Goal: Task Accomplishment & Management: Manage account settings

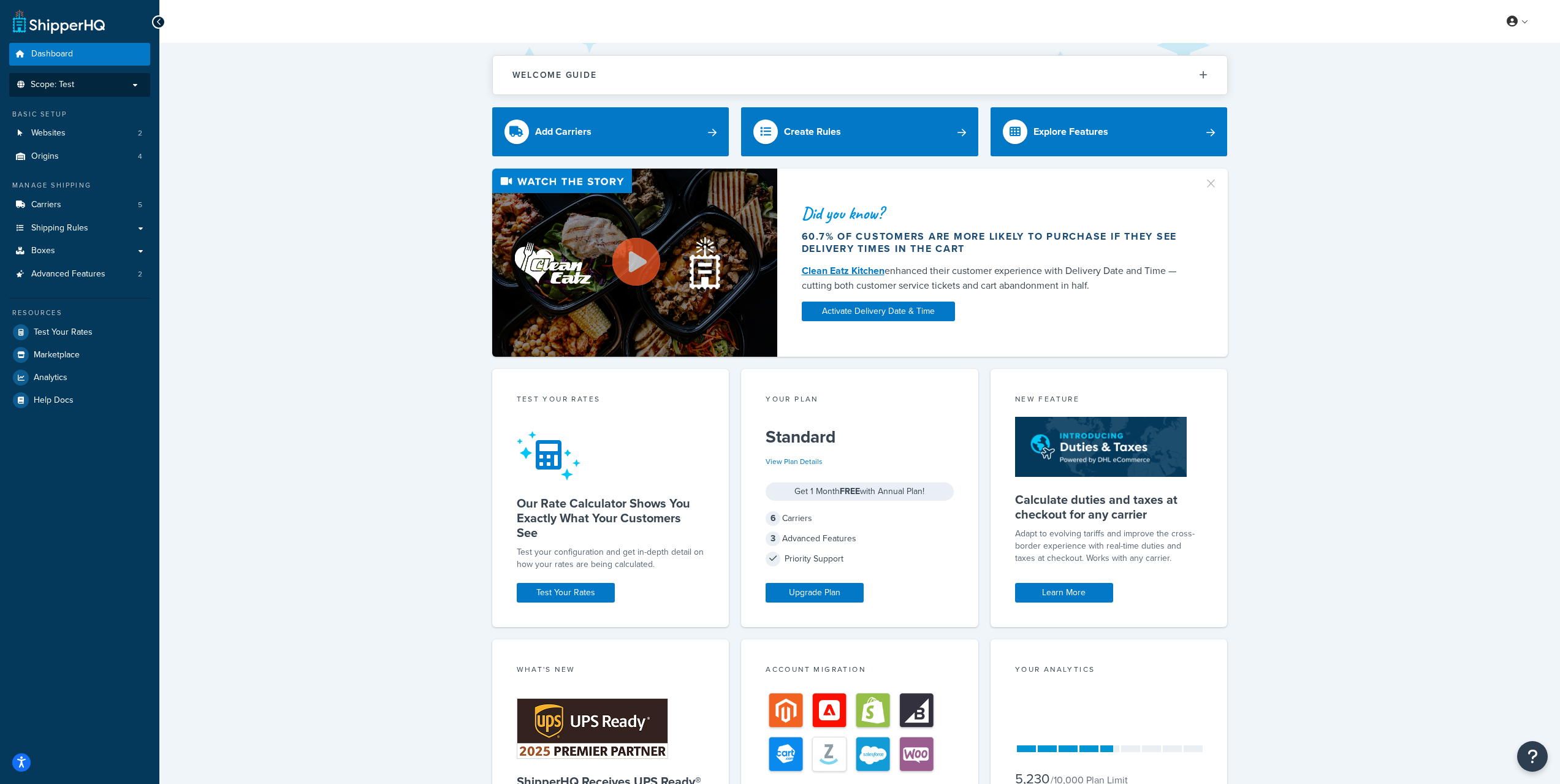
click at [84, 85] on p "Scope: Test" at bounding box center [80, 85] width 130 height 10
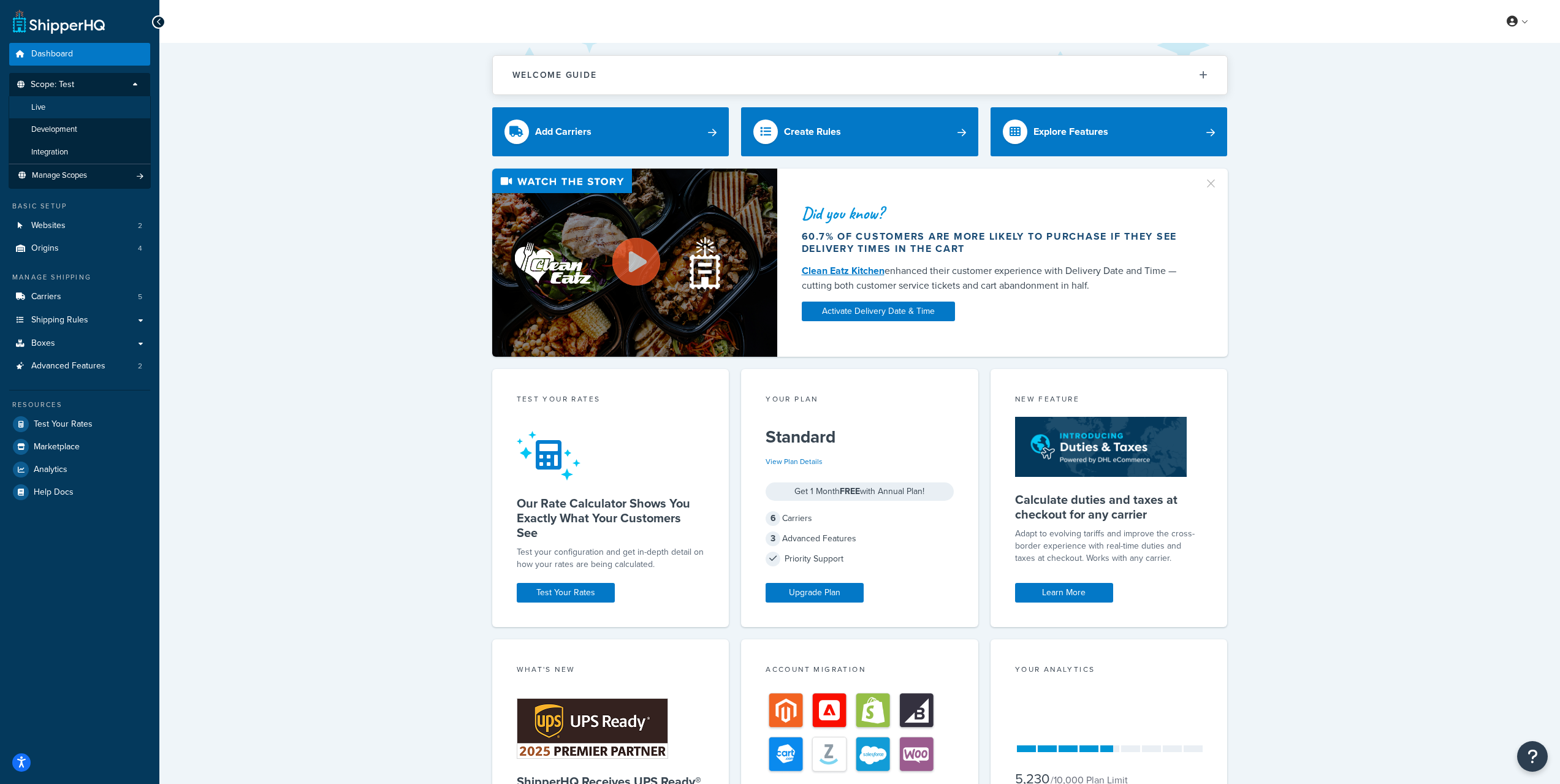
click at [81, 113] on li "Live" at bounding box center [80, 107] width 142 height 23
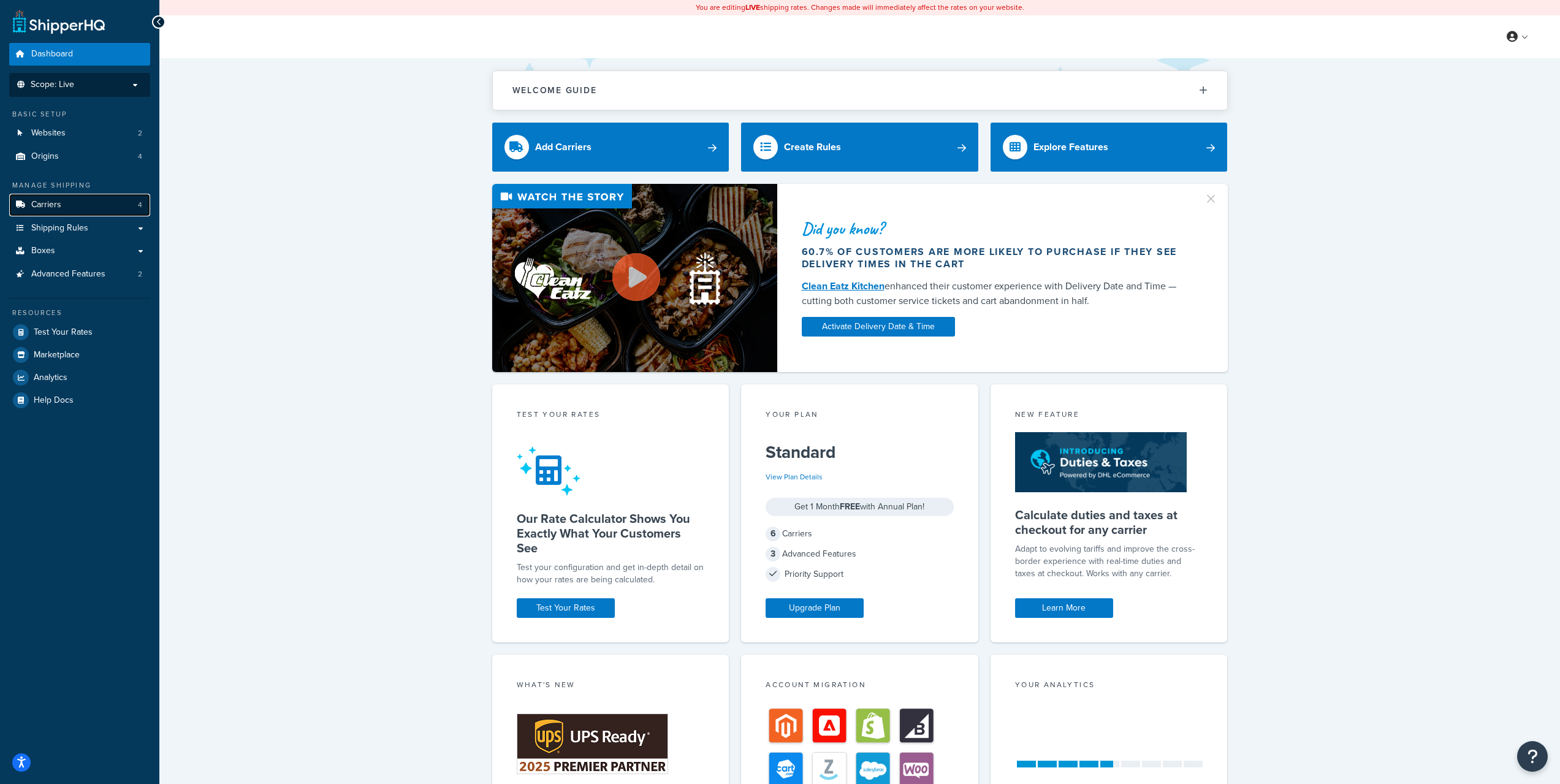
click at [75, 208] on link "Carriers 4" at bounding box center [80, 204] width 141 height 23
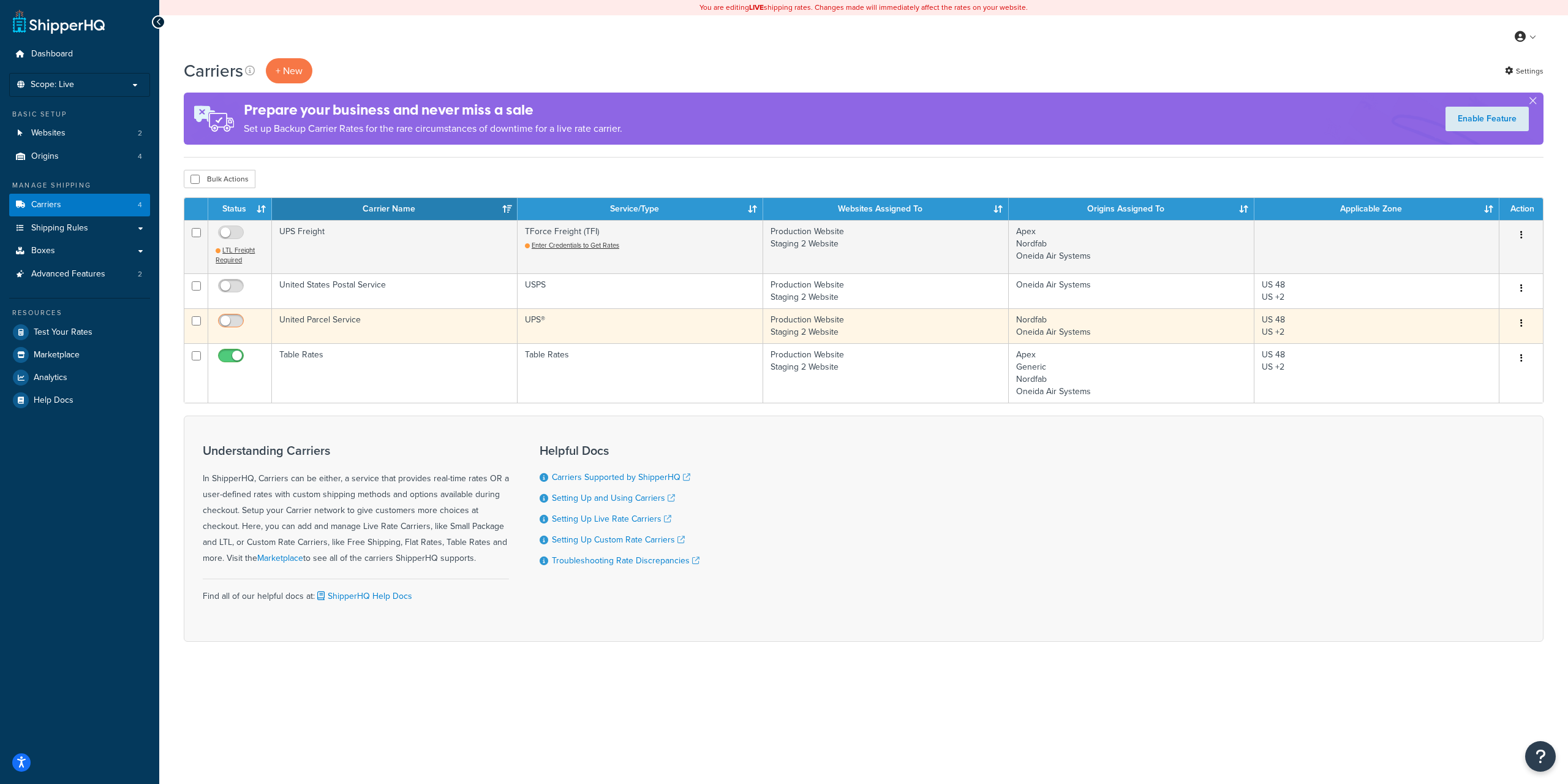
click at [233, 322] on input "checkbox" at bounding box center [232, 324] width 33 height 15
checkbox input "true"
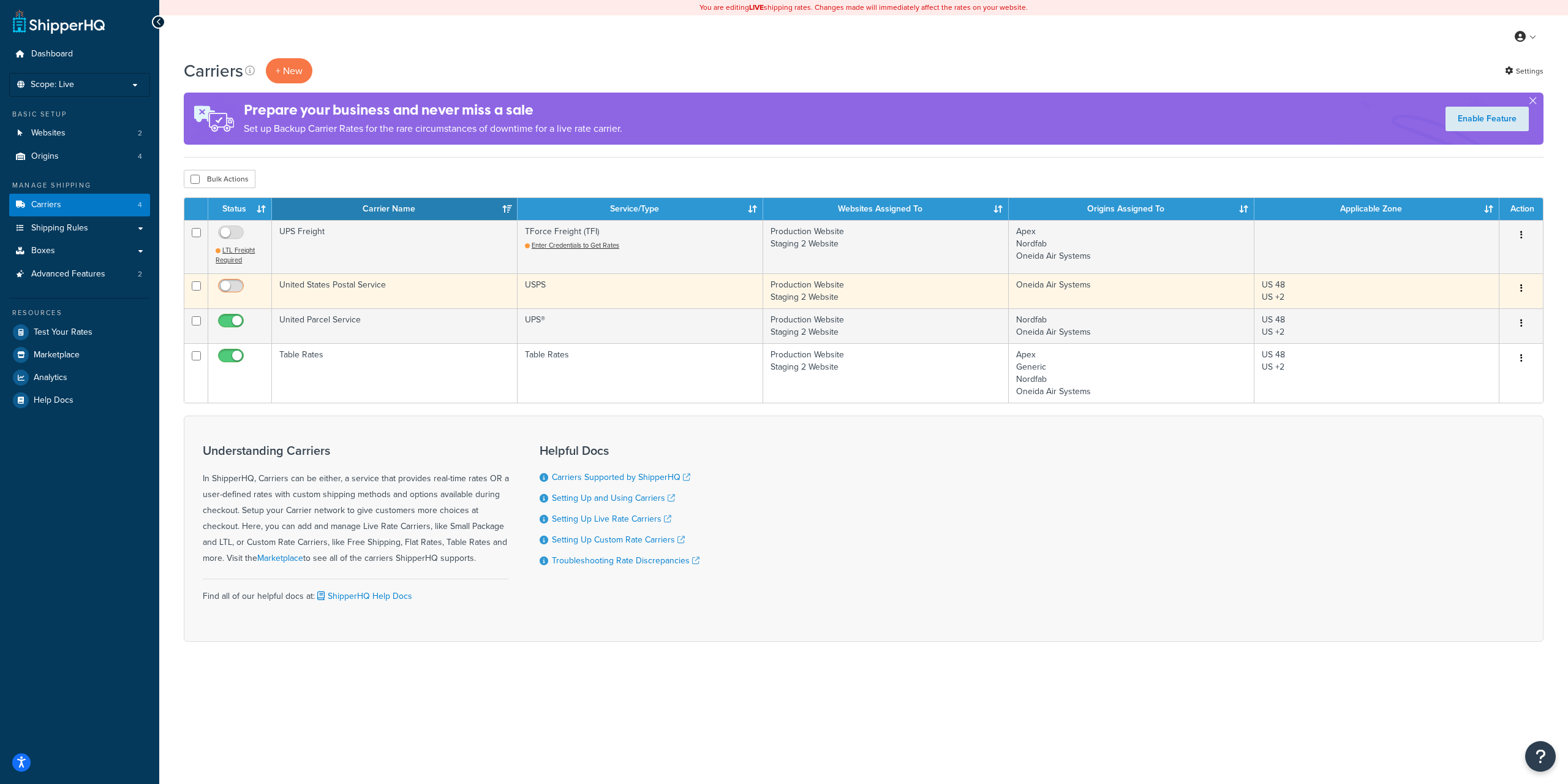
click at [234, 283] on input "checkbox" at bounding box center [232, 289] width 33 height 15
checkbox input "true"
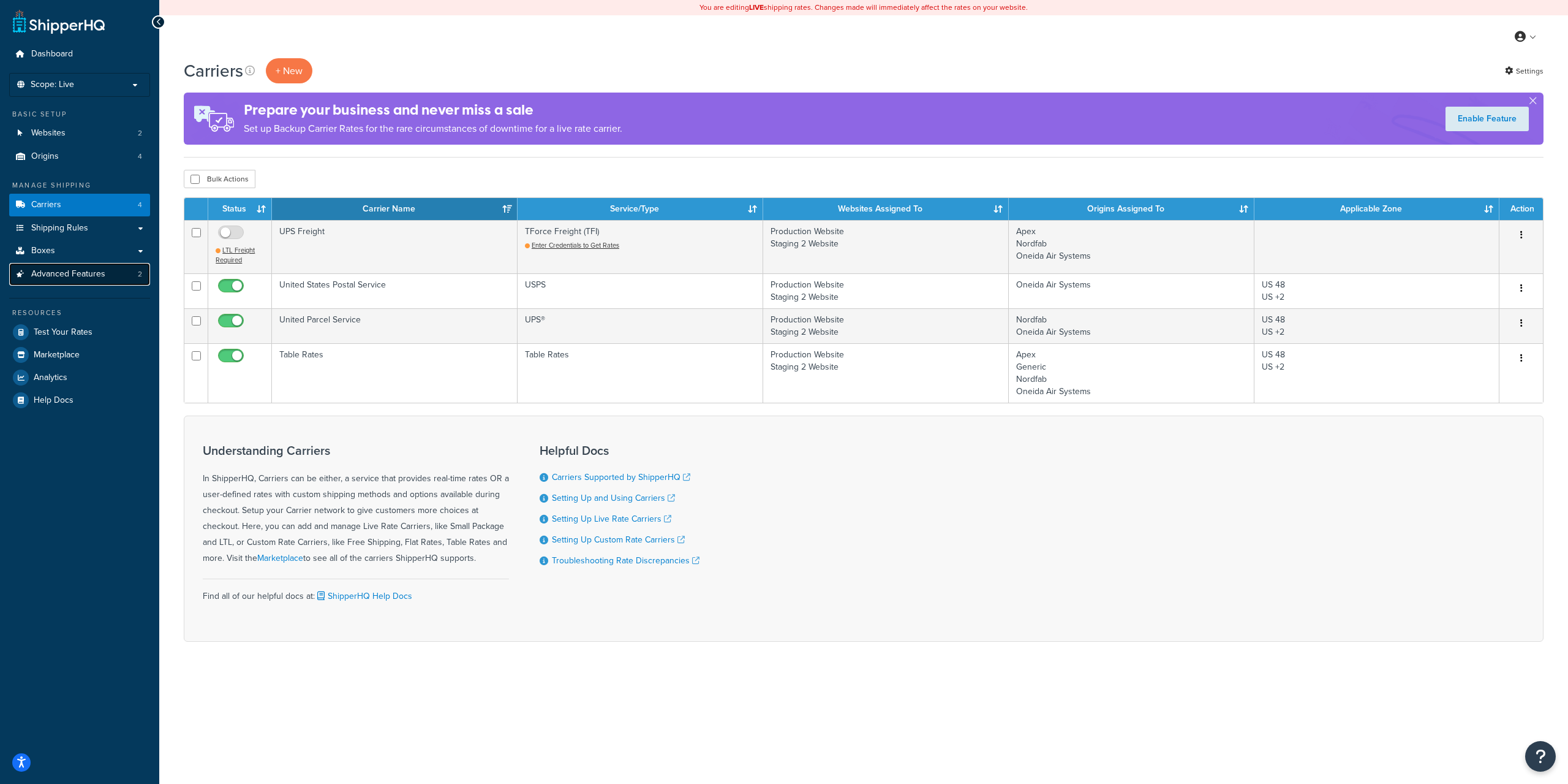
click at [59, 273] on span "Advanced Features" at bounding box center [68, 274] width 74 height 10
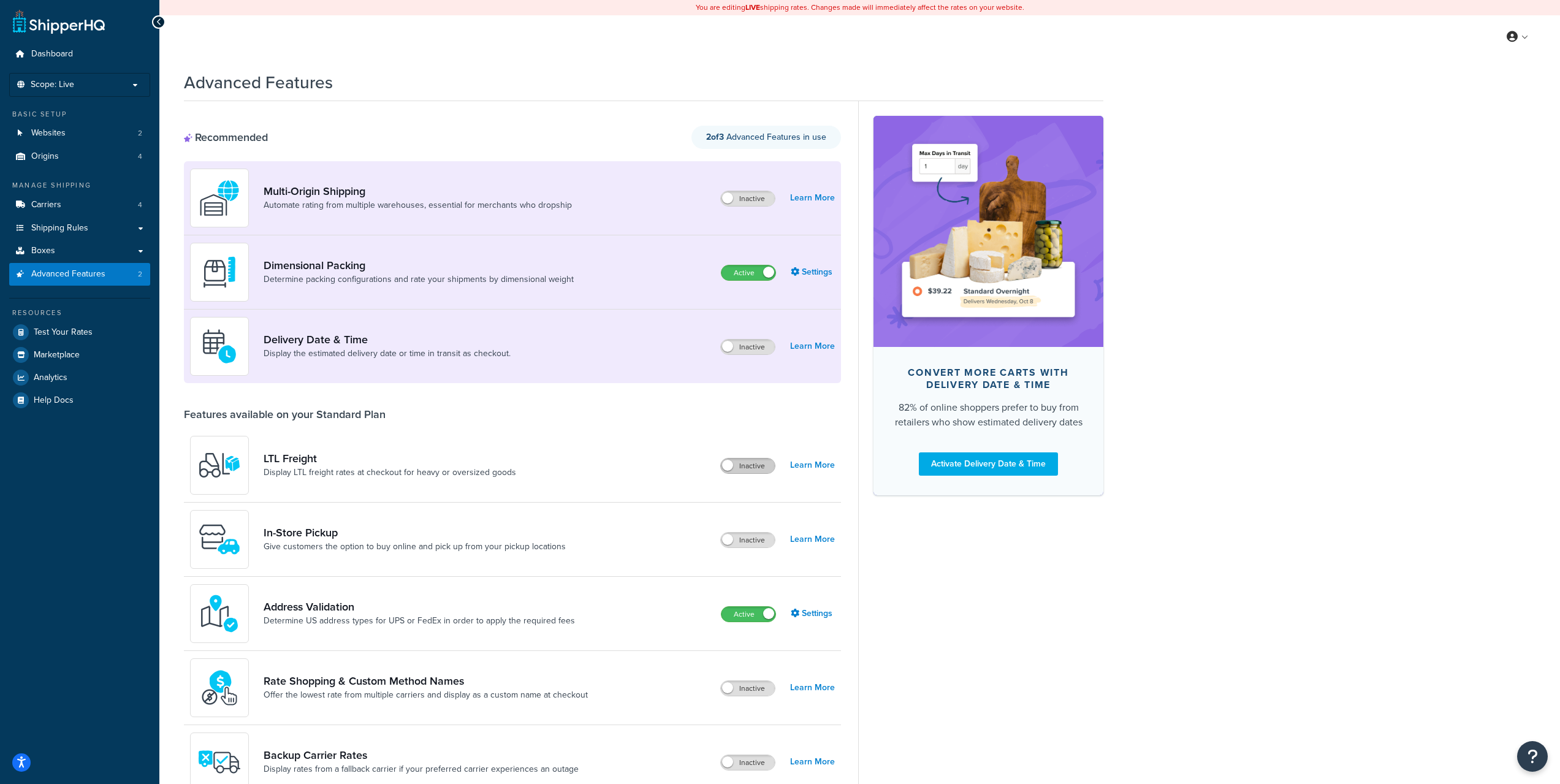
click at [748, 473] on label "Inactive" at bounding box center [747, 466] width 54 height 15
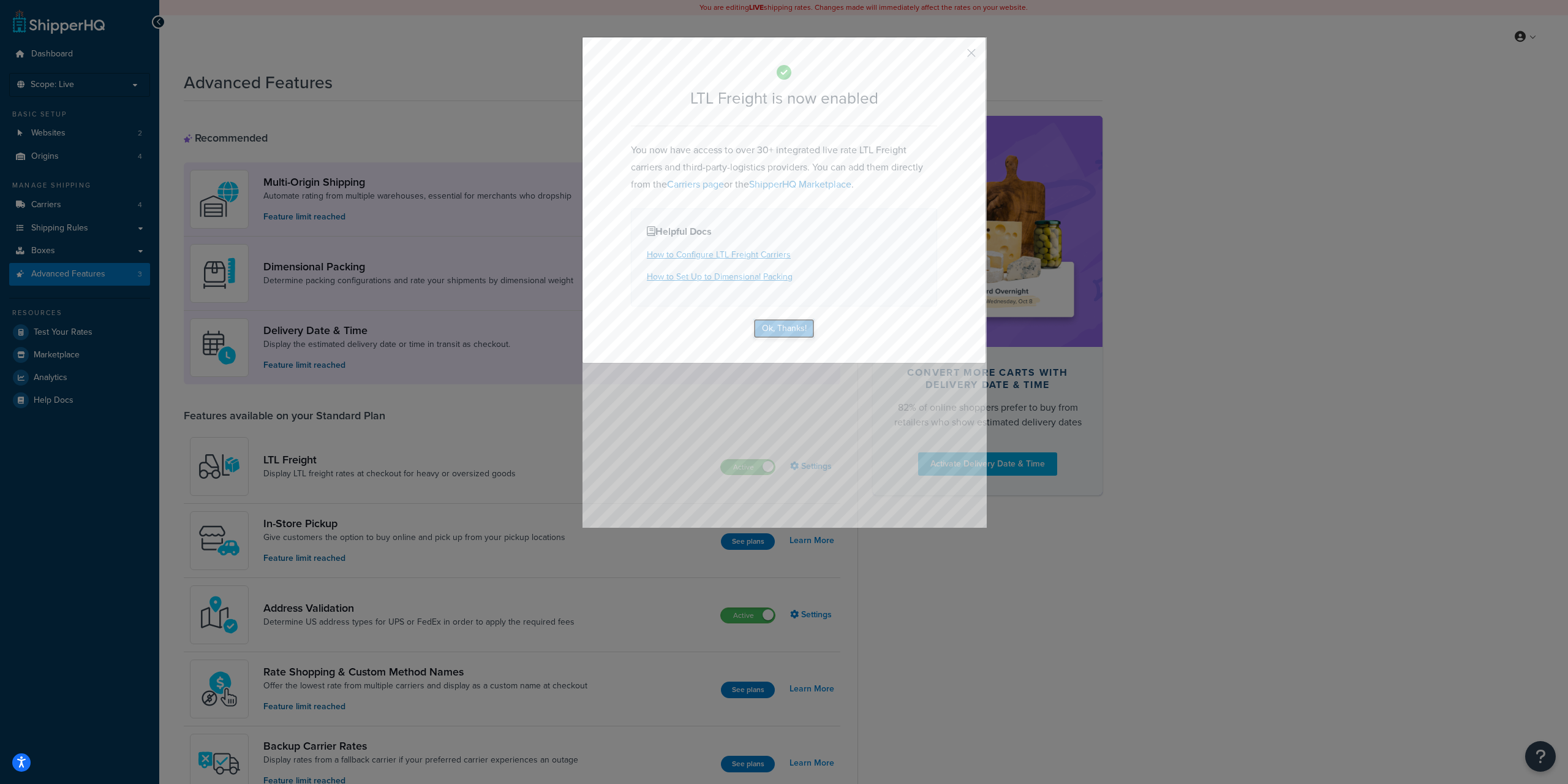
click at [789, 332] on button "Ok, Thanks!" at bounding box center [784, 328] width 61 height 19
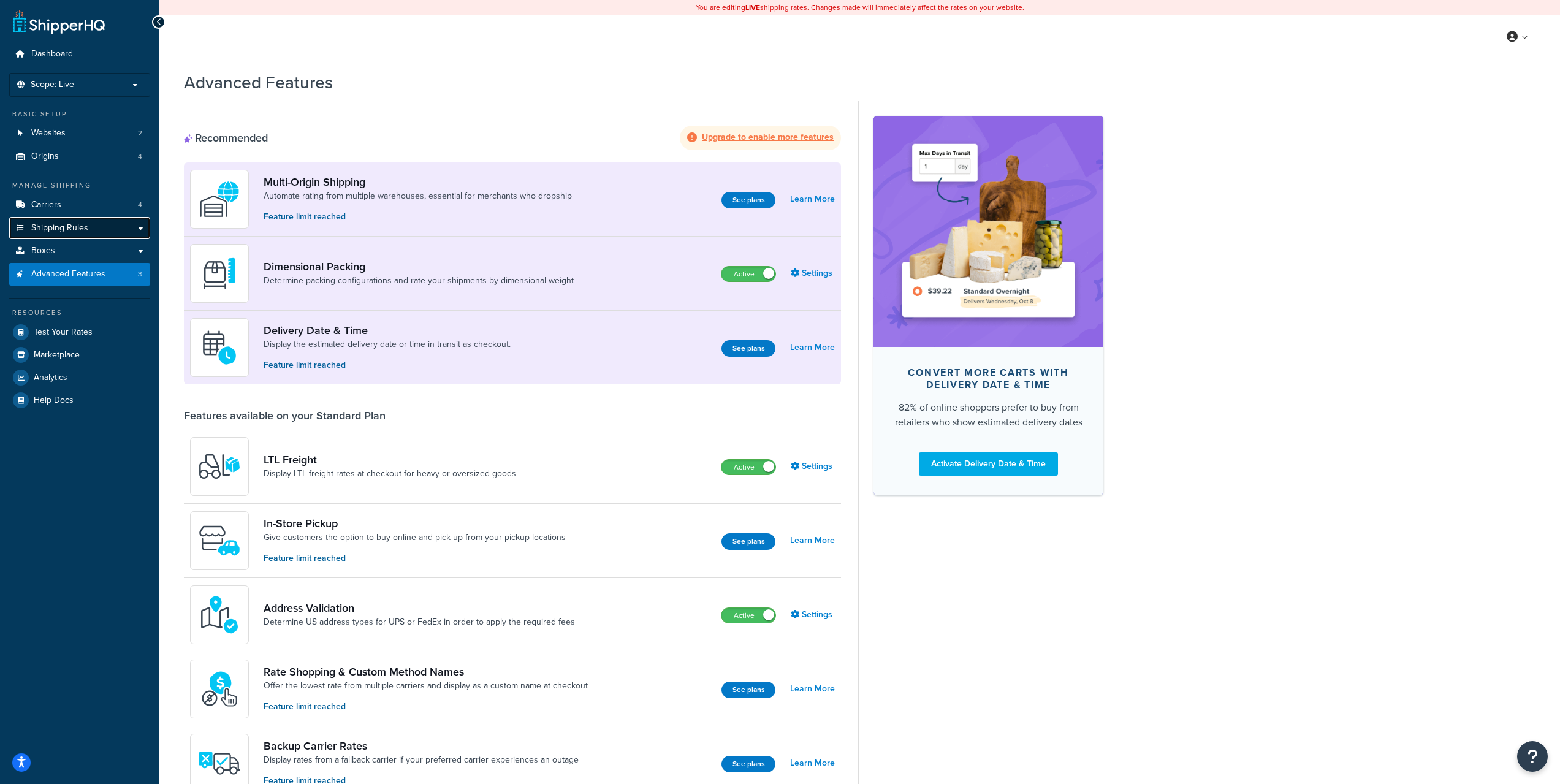
click at [84, 217] on link "Shipping Rules" at bounding box center [80, 228] width 141 height 23
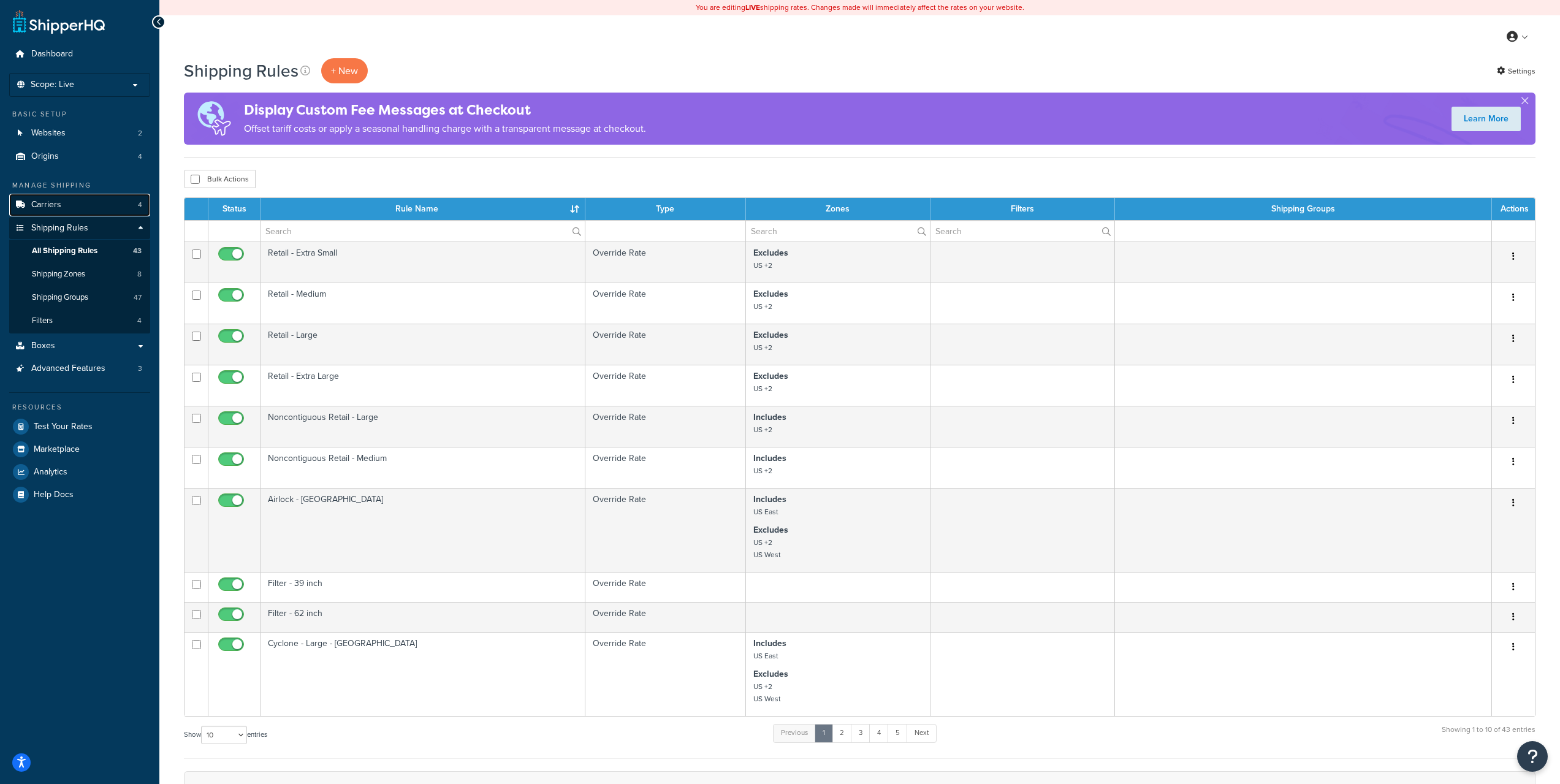
click at [77, 205] on link "Carriers 4" at bounding box center [80, 204] width 141 height 23
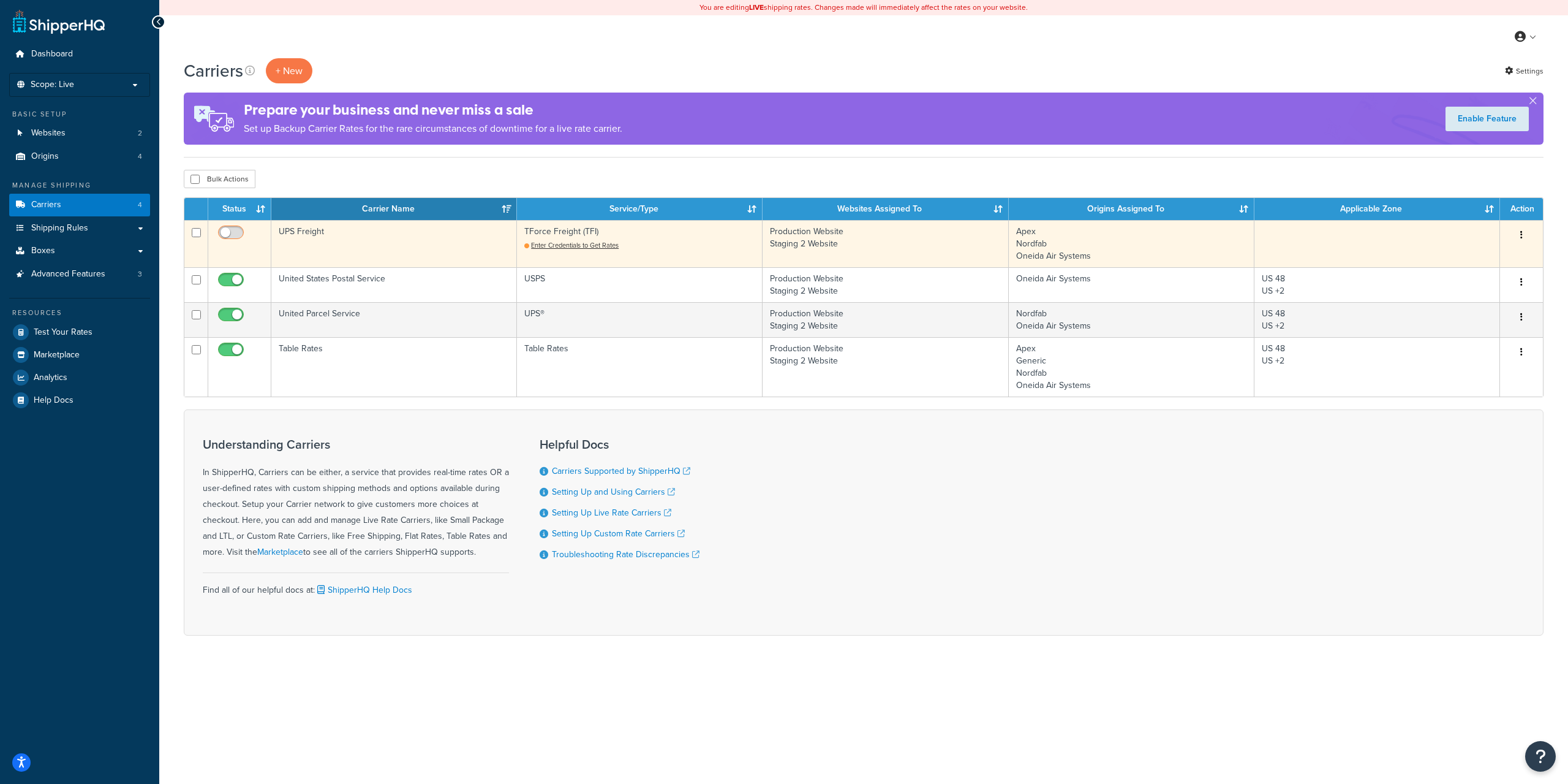
click at [232, 233] on input "checkbox" at bounding box center [232, 236] width 33 height 15
checkbox input "false"
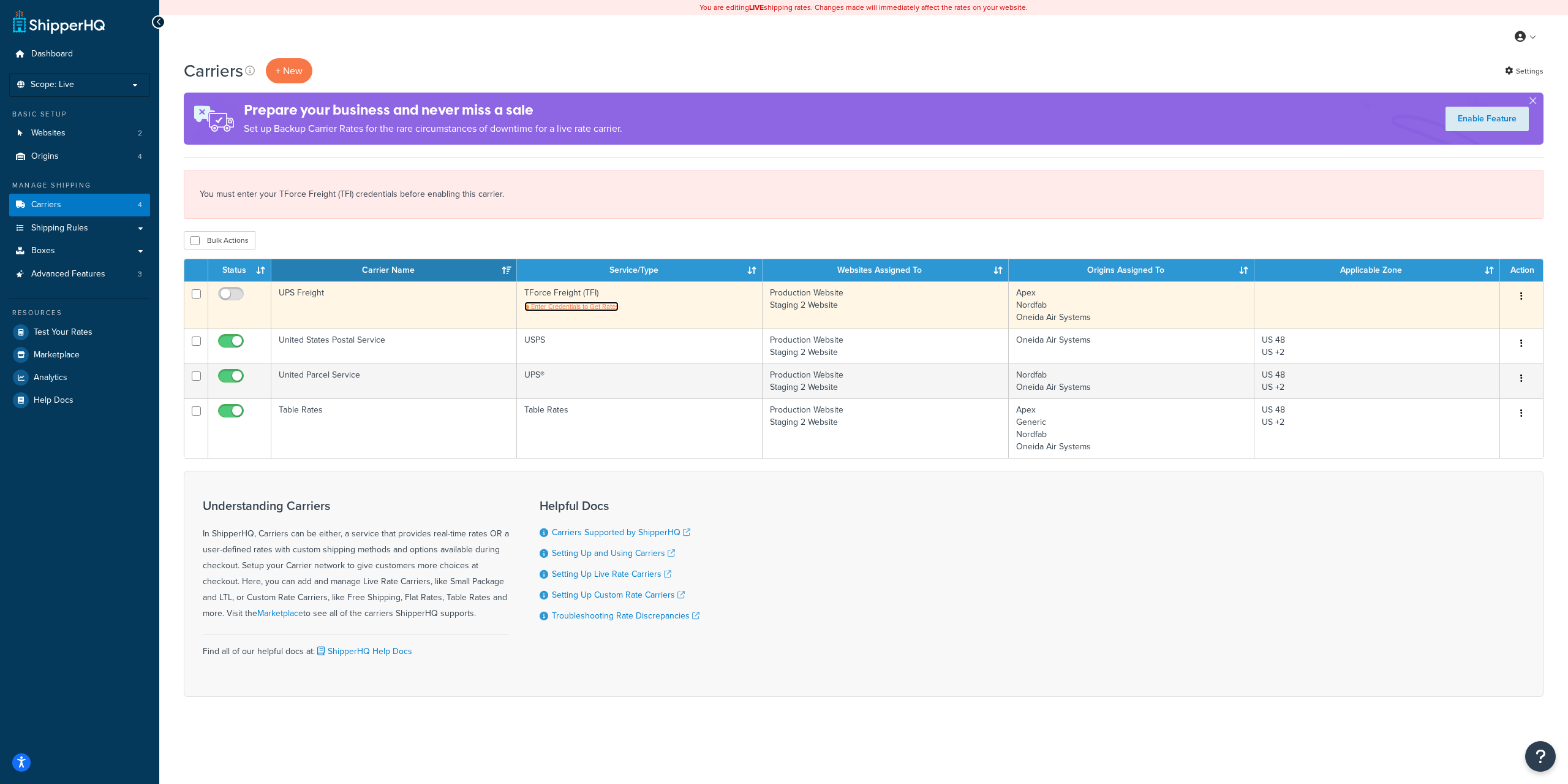
click at [580, 304] on span "Enter Credentials to Get Rates" at bounding box center [575, 306] width 88 height 10
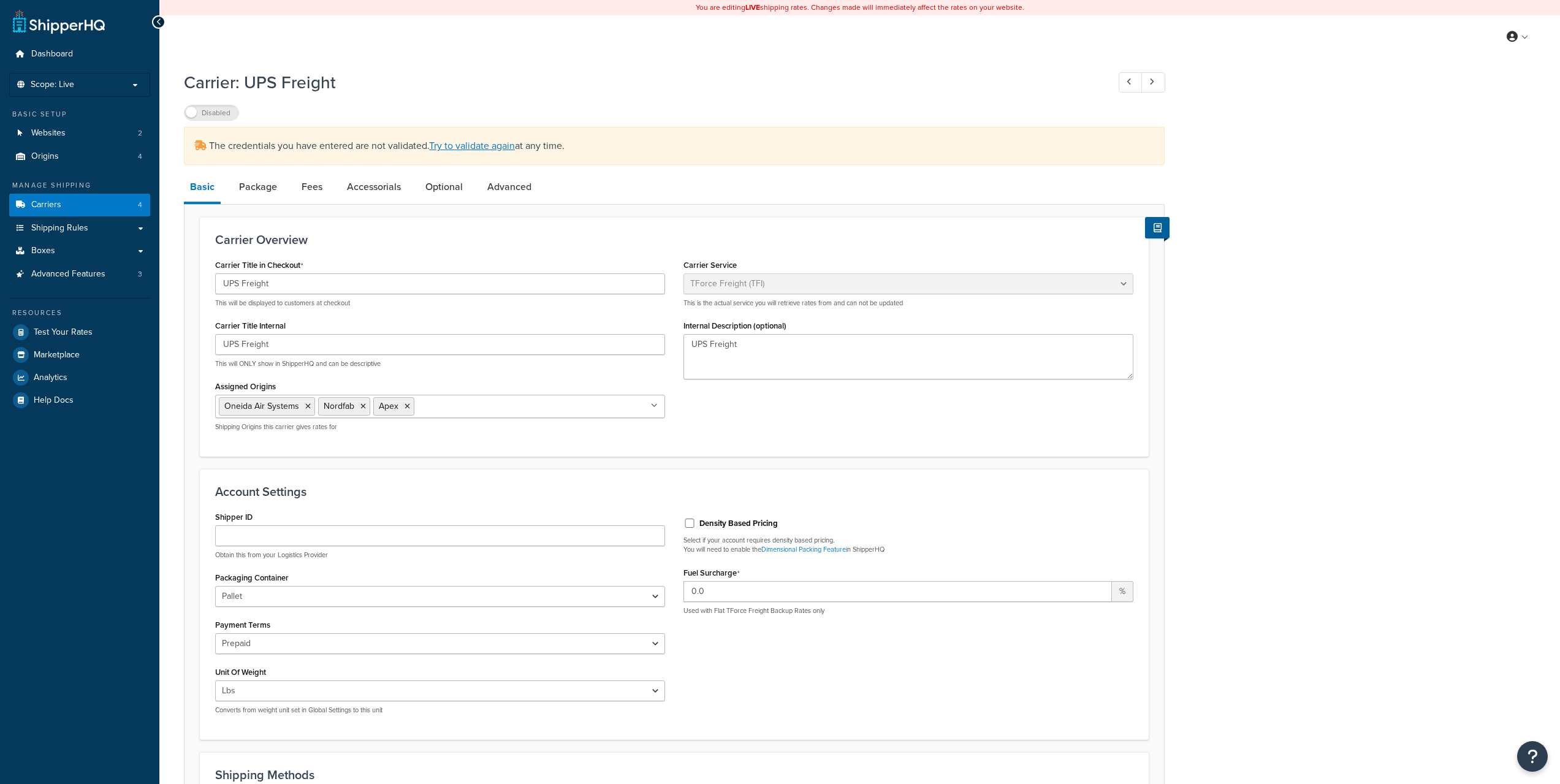
select select "upsFreight"
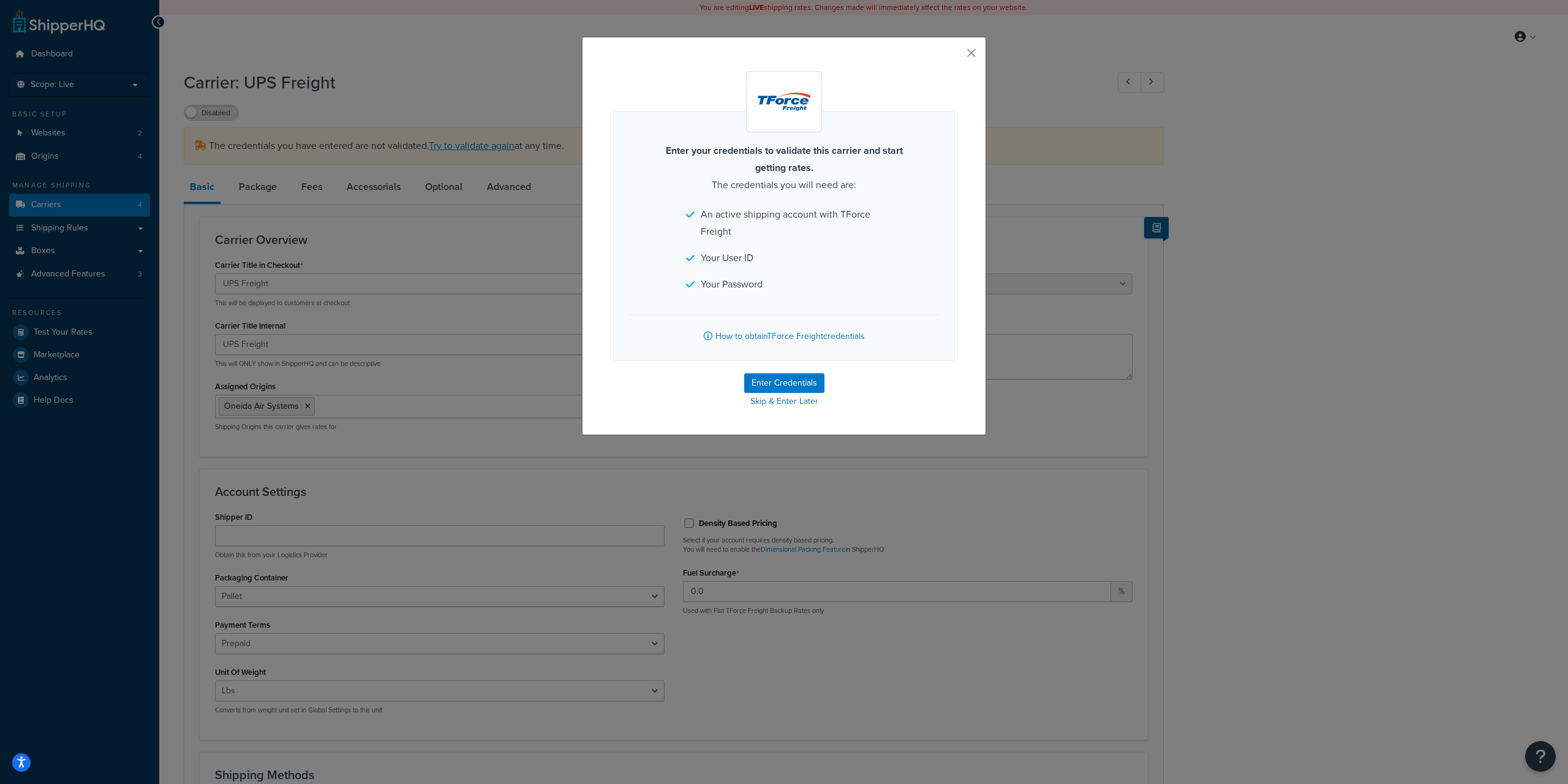
click at [831, 56] on div "Enter your credentials to validate this carrier and start getting rates. The cr…" at bounding box center [784, 236] width 404 height 398
click at [795, 385] on button "Enter Credentials" at bounding box center [784, 382] width 80 height 19
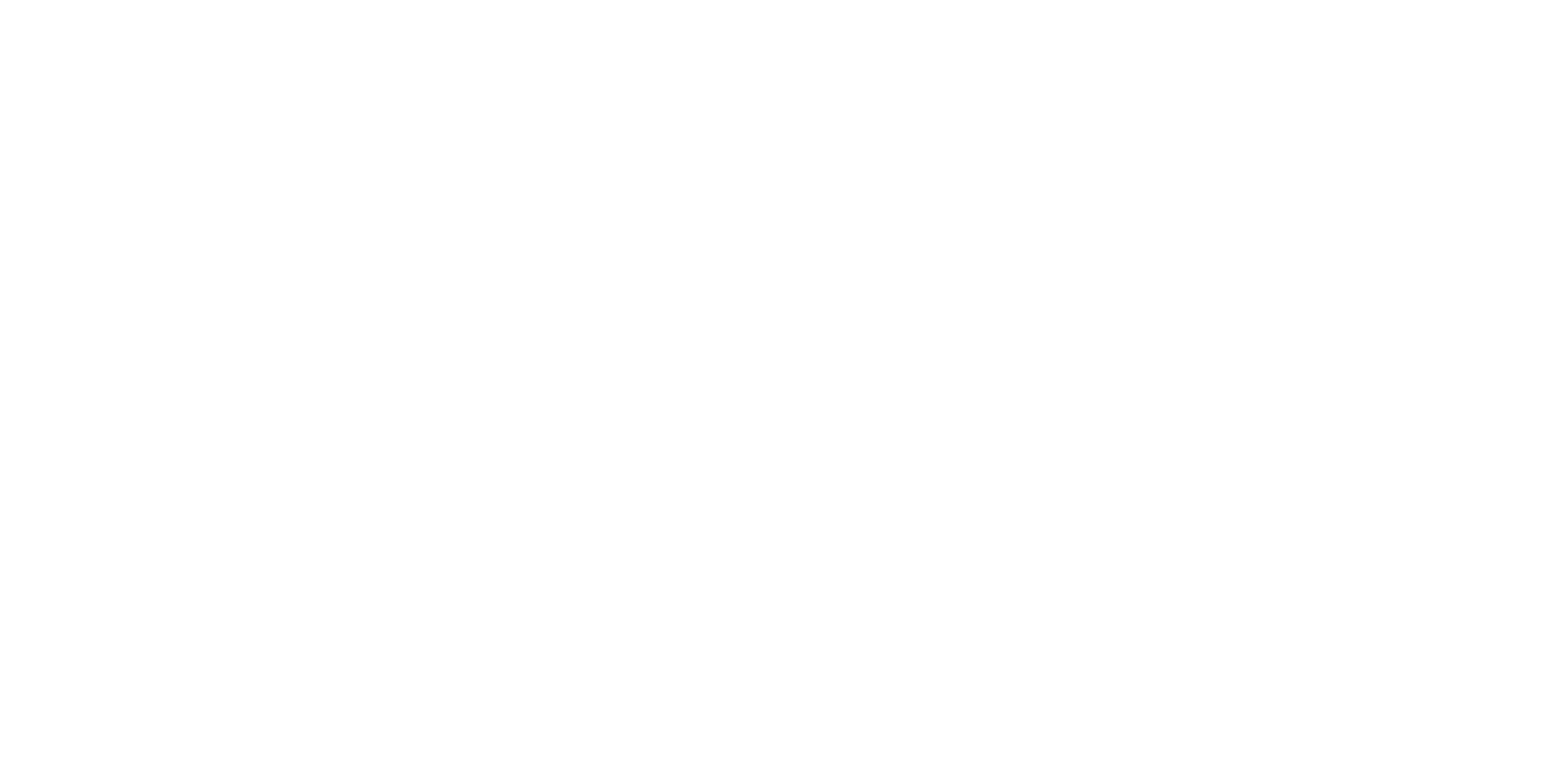
select select "upsFreight"
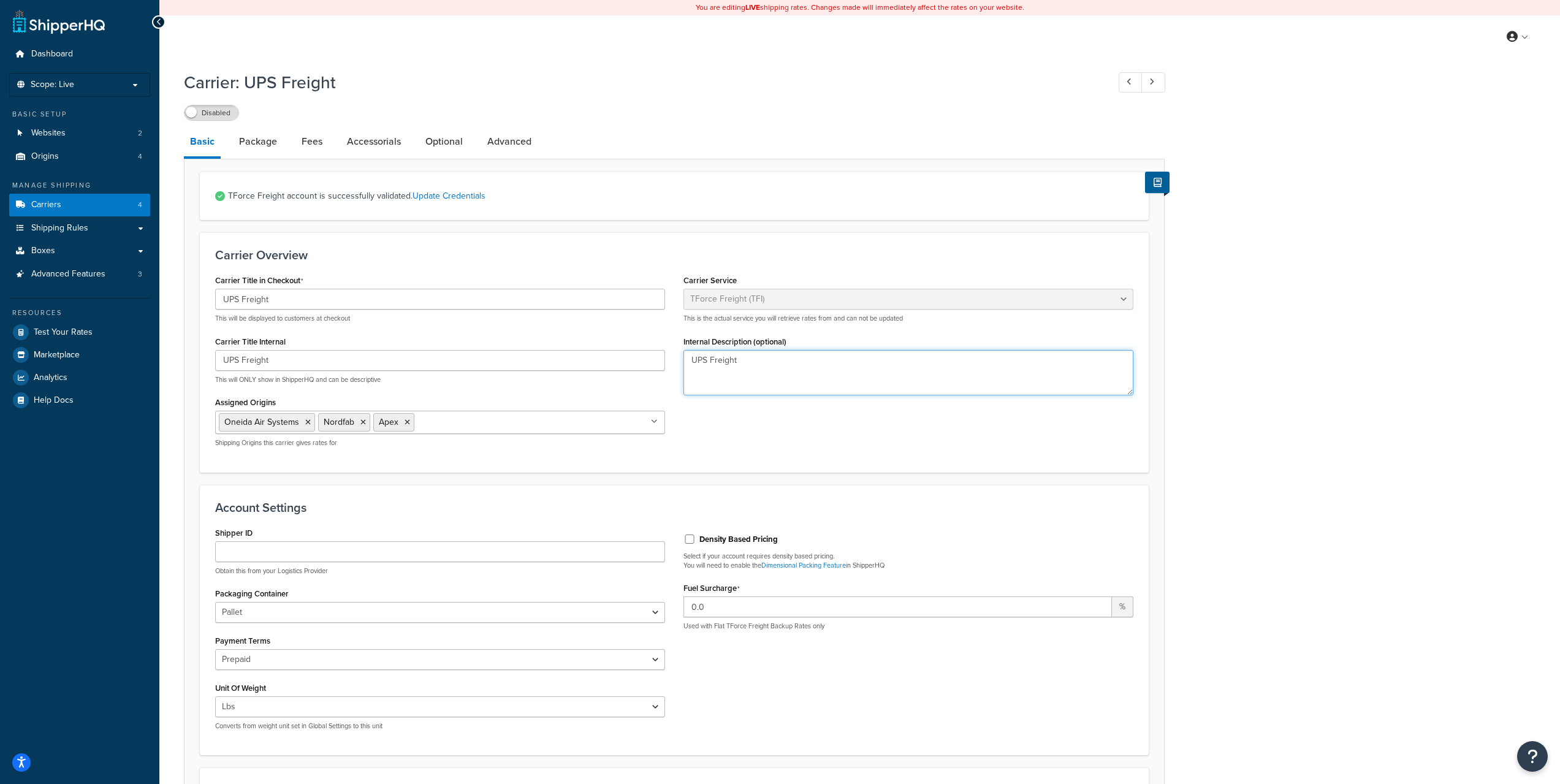
click at [808, 366] on textarea "UPS Freight" at bounding box center [909, 372] width 450 height 45
click at [225, 118] on label "Disabled" at bounding box center [212, 113] width 54 height 15
click at [74, 203] on link "Carriers 4" at bounding box center [80, 204] width 141 height 23
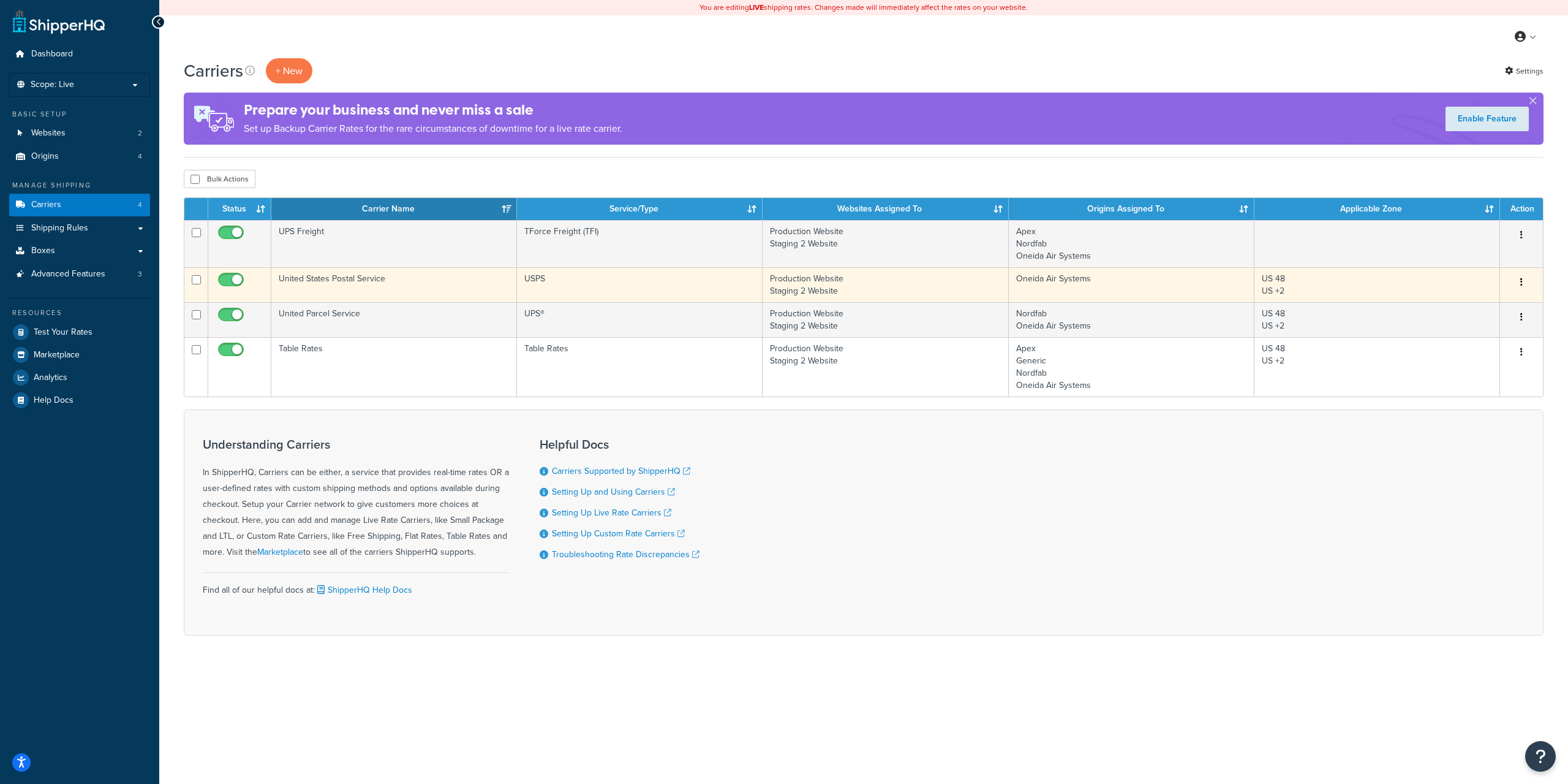
click at [240, 284] on input "checkbox" at bounding box center [232, 283] width 33 height 15
checkbox input "false"
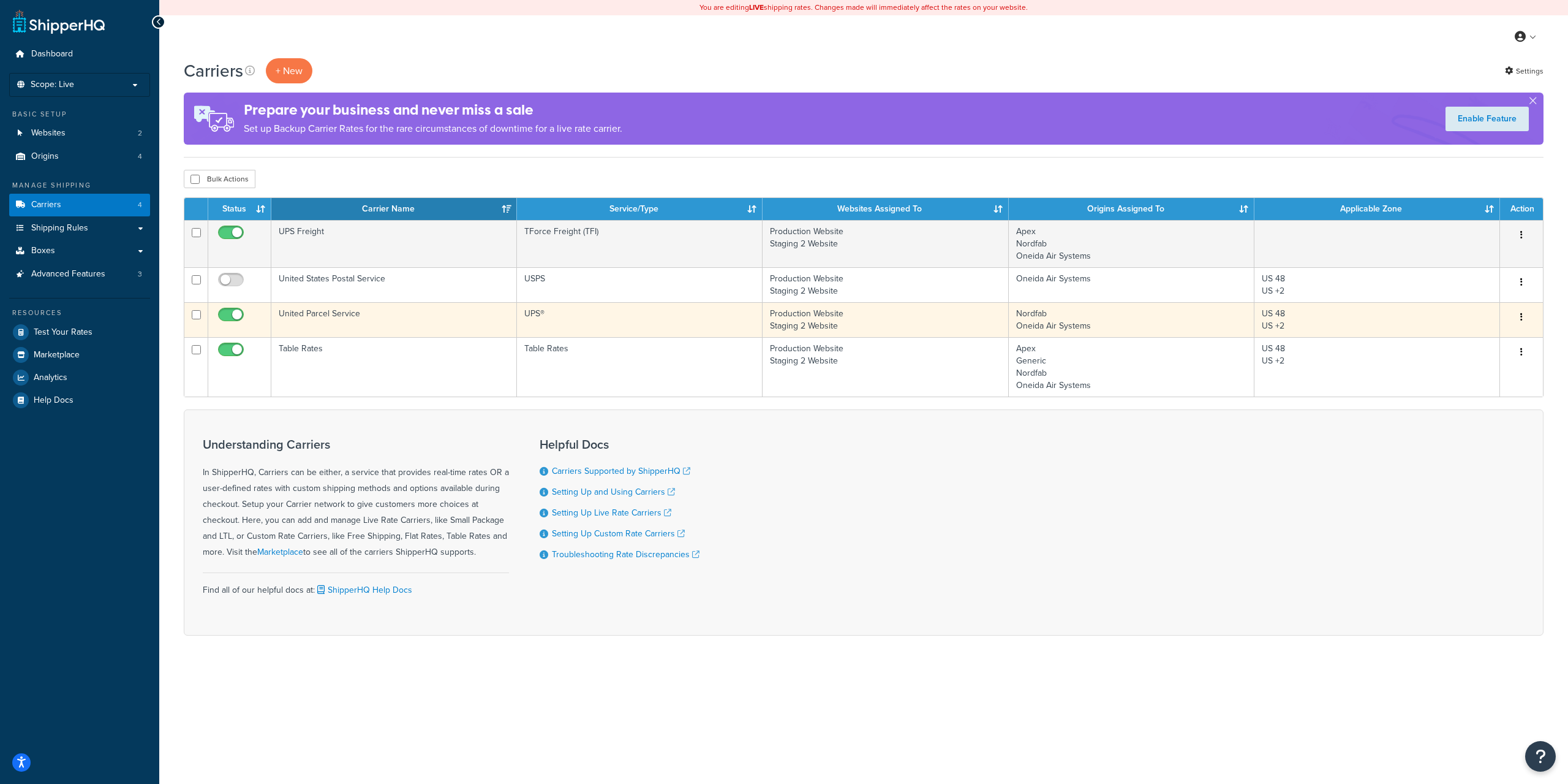
click at [235, 311] on input "checkbox" at bounding box center [232, 318] width 33 height 15
checkbox input "false"
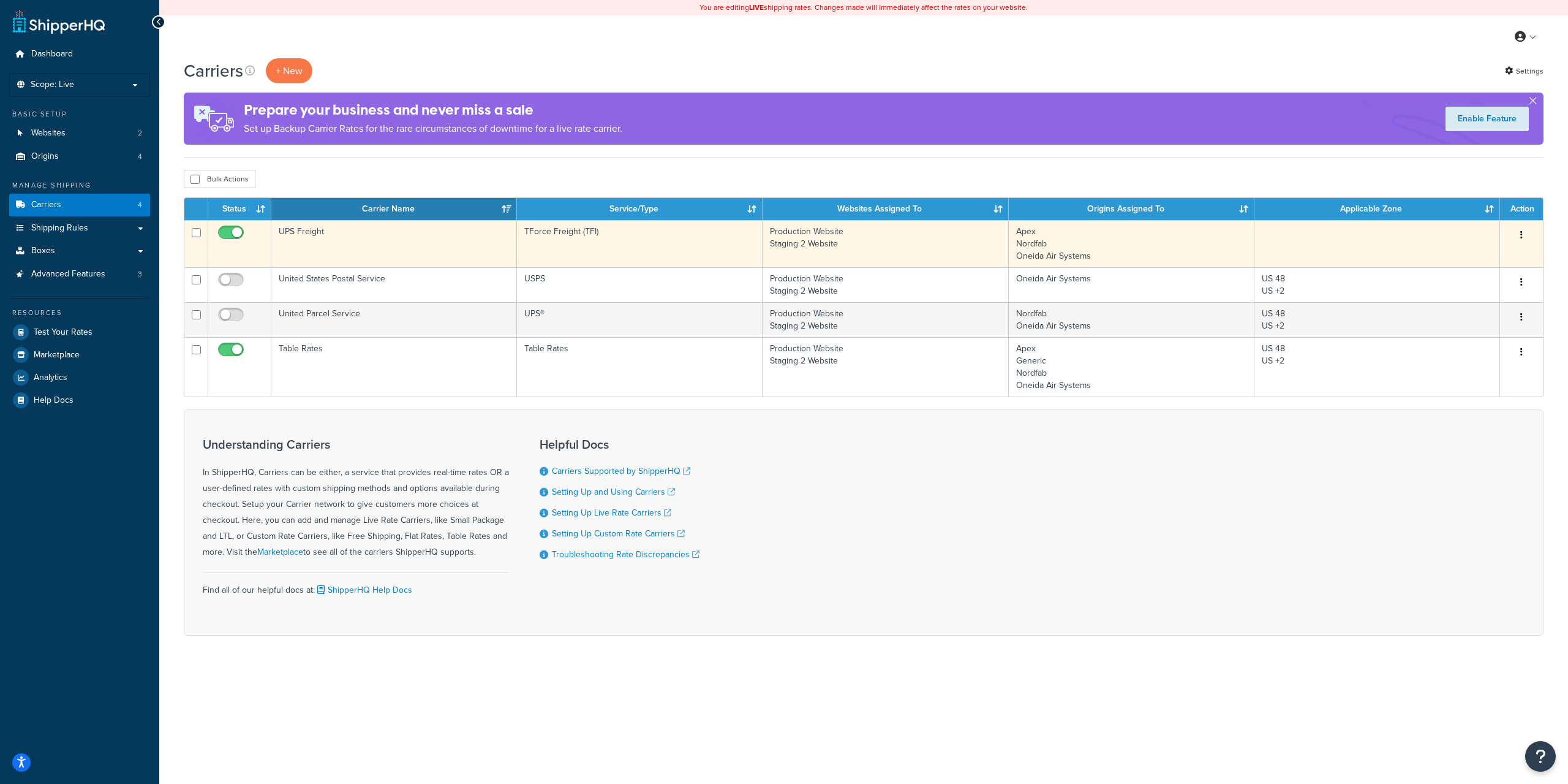
click at [232, 232] on input "checkbox" at bounding box center [232, 236] width 33 height 15
checkbox input "false"
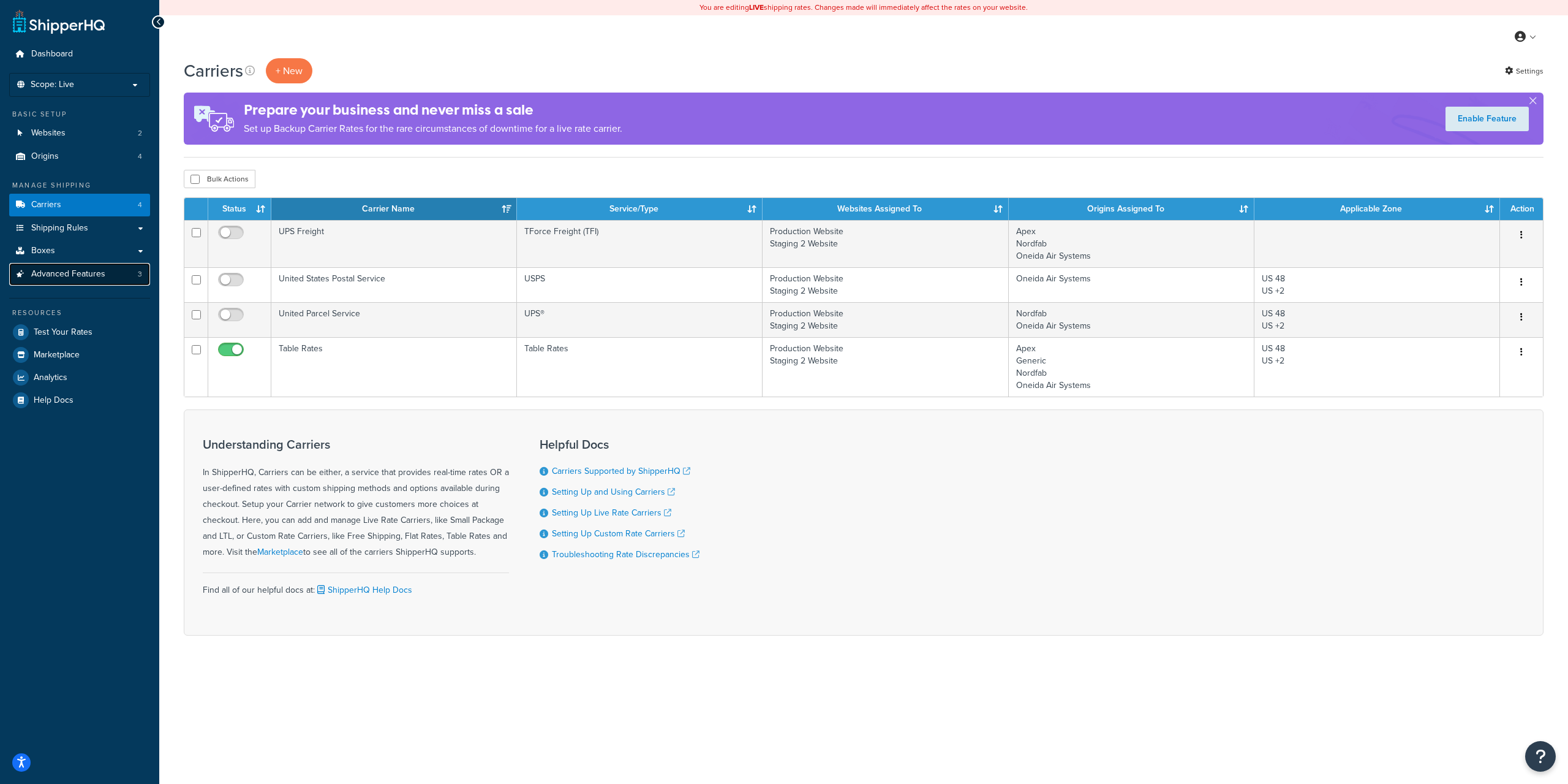
click at [94, 279] on span "Advanced Features" at bounding box center [68, 274] width 74 height 10
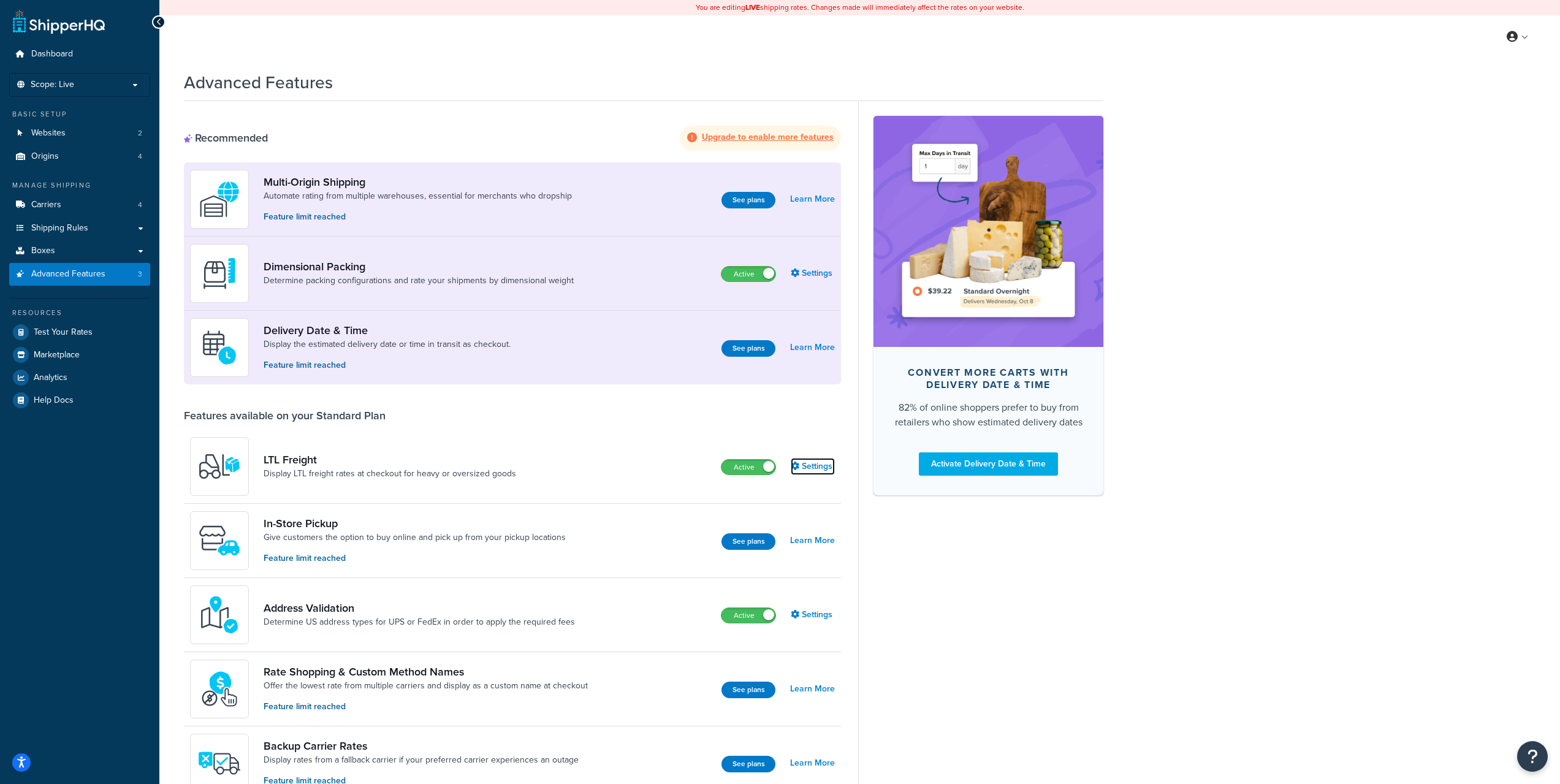
click at [818, 467] on link "Settings" at bounding box center [813, 466] width 44 height 18
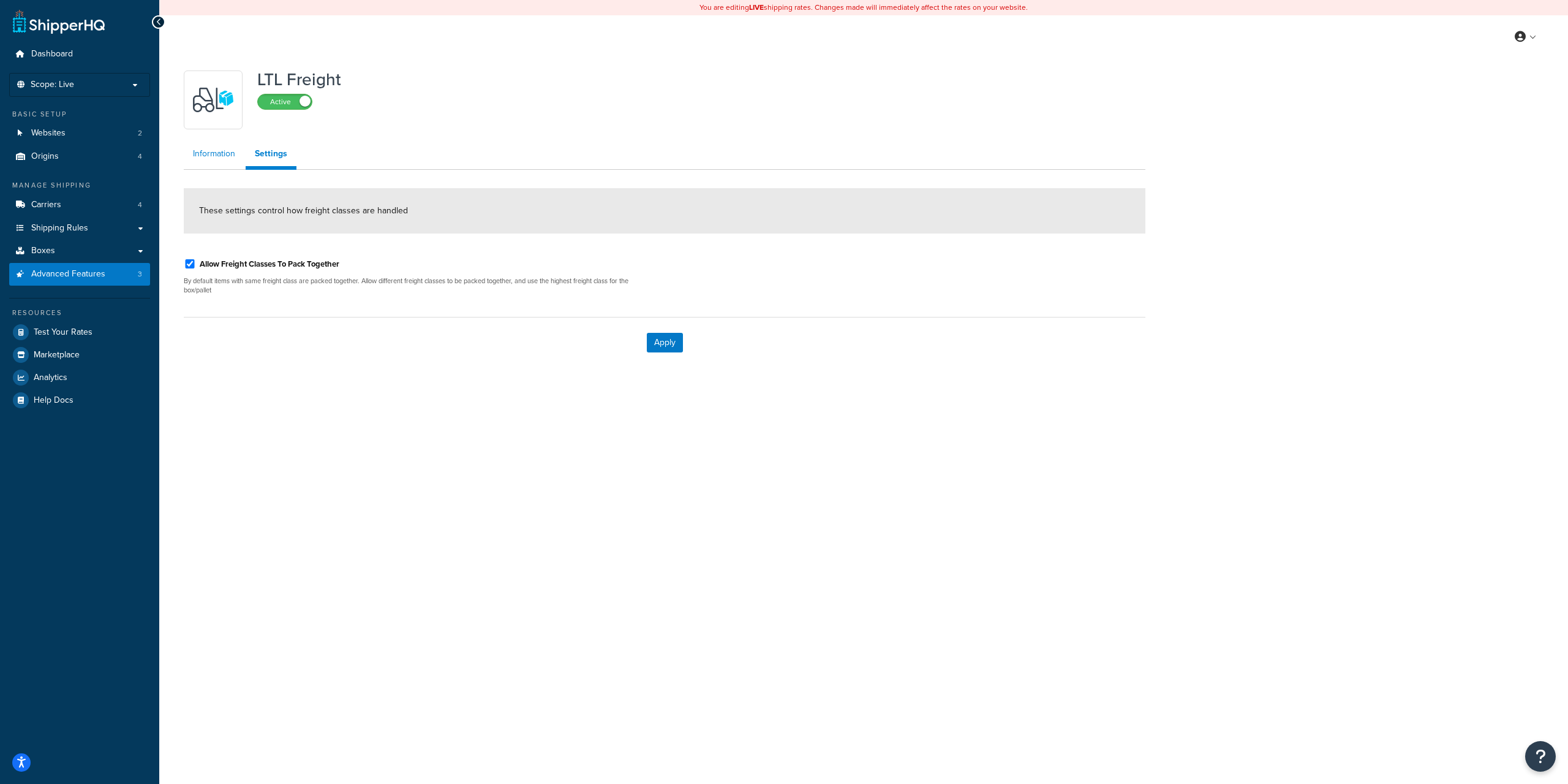
click at [231, 159] on link "Information" at bounding box center [214, 153] width 61 height 24
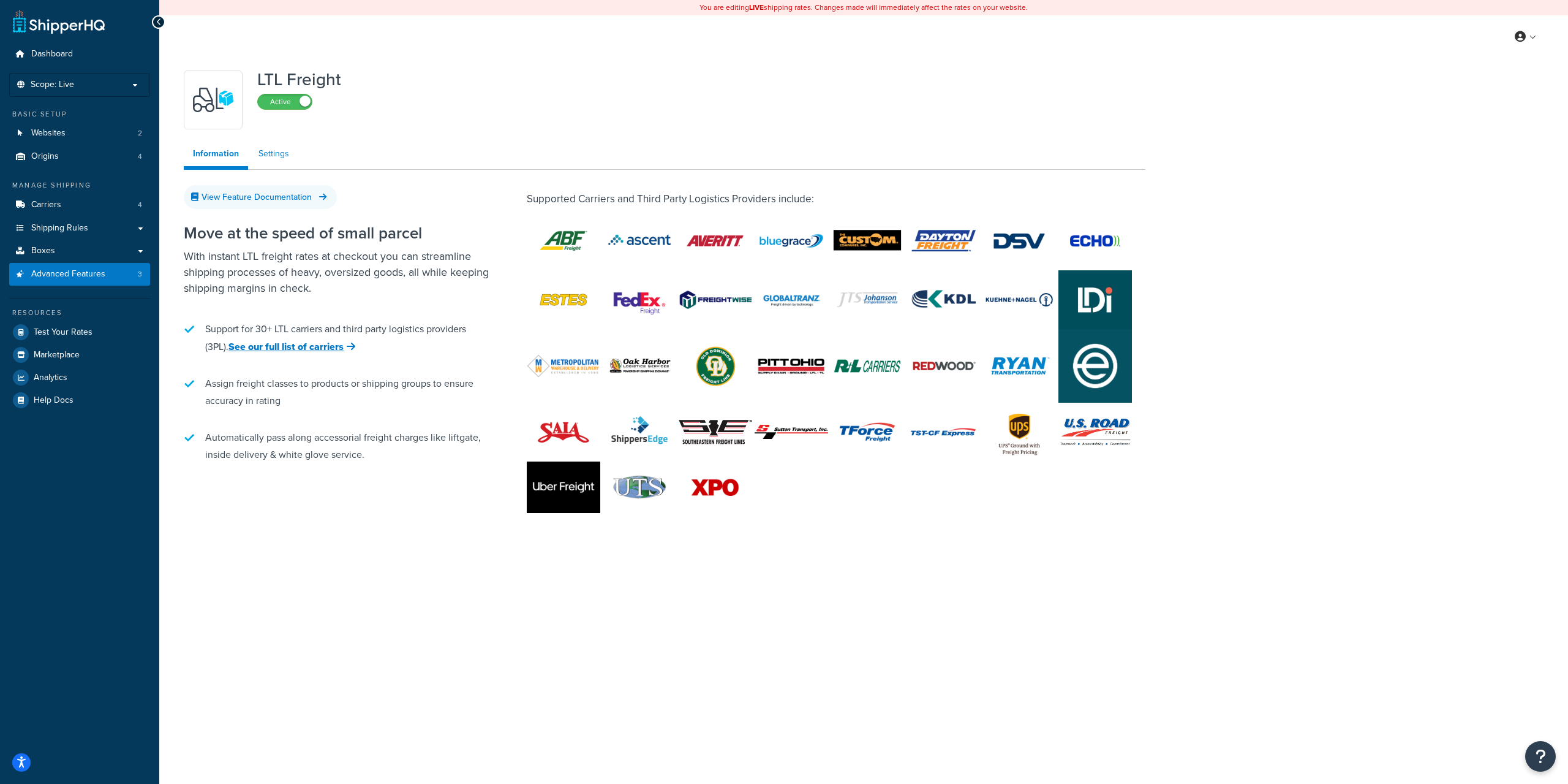
click at [278, 157] on link "Settings" at bounding box center [273, 153] width 49 height 24
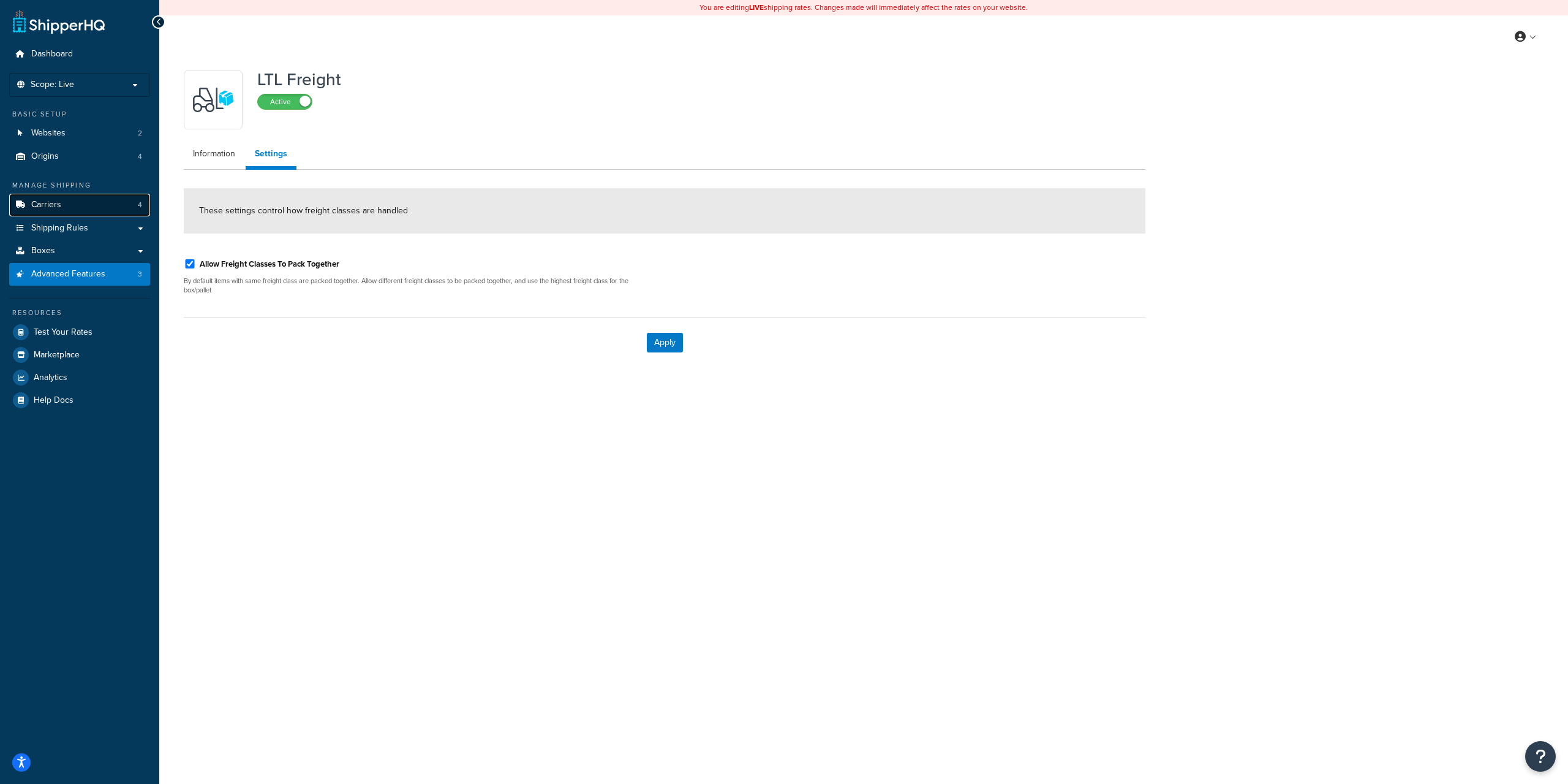
click at [95, 199] on link "Carriers 4" at bounding box center [79, 204] width 140 height 23
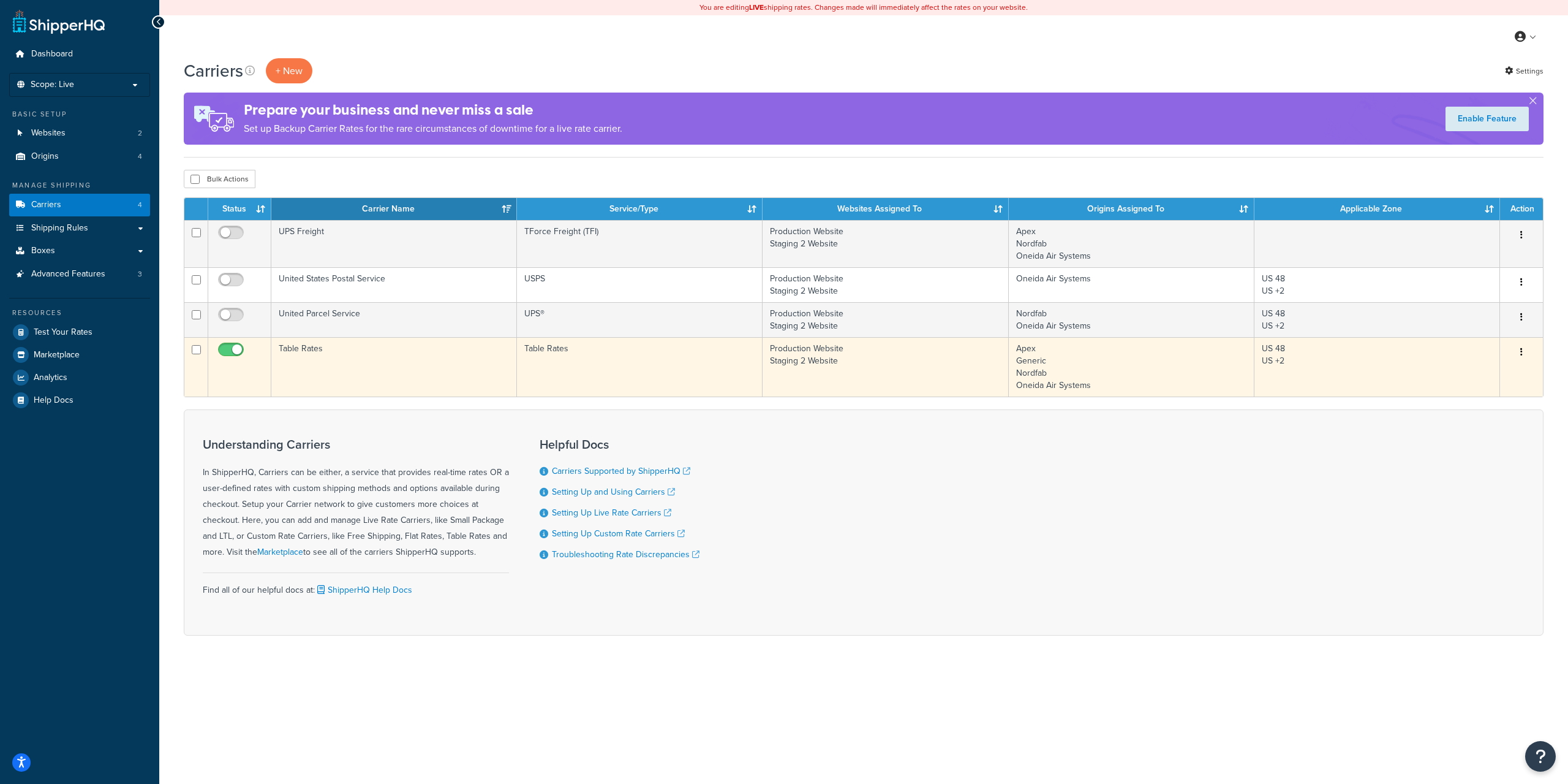
click at [1515, 349] on button "button" at bounding box center [1521, 352] width 18 height 19
click at [1462, 379] on link "Edit" at bounding box center [1472, 377] width 97 height 25
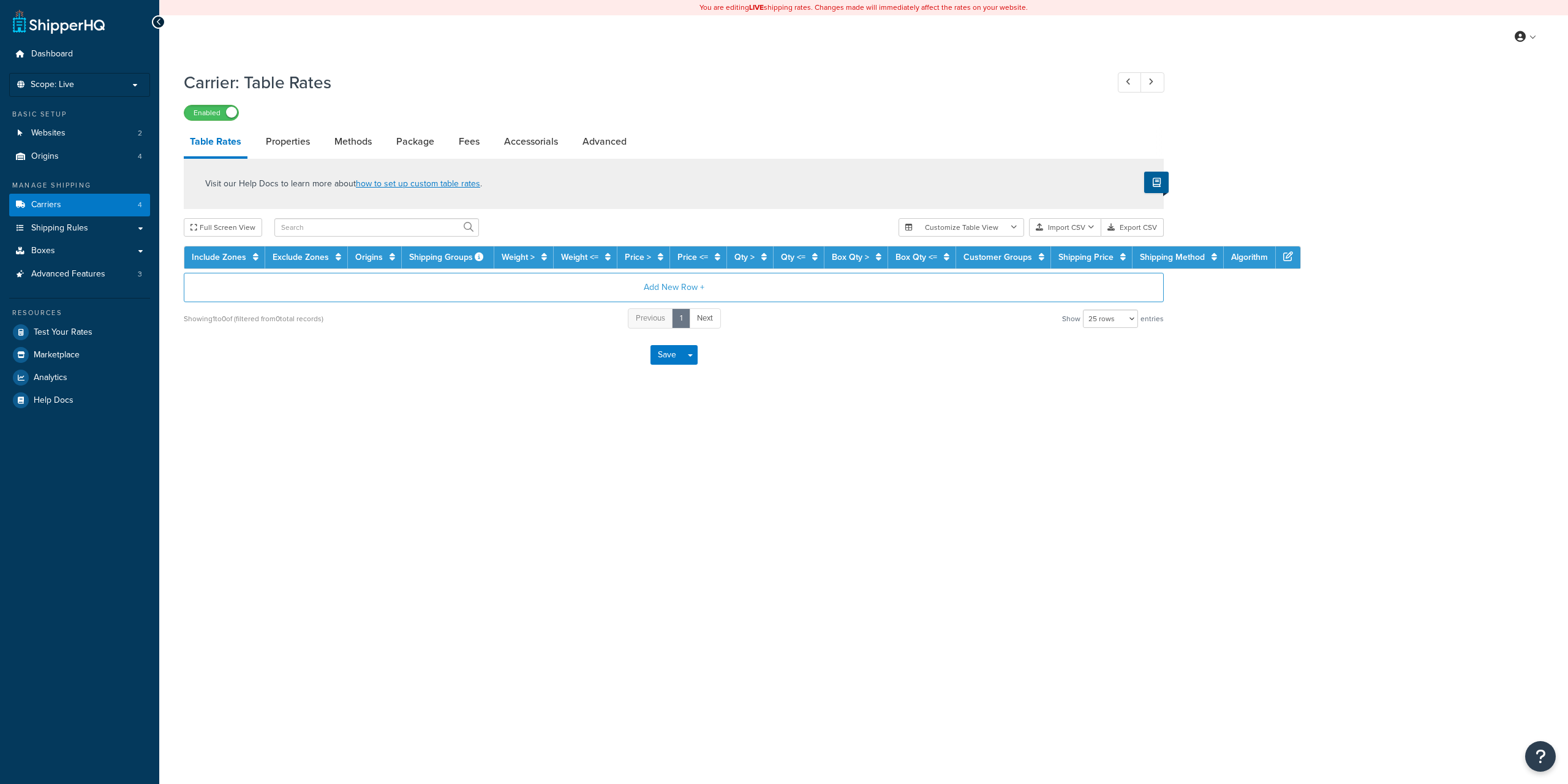
select select "25"
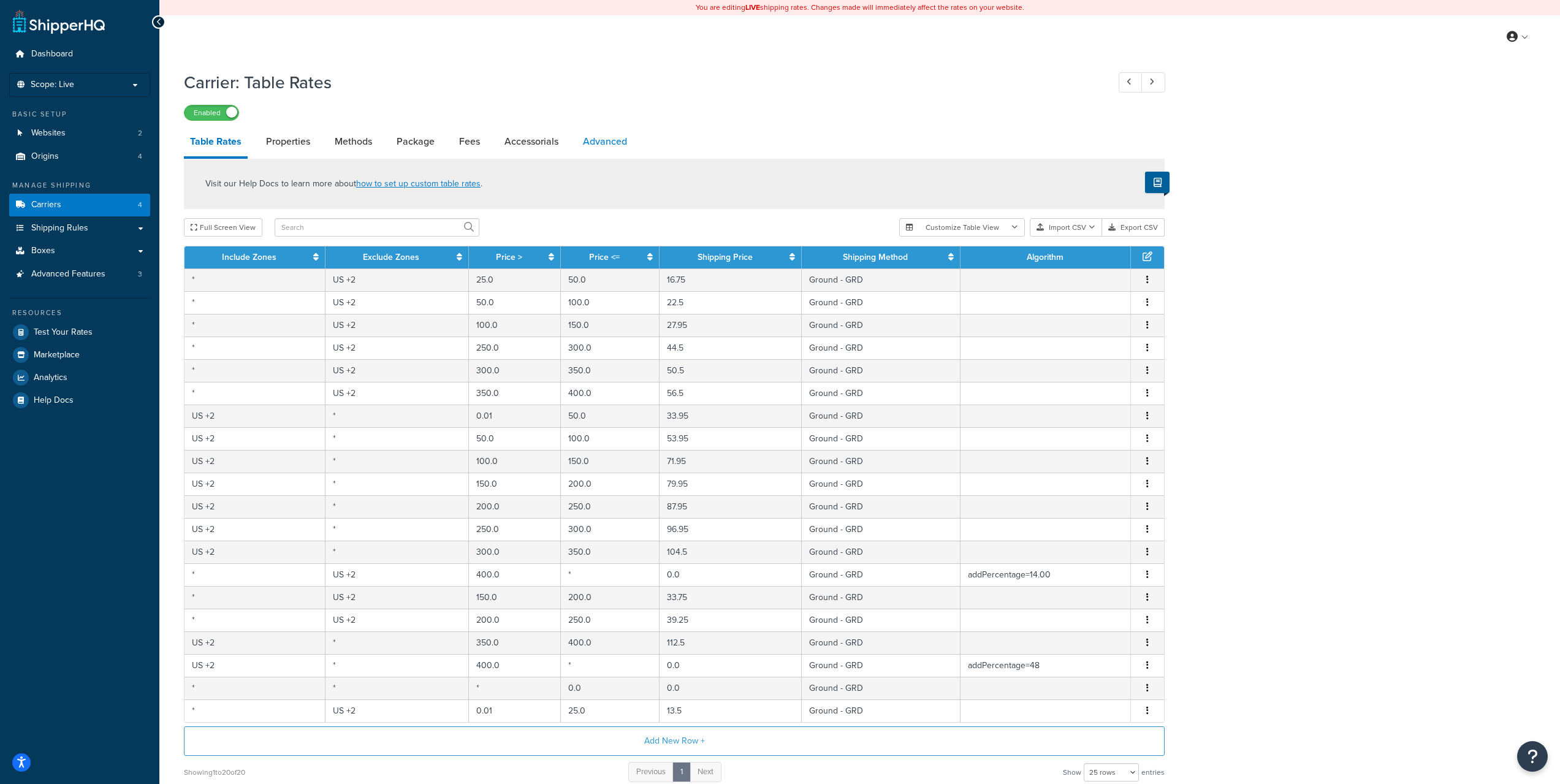
click at [609, 145] on link "Advanced" at bounding box center [604, 141] width 56 height 29
select select "false"
select select "residential"
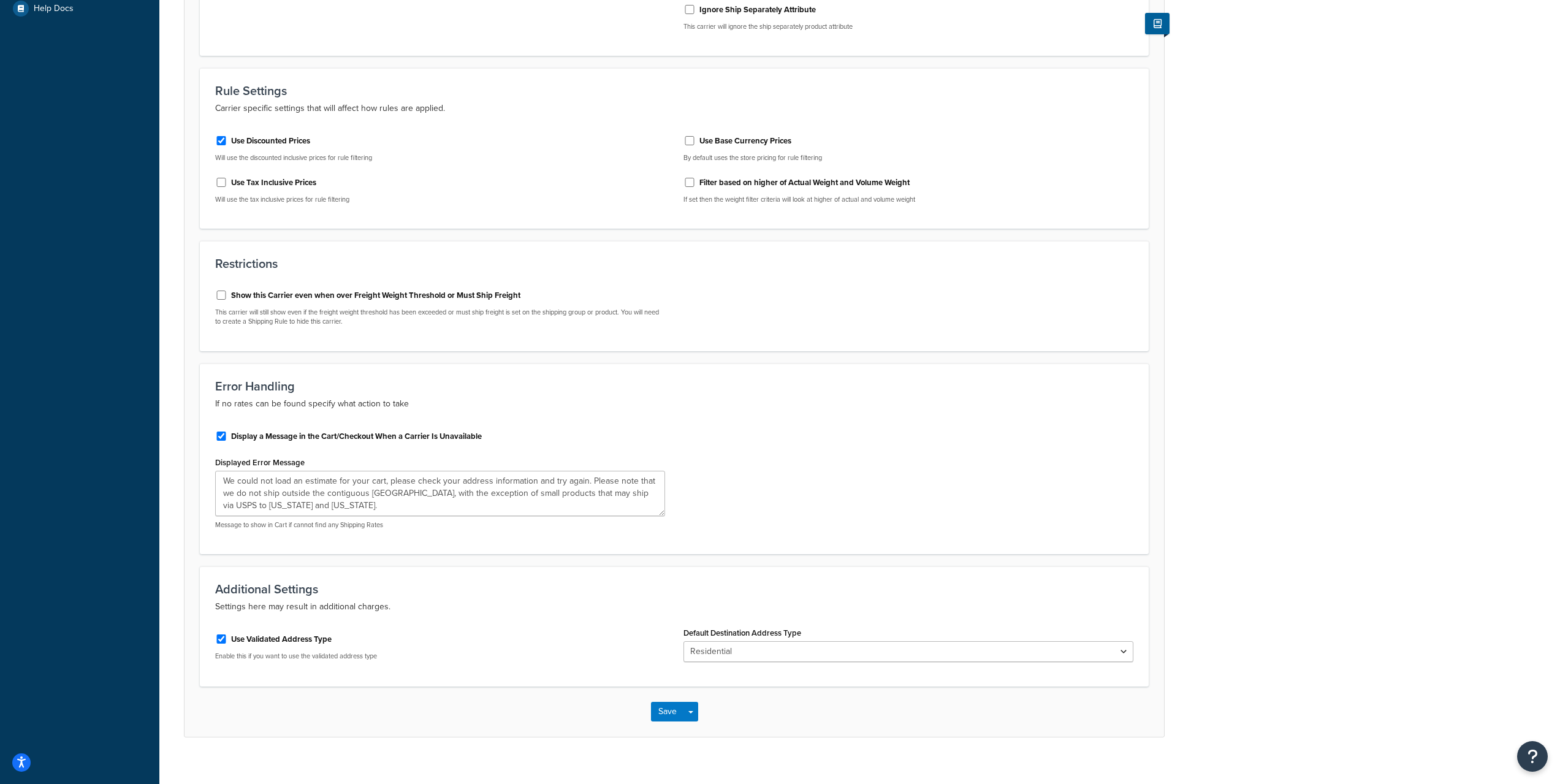
scroll to position [407, 0]
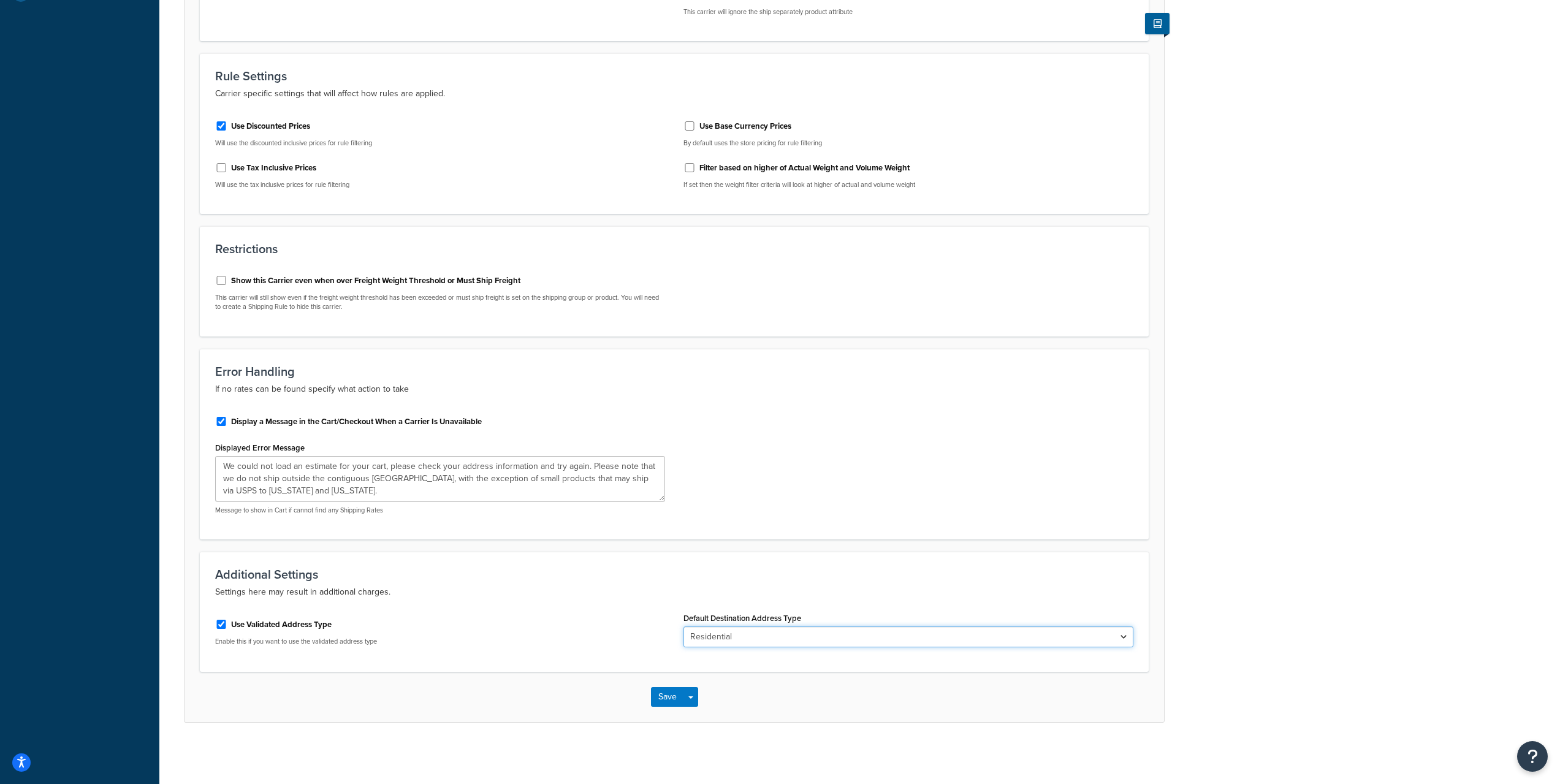
click at [746, 635] on select "Business Residential" at bounding box center [909, 637] width 450 height 21
click at [769, 592] on p "Settings here may result in additional charges." at bounding box center [674, 592] width 918 height 15
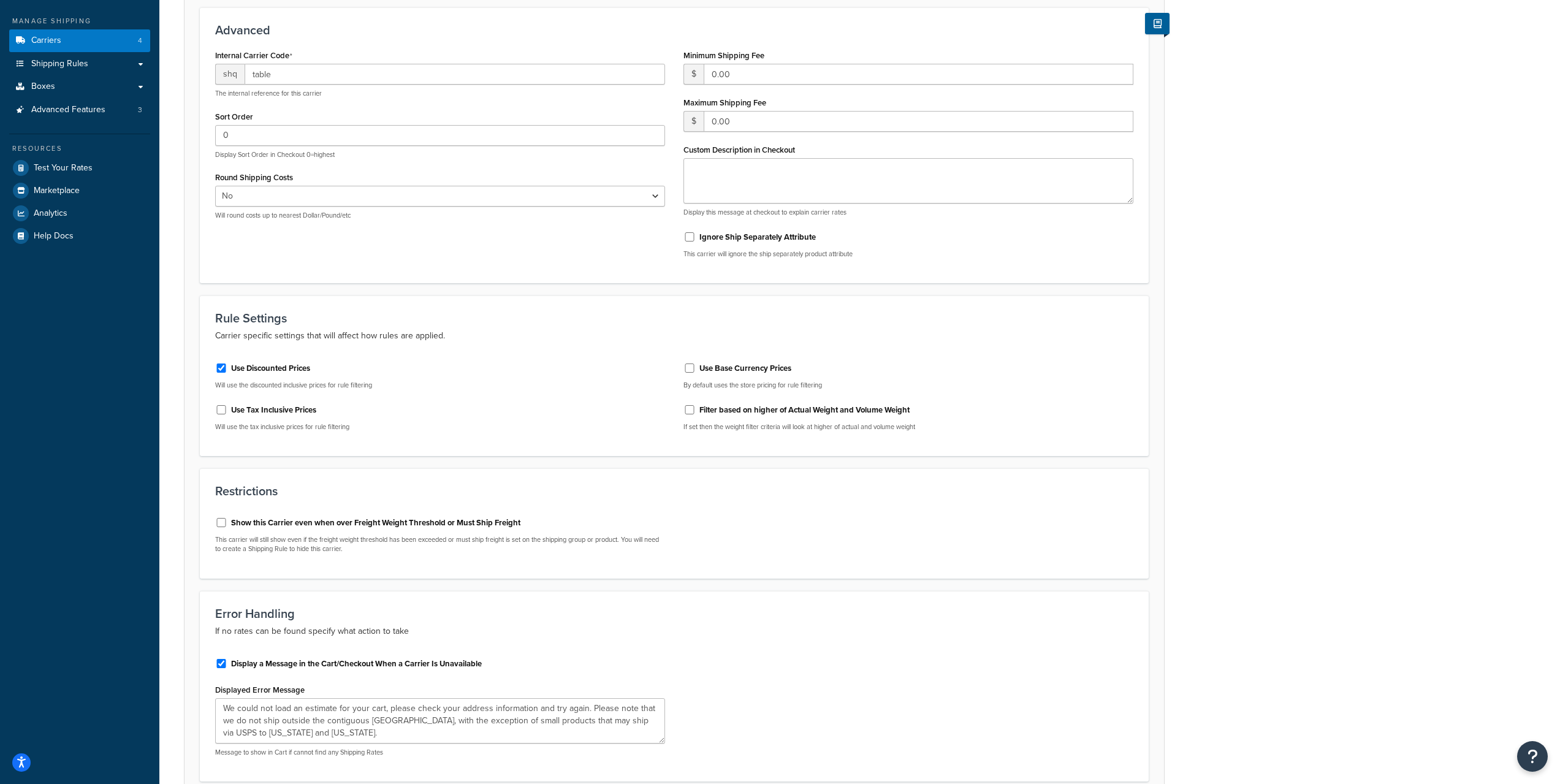
scroll to position [162, 0]
click at [413, 525] on label "Show this Carrier even when over Freight Weight Threshold or Must Ship Freight" at bounding box center [376, 524] width 290 height 11
click at [228, 525] on input "Show this Carrier even when over Freight Weight Threshold or Must Ship Freight" at bounding box center [221, 524] width 13 height 9
checkbox input "true"
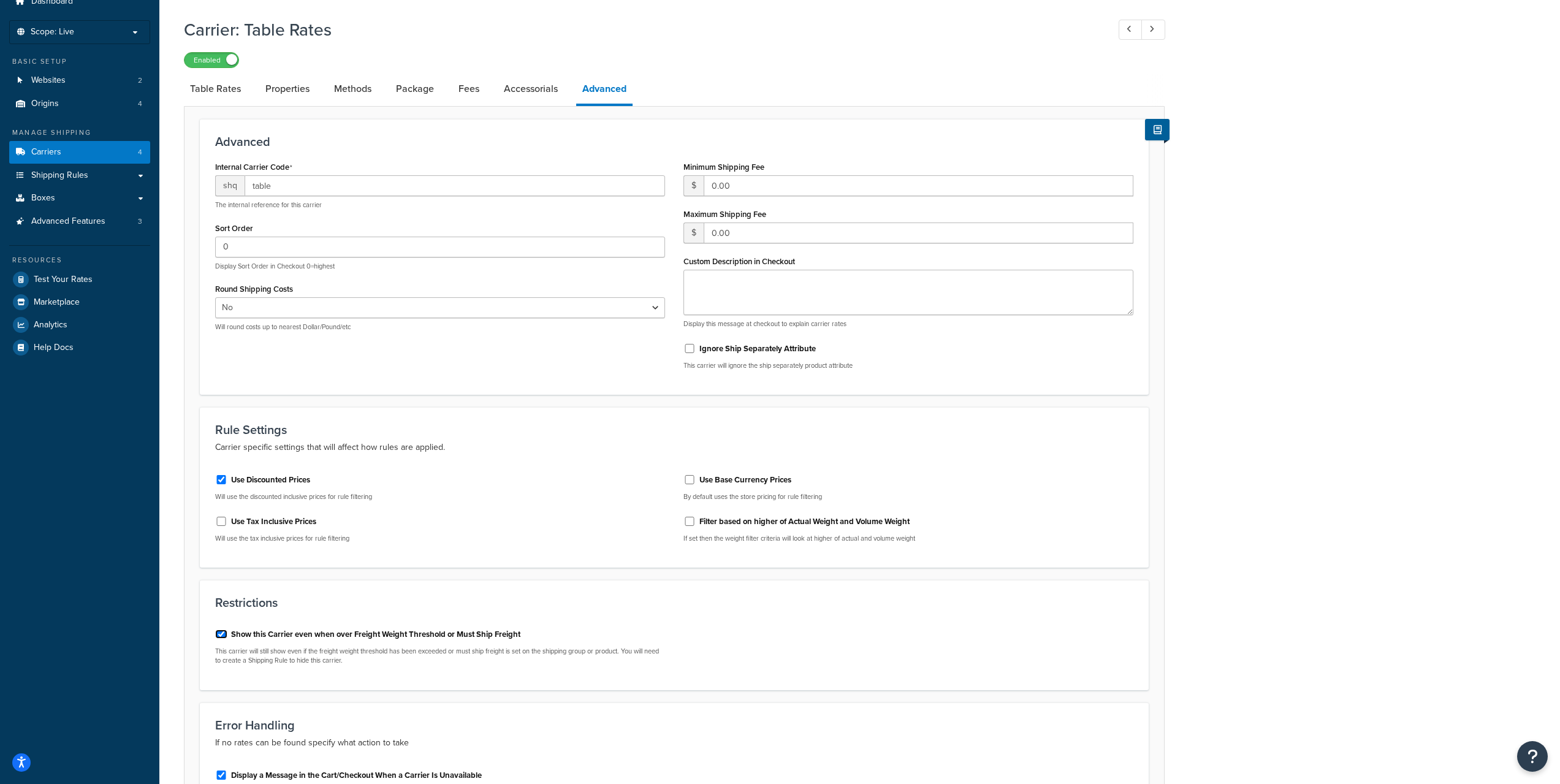
scroll to position [40, 0]
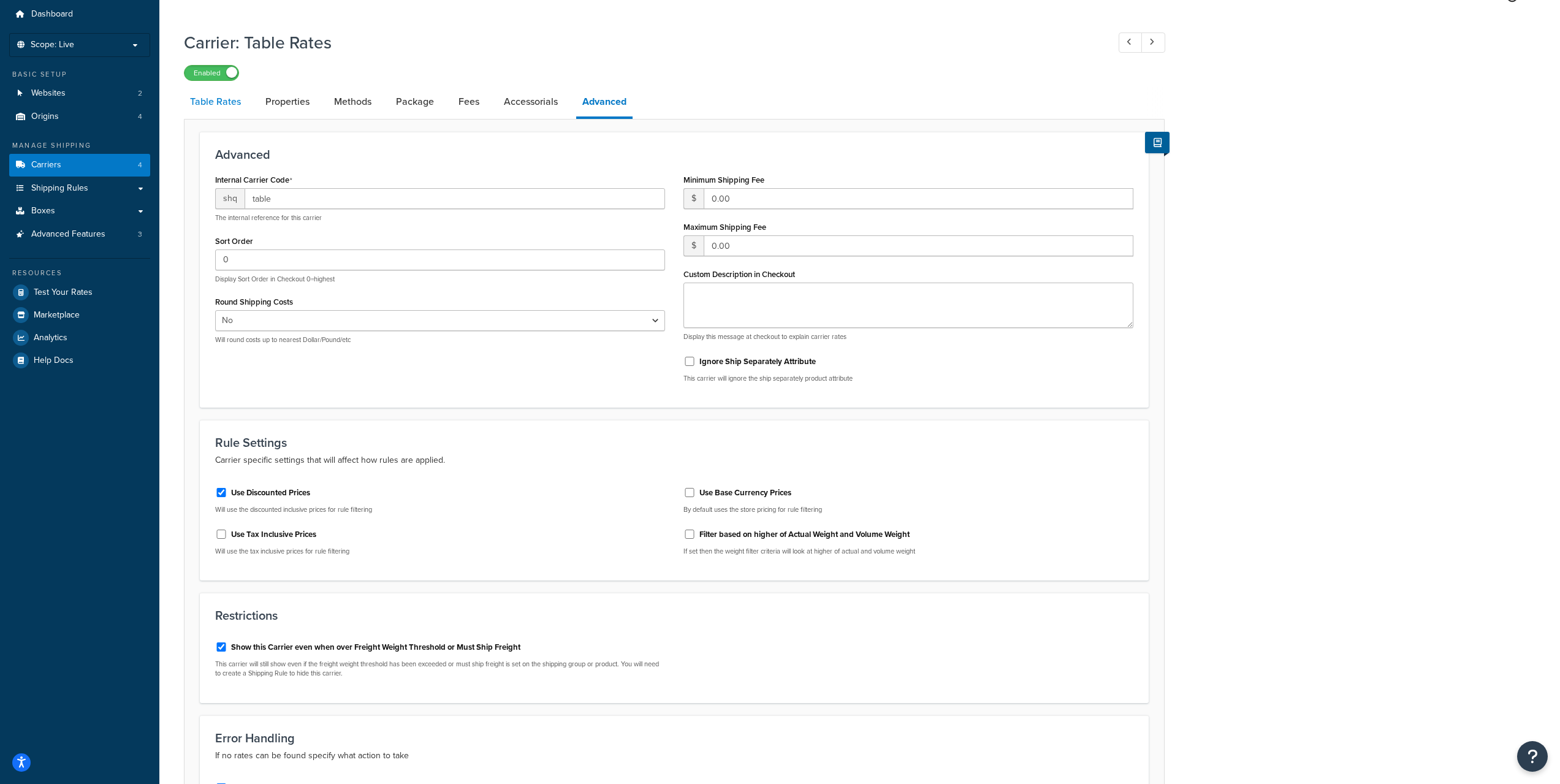
click at [242, 109] on link "Table Rates" at bounding box center [215, 101] width 63 height 29
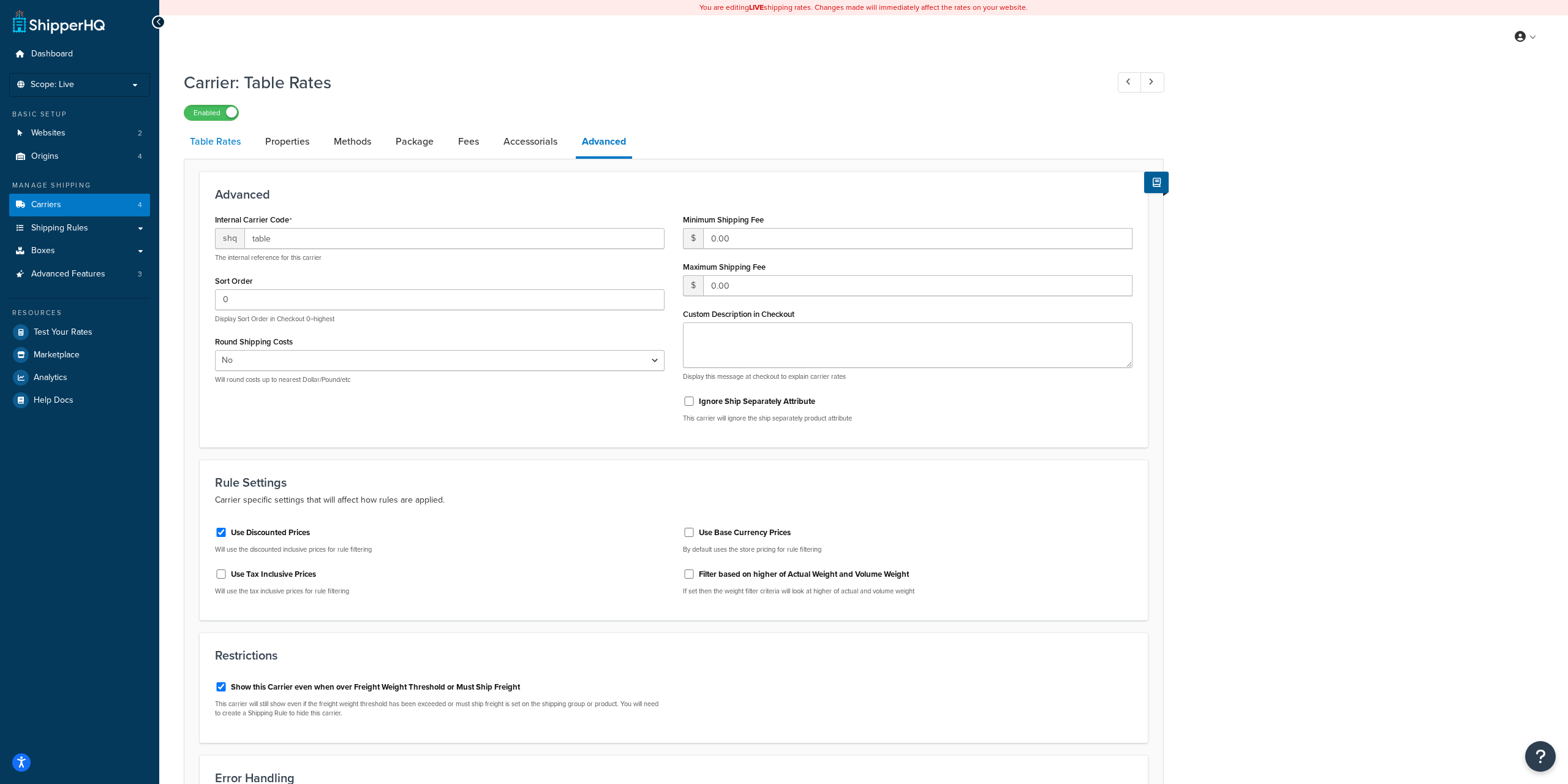
select select "25"
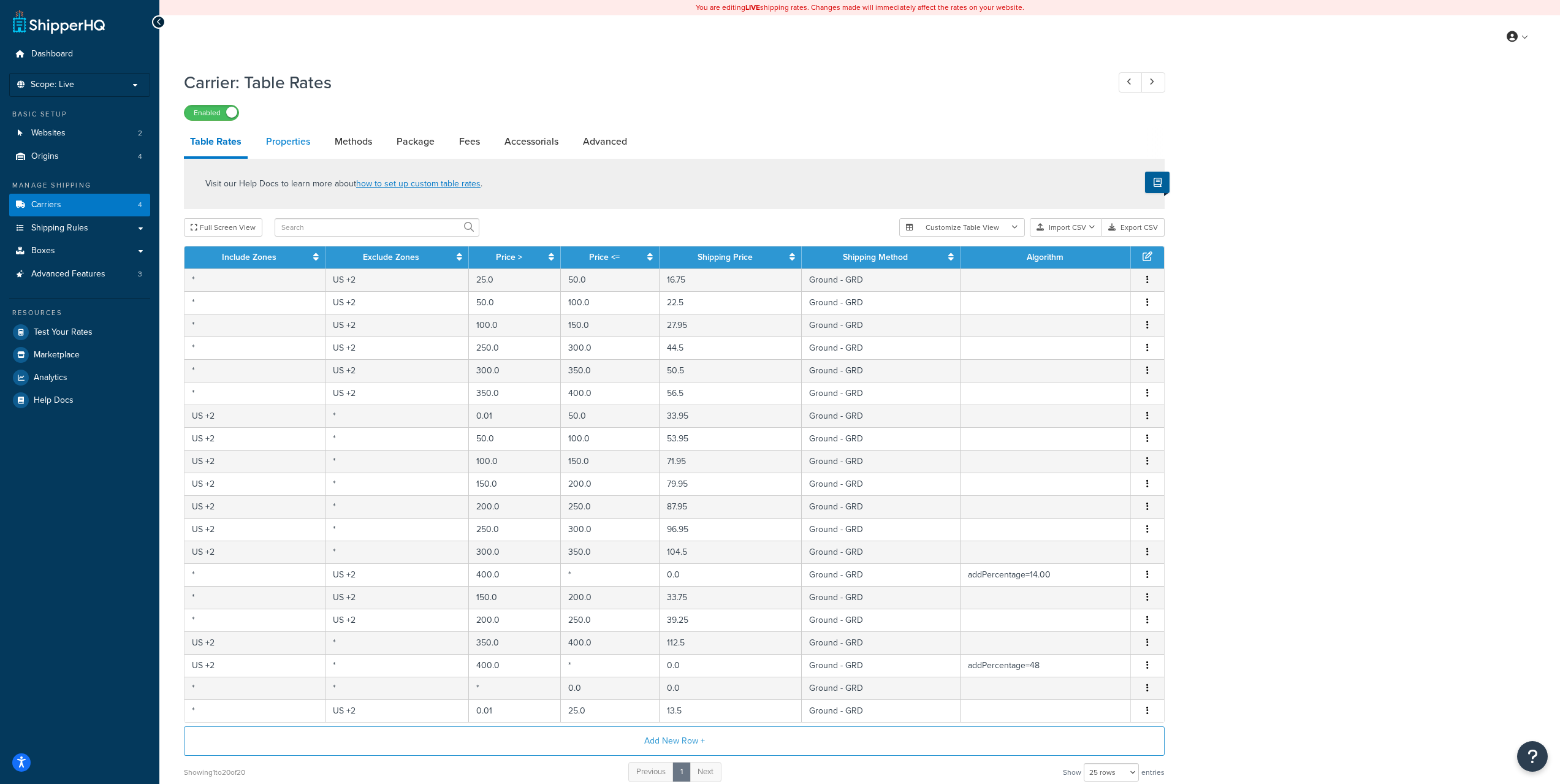
click at [290, 143] on link "Properties" at bounding box center [288, 141] width 56 height 29
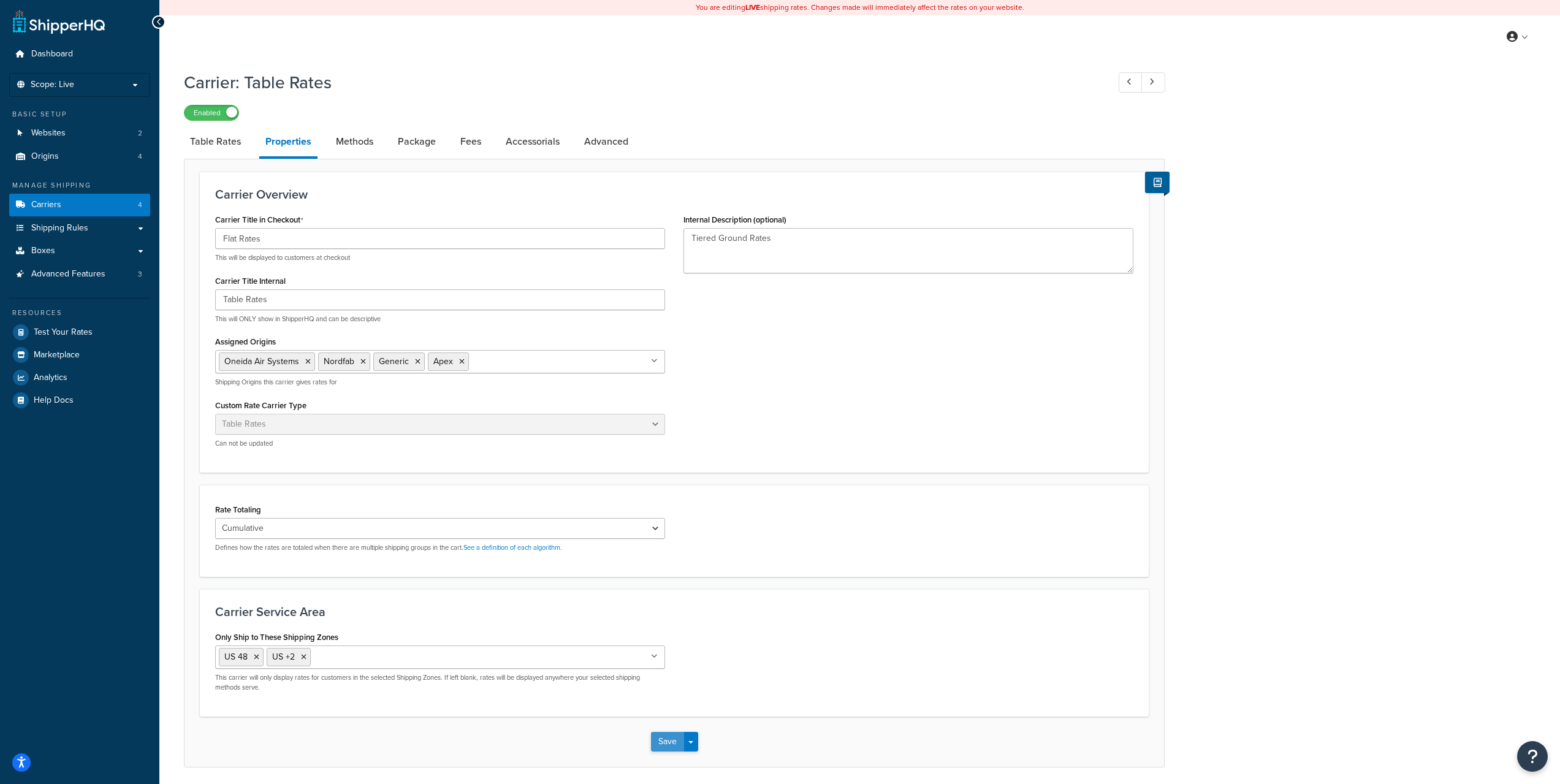
click at [675, 746] on button "Save" at bounding box center [668, 741] width 33 height 19
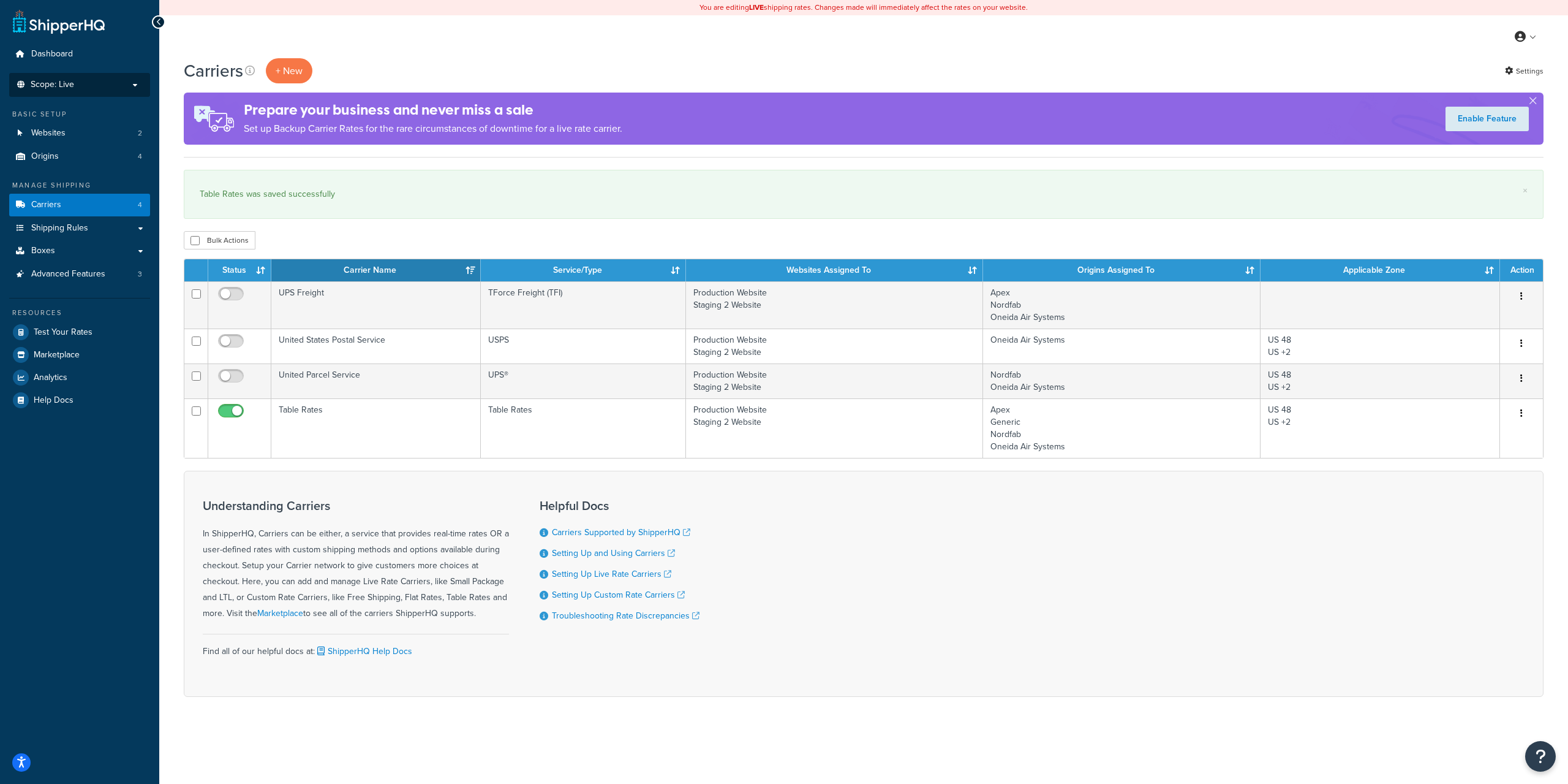
click at [93, 89] on p "Scope: Live" at bounding box center [79, 85] width 130 height 10
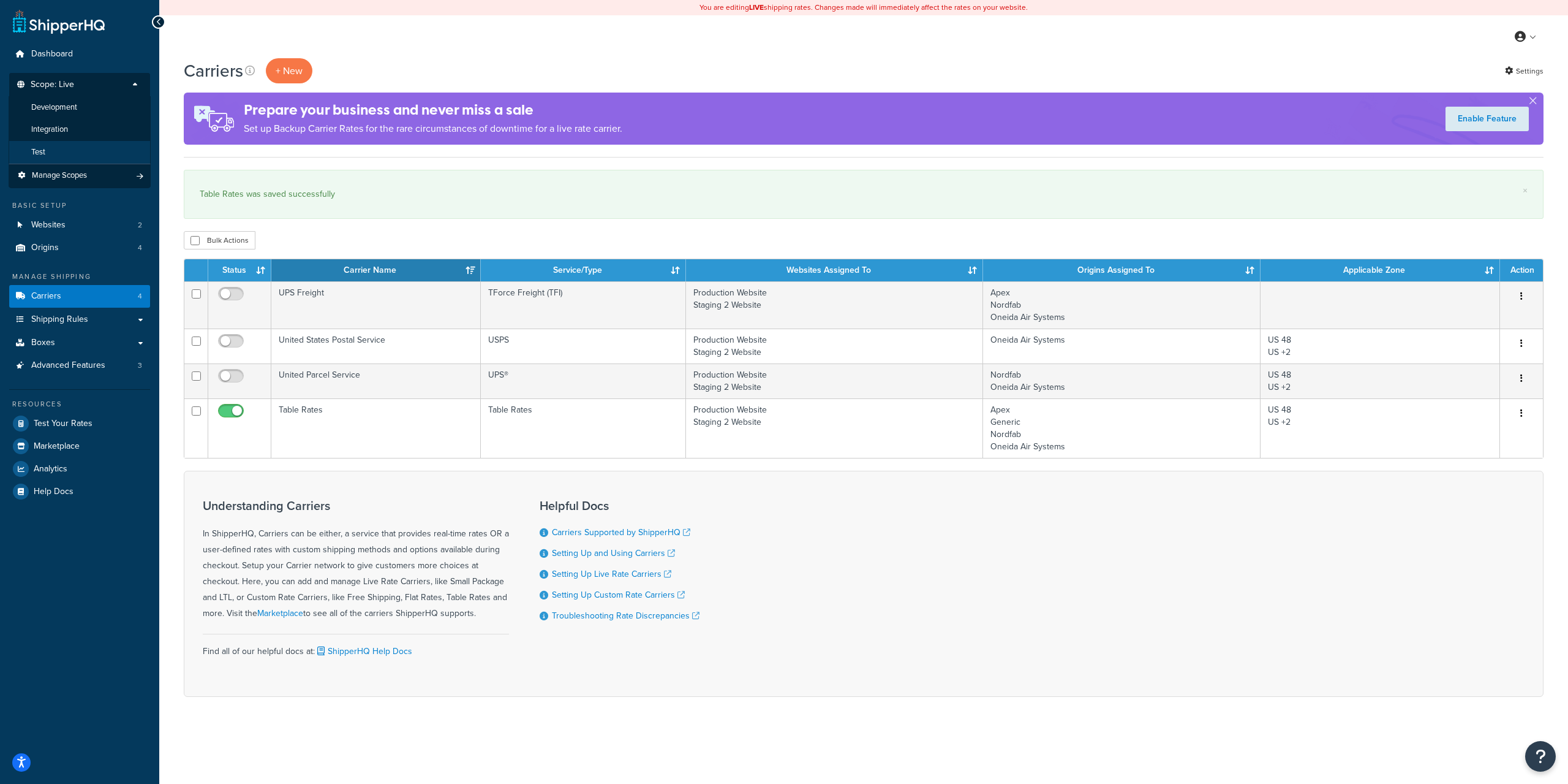
click at [83, 154] on li "Test" at bounding box center [79, 151] width 142 height 23
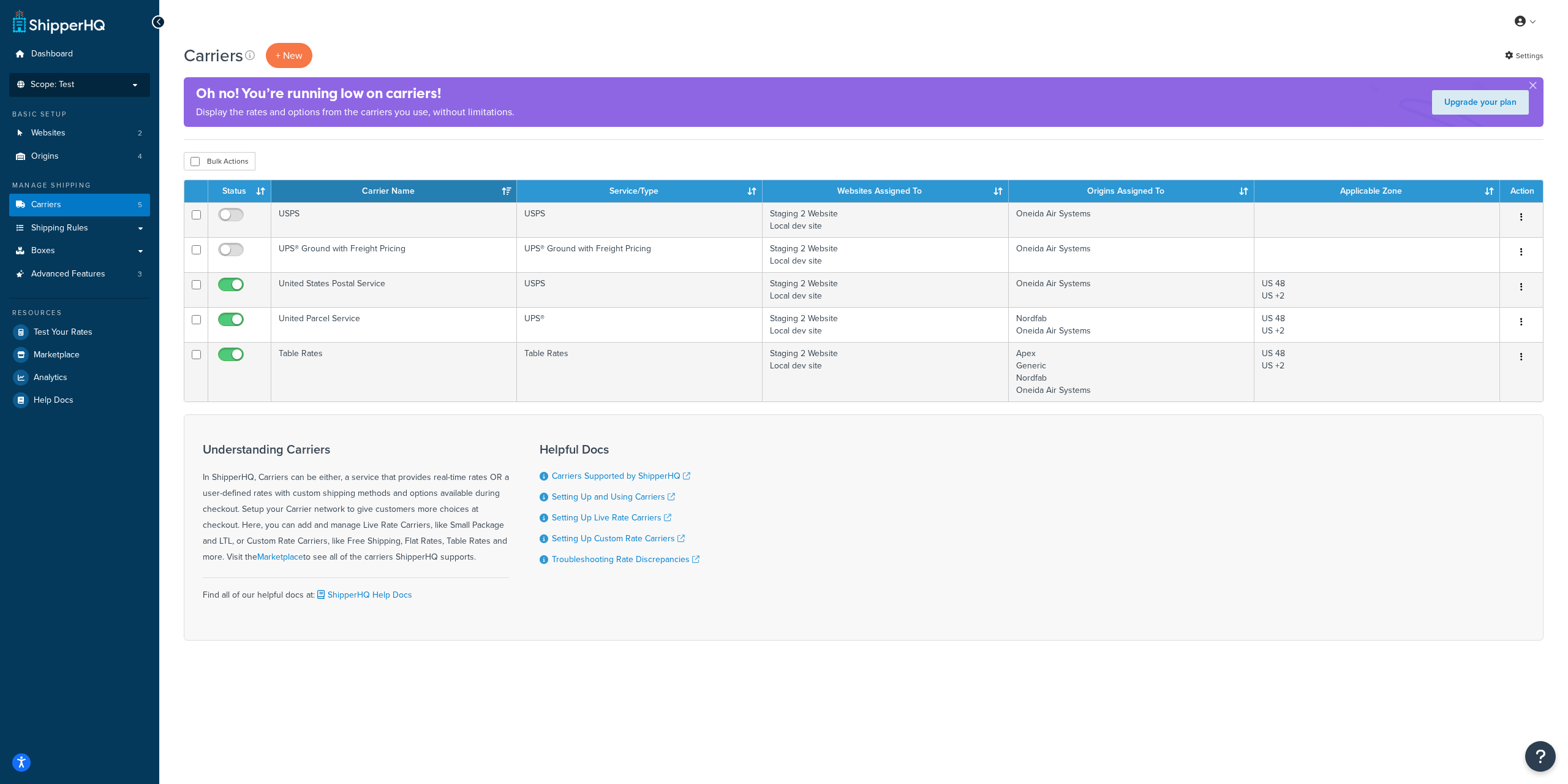
click at [83, 93] on li "Scope: Test Live Development Integration Manage Scopes" at bounding box center [79, 85] width 140 height 24
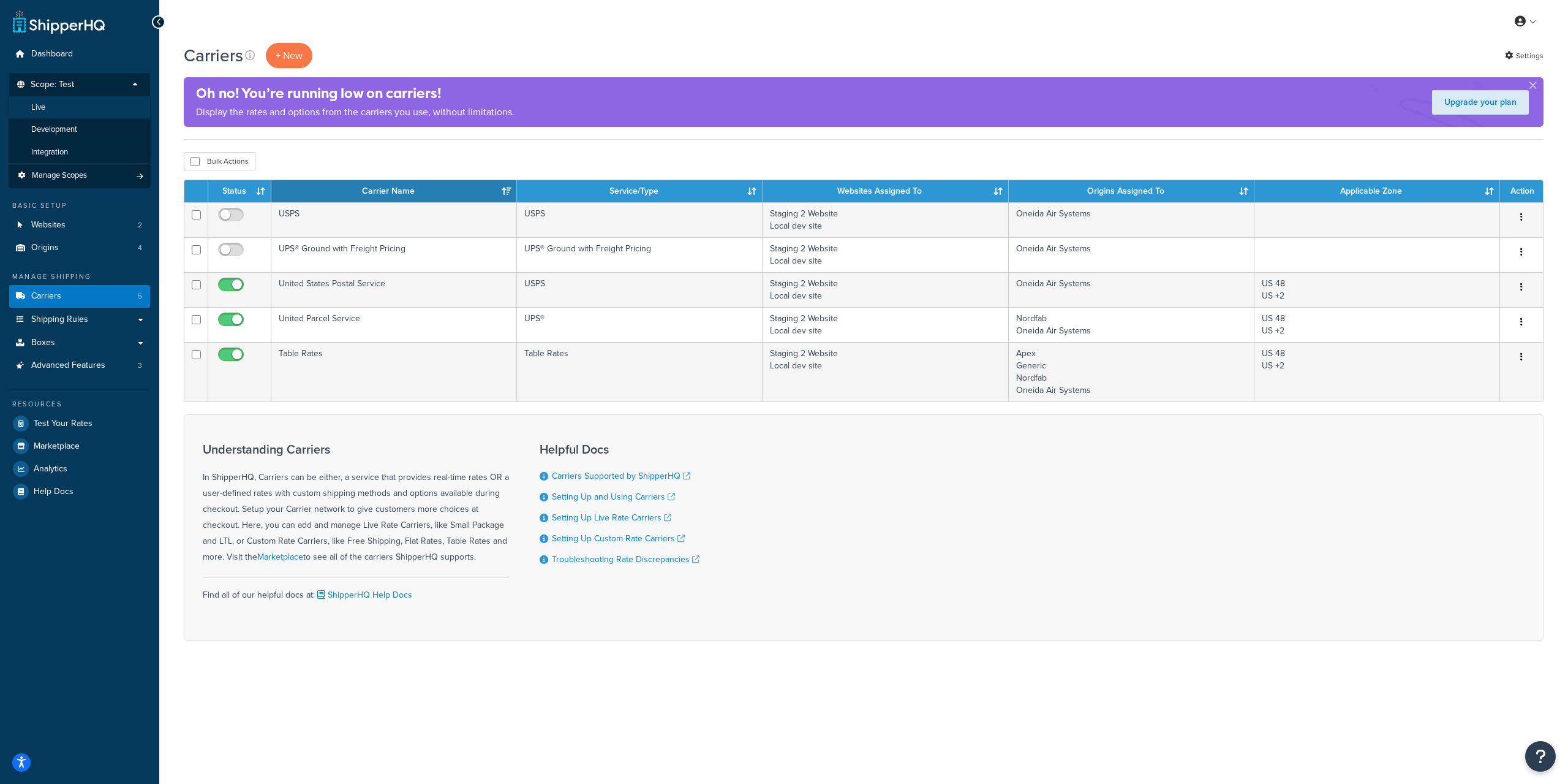
click at [72, 108] on li "Live" at bounding box center [79, 107] width 142 height 23
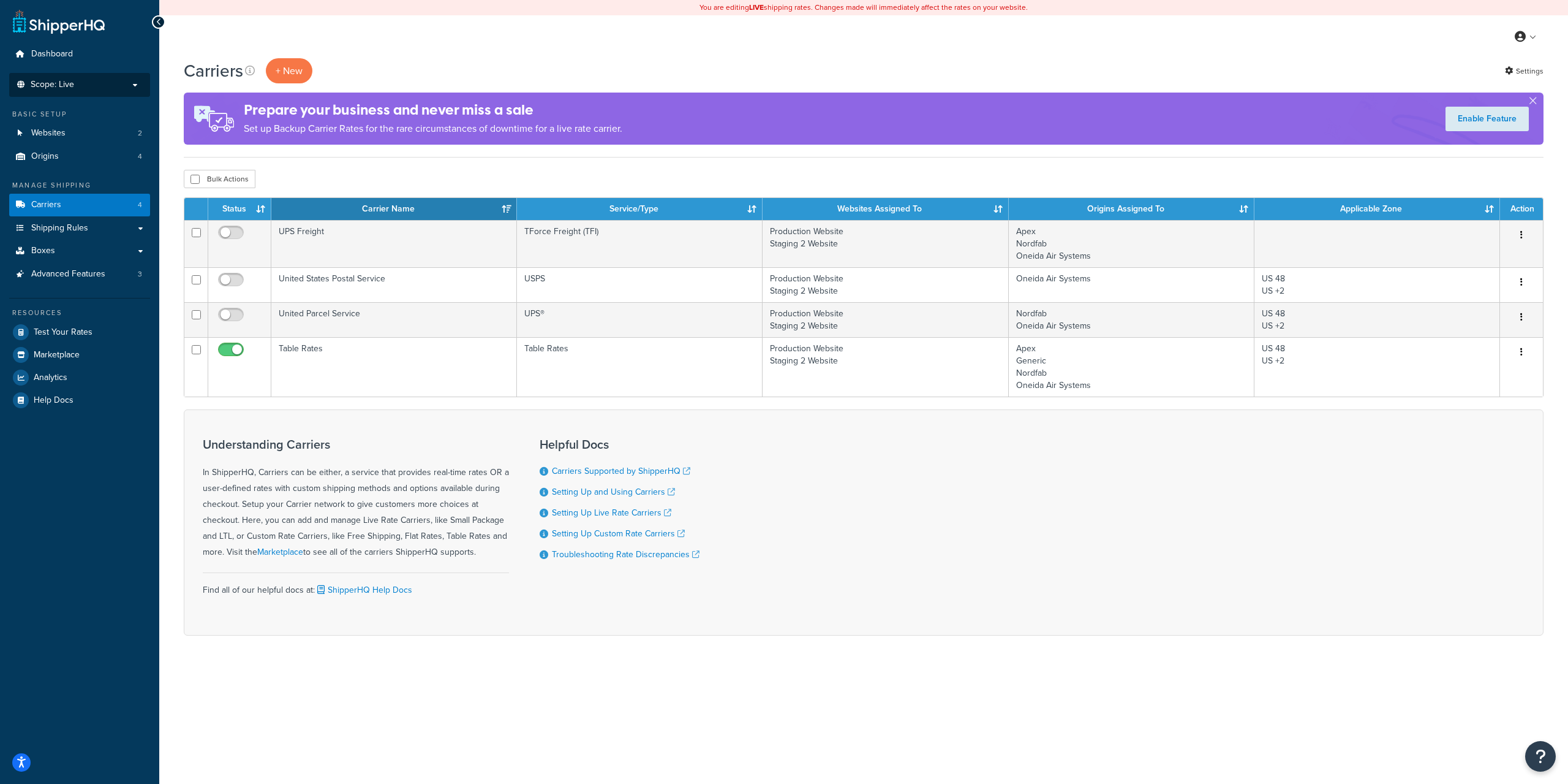
click at [115, 86] on p "Scope: Live" at bounding box center [79, 85] width 130 height 10
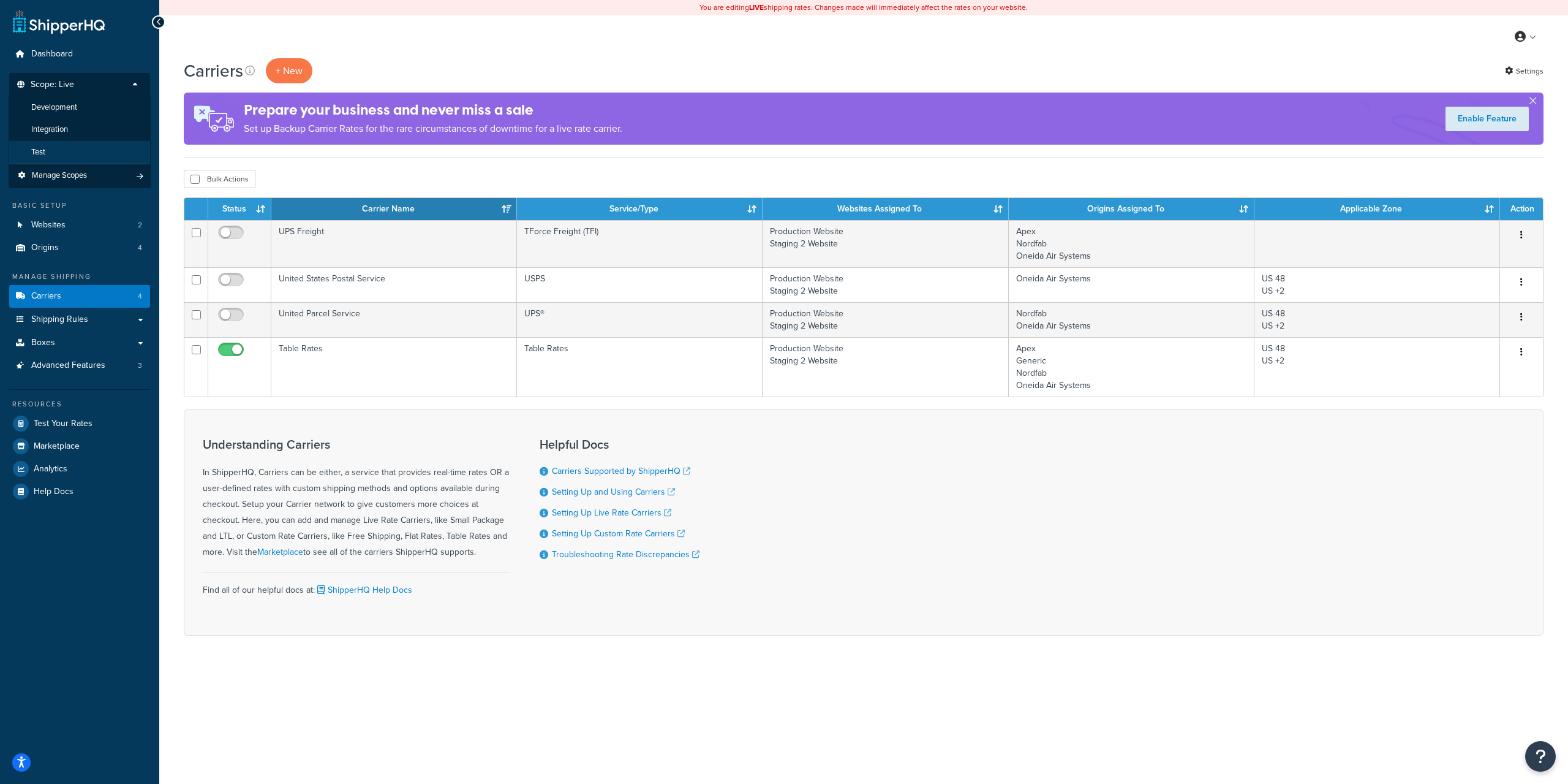
click at [83, 151] on li "Test" at bounding box center [79, 151] width 142 height 23
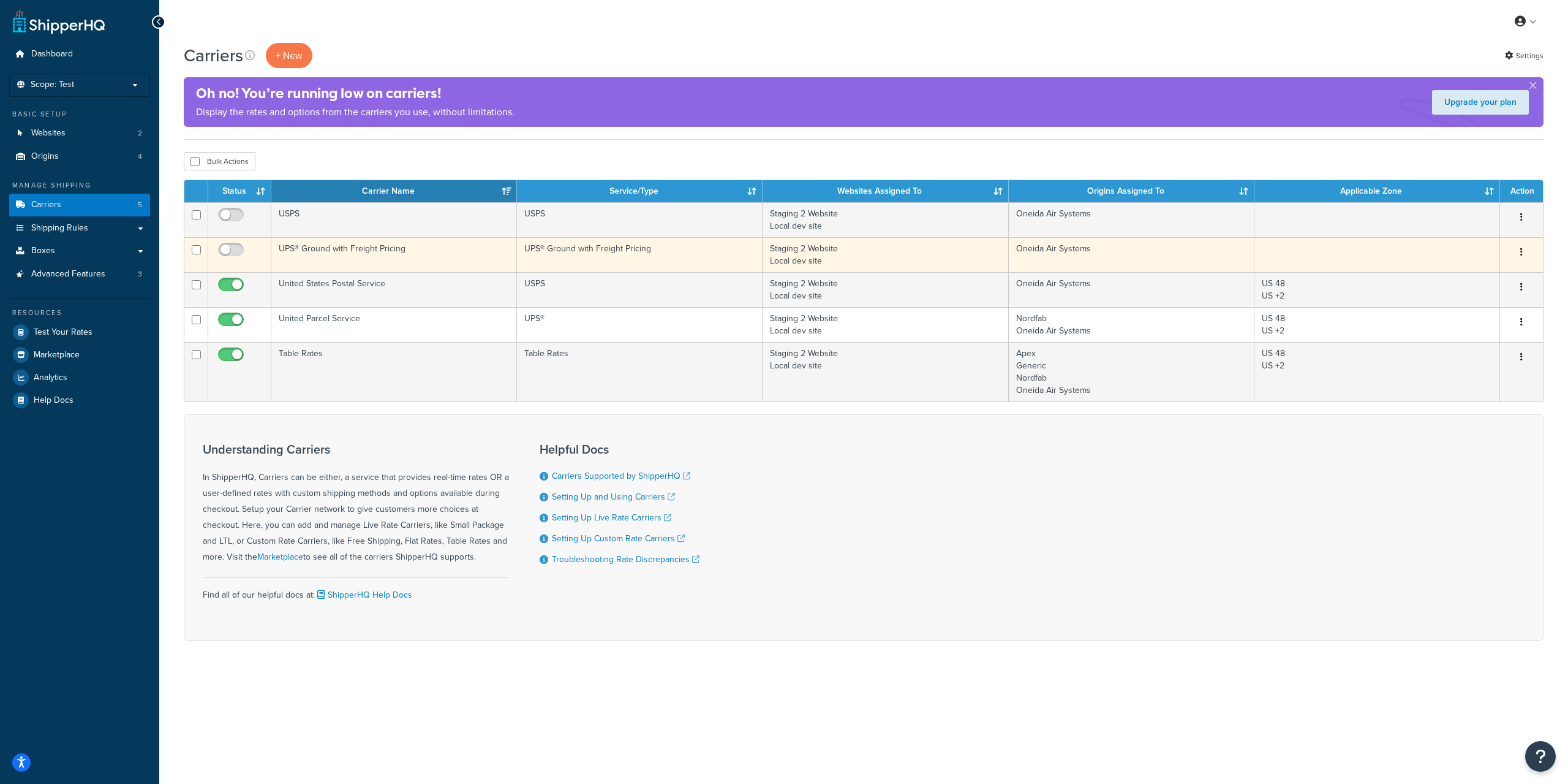
click at [1520, 252] on icon "button" at bounding box center [1521, 252] width 3 height 8
click at [1472, 320] on link "Delete" at bounding box center [1472, 327] width 97 height 25
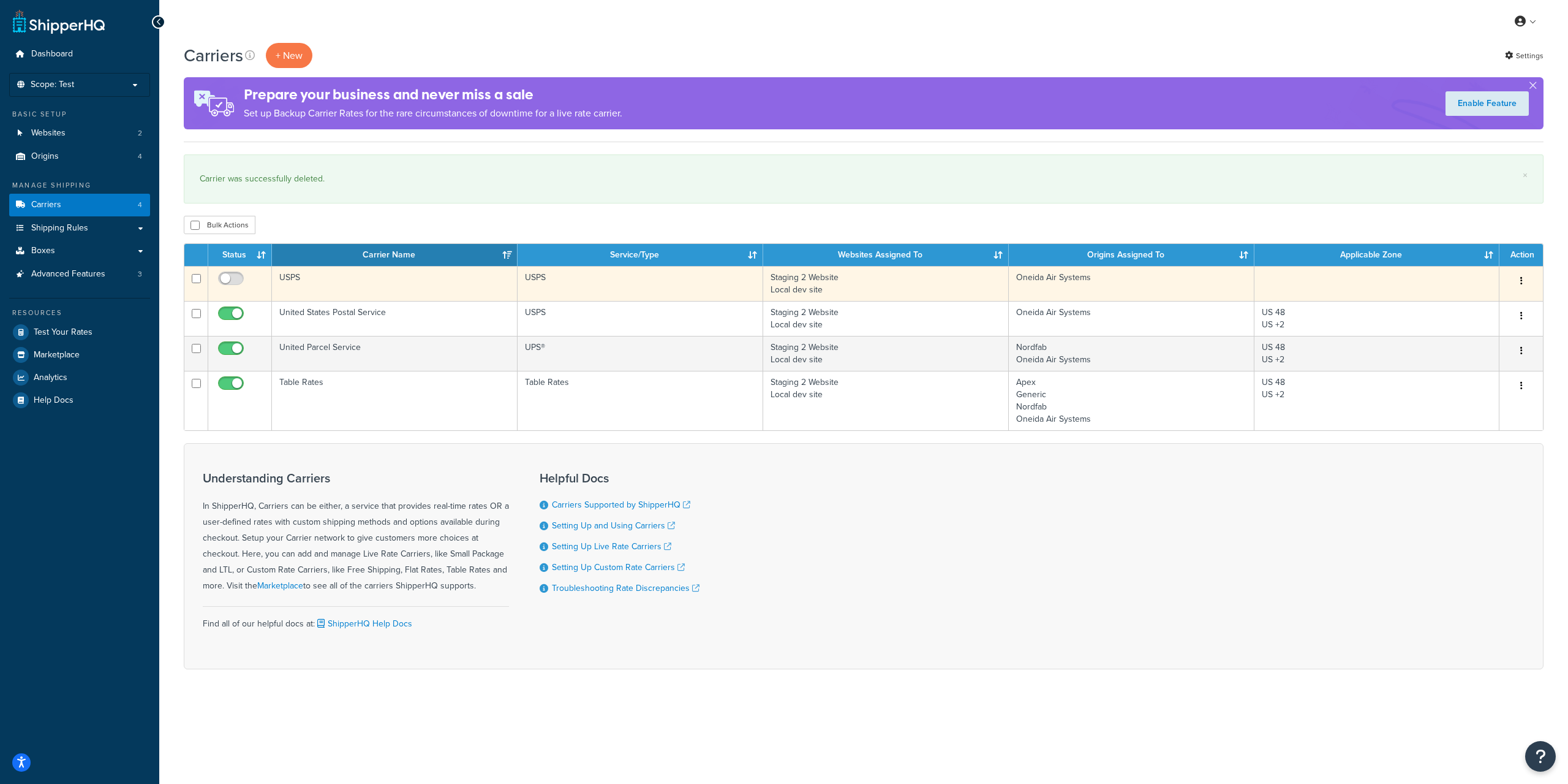
click at [1522, 279] on icon "button" at bounding box center [1521, 280] width 3 height 8
click at [1458, 359] on link "Delete" at bounding box center [1472, 356] width 97 height 25
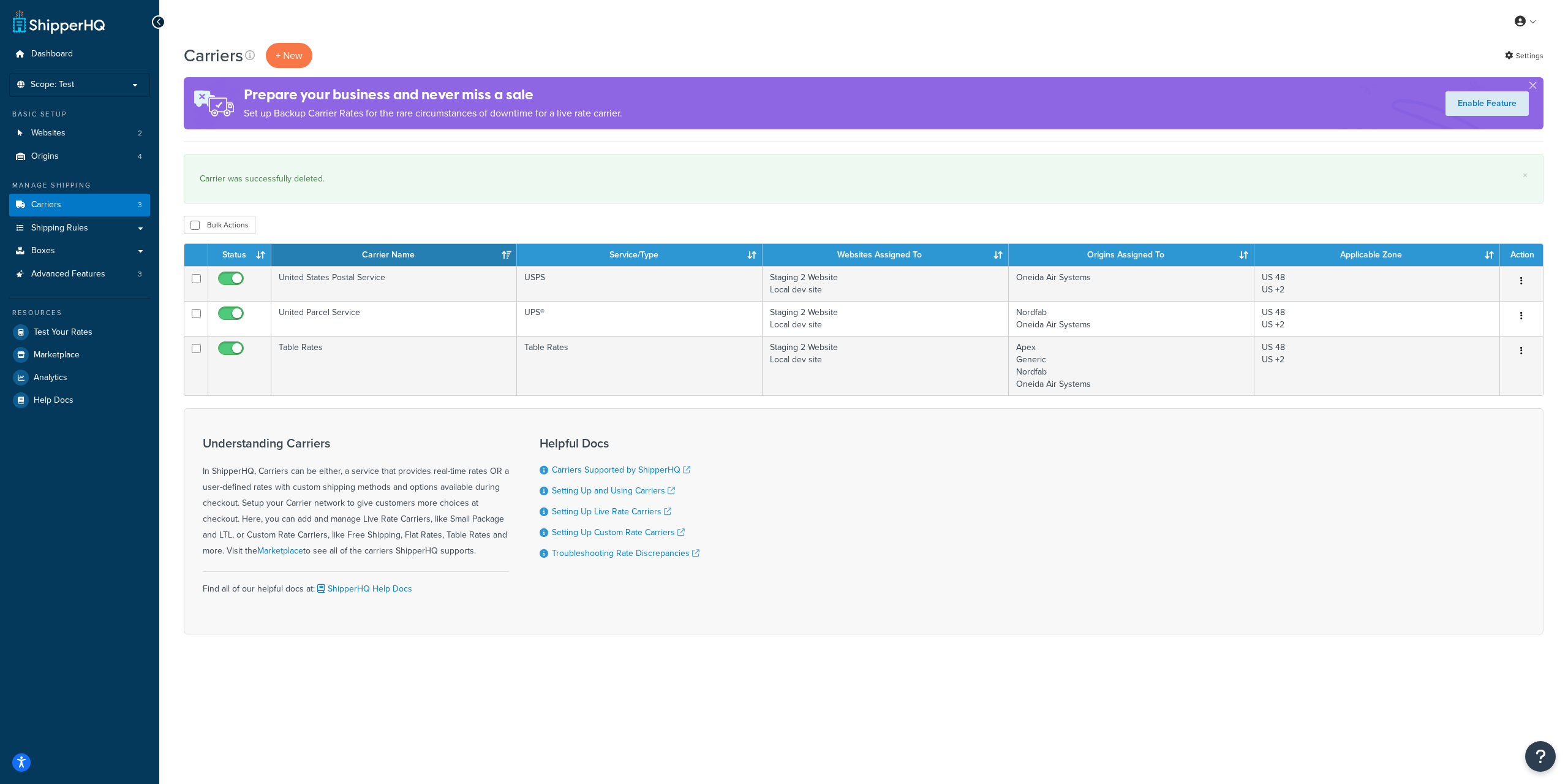
drag, startPoint x: 697, startPoint y: 168, endPoint x: 718, endPoint y: 159, distance: 22.8
click at [697, 168] on div "× Carrier was successfully deleted." at bounding box center [864, 179] width 1360 height 49
click at [1533, 86] on button "button" at bounding box center [1533, 88] width 3 height 3
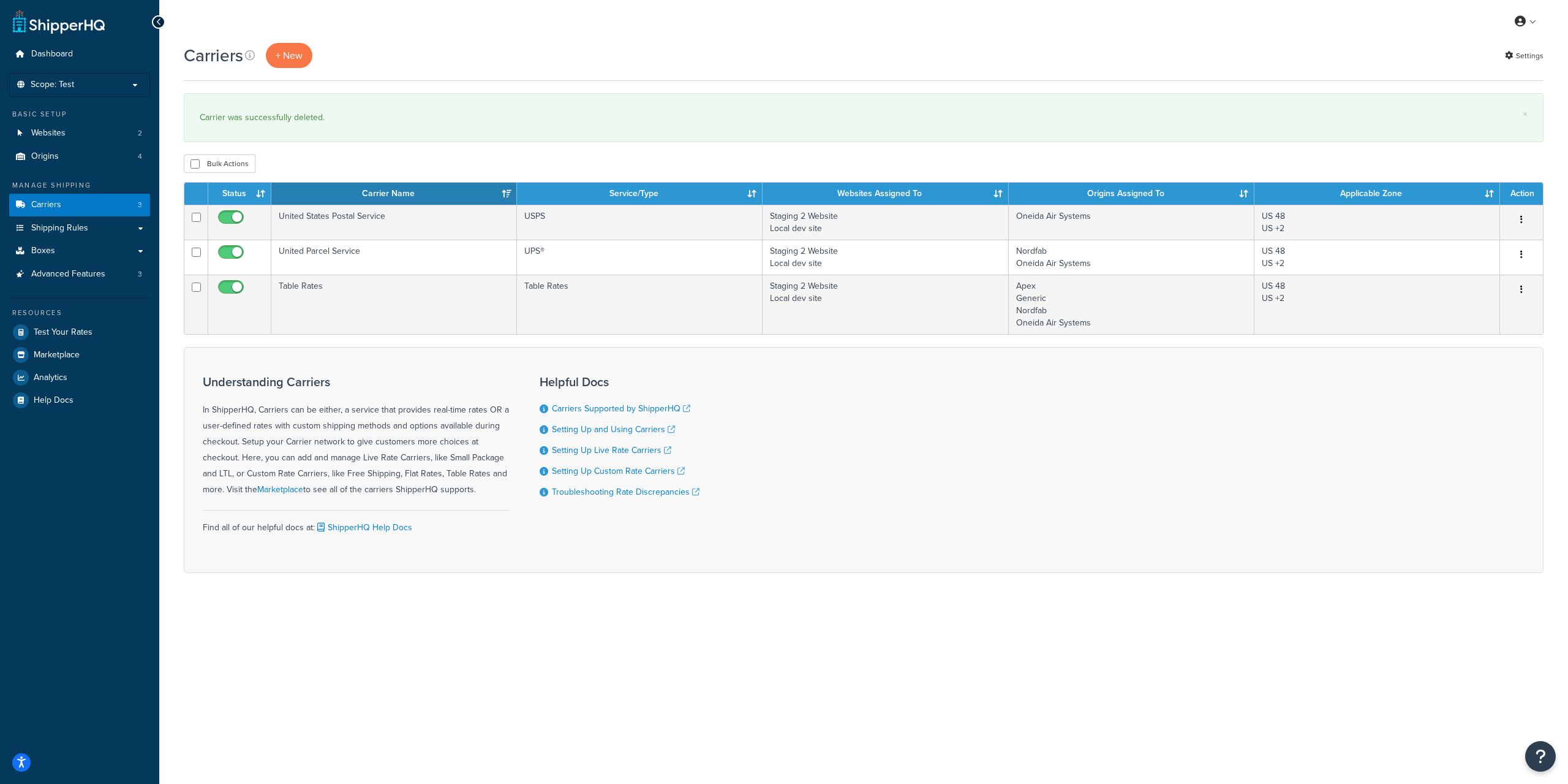
click at [595, 120] on div "Carrier was successfully deleted." at bounding box center [864, 117] width 1328 height 18
click at [297, 61] on button "+ New" at bounding box center [289, 55] width 47 height 25
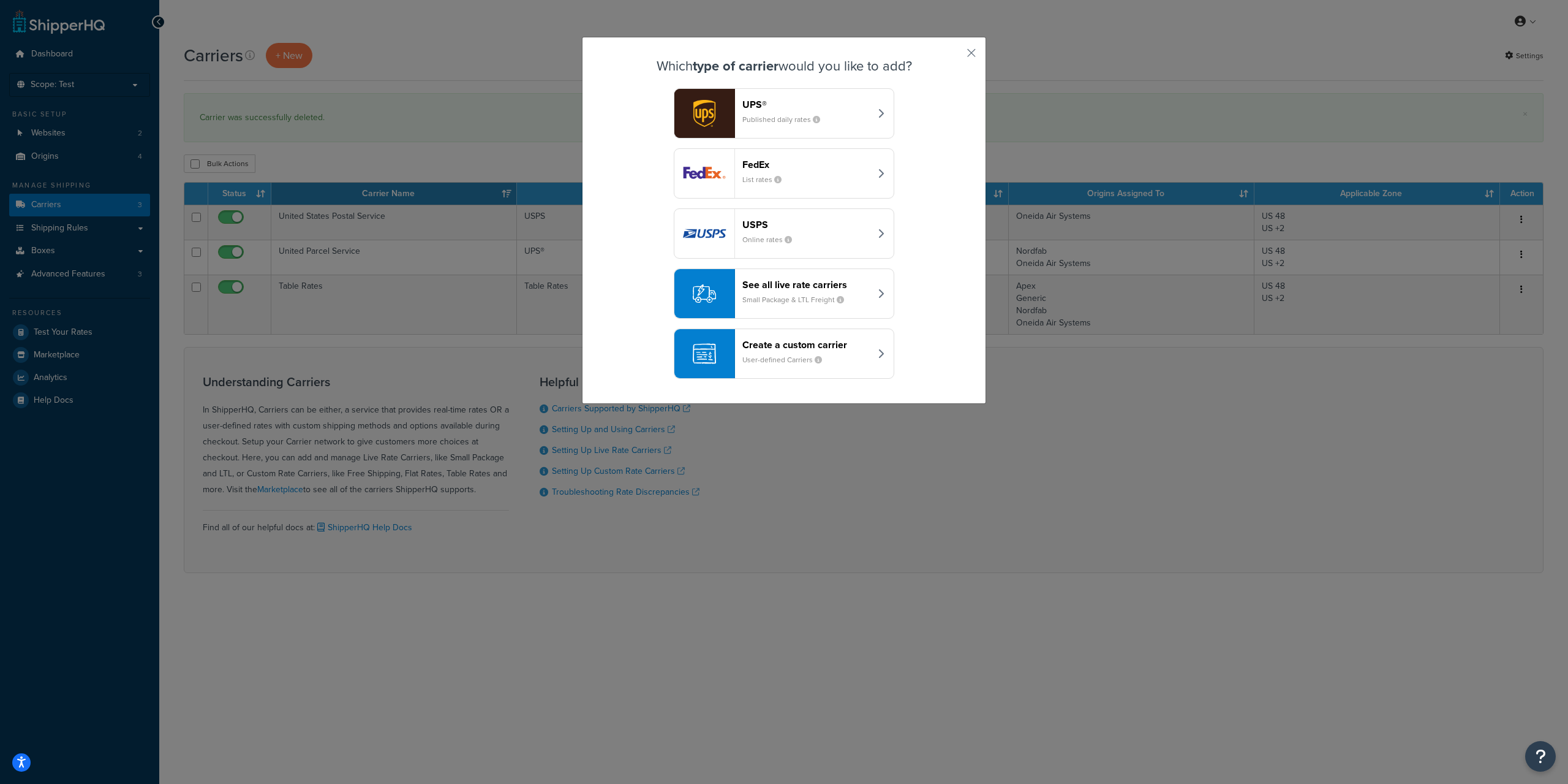
click at [883, 105] on button "UPS® Published daily rates" at bounding box center [784, 113] width 221 height 50
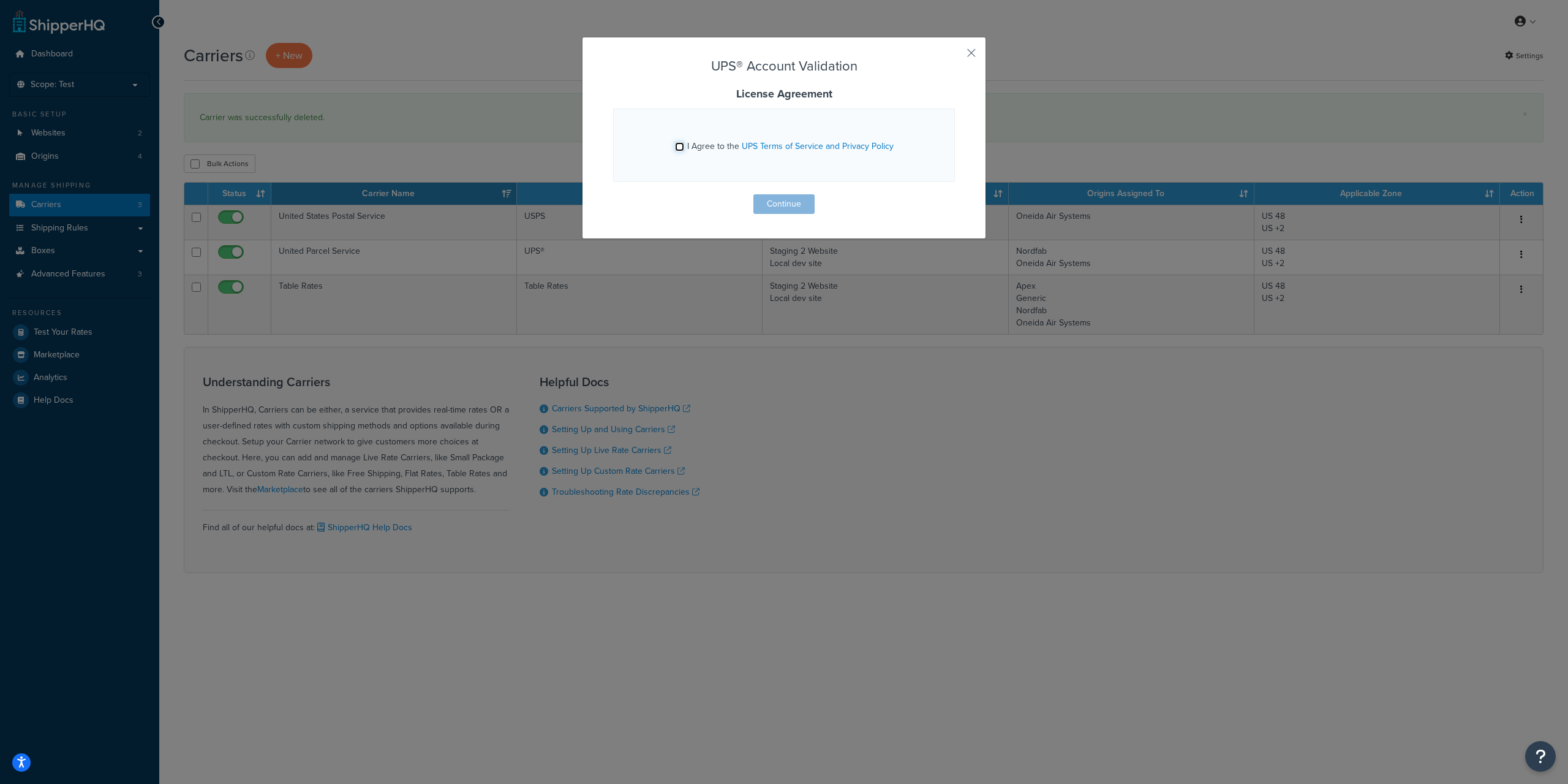
click at [679, 147] on input "I Agree to the UPS Terms of Service and Privacy Policy" at bounding box center [679, 146] width 9 height 9
checkbox input "true"
drag, startPoint x: 969, startPoint y: 49, endPoint x: 858, endPoint y: 79, distance: 115.0
click at [955, 56] on button "button" at bounding box center [953, 58] width 3 height 3
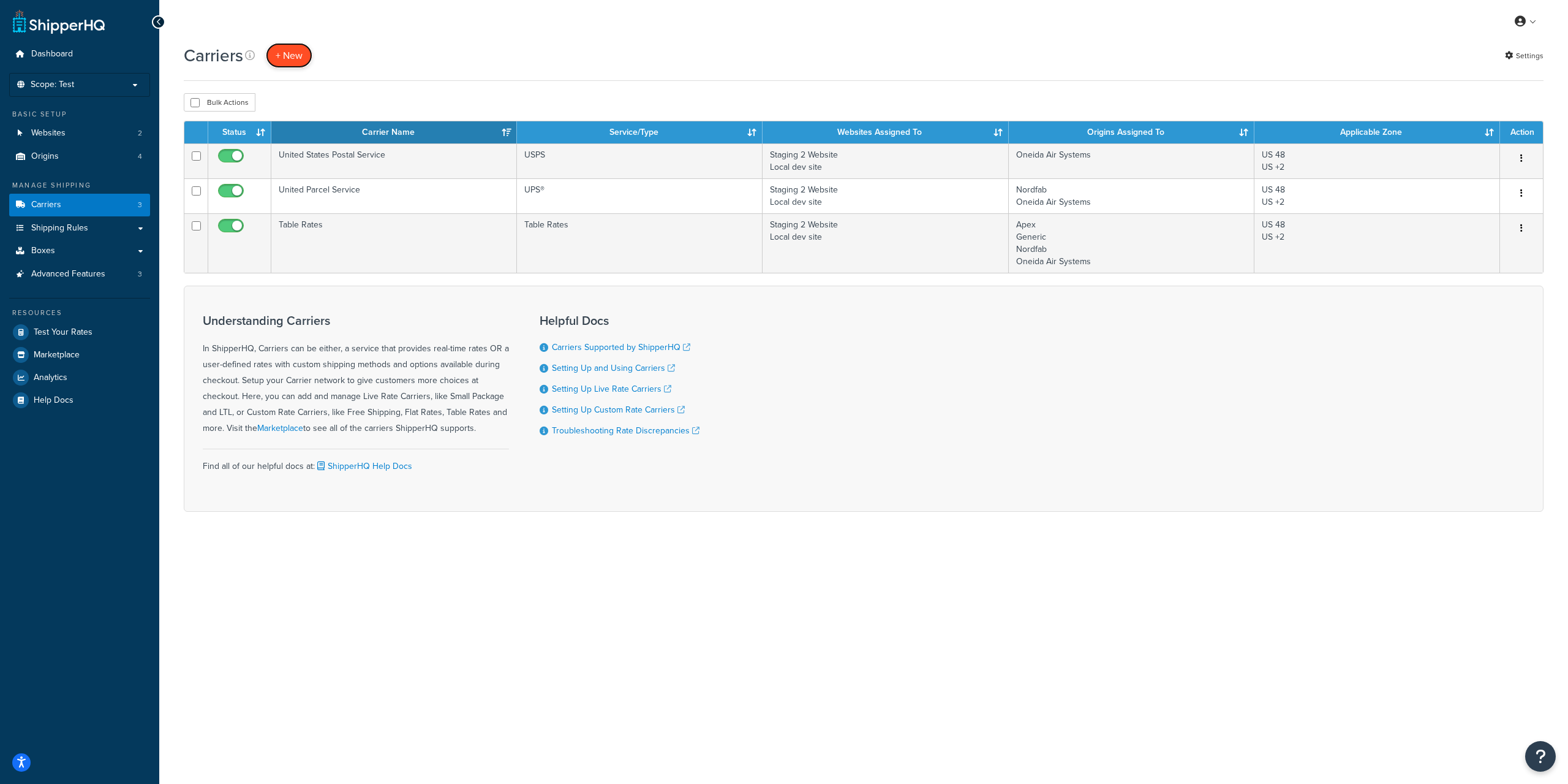
click at [288, 51] on button "+ New" at bounding box center [289, 55] width 47 height 25
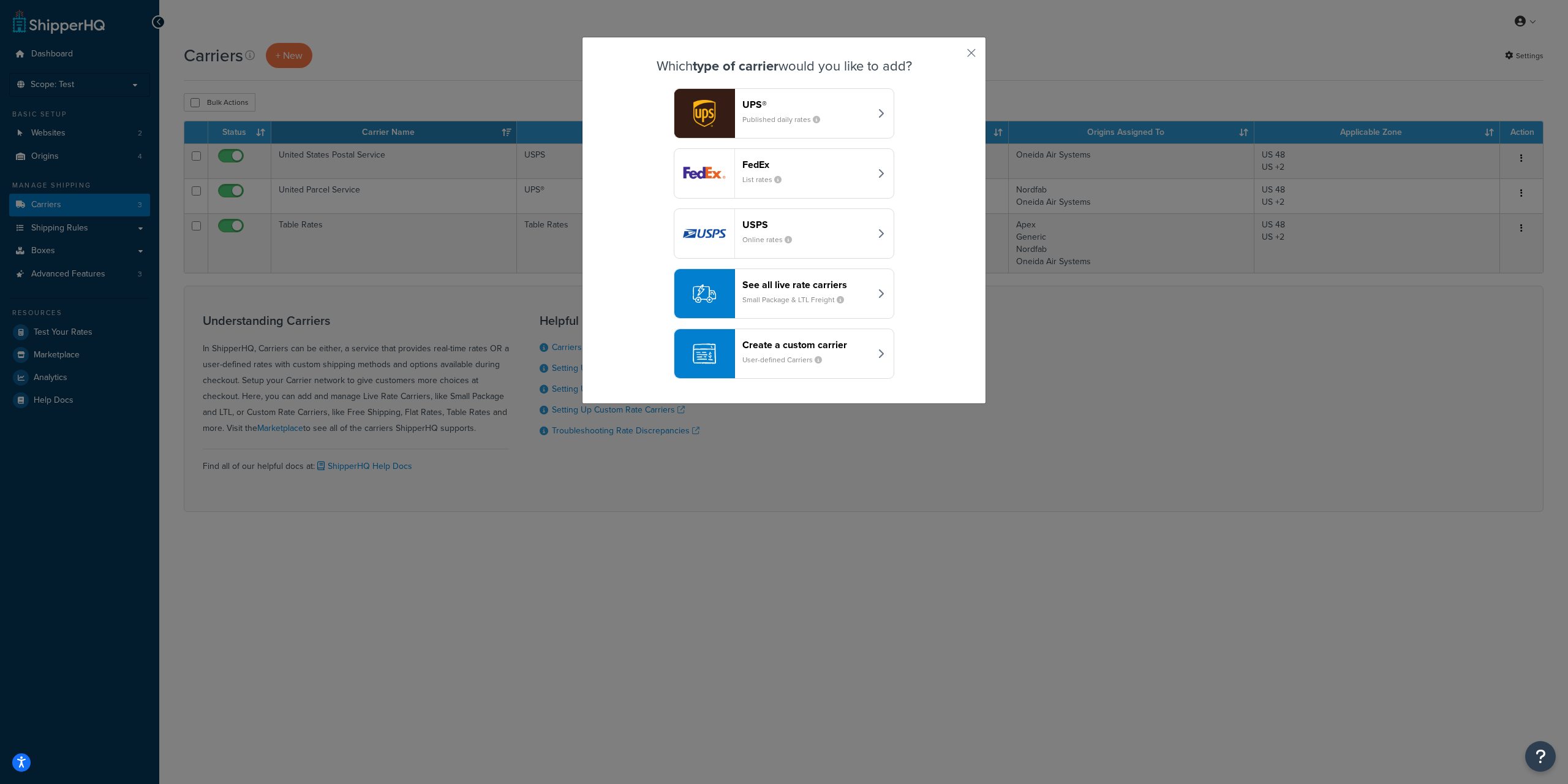
click at [881, 298] on button "See all live rate carriers Small Package & LTL Freight" at bounding box center [784, 294] width 221 height 50
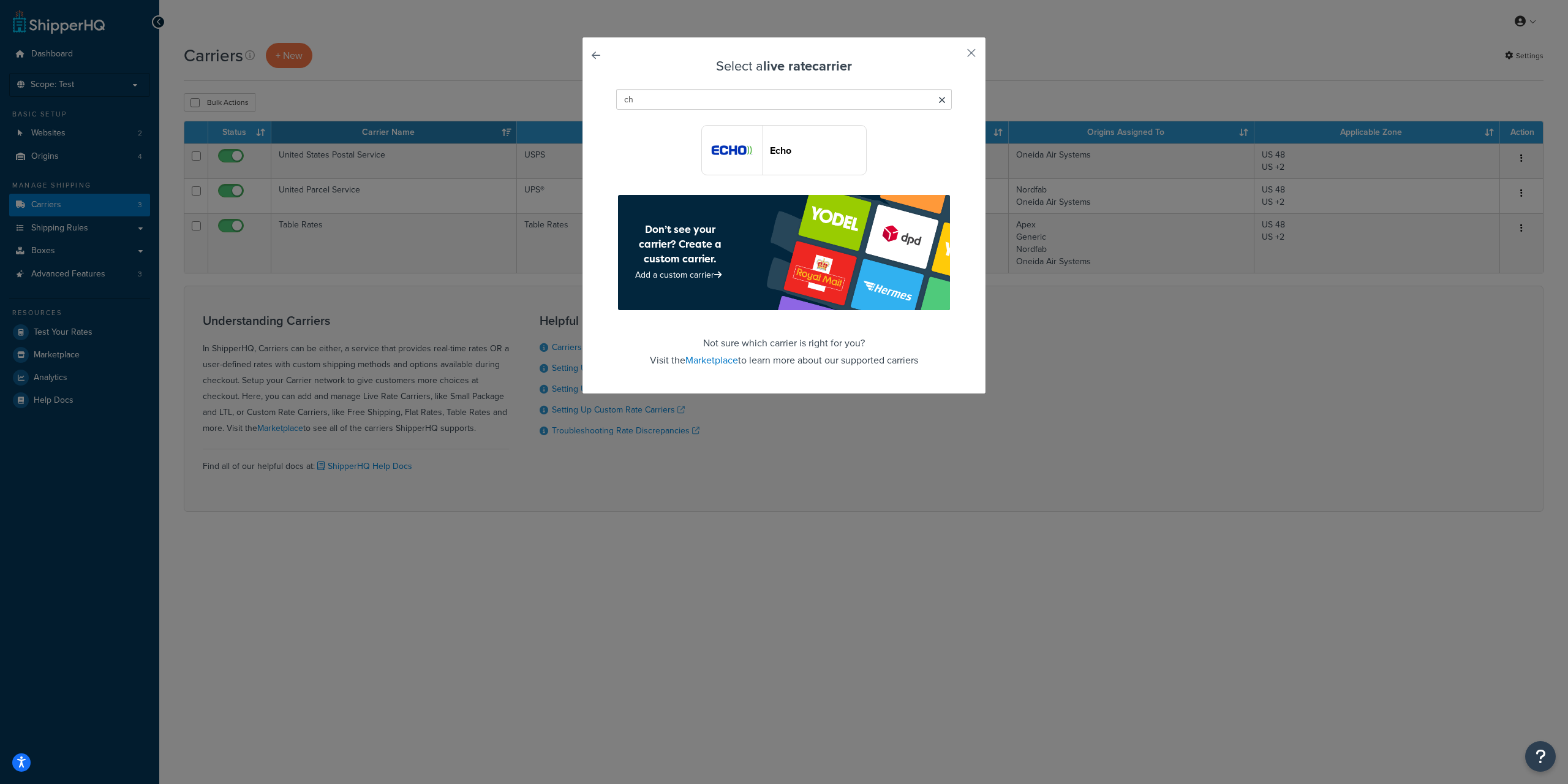
type input "c"
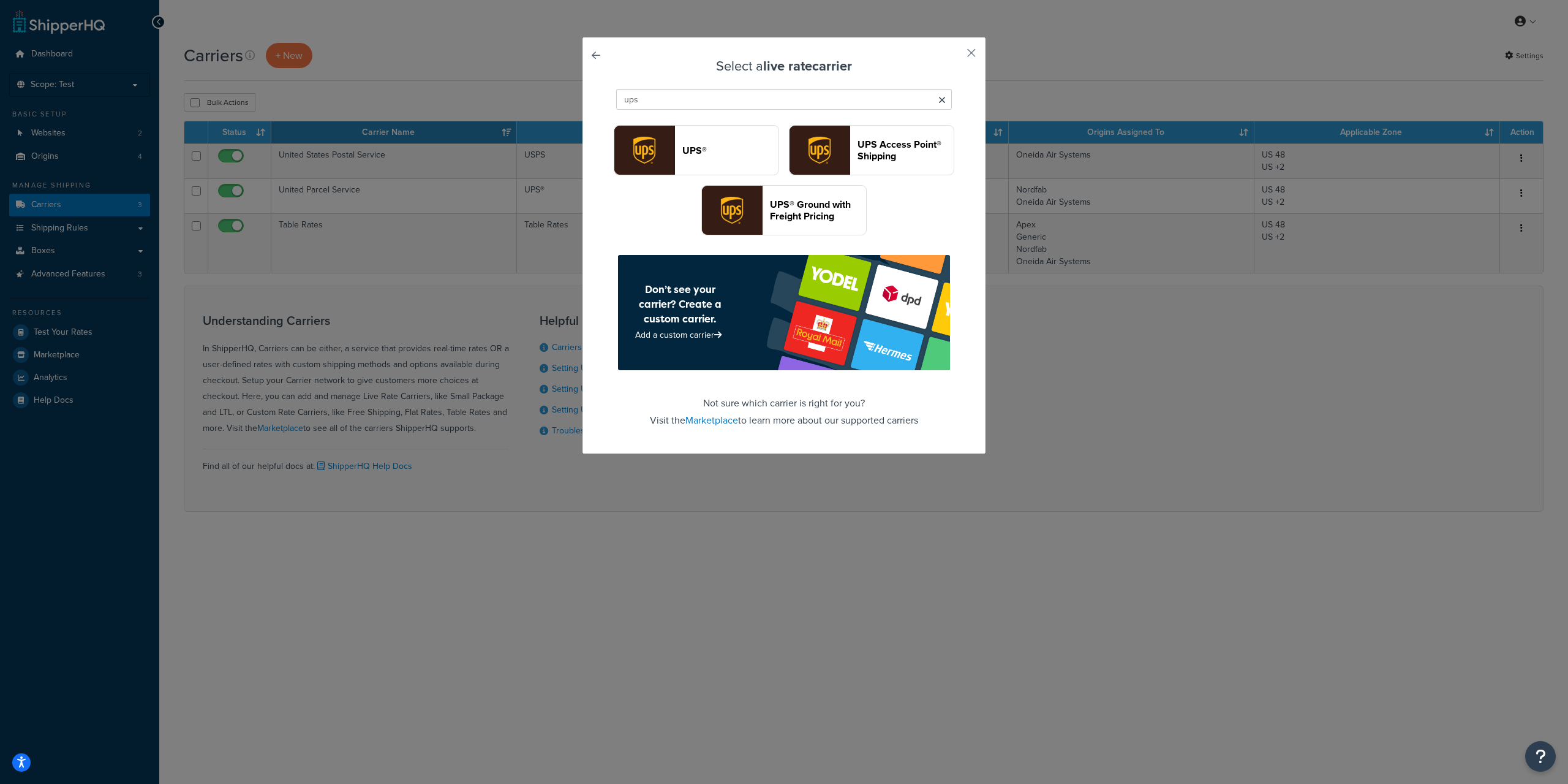
click at [712, 86] on div "ups" at bounding box center [784, 100] width 342 height 27
click at [712, 105] on input "ups" at bounding box center [784, 99] width 335 height 21
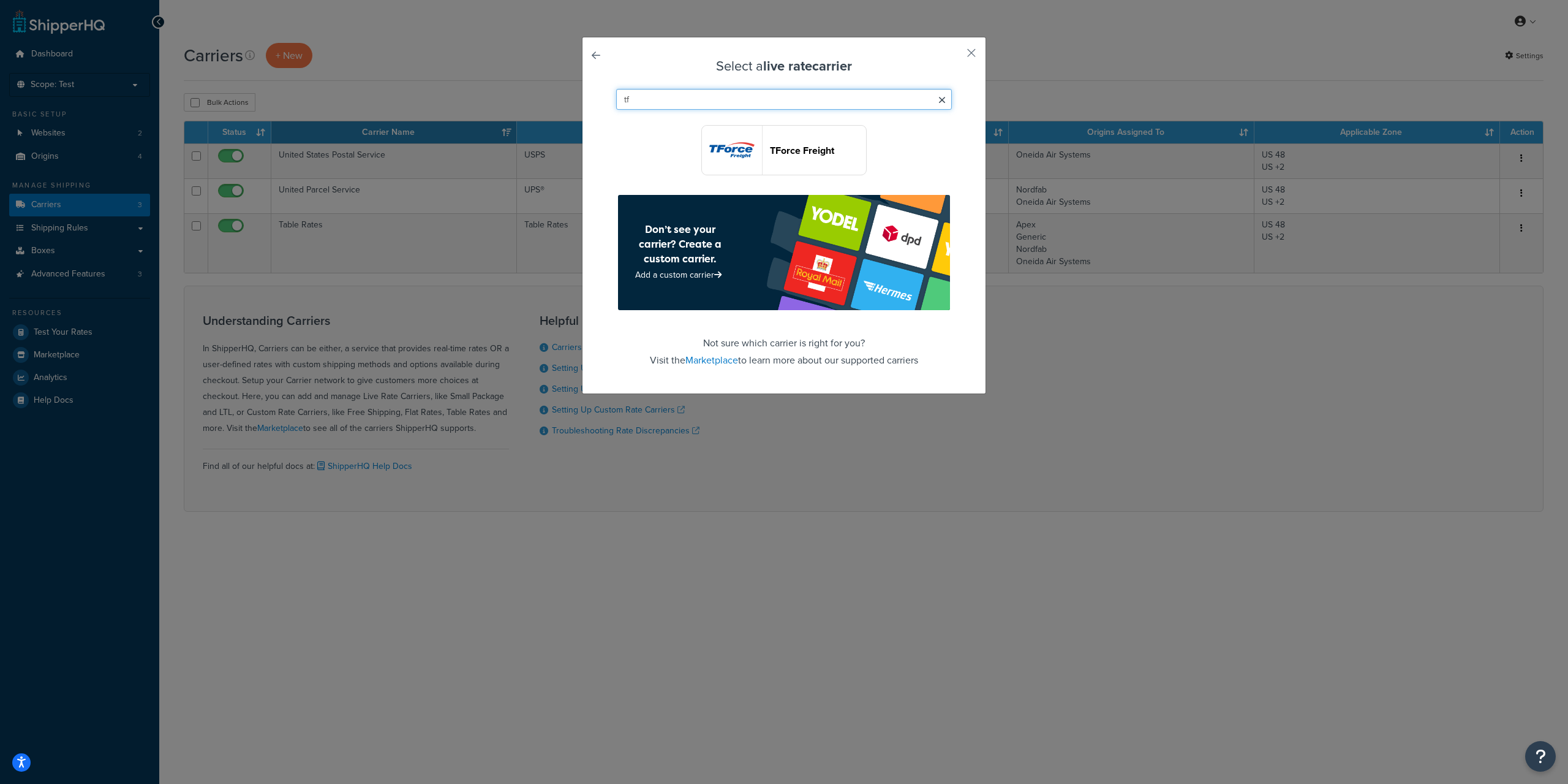
type input "tf"
click at [820, 161] on button "TForce Freight" at bounding box center [784, 150] width 166 height 50
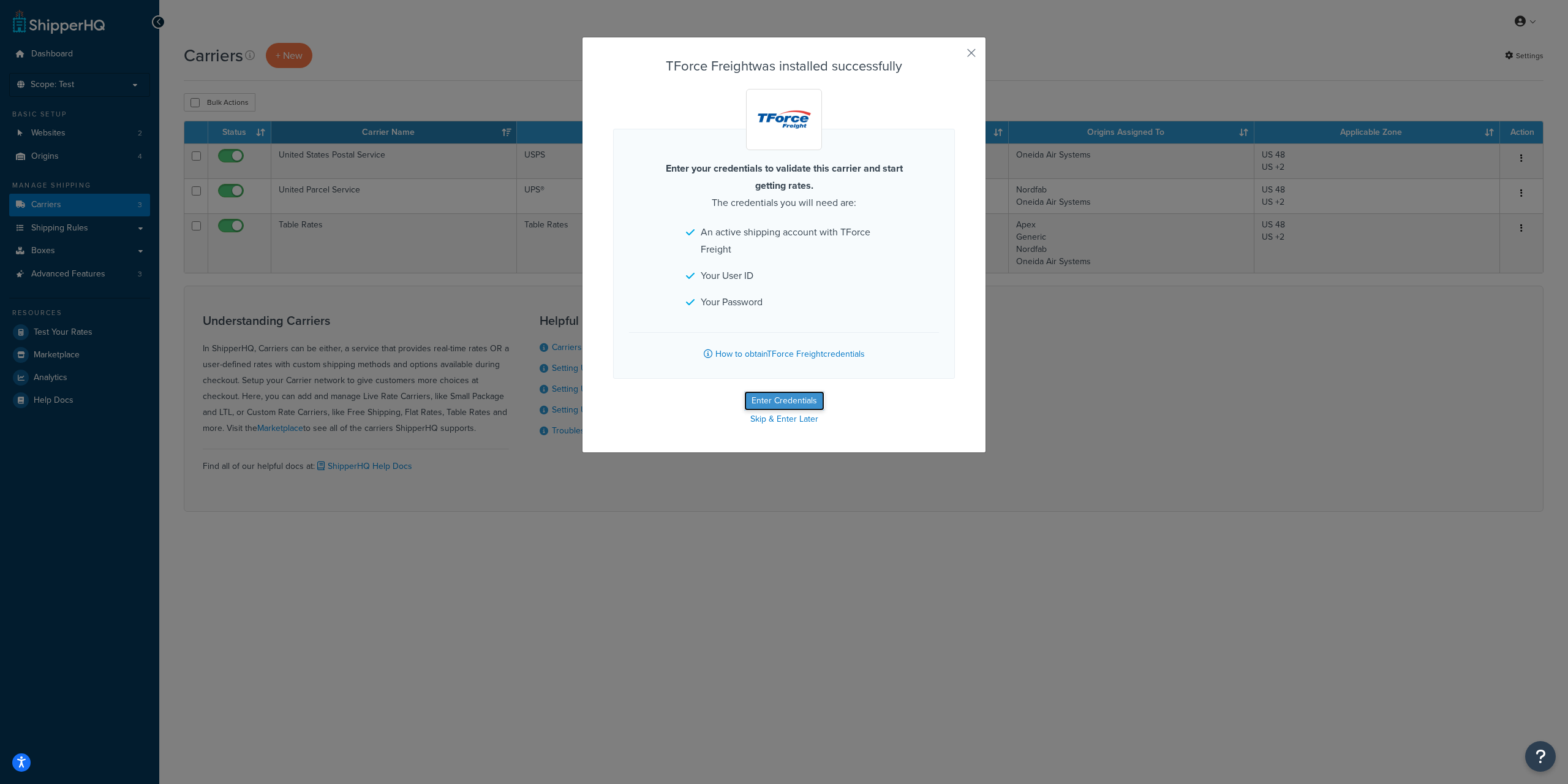
click at [794, 402] on button "Enter Credentials" at bounding box center [784, 400] width 80 height 19
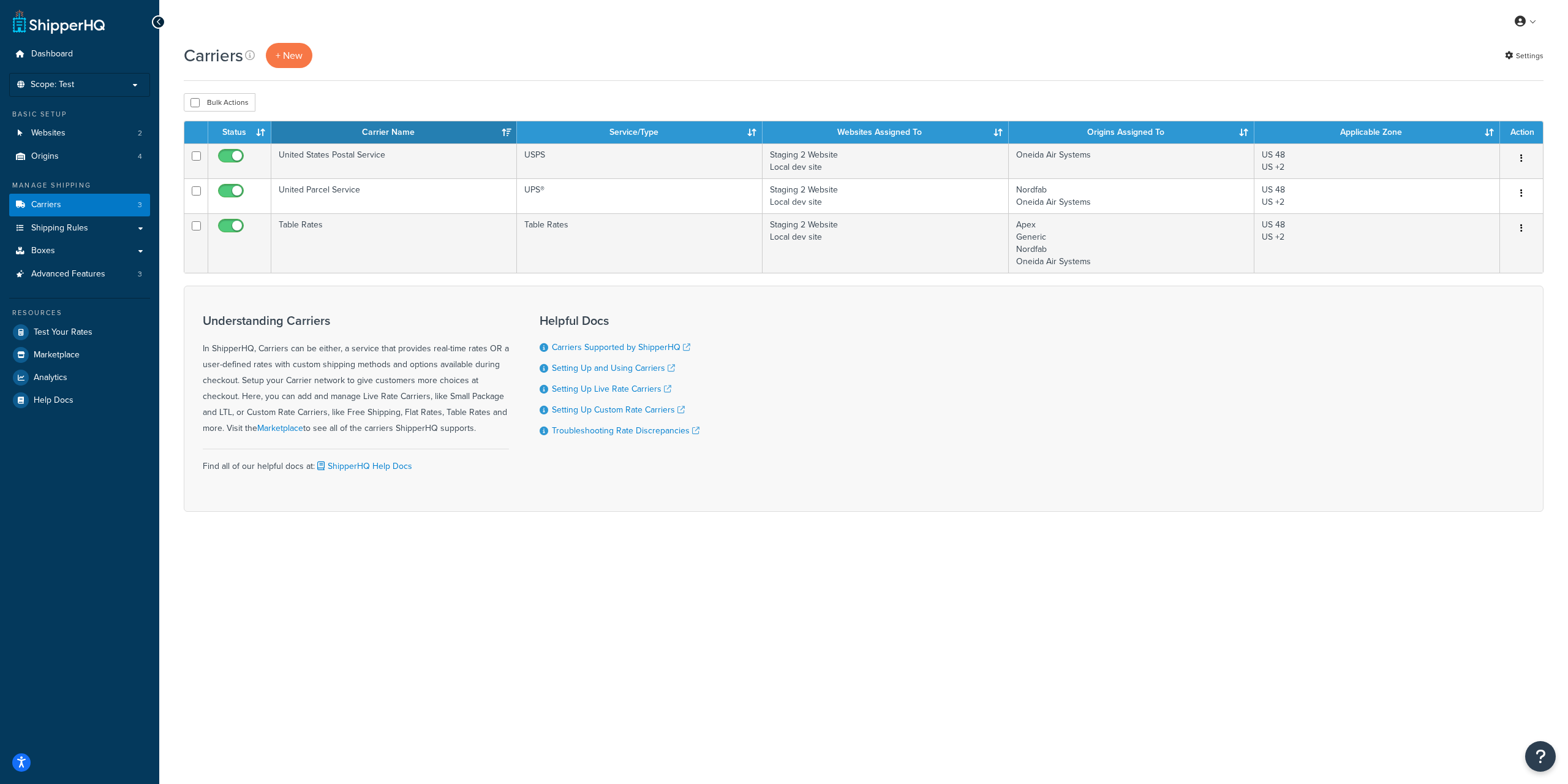
click at [496, 40] on div "My Profile Billing Global Settings Contact Us Logout" at bounding box center [863, 21] width 1409 height 43
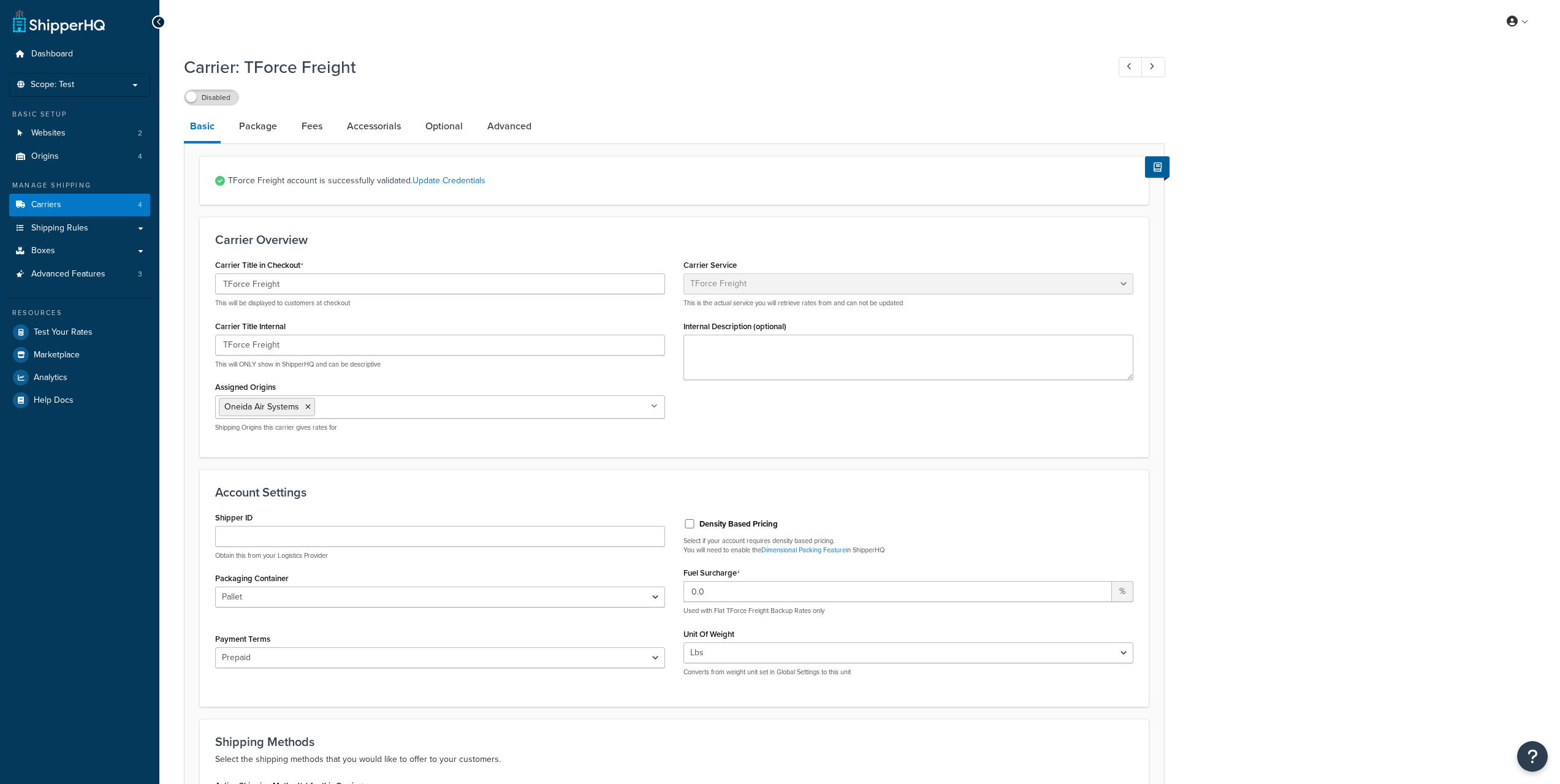
select select "tforceFreight"
click at [691, 521] on input "Density Based Pricing" at bounding box center [690, 523] width 13 height 9
checkbox input "true"
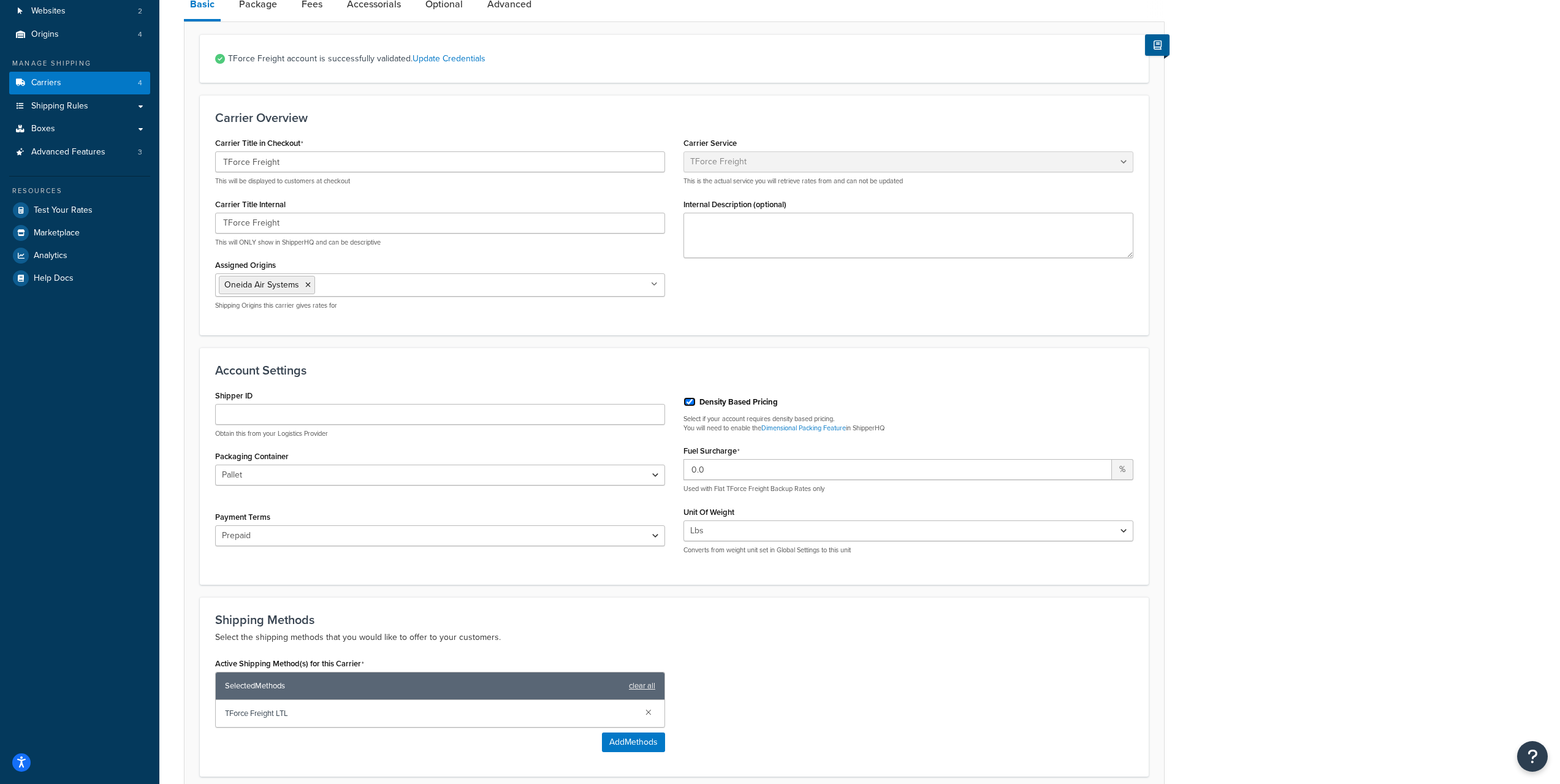
scroll to position [123, 0]
click at [305, 535] on select "Prepaid Bill To Third Party Freight Collect" at bounding box center [440, 535] width 450 height 21
click at [198, 551] on form "TForce Freight account is successfully validated. Update Credentials Carrier Ov…" at bounding box center [675, 498] width 980 height 929
click at [263, 468] on select "Pallet Bag Box Reel Loose" at bounding box center [440, 474] width 450 height 21
click at [195, 489] on form "TForce Freight account is successfully validated. Update Credentials Carrier Ov…" at bounding box center [675, 498] width 980 height 929
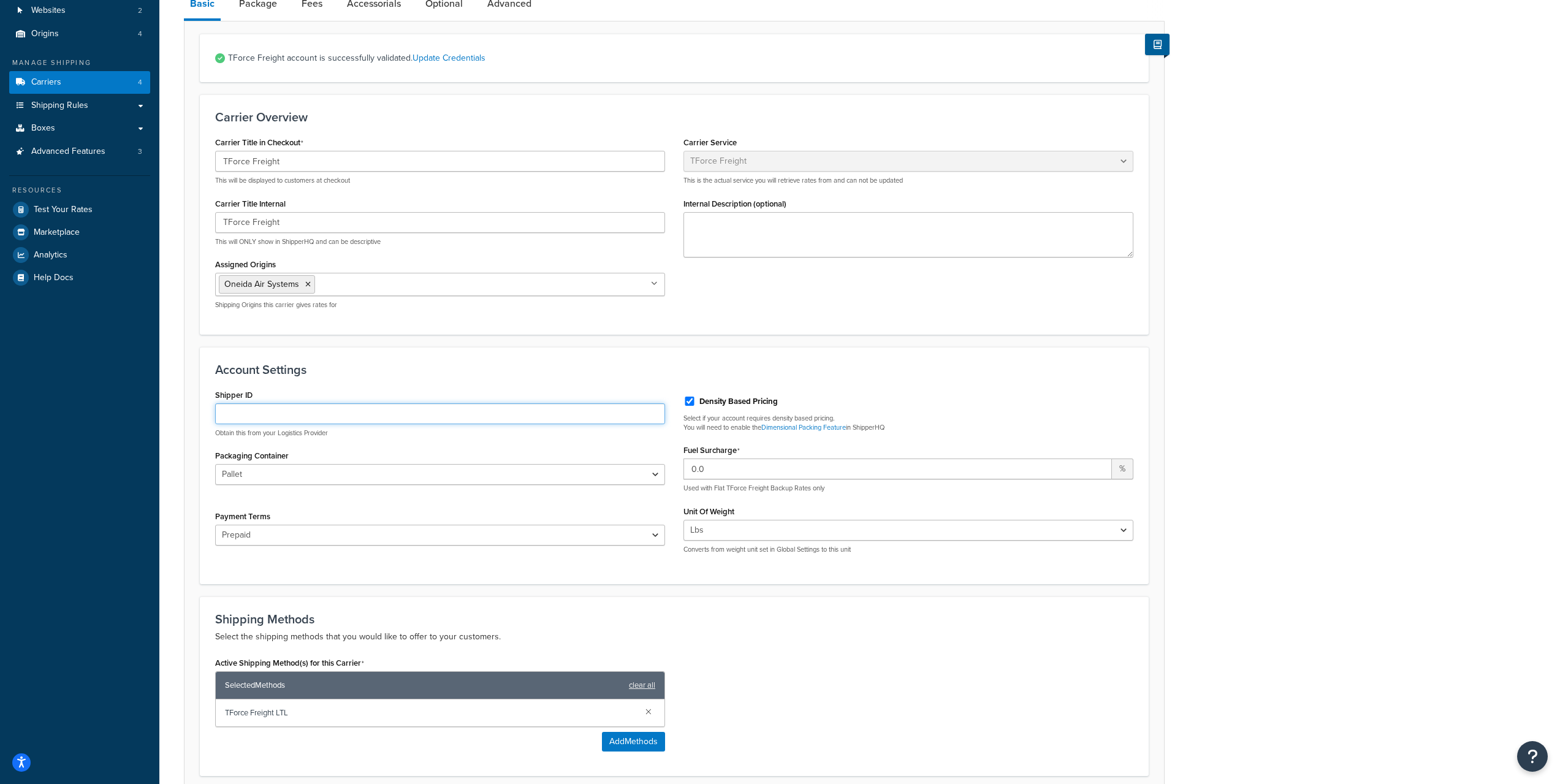
click at [363, 413] on input "Shipper ID" at bounding box center [440, 413] width 450 height 21
click at [460, 379] on div "Account Settings Shipper ID Obtain this from your Logistics Provider Packaging …" at bounding box center [675, 466] width 949 height 238
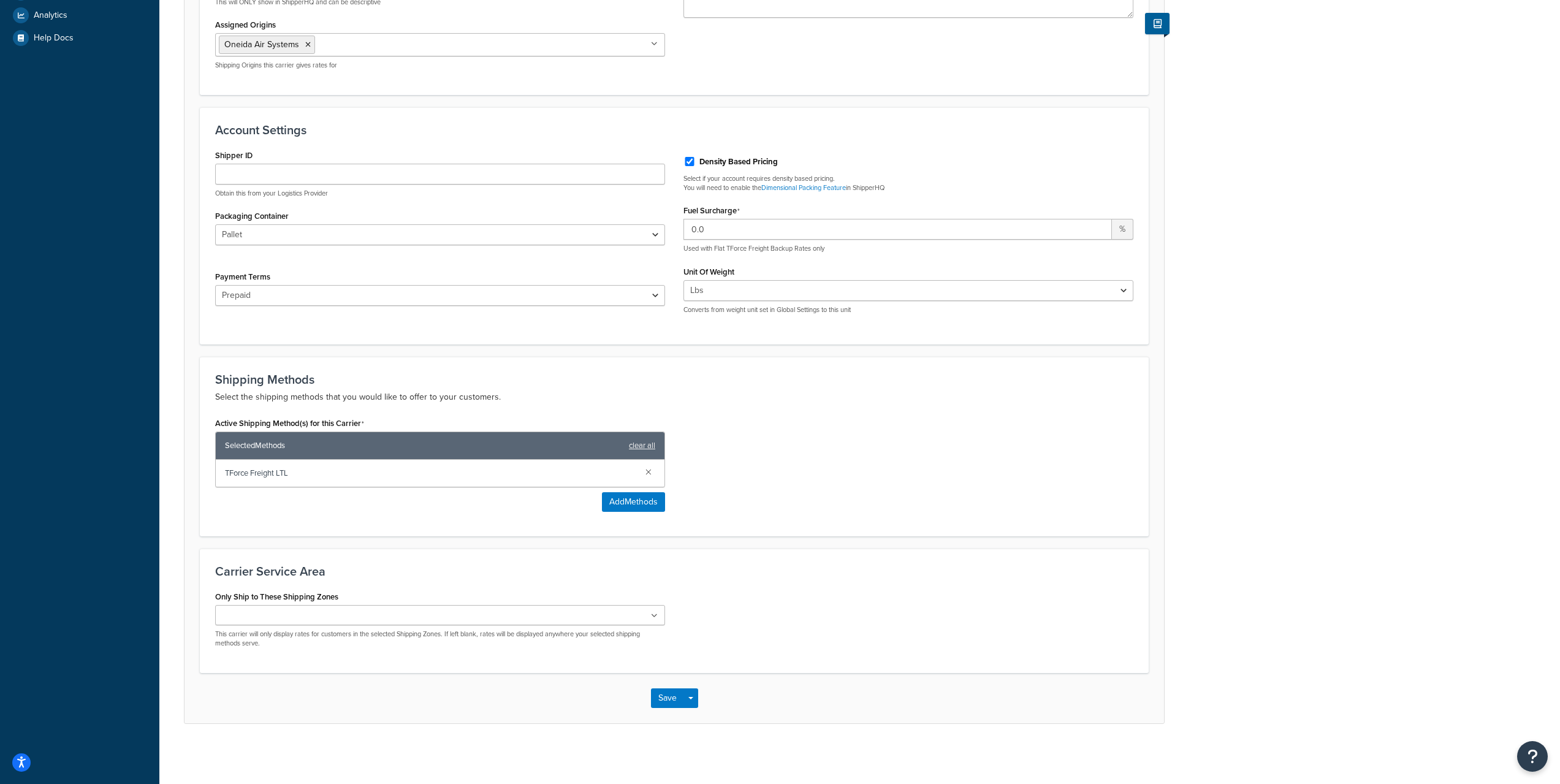
scroll to position [364, 0]
click at [254, 616] on input "Only Ship to These Shipping Zones" at bounding box center [274, 615] width 109 height 13
click at [577, 557] on div "Carrier Service Area Only Ship to These Shipping Zones [GEOGRAPHIC_DATA] 48 [GE…" at bounding box center [675, 610] width 949 height 127
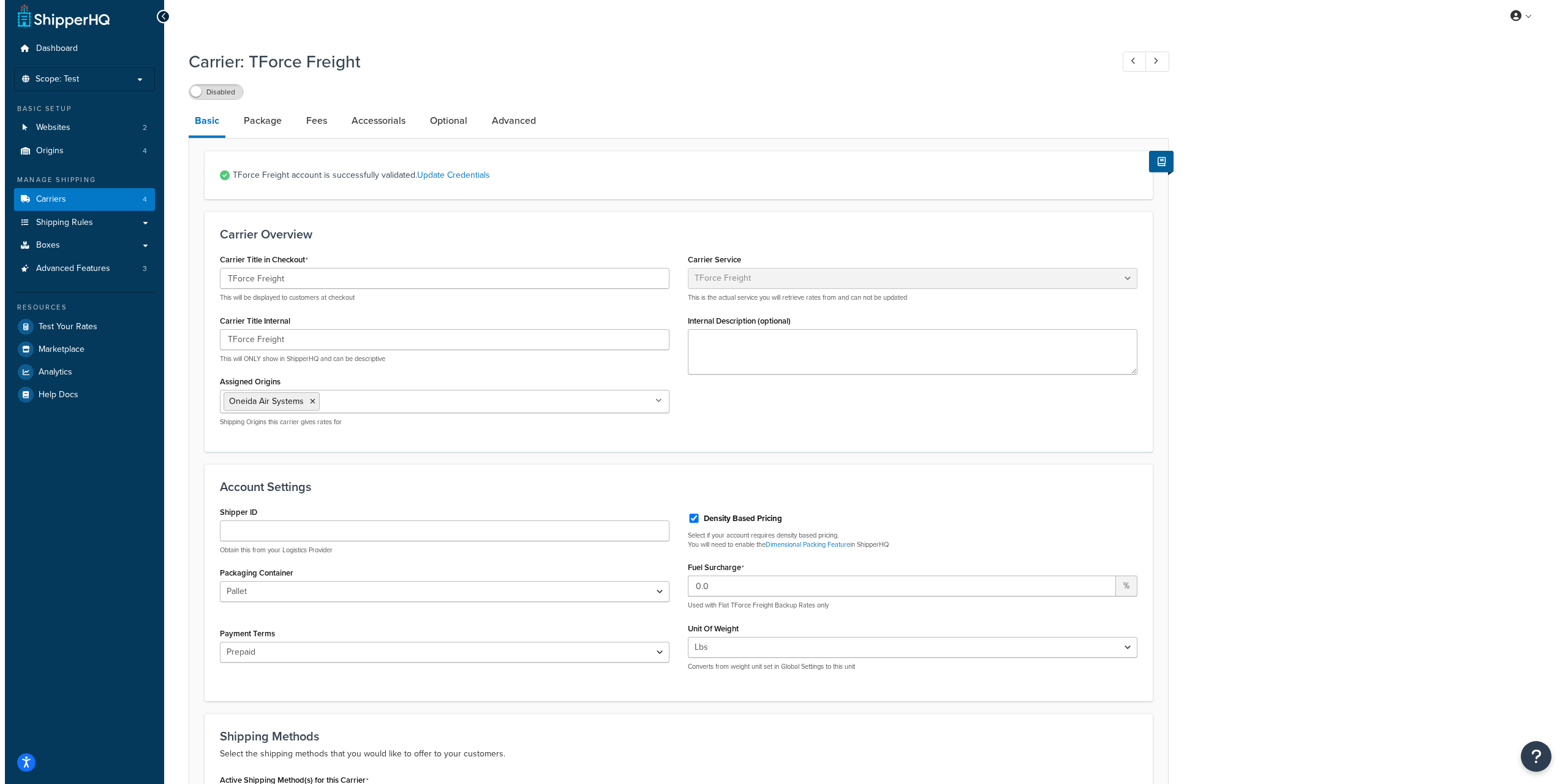
scroll to position [0, 0]
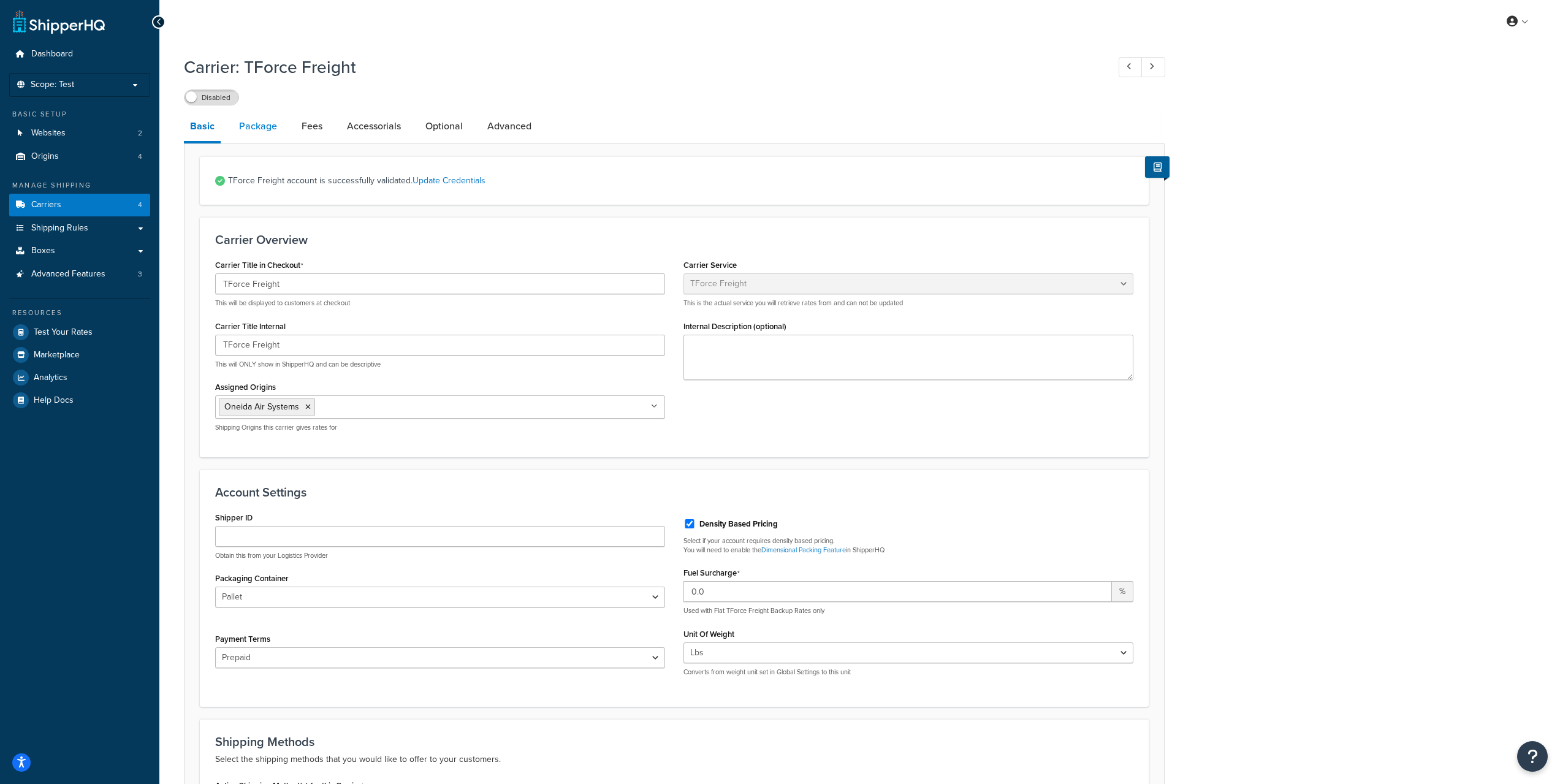
click at [267, 130] on link "Package" at bounding box center [258, 126] width 50 height 29
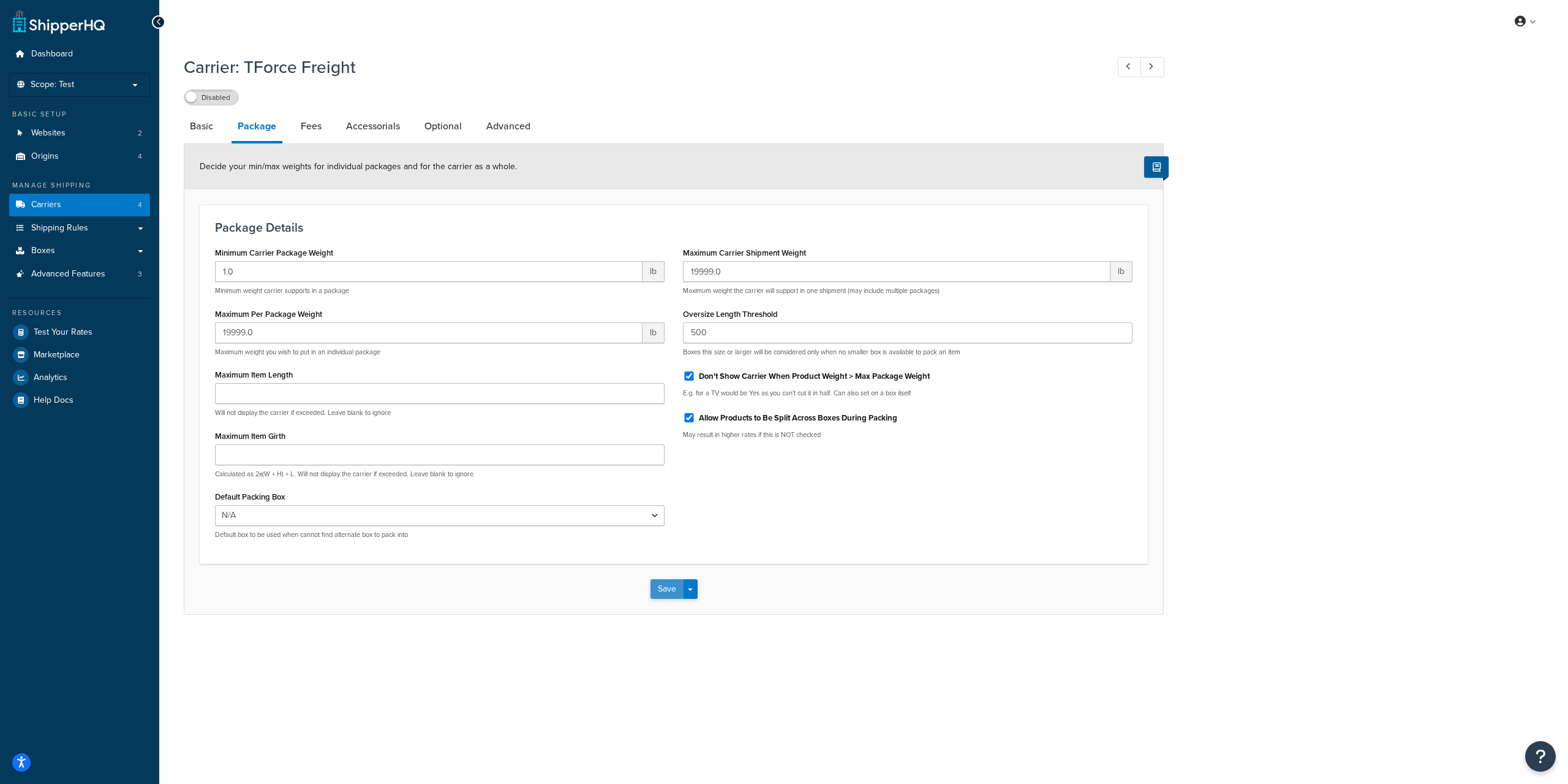
click at [666, 597] on button "Save" at bounding box center [667, 588] width 33 height 19
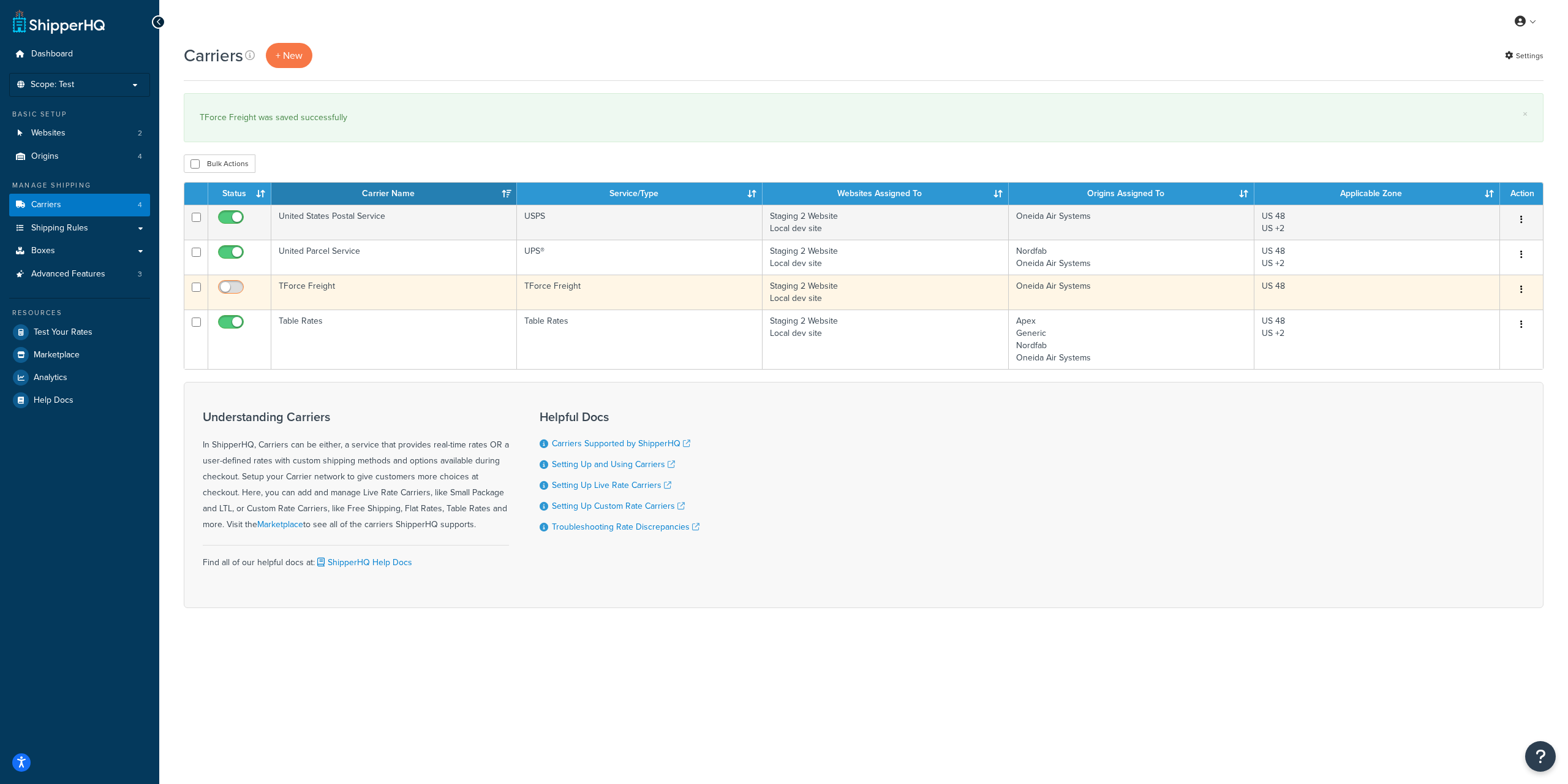
click at [232, 288] on input "checkbox" at bounding box center [232, 290] width 33 height 15
checkbox input "true"
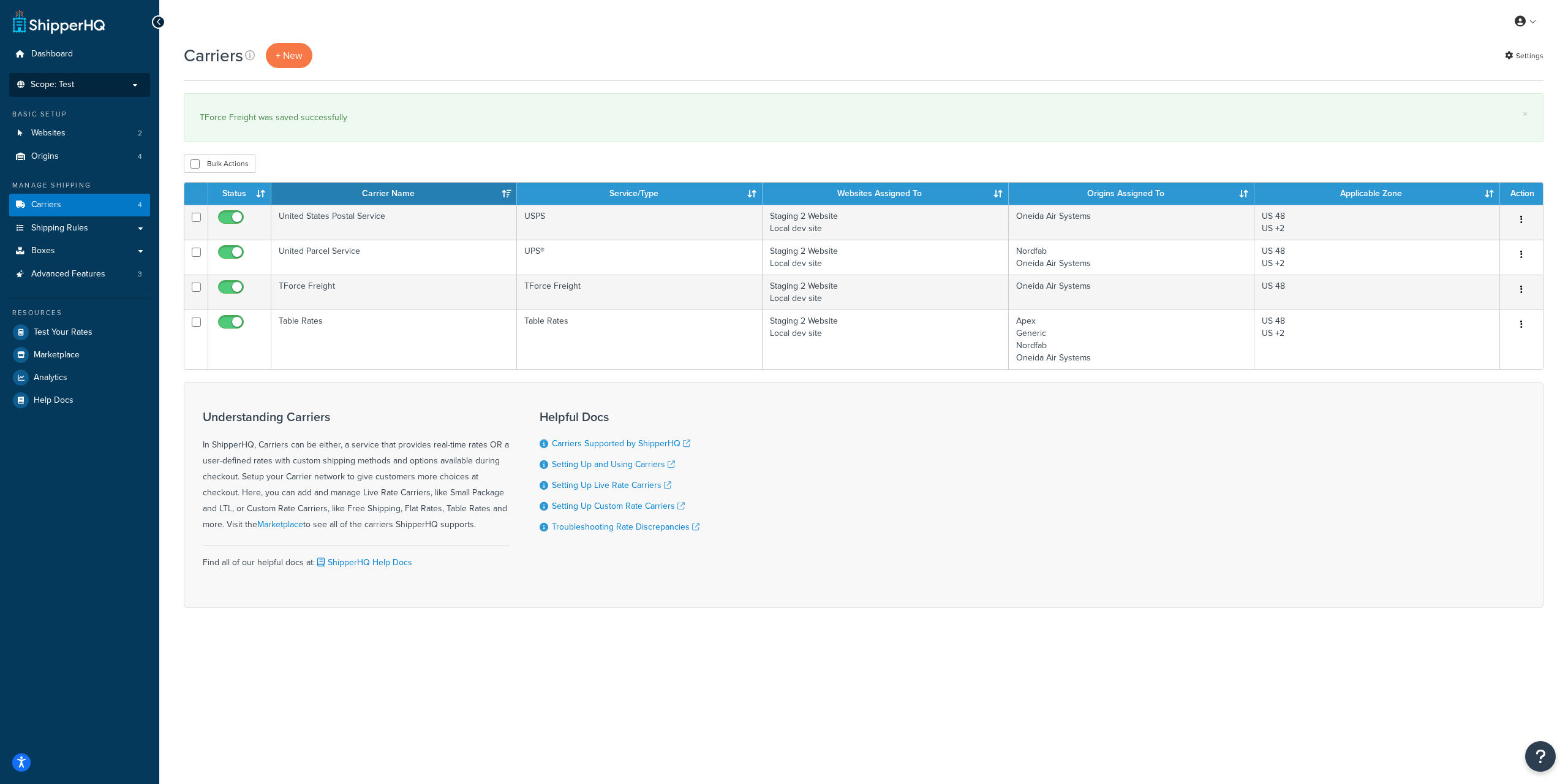
click at [88, 81] on p "Scope: Test" at bounding box center [79, 85] width 130 height 10
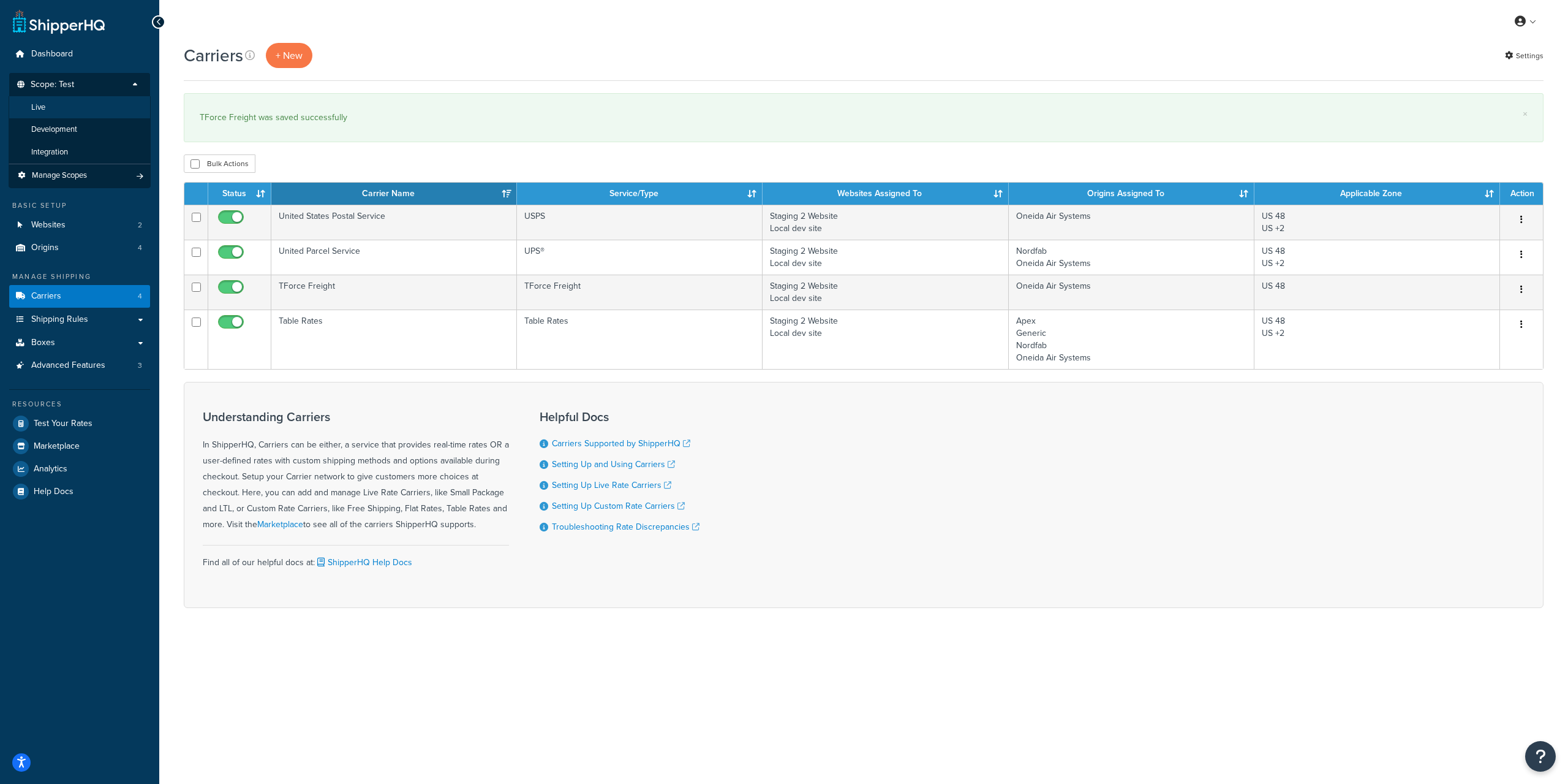
click at [80, 111] on li "Live" at bounding box center [79, 107] width 142 height 23
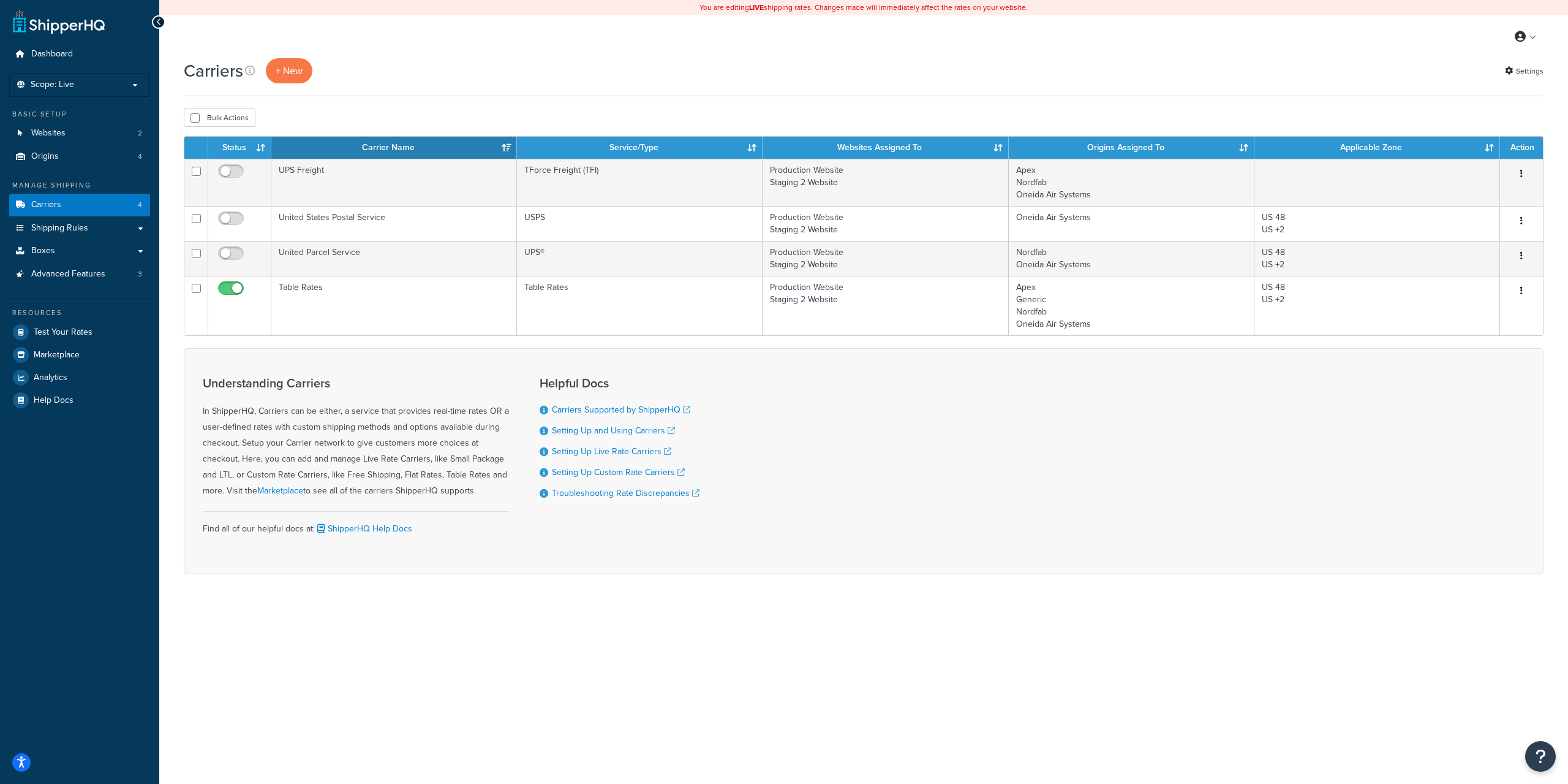
click at [654, 43] on div "My Profile Billing Global Settings Contact Us Logout" at bounding box center [863, 36] width 1409 height 43
click at [648, 41] on div "My Profile Billing Global Settings Contact Us Logout" at bounding box center [863, 36] width 1409 height 43
click at [645, 69] on div "Carriers + New Settings" at bounding box center [864, 71] width 1360 height 25
click at [651, 79] on div "Carriers + New Settings" at bounding box center [864, 71] width 1360 height 25
click at [653, 78] on div "Carriers + New Settings" at bounding box center [864, 71] width 1360 height 25
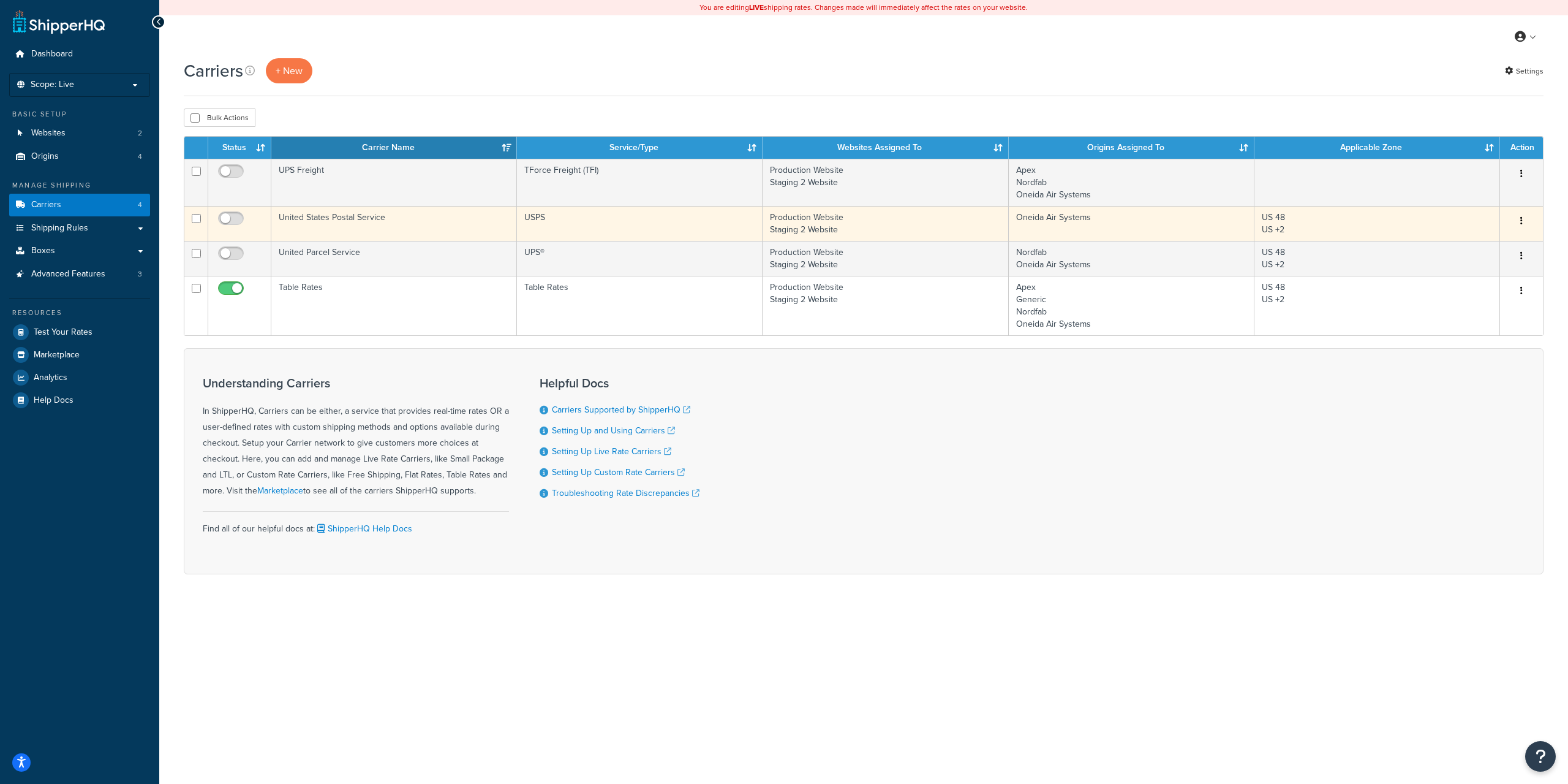
click at [1524, 217] on button "button" at bounding box center [1521, 221] width 18 height 19
click at [1486, 241] on link "Edit" at bounding box center [1472, 246] width 97 height 25
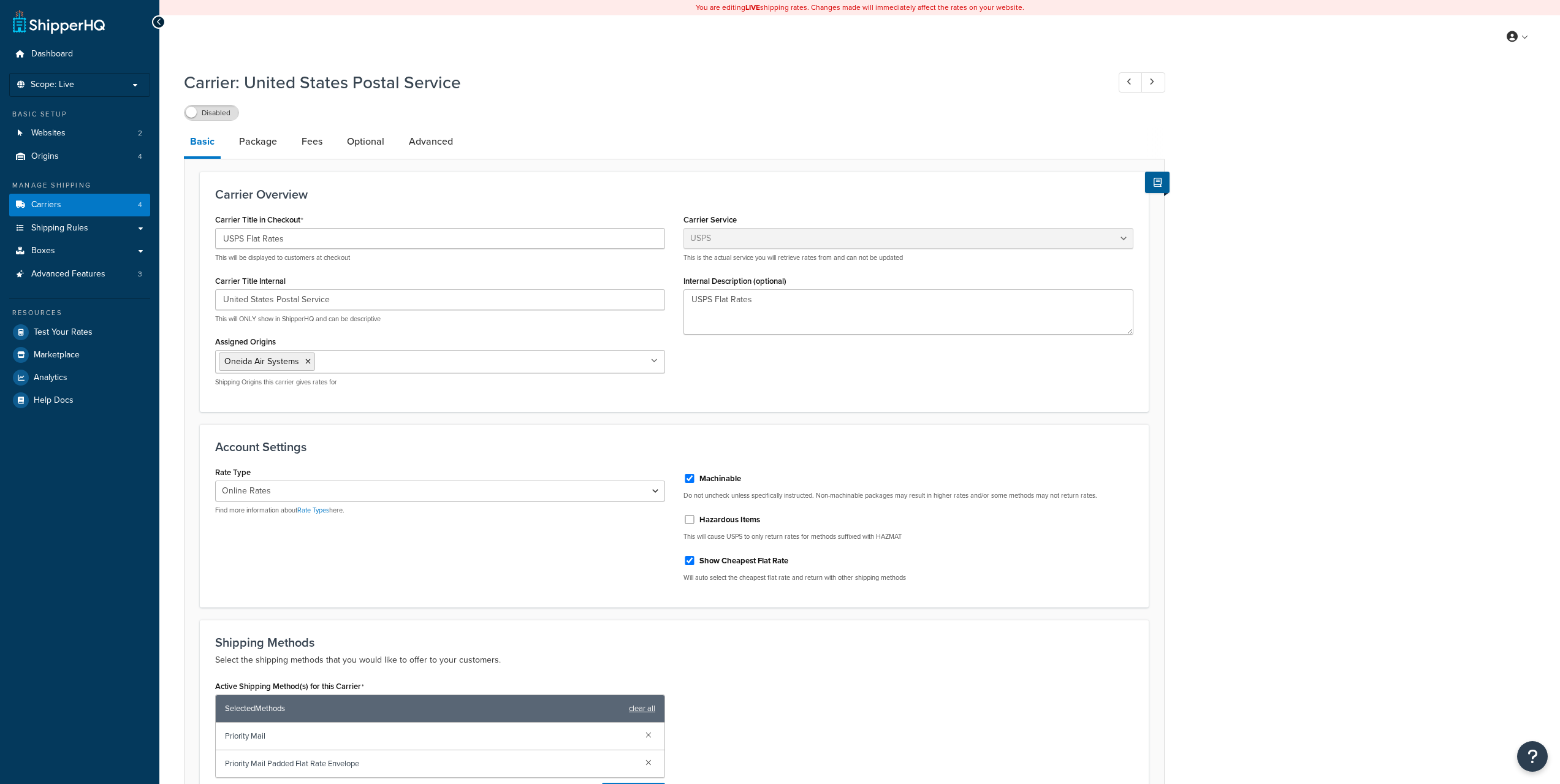
select select "usps"
select select "ONLINE"
click at [654, 491] on select "Retail Rates Online Rates Commercial Plus" at bounding box center [440, 490] width 450 height 21
click at [652, 460] on div "Account Settings Rate Type Retail Rates Online Rates Commercial Plus Find more …" at bounding box center [675, 515] width 949 height 183
click at [308, 514] on link "Rate Types" at bounding box center [313, 510] width 32 height 10
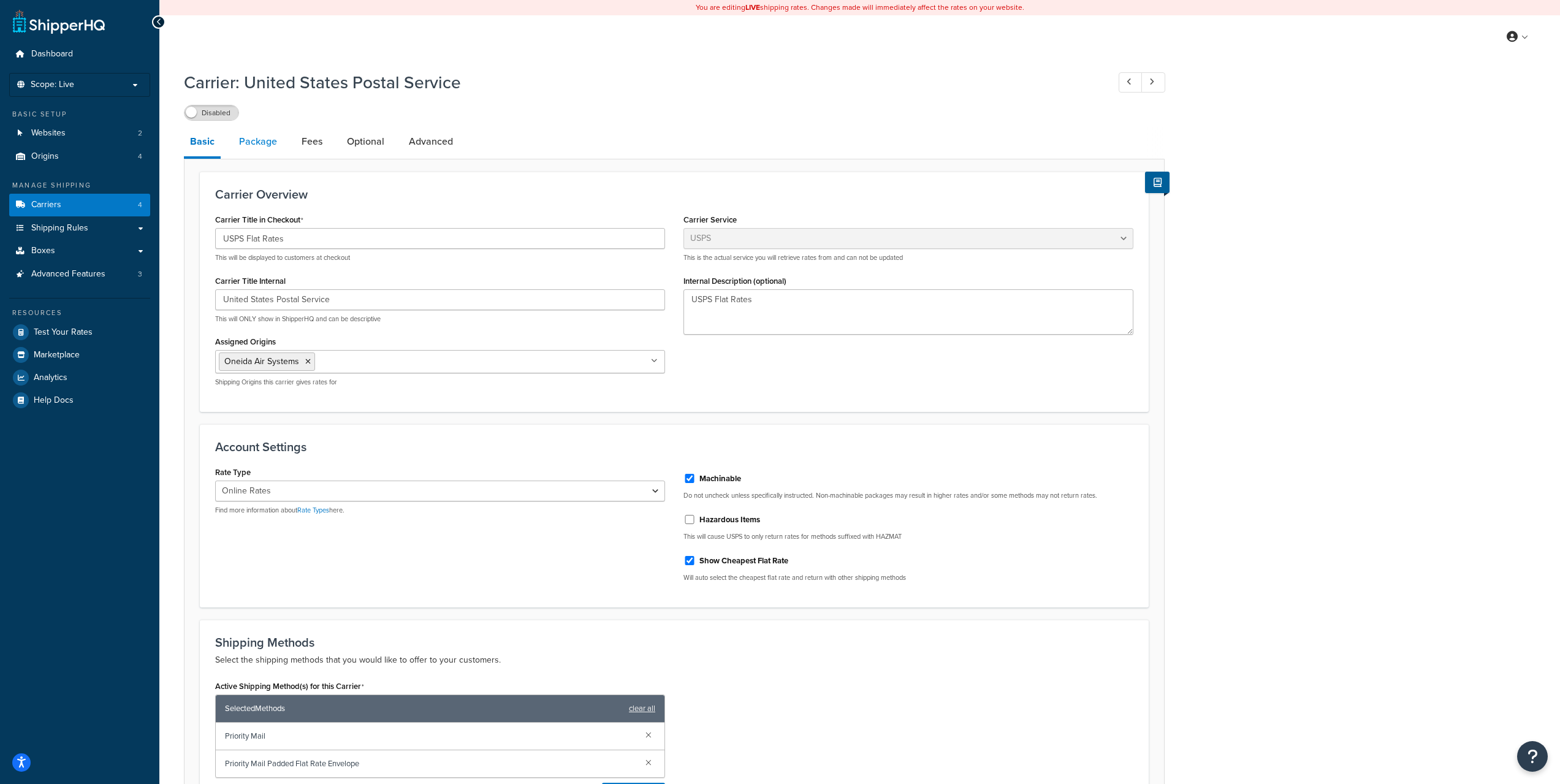
click at [259, 152] on link "Package" at bounding box center [258, 141] width 50 height 29
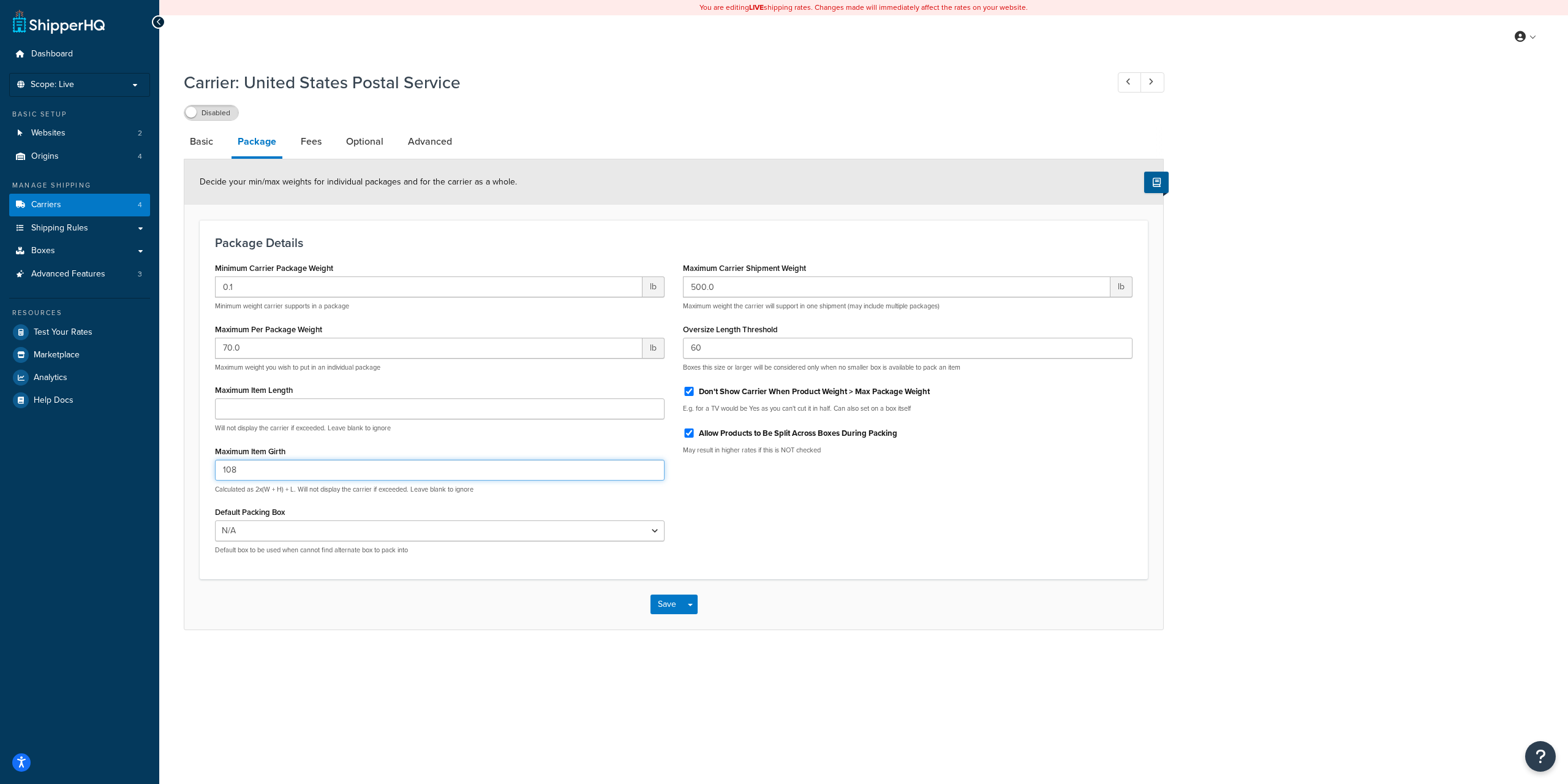
click at [276, 466] on input "108" at bounding box center [440, 469] width 450 height 21
click at [287, 407] on input "Maximum Item Length" at bounding box center [440, 408] width 450 height 21
click at [337, 409] on input "Maximum Item Length" at bounding box center [440, 408] width 450 height 21
type input "30"
click at [375, 530] on select "N/A" at bounding box center [440, 530] width 450 height 21
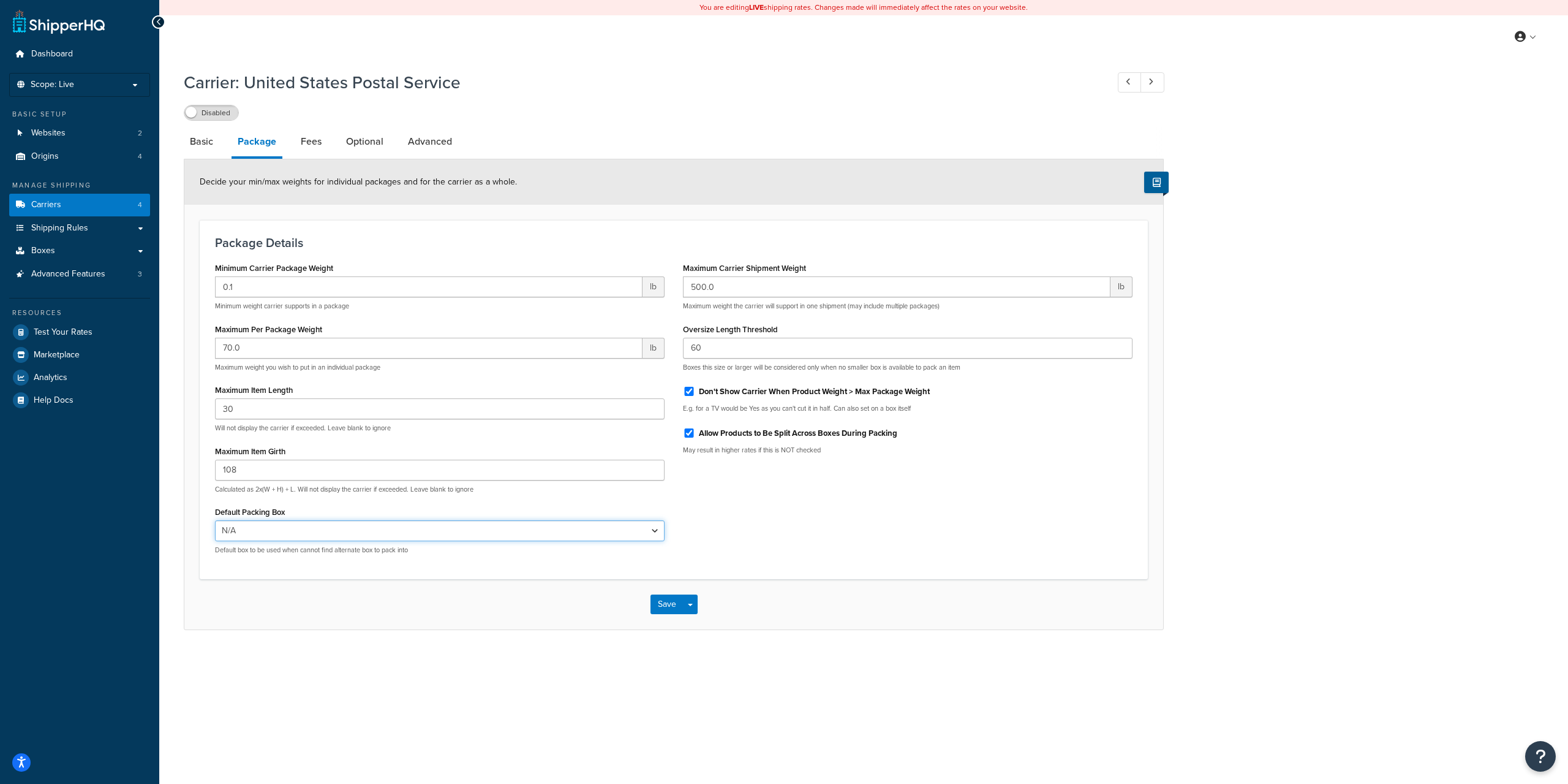
click at [375, 530] on select "N/A" at bounding box center [440, 530] width 450 height 21
click at [324, 414] on input "30" at bounding box center [440, 408] width 450 height 21
click at [317, 156] on link "Fees" at bounding box center [311, 141] width 33 height 29
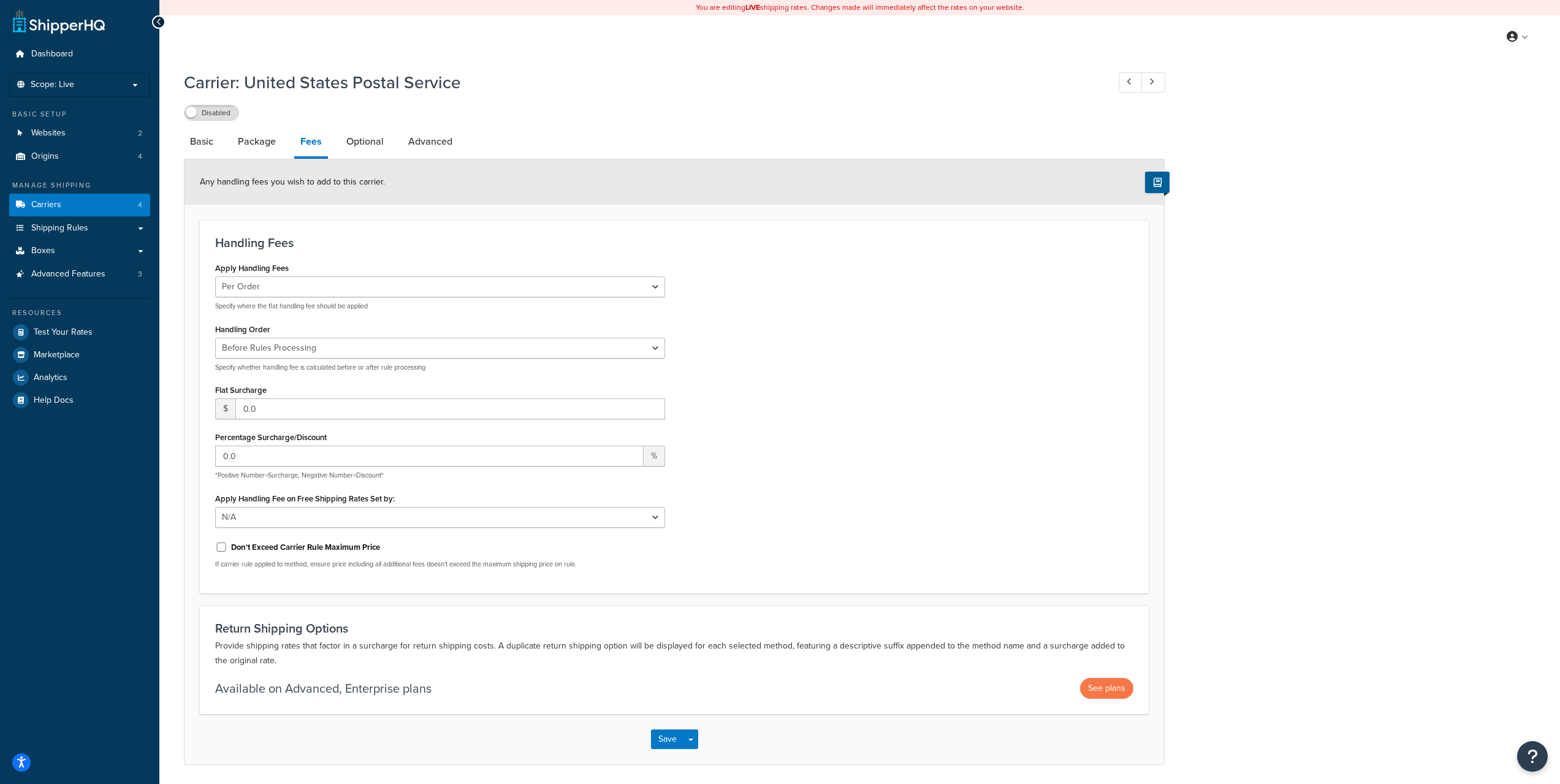
click at [890, 631] on h3 "Return Shipping Options" at bounding box center [674, 628] width 918 height 13
click at [829, 571] on div "Apply Handling Fees Per Order Per Item Per Package Specify where the flat handl…" at bounding box center [674, 418] width 937 height 319
click at [831, 567] on div "Apply Handling Fees Per Order Per Item Per Package Specify where the flat handl…" at bounding box center [674, 418] width 937 height 319
click at [375, 156] on link "Optional" at bounding box center [365, 141] width 49 height 29
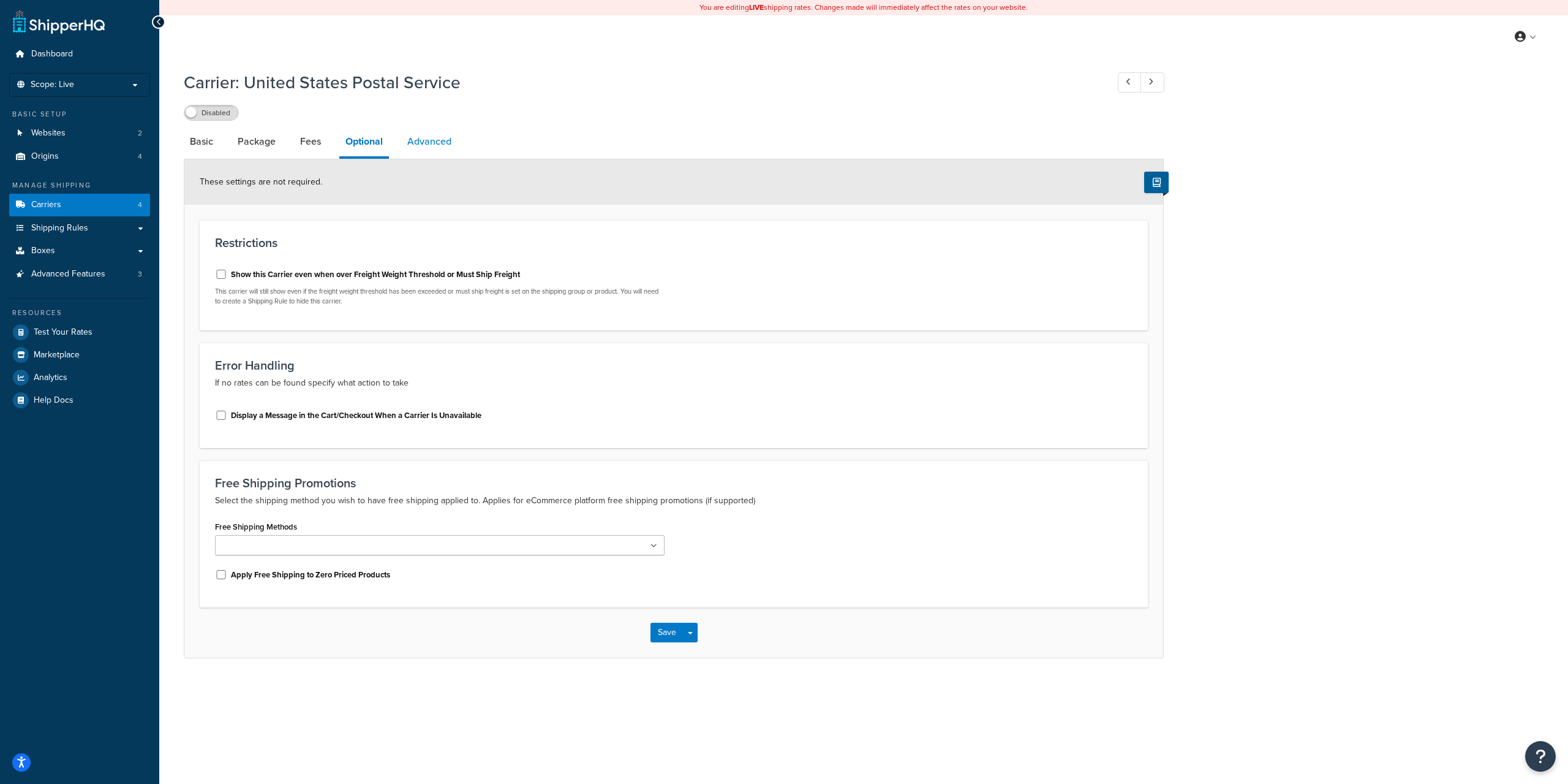
click at [428, 142] on link "Advanced" at bounding box center [429, 141] width 56 height 29
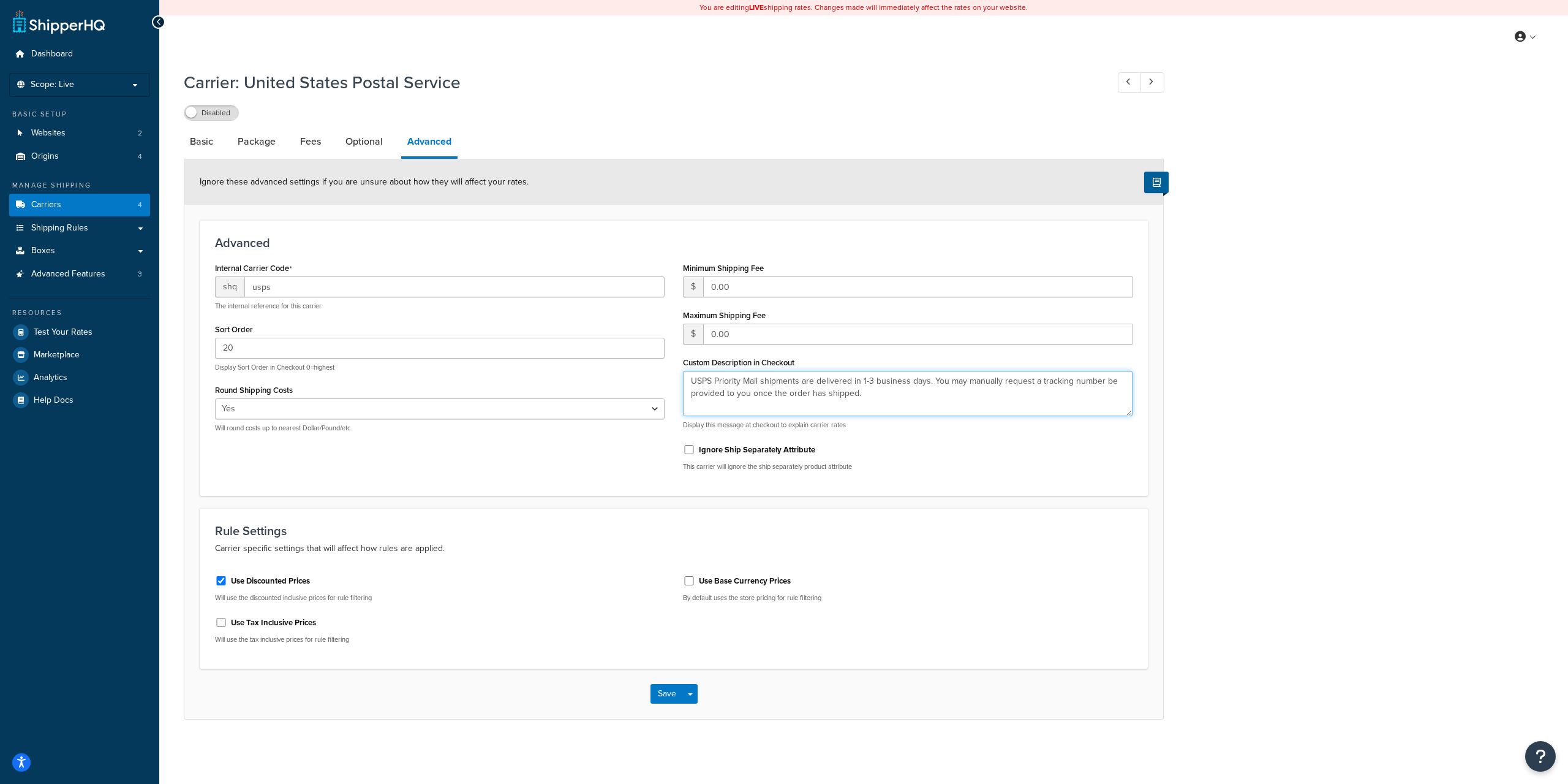
click at [864, 383] on textarea "USPS Priority Mail shipments are delivered in 1-3 business days. You may manual…" at bounding box center [908, 393] width 450 height 45
click at [937, 379] on textarea "USPS Priority Mail shipments are delivered in 2-3 business days. You may manual…" at bounding box center [908, 393] width 450 height 45
click at [926, 397] on textarea "USPS Priority Mail shipments are delivered in 2-3 business days. You may manual…" at bounding box center [908, 393] width 450 height 45
type textarea "USPS Priority Mail shipments are delivered in 2-3 business days. You may manual…"
click at [666, 699] on button "Save" at bounding box center [667, 694] width 33 height 19
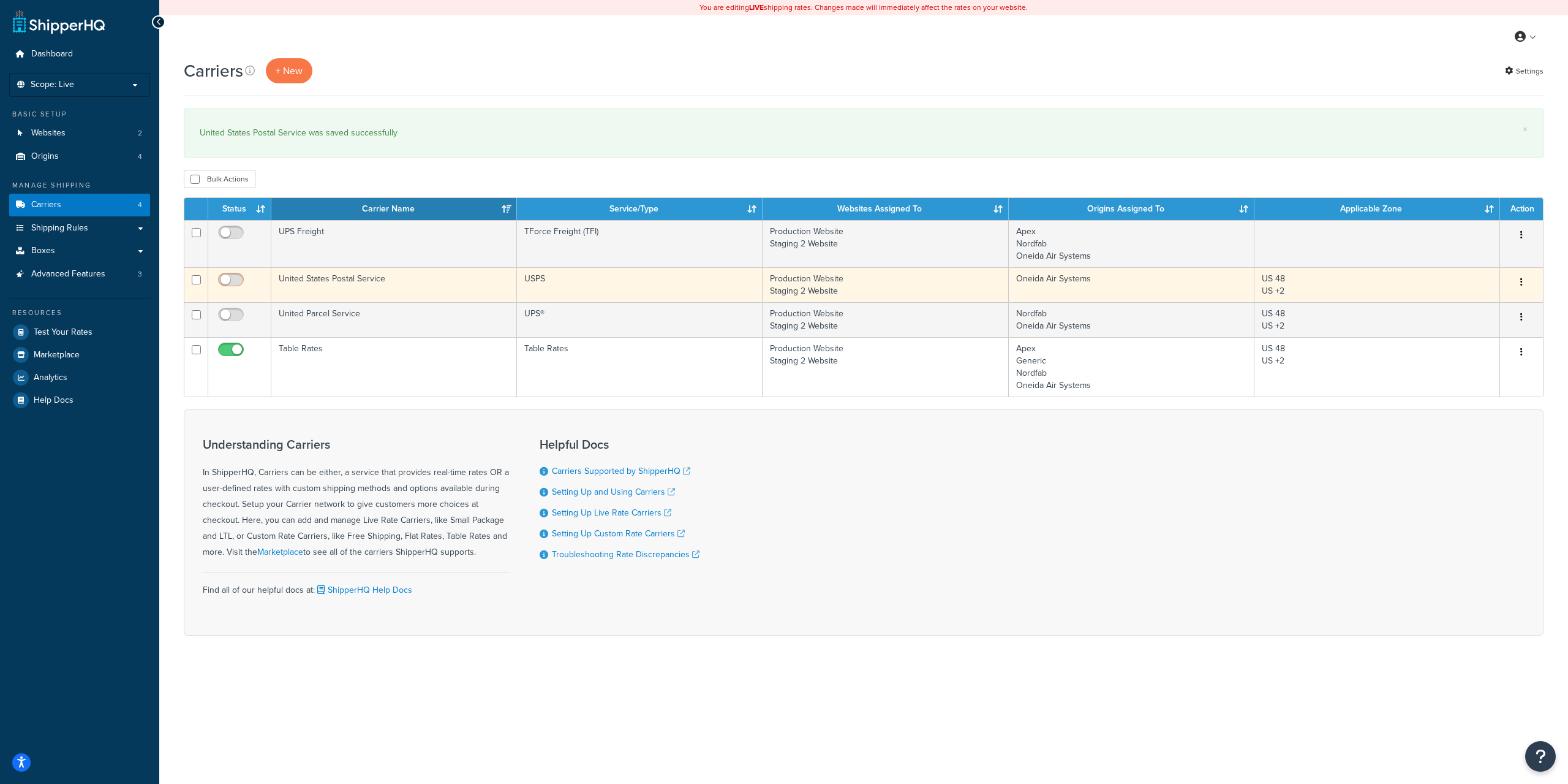
click at [236, 280] on input "checkbox" at bounding box center [232, 283] width 33 height 15
checkbox input "true"
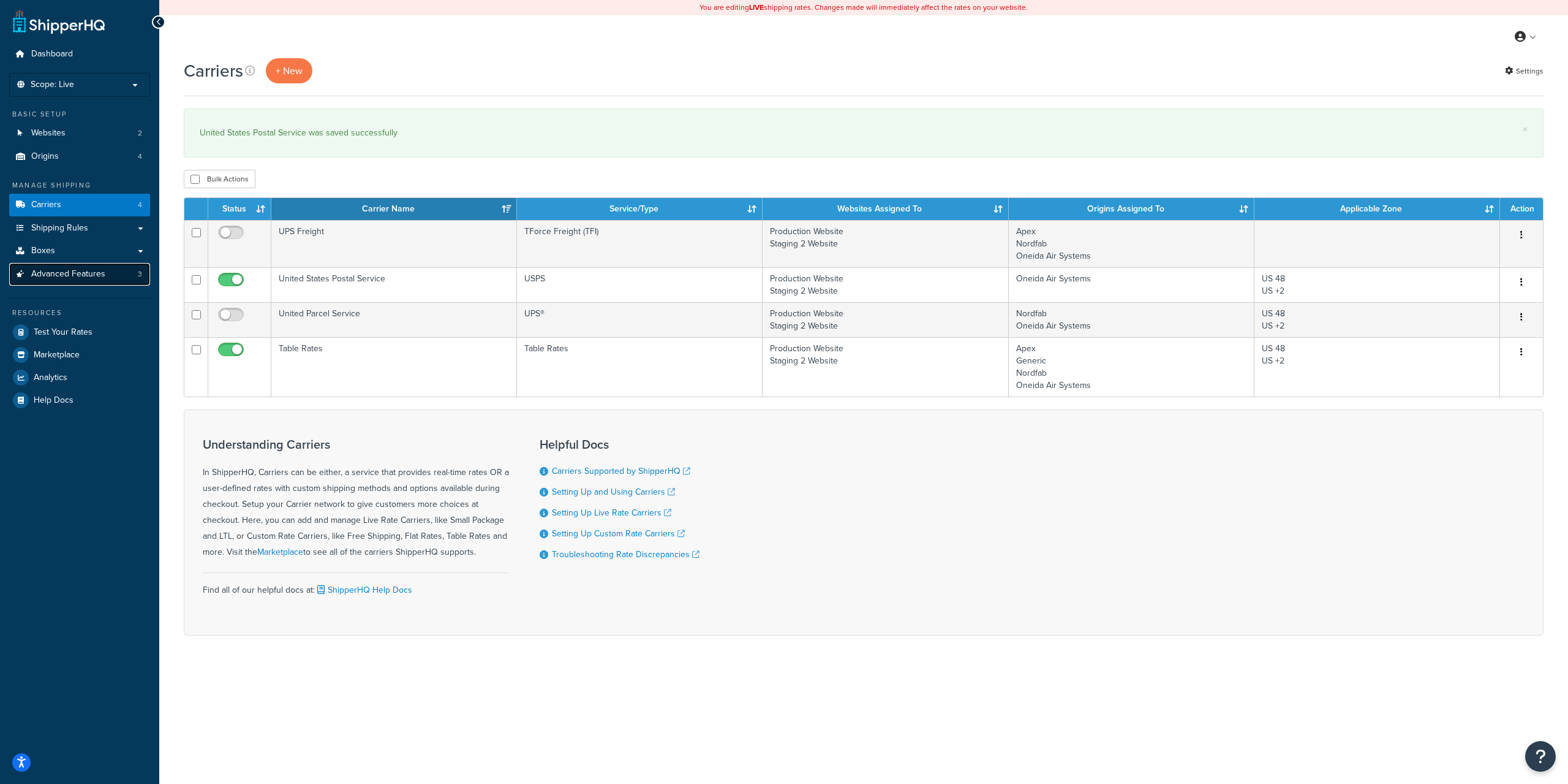
click at [86, 275] on span "Advanced Features" at bounding box center [68, 274] width 74 height 10
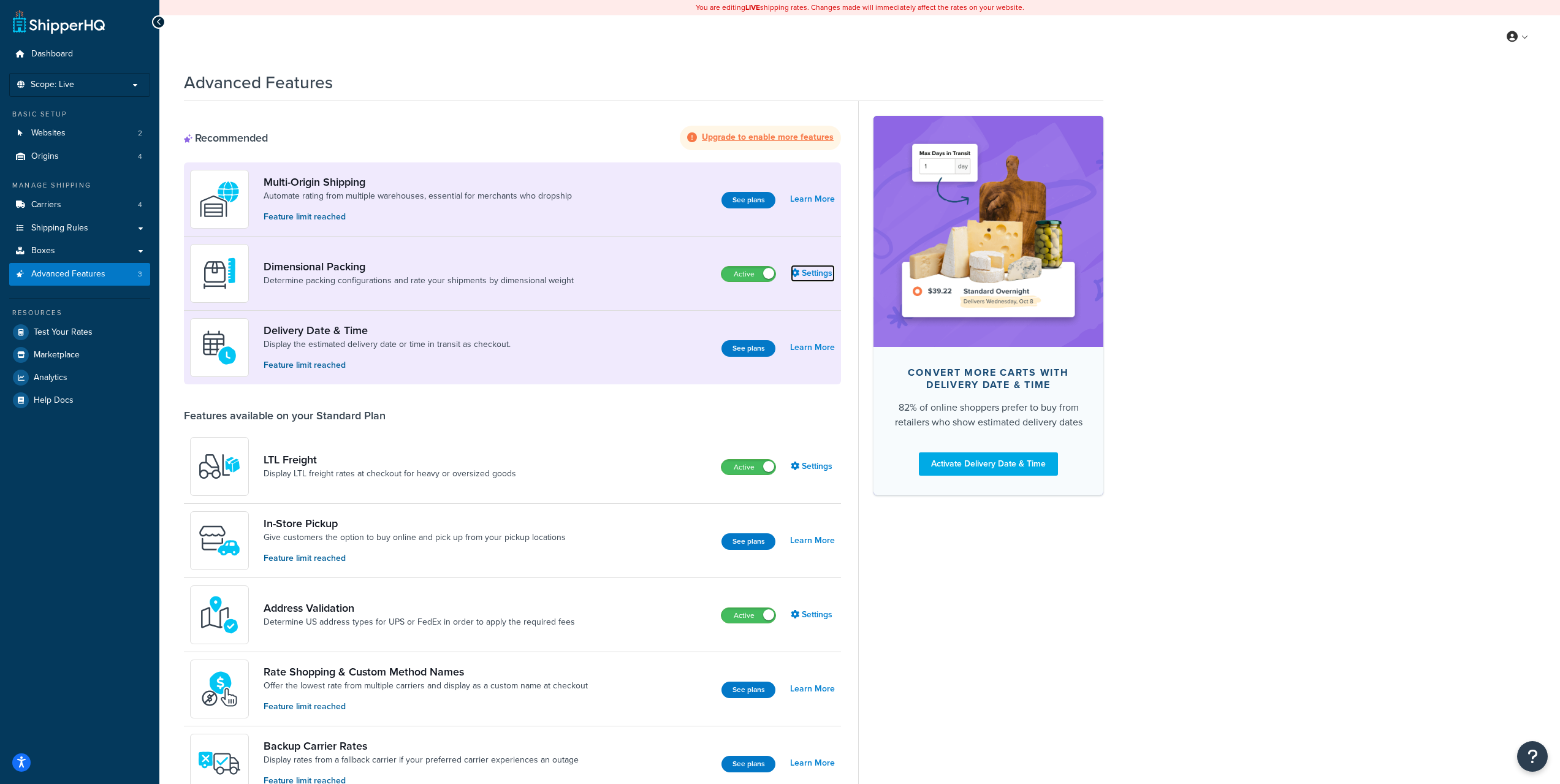
click at [816, 269] on link "Settings" at bounding box center [813, 273] width 44 height 18
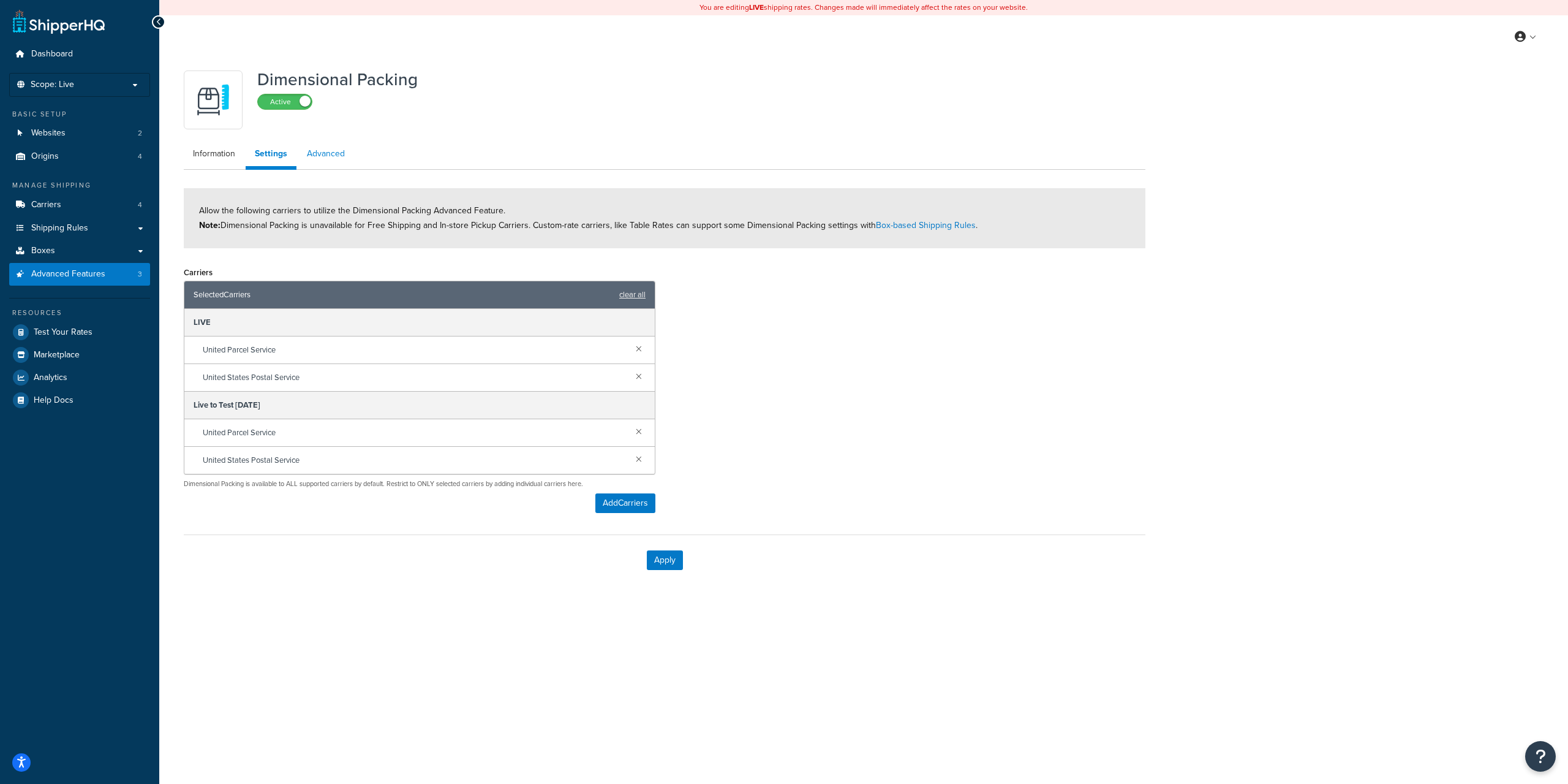
click at [325, 156] on link "Advanced" at bounding box center [325, 153] width 56 height 24
select select "false"
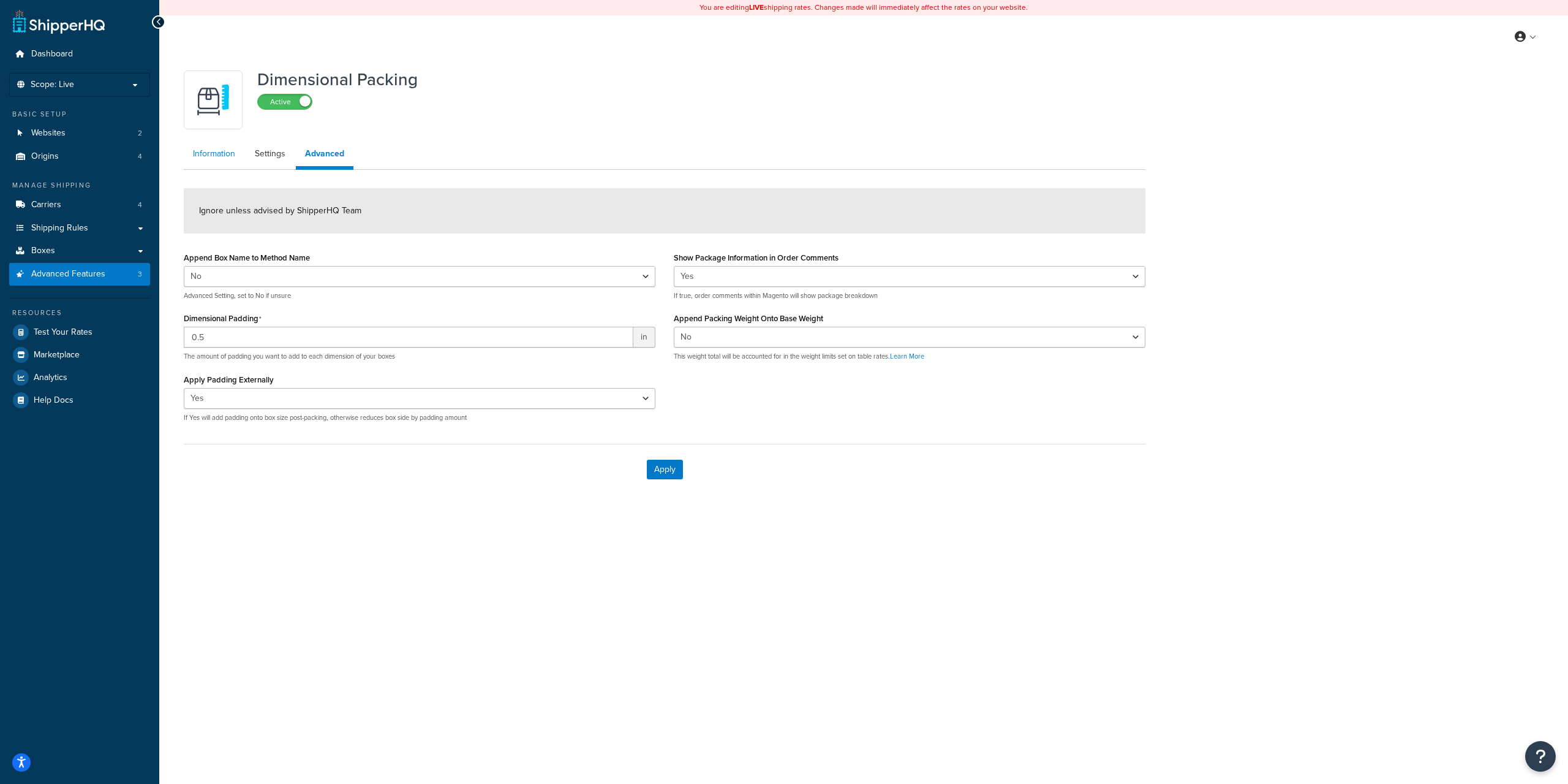
click at [217, 165] on link "Information" at bounding box center [214, 153] width 61 height 24
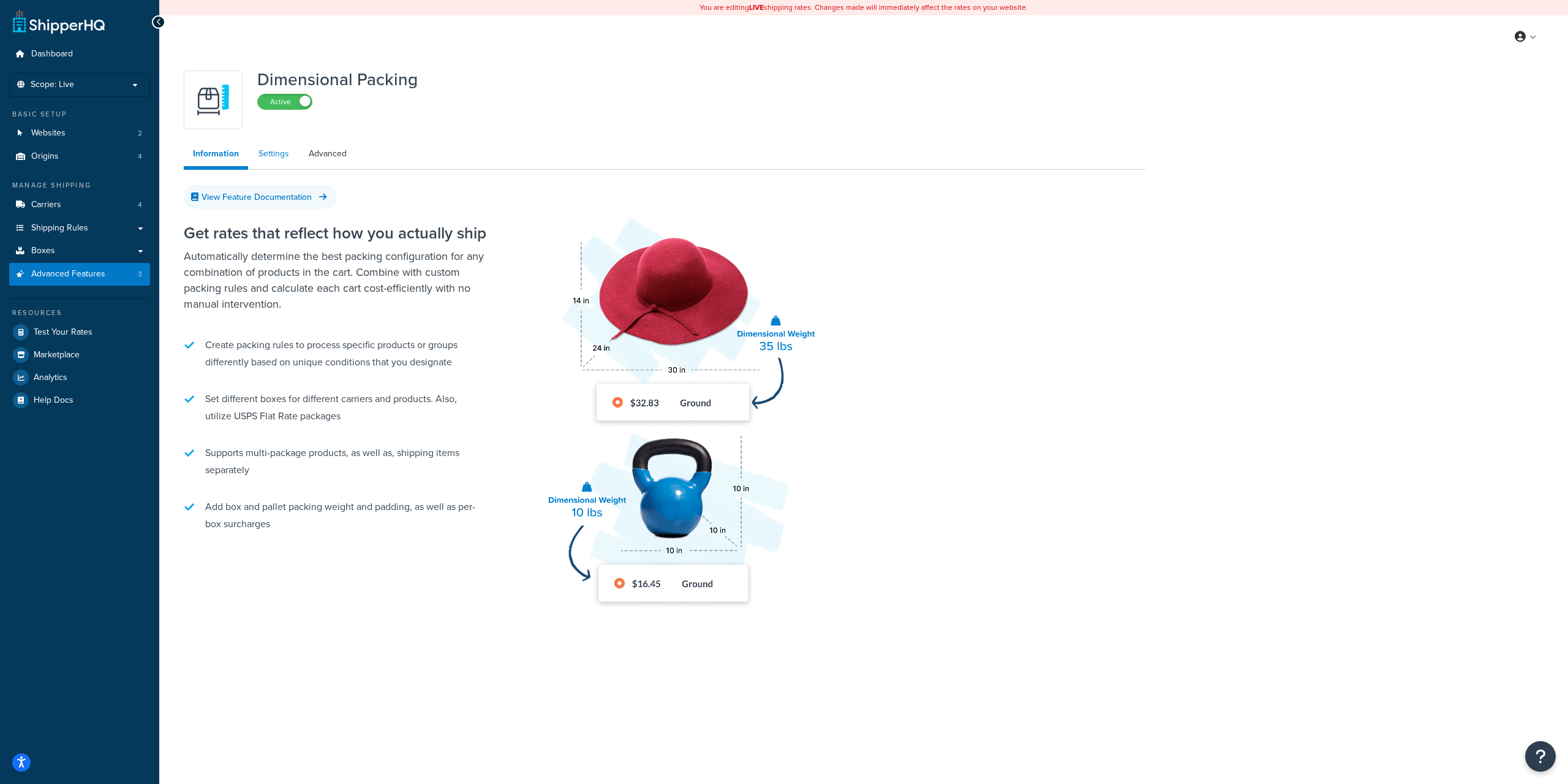
click at [276, 157] on link "Settings" at bounding box center [273, 153] width 49 height 24
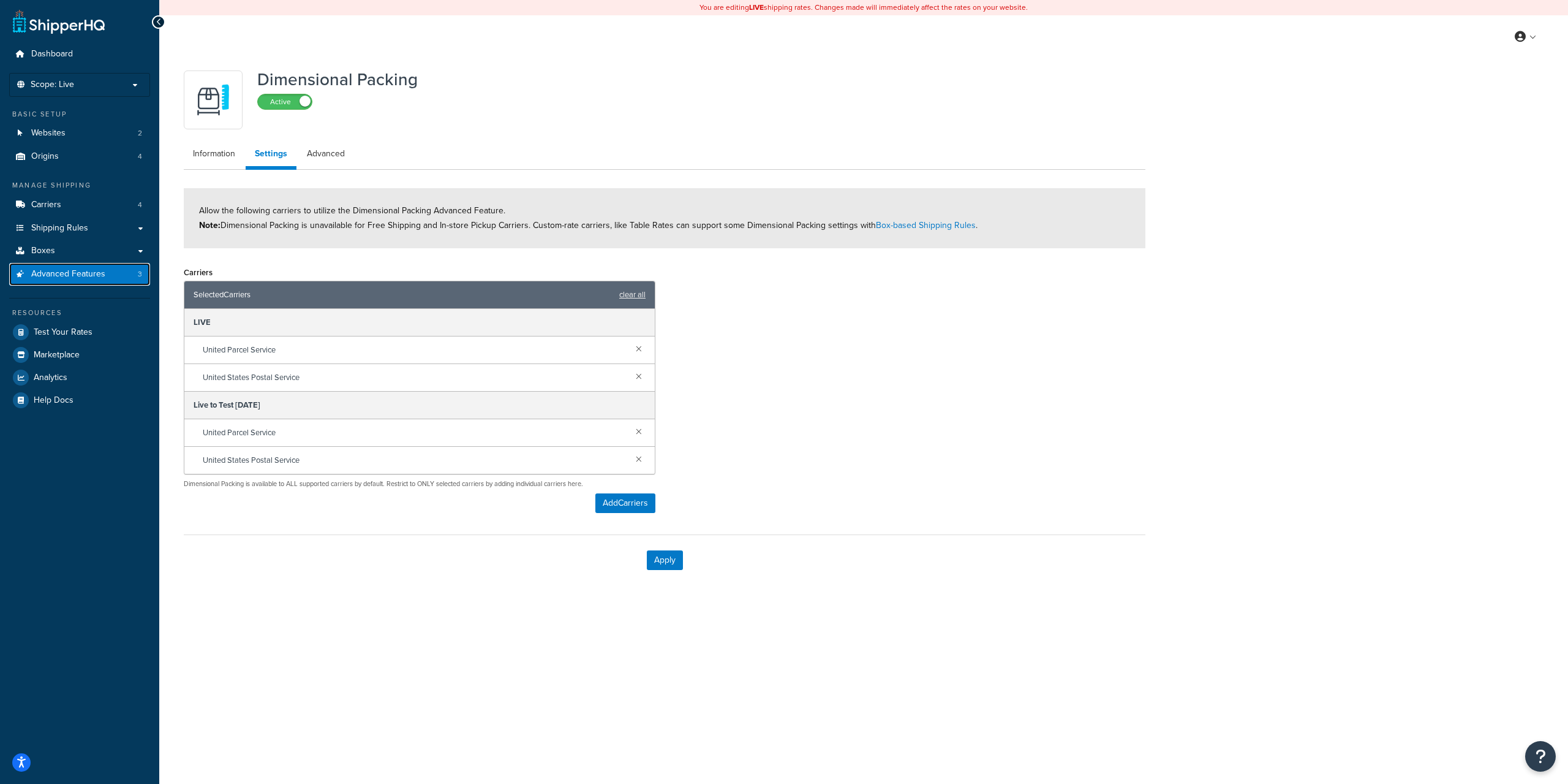
click at [83, 273] on span "Advanced Features" at bounding box center [68, 274] width 74 height 10
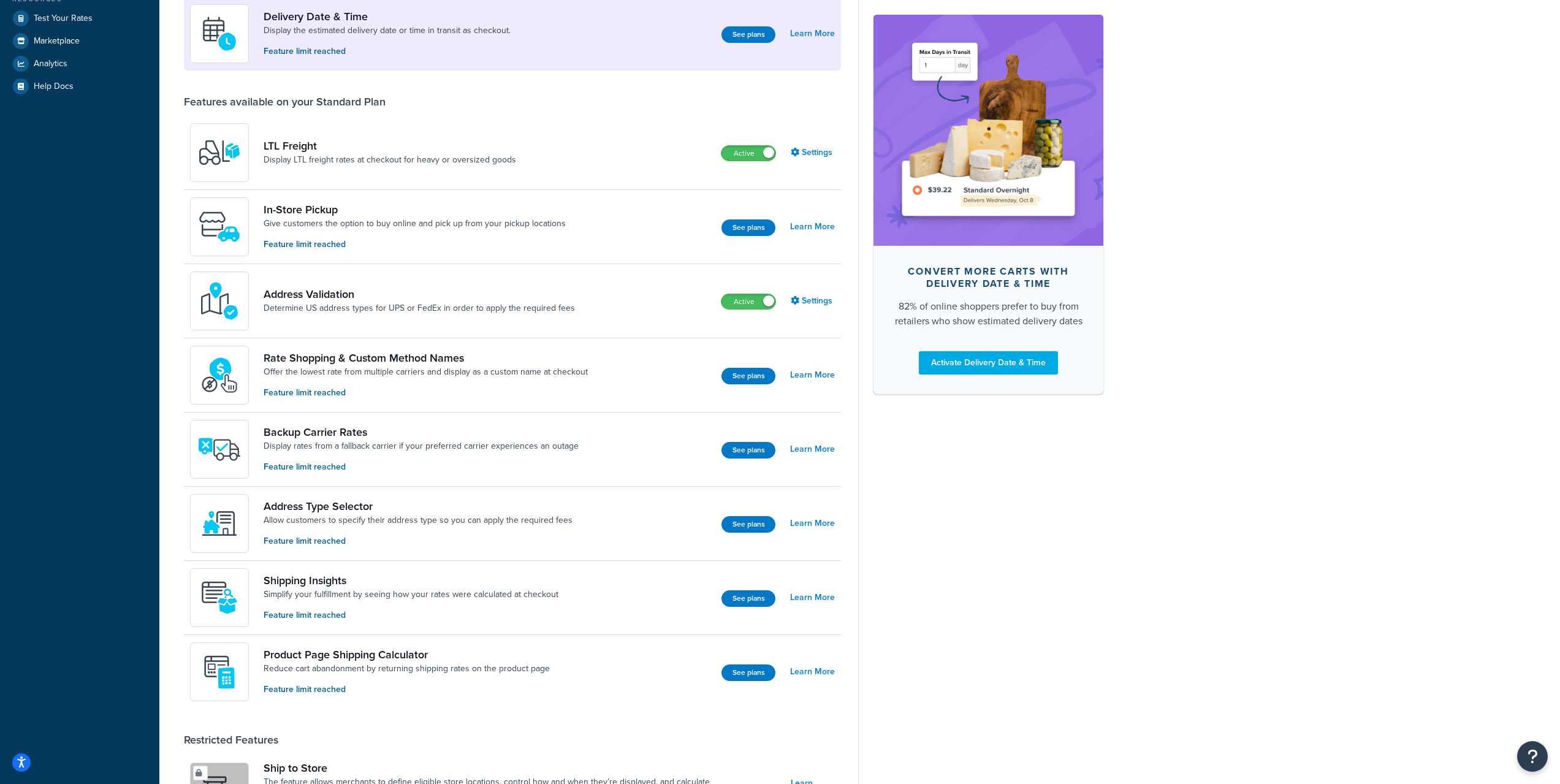
scroll to position [61, 0]
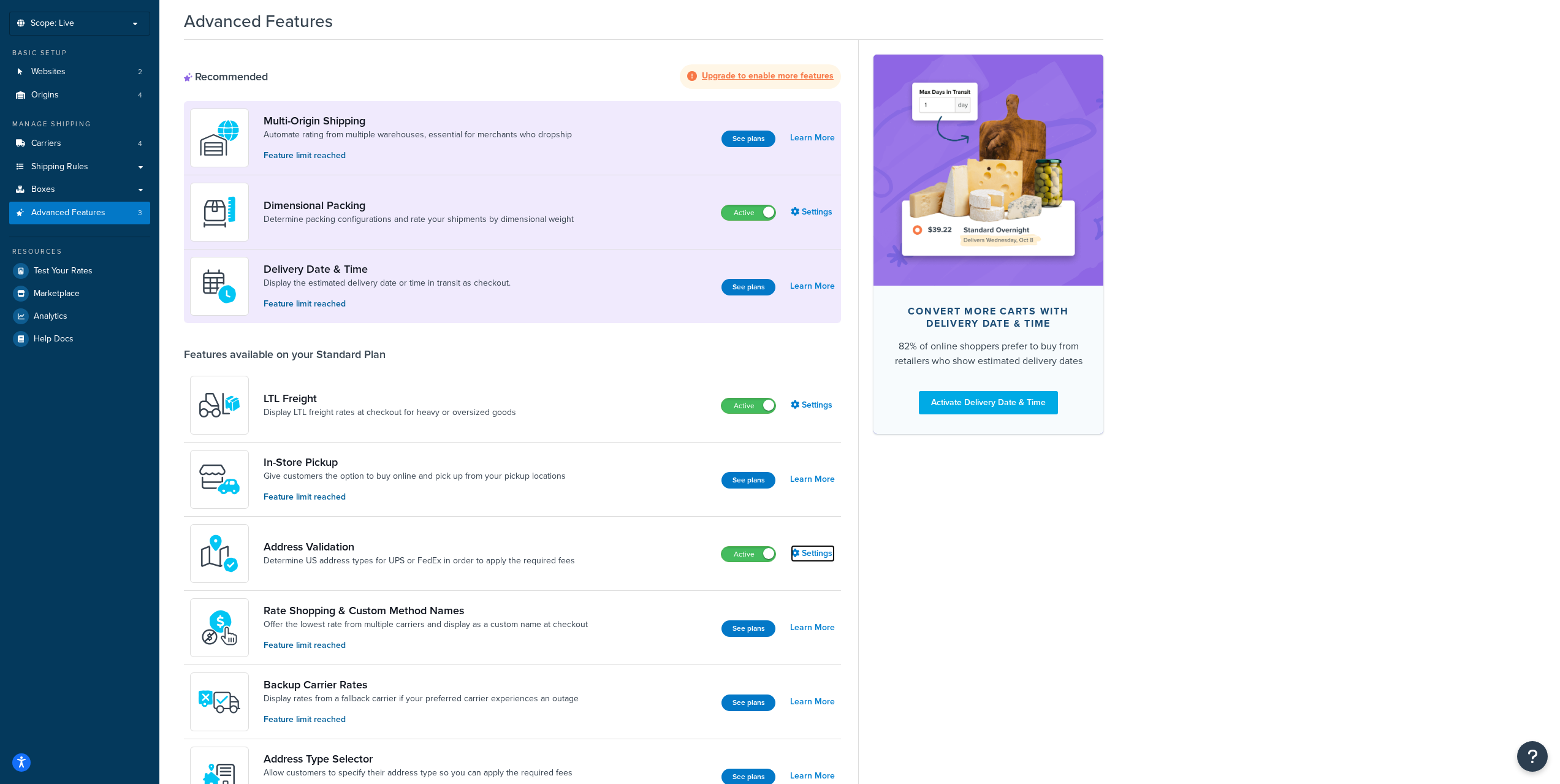
click at [808, 552] on link "Settings" at bounding box center [813, 553] width 44 height 18
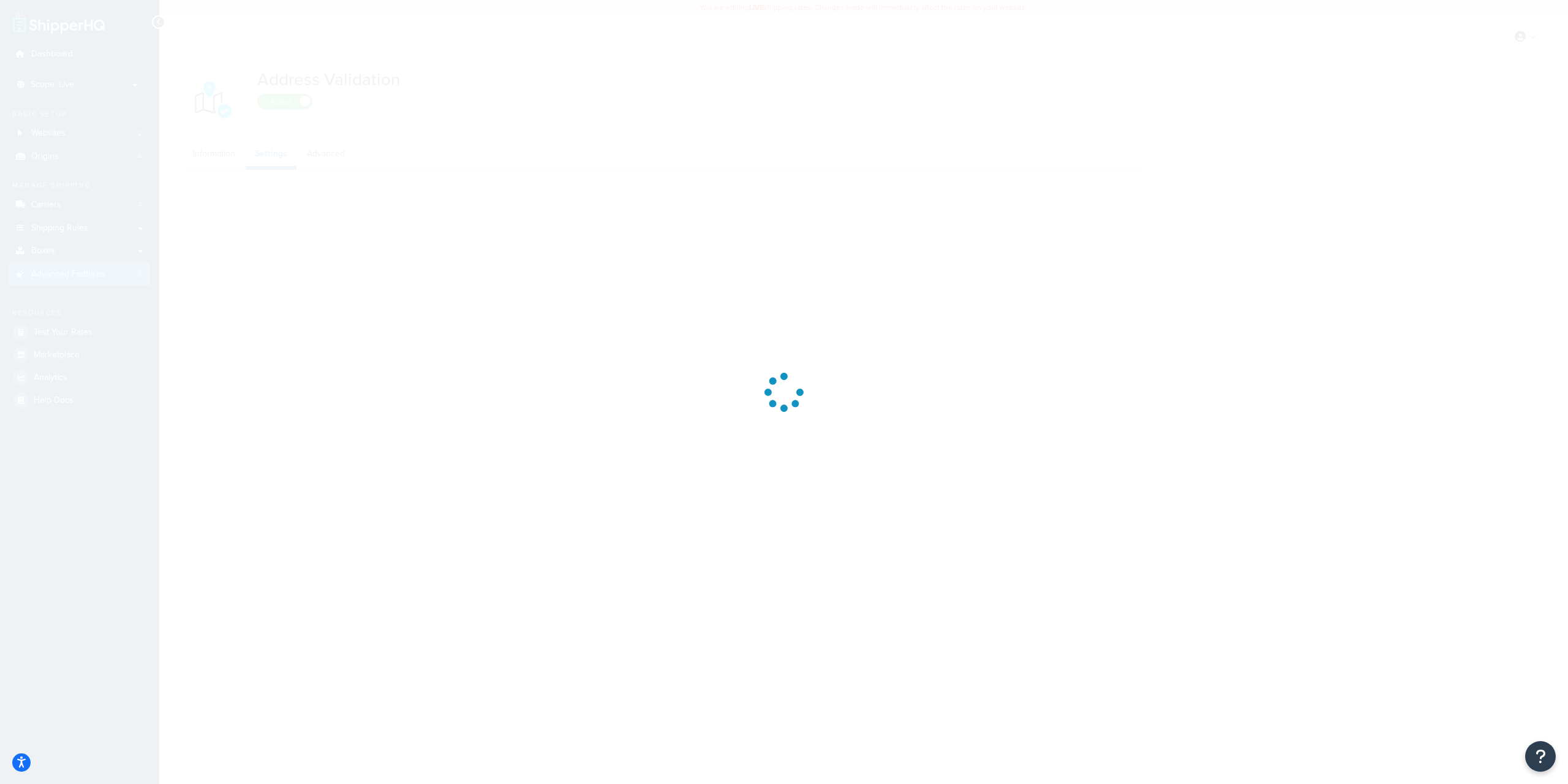
select select "79896"
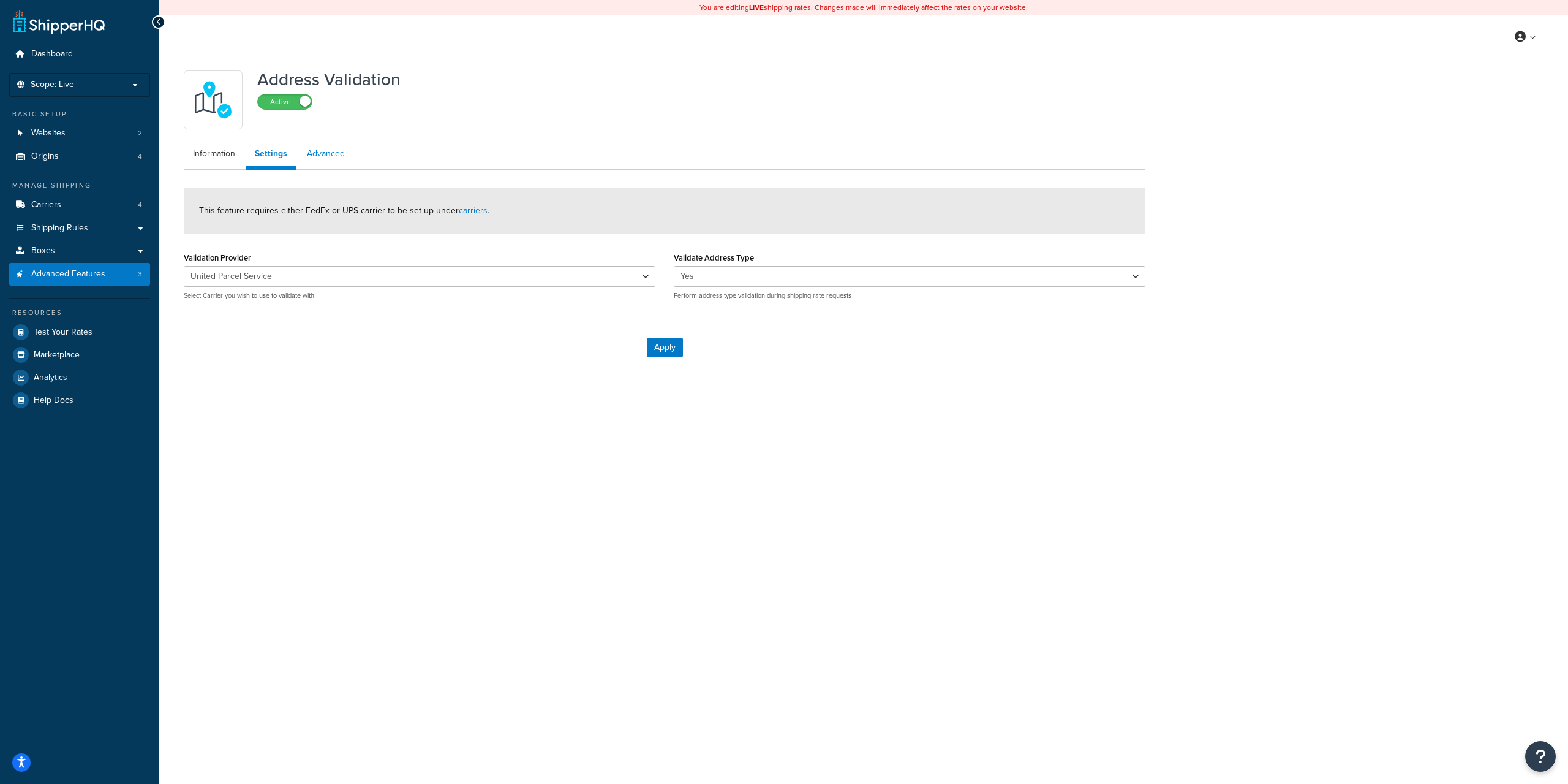
click at [335, 158] on link "Advanced" at bounding box center [325, 153] width 56 height 24
click at [106, 271] on link "Advanced Features 3" at bounding box center [79, 274] width 140 height 23
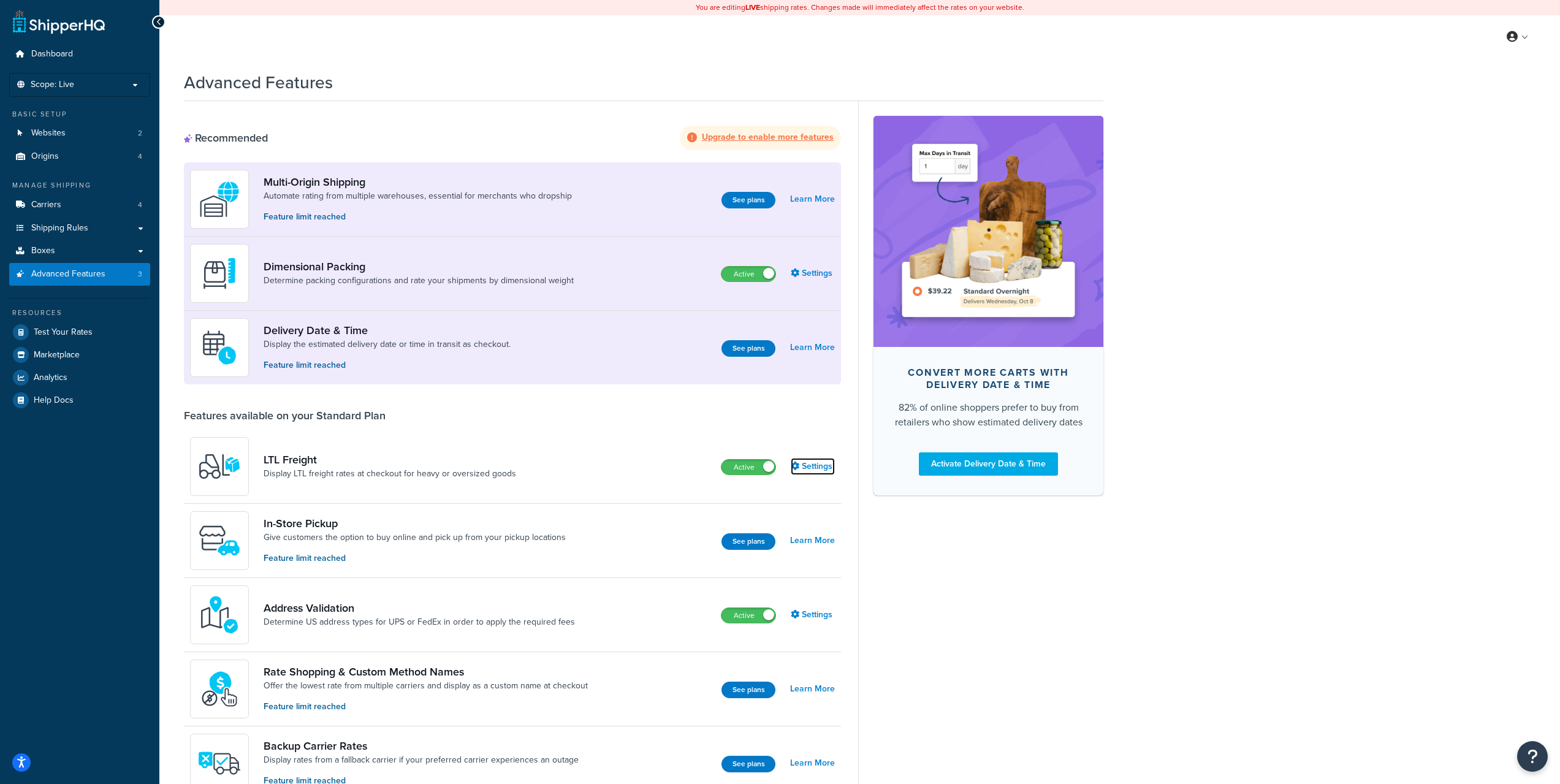
click at [813, 463] on link "Settings" at bounding box center [813, 466] width 44 height 18
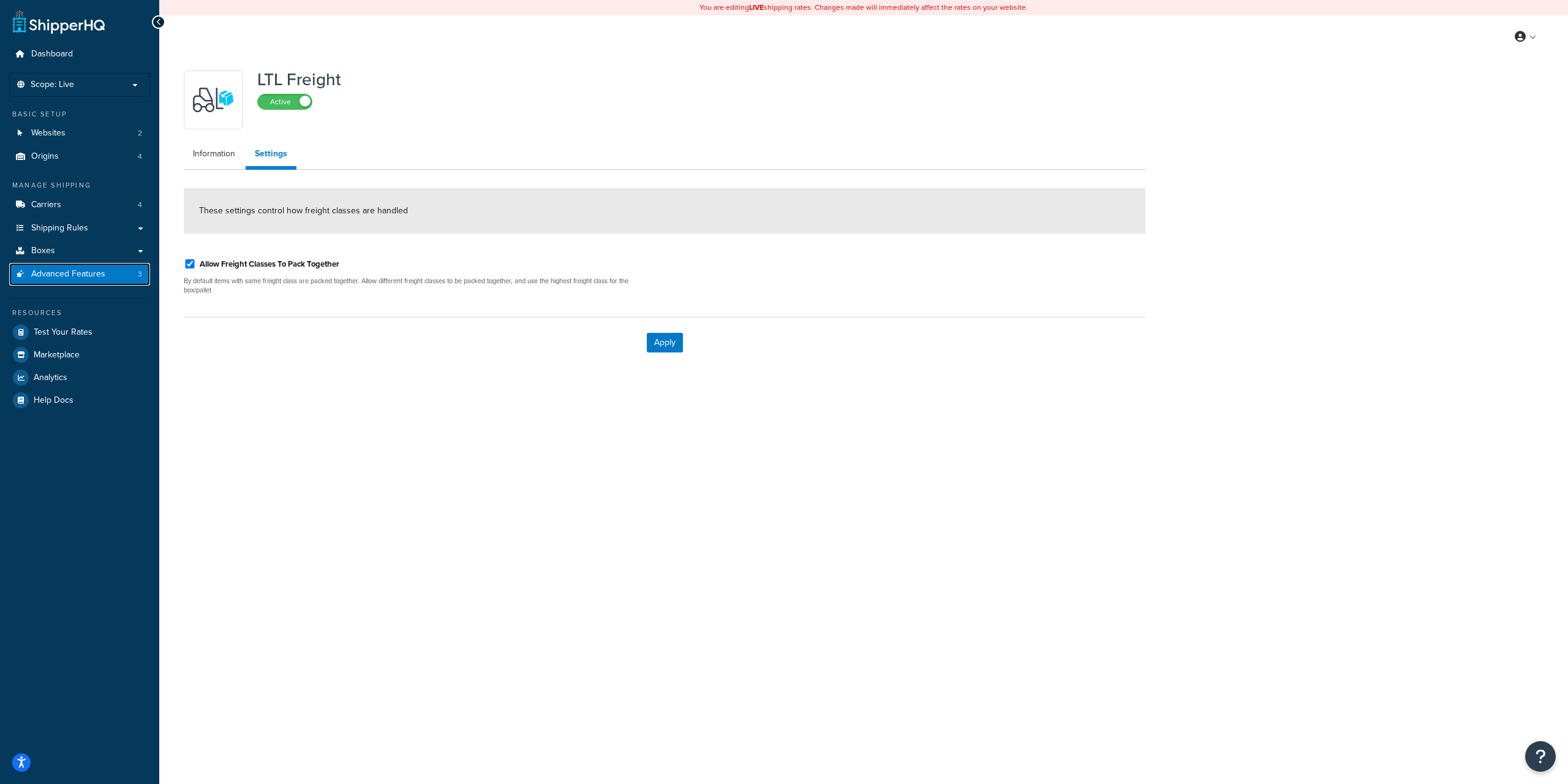
click at [114, 269] on link "Advanced Features 3" at bounding box center [79, 274] width 140 height 23
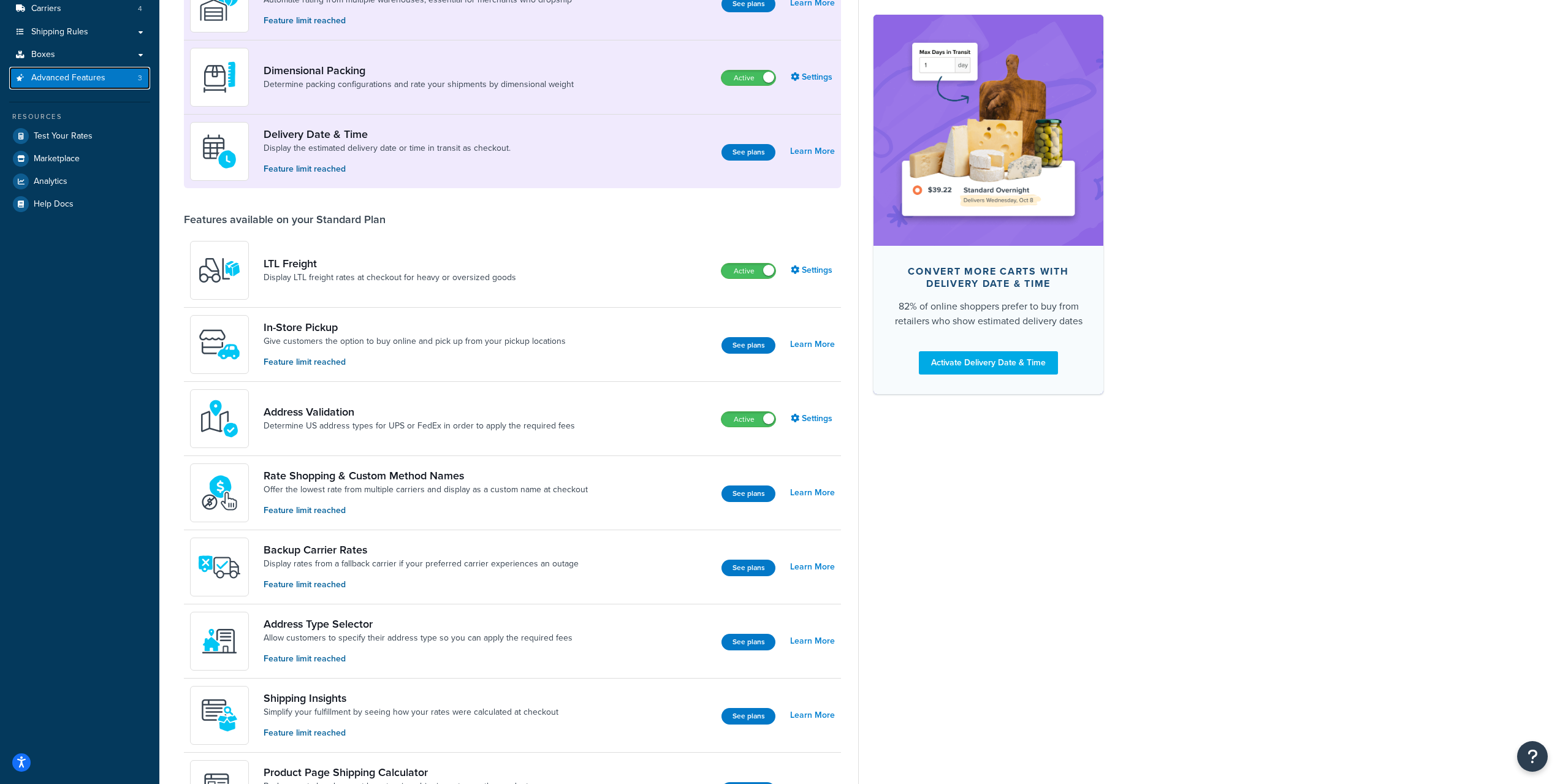
scroll to position [245, 0]
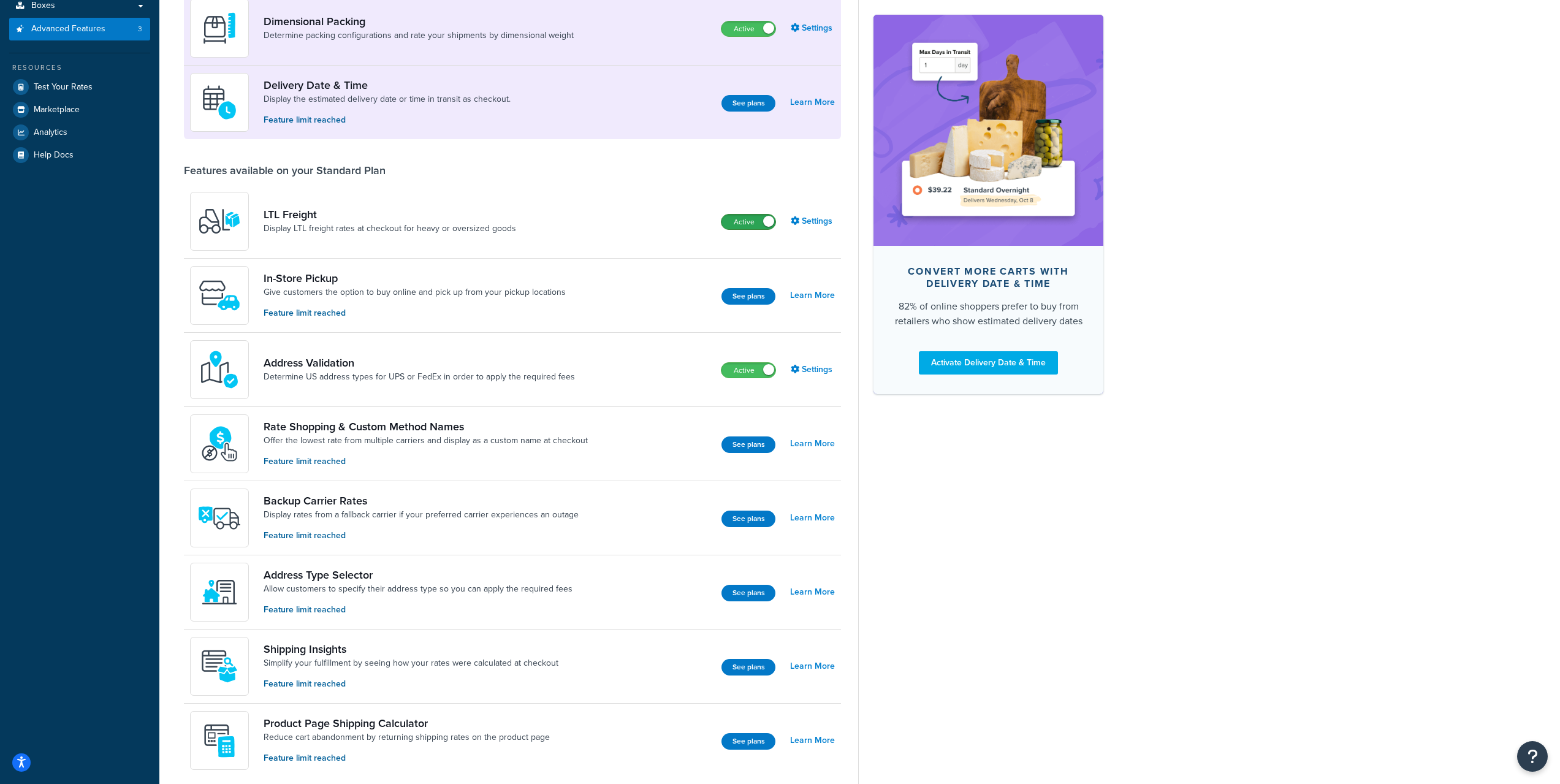
click at [752, 222] on label "Active" at bounding box center [748, 222] width 54 height 15
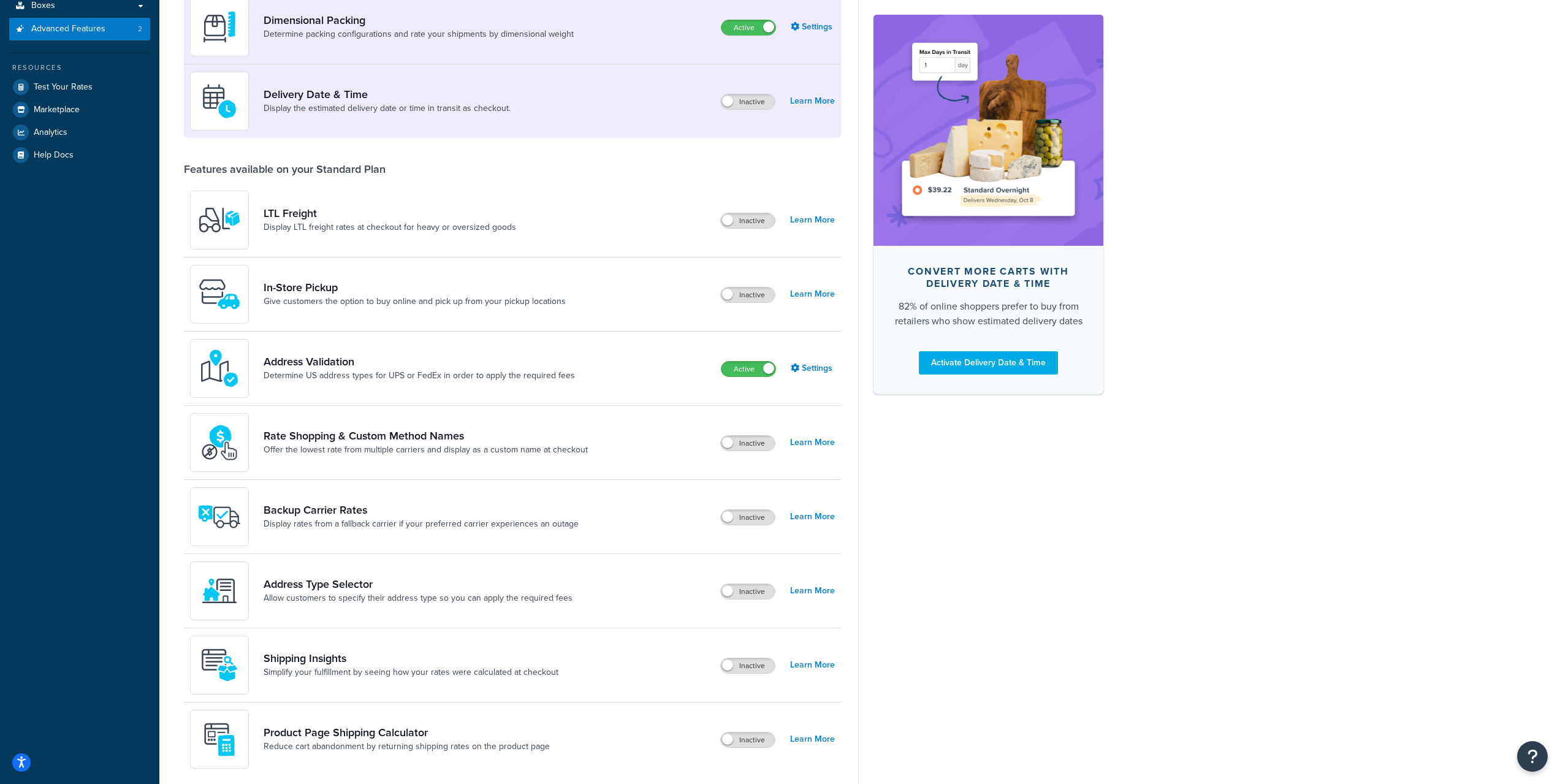
click at [965, 536] on div "Convert more carts with delivery date & time 82% of online shoppers prefer to b…" at bounding box center [981, 442] width 245 height 1172
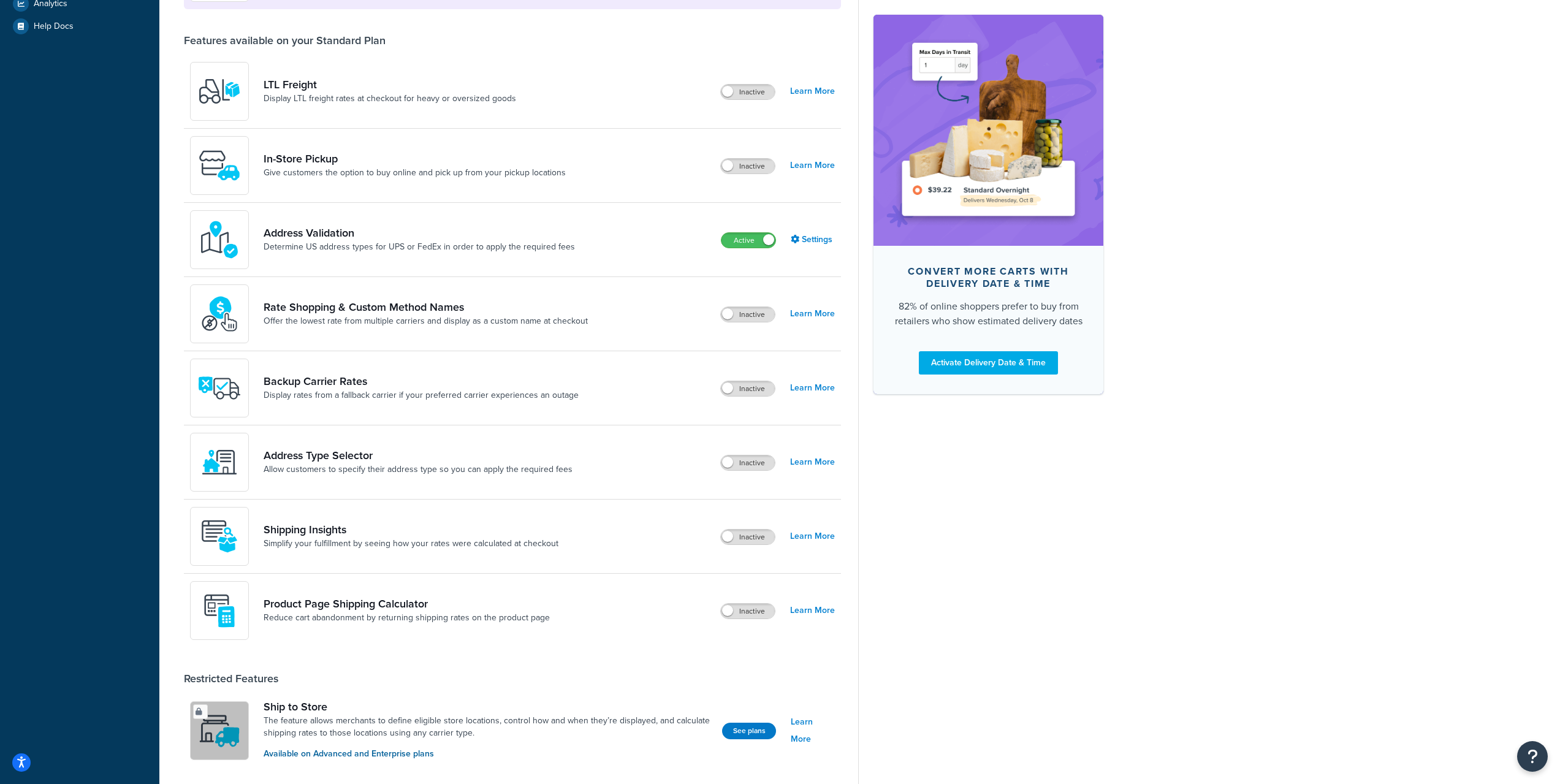
scroll to position [429, 0]
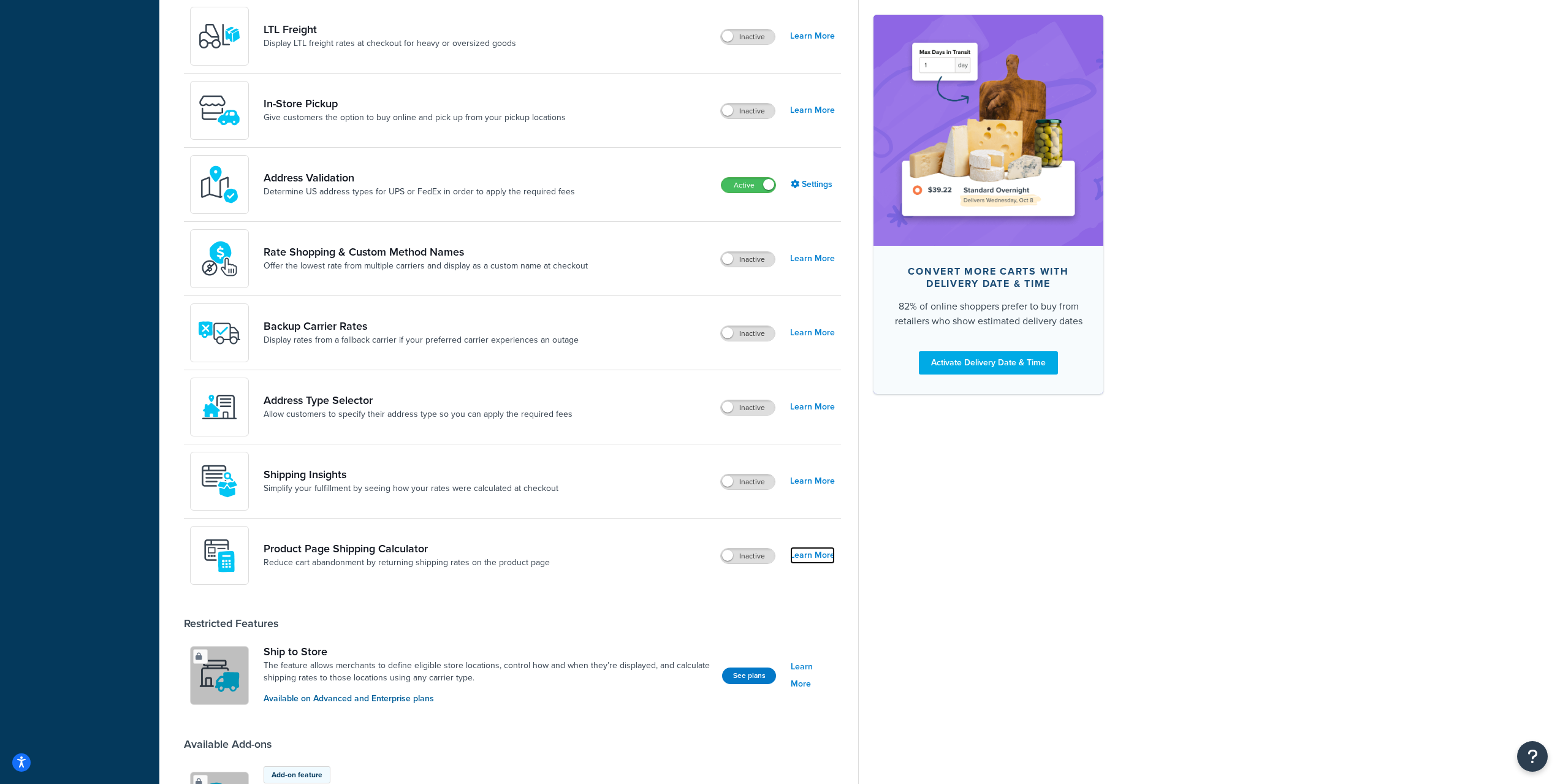
click at [813, 556] on link "Learn More" at bounding box center [812, 555] width 44 height 18
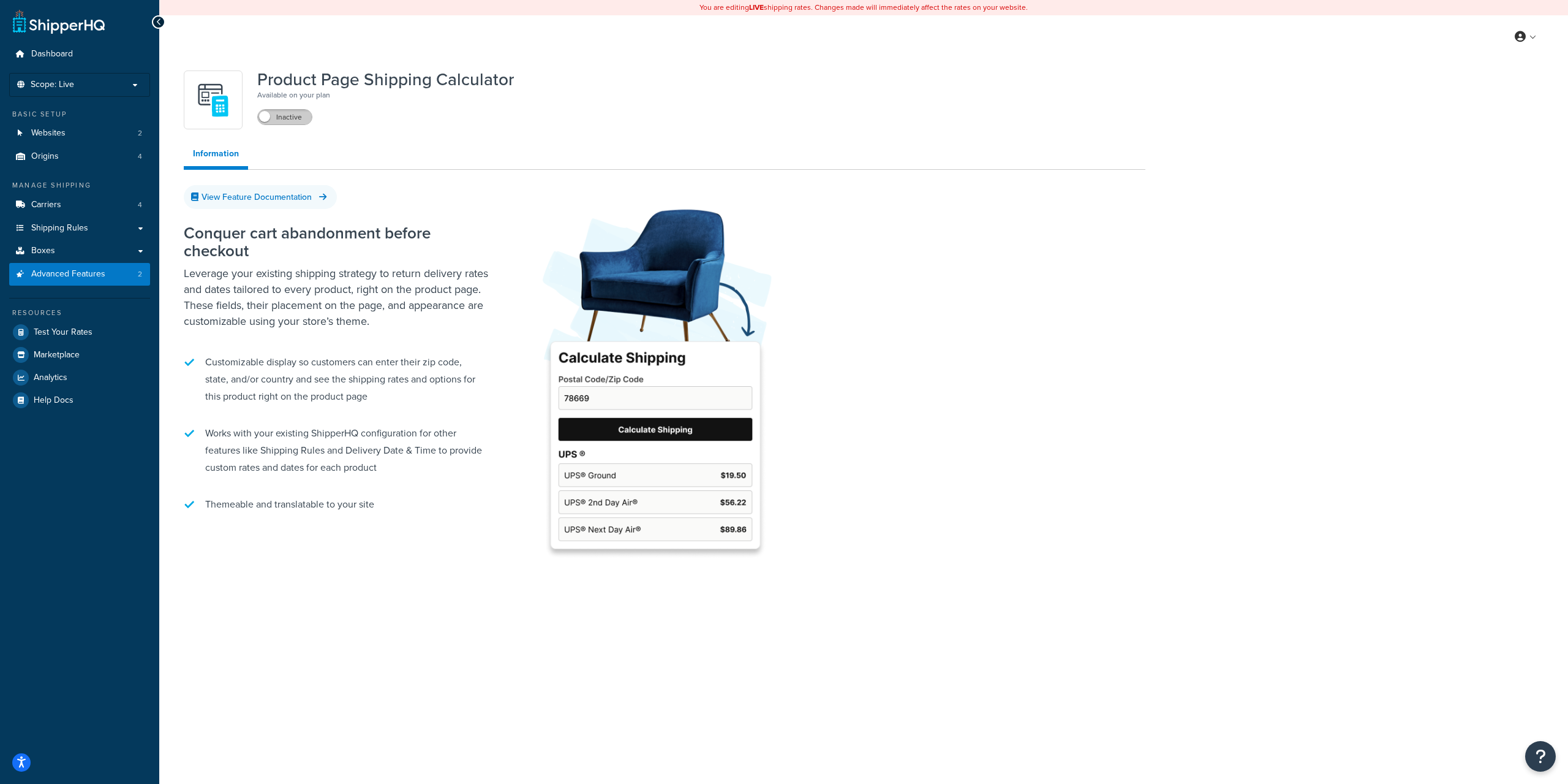
click at [279, 115] on label "Inactive" at bounding box center [284, 117] width 54 height 15
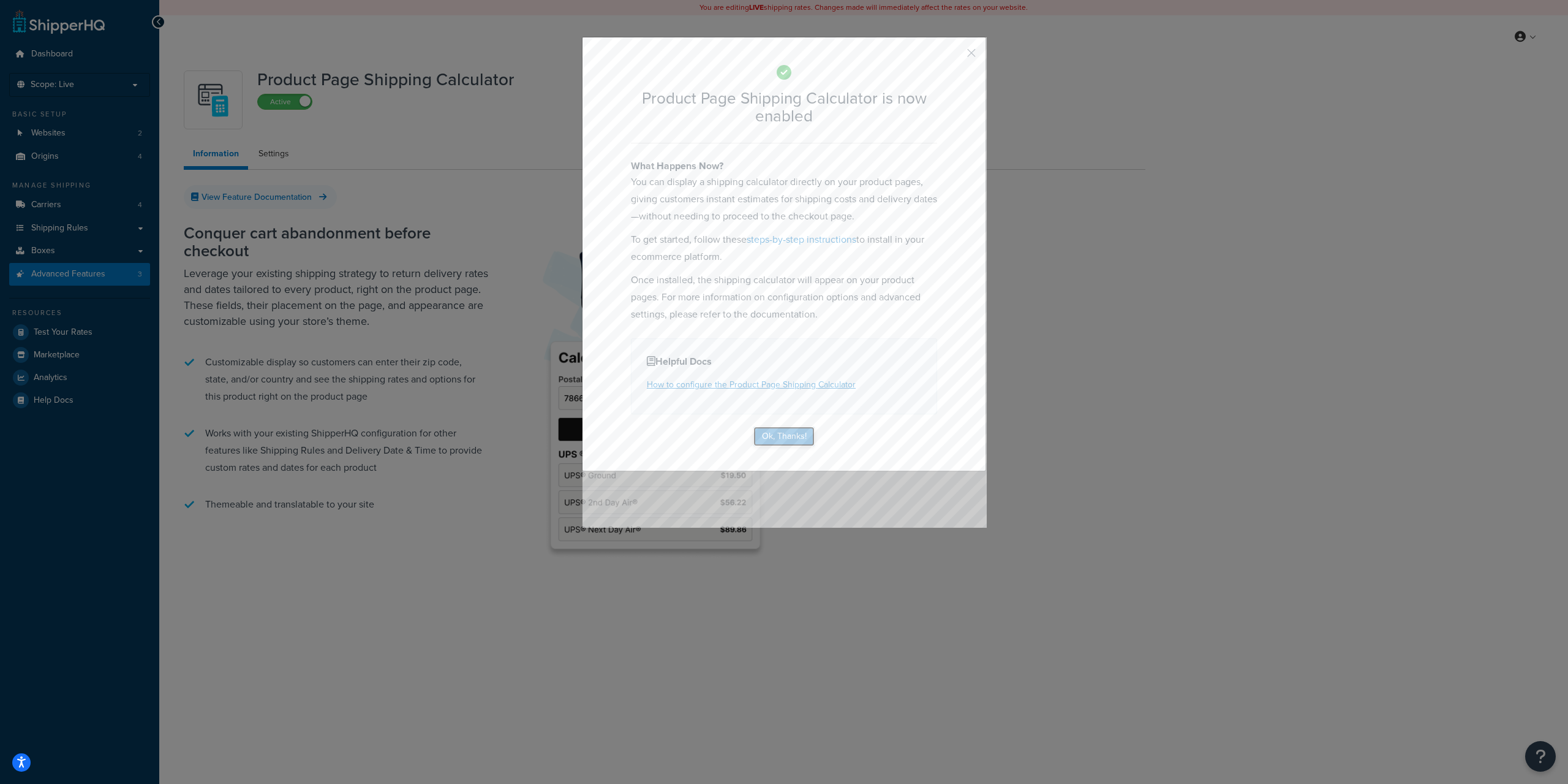
click at [802, 437] on button "Ok, Thanks!" at bounding box center [784, 436] width 61 height 19
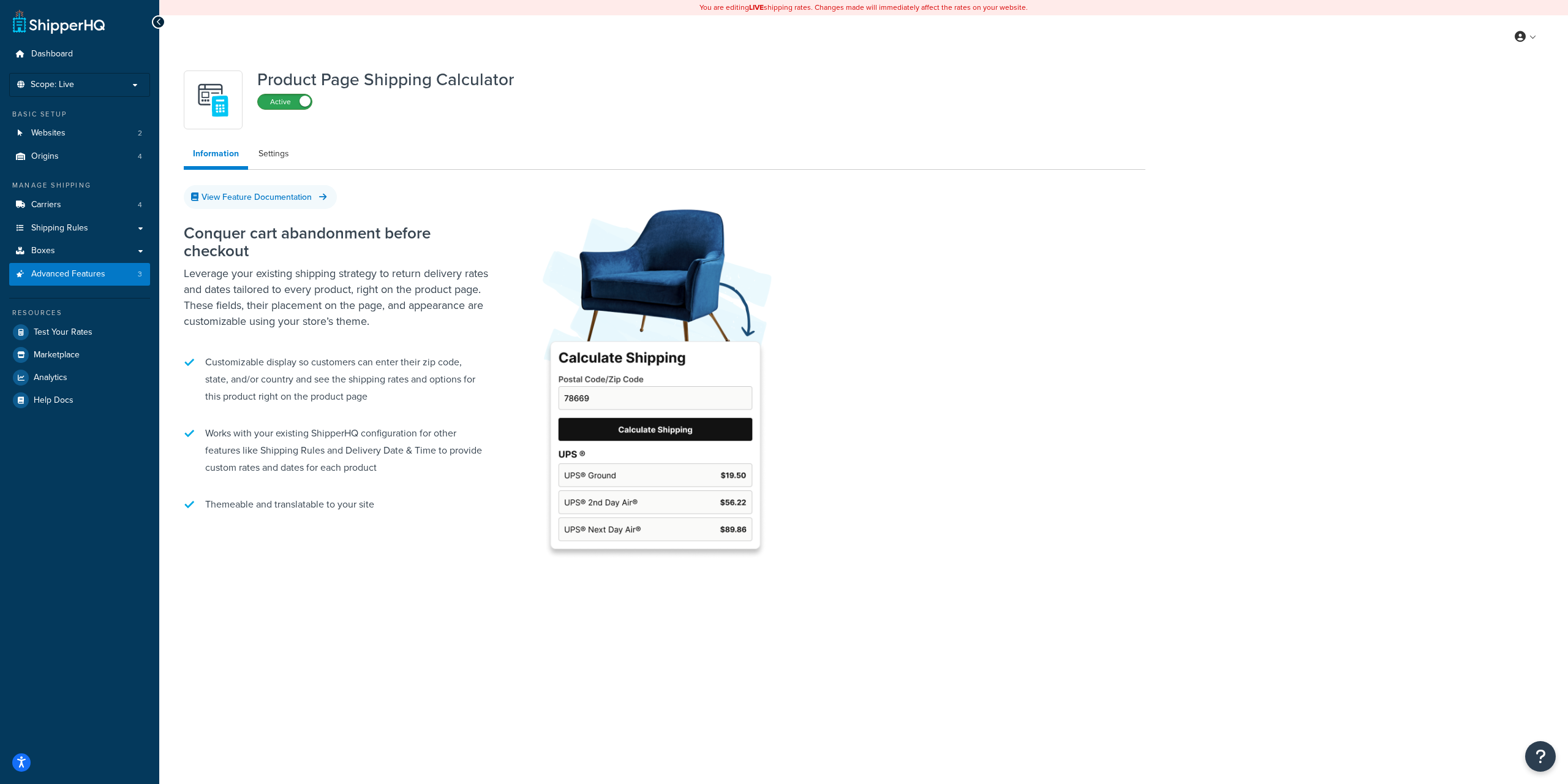
click at [295, 102] on label "Active" at bounding box center [284, 102] width 54 height 15
click at [102, 84] on p "Scope: Live" at bounding box center [79, 85] width 130 height 10
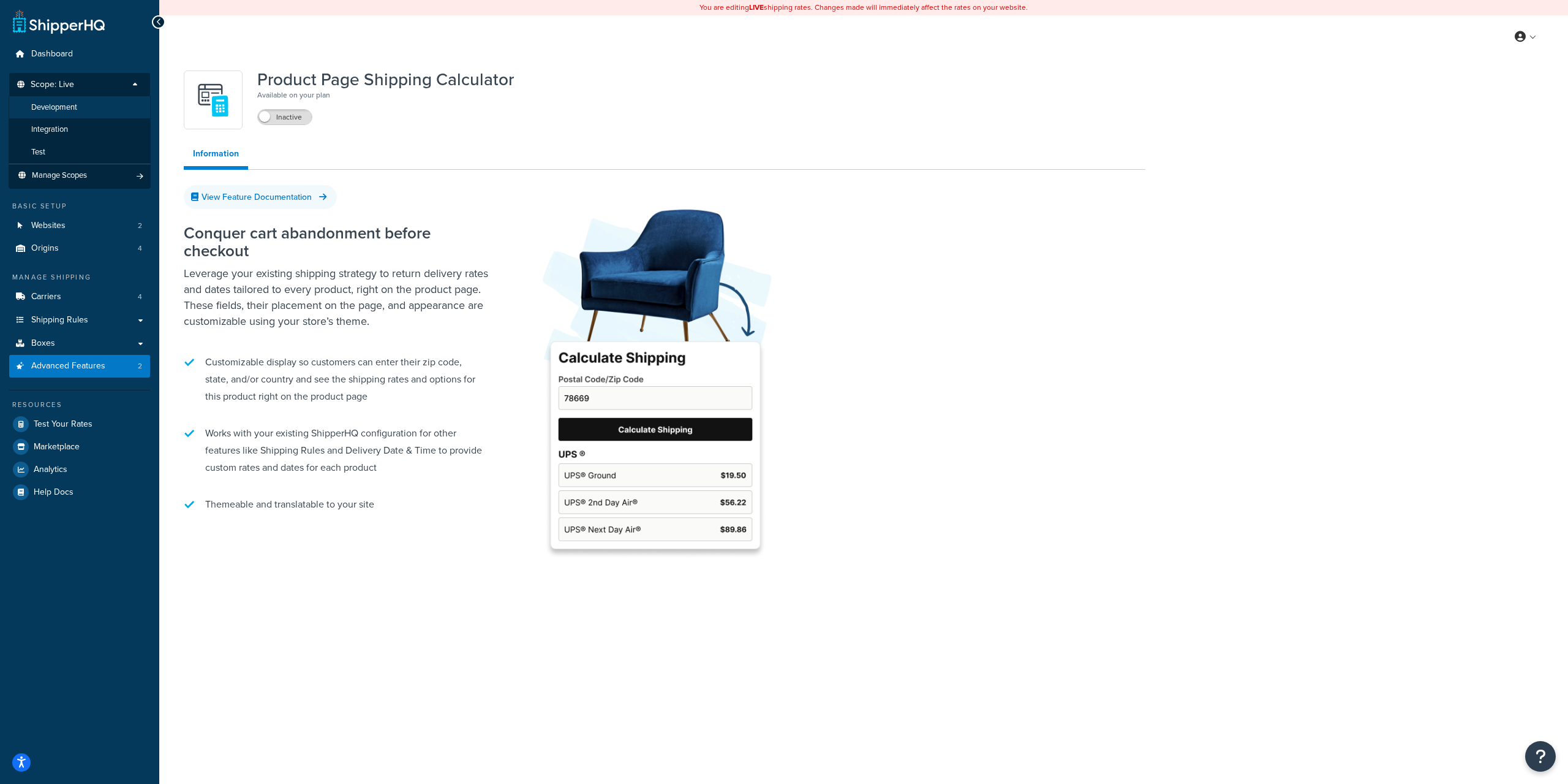
click at [88, 108] on li "Development" at bounding box center [79, 107] width 142 height 23
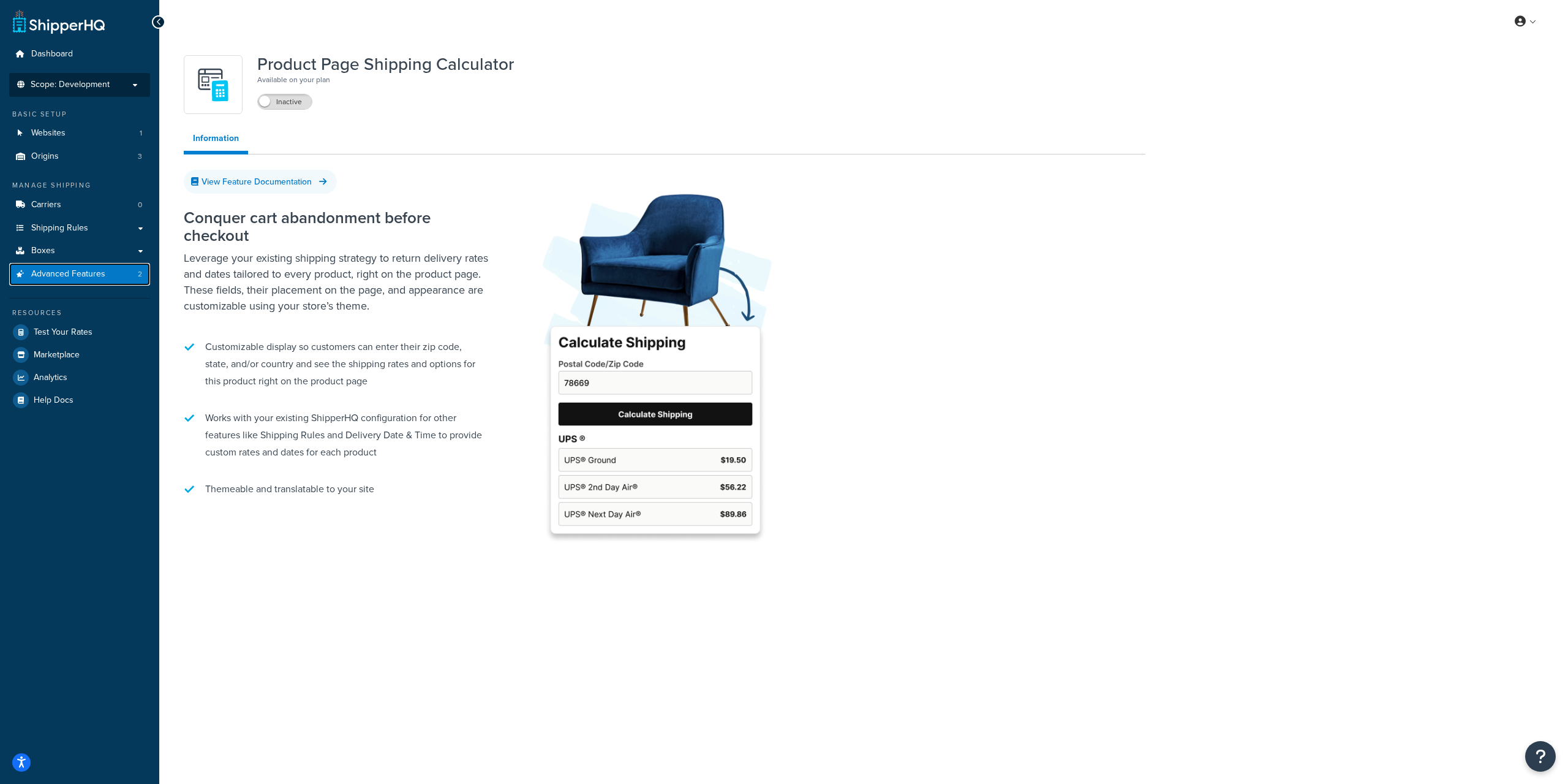
click at [84, 281] on link "Advanced Features 2" at bounding box center [79, 274] width 140 height 23
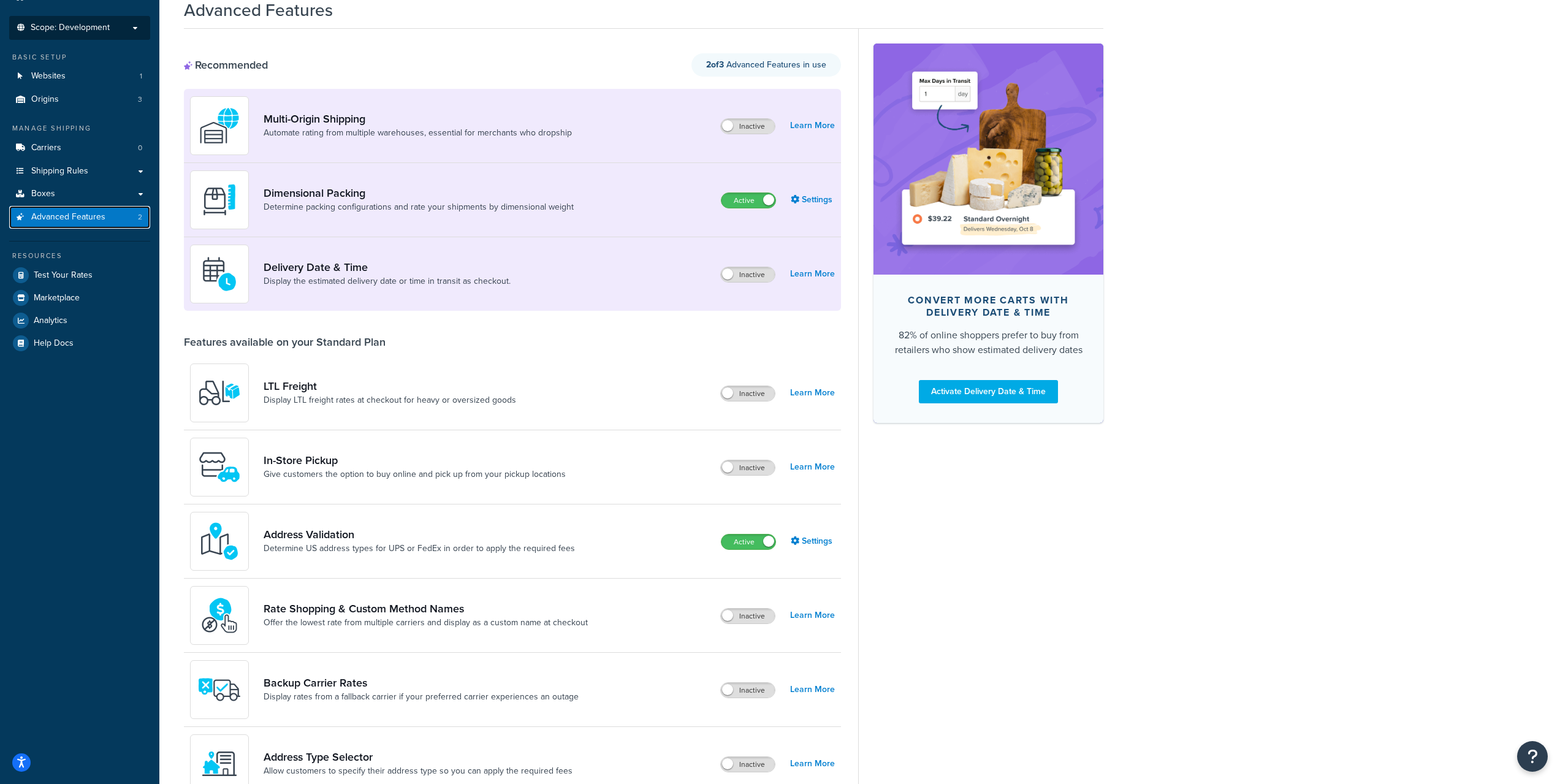
scroll to position [61, 0]
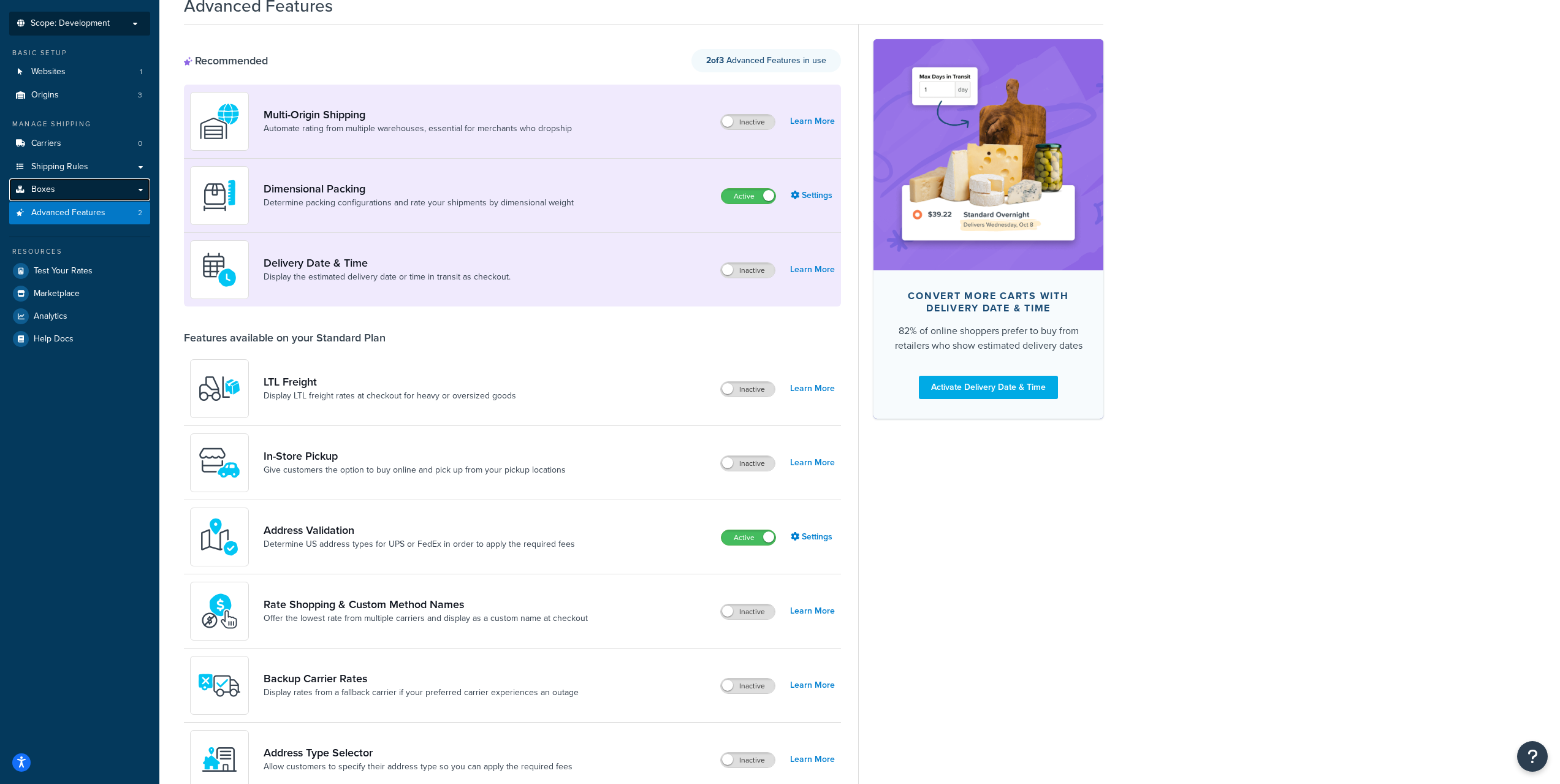
click at [72, 183] on link "Boxes" at bounding box center [80, 189] width 141 height 23
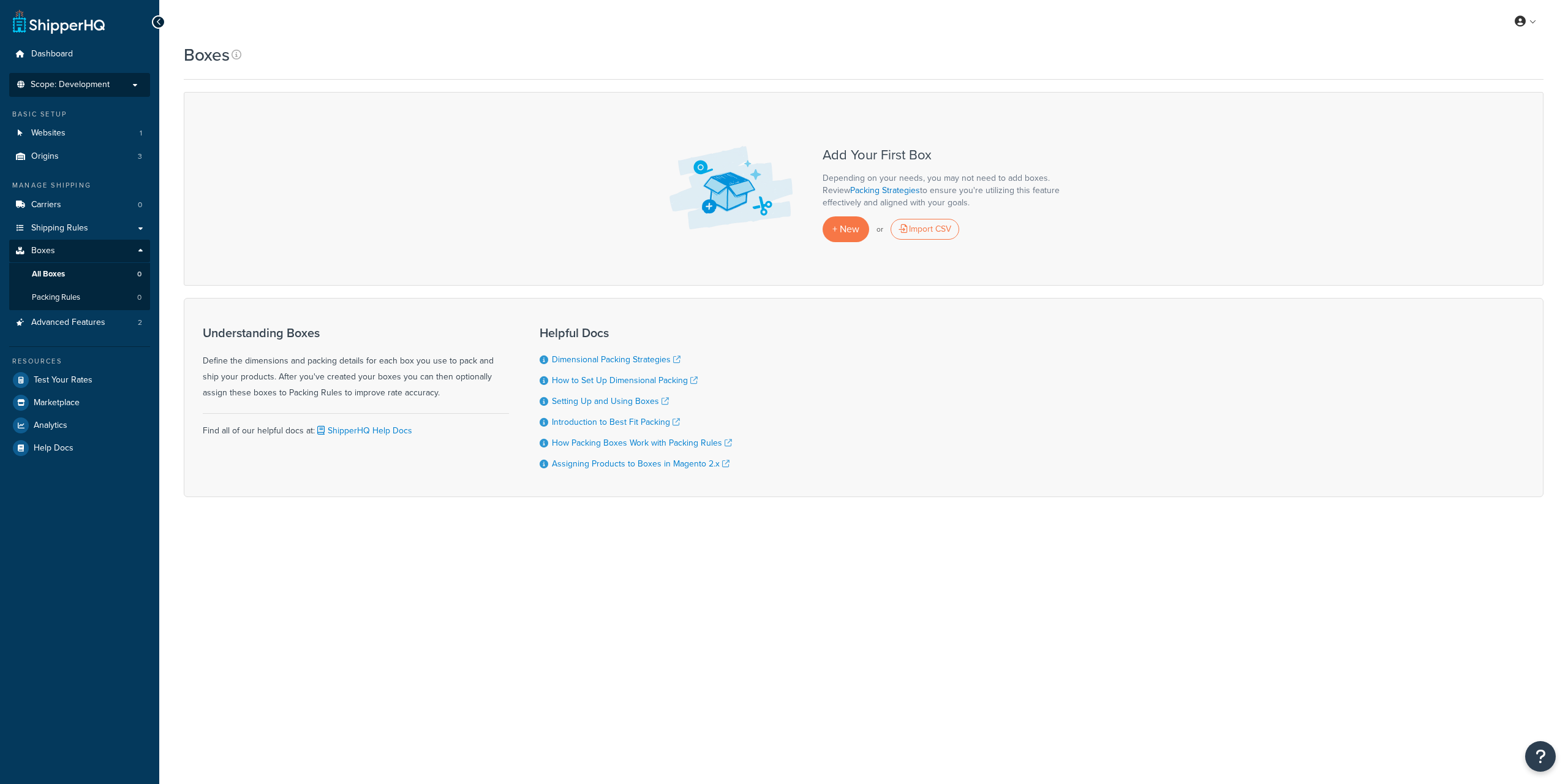
click at [115, 80] on p "Scope: Development" at bounding box center [79, 85] width 130 height 10
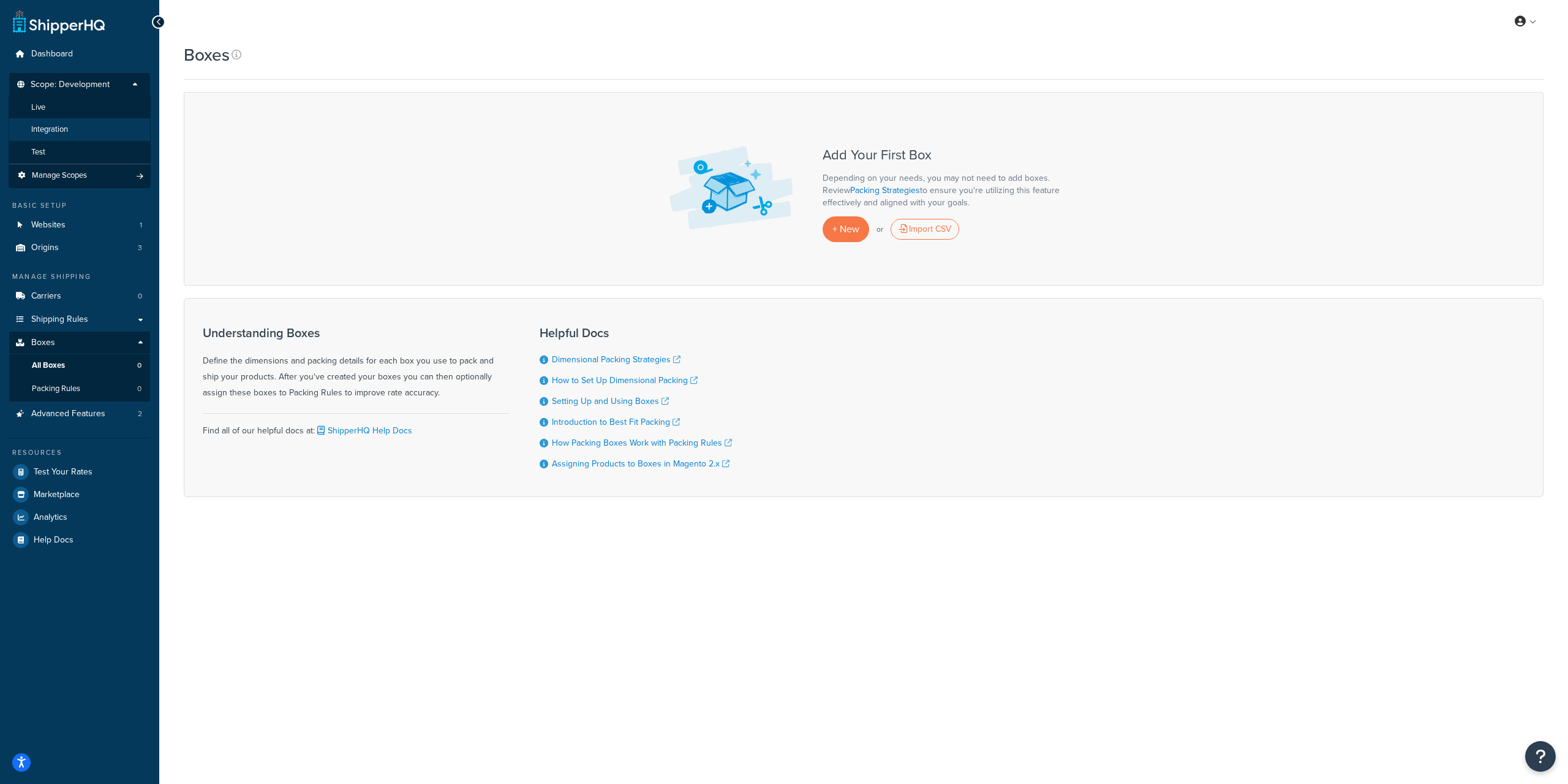
click at [103, 134] on li "Integration" at bounding box center [79, 129] width 142 height 23
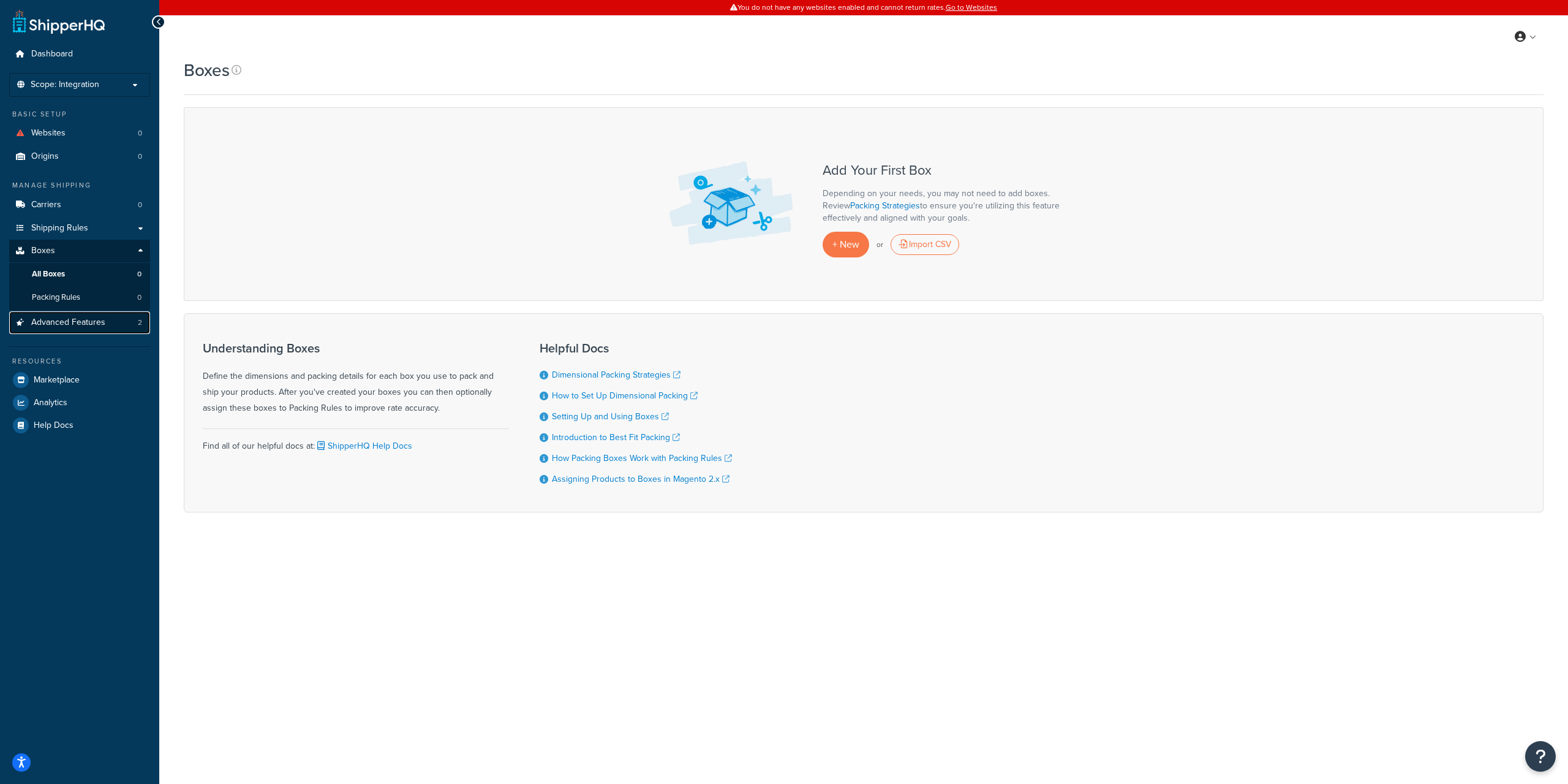
click at [94, 324] on span "Advanced Features" at bounding box center [68, 322] width 74 height 10
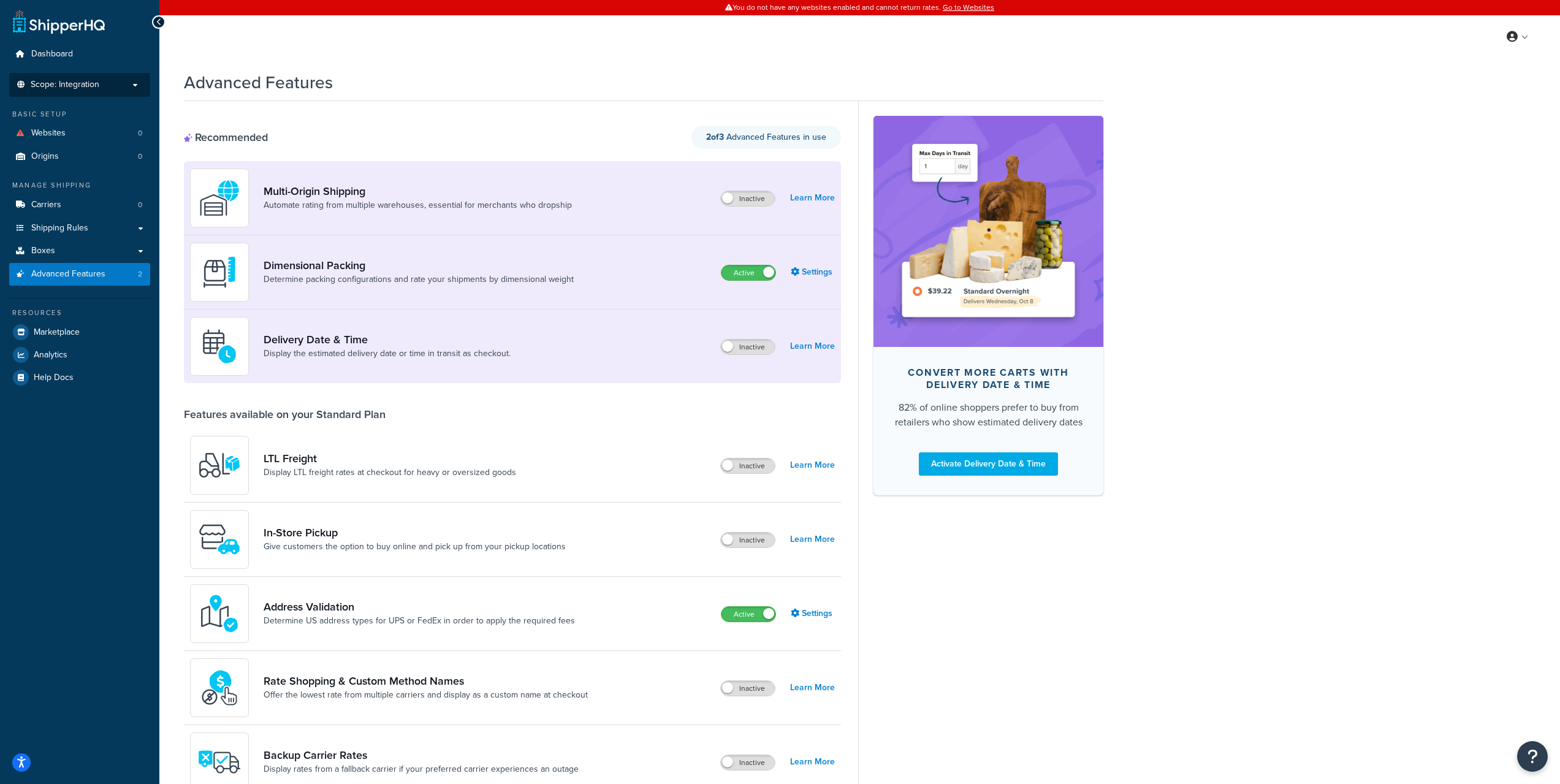
click at [113, 81] on p "Scope: Integration" at bounding box center [80, 85] width 130 height 10
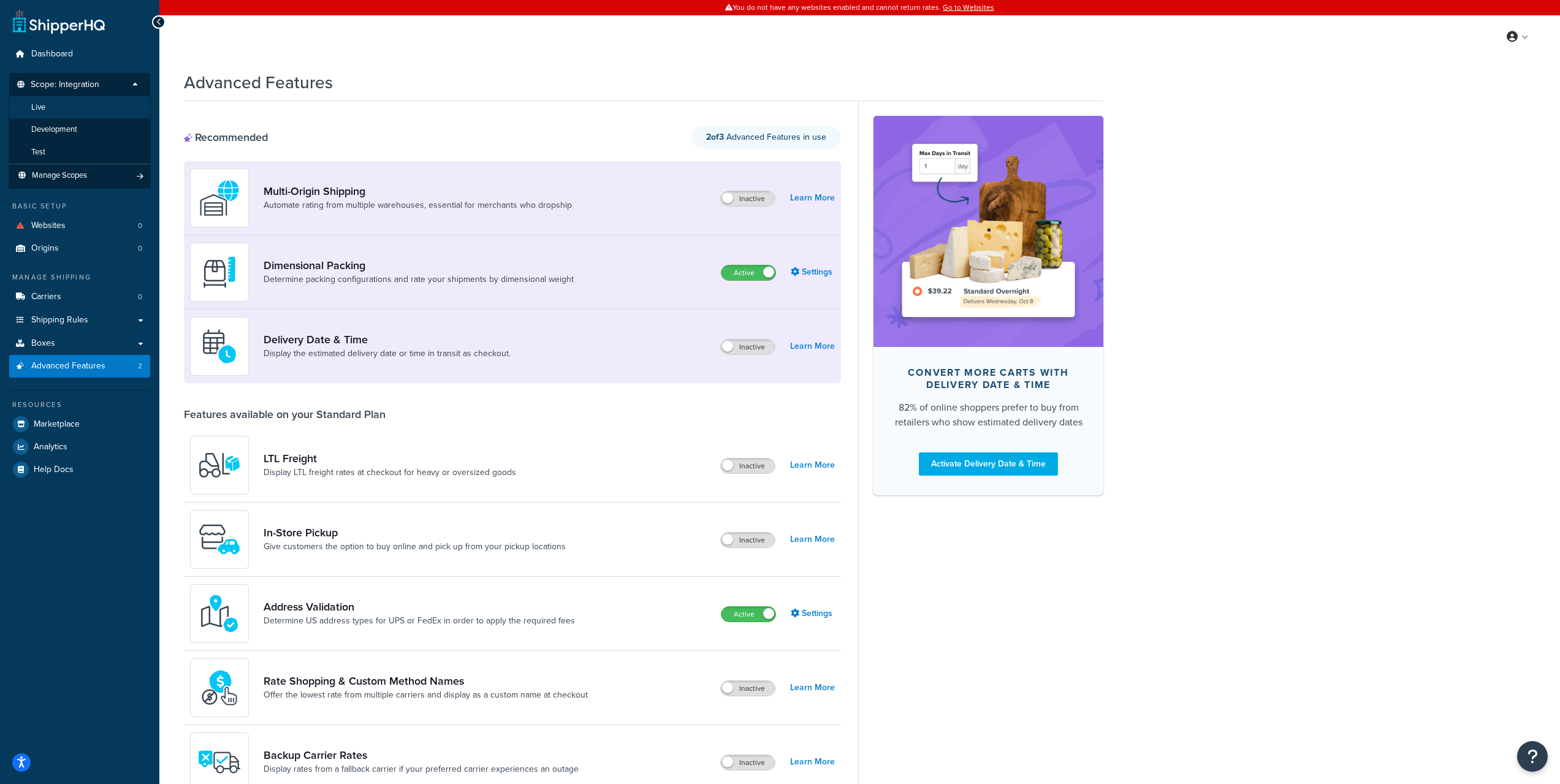
click at [100, 117] on li "Live" at bounding box center [80, 107] width 142 height 23
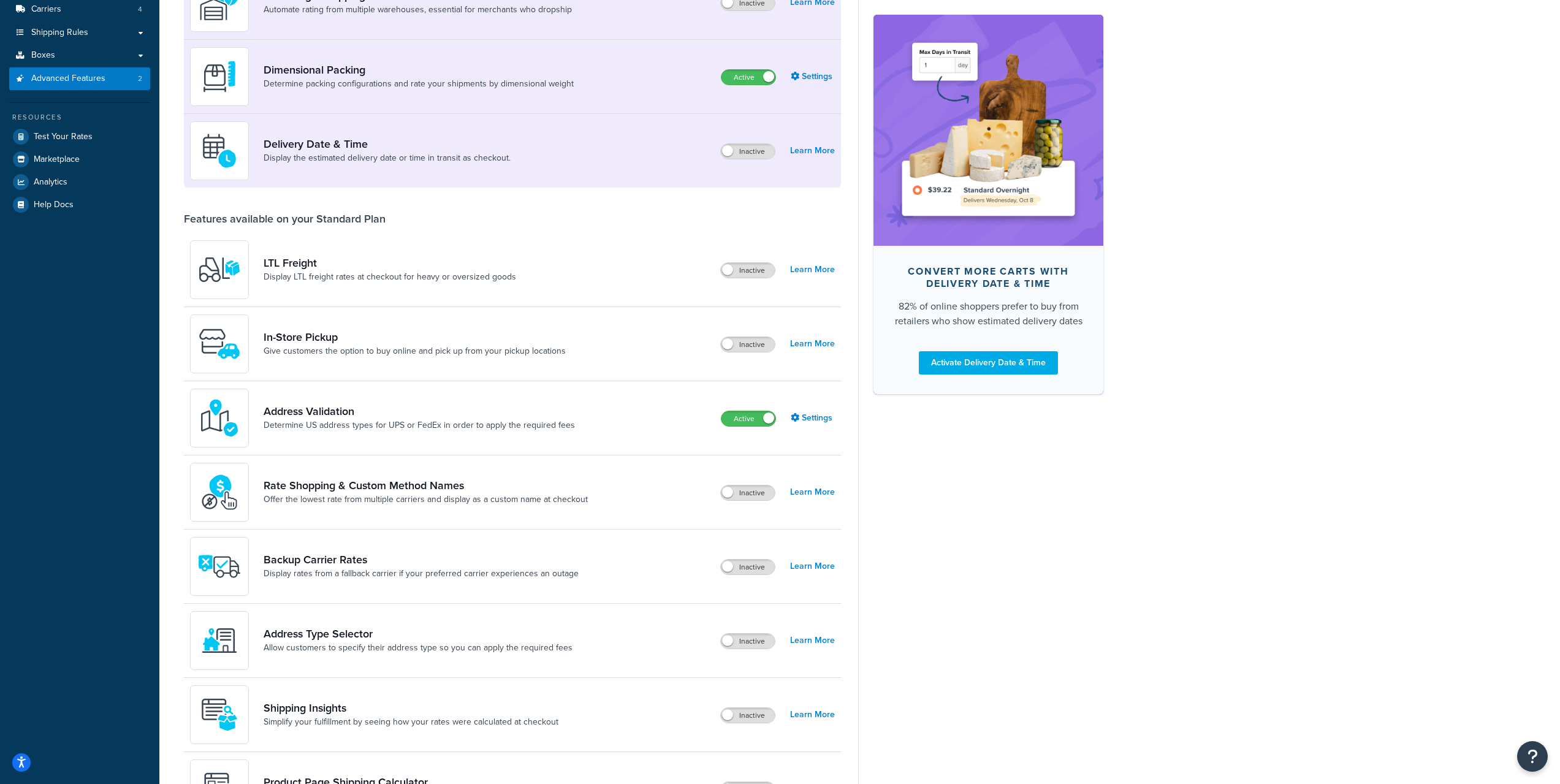
scroll to position [306, 0]
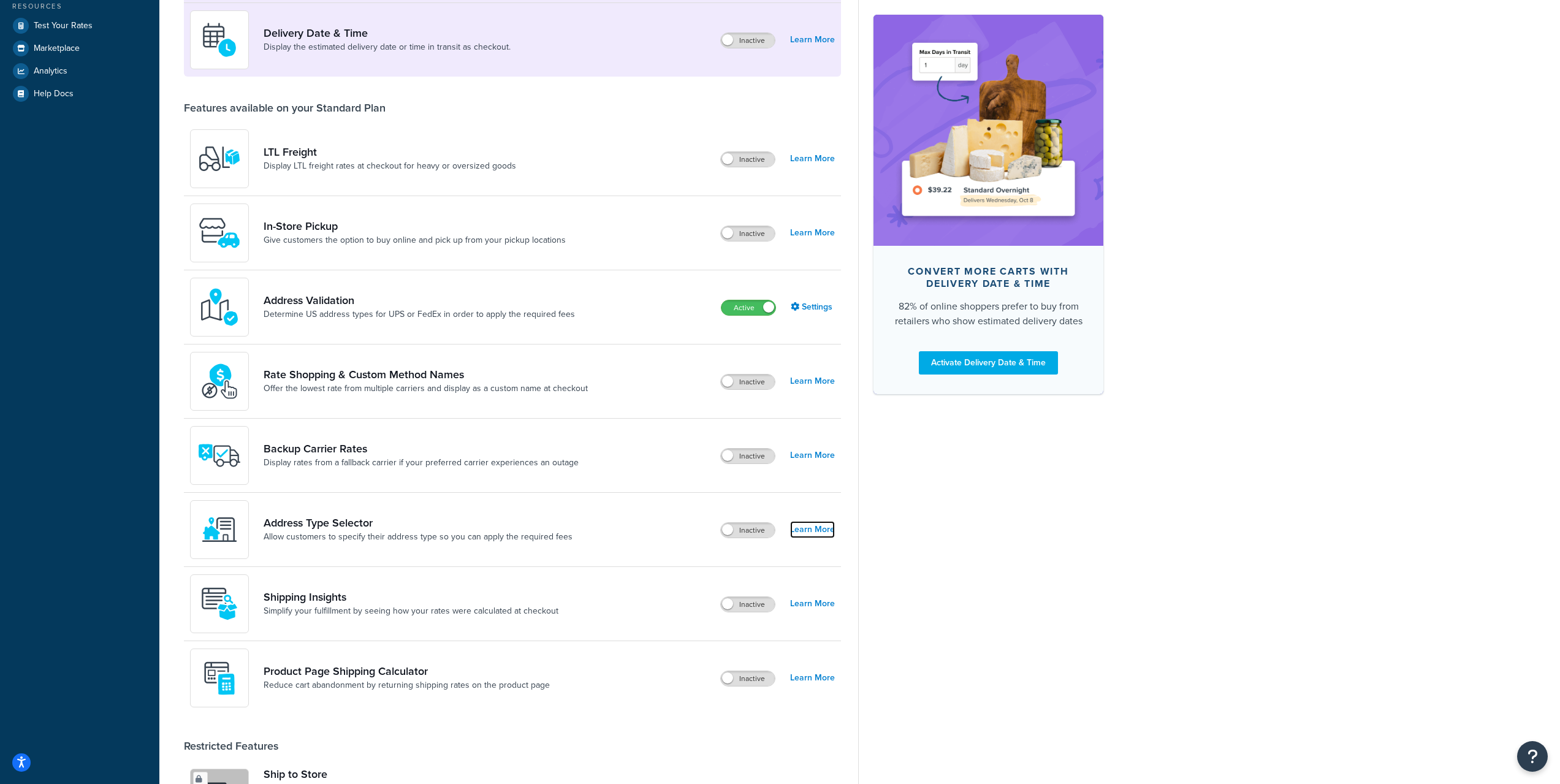
click at [809, 533] on link "Learn More" at bounding box center [812, 530] width 44 height 18
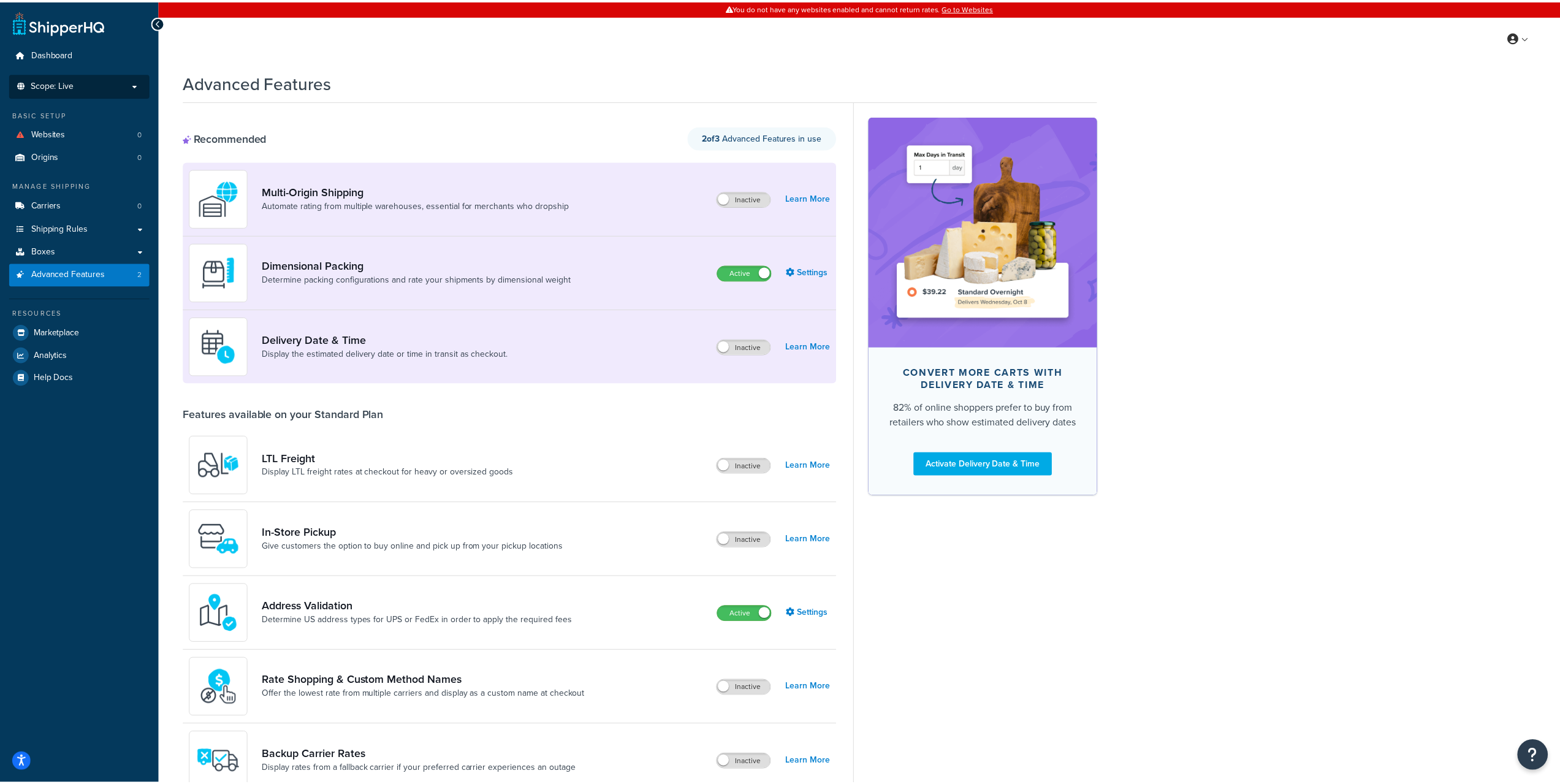
scroll to position [306, 0]
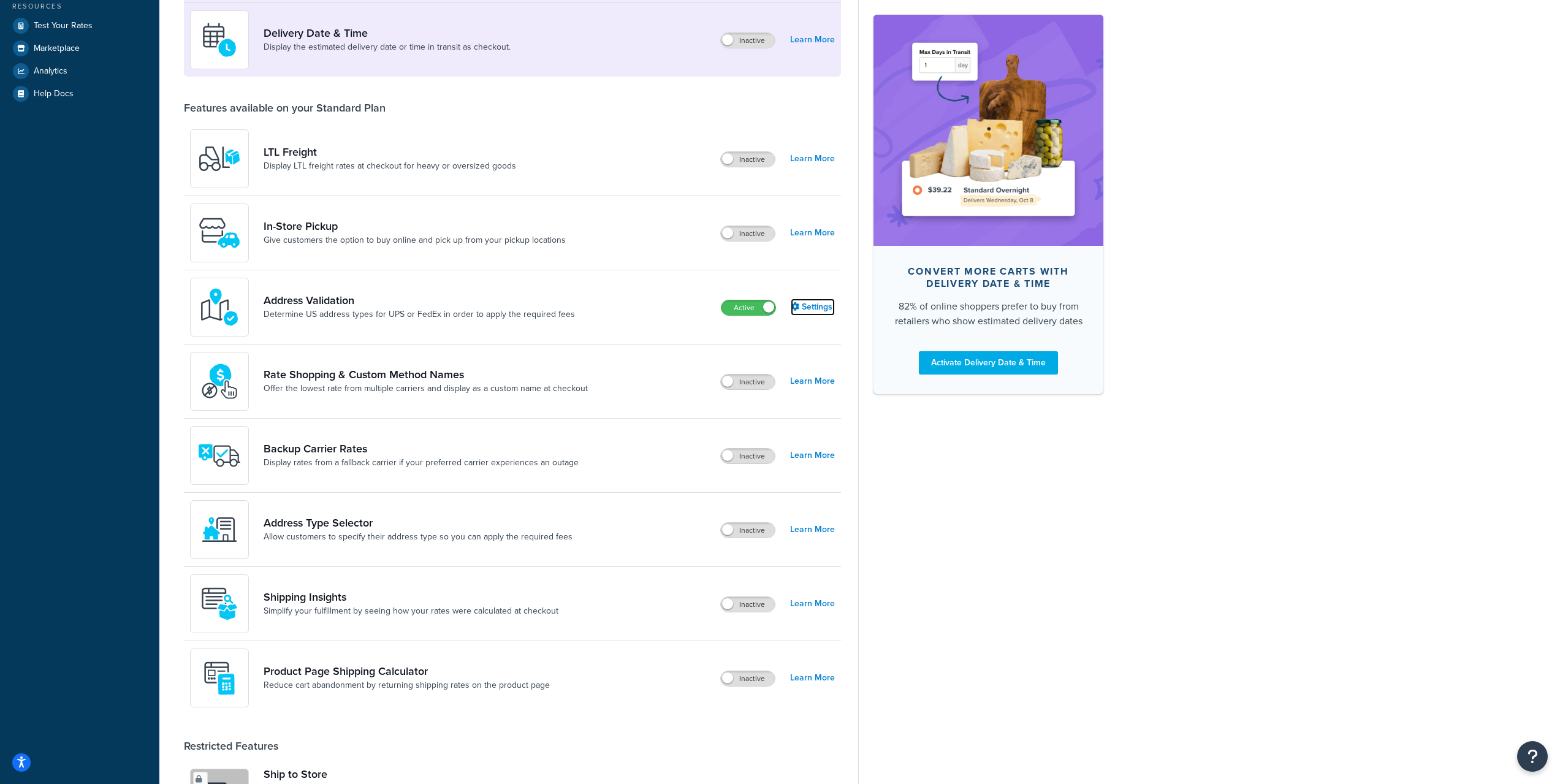
click at [799, 306] on link "Settings" at bounding box center [813, 307] width 44 height 18
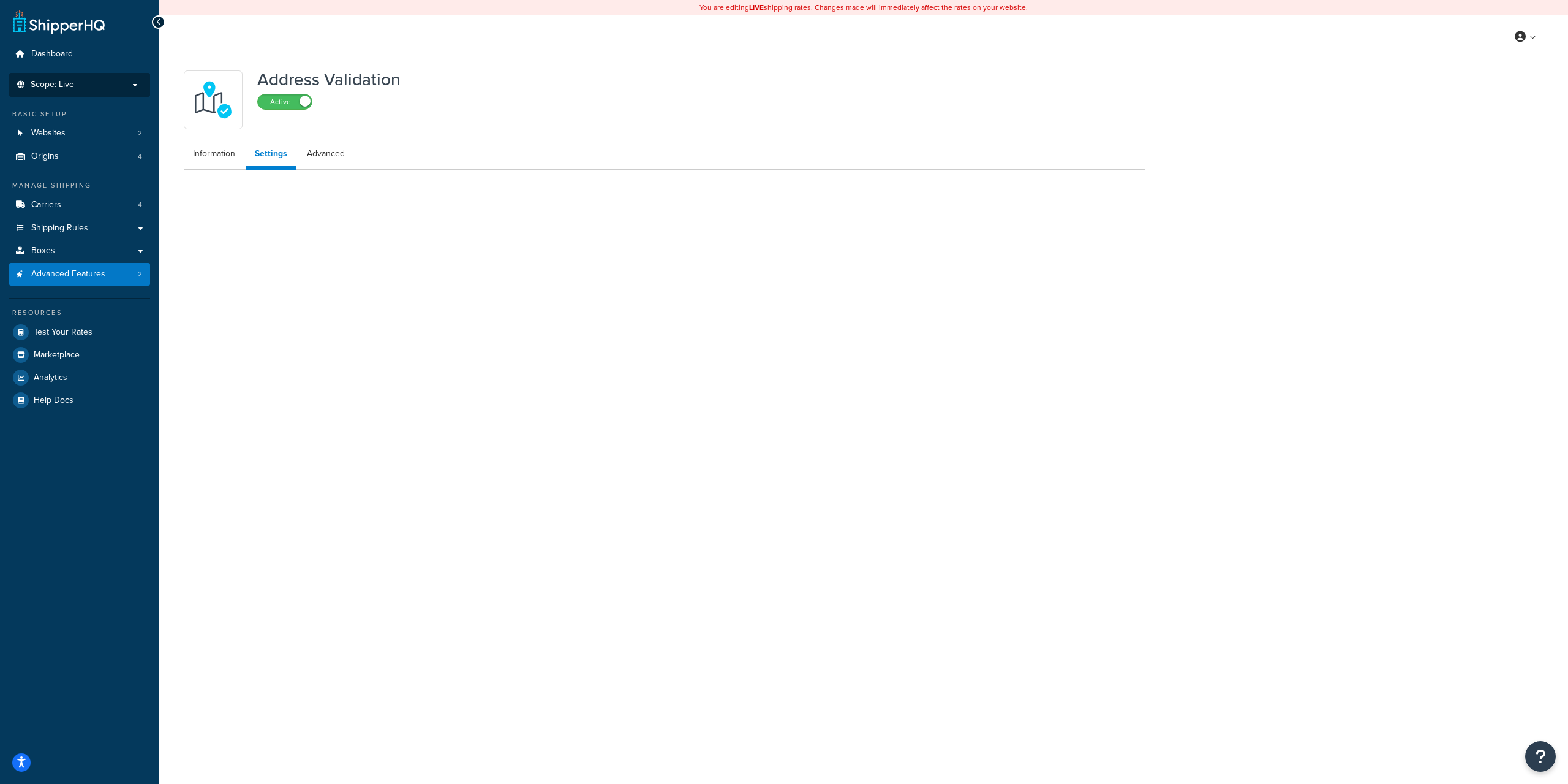
select select "79896"
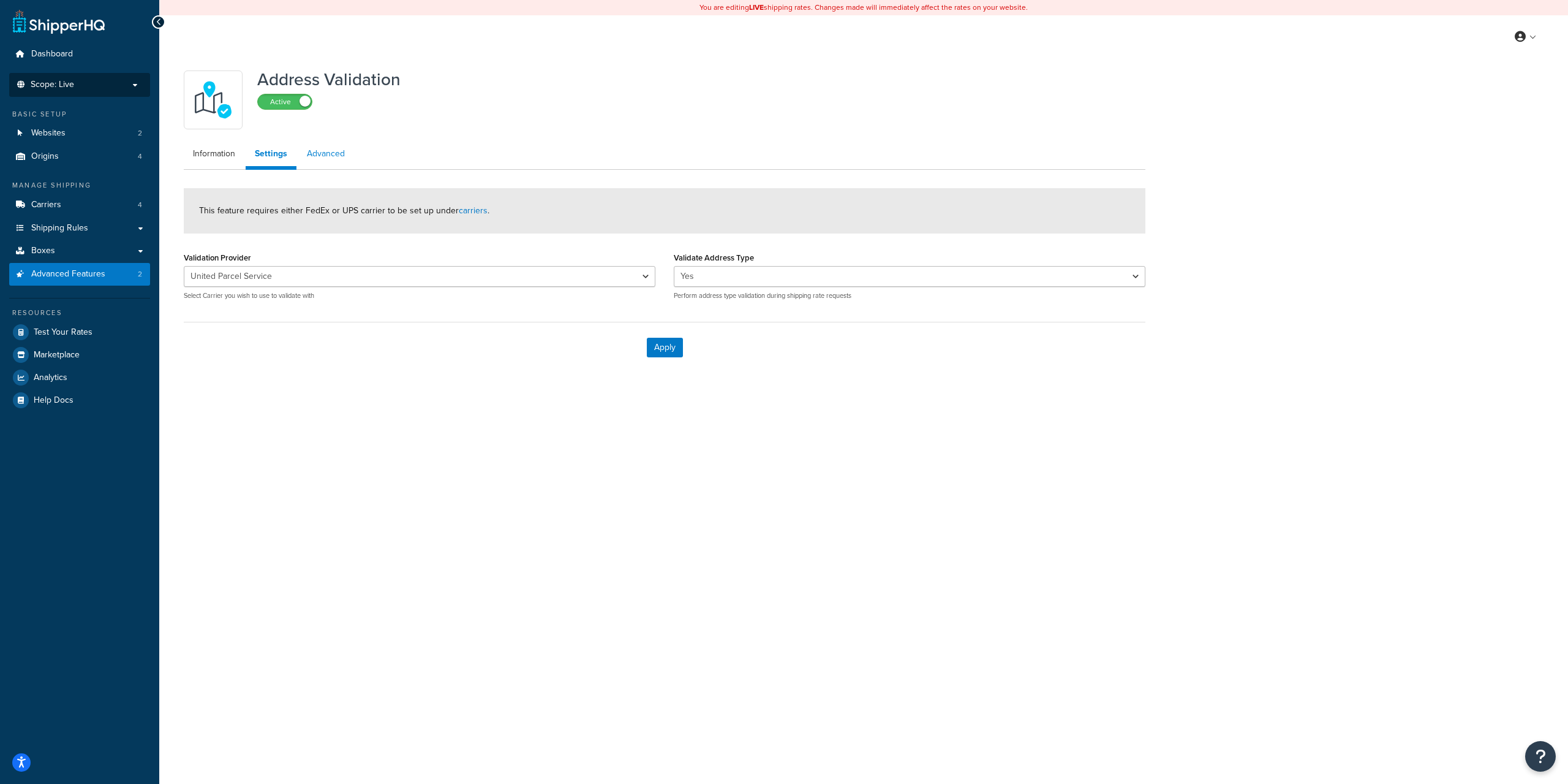
click at [318, 154] on link "Advanced" at bounding box center [325, 153] width 56 height 24
click at [269, 161] on link "Settings" at bounding box center [270, 153] width 49 height 24
select select "79896"
click at [214, 155] on link "Information" at bounding box center [214, 153] width 61 height 24
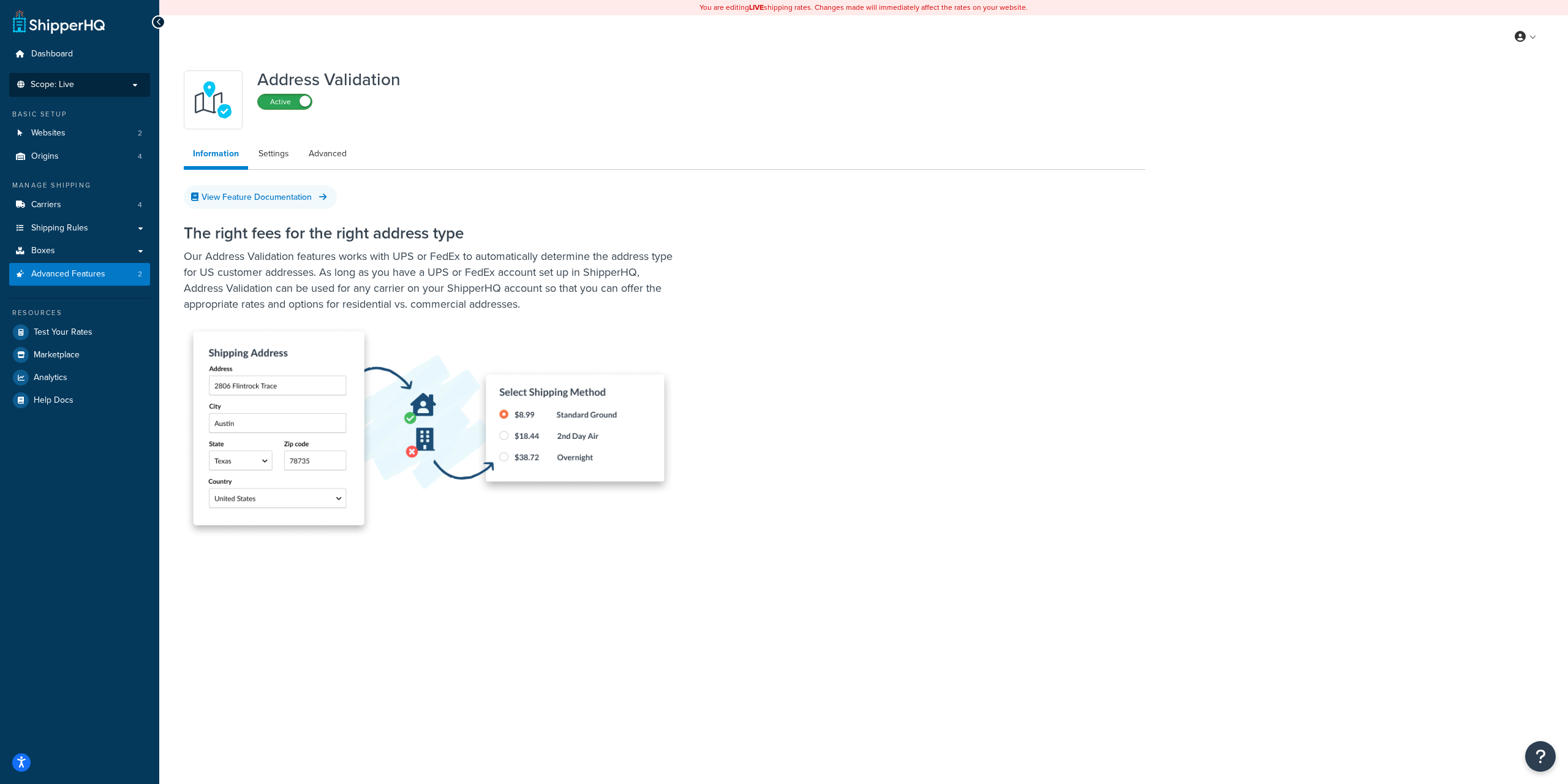
click at [294, 104] on label "Active" at bounding box center [284, 102] width 54 height 15
click at [285, 116] on label "Inactive" at bounding box center [284, 117] width 54 height 15
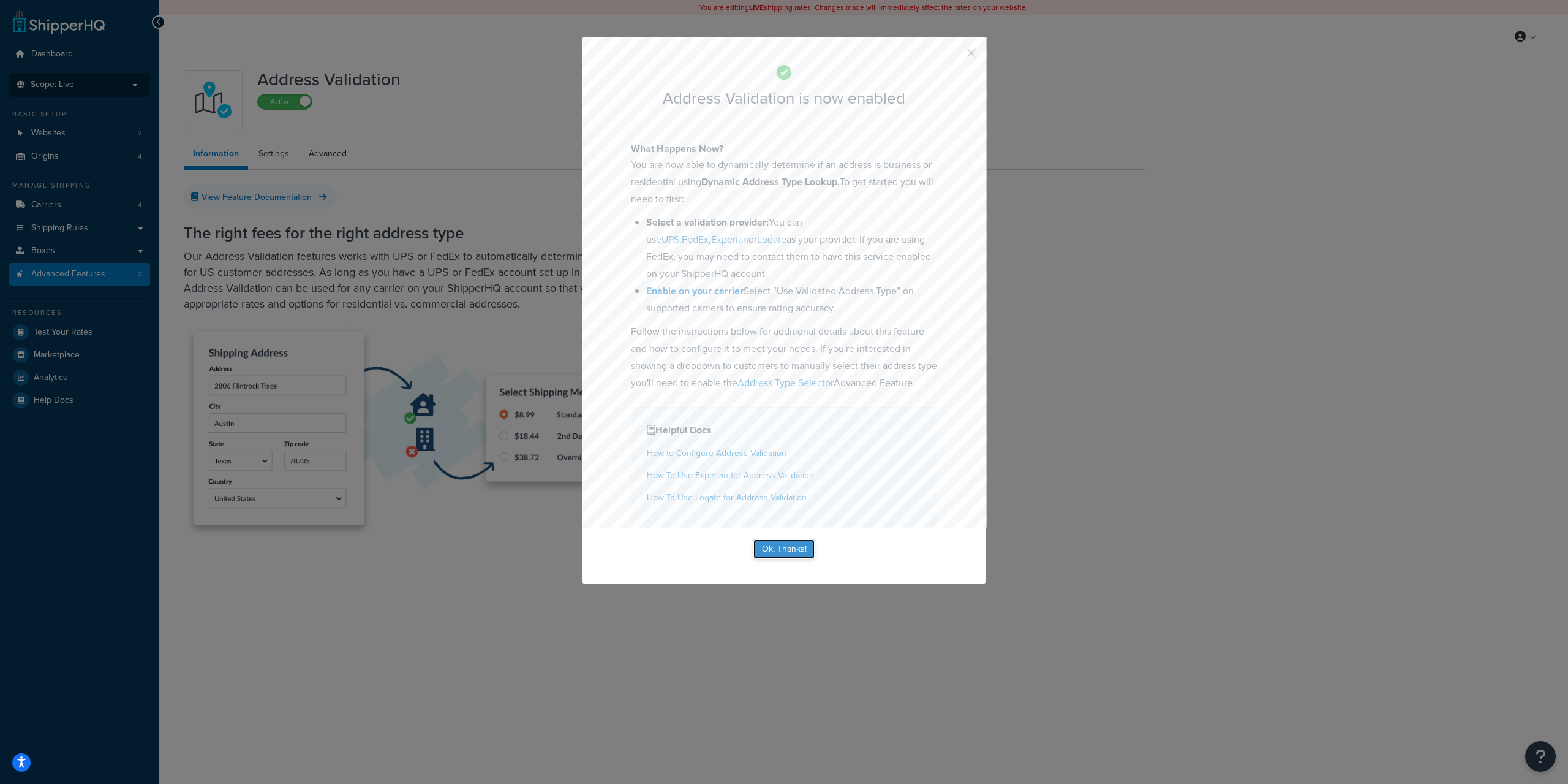
click at [782, 558] on button "Ok, Thanks!" at bounding box center [784, 549] width 61 height 19
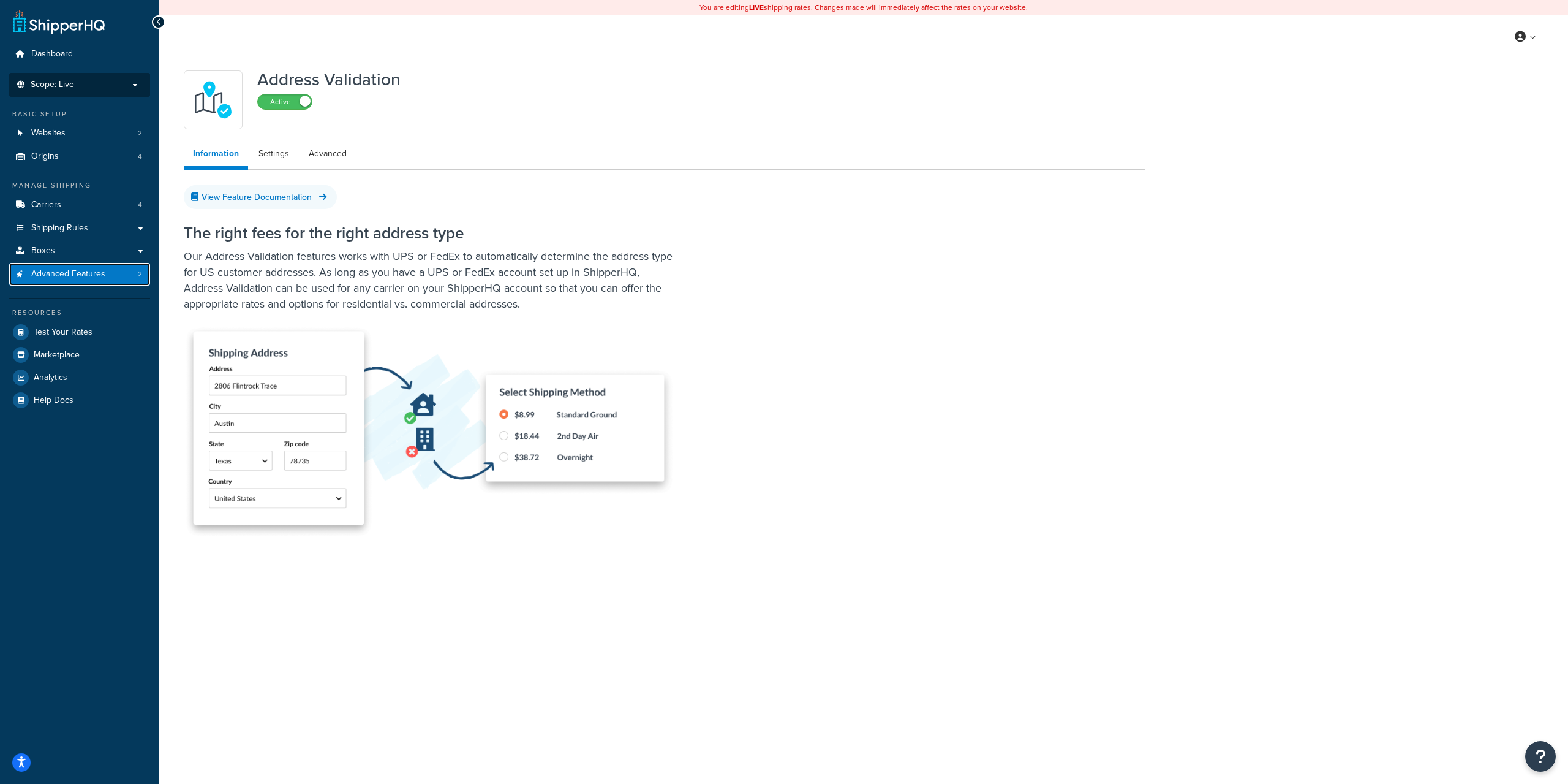
click at [89, 272] on span "Advanced Features" at bounding box center [68, 274] width 74 height 10
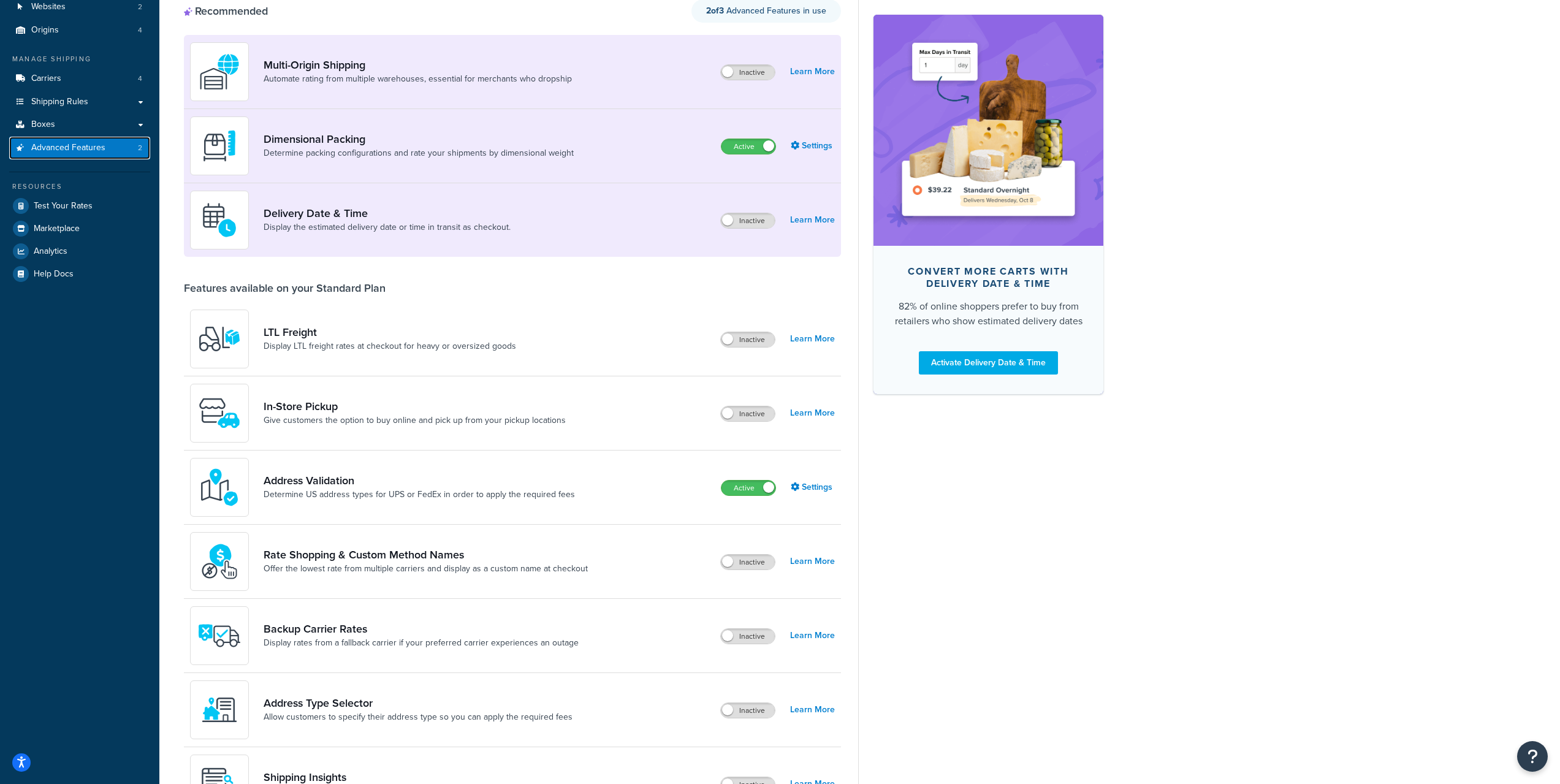
scroll to position [245, 0]
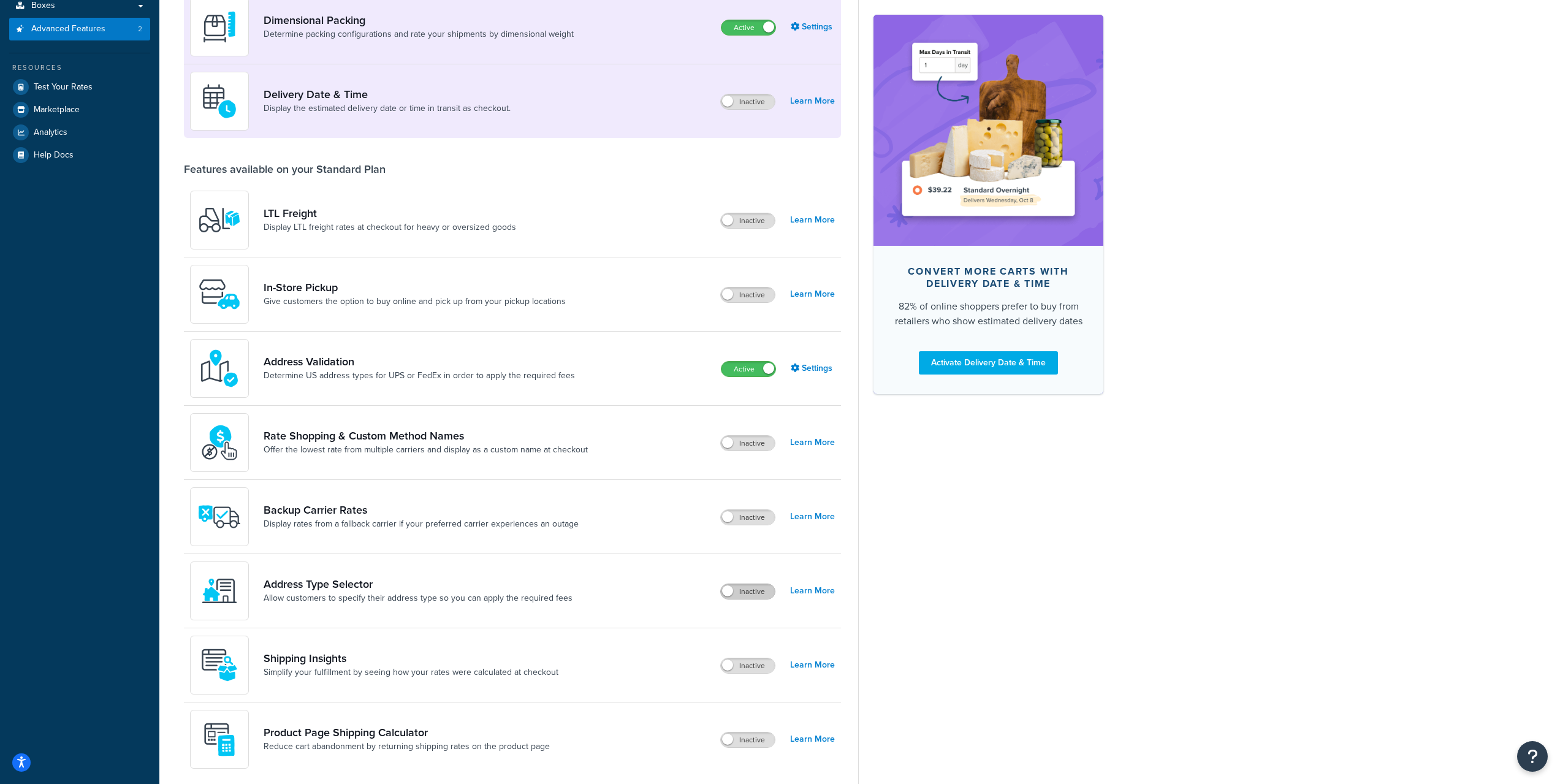
click at [742, 592] on label "Inactive" at bounding box center [747, 592] width 54 height 15
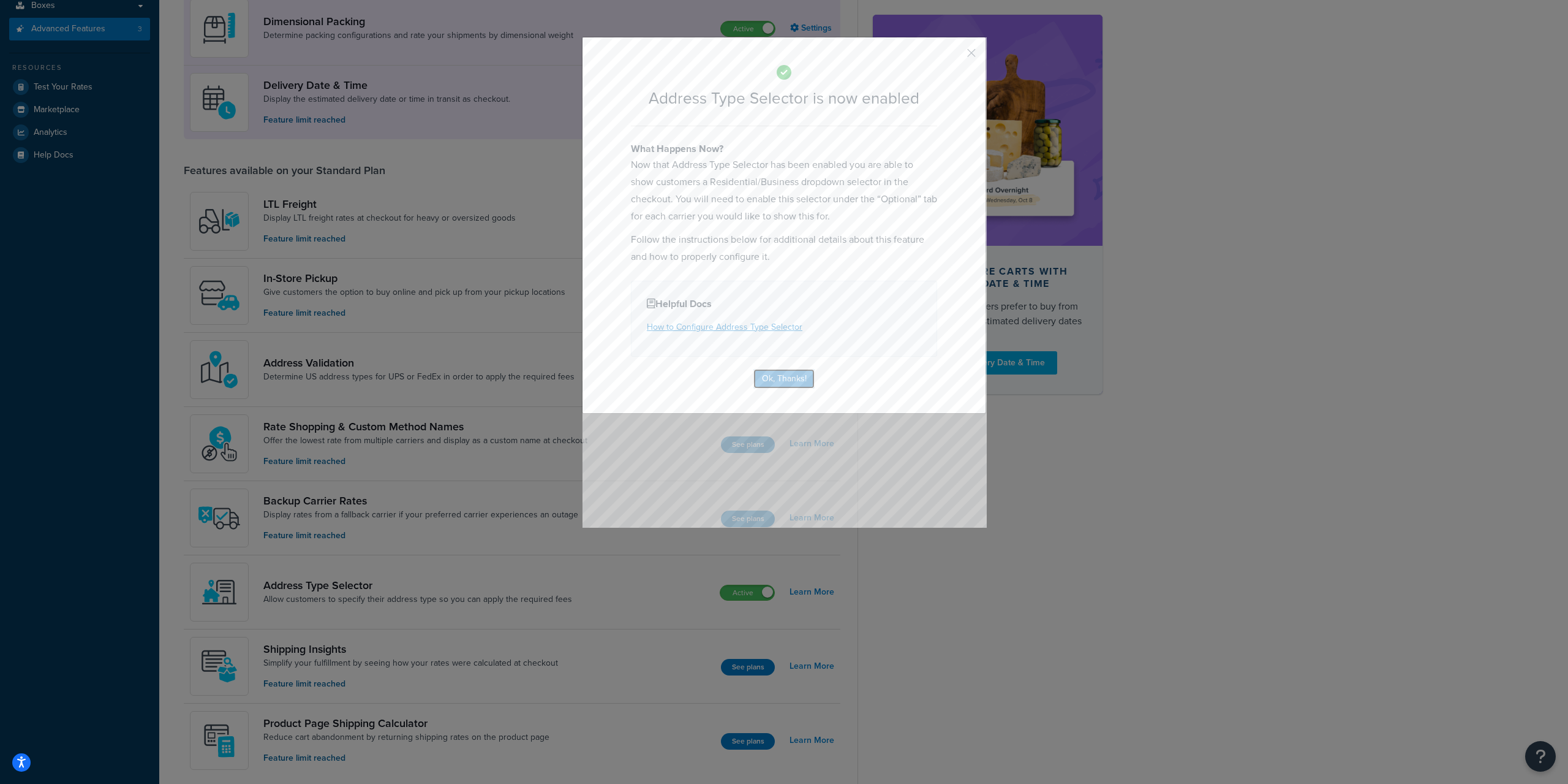
click at [783, 382] on button "Ok, Thanks!" at bounding box center [784, 378] width 61 height 19
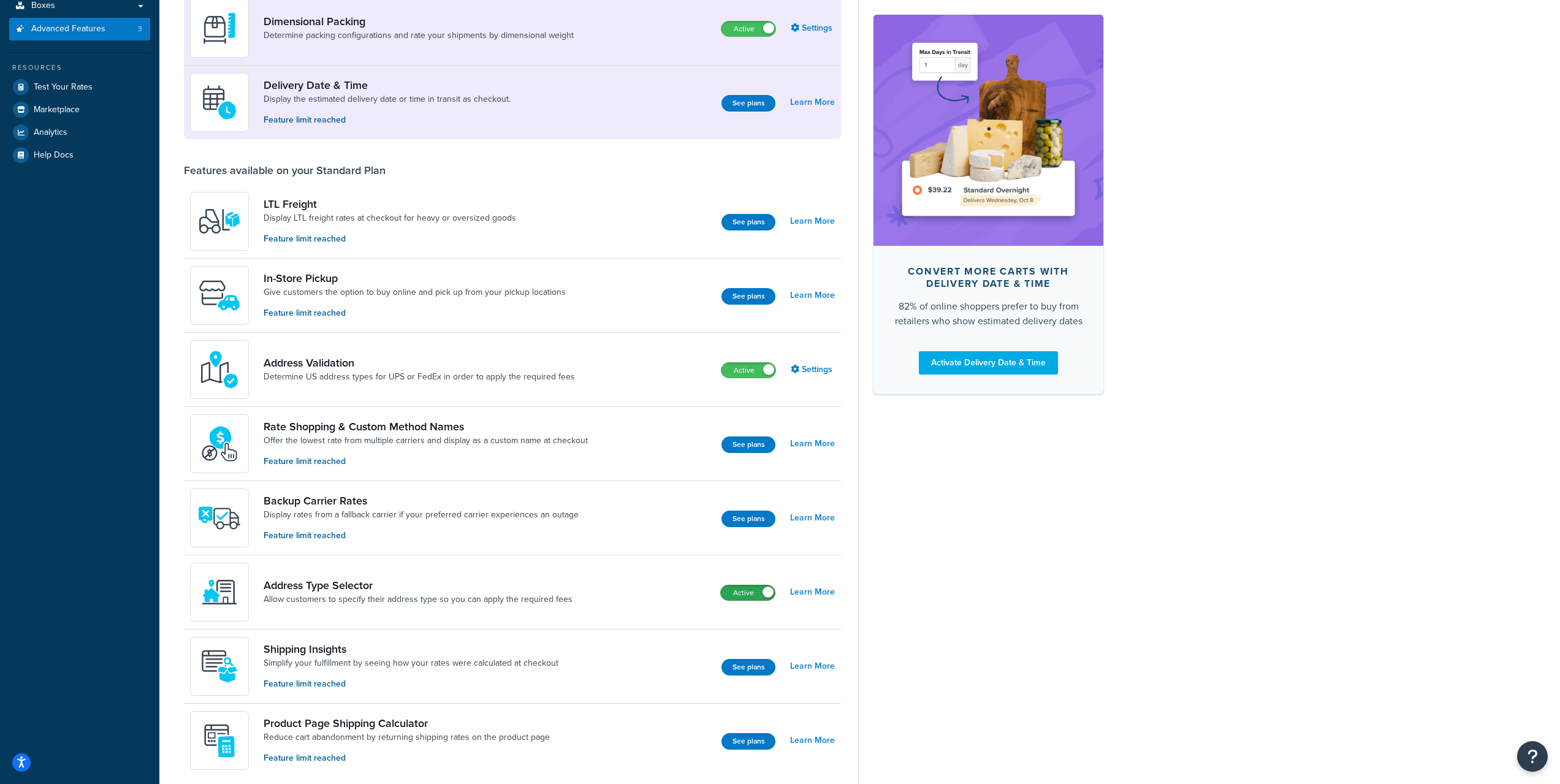
click at [753, 595] on label "Active" at bounding box center [747, 593] width 54 height 15
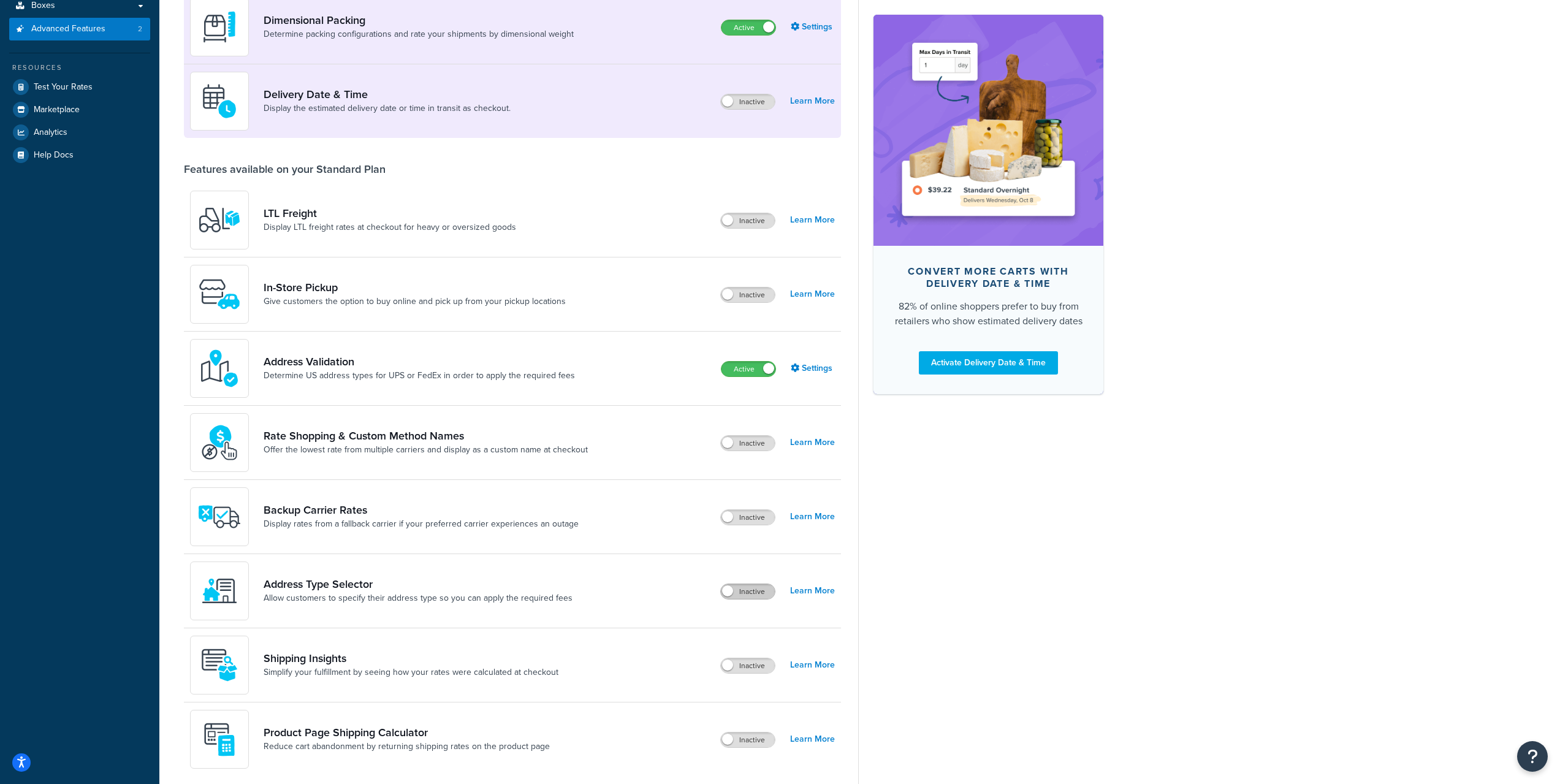
click at [757, 592] on label "Inactive" at bounding box center [747, 592] width 54 height 15
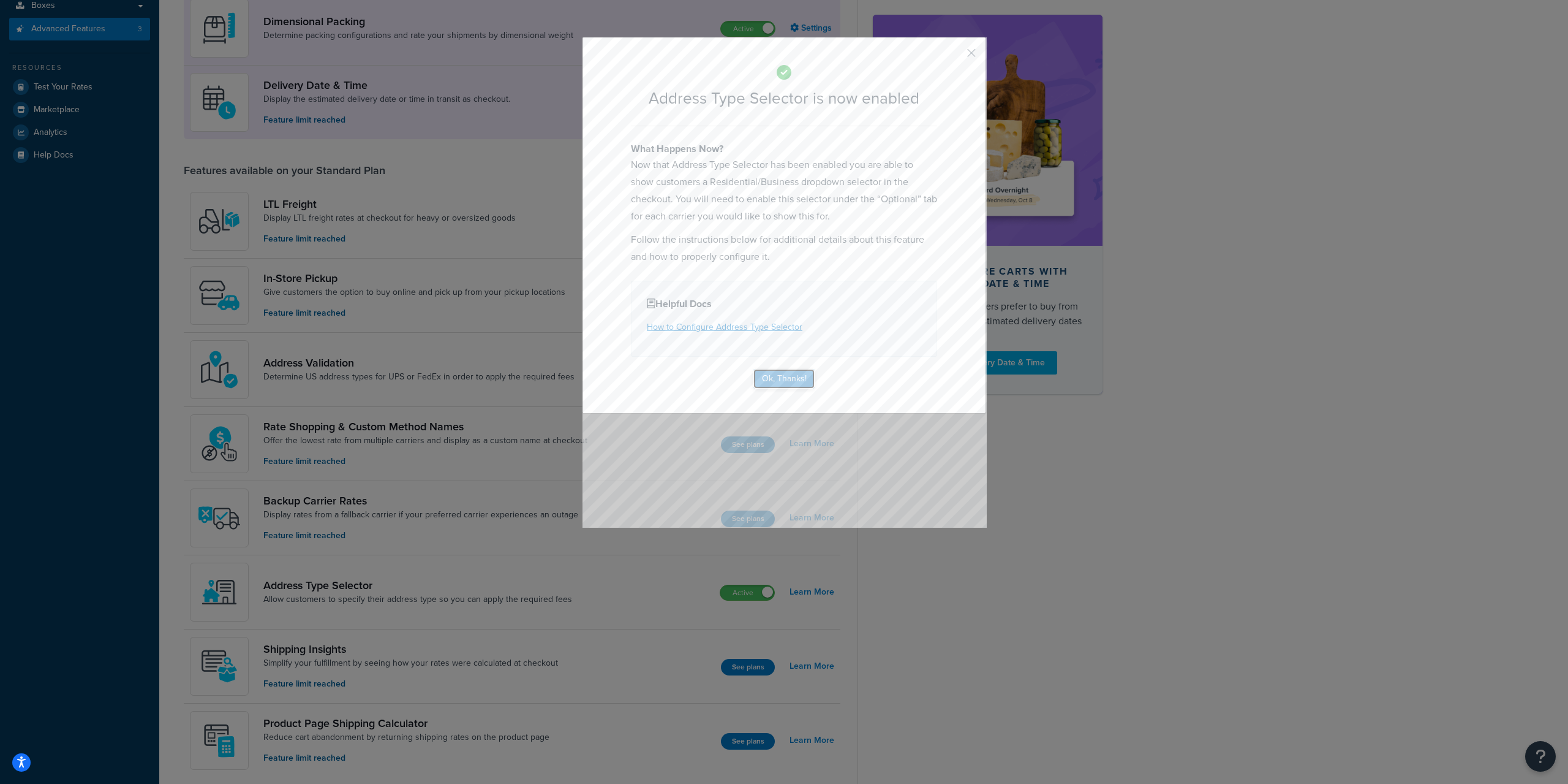
click at [790, 375] on button "Ok, Thanks!" at bounding box center [784, 378] width 61 height 19
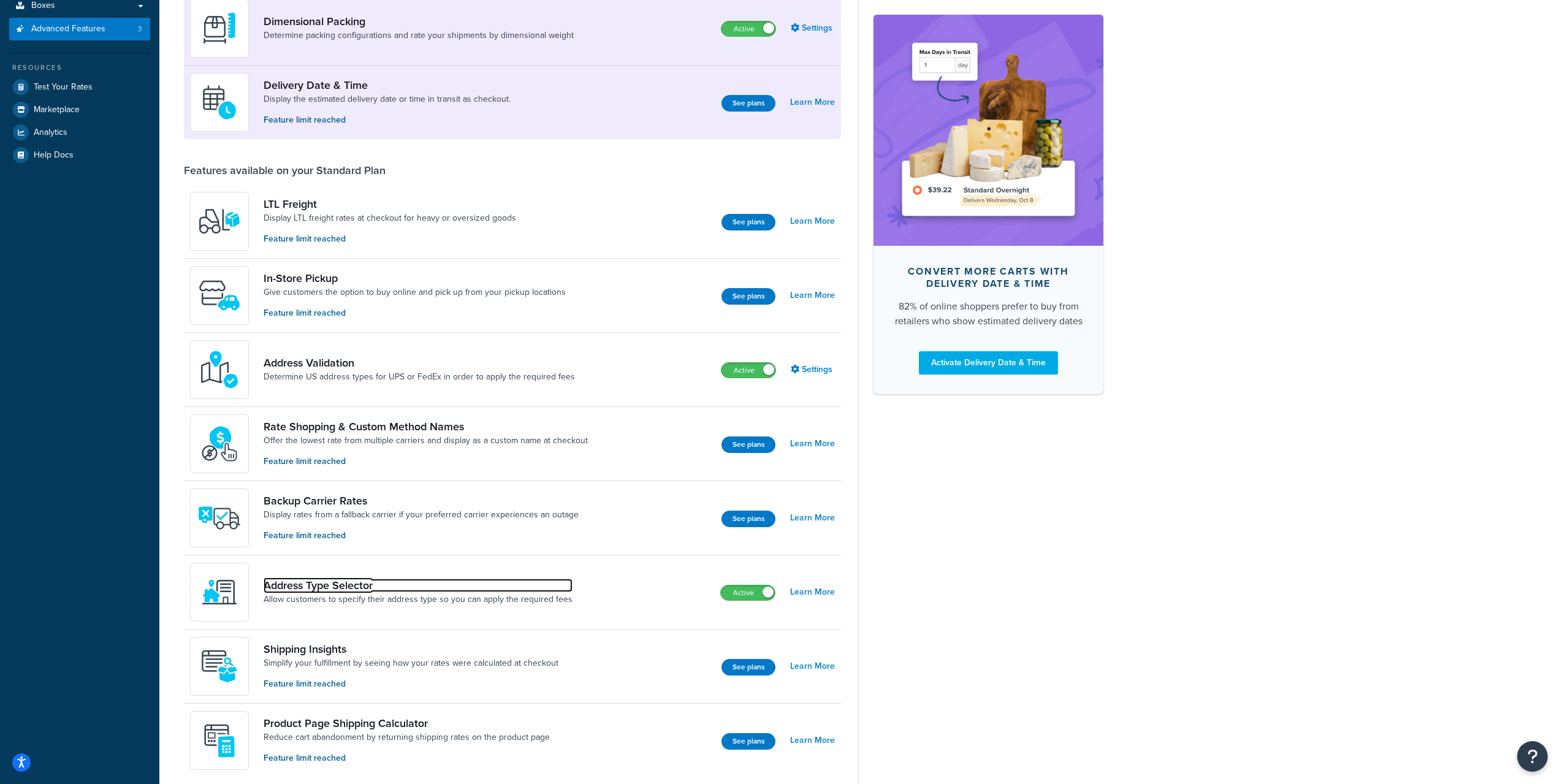
click at [413, 589] on link "Address Type Selector" at bounding box center [418, 586] width 309 height 13
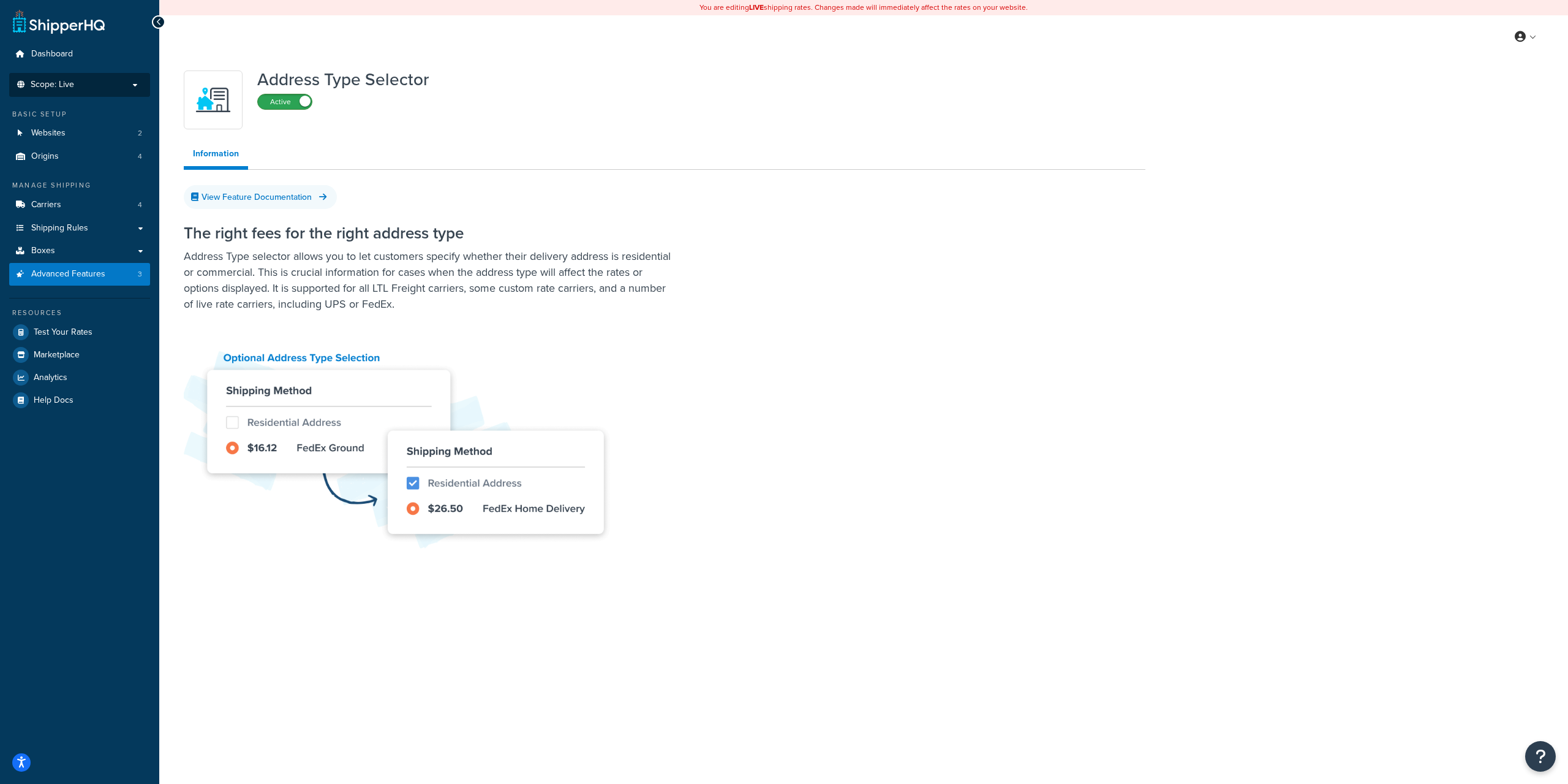
click at [291, 103] on label "Active" at bounding box center [284, 102] width 54 height 15
click at [524, 106] on div "Address Type Selector Available on your plan Inactive" at bounding box center [665, 100] width 962 height 59
click at [59, 283] on link "Advanced Features 2" at bounding box center [79, 274] width 140 height 23
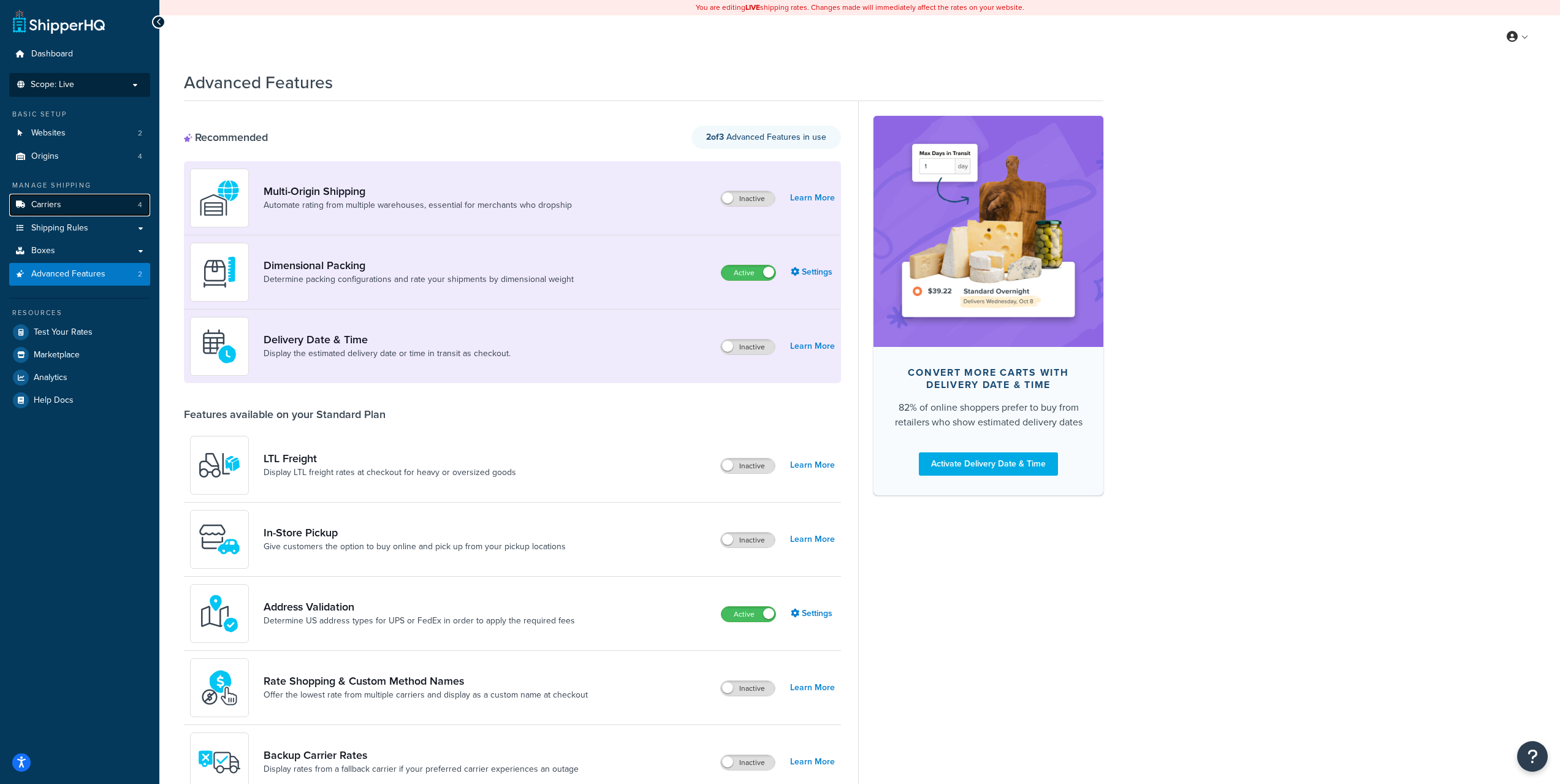
click at [72, 194] on link "Carriers 4" at bounding box center [80, 204] width 141 height 23
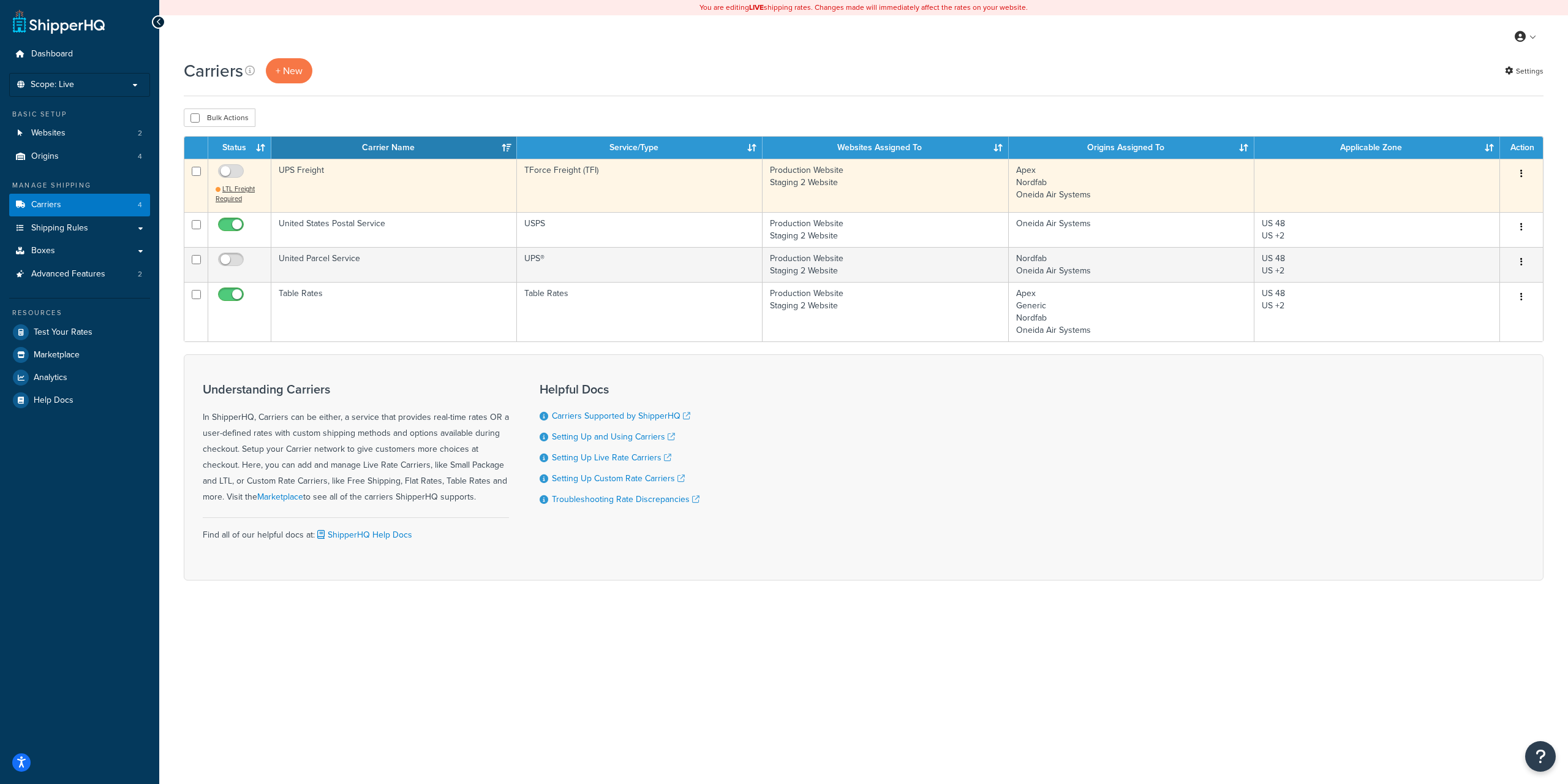
click at [376, 187] on td "UPS Freight" at bounding box center [395, 185] width 246 height 53
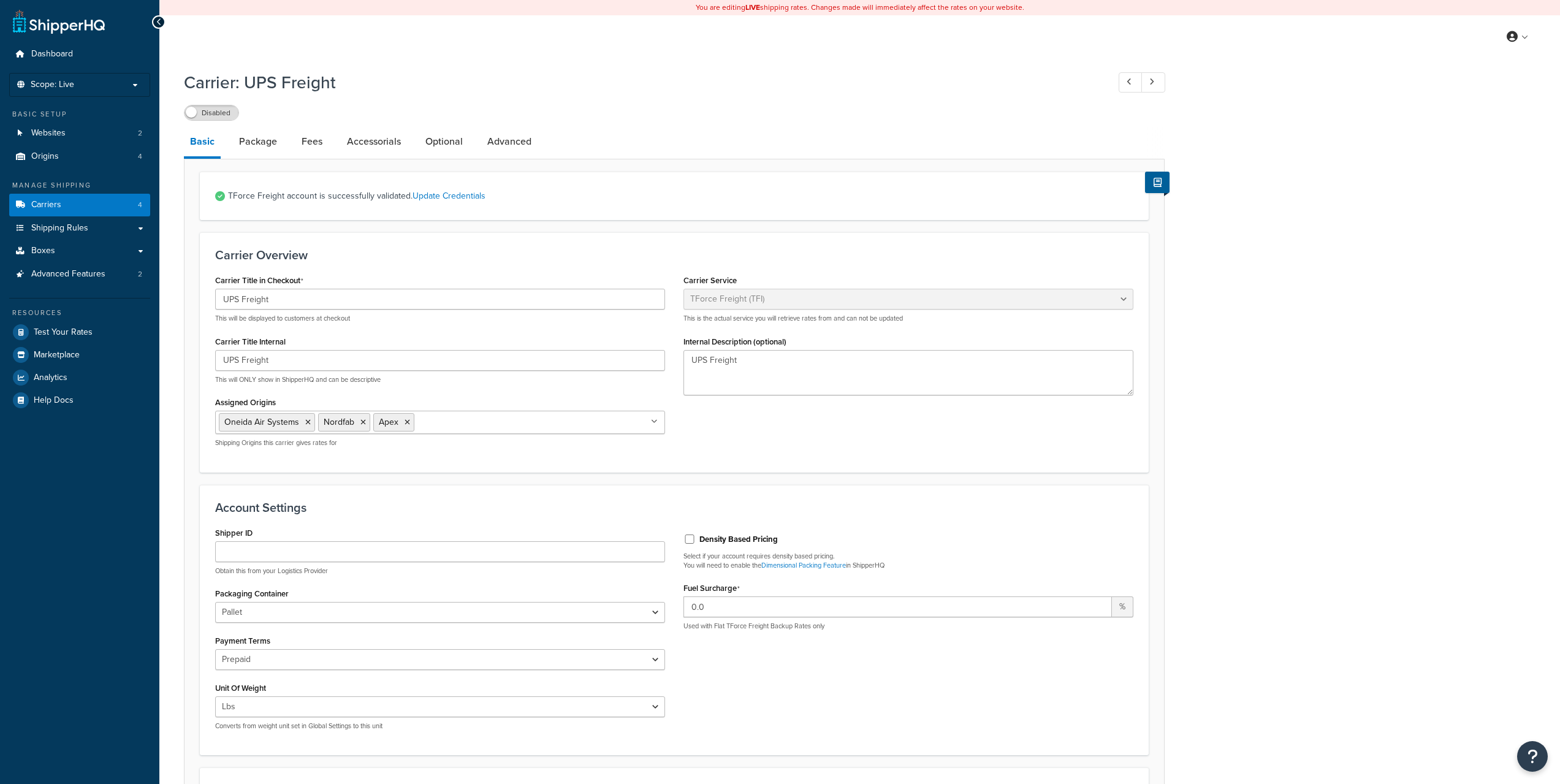
select select "upsFreight"
click at [509, 141] on link "Advanced" at bounding box center [509, 141] width 56 height 29
select select "false"
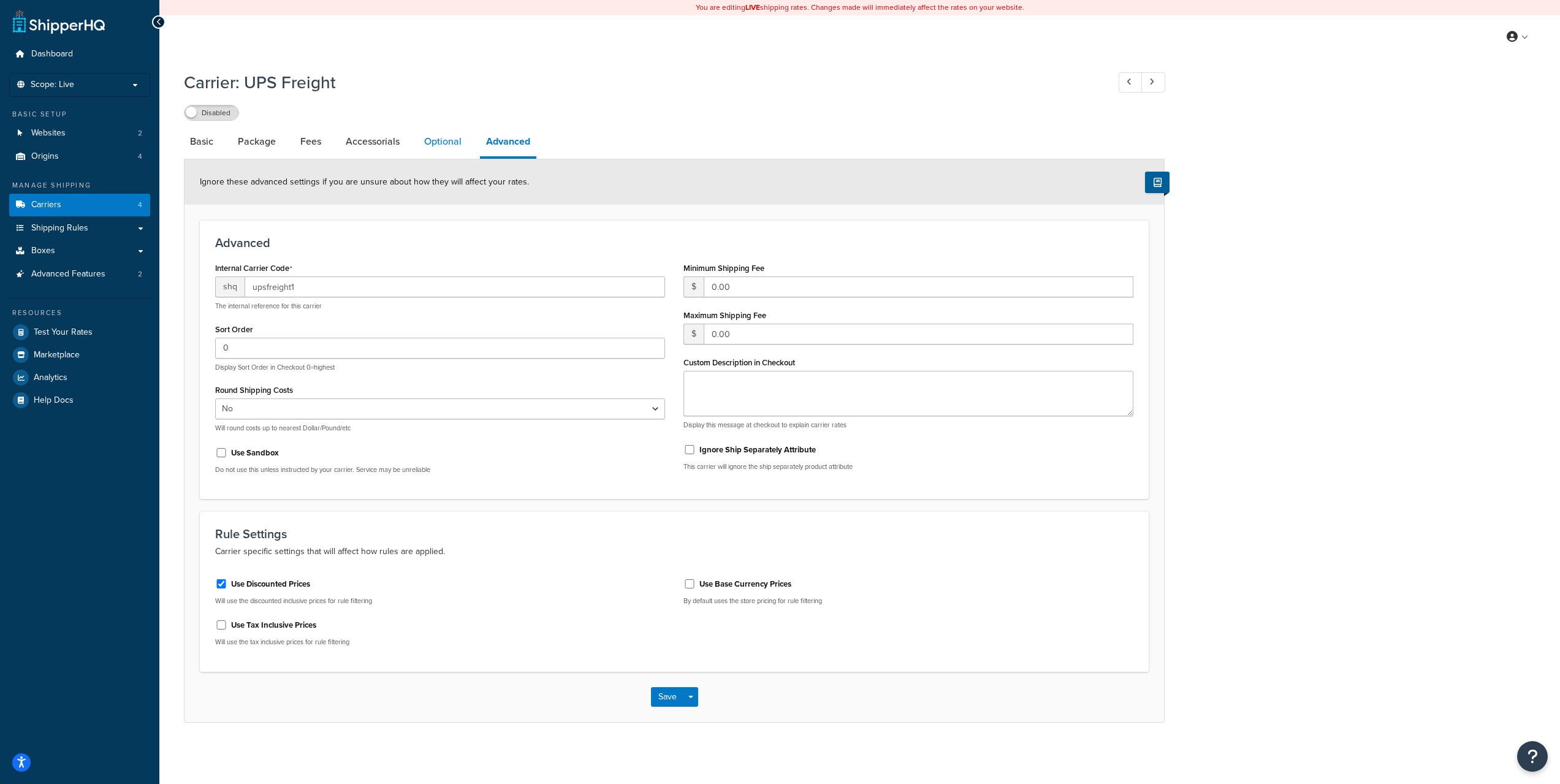
click at [439, 141] on link "Optional" at bounding box center [443, 141] width 49 height 29
select select "55"
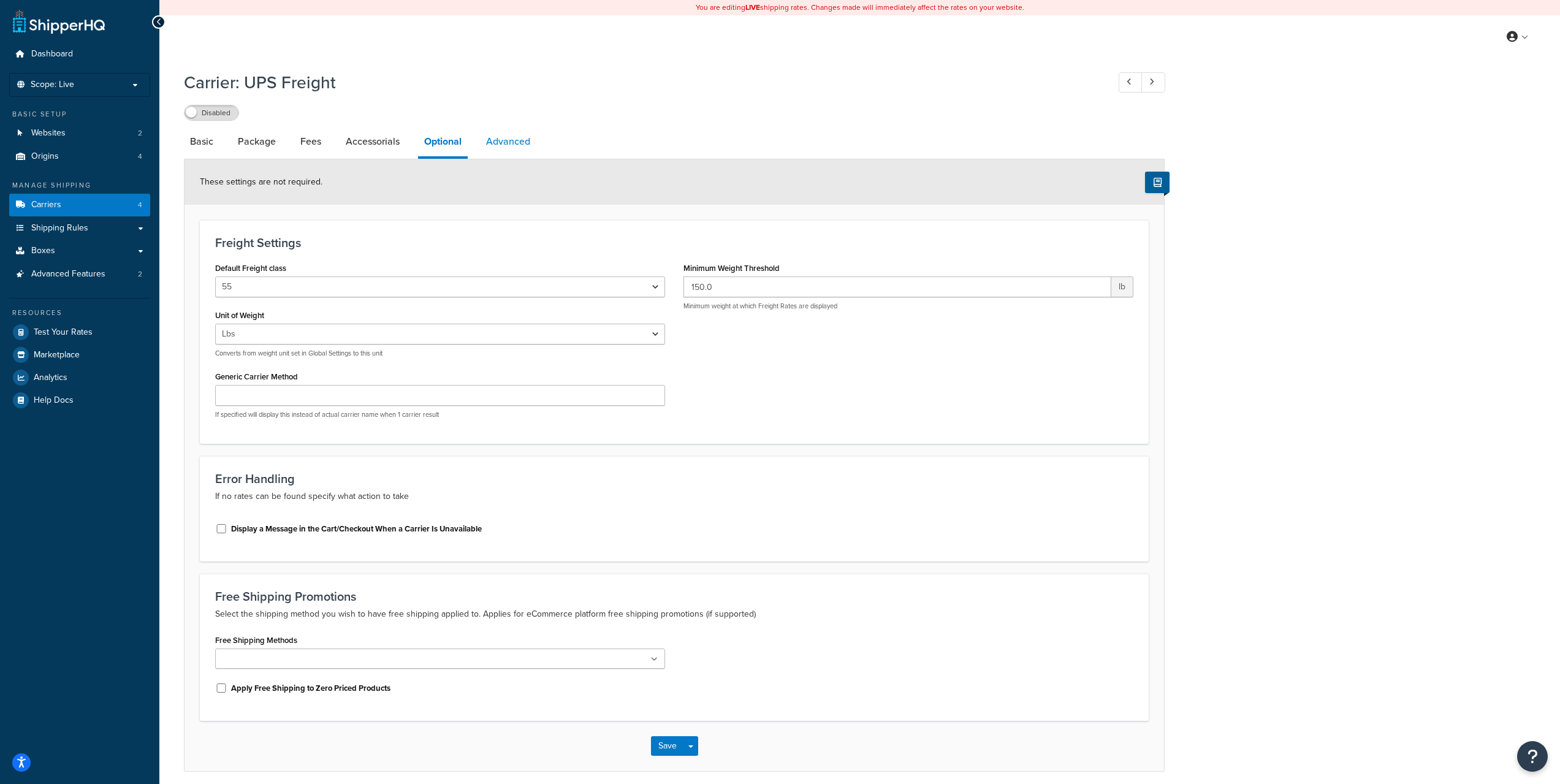
click at [506, 143] on link "Advanced" at bounding box center [508, 141] width 56 height 29
select select "false"
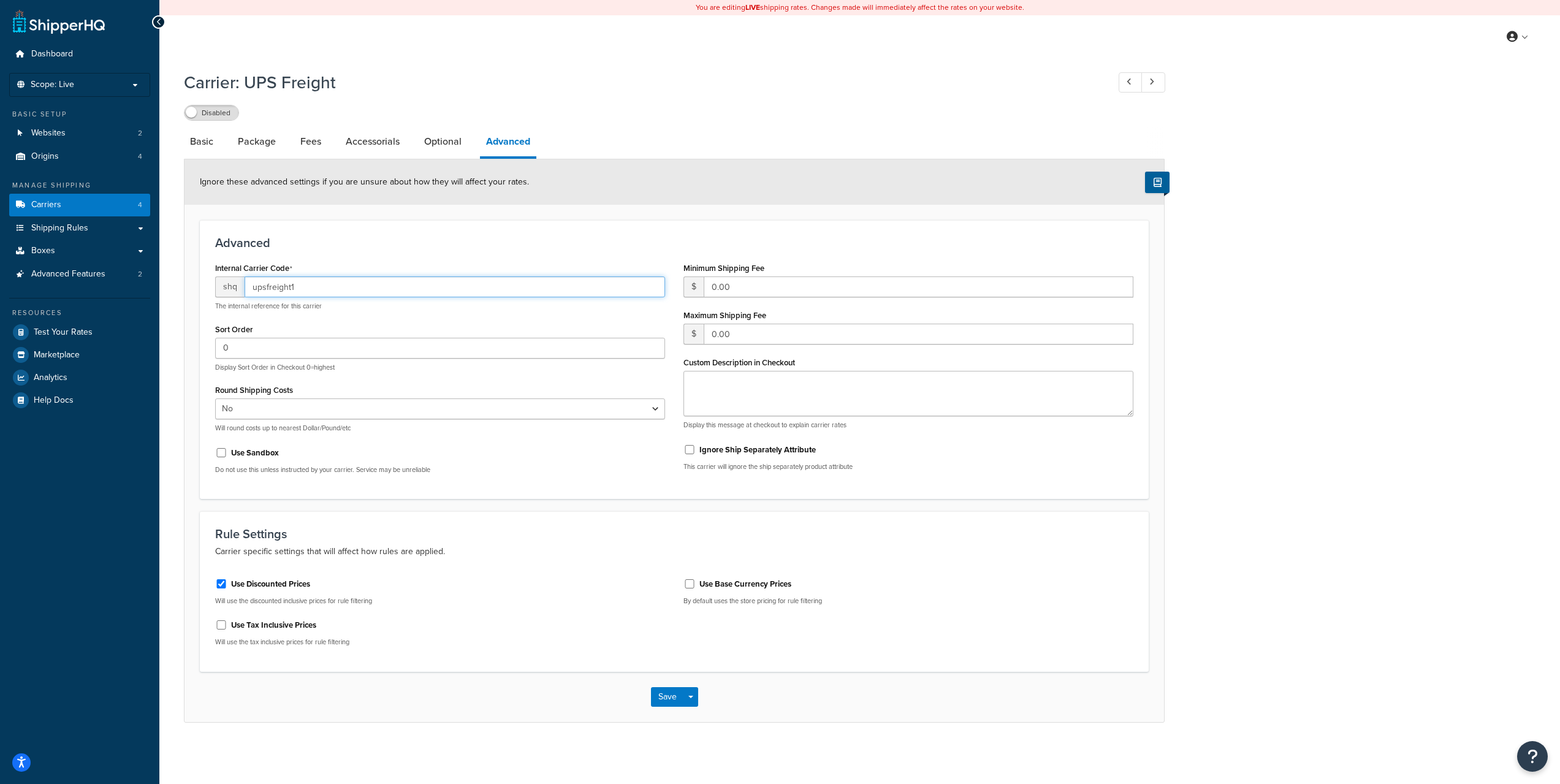
drag, startPoint x: 251, startPoint y: 292, endPoint x: 393, endPoint y: 304, distance: 142.5
click at [393, 304] on div "shq upsfreight1 The internal reference for this carrier" at bounding box center [440, 293] width 450 height 34
click at [437, 148] on link "Optional" at bounding box center [443, 141] width 49 height 29
select select "55"
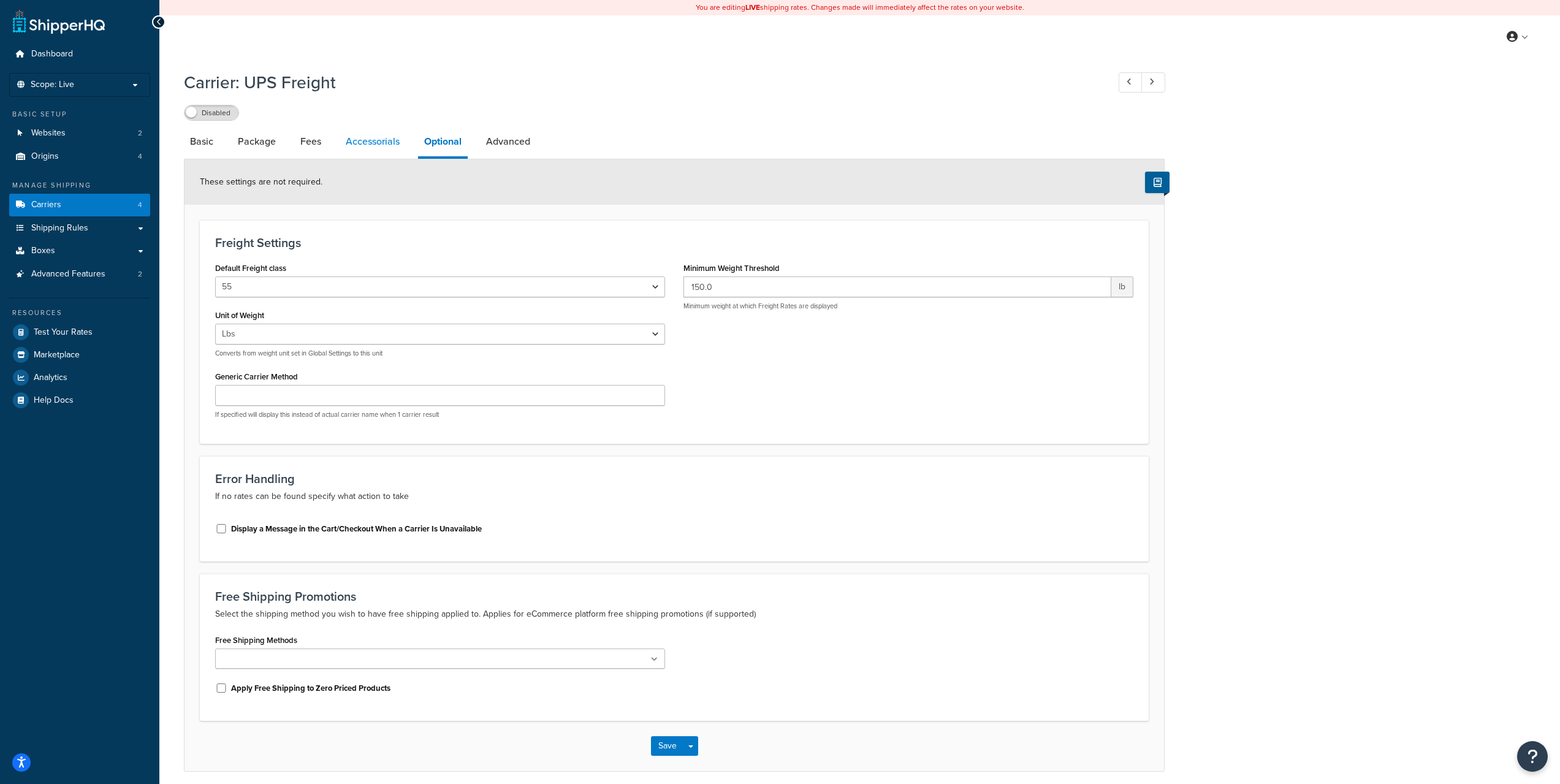
click at [380, 148] on link "Accessorials" at bounding box center [372, 141] width 66 height 29
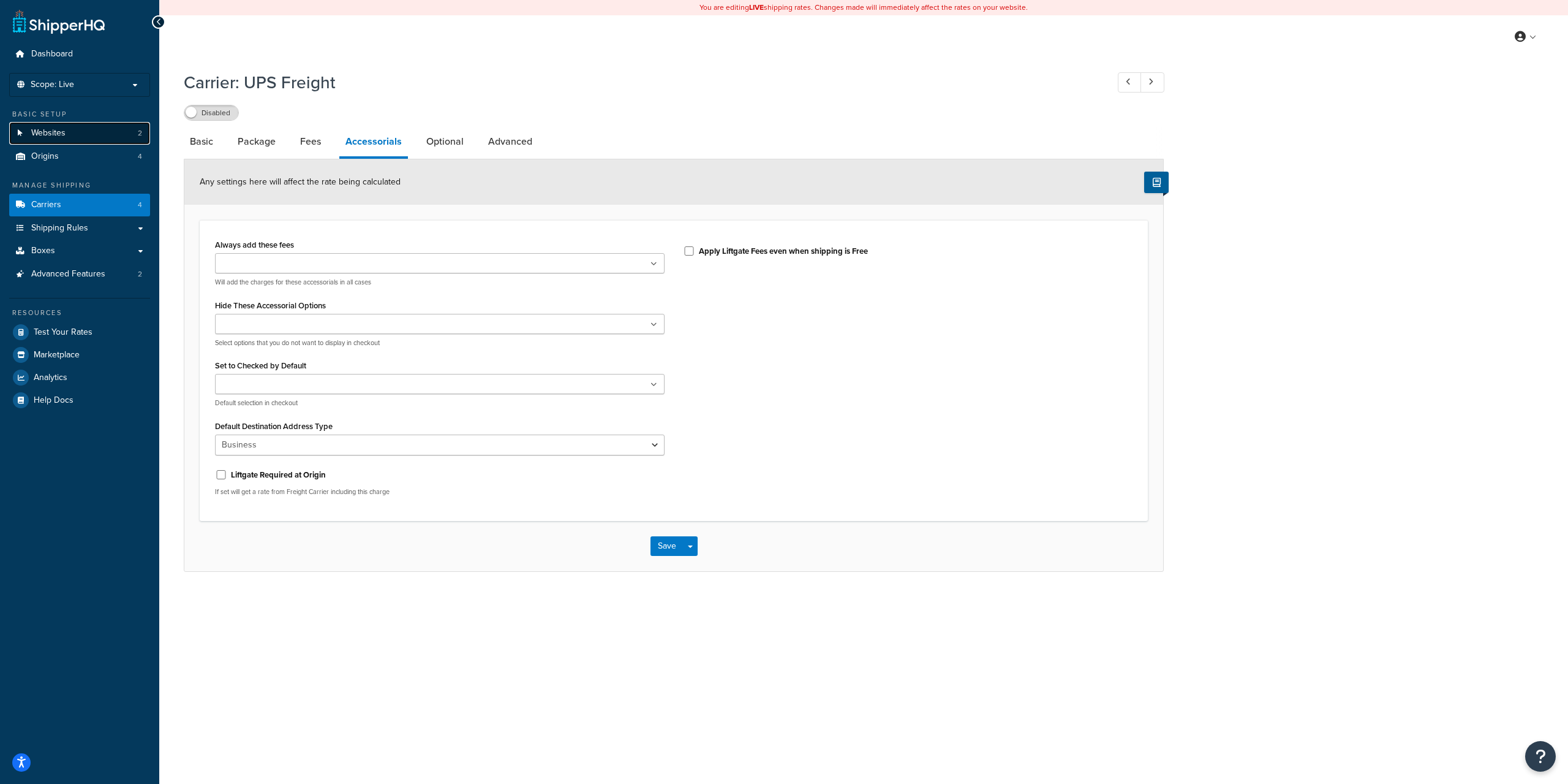
click at [68, 141] on link "Websites 2" at bounding box center [79, 133] width 140 height 23
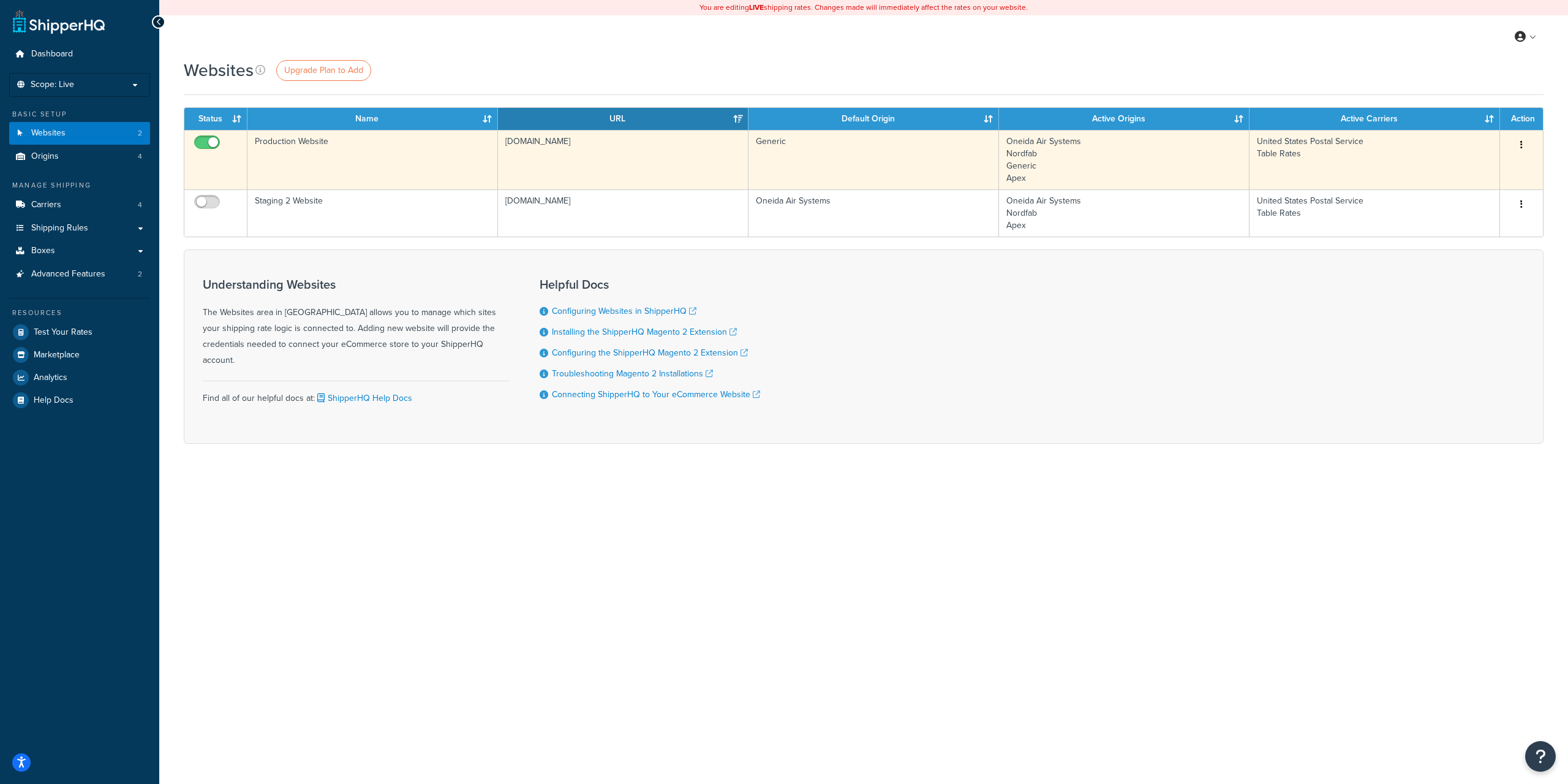
click at [1525, 140] on button "button" at bounding box center [1521, 145] width 18 height 19
click at [1462, 176] on link "Edit" at bounding box center [1472, 170] width 97 height 25
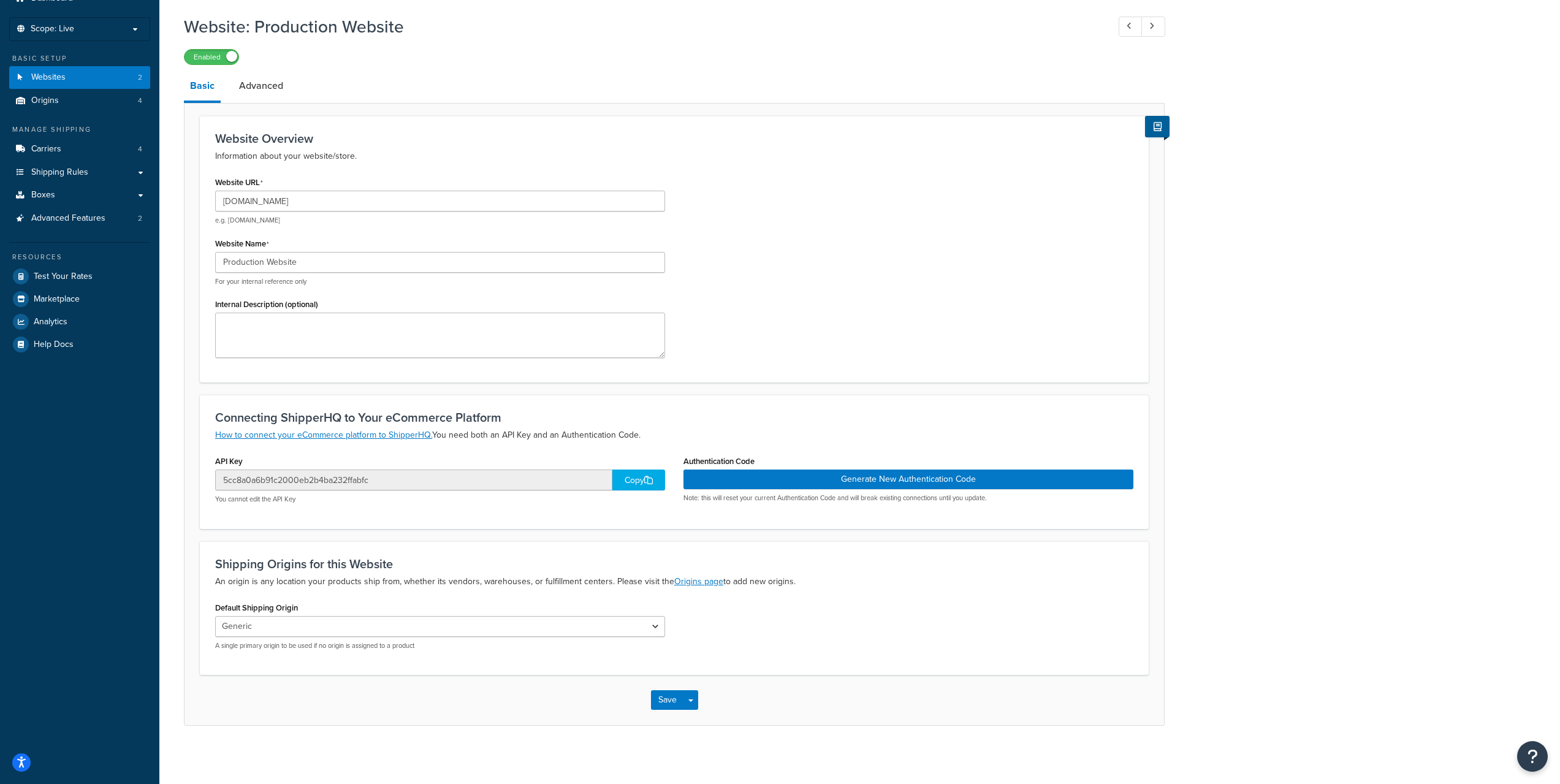
scroll to position [60, 0]
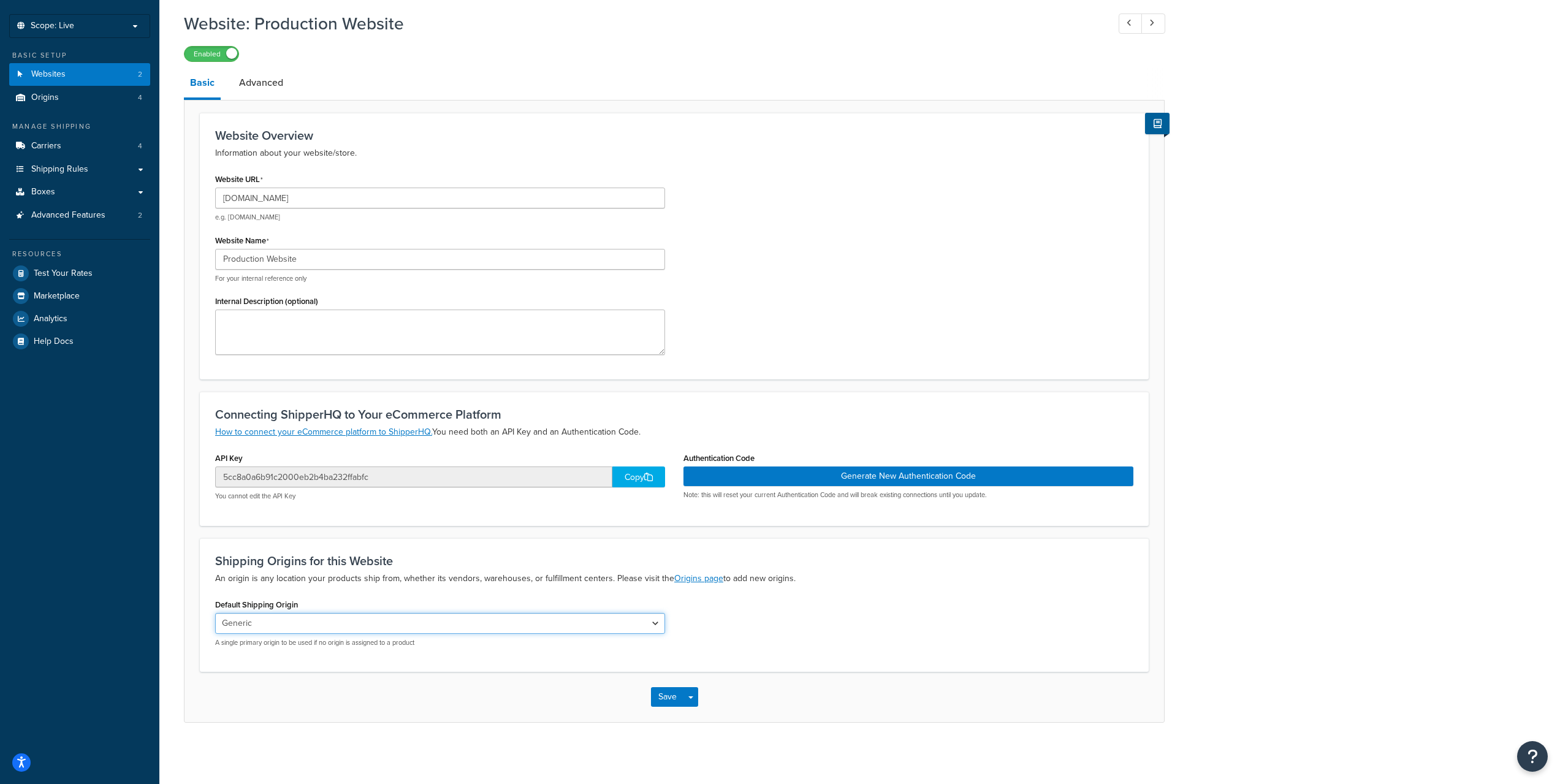
click at [291, 619] on select "Oneida Air Systems Nordfab Generic Apex" at bounding box center [440, 623] width 450 height 21
select select "61478"
click at [215, 613] on select "Oneida Air Systems Nordfab Generic Apex" at bounding box center [440, 623] width 450 height 21
click at [485, 653] on div "Default Shipping Origin Oneida Air Systems Nordfab Generic Apex A single primar…" at bounding box center [440, 626] width 469 height 61
click at [473, 656] on div "Default Shipping Origin Oneida Air Systems Nordfab Generic Apex A single primar…" at bounding box center [440, 626] width 469 height 61
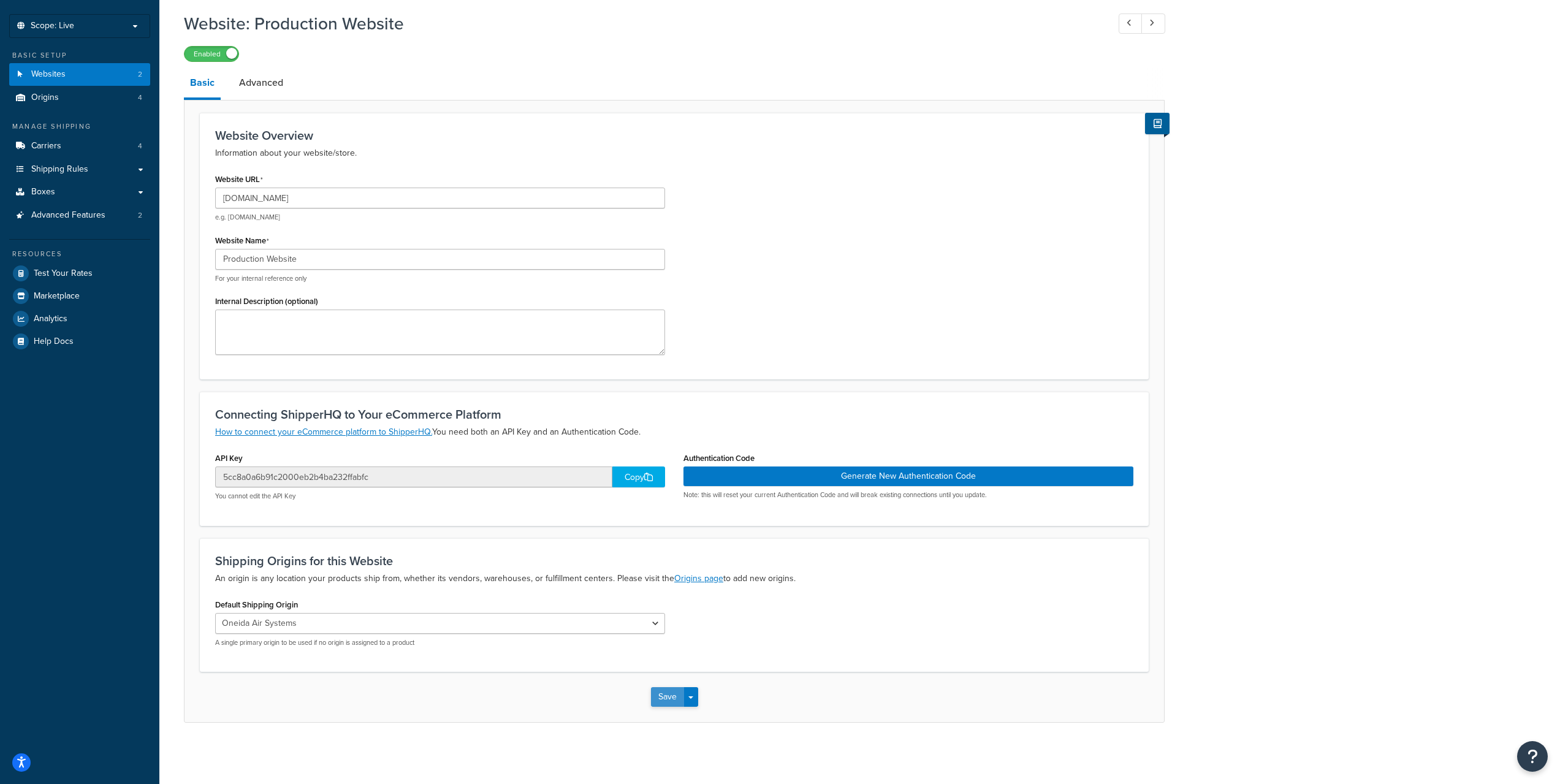
click at [668, 695] on button "Save" at bounding box center [668, 696] width 33 height 19
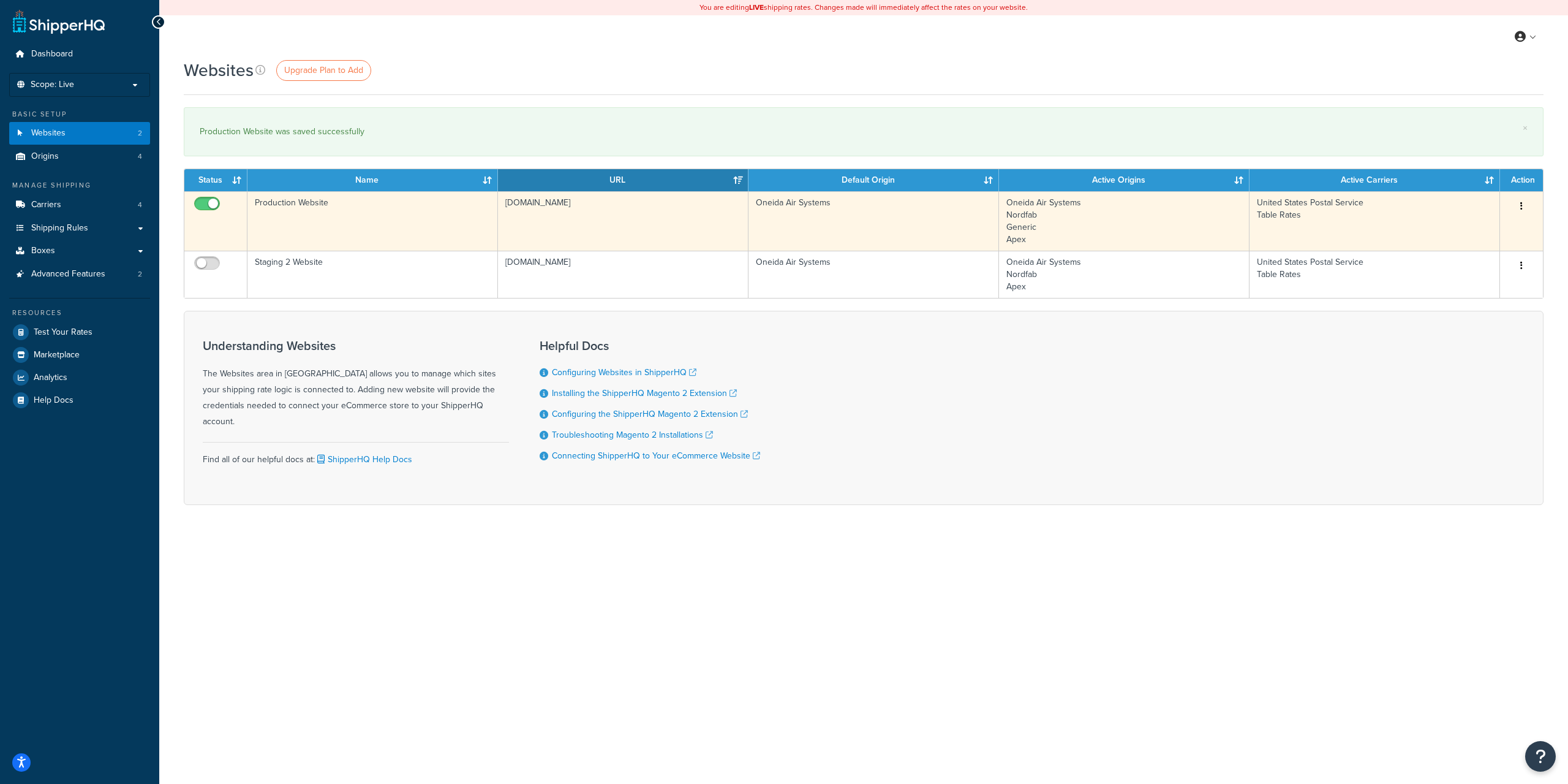
click at [1527, 208] on button "button" at bounding box center [1521, 206] width 18 height 19
click at [1509, 221] on link "Edit" at bounding box center [1472, 232] width 97 height 25
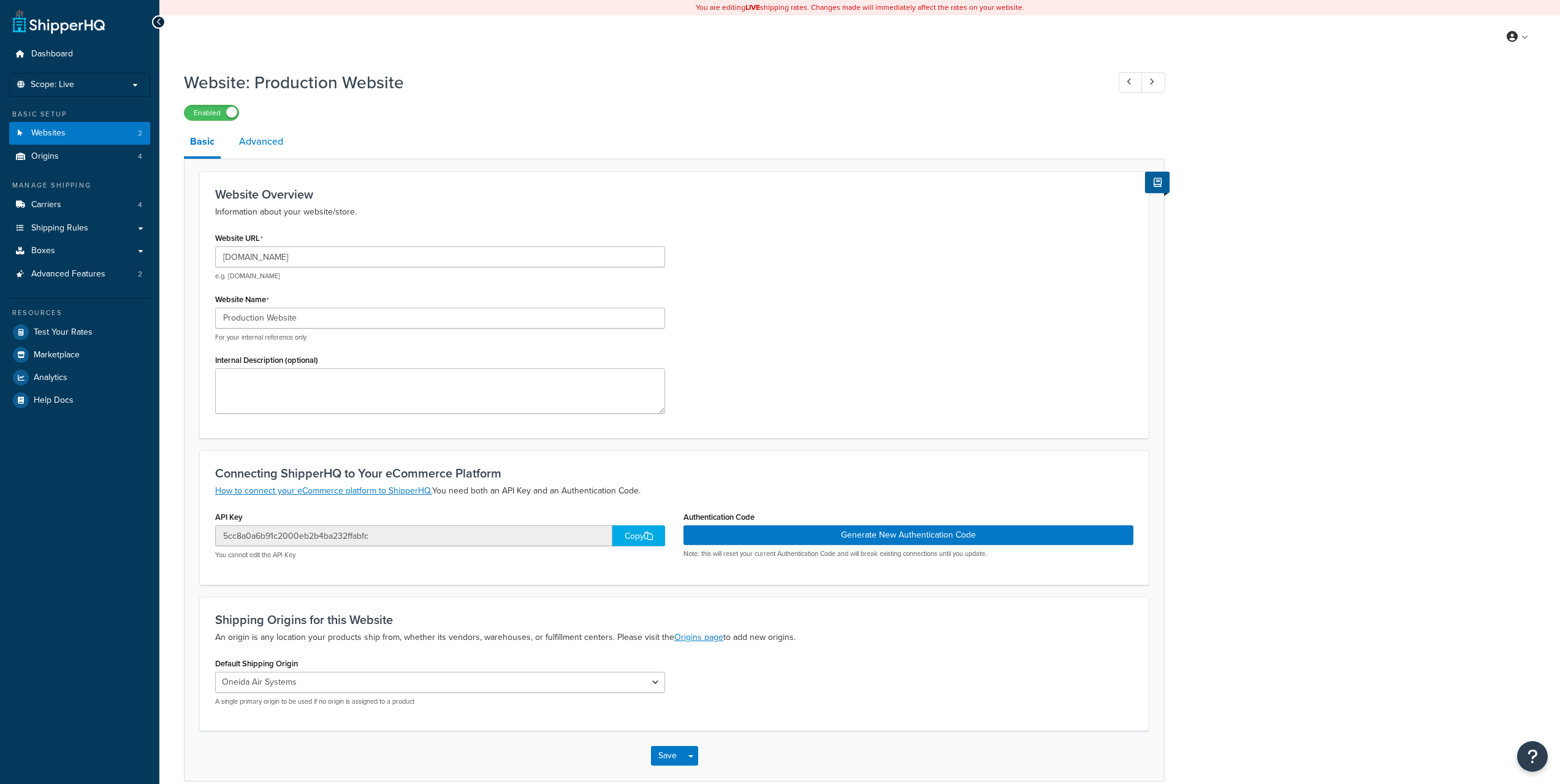
click at [272, 147] on link "Advanced" at bounding box center [260, 141] width 56 height 29
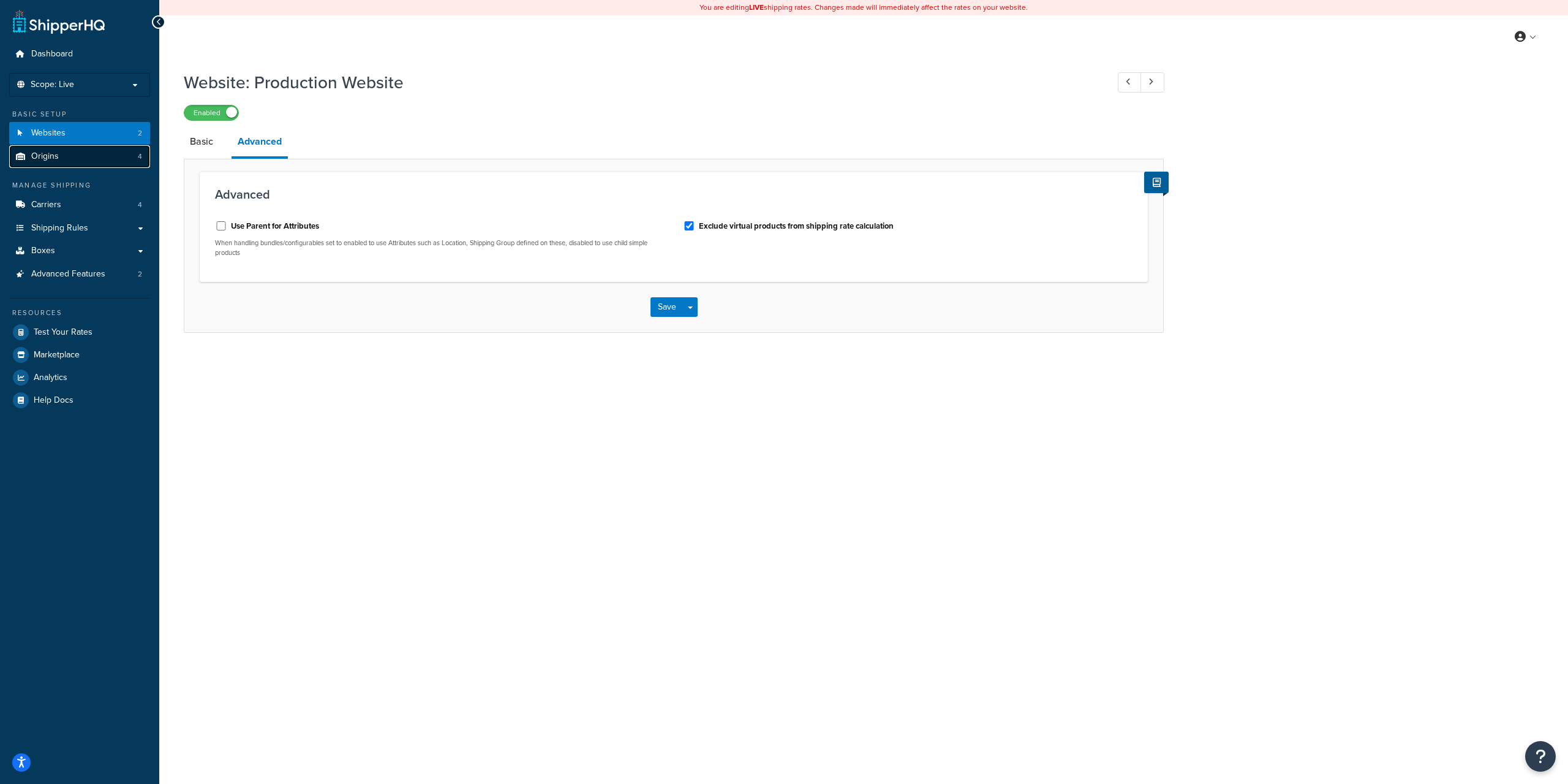
click at [80, 157] on link "Origins 4" at bounding box center [79, 156] width 140 height 23
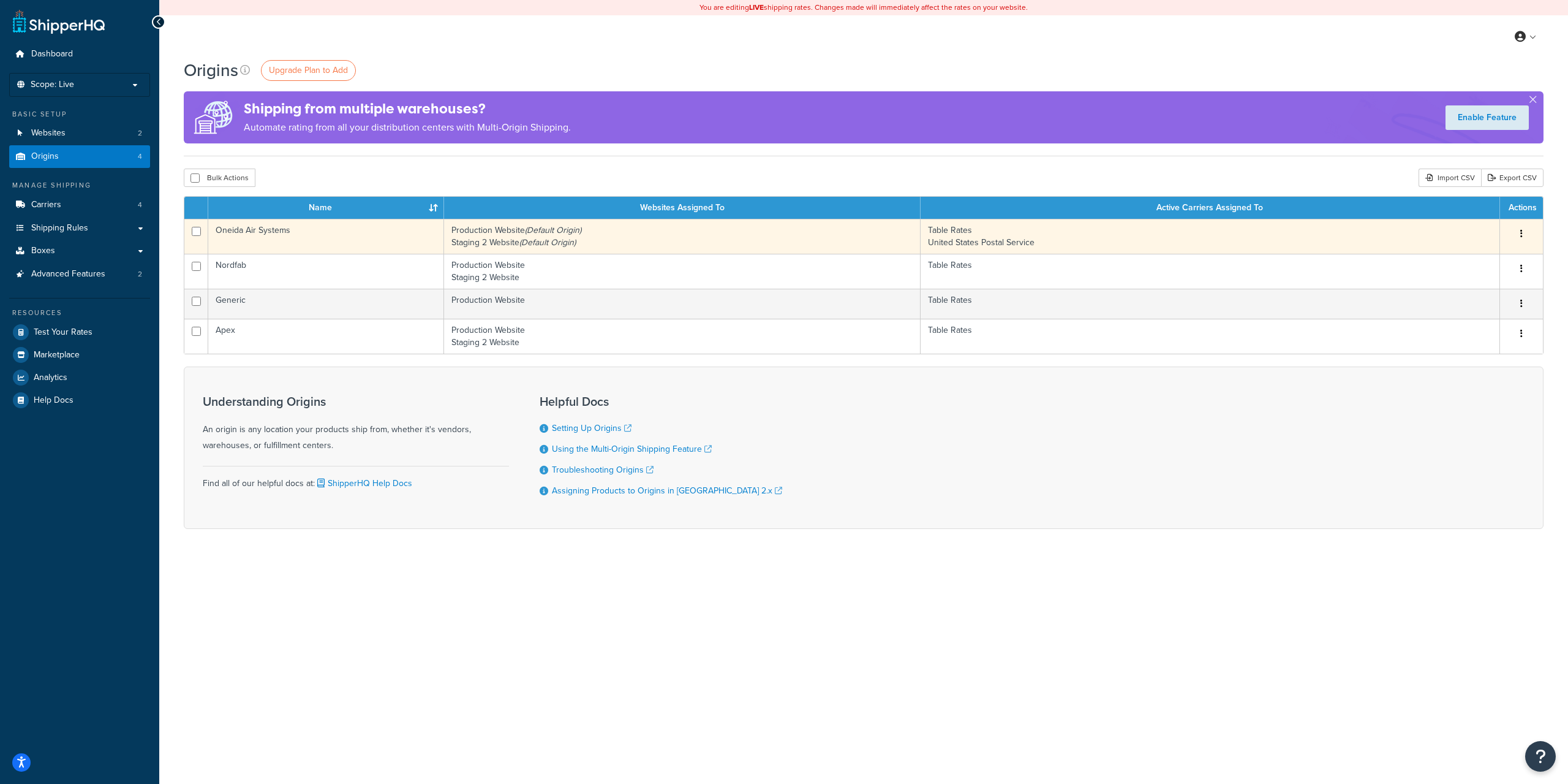
click at [1523, 231] on button "button" at bounding box center [1521, 233] width 18 height 19
click at [1513, 249] on link "Edit" at bounding box center [1481, 257] width 97 height 25
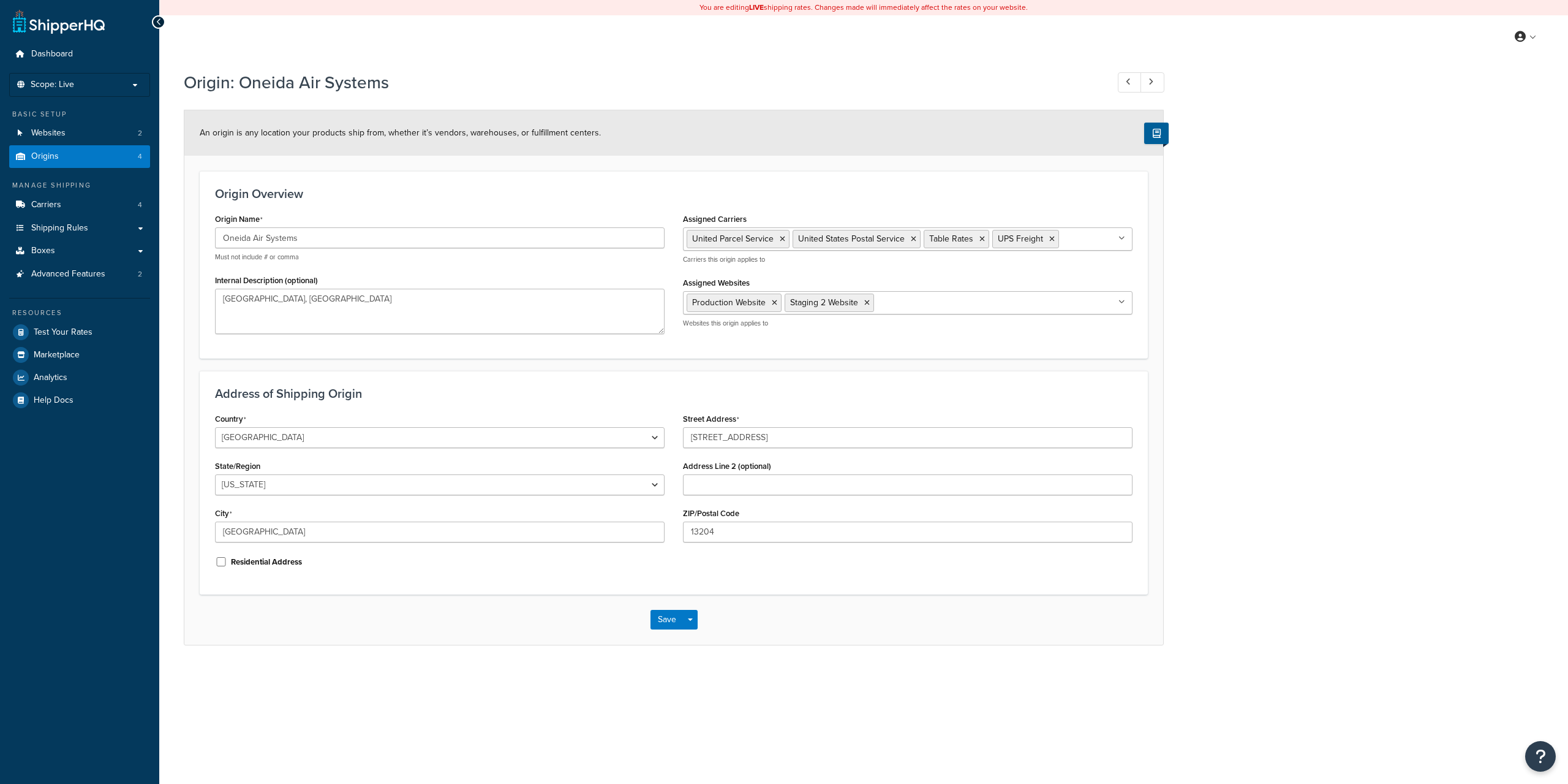
select select "32"
click at [79, 281] on link "Advanced Features 2" at bounding box center [79, 274] width 140 height 23
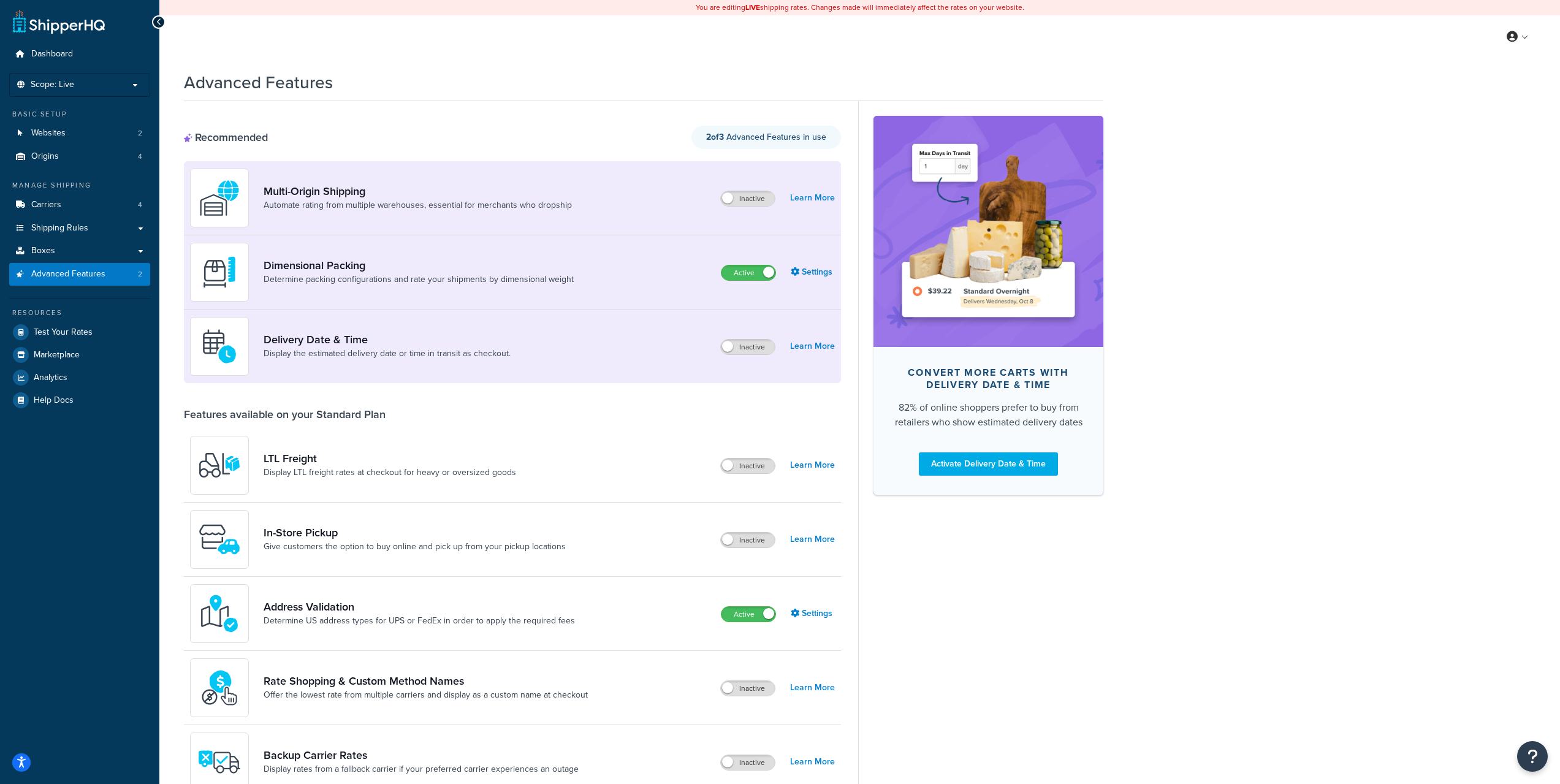
click at [52, 528] on div "Dashboard Scope: Live Basic Setup Websites 2 Origins 4 Manage Shipping Carriers…" at bounding box center [80, 667] width 159 height 1335
click at [54, 527] on div "Dashboard Scope: Live Basic Setup Websites 2 Origins 4 Manage Shipping Carriers…" at bounding box center [80, 667] width 159 height 1335
click at [806, 347] on link "Learn More" at bounding box center [812, 346] width 44 height 18
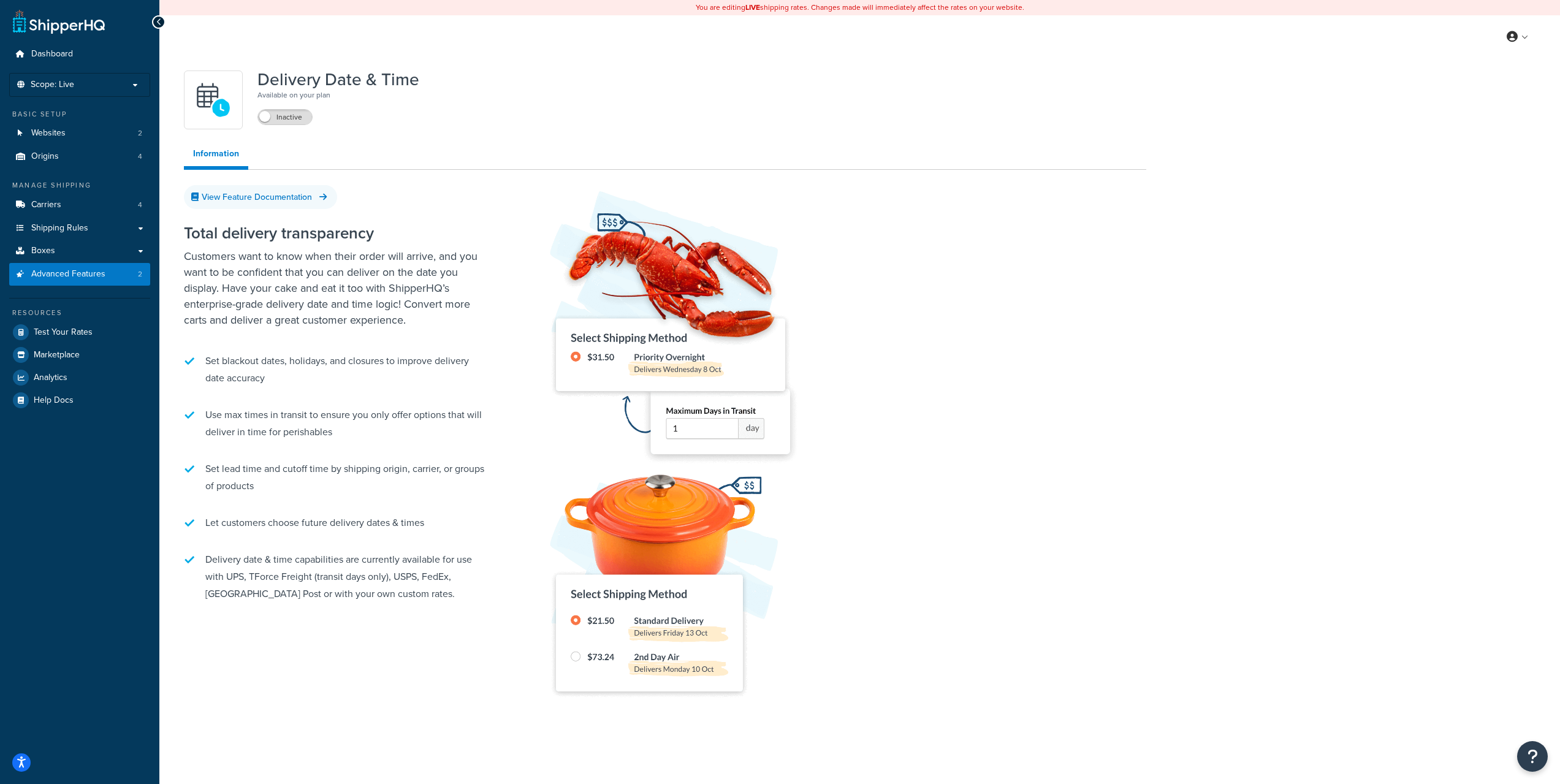
click at [267, 486] on li "Set lead time and cutoff time by shipping origin, carrier, or groups of products" at bounding box center [337, 478] width 306 height 47
click at [288, 121] on label "Inactive" at bounding box center [285, 117] width 54 height 15
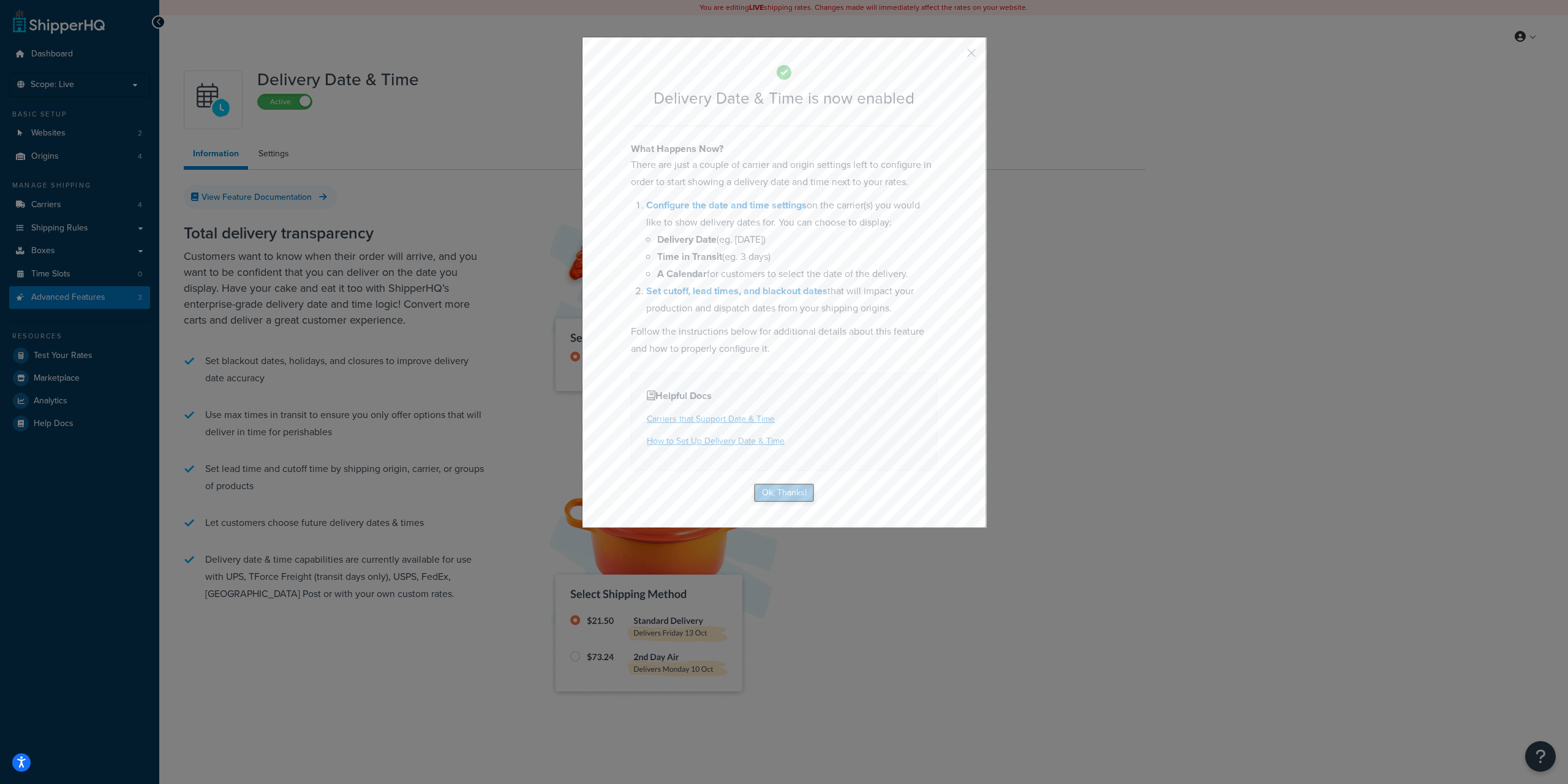
click at [769, 490] on button "Ok, Thanks!" at bounding box center [784, 492] width 61 height 19
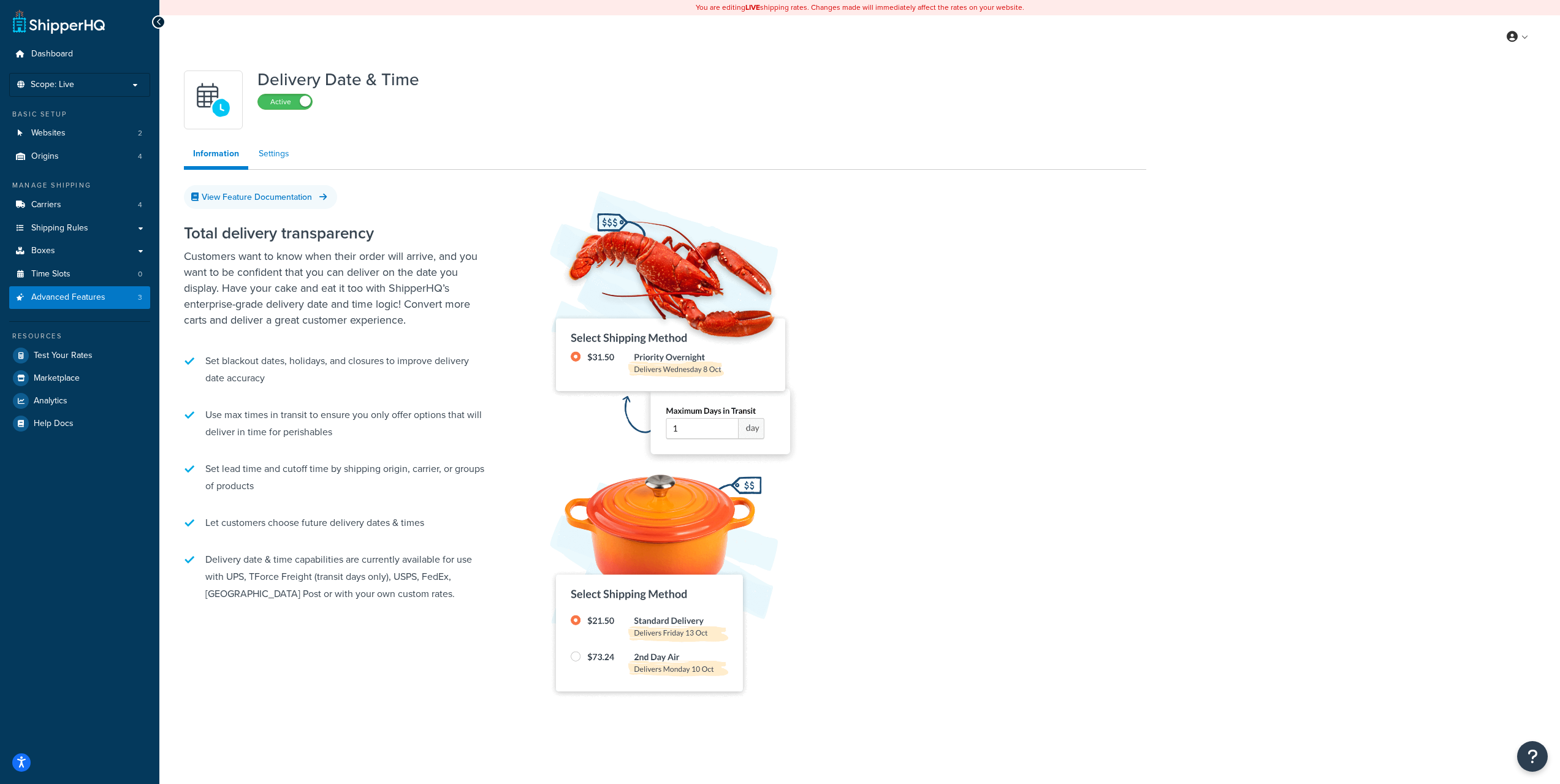
click at [275, 155] on link "Settings" at bounding box center [274, 153] width 49 height 24
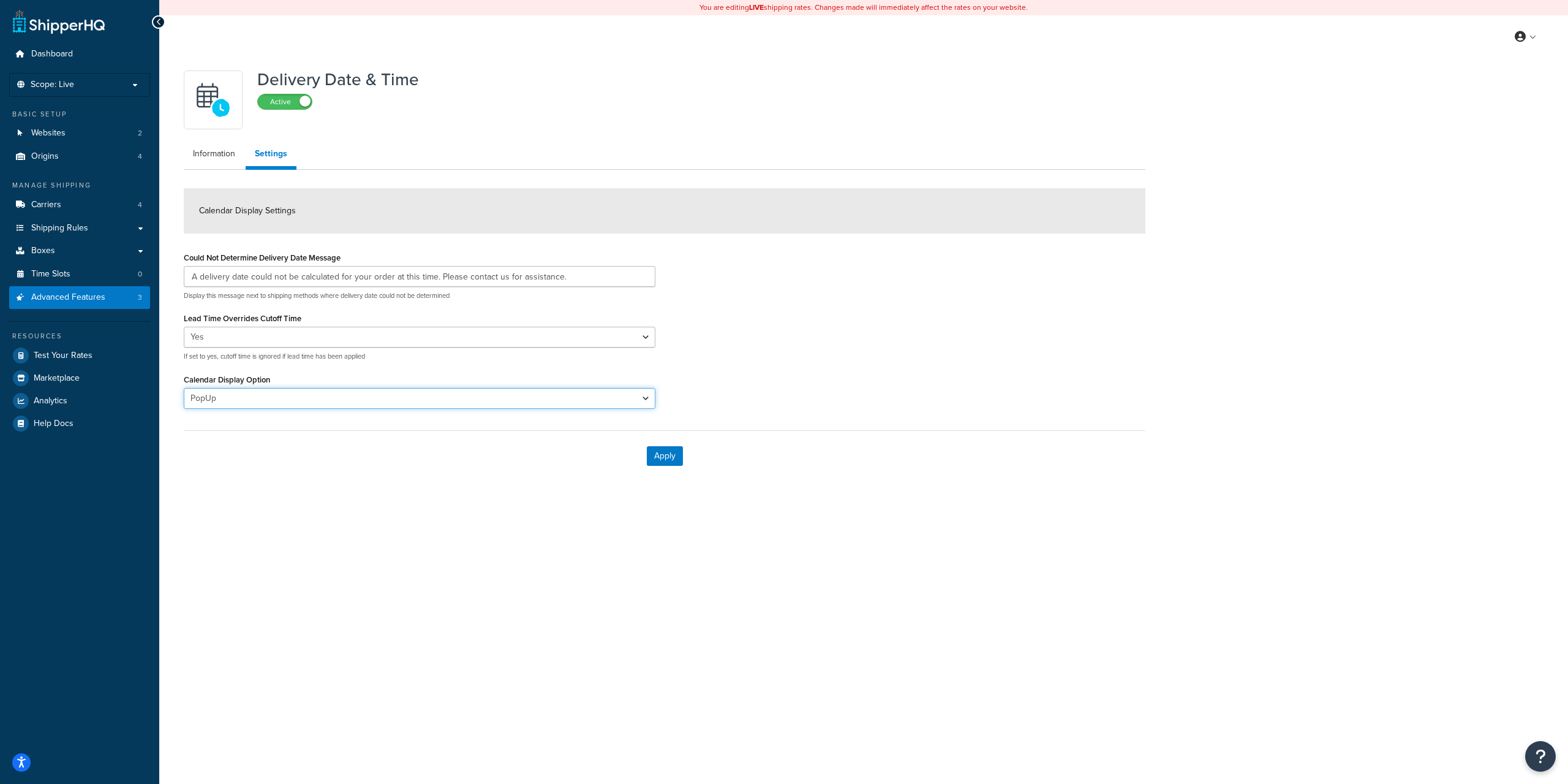
click at [279, 394] on select "PopUp Inline" at bounding box center [420, 398] width 472 height 21
select select "Inline"
click at [184, 388] on select "PopUp Inline" at bounding box center [420, 398] width 472 height 21
click at [255, 397] on select "PopUp Inline" at bounding box center [420, 398] width 472 height 21
click at [285, 98] on label "Active" at bounding box center [284, 102] width 54 height 15
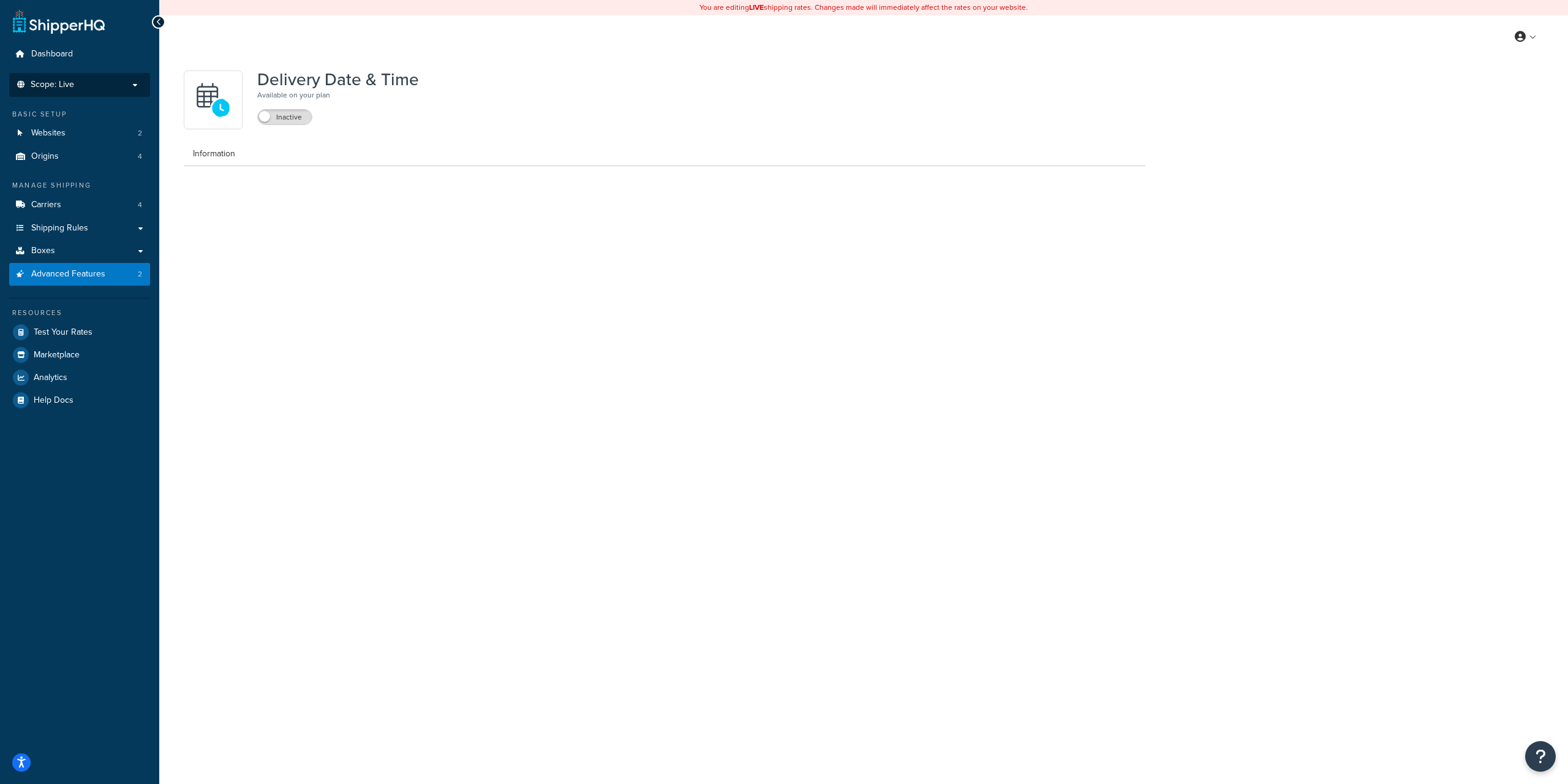
click at [125, 87] on p "Scope: Live" at bounding box center [79, 85] width 130 height 10
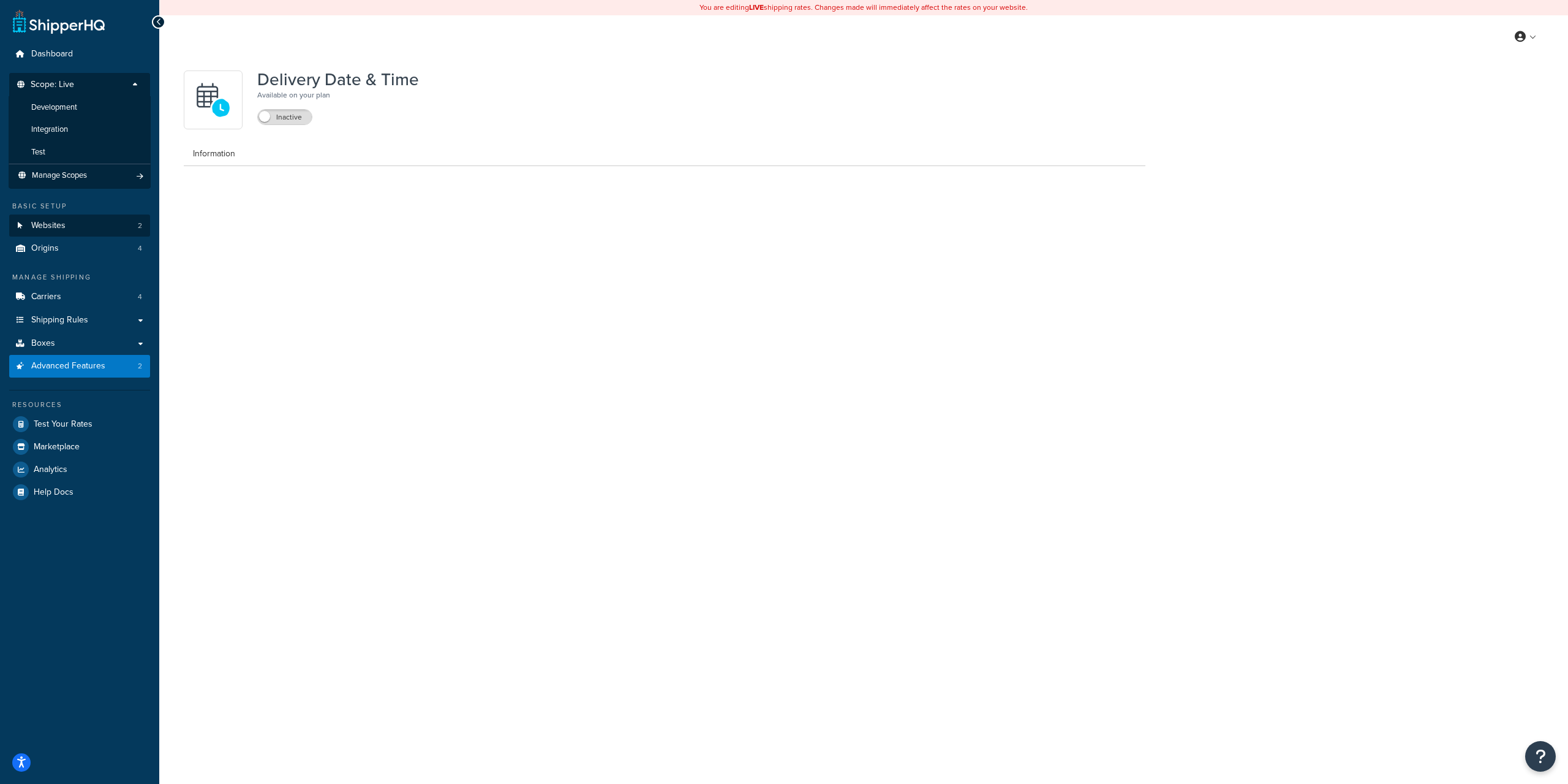
click at [67, 144] on li "Test" at bounding box center [79, 151] width 142 height 23
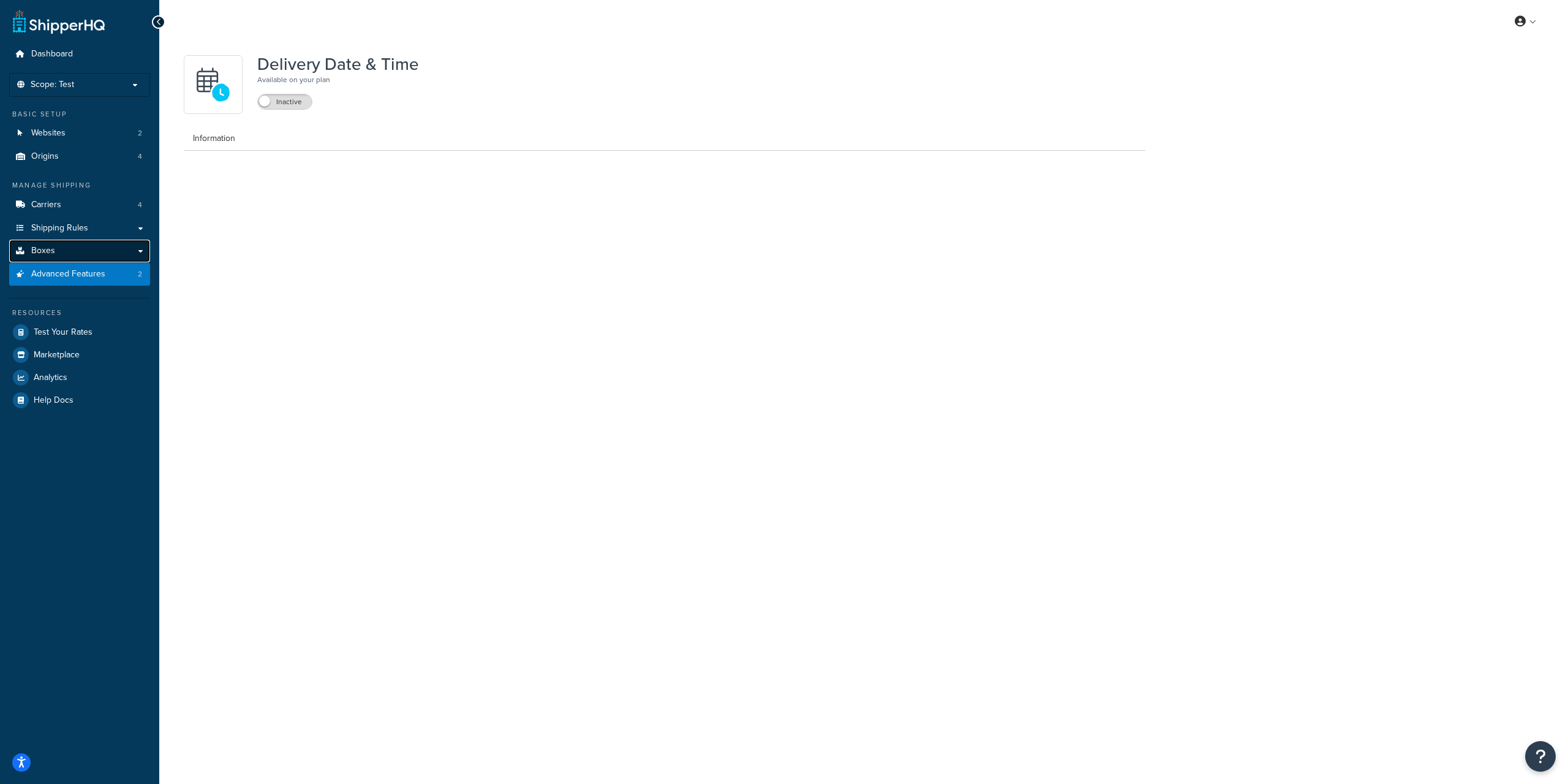
click at [83, 263] on link "Boxes" at bounding box center [79, 250] width 140 height 23
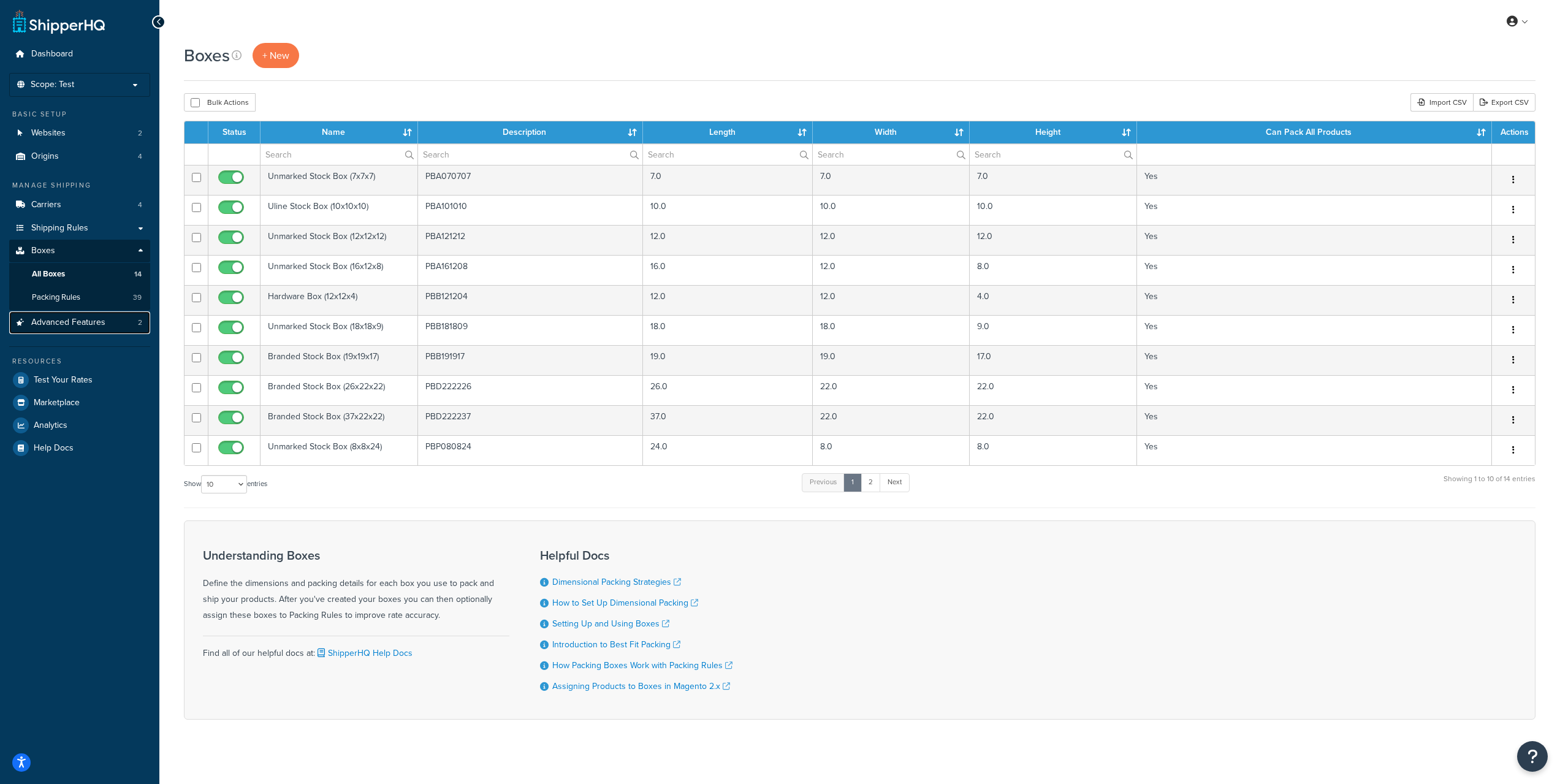
click at [80, 322] on span "Advanced Features" at bounding box center [68, 322] width 74 height 10
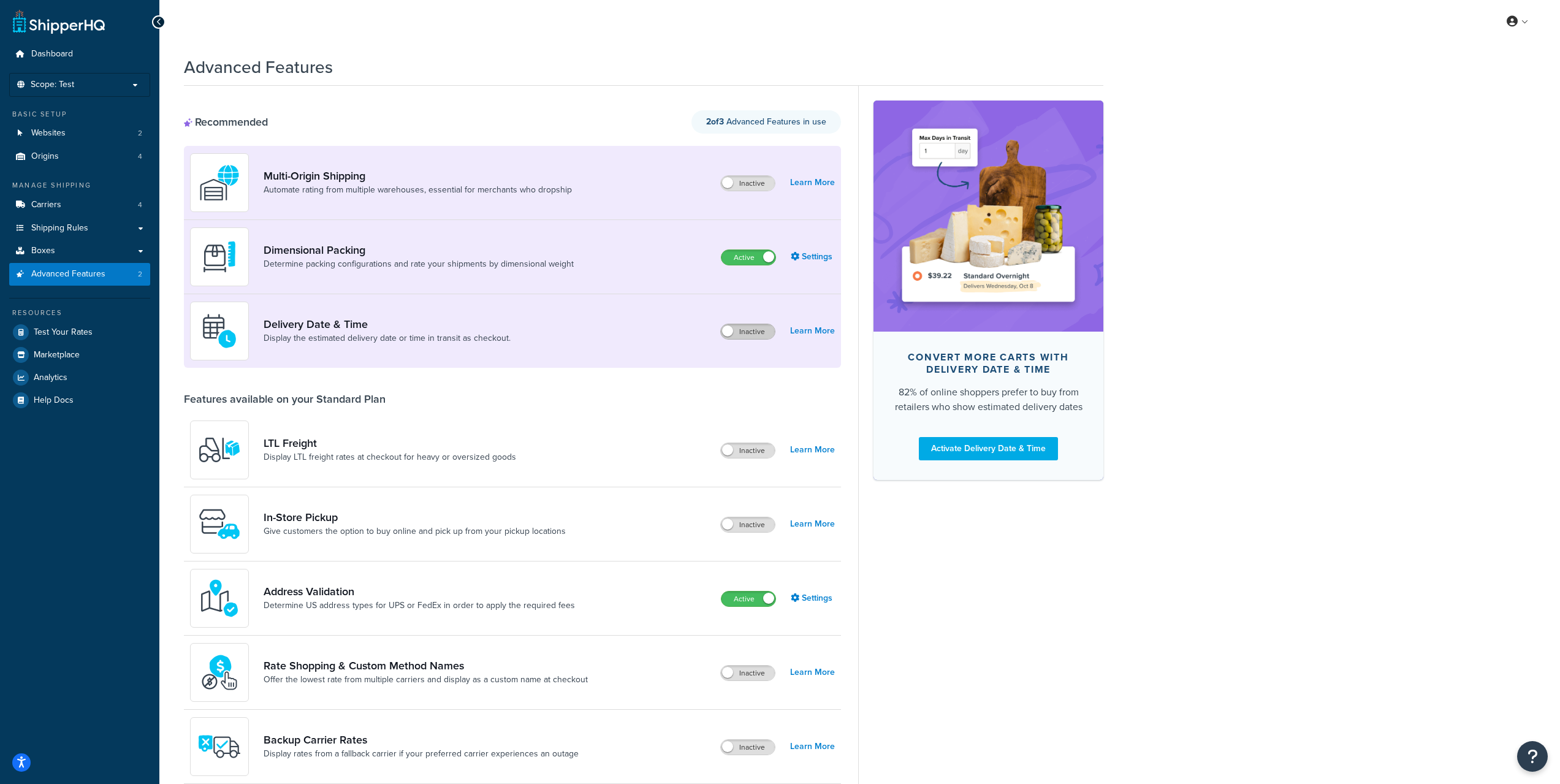
click at [744, 329] on label "Inactive" at bounding box center [747, 332] width 54 height 15
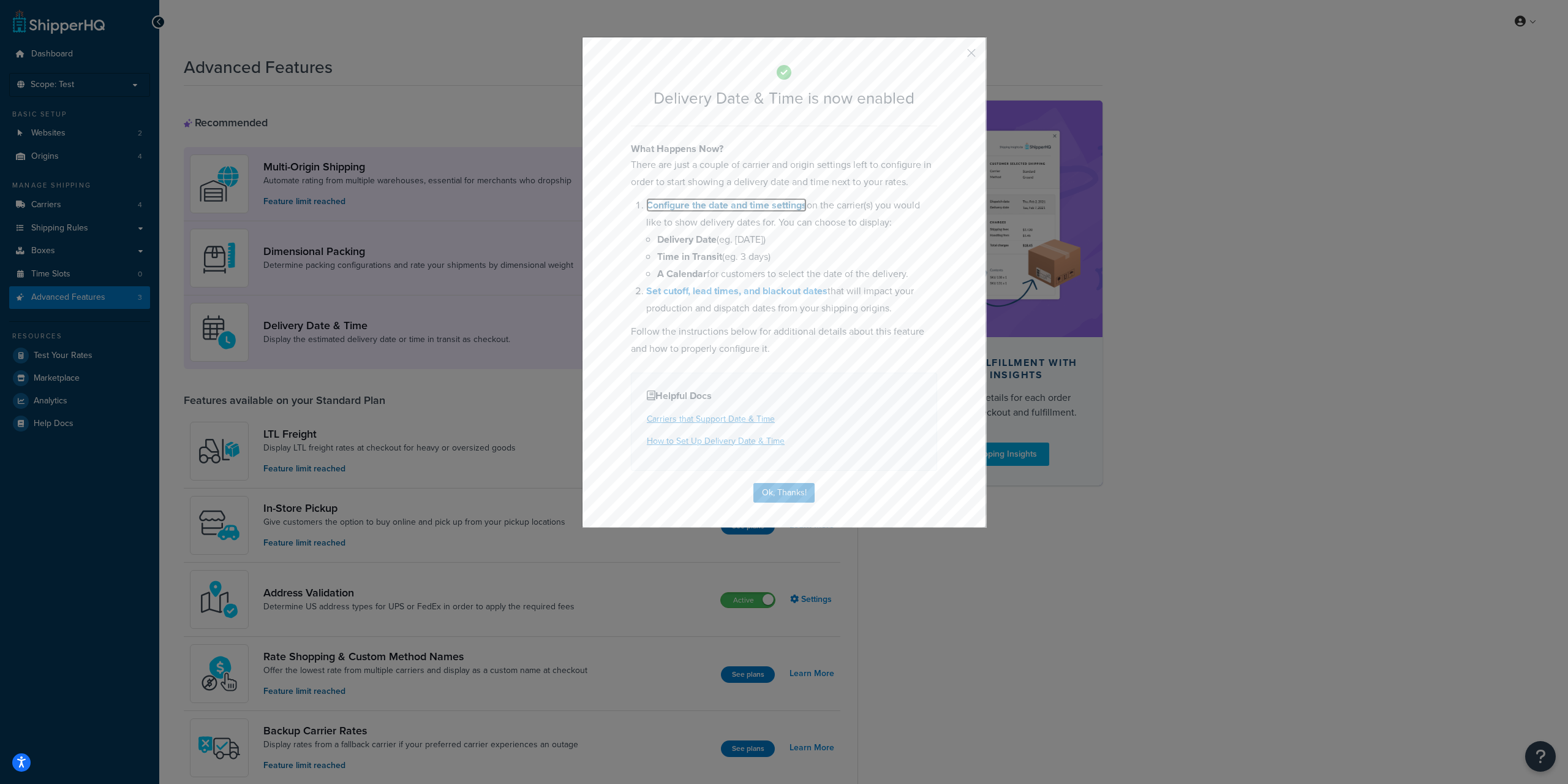
click at [746, 202] on link "Configure the date and time settings" at bounding box center [727, 205] width 161 height 14
click at [761, 438] on link "How to Set Up Delivery Date & Time" at bounding box center [716, 440] width 138 height 13
drag, startPoint x: 799, startPoint y: 489, endPoint x: 726, endPoint y: 464, distance: 77.2
click at [799, 487] on button "Ok, Thanks!" at bounding box center [784, 492] width 61 height 19
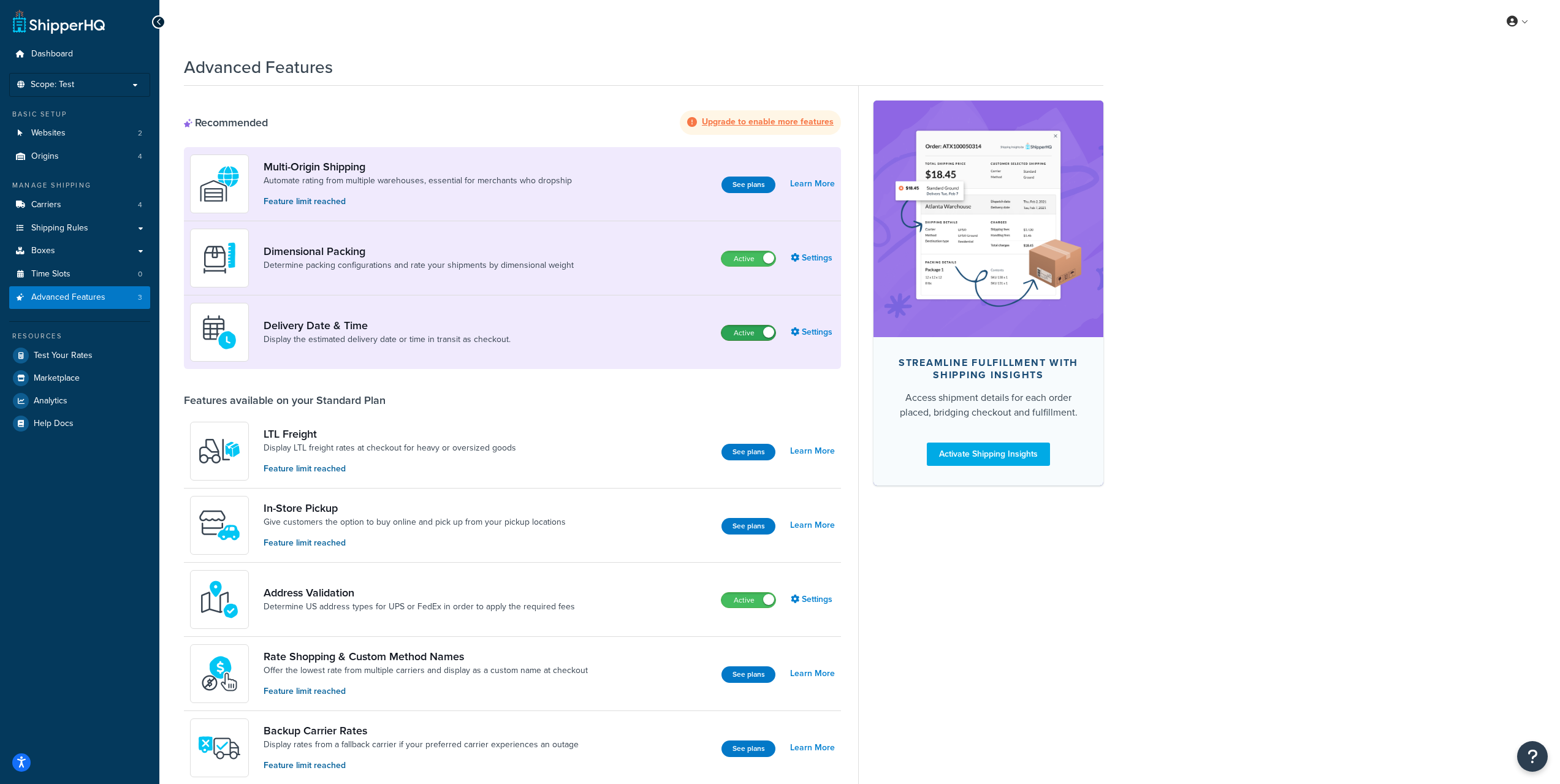
click at [762, 331] on label "Active" at bounding box center [748, 333] width 54 height 15
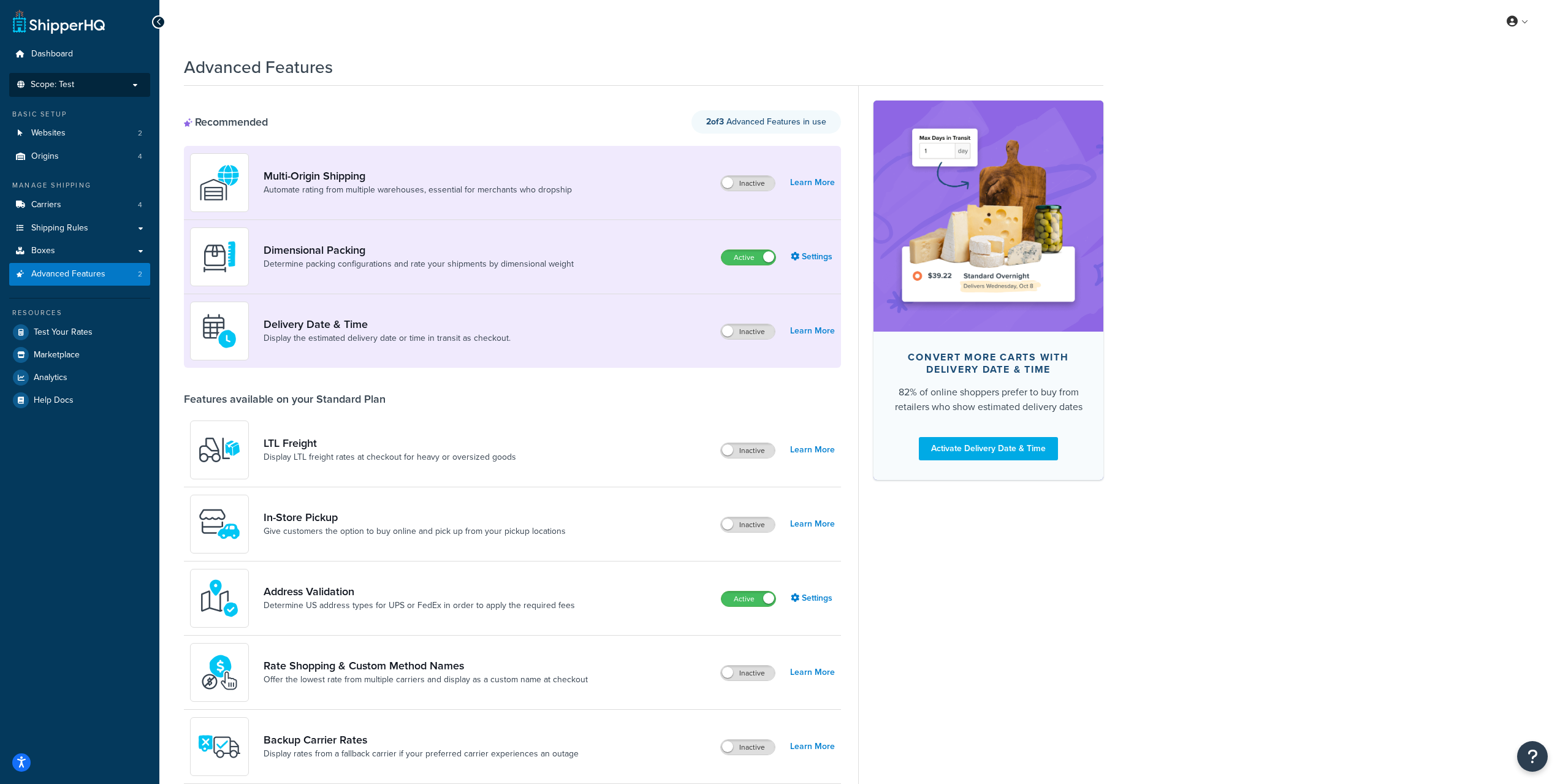
click at [95, 79] on p "Scope: Test" at bounding box center [80, 85] width 130 height 10
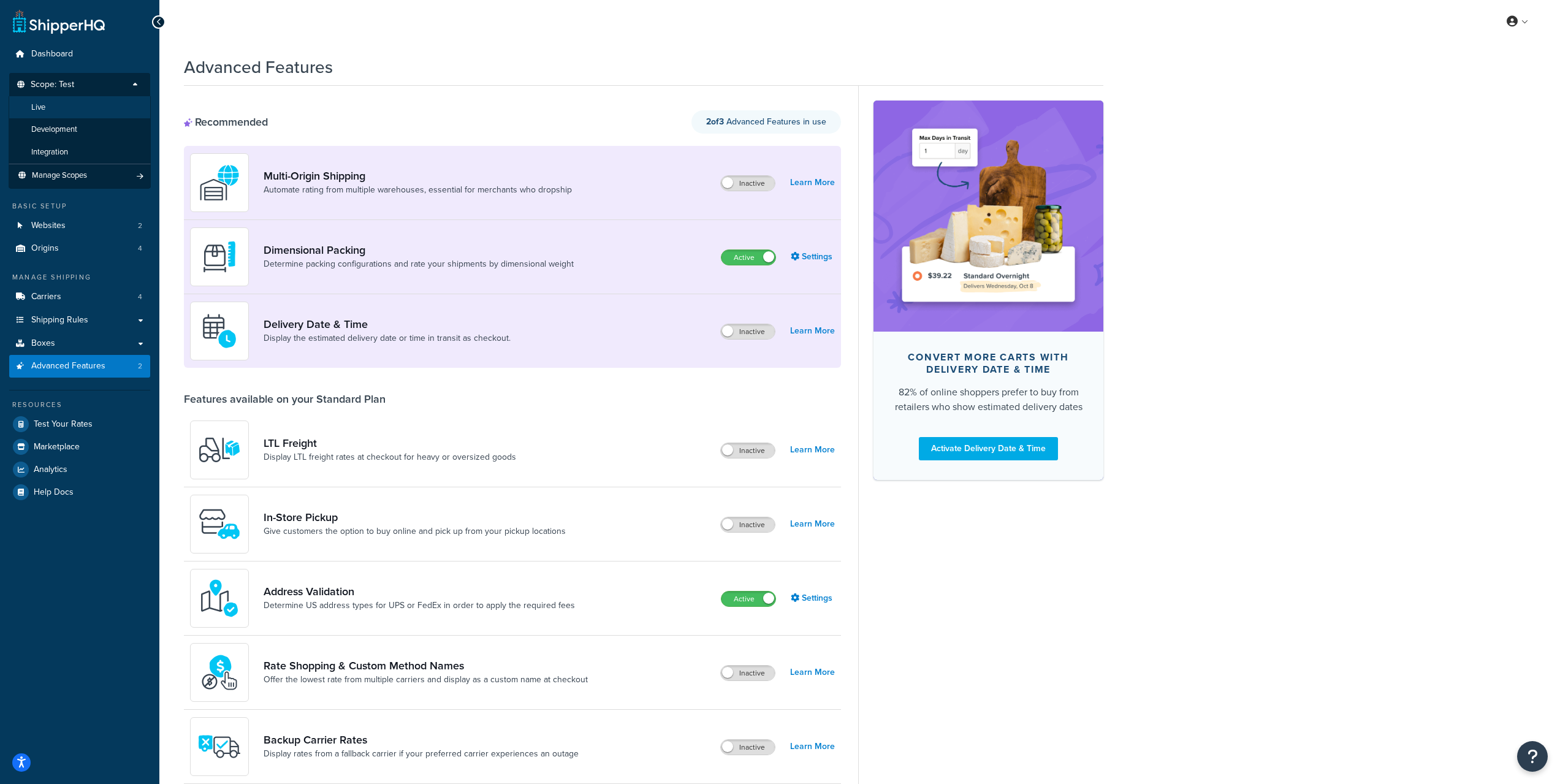
click at [96, 110] on li "Live" at bounding box center [80, 107] width 142 height 23
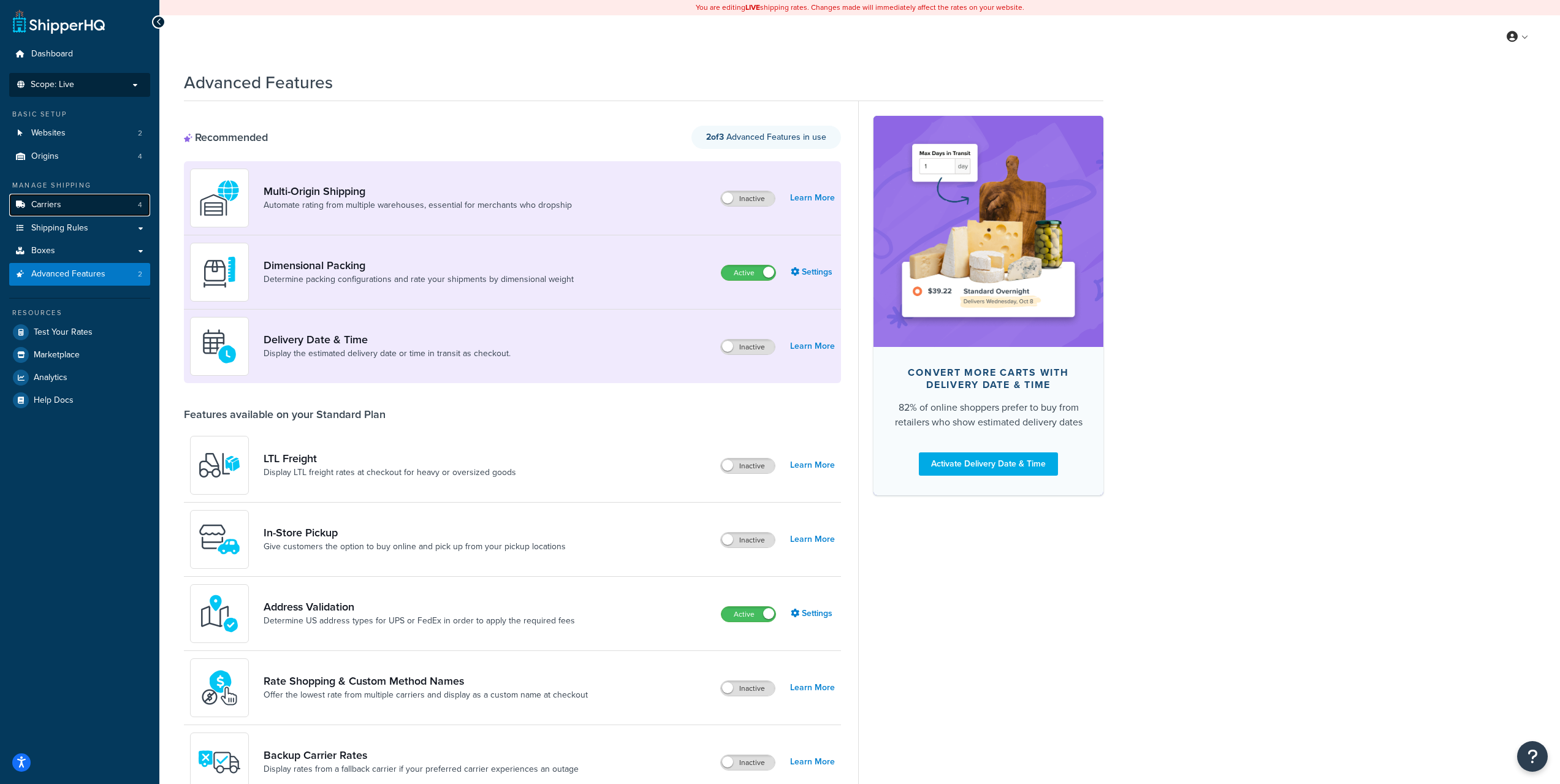
click at [71, 209] on link "Carriers 4" at bounding box center [80, 204] width 141 height 23
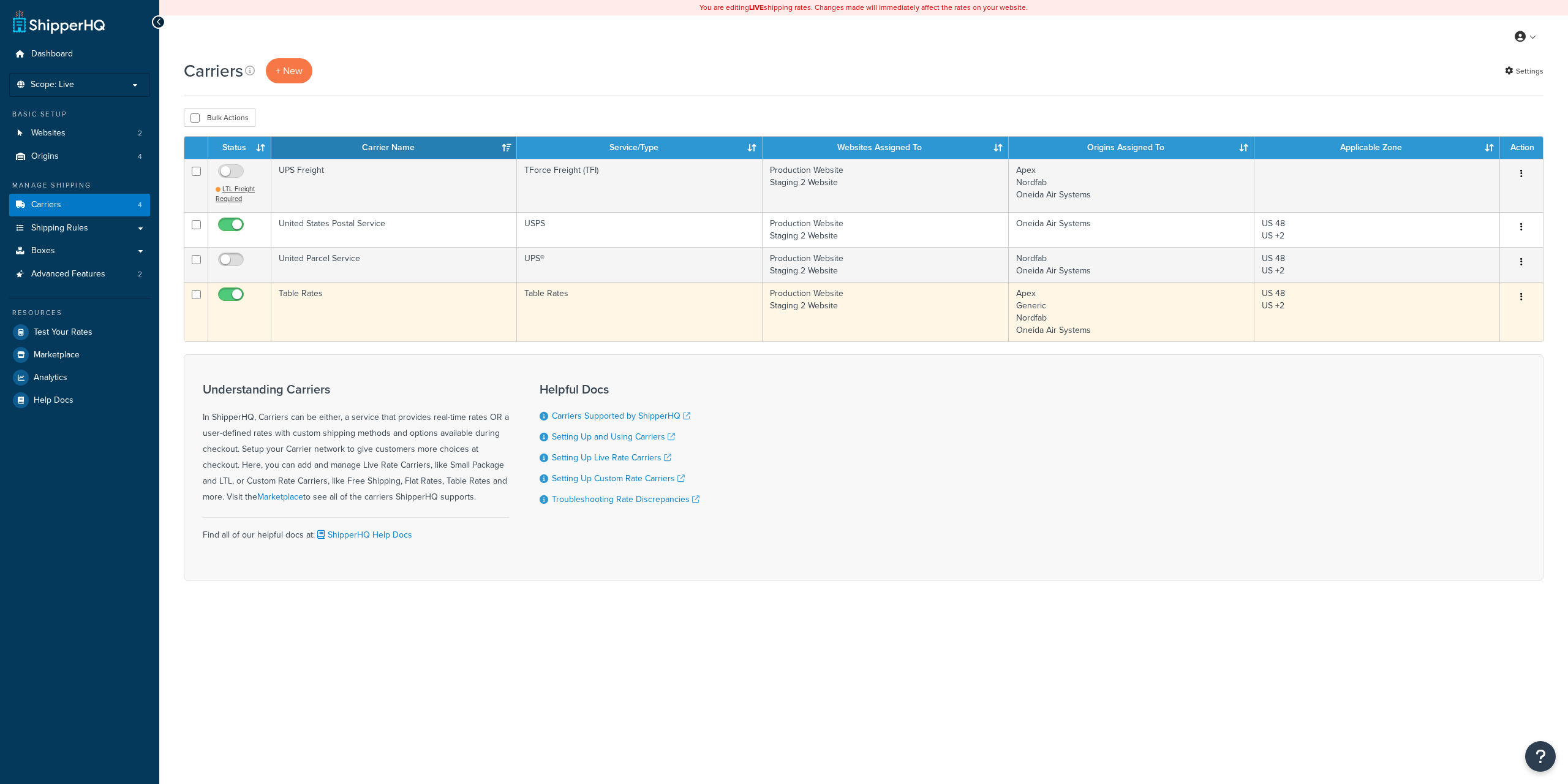
click at [319, 297] on td "Table Rates" at bounding box center [395, 311] width 246 height 59
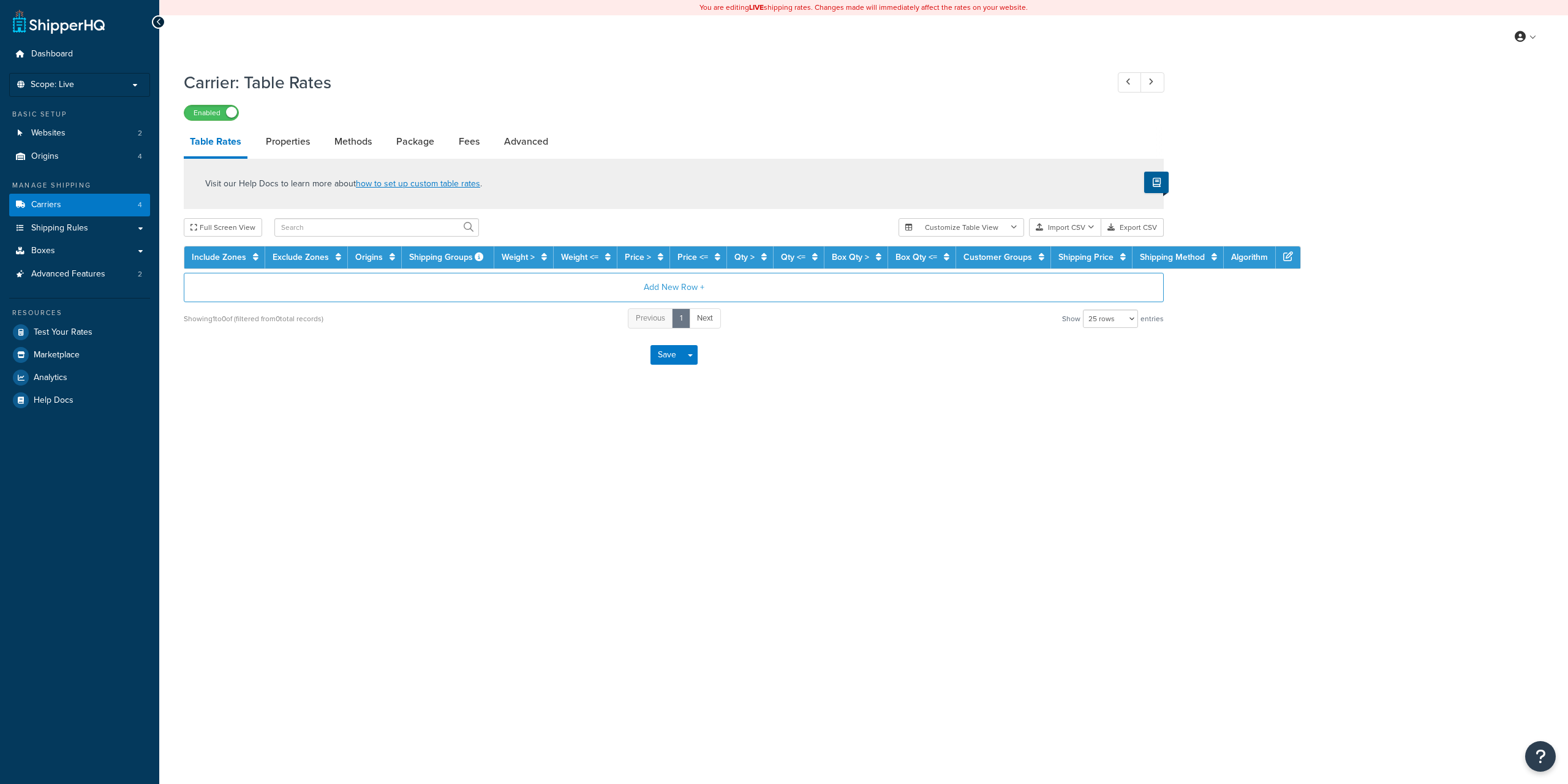
select select "25"
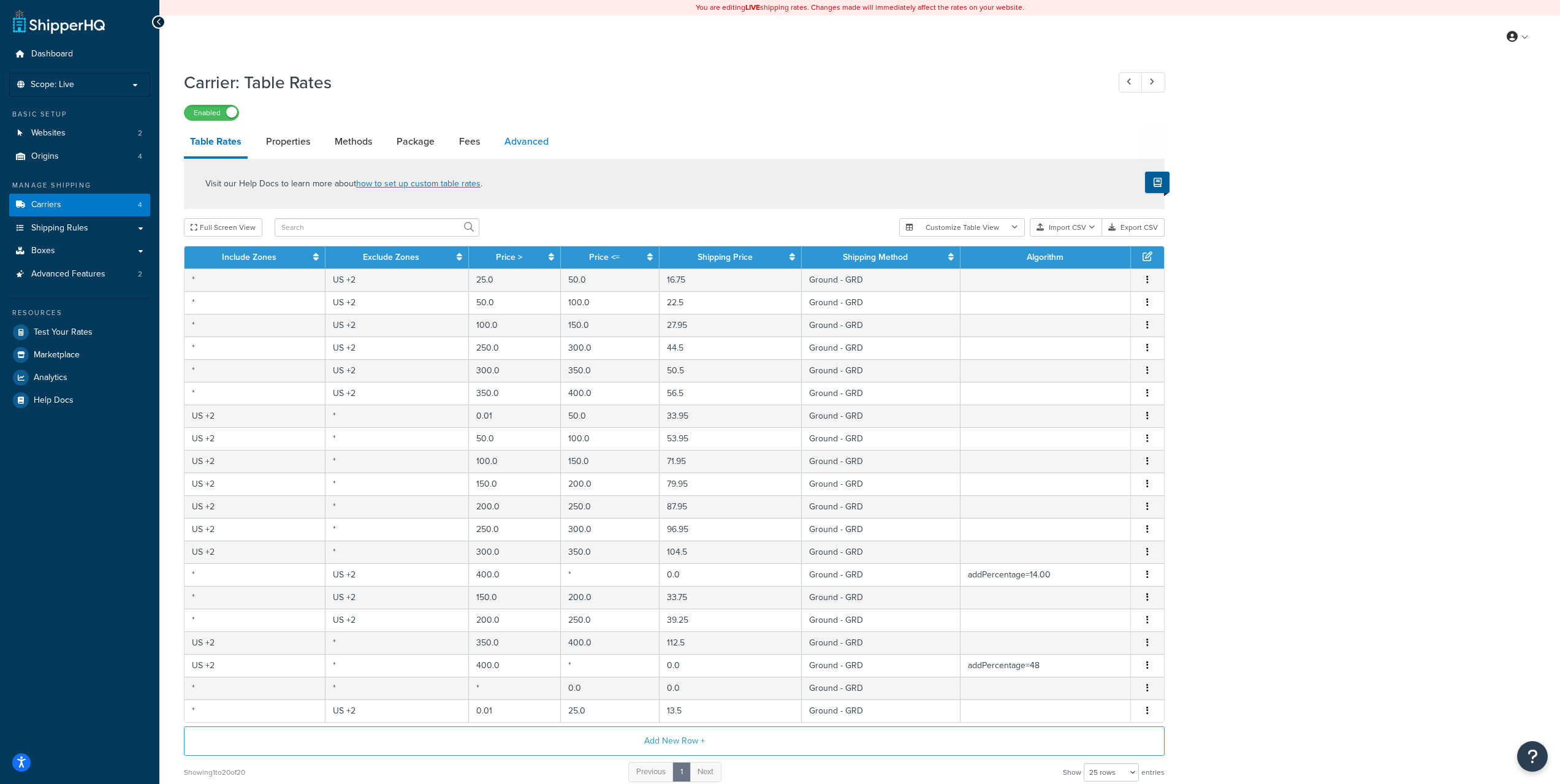
click at [554, 139] on link "Advanced" at bounding box center [526, 141] width 56 height 29
select select "false"
select select "residential"
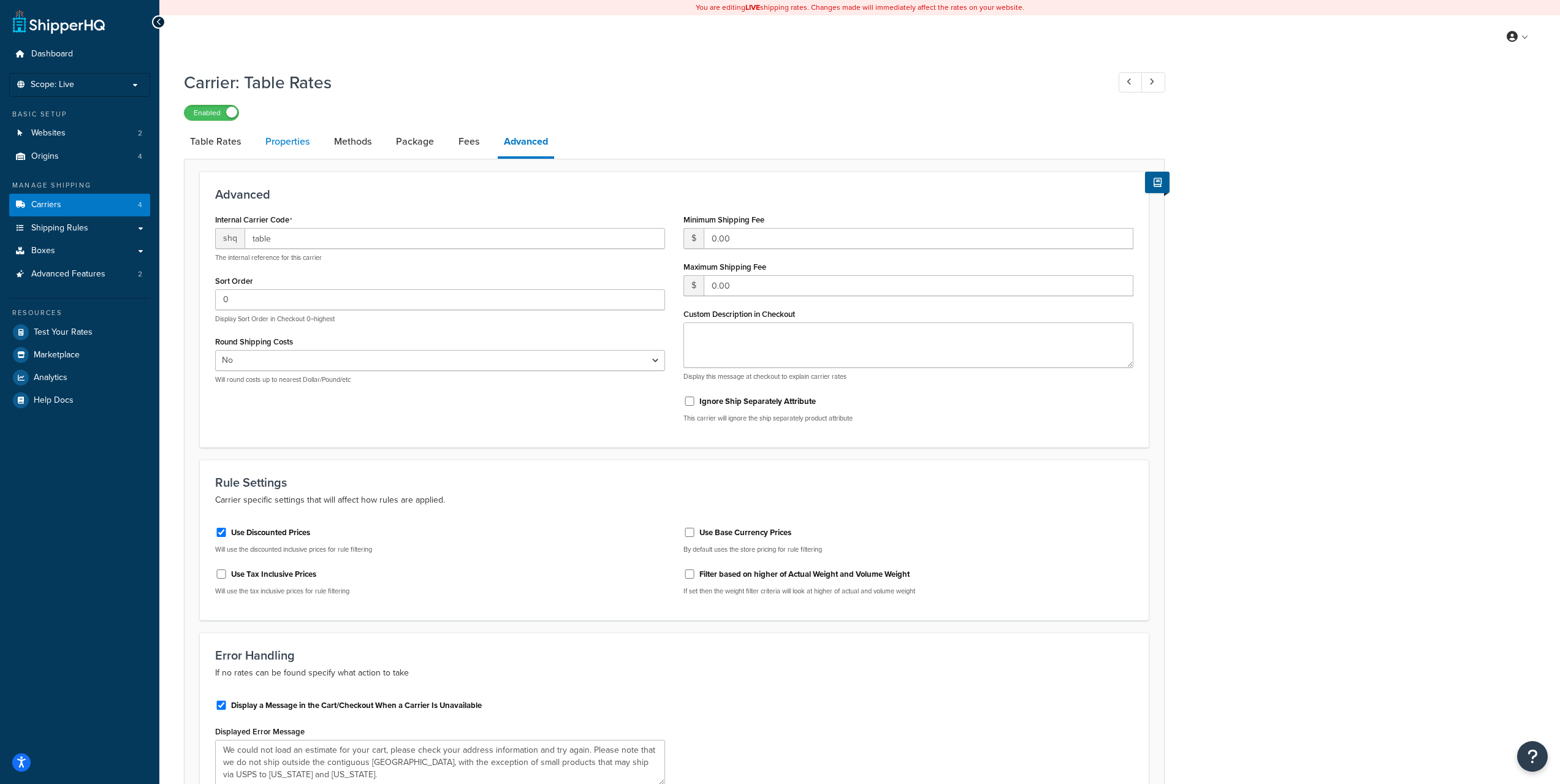
click at [283, 152] on link "Properties" at bounding box center [287, 141] width 56 height 29
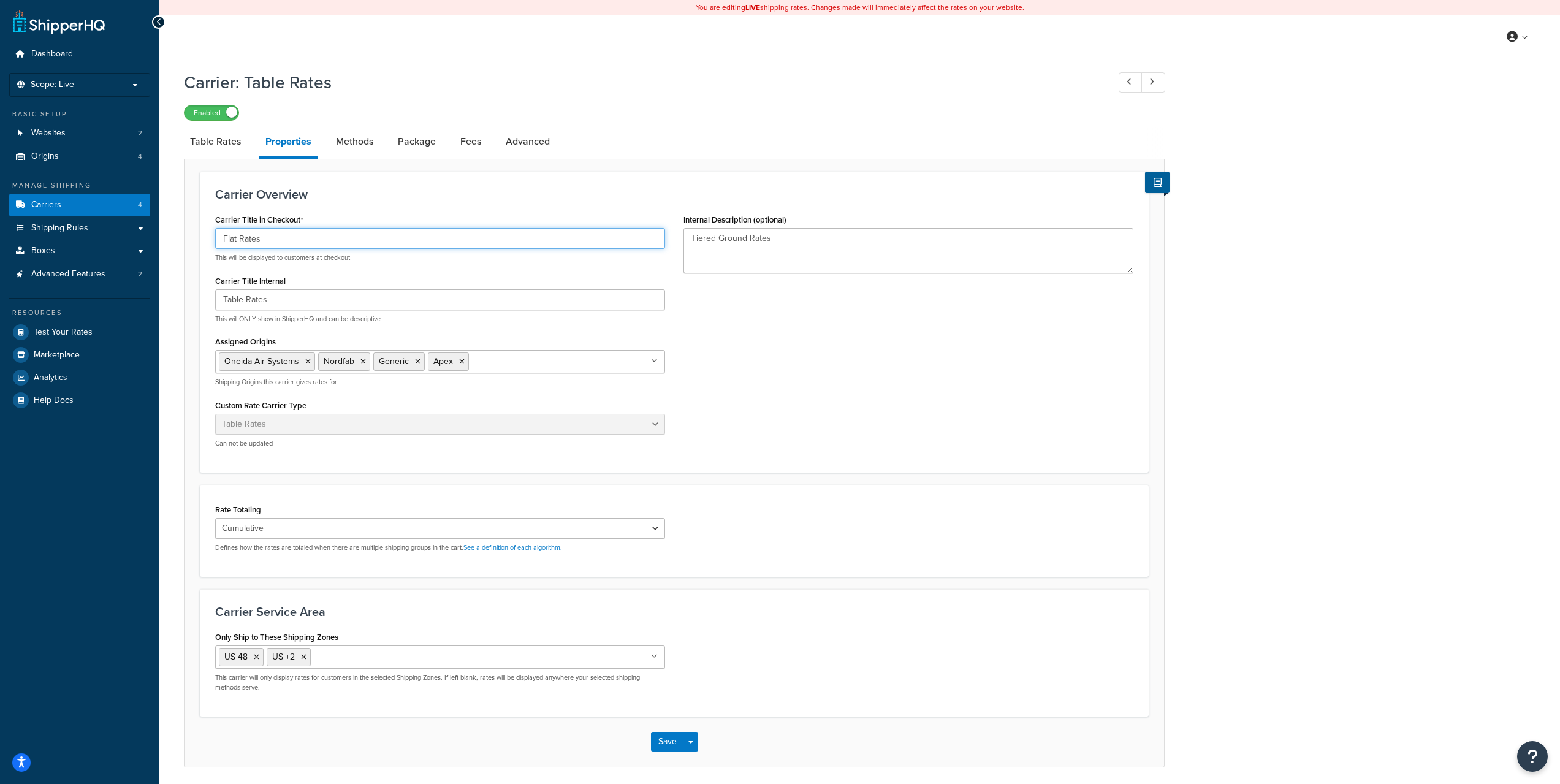
click at [273, 239] on input "Flat Rates" at bounding box center [440, 238] width 450 height 21
type input "Flat Rates"
click at [368, 148] on link "Methods" at bounding box center [354, 141] width 49 height 29
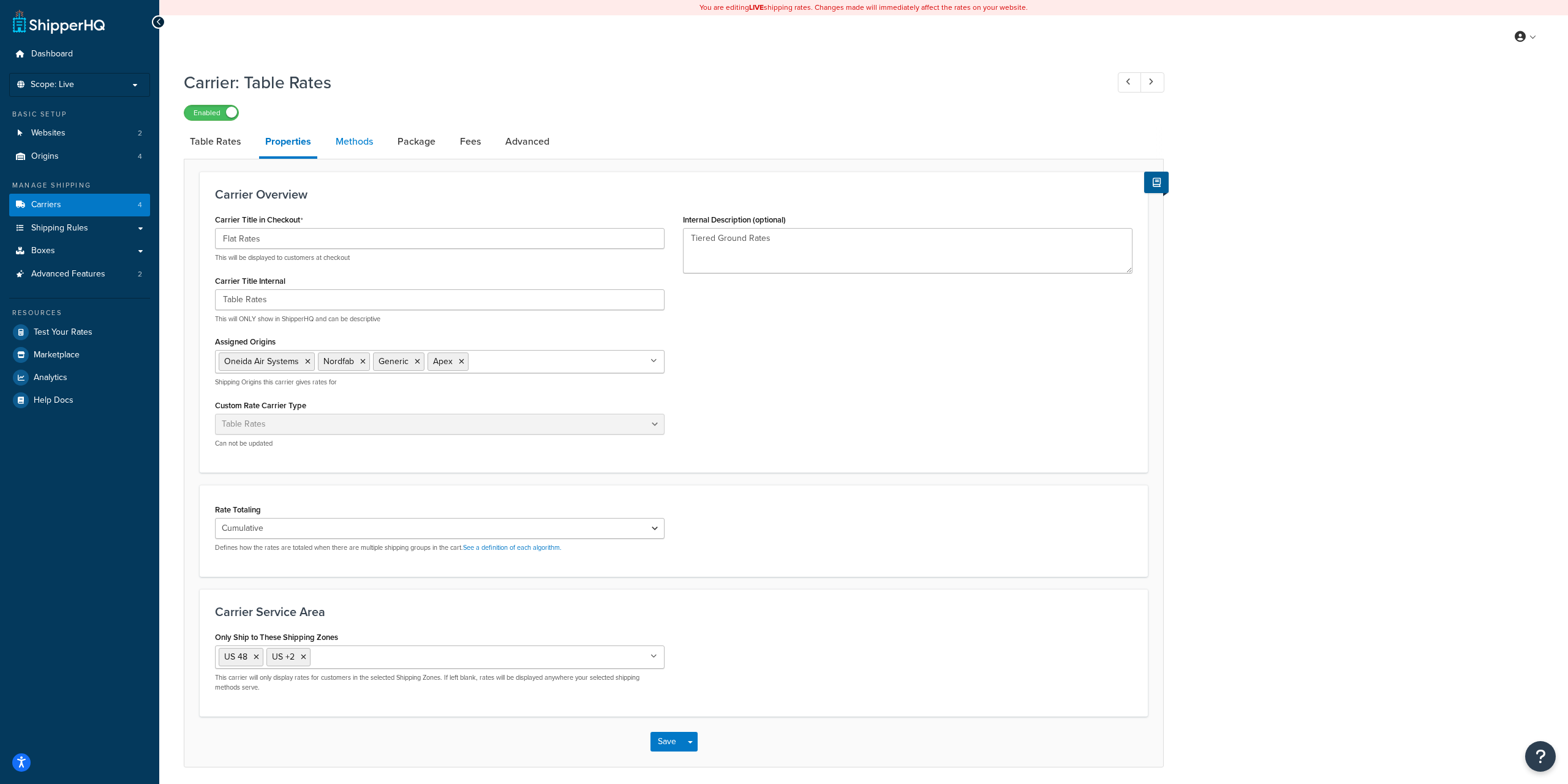
select select "25"
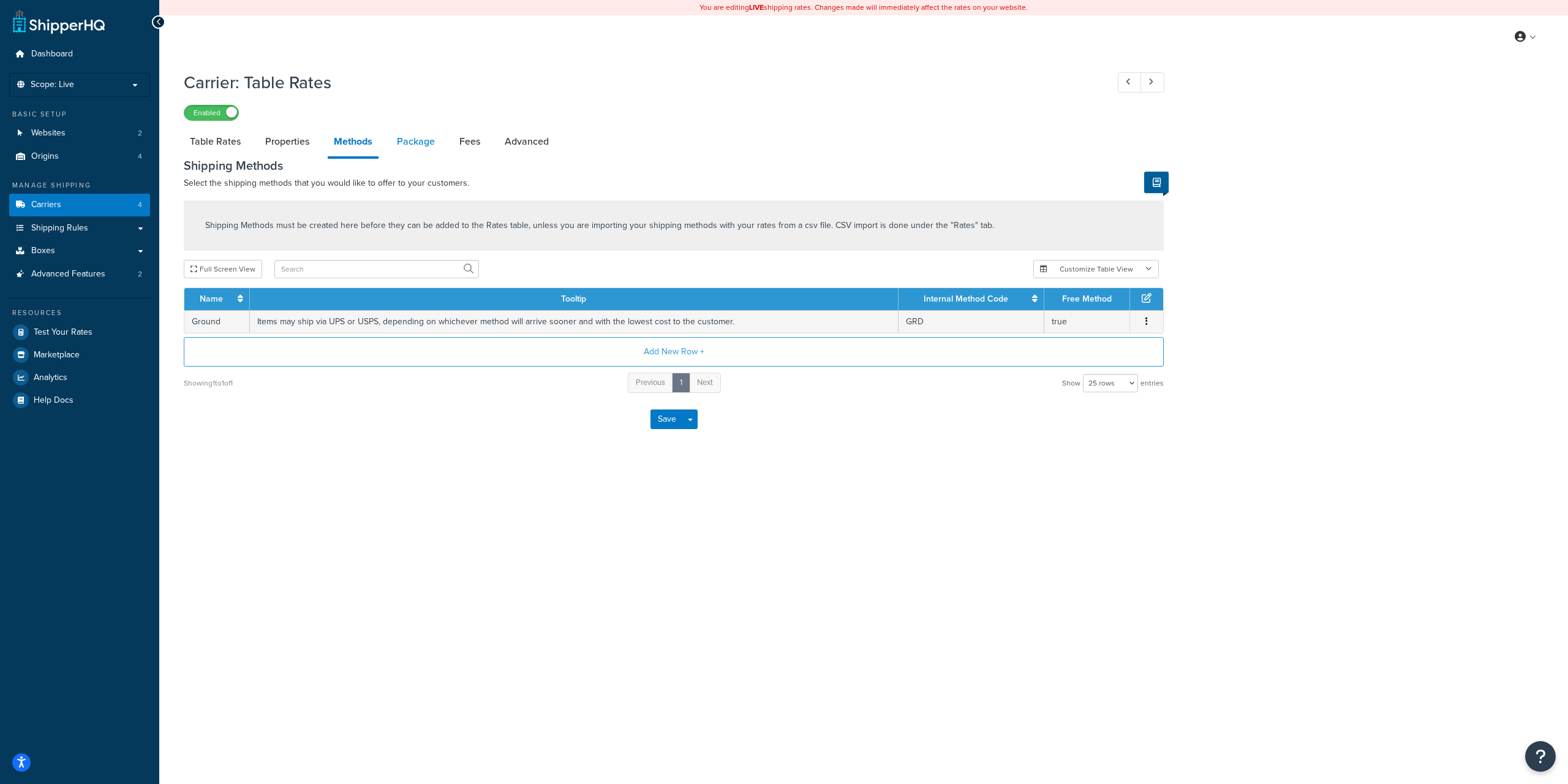
click at [418, 146] on link "Package" at bounding box center [416, 141] width 50 height 29
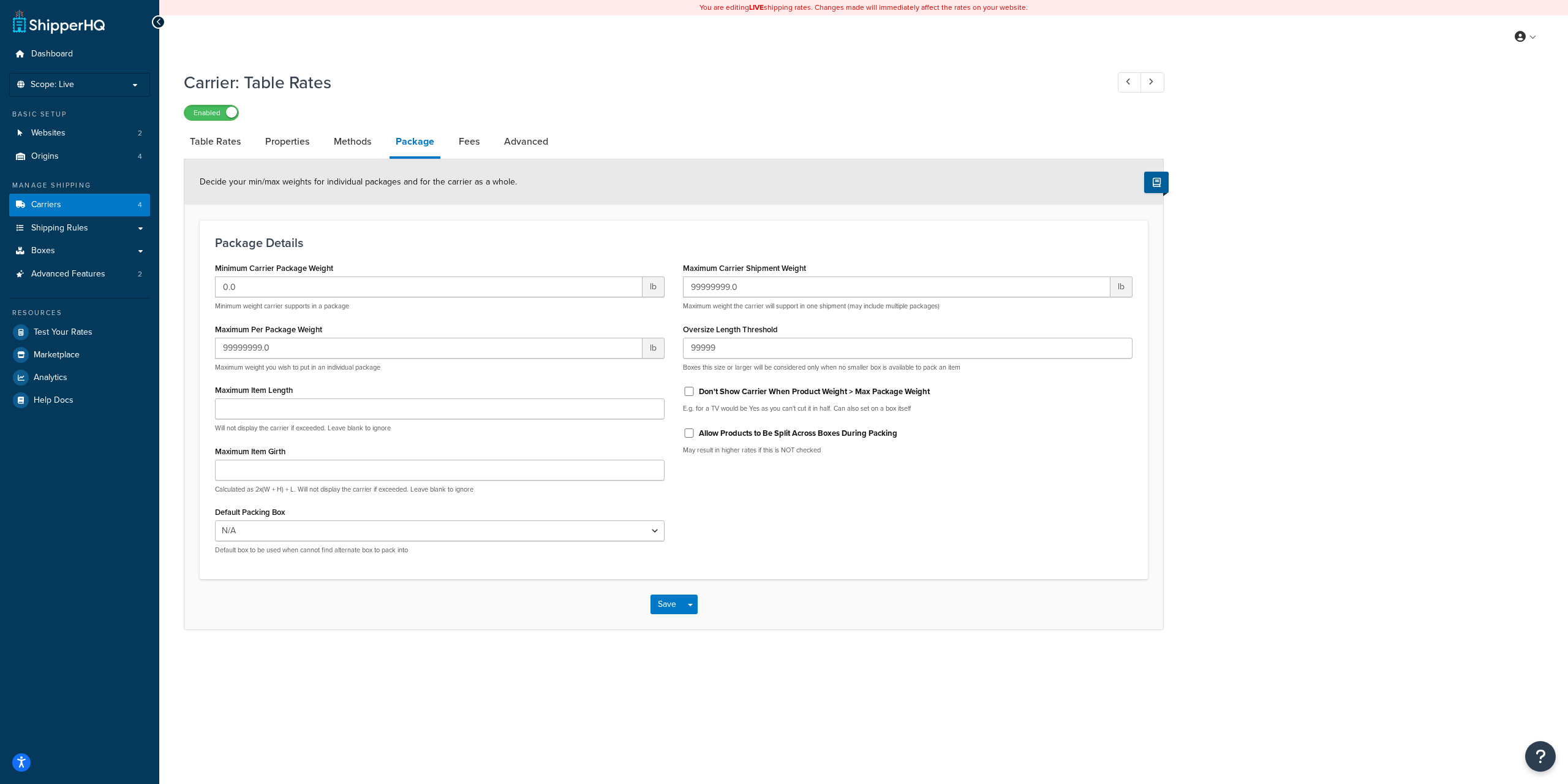
click at [435, 735] on div "You are editing LIVE shipping rates. Changes made will immediately affect the r…" at bounding box center [863, 392] width 1409 height 784
click at [524, 140] on link "Advanced" at bounding box center [526, 141] width 56 height 29
select select "false"
select select "residential"
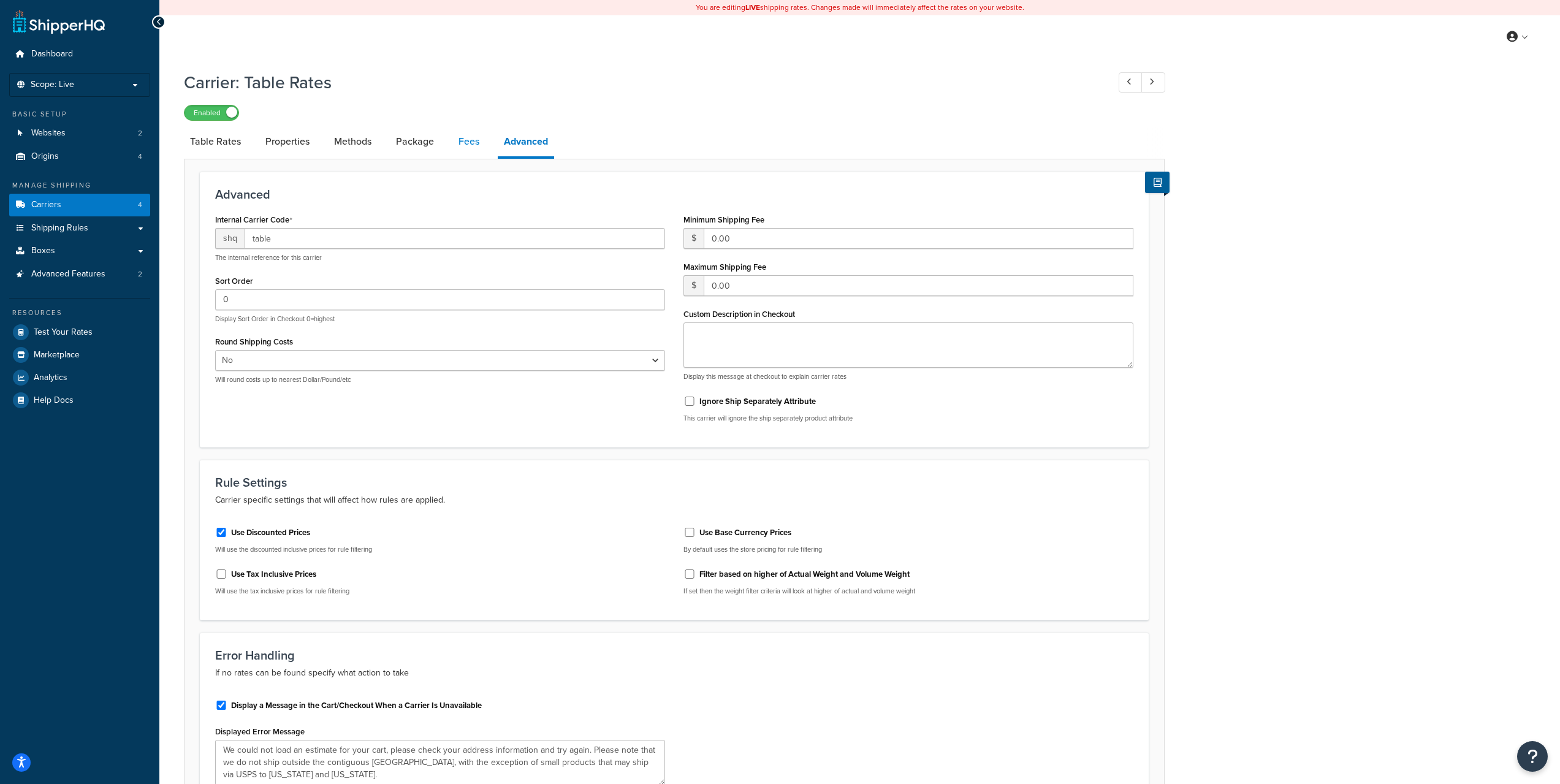
click at [481, 145] on link "Fees" at bounding box center [470, 141] width 33 height 29
select select "AFTER"
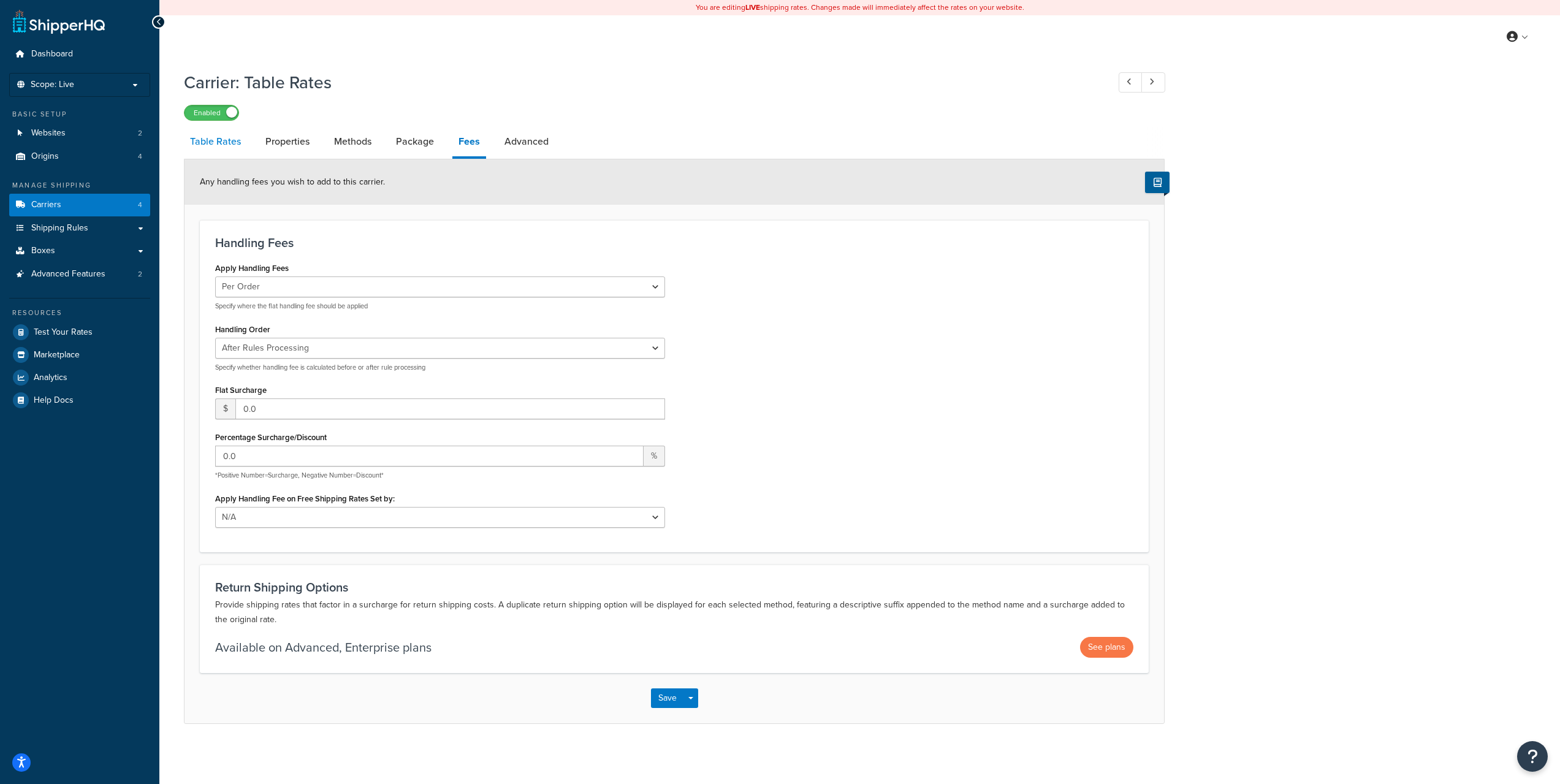
click at [198, 156] on link "Table Rates" at bounding box center [215, 141] width 63 height 29
select select "25"
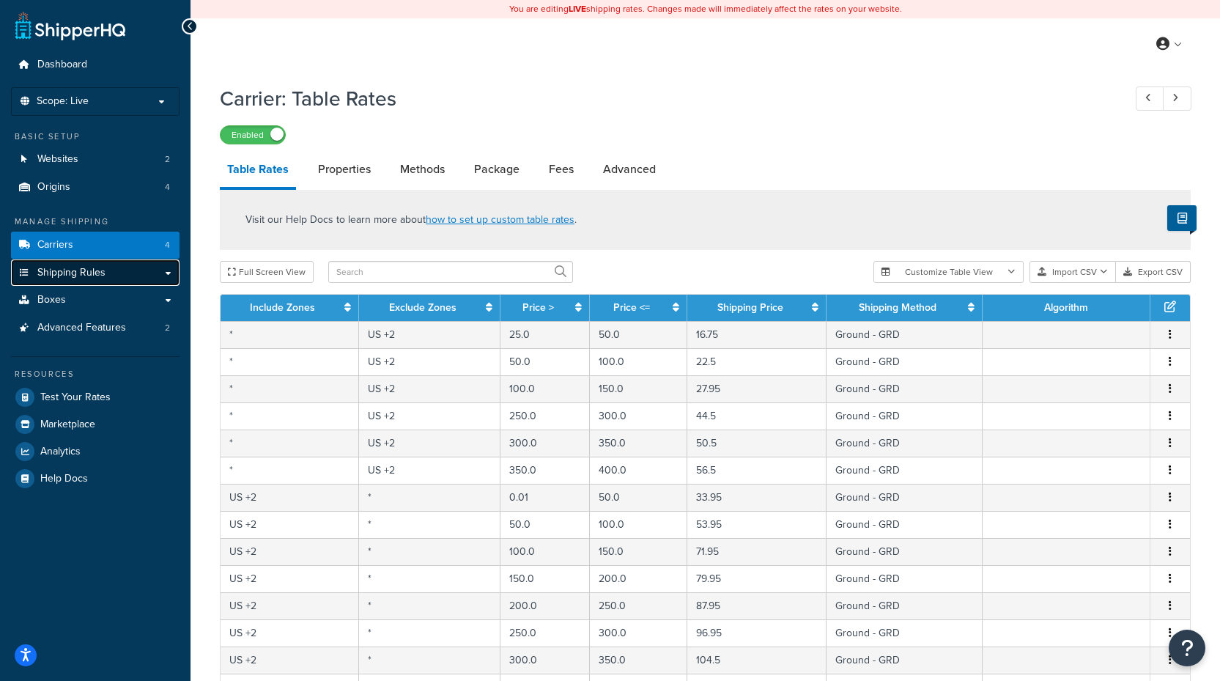
click at [103, 260] on link "Shipping Rules" at bounding box center [95, 272] width 168 height 27
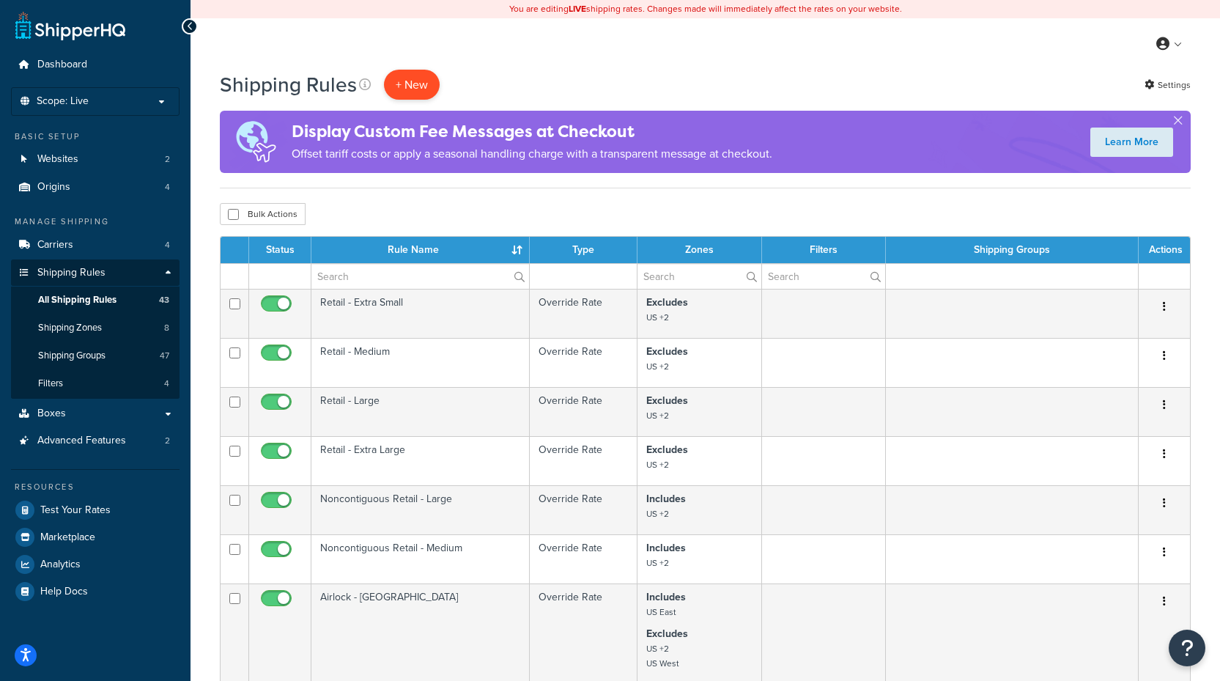
click at [395, 83] on p "+ New" at bounding box center [412, 85] width 56 height 30
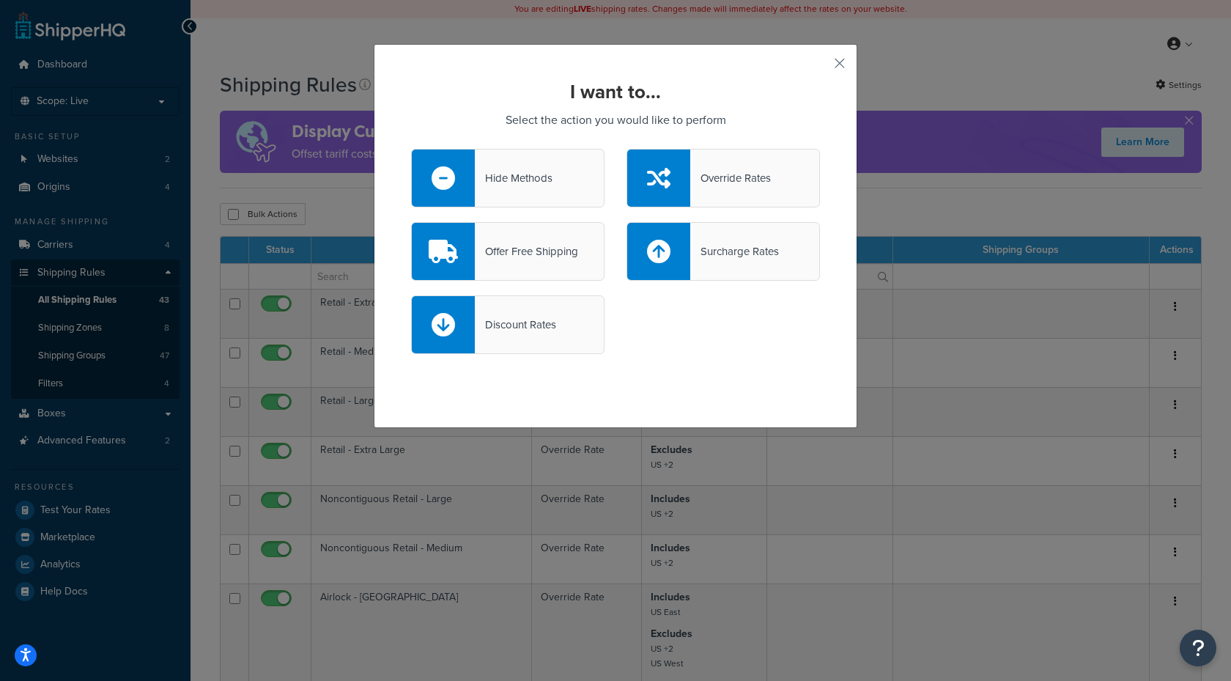
click at [503, 188] on div "Hide Methods" at bounding box center [514, 178] width 78 height 21
click at [0, 0] on input "Hide Methods" at bounding box center [0, 0] width 0 height 0
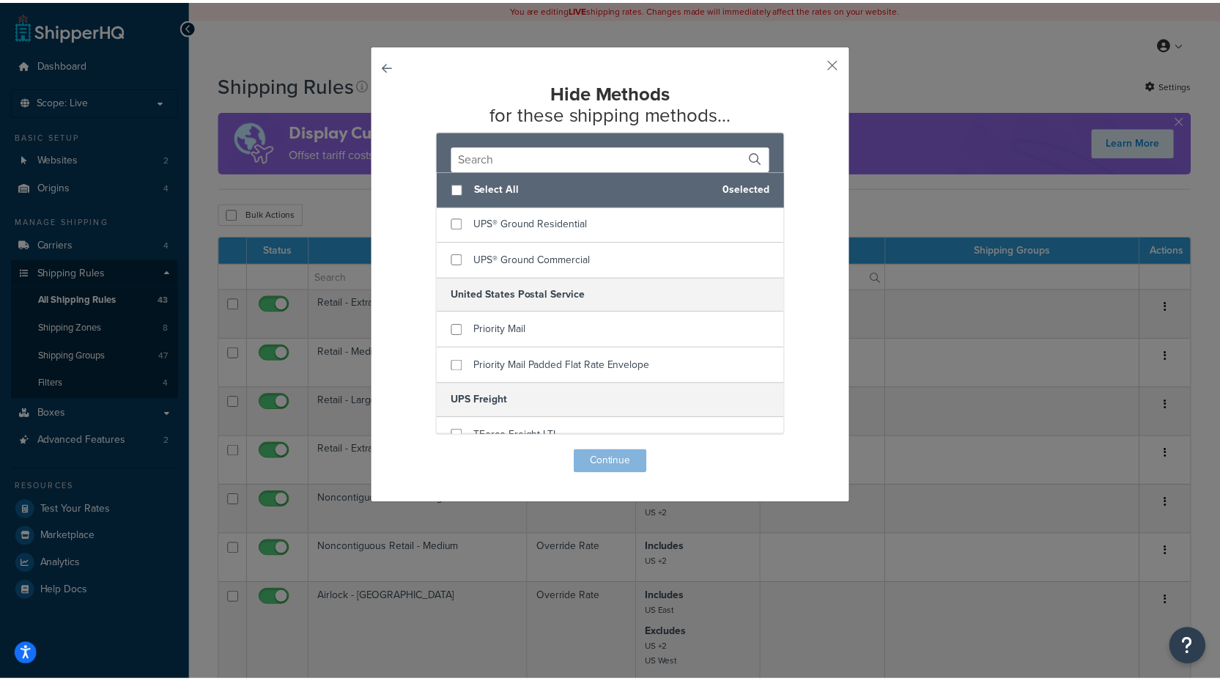
scroll to position [147, 0]
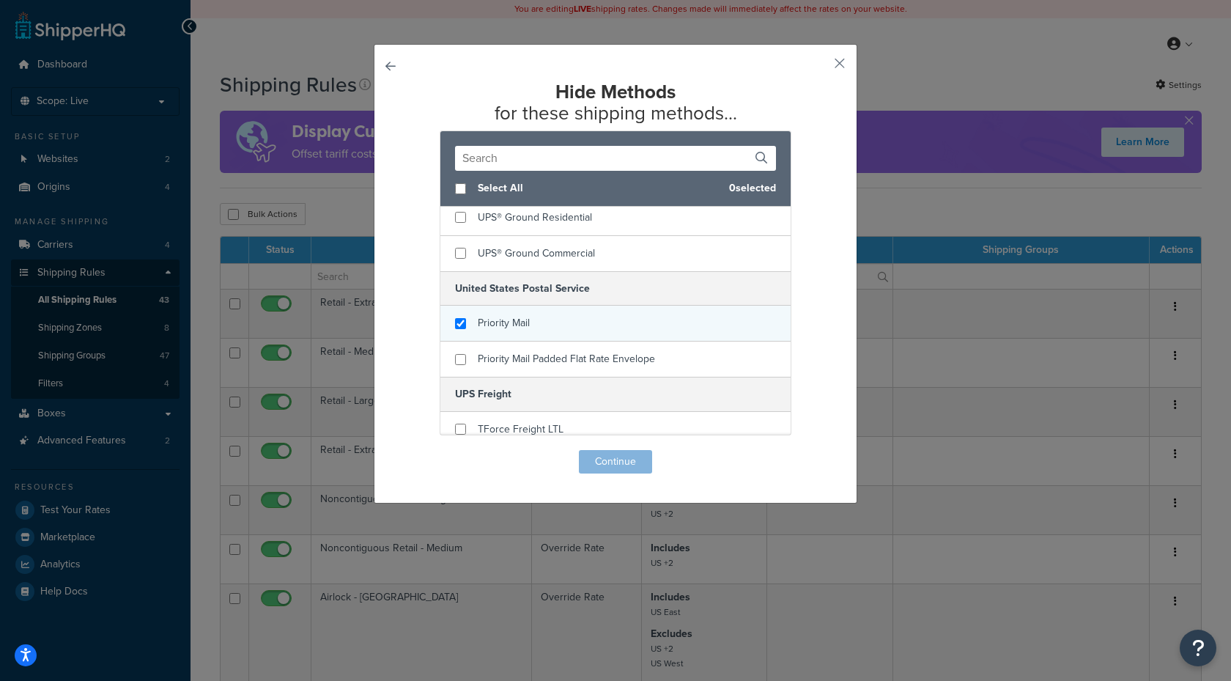
checkbox input "true"
click at [455, 330] on div "Priority Mail" at bounding box center [615, 323] width 350 height 36
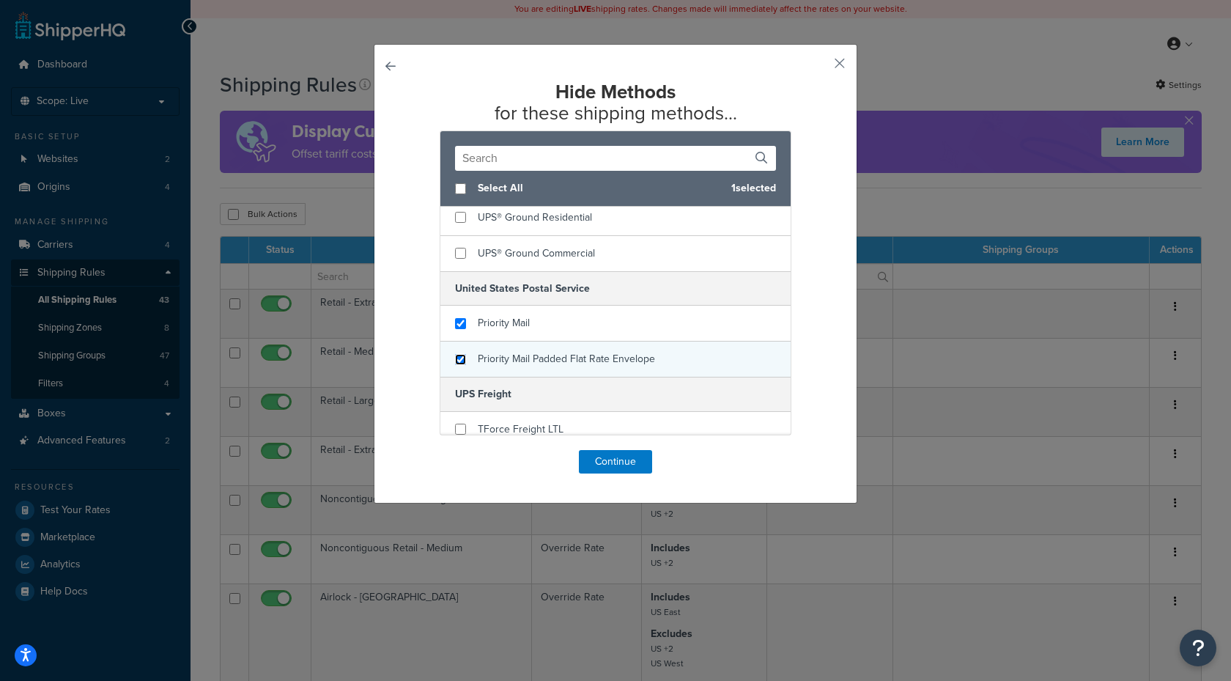
click at [455, 361] on input "checkbox" at bounding box center [460, 359] width 11 height 11
checkbox input "true"
click at [607, 464] on button "Continue" at bounding box center [615, 461] width 73 height 23
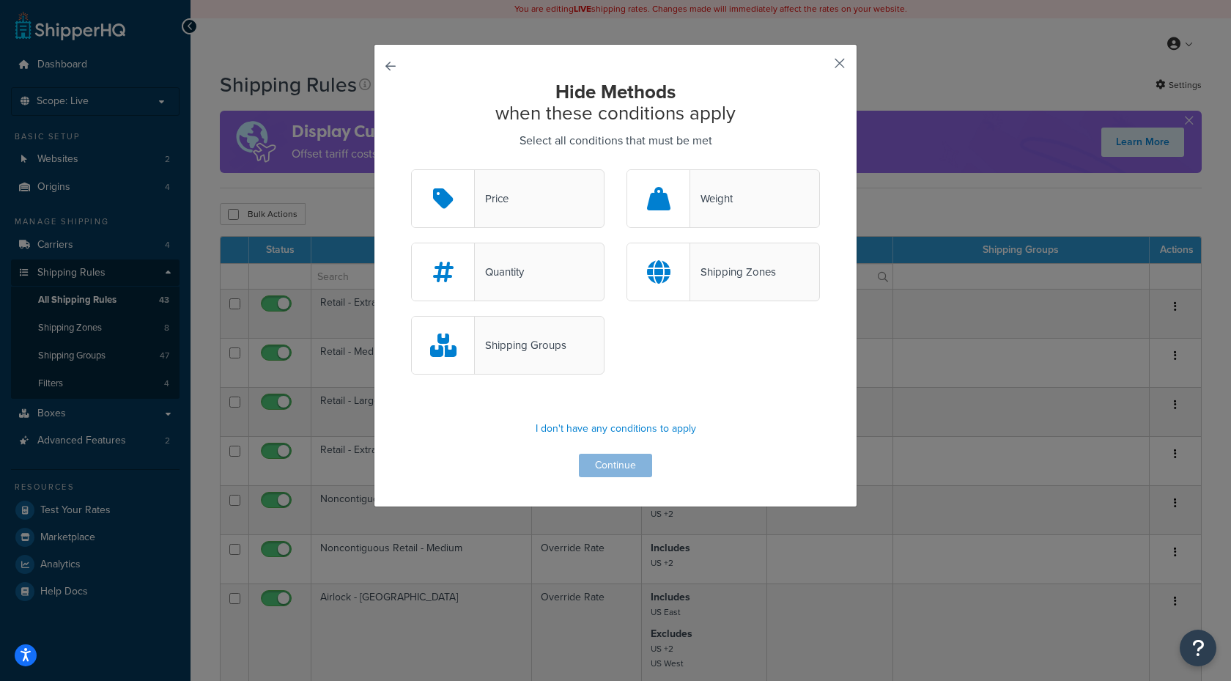
click at [820, 67] on button "button" at bounding box center [818, 69] width 4 height 4
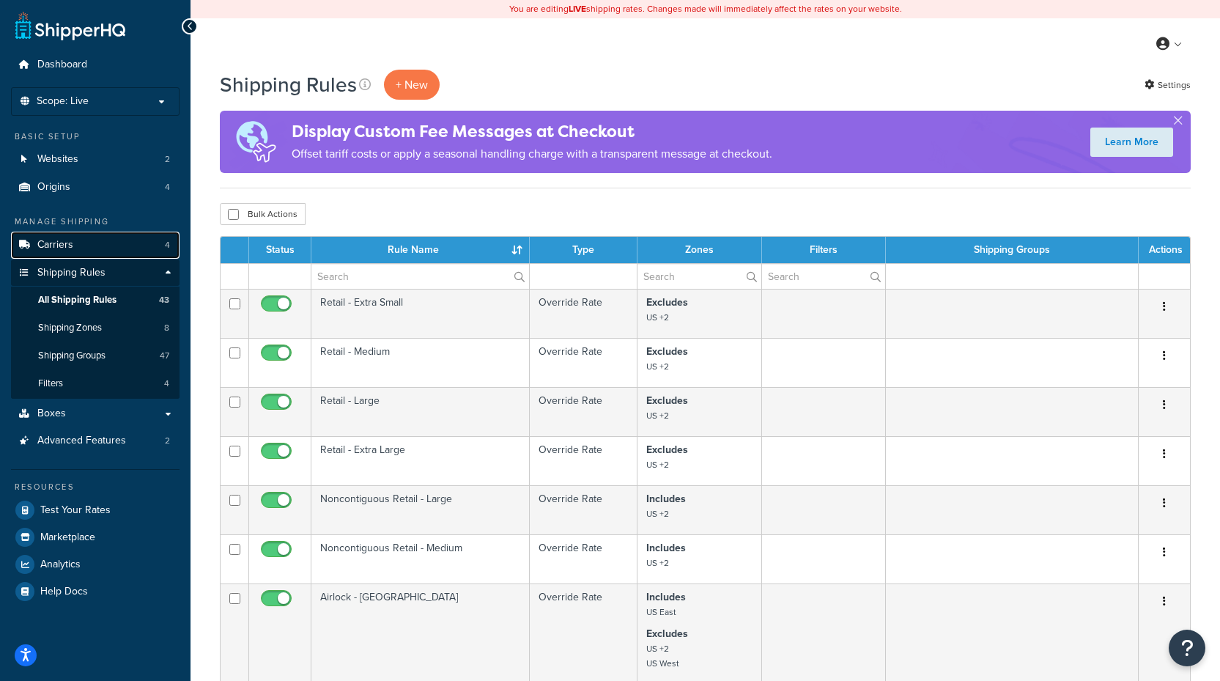
click at [86, 236] on link "Carriers 4" at bounding box center [95, 244] width 168 height 27
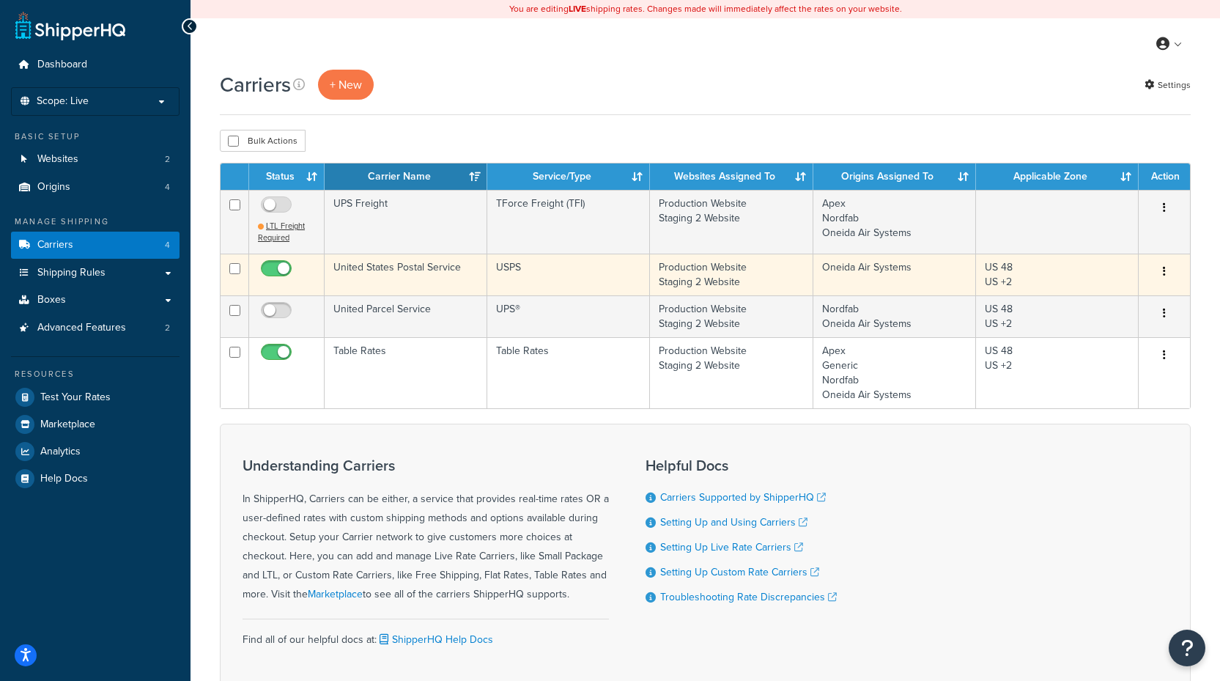
click at [424, 273] on td "United States Postal Service" at bounding box center [406, 274] width 163 height 42
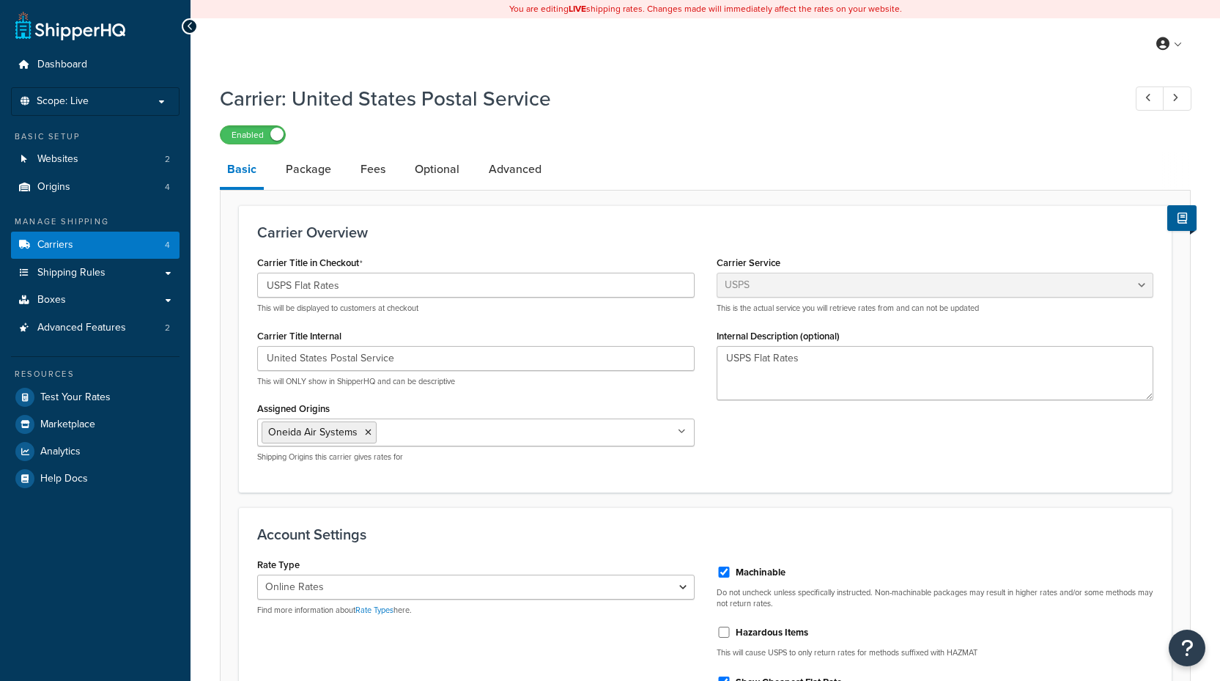
select select "usps"
select select "ONLINE"
click at [522, 179] on link "Advanced" at bounding box center [514, 169] width 67 height 35
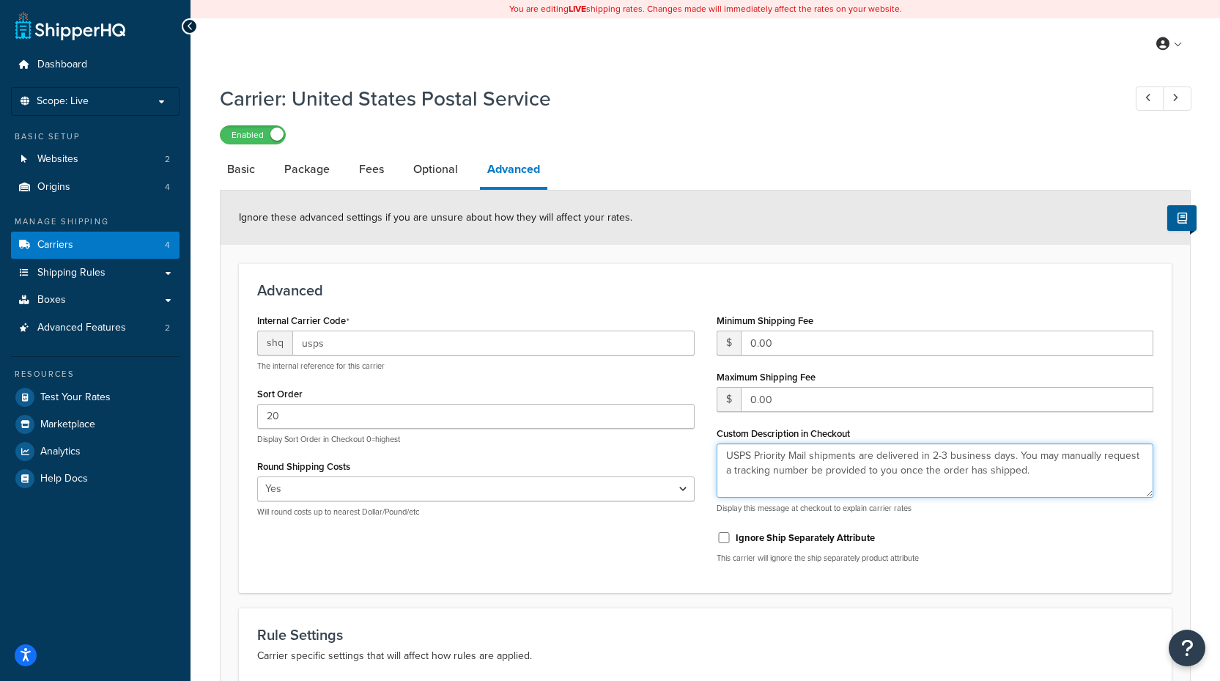
drag, startPoint x: 1015, startPoint y: 460, endPoint x: 1022, endPoint y: 503, distance: 43.7
click at [1022, 503] on div "USPS Priority Mail shipments are delivered in 2-3 business days. You may manual…" at bounding box center [934, 478] width 437 height 70
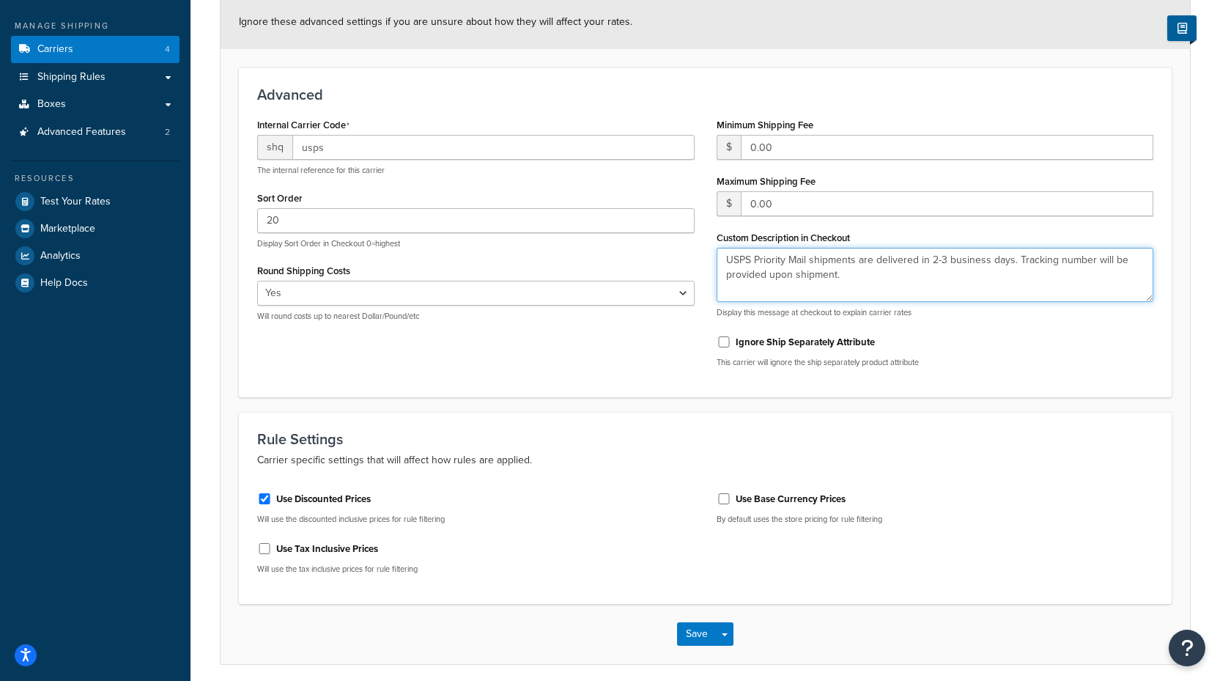
scroll to position [73, 0]
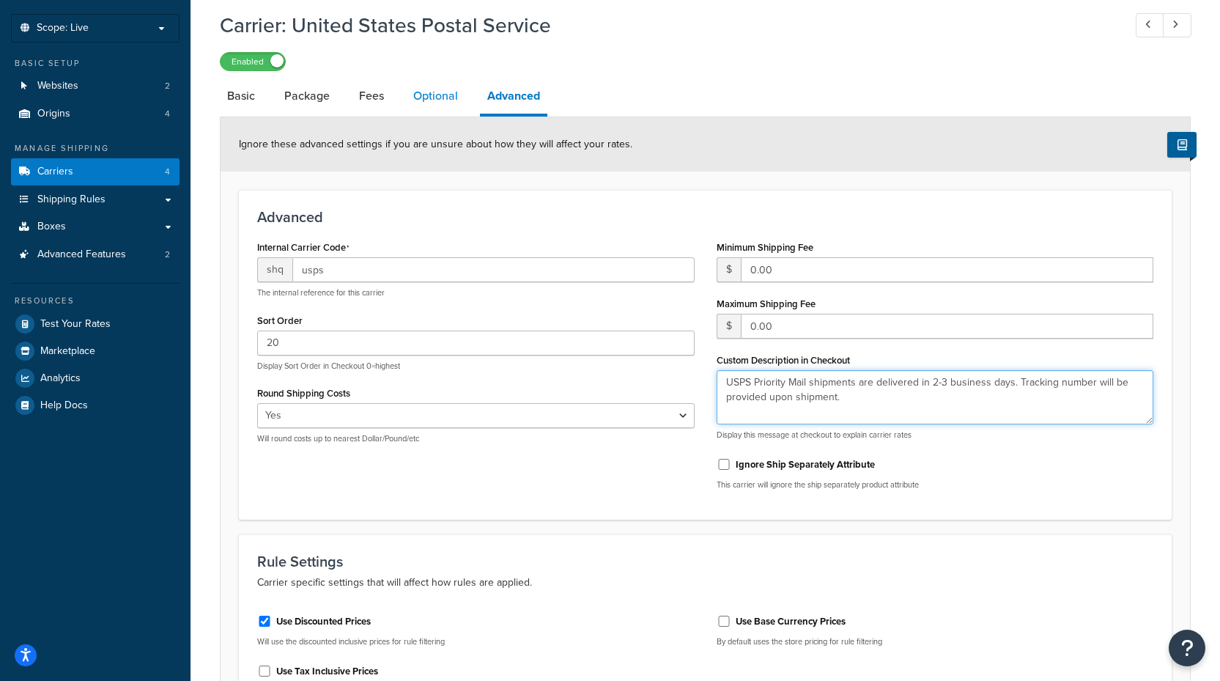
type textarea "USPS Priority Mail shipments are delivered in 2-3 business days. Tracking numbe…"
click at [447, 99] on link "Optional" at bounding box center [435, 95] width 59 height 35
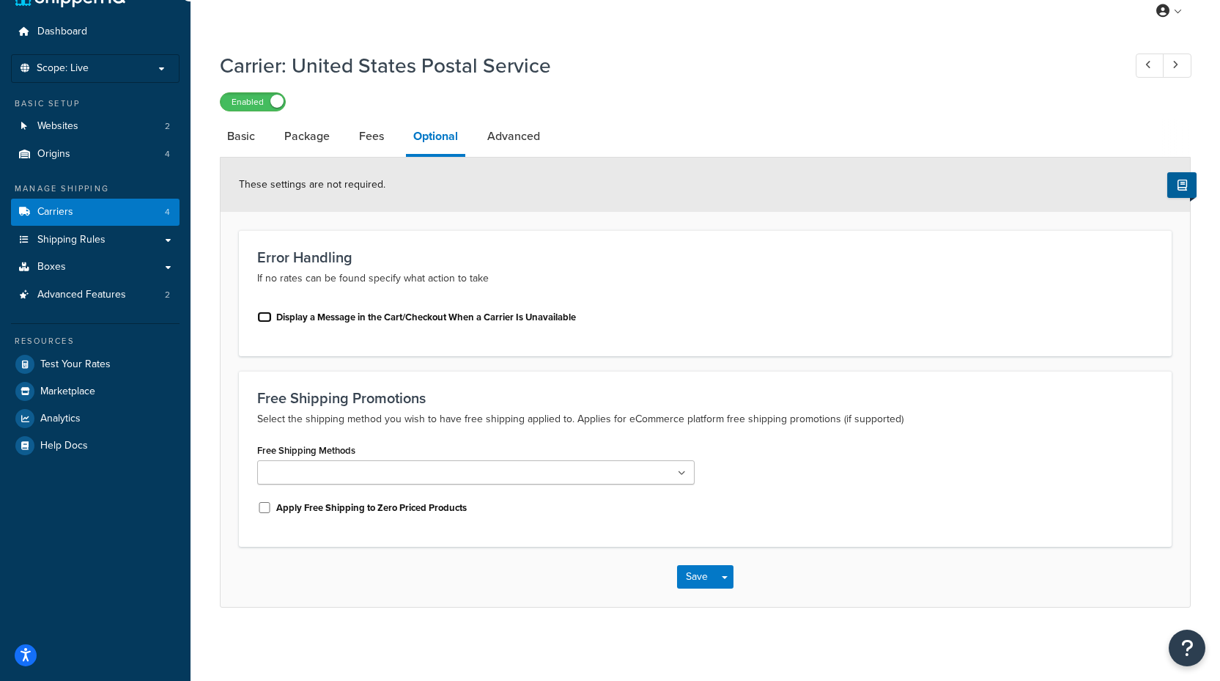
click at [262, 322] on input "Display a Message in the Cart/Checkout When a Carrier Is Unavailable" at bounding box center [264, 316] width 15 height 11
checkbox input "true"
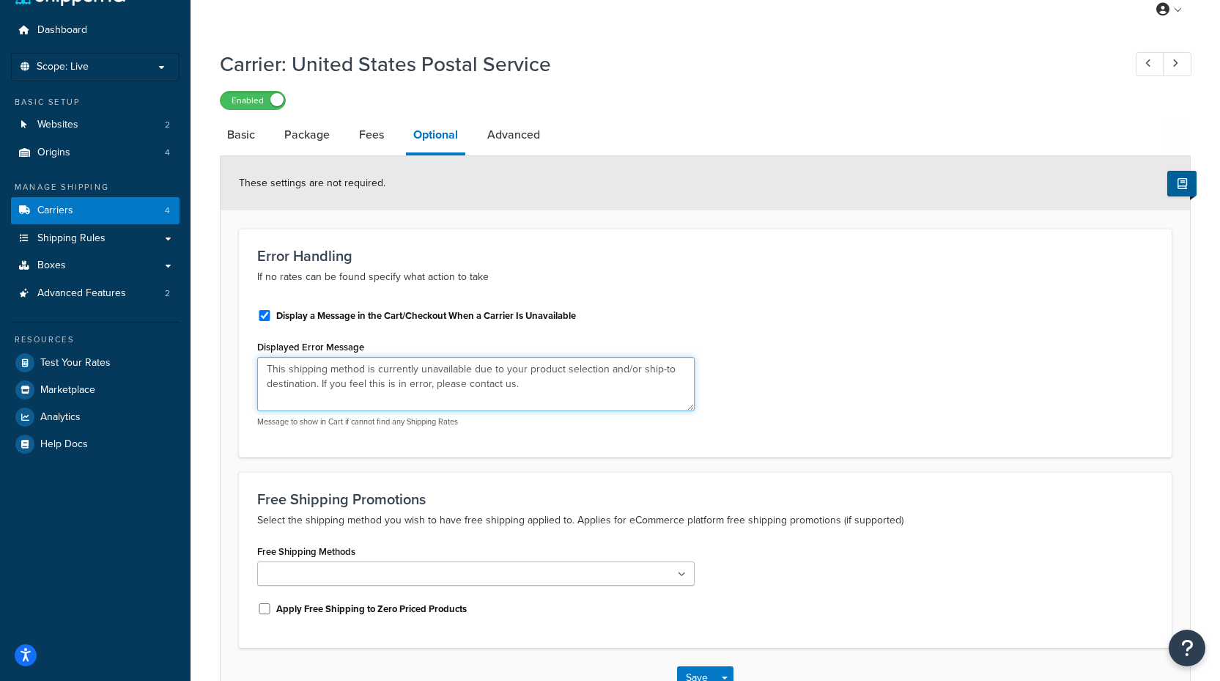
drag, startPoint x: 568, startPoint y: 393, endPoint x: 190, endPoint y: 357, distance: 379.7
click at [190, 357] on div "Dashboard Scope: Live Basic Setup Websites 2 Origins 4 Manage Shipping Carriers…" at bounding box center [610, 374] width 1220 height 816
click at [357, 370] on textarea "A valid shipping rate One or more items in the cart cannot be shipped via USPS" at bounding box center [475, 384] width 437 height 54
click at [361, 369] on textarea "A valid shipping rate One or more items in the cart cannot be shipped via USPS" at bounding box center [475, 384] width 437 height 54
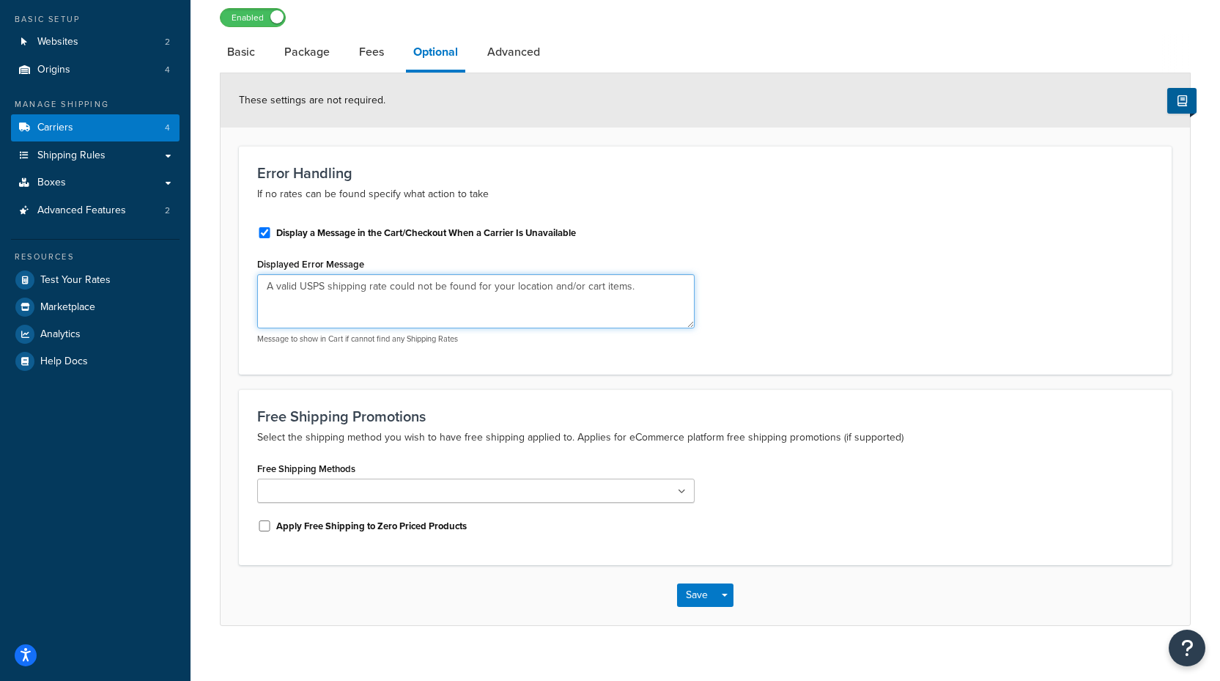
scroll to position [137, 0]
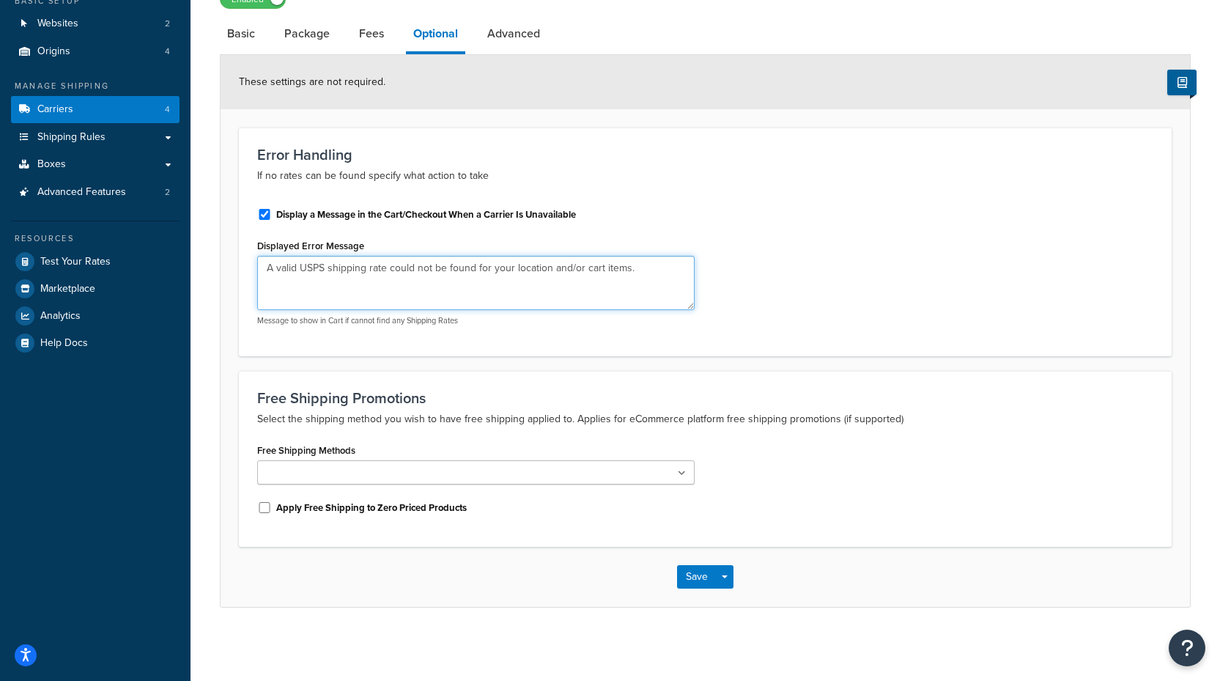
type textarea "A valid USPS shipping rate could not be found for your location and/or cart ite…"
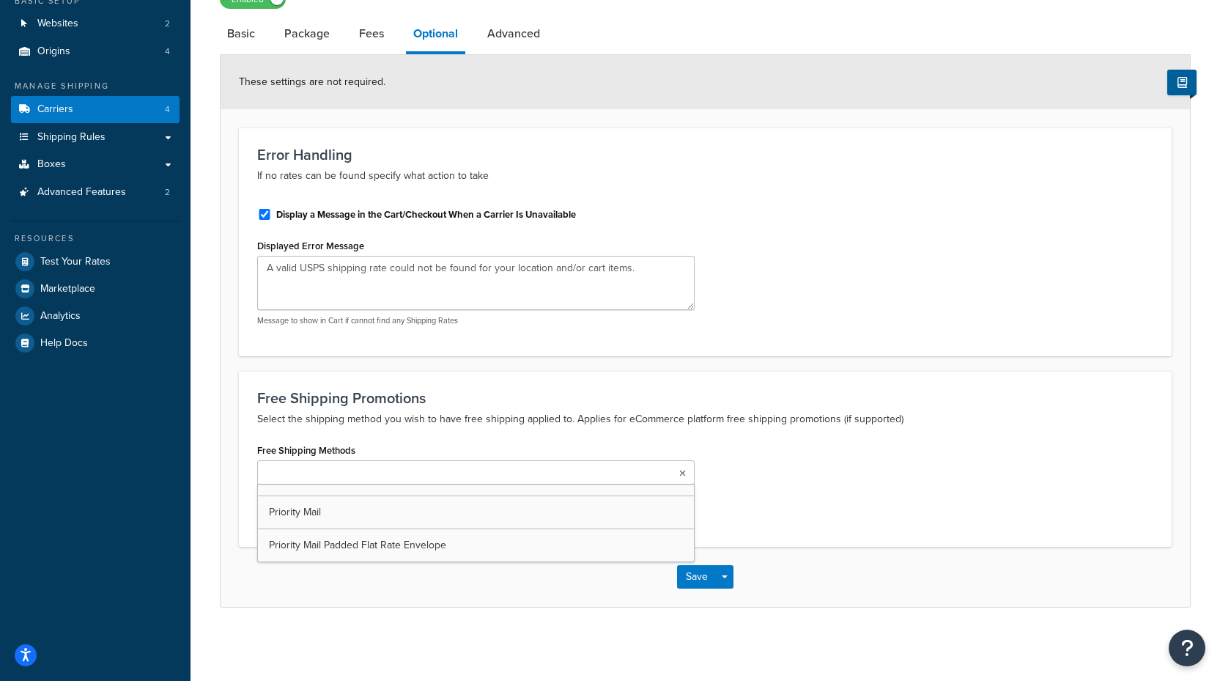
click at [431, 475] on ul at bounding box center [475, 472] width 437 height 24
click at [457, 431] on div "Free Shipping Promotions Select the shipping method you wish to have free shipp…" at bounding box center [705, 459] width 933 height 176
click at [372, 40] on link "Fees" at bounding box center [372, 33] width 40 height 35
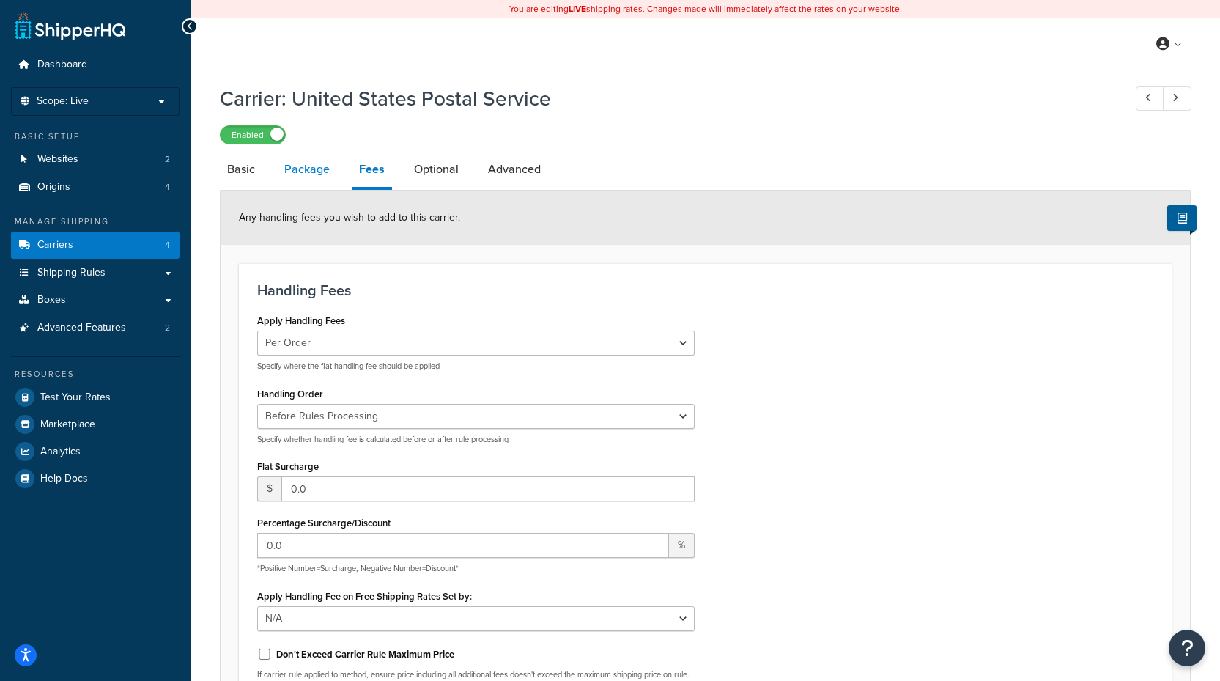
click at [306, 170] on link "Package" at bounding box center [307, 169] width 60 height 35
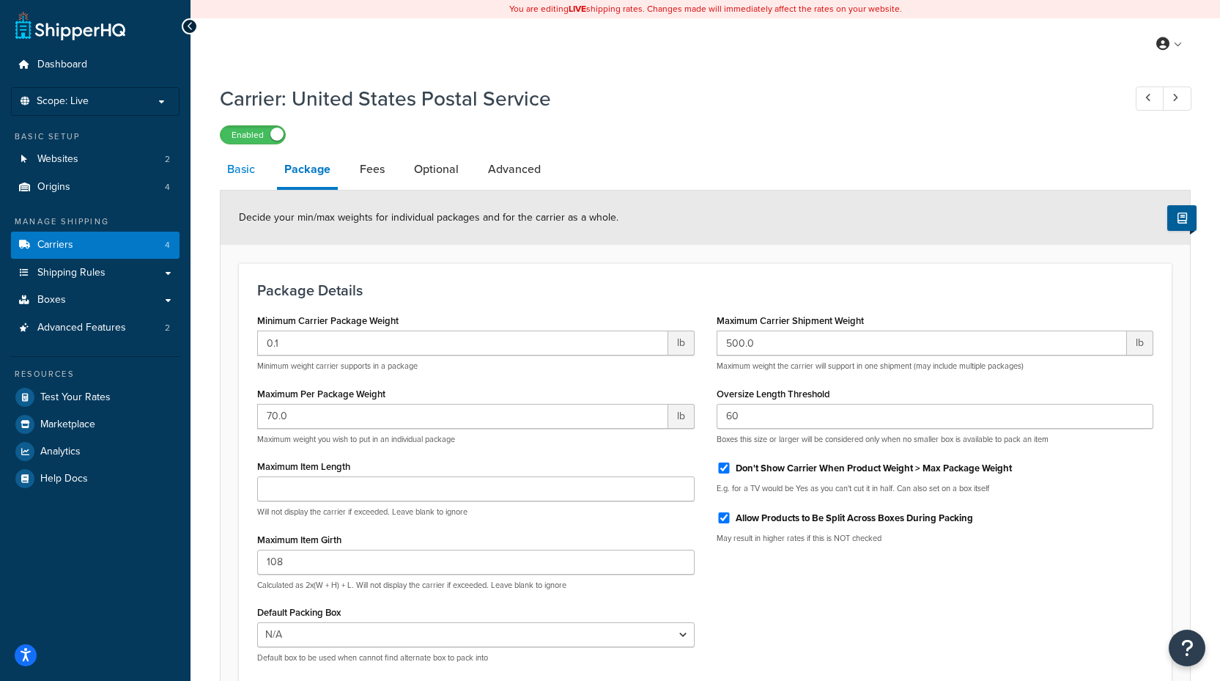
click at [247, 180] on link "Basic" at bounding box center [241, 169] width 42 height 35
select select "usps"
select select "ONLINE"
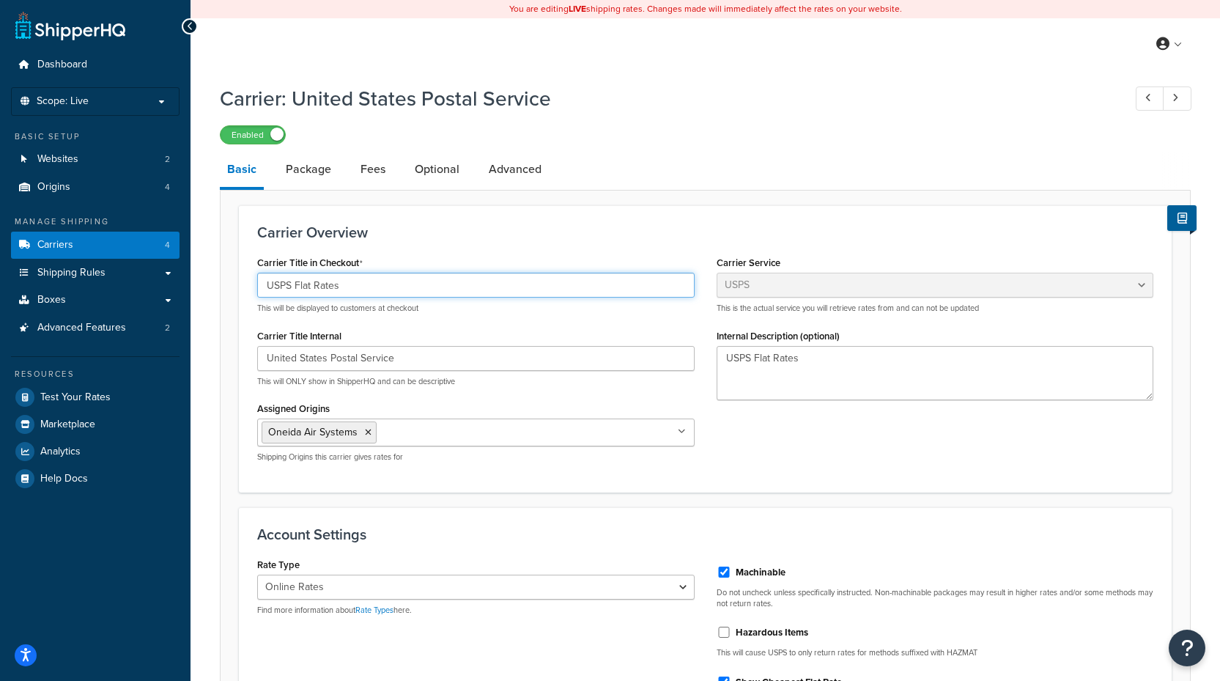
drag, startPoint x: 295, startPoint y: 284, endPoint x: 422, endPoint y: 303, distance: 128.1
click at [422, 303] on div "USPS Flat Rates This will be displayed to customers at checkout" at bounding box center [475, 293] width 437 height 41
type input "USPS"
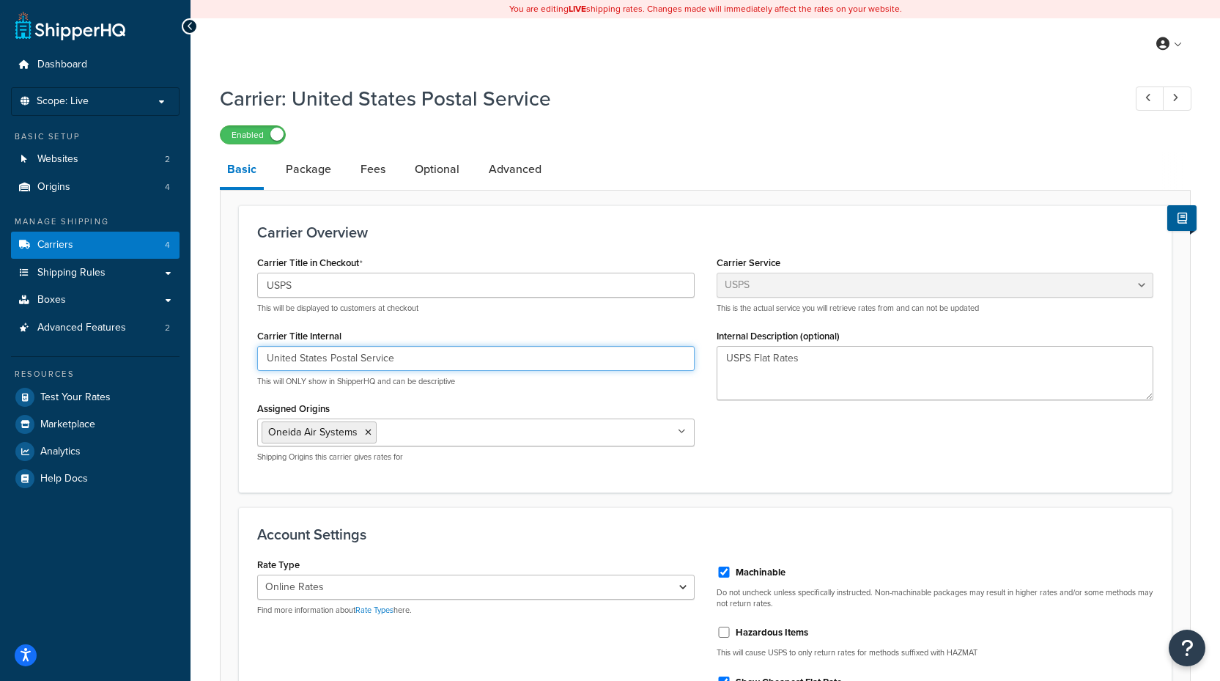
click at [431, 356] on input "United States Postal Service" at bounding box center [475, 358] width 437 height 25
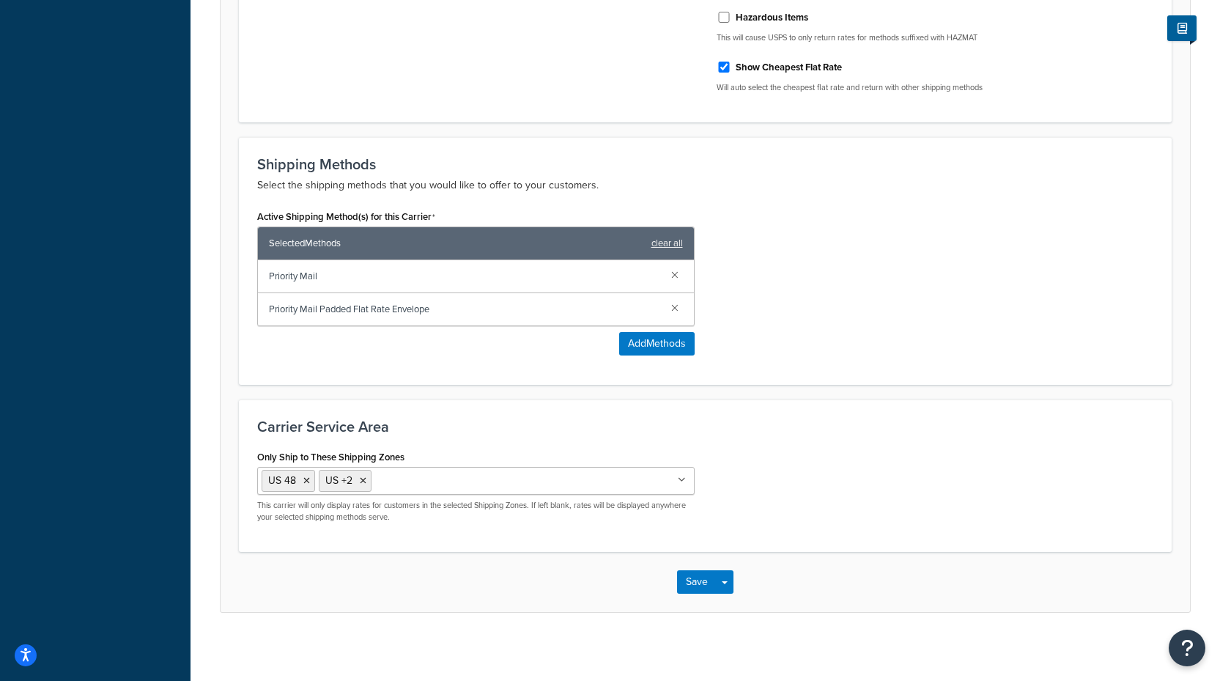
scroll to position [621, 0]
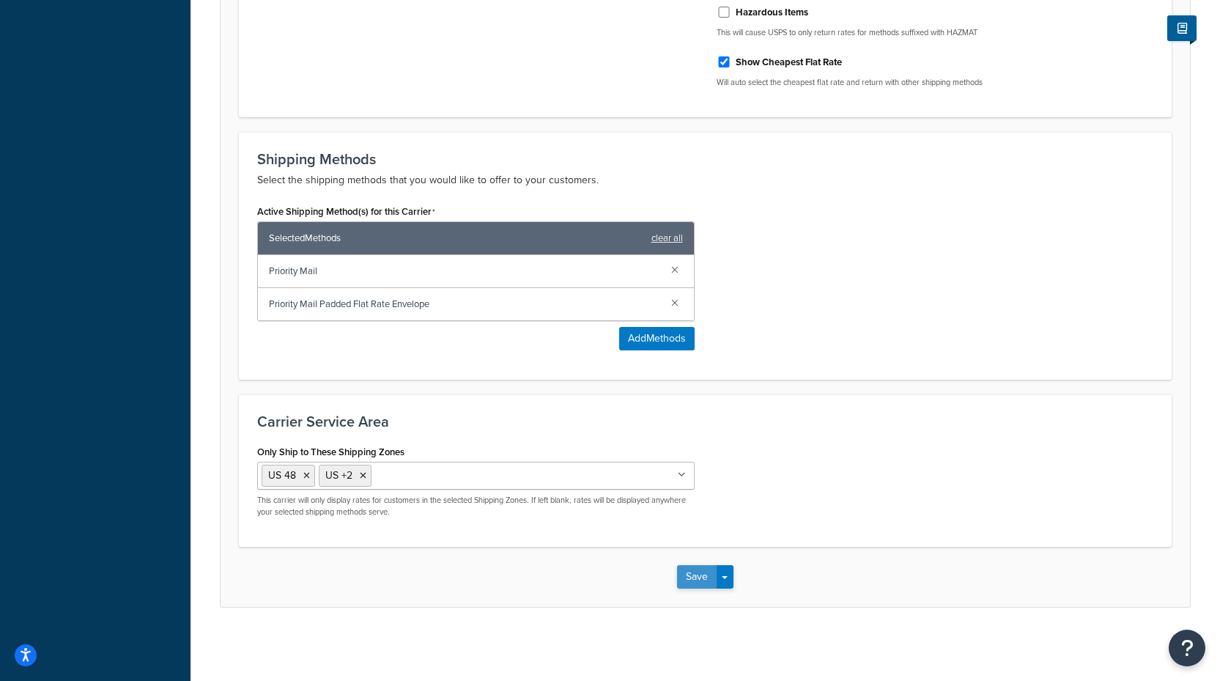
click at [691, 572] on button "Save" at bounding box center [697, 576] width 40 height 23
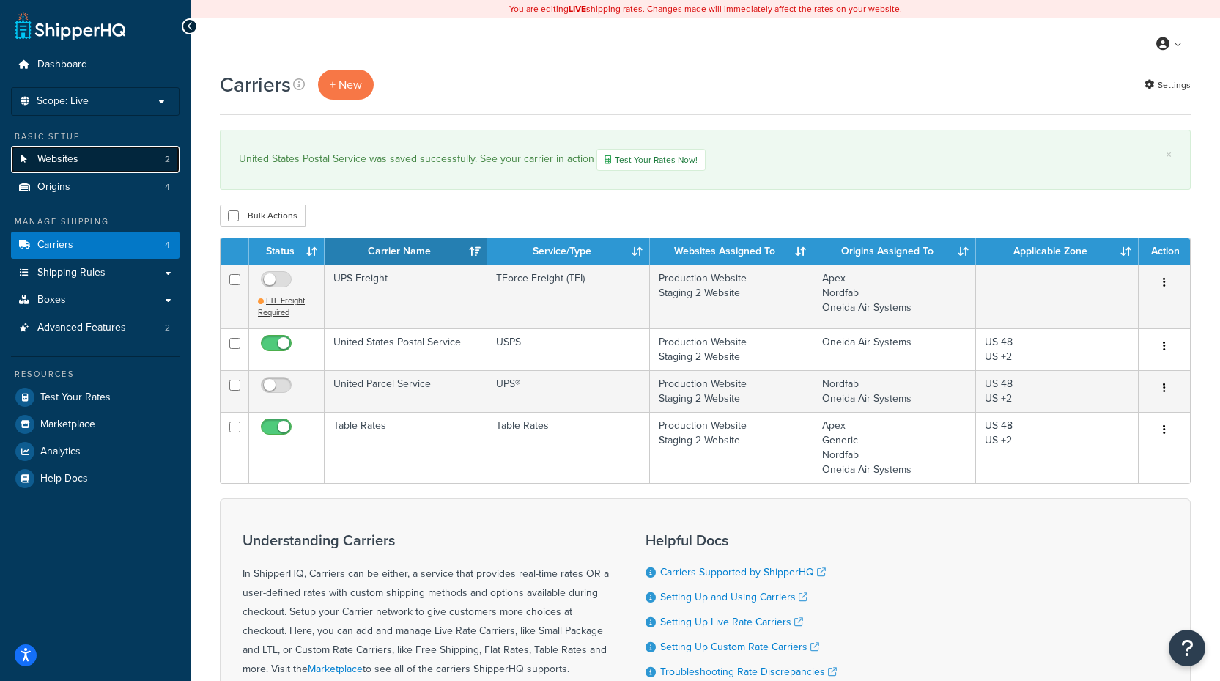
click at [88, 160] on link "Websites 2" at bounding box center [95, 159] width 168 height 27
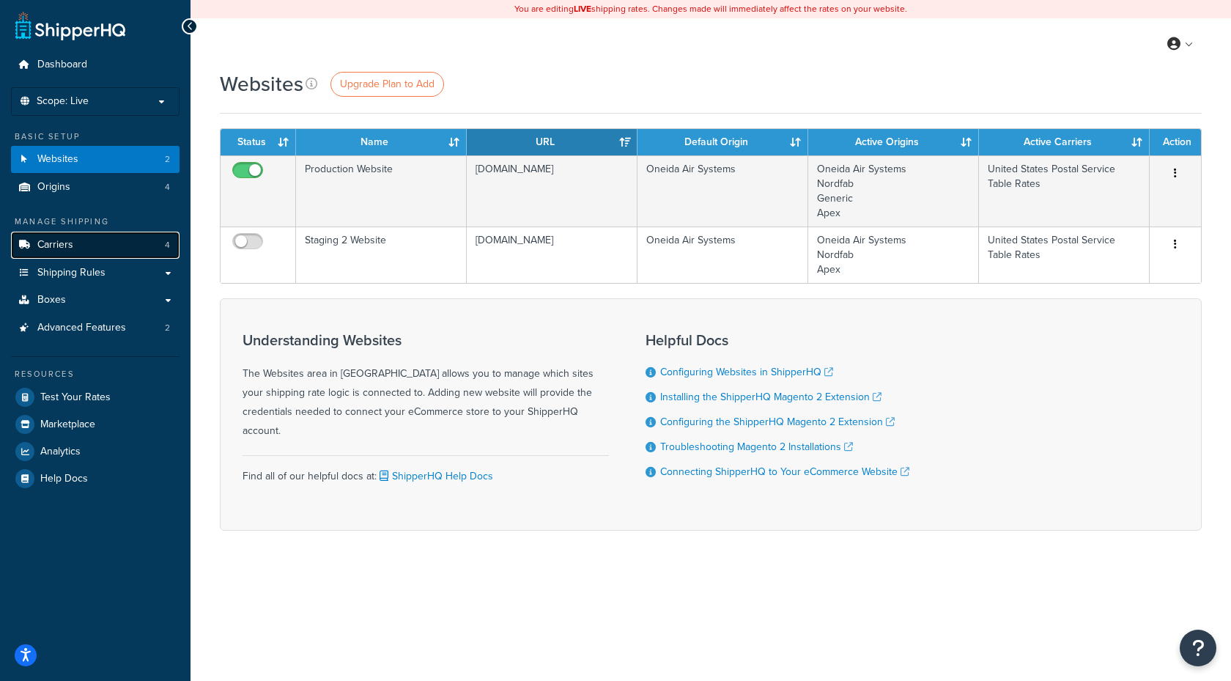
click at [97, 249] on link "Carriers 4" at bounding box center [95, 244] width 168 height 27
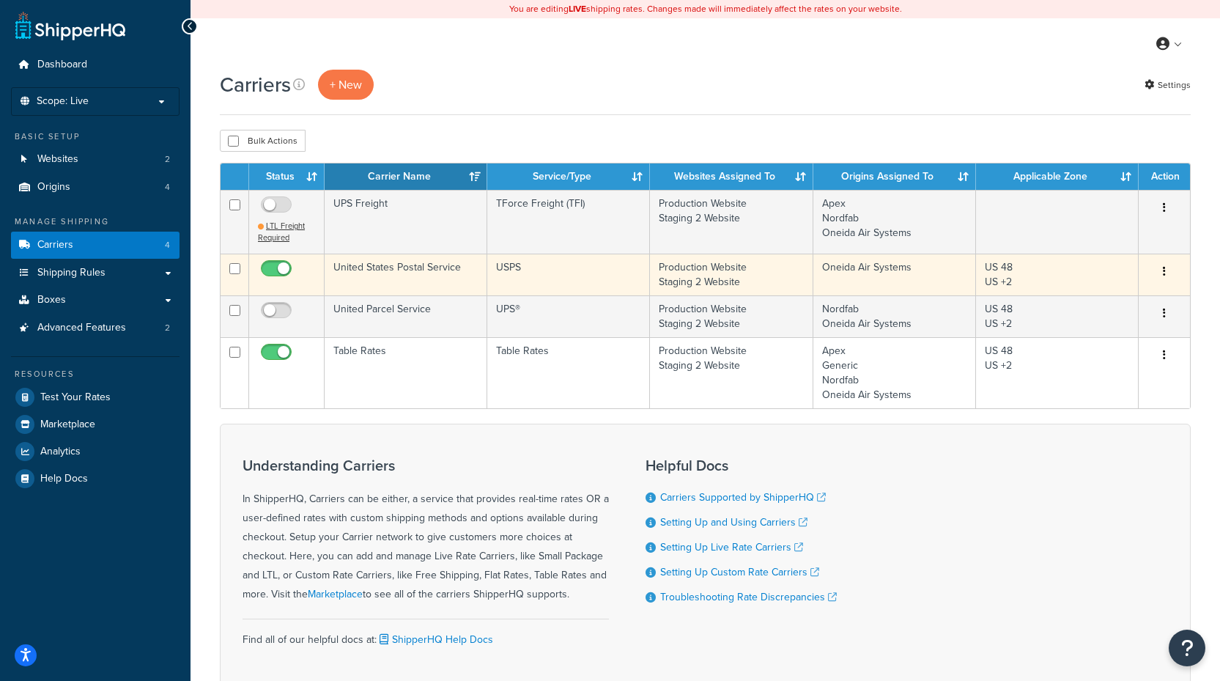
click at [1161, 271] on button "button" at bounding box center [1164, 271] width 21 height 23
click at [1124, 291] on link "Edit" at bounding box center [1105, 301] width 116 height 30
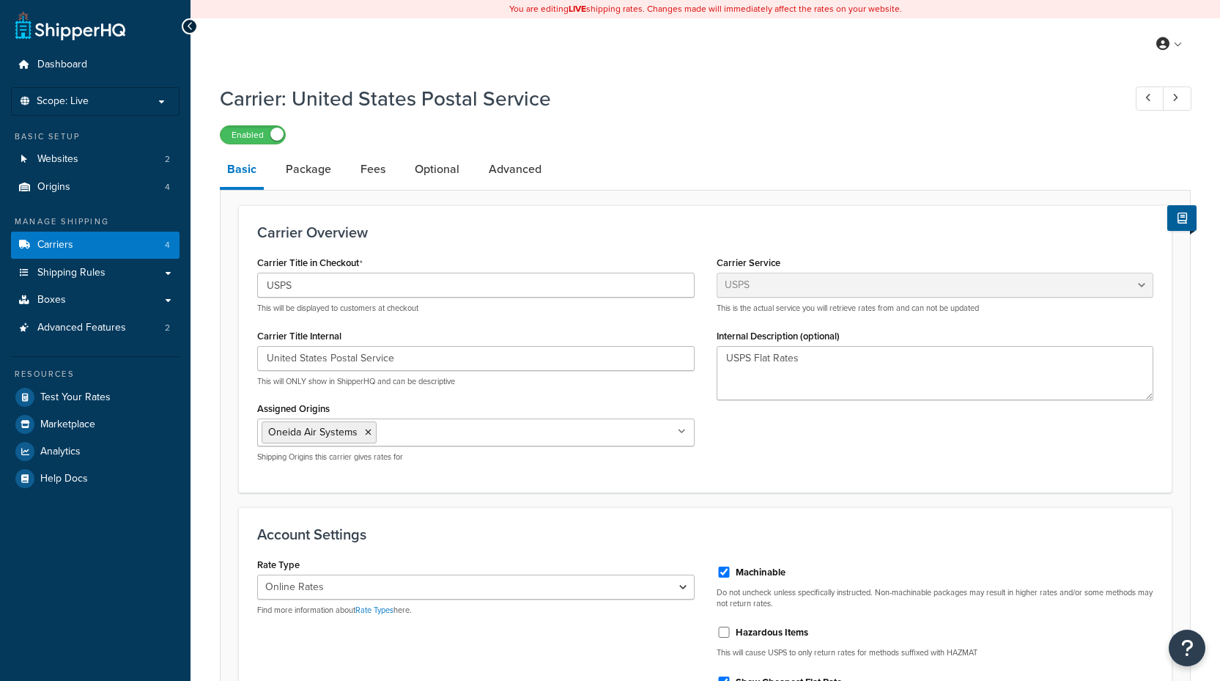
select select "usps"
select select "ONLINE"
click at [527, 176] on link "Advanced" at bounding box center [514, 169] width 67 height 35
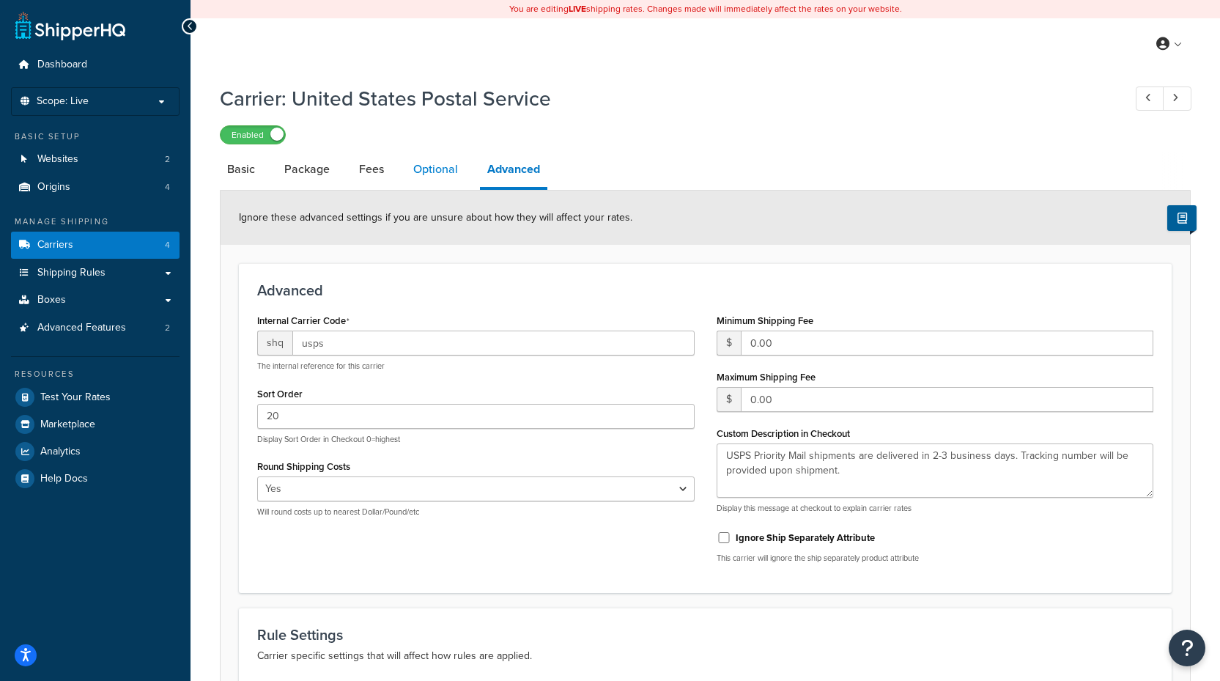
click at [447, 175] on link "Optional" at bounding box center [435, 169] width 59 height 35
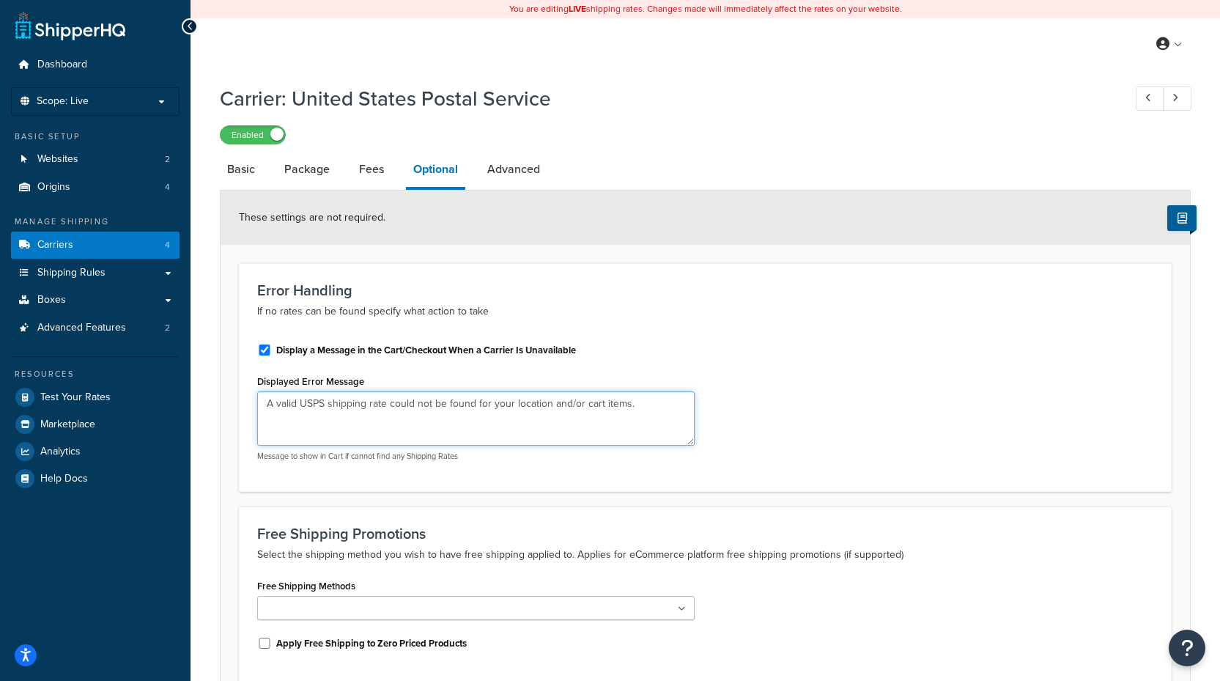
click at [500, 423] on textarea "A valid USPS shipping rate could not be found for your location and/or cart ite…" at bounding box center [475, 418] width 437 height 54
click at [325, 289] on h3 "Error Handling" at bounding box center [705, 290] width 896 height 16
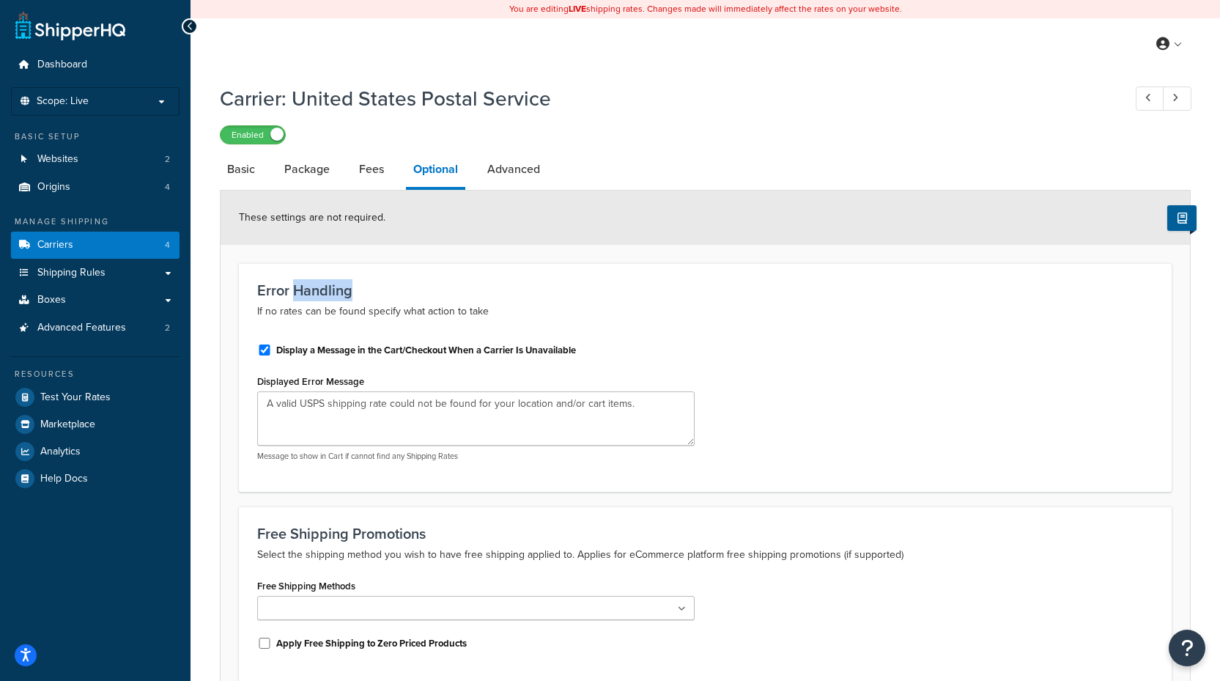
click at [325, 289] on h3 "Error Handling" at bounding box center [705, 290] width 896 height 16
copy h3 "Error Handling"
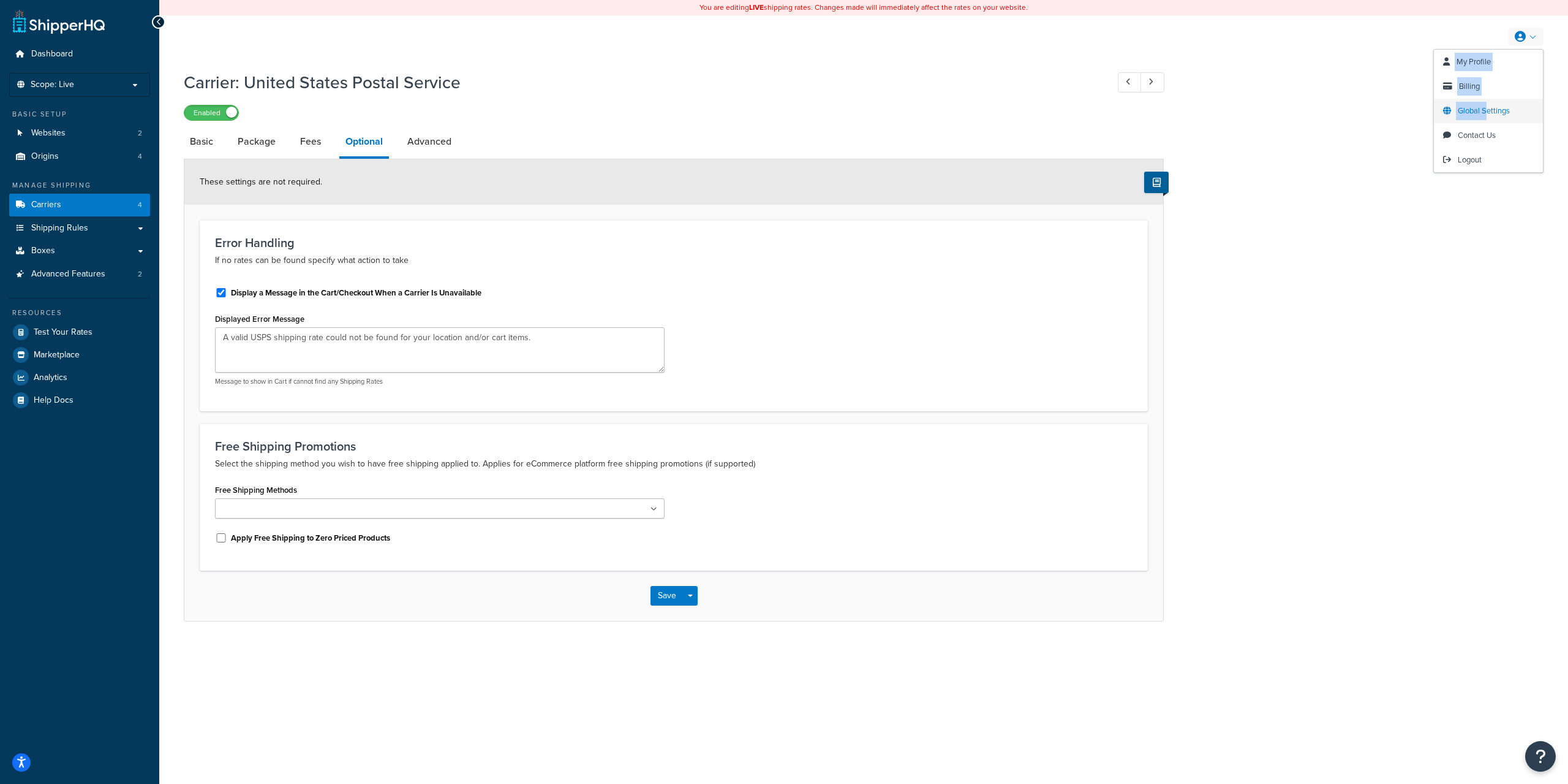
drag, startPoint x: 1527, startPoint y: 40, endPoint x: 1494, endPoint y: 120, distance: 86.5
click at [1019, 46] on li "My Profile Billing Global Settings Contact Us Logout" at bounding box center [1526, 37] width 35 height 18
click at [1019, 109] on span "Global Settings" at bounding box center [1484, 110] width 52 height 12
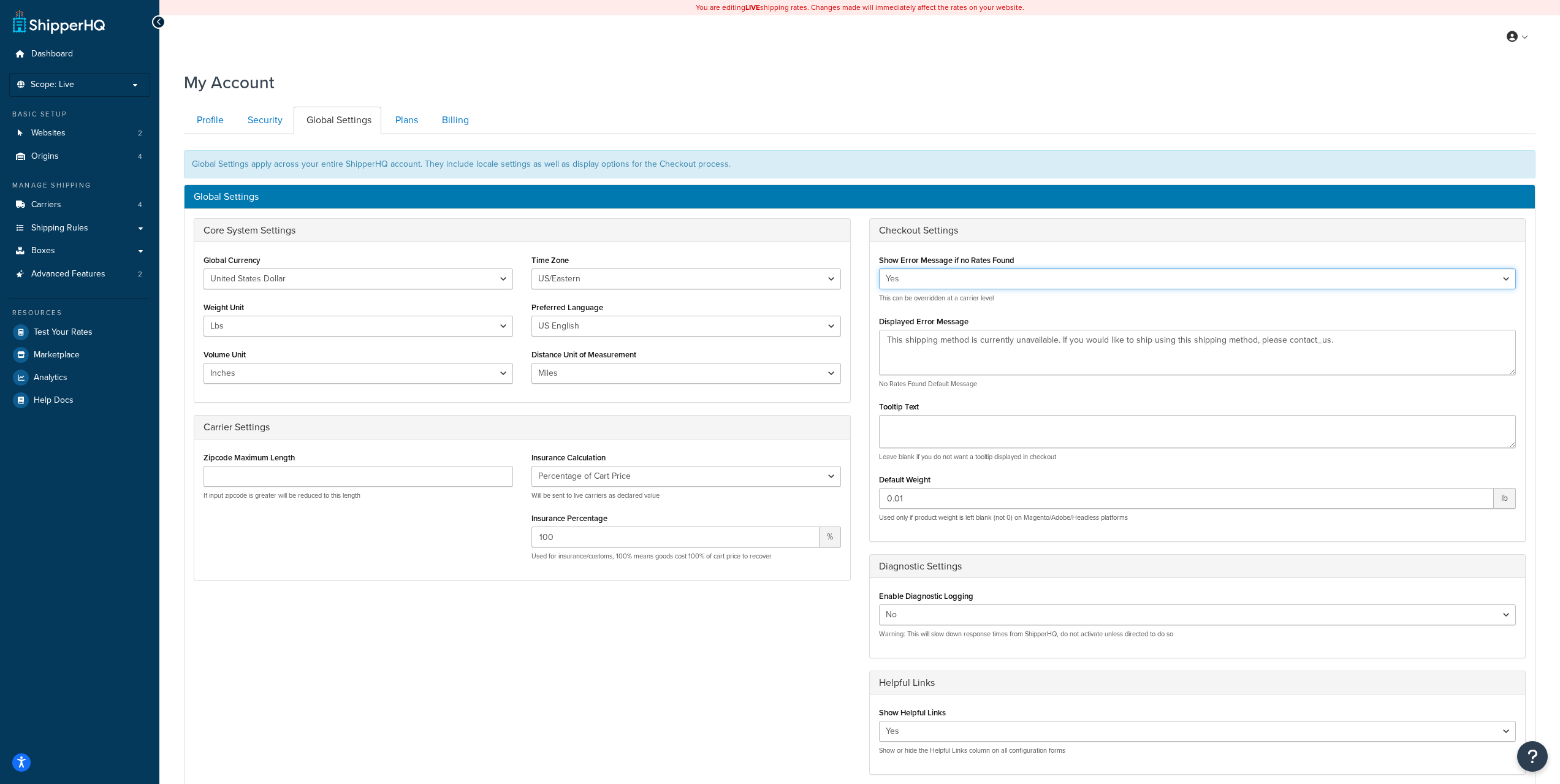
click at [963, 282] on select "Yes No" at bounding box center [1198, 279] width 638 height 21
click at [879, 269] on select "Yes No" at bounding box center [1198, 279] width 638 height 21
click at [952, 278] on select "Yes No" at bounding box center [1198, 279] width 638 height 21
select select "true"
click at [879, 269] on select "Yes No" at bounding box center [1198, 279] width 638 height 21
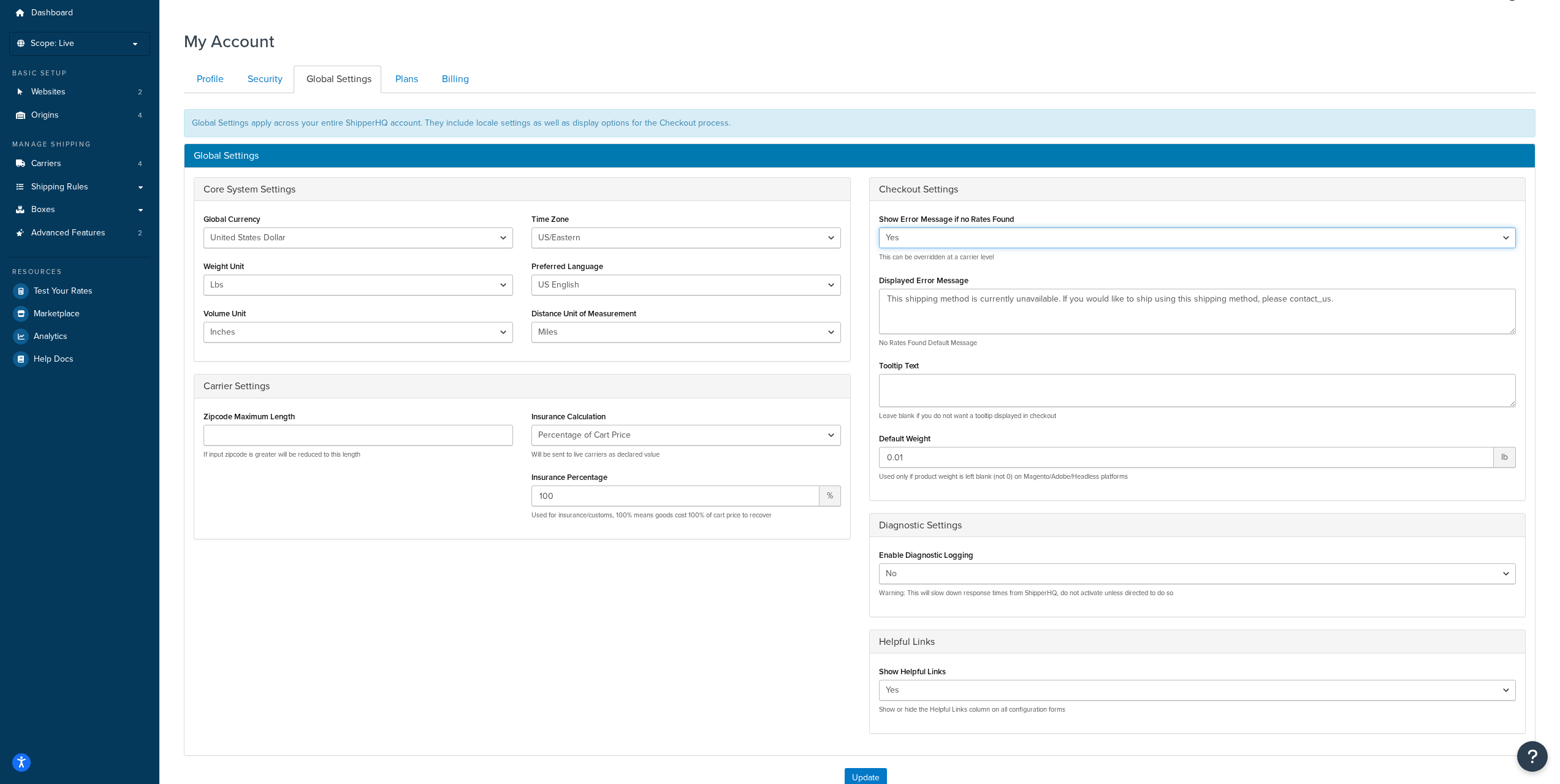
scroll to position [186, 0]
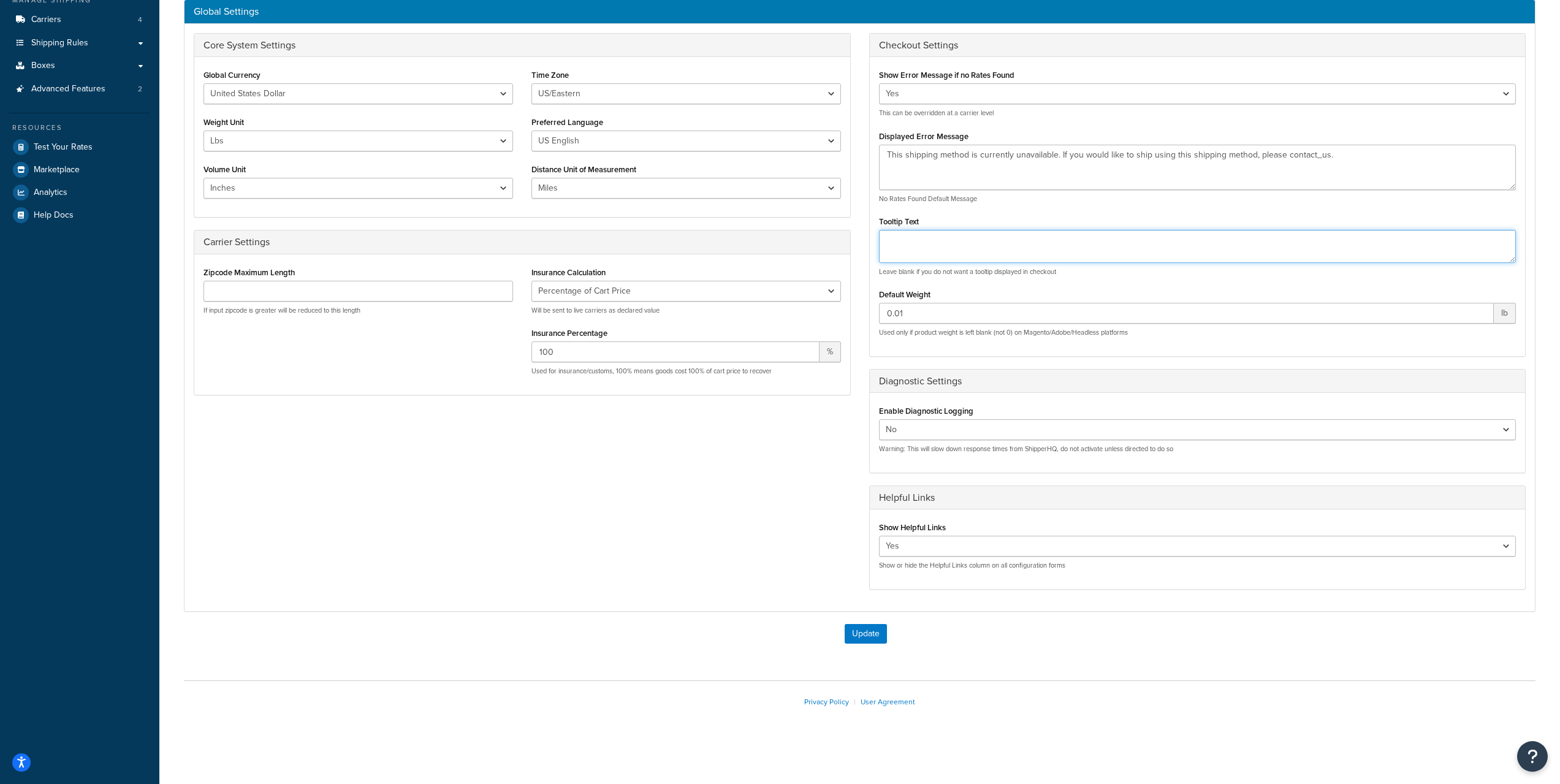
click at [998, 234] on textarea "Tooltip Text" at bounding box center [1198, 247] width 638 height 33
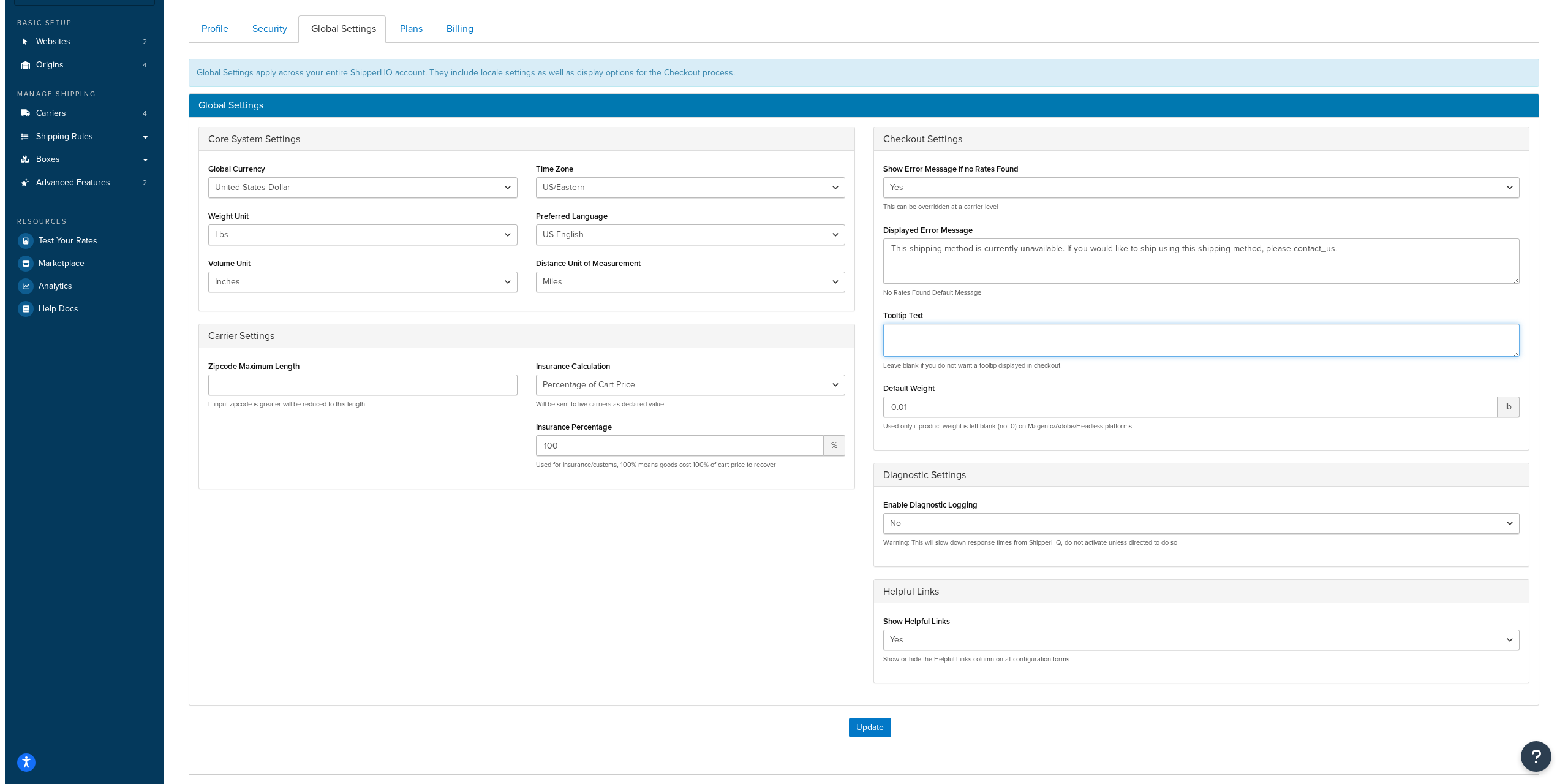
scroll to position [0, 0]
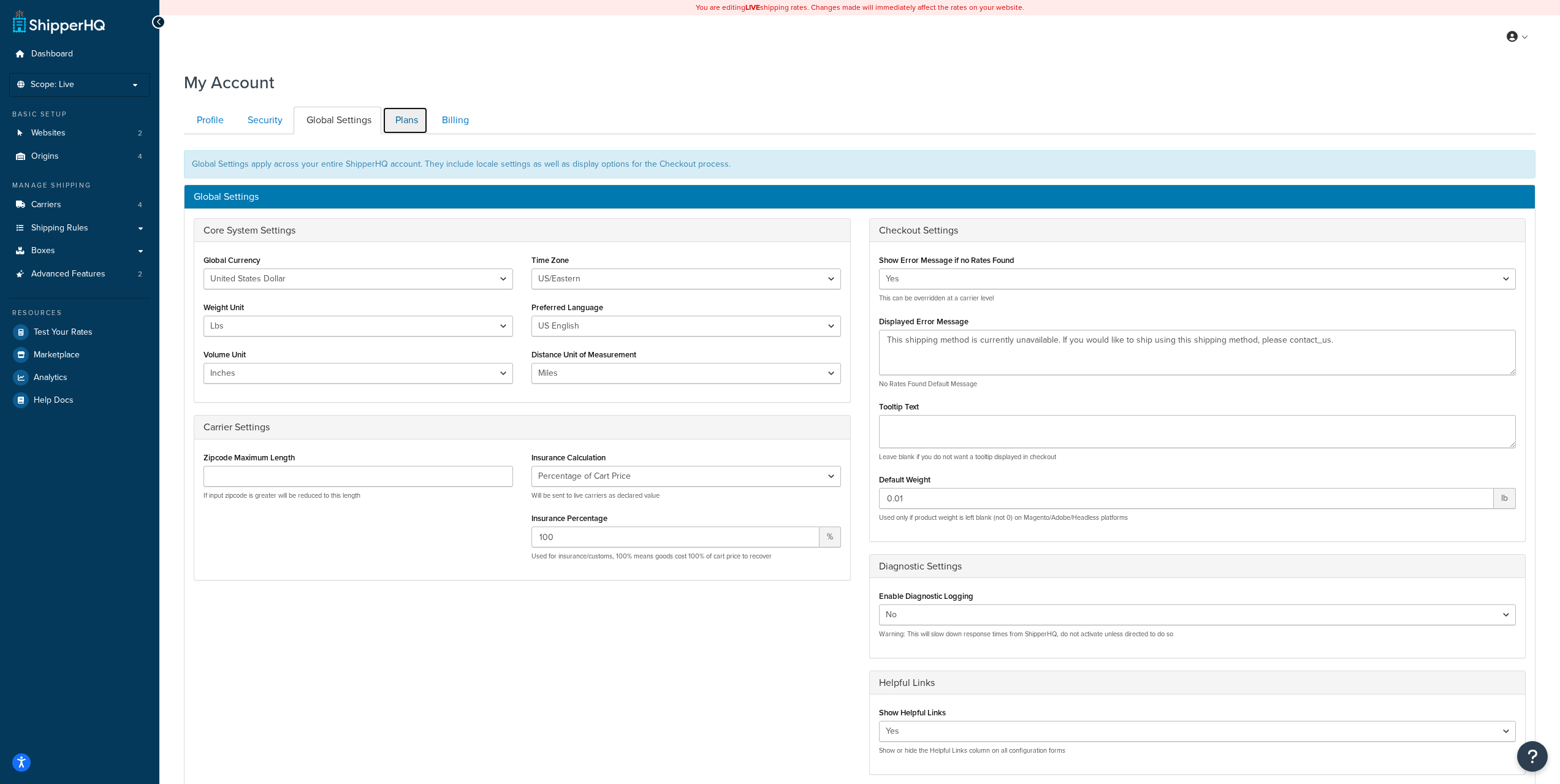
click at [394, 117] on link "Plans" at bounding box center [405, 120] width 45 height 28
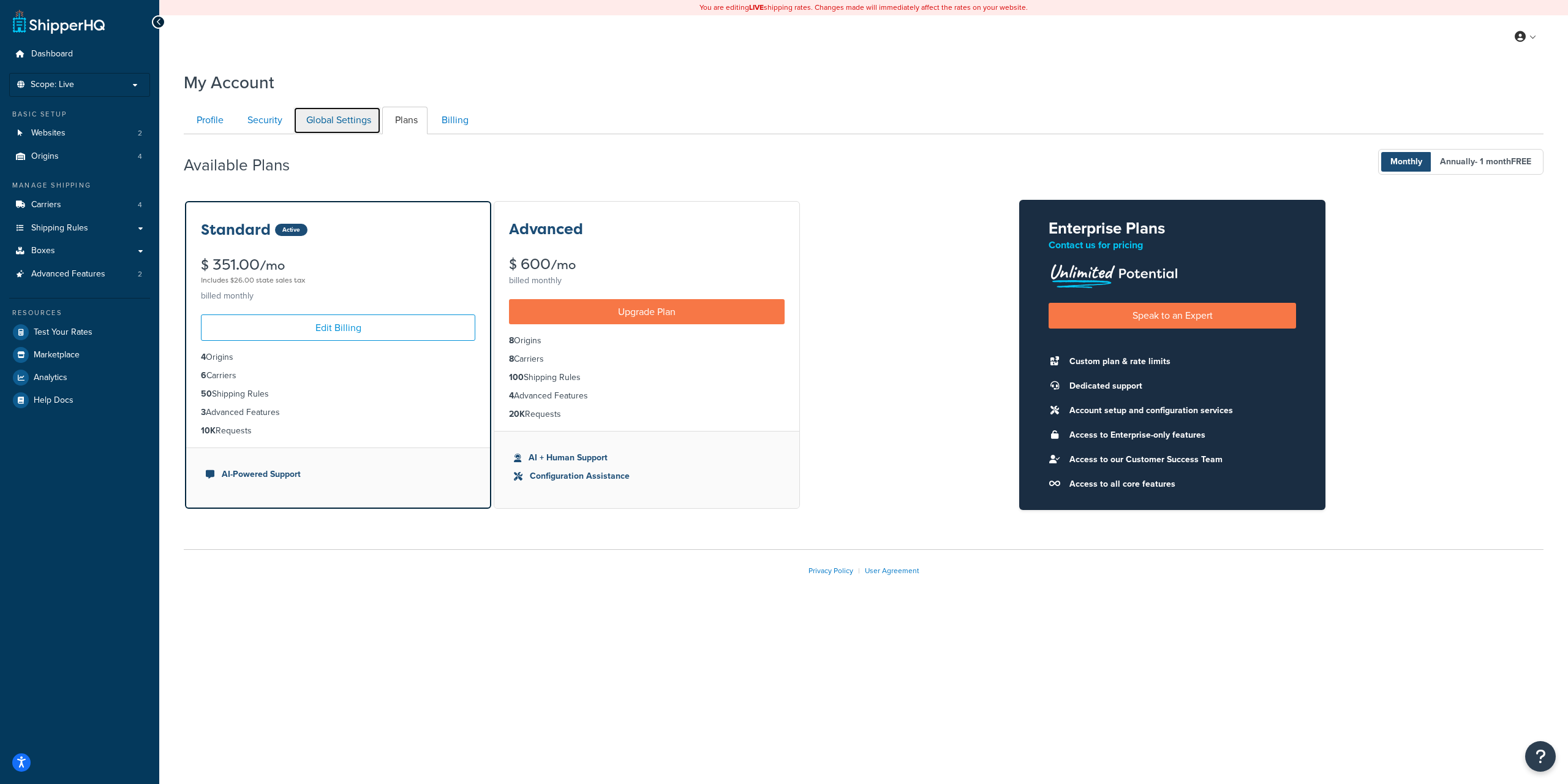
click at [370, 123] on link "Global Settings" at bounding box center [337, 120] width 88 height 28
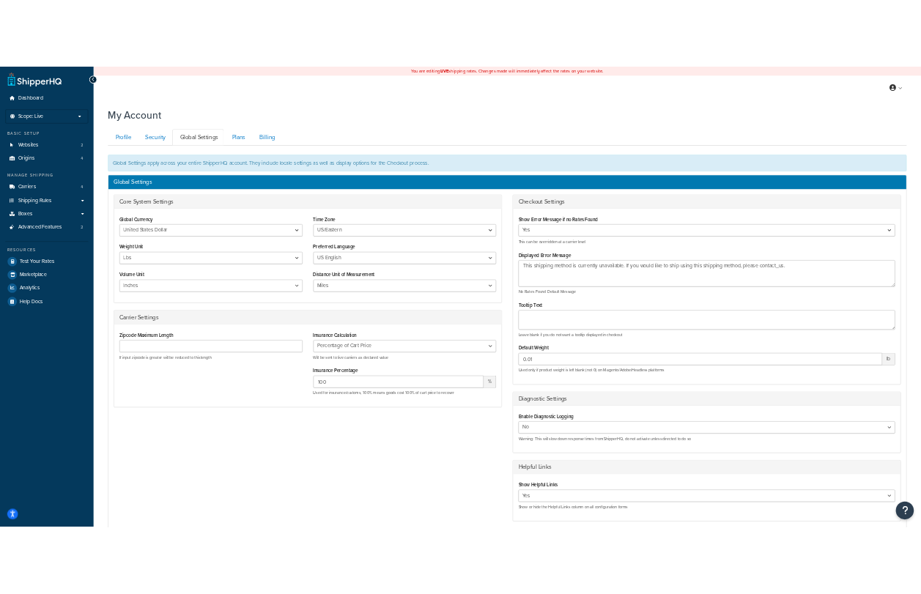
scroll to position [161, 0]
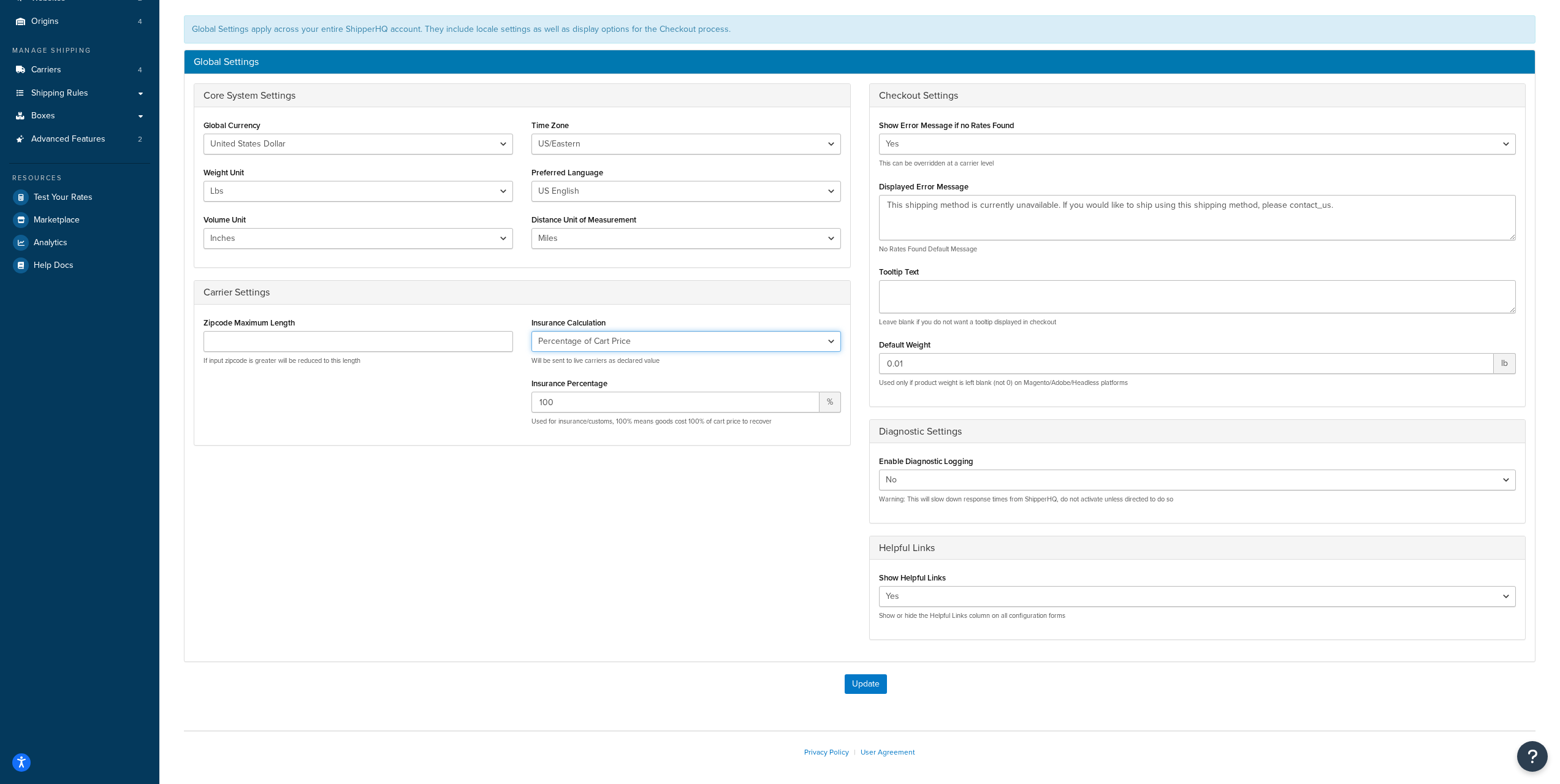
click at [760, 341] on select "No Insurance Percentage of Cart Price Product Cost Value" at bounding box center [686, 341] width 310 height 21
click at [783, 313] on div "Zipcode Maximum Length If input zipcode is greater will be reduced to this leng…" at bounding box center [522, 375] width 656 height 141
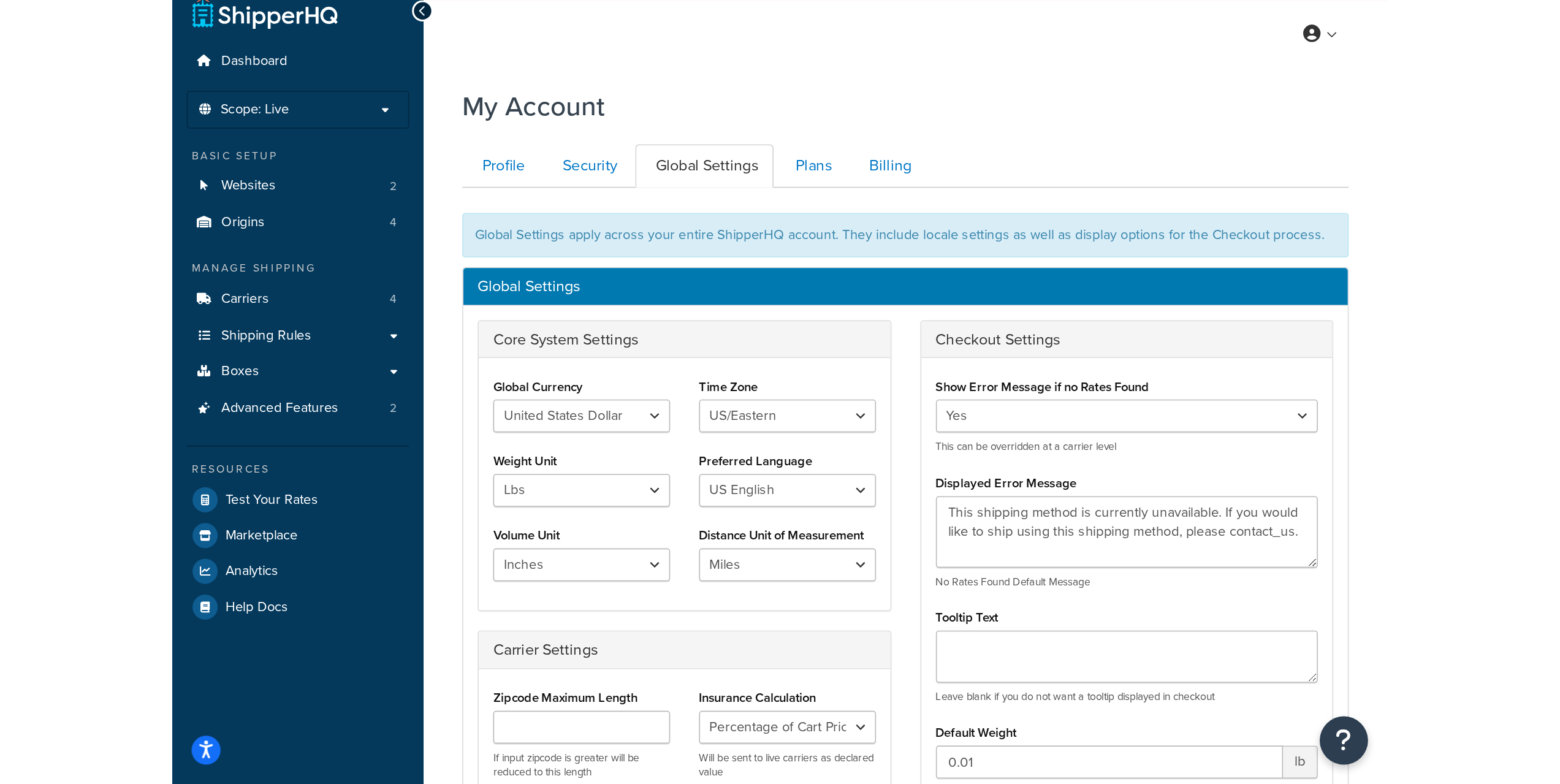
scroll to position [0, 0]
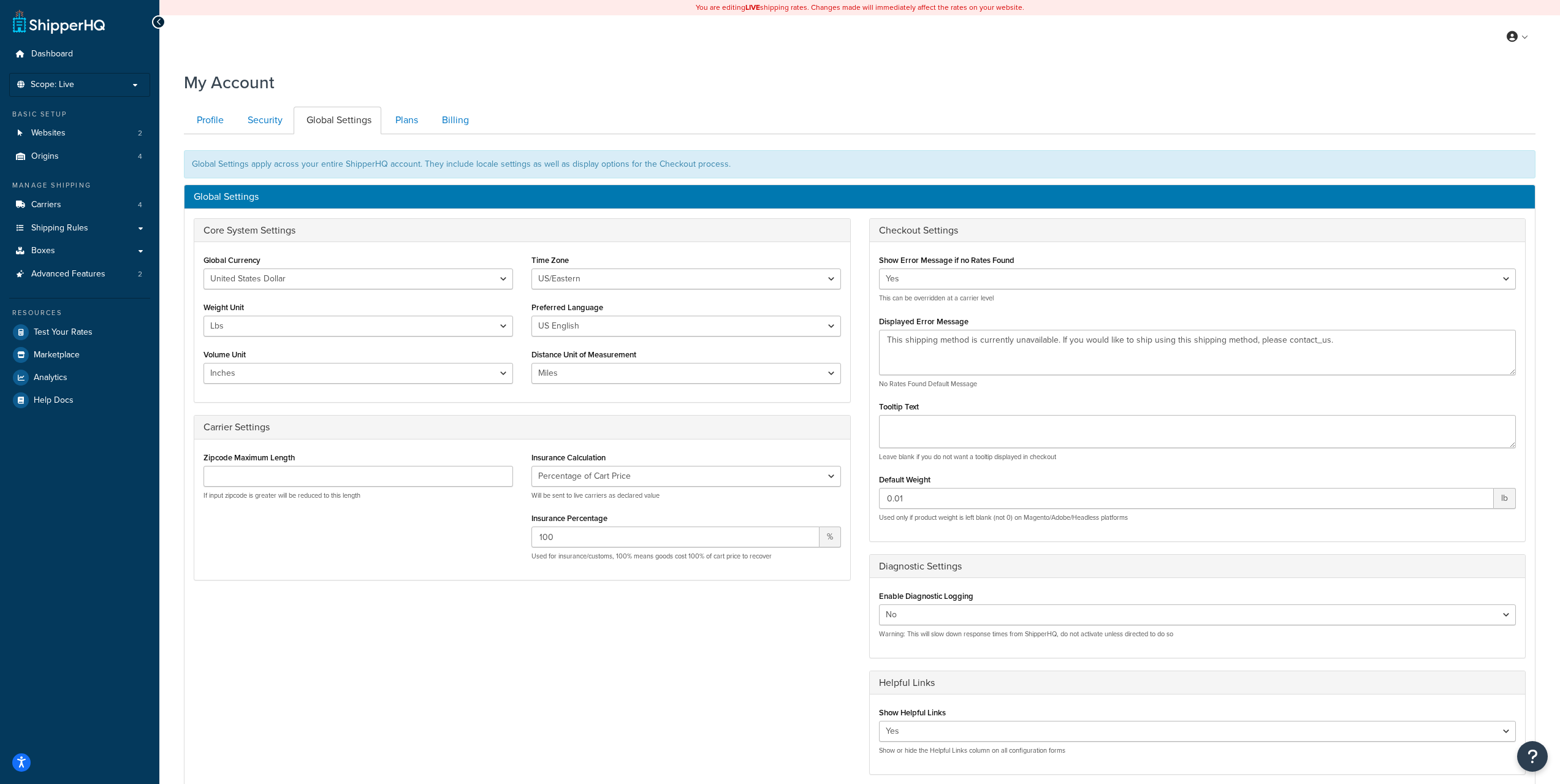
click at [569, 59] on div "You are editing LIVE shipping rates. Changes made will immediately affect the r…" at bounding box center [860, 484] width 1401 height 969
click at [569, 54] on div "My Profile Billing Global Settings Contact Us Logout" at bounding box center [860, 36] width 1401 height 43
click at [570, 54] on div "My Profile Billing Global Settings Contact Us Logout" at bounding box center [860, 36] width 1401 height 43
click at [64, 273] on span "Advanced Features" at bounding box center [68, 274] width 74 height 10
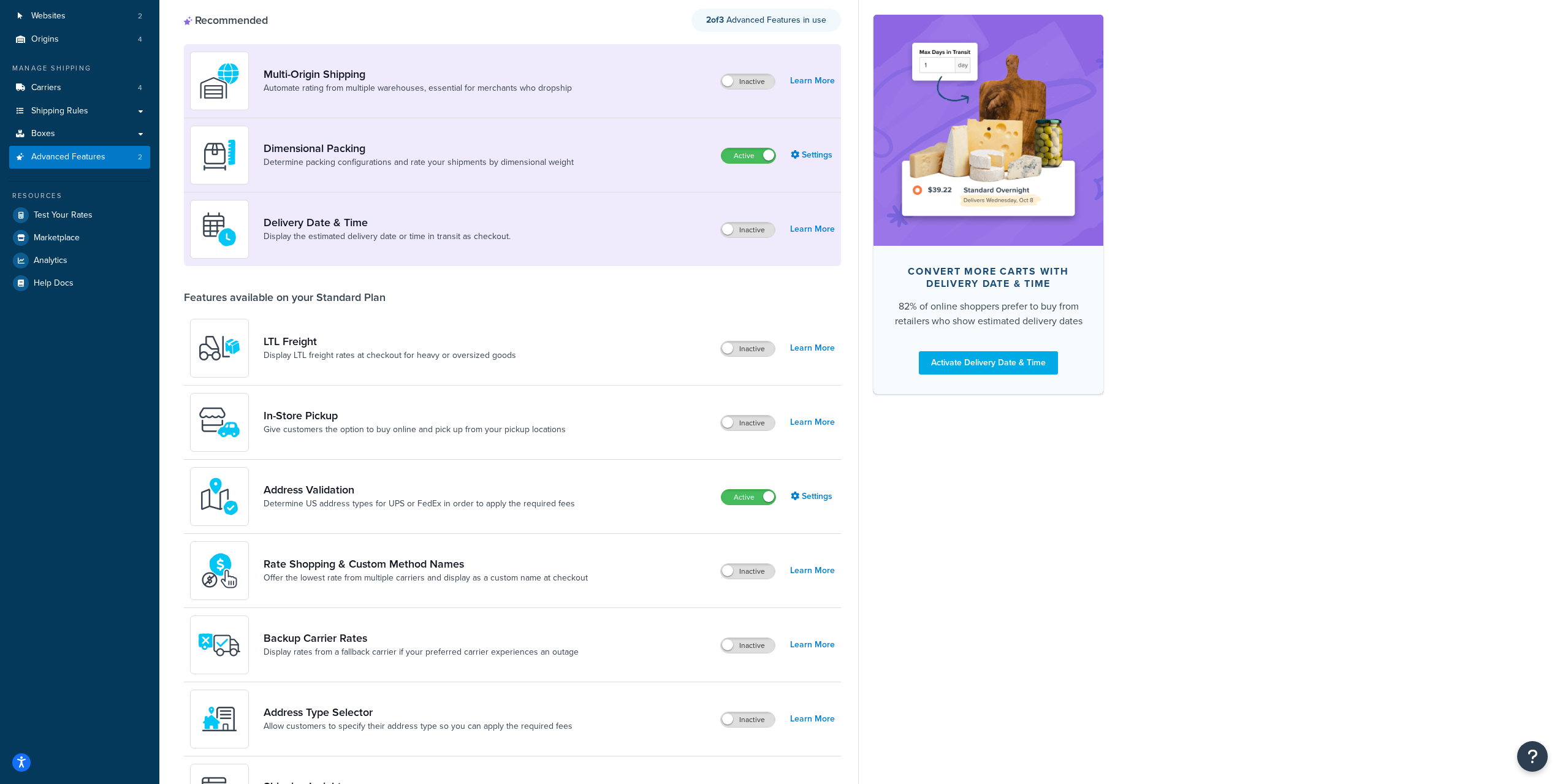
scroll to position [123, 0]
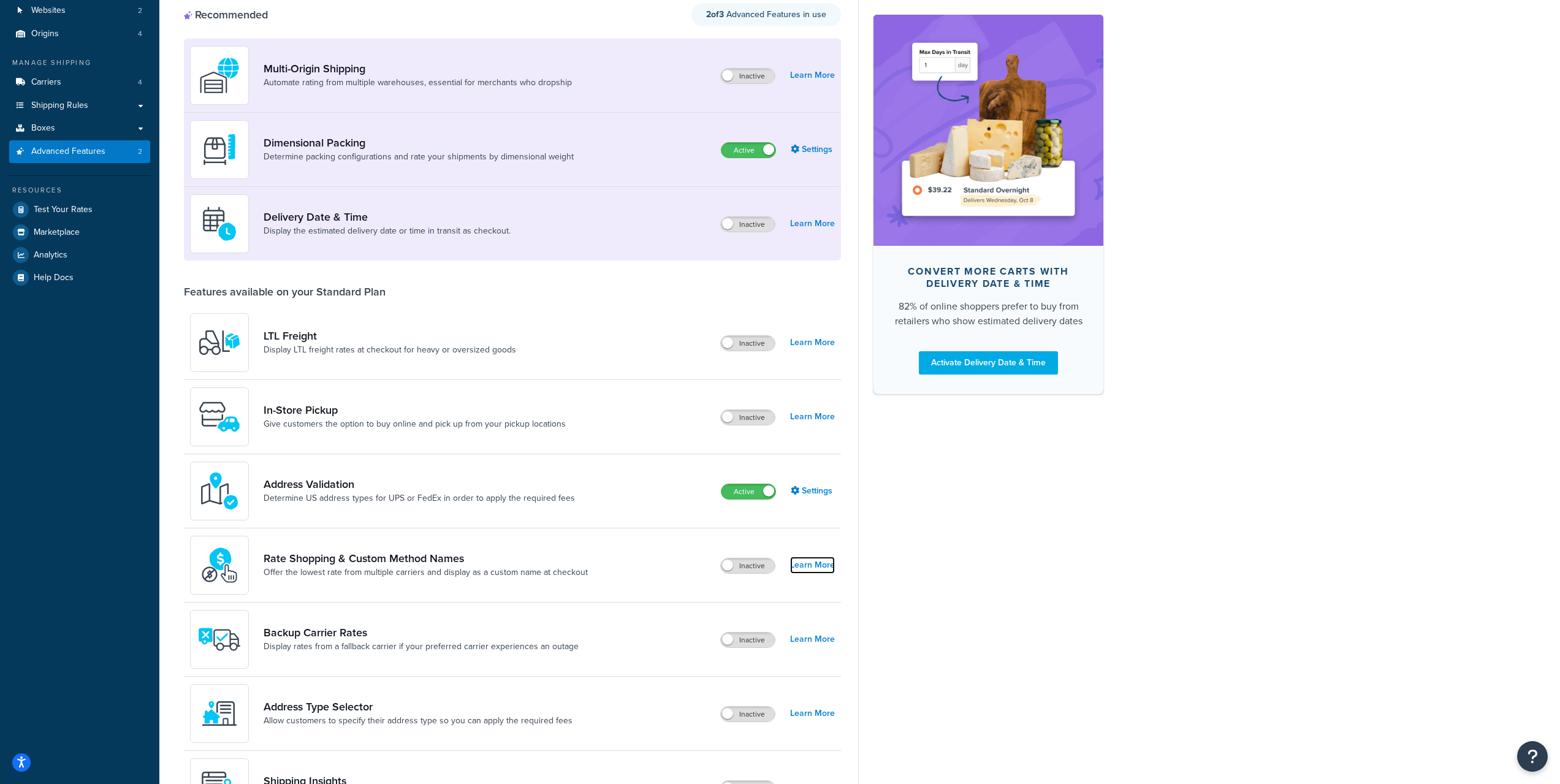
click at [825, 568] on link "Learn More" at bounding box center [812, 565] width 44 height 18
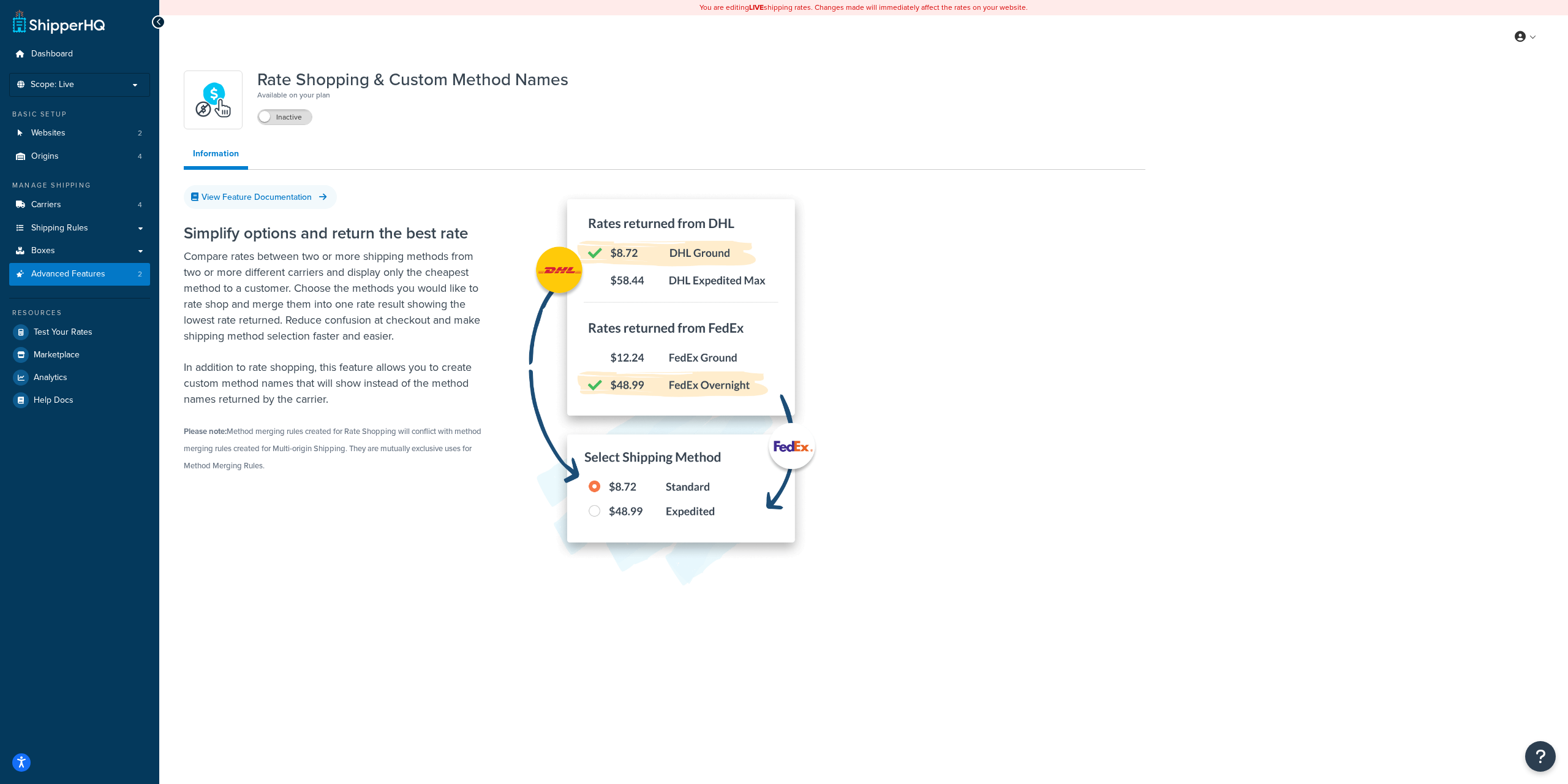
click at [377, 317] on p "Compare rates between two or more shipping methods from two or more different c…" at bounding box center [337, 296] width 306 height 95
click at [385, 304] on p "Compare rates between two or more shipping methods from two or more different c…" at bounding box center [337, 296] width 306 height 95
click at [294, 118] on label "Inactive" at bounding box center [284, 117] width 54 height 15
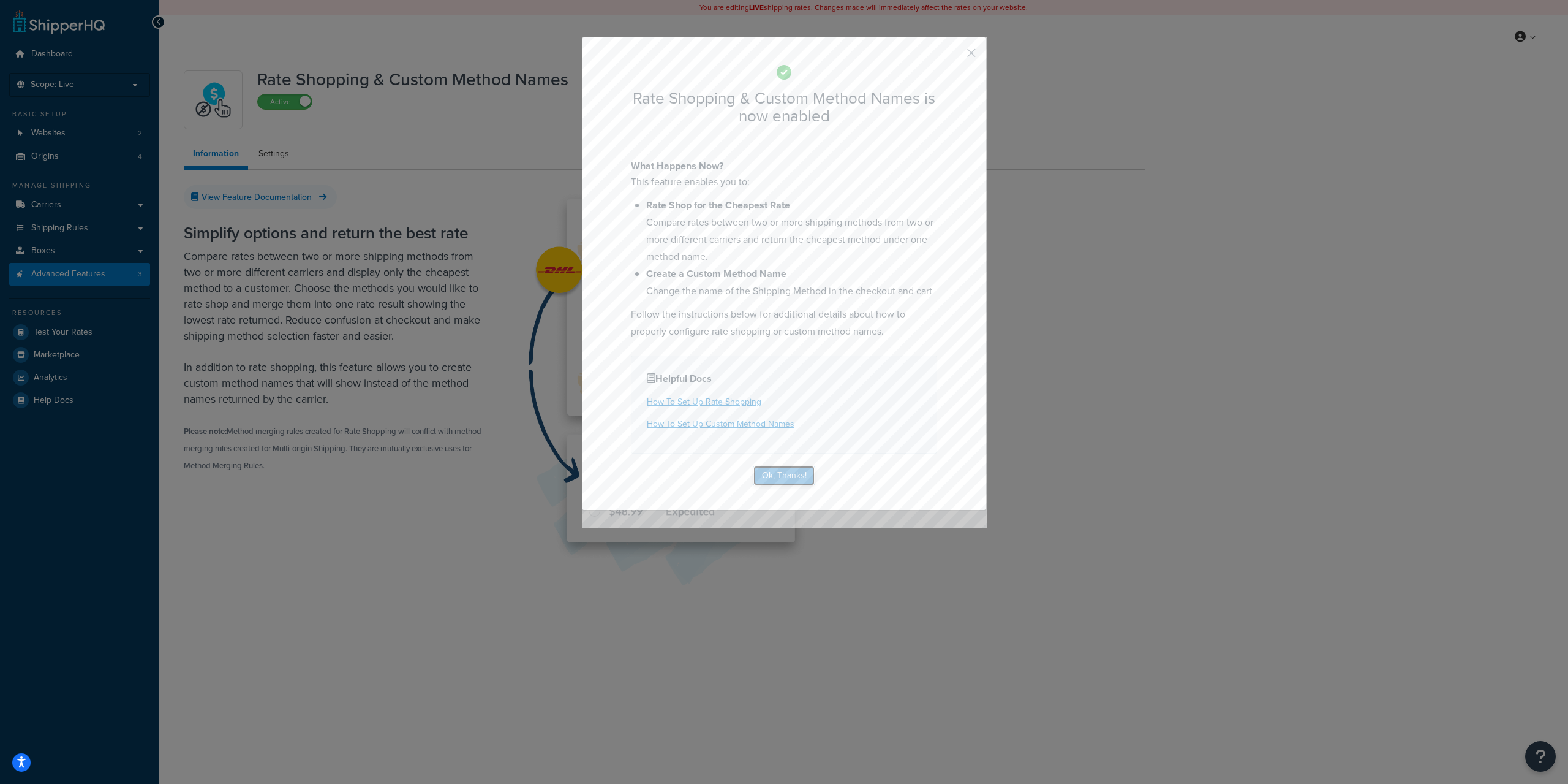
click at [775, 484] on button "Ok, Thanks!" at bounding box center [784, 475] width 61 height 19
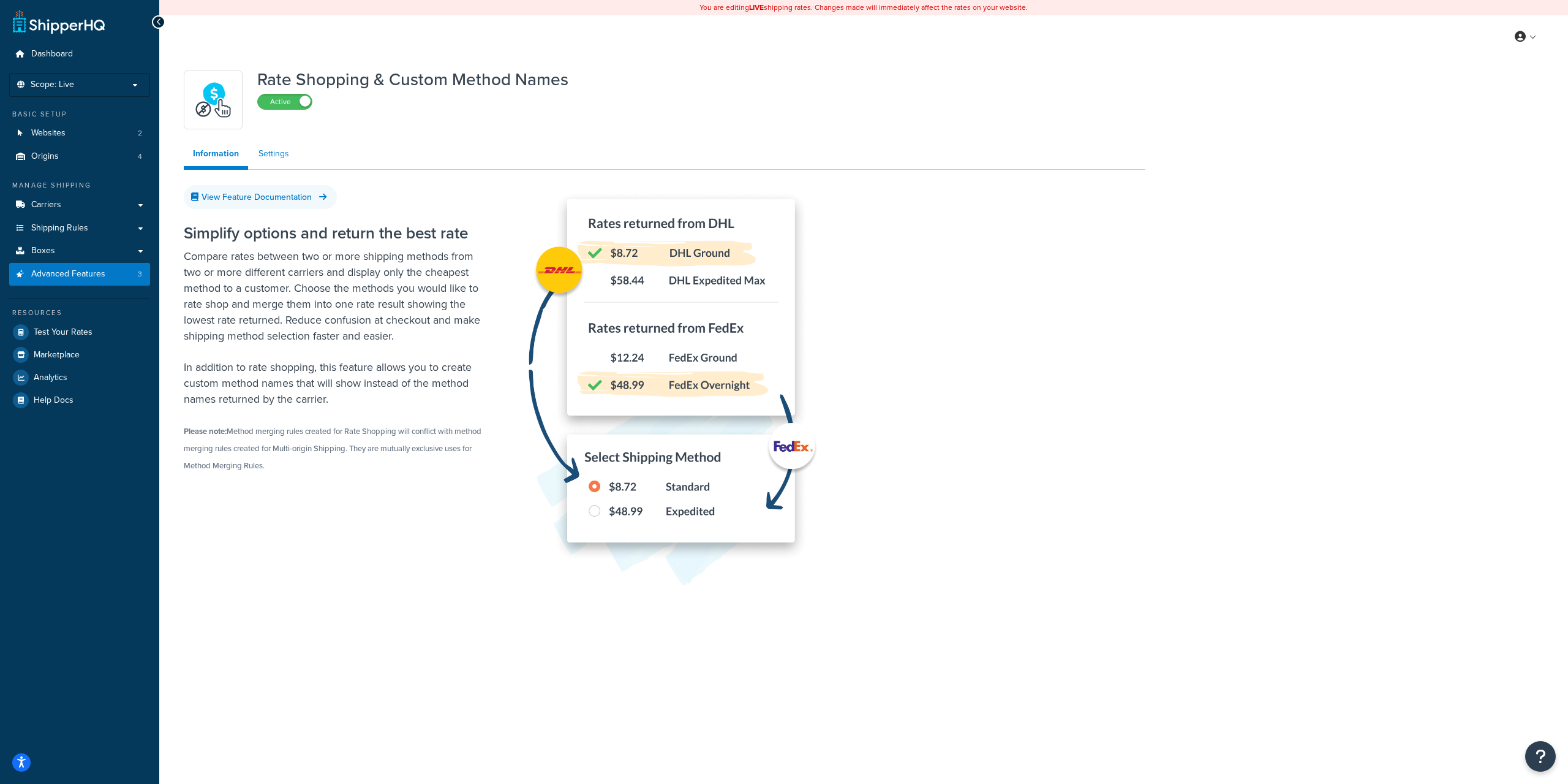
click at [276, 156] on link "Settings" at bounding box center [273, 153] width 49 height 24
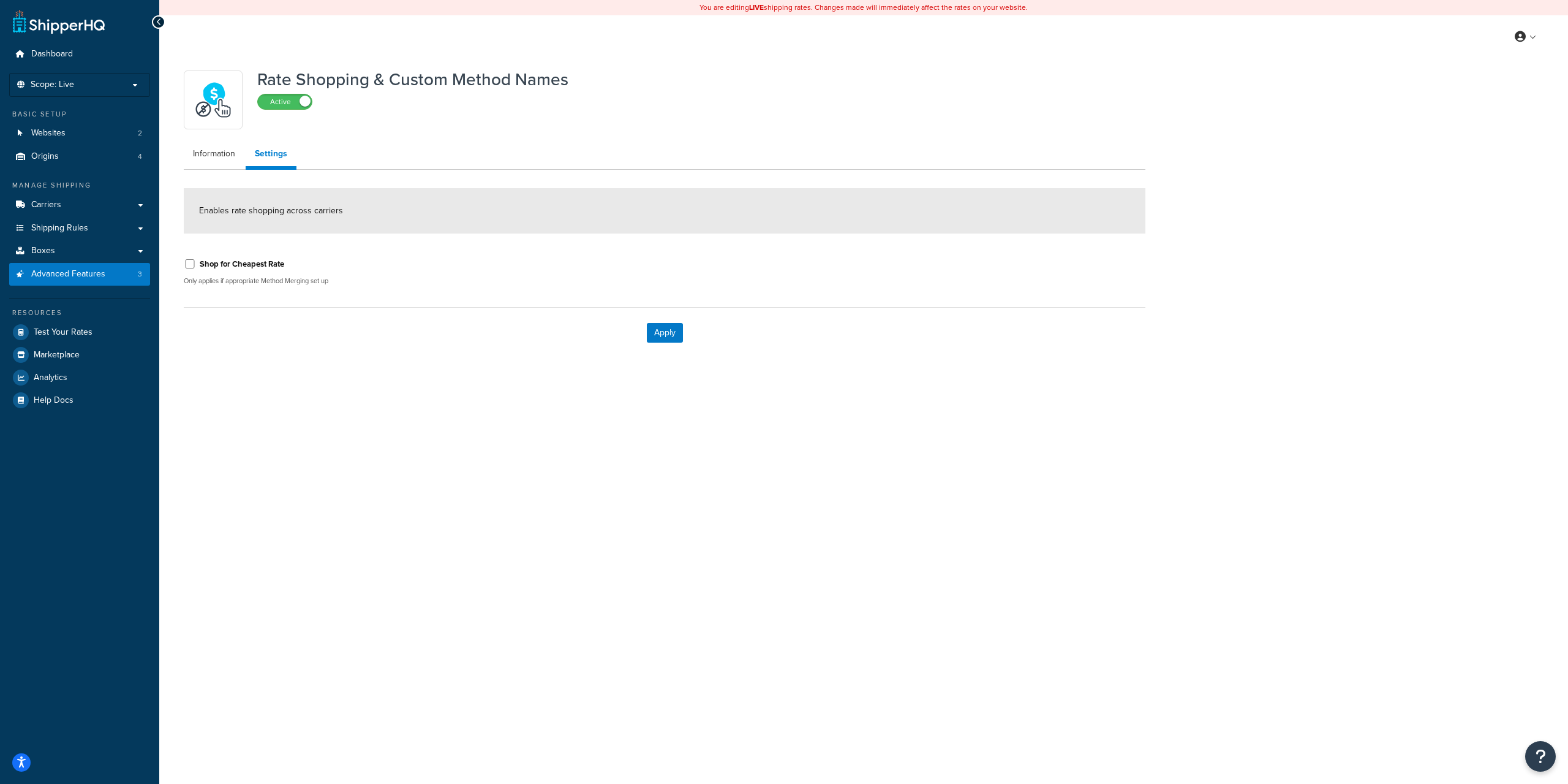
click at [258, 263] on label "Shop for Cheapest Rate" at bounding box center [242, 264] width 84 height 11
click at [196, 263] on input "Shop for Cheapest Rate" at bounding box center [190, 264] width 13 height 9
checkbox input "true"
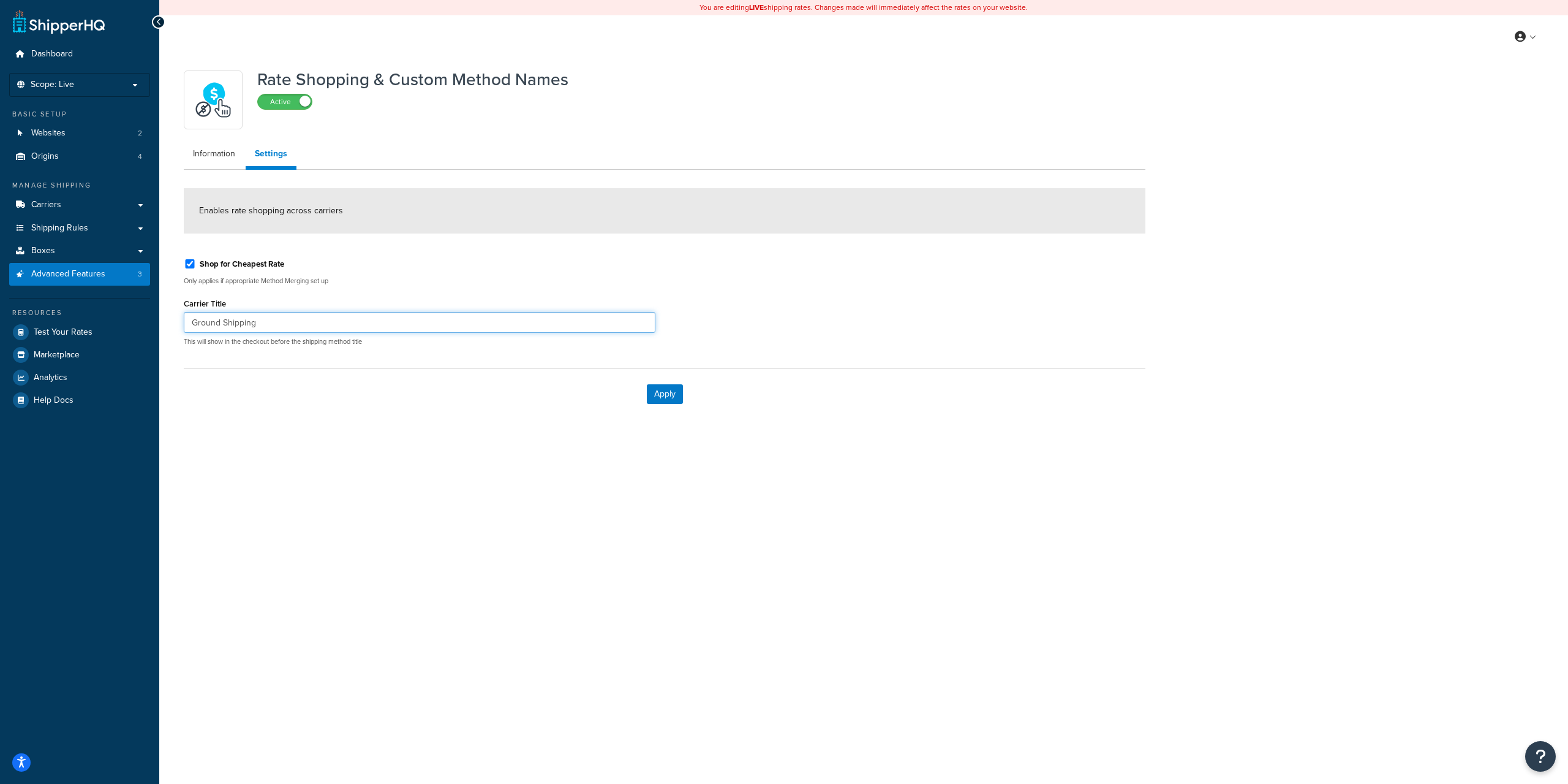
click at [294, 323] on input "Ground Shipping" at bounding box center [420, 322] width 472 height 21
type input "Best Way Ground"
click at [661, 403] on button "Apply" at bounding box center [665, 393] width 36 height 19
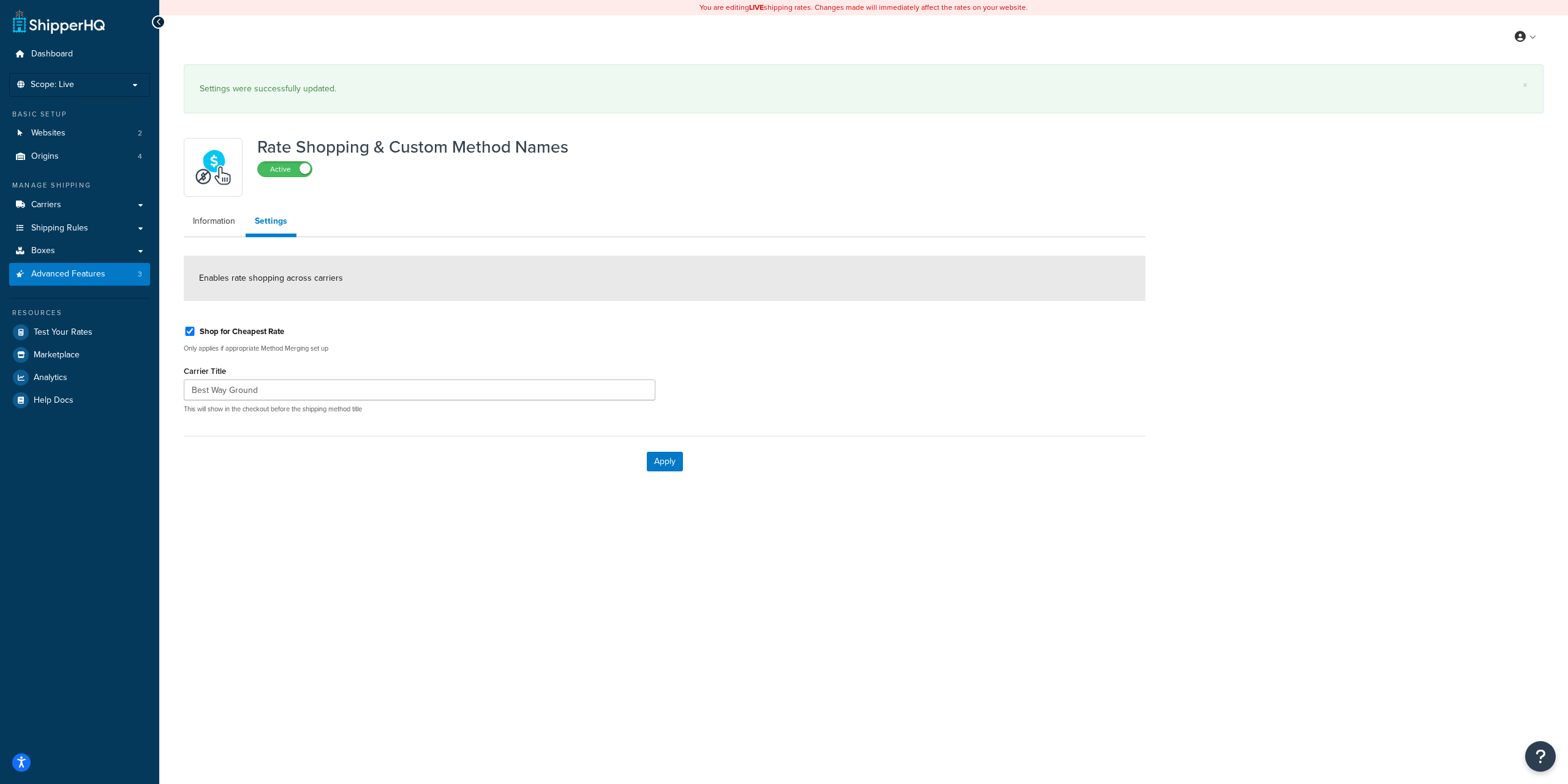
drag, startPoint x: 479, startPoint y: 228, endPoint x: 483, endPoint y: 24, distance: 204.0
click at [479, 228] on ul "Information Settings" at bounding box center [665, 223] width 962 height 28
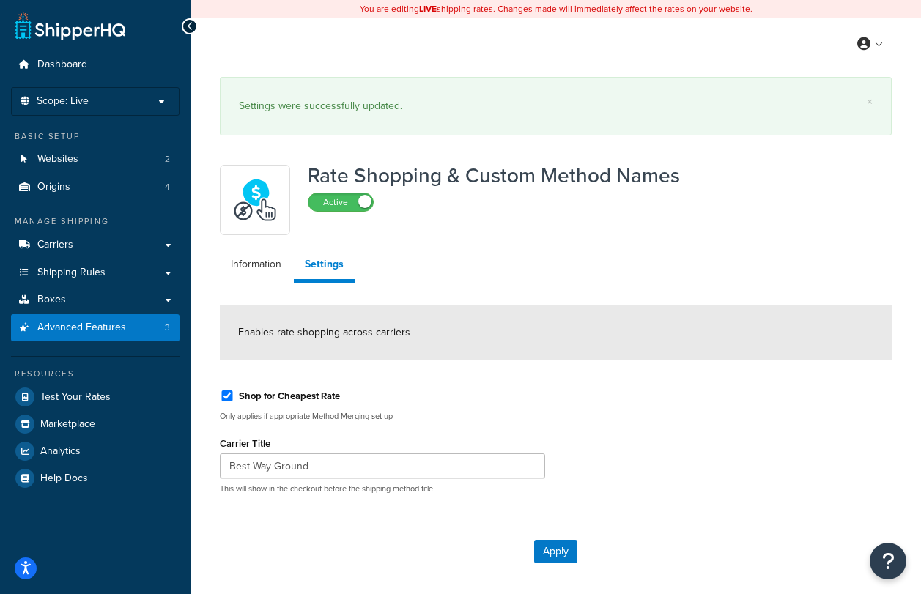
click at [589, 325] on div "Enables rate shopping across carriers" at bounding box center [556, 332] width 672 height 54
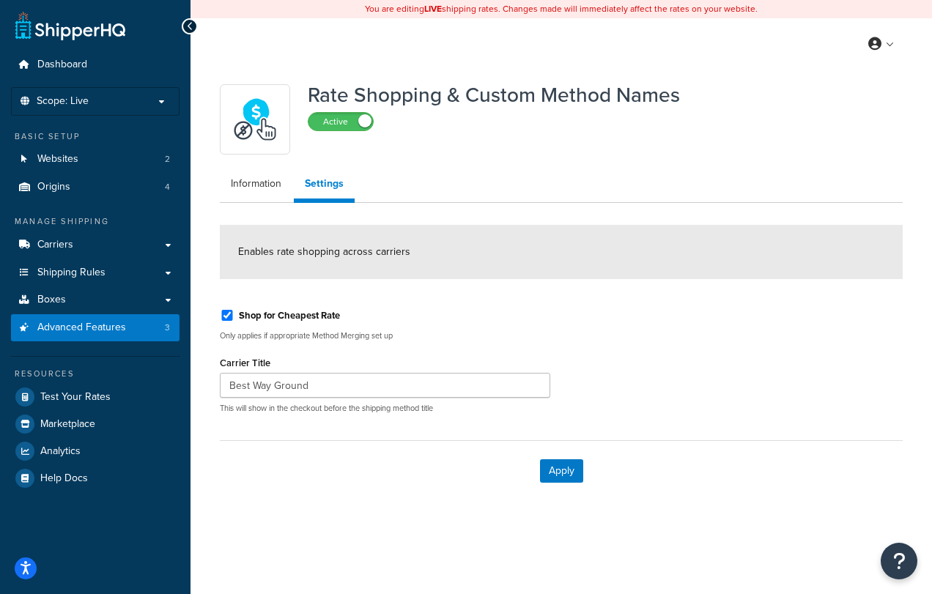
click at [719, 317] on div "Shop for Cheapest Rate Only applies if appropriate Method Merging set up Carrie…" at bounding box center [561, 361] width 705 height 128
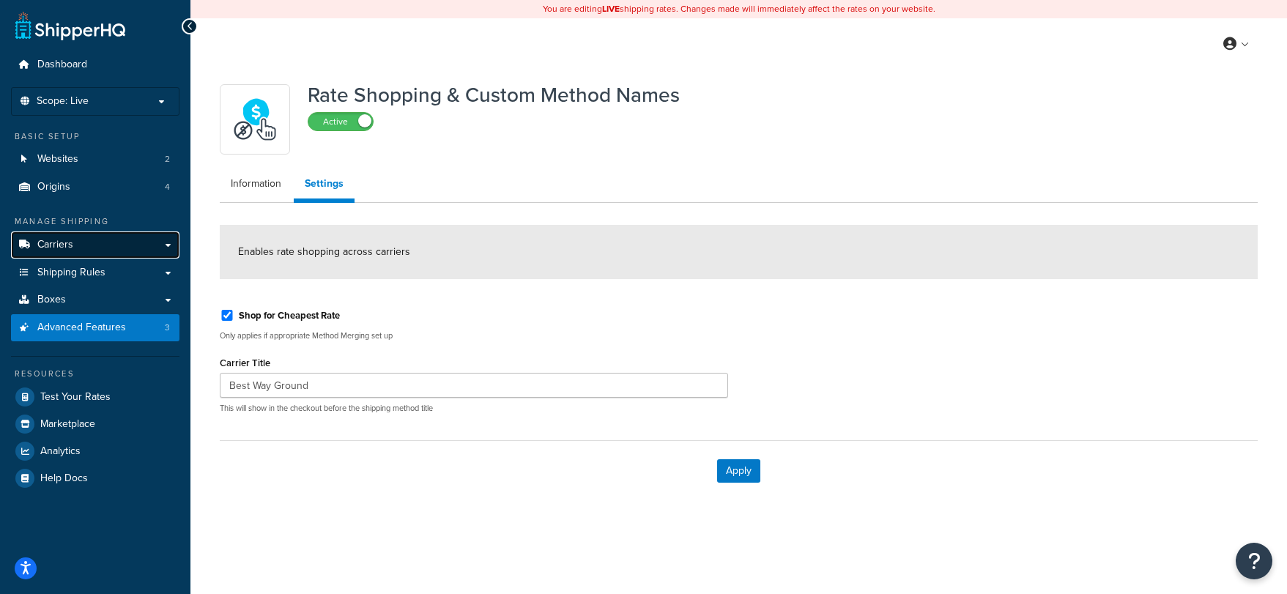
click at [160, 242] on link "Carriers" at bounding box center [95, 244] width 168 height 27
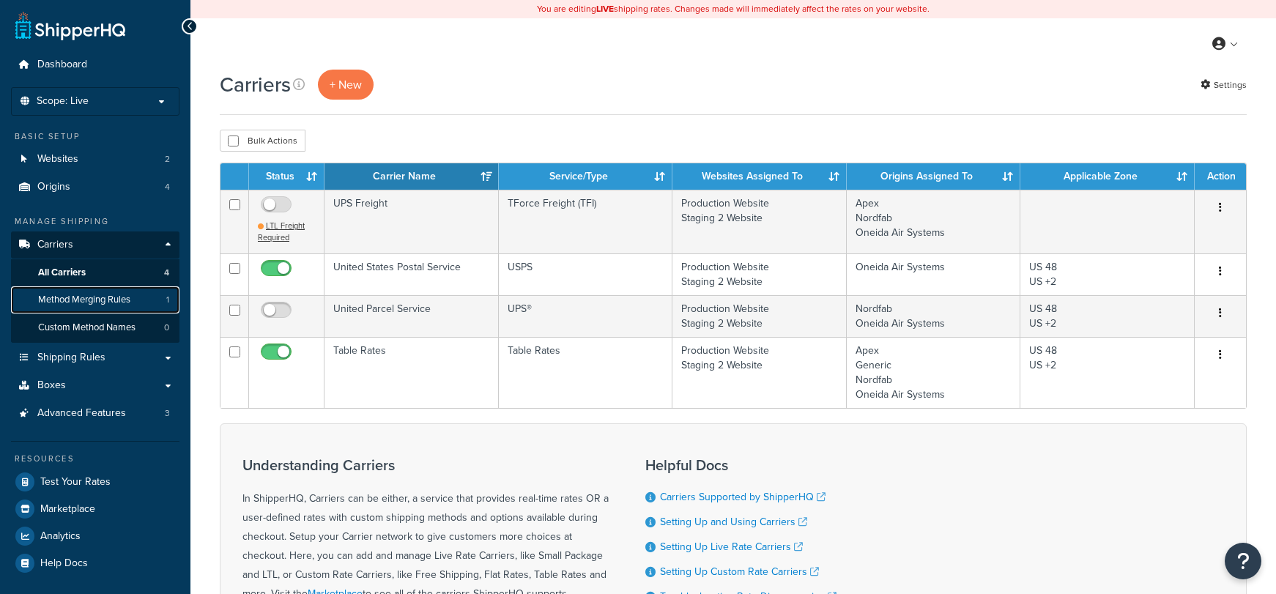
click at [122, 300] on span "Method Merging Rules" at bounding box center [84, 300] width 92 height 12
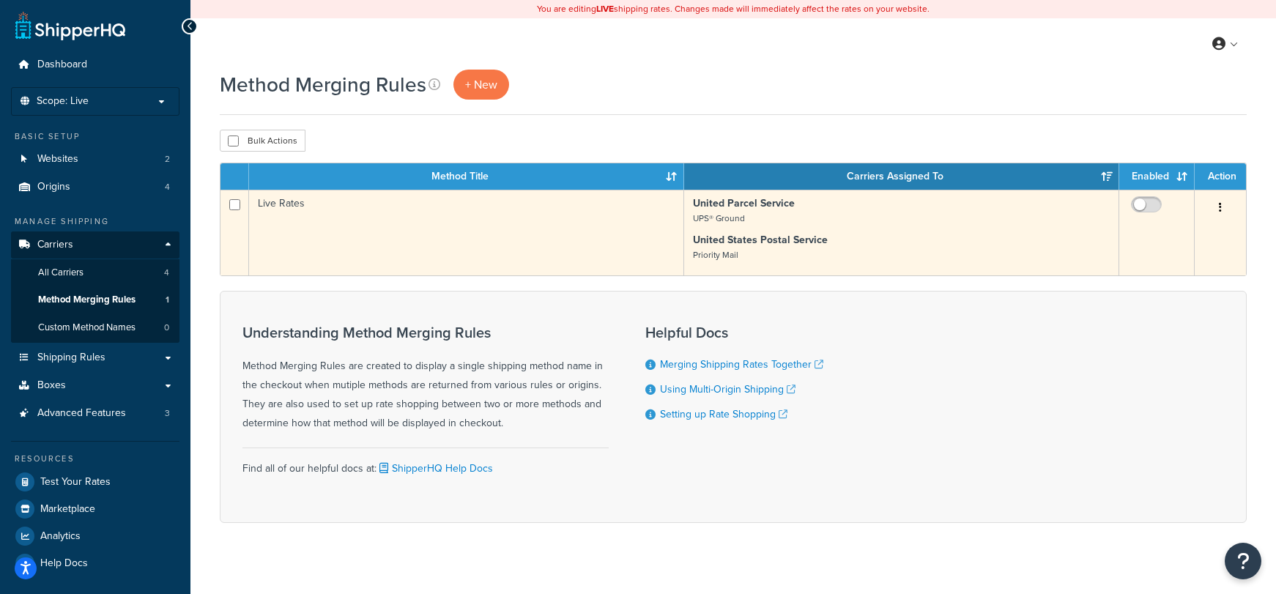
click at [1220, 206] on icon "button" at bounding box center [1220, 207] width 3 height 10
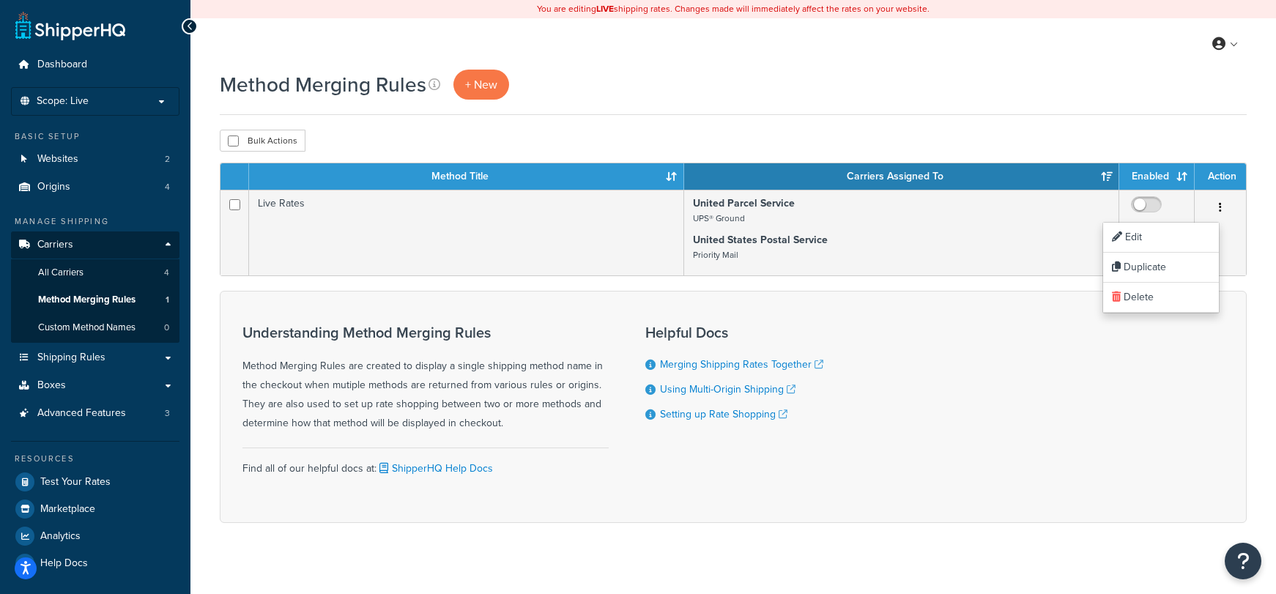
click at [705, 117] on div "Method Merging Rules + New Bulk Actions Duplicate Delete Contact Us Send Us A M…" at bounding box center [733, 322] width 1086 height 505
click at [482, 89] on span "+ New" at bounding box center [481, 84] width 32 height 17
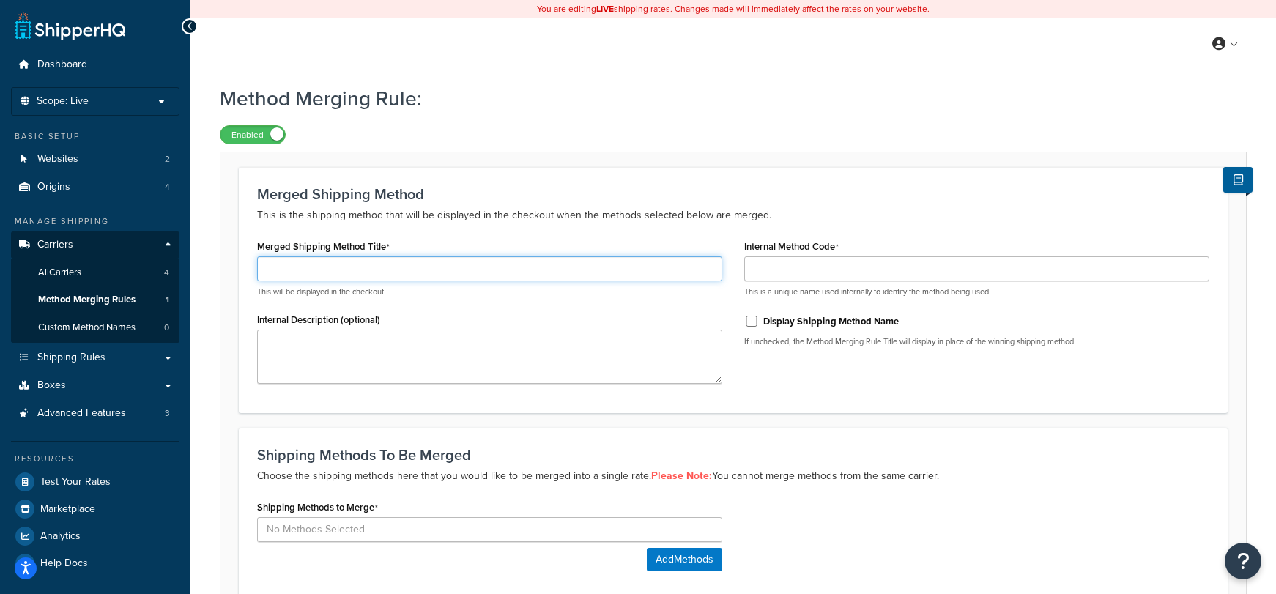
click at [469, 281] on input "Merged Shipping Method Title" at bounding box center [489, 268] width 465 height 25
click at [474, 274] on input "Merged Shipping Method Title" at bounding box center [489, 268] width 465 height 25
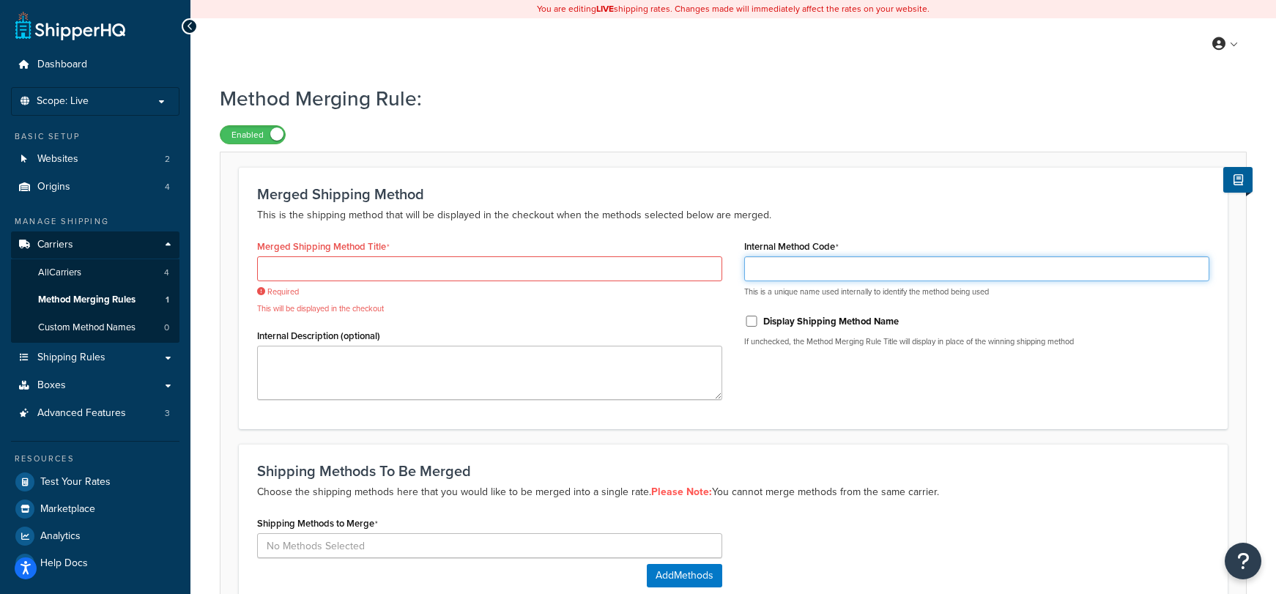
click at [838, 270] on input "Internal Method Code" at bounding box center [976, 268] width 465 height 25
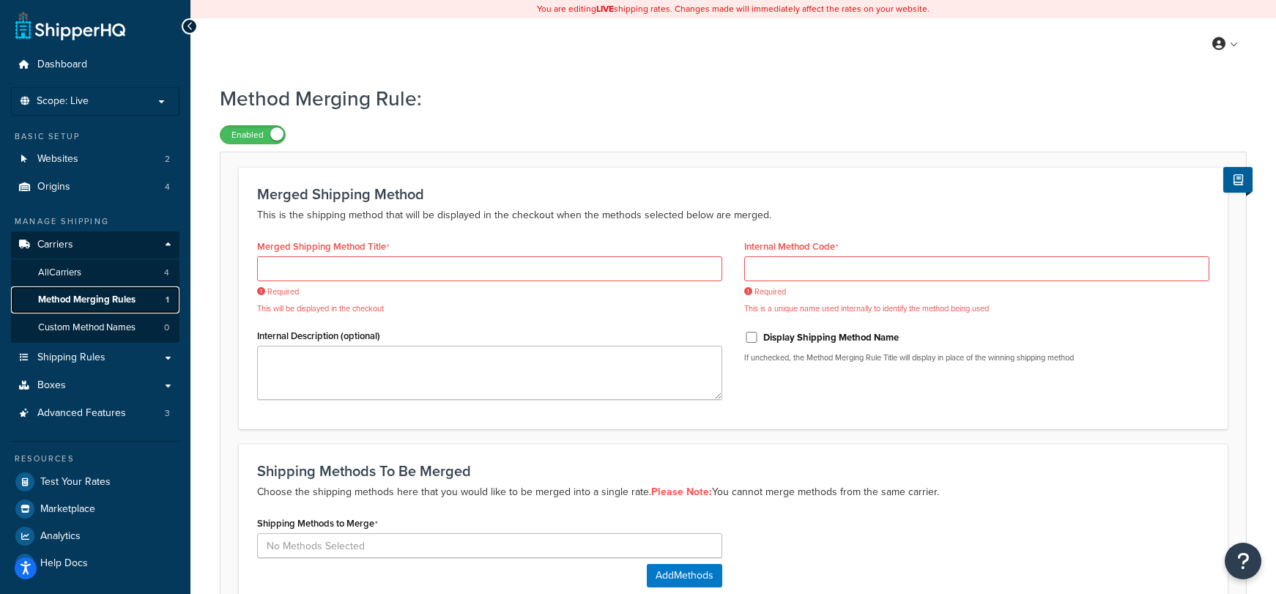
click at [99, 291] on link "Method Merging Rules 1" at bounding box center [95, 299] width 168 height 27
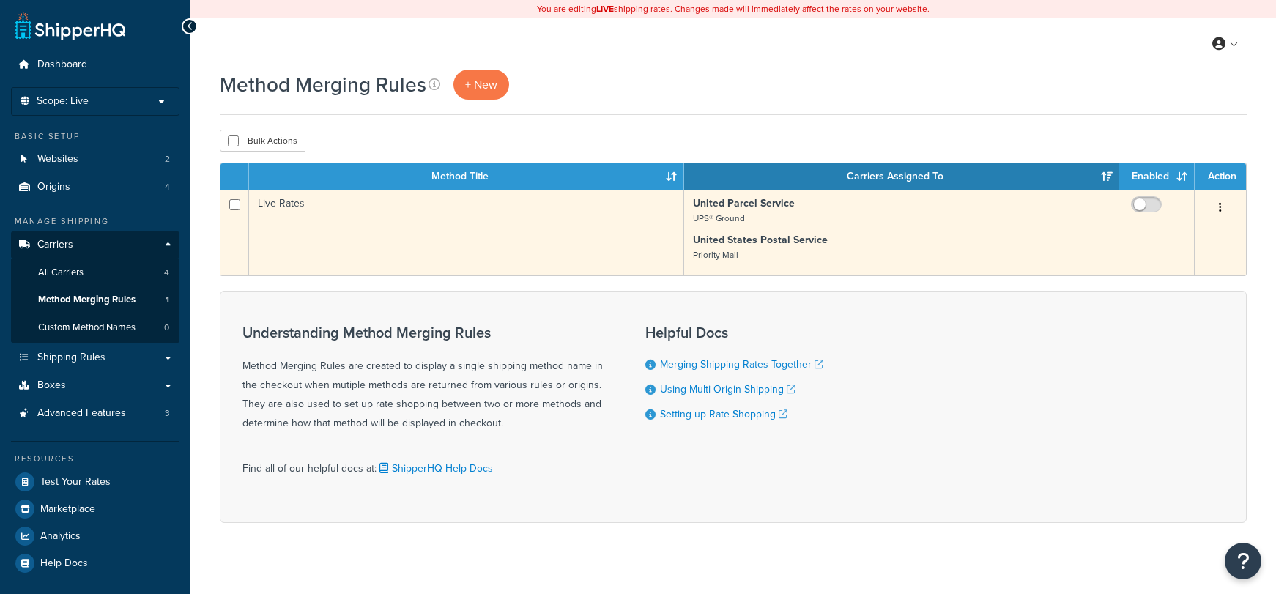
click at [303, 220] on td "Live Rates" at bounding box center [466, 233] width 435 height 86
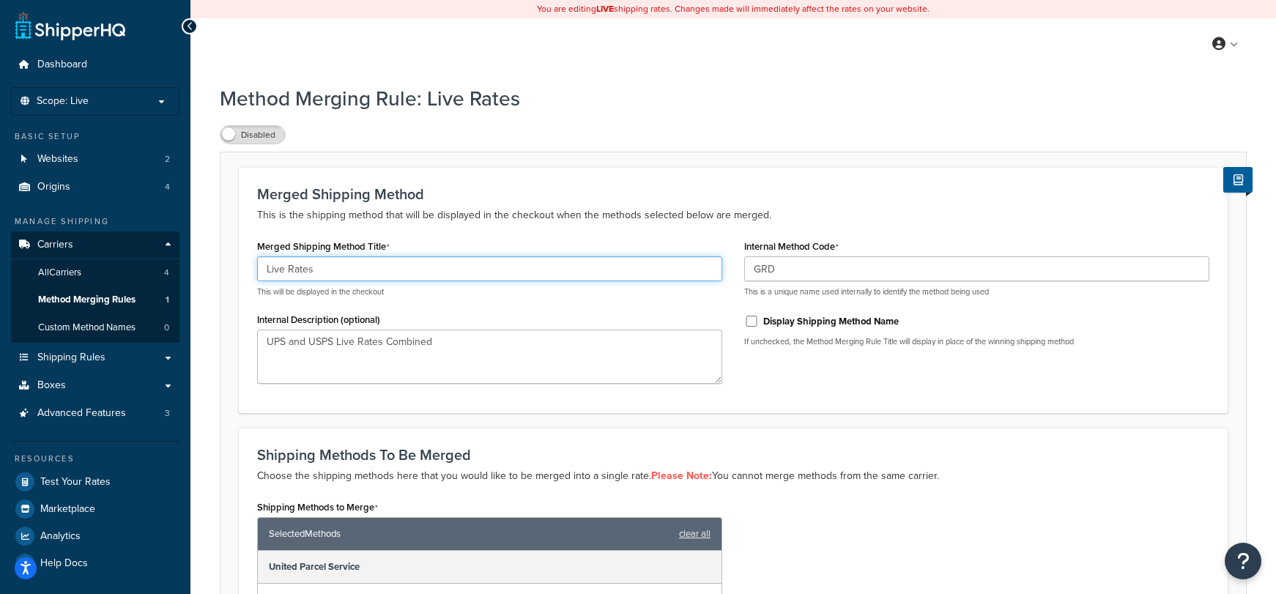
click at [363, 273] on input "Live Rates" at bounding box center [489, 268] width 465 height 25
click at [362, 275] on input "Live Rates" at bounding box center [489, 268] width 465 height 25
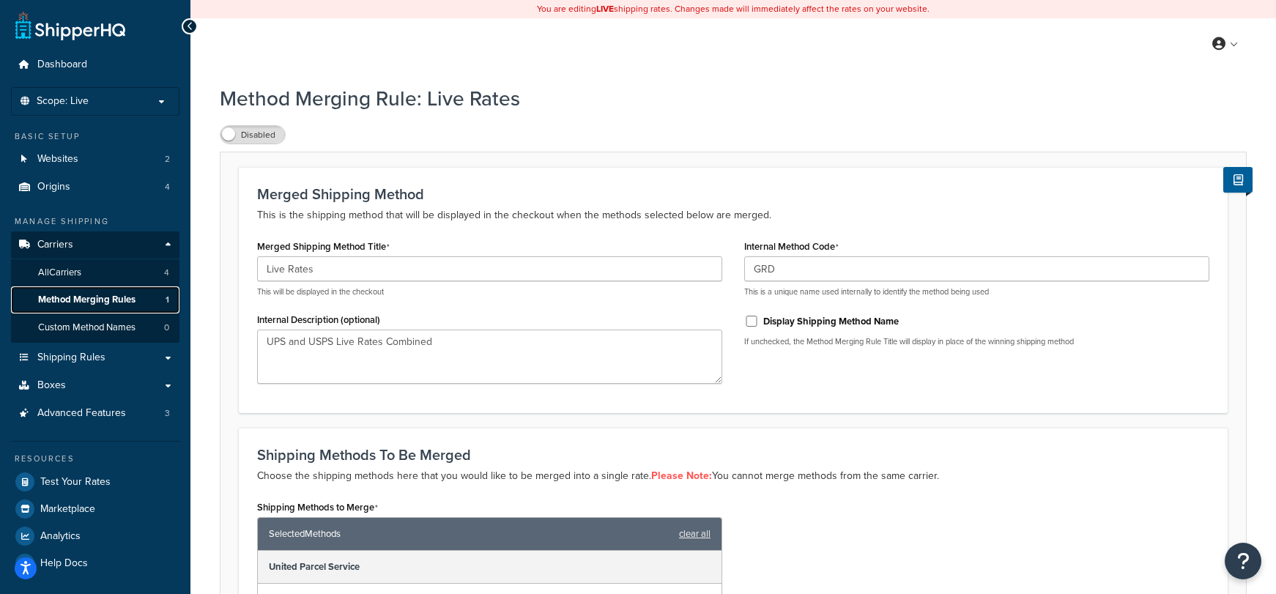
click at [117, 301] on span "Method Merging Rules" at bounding box center [86, 300] width 97 height 12
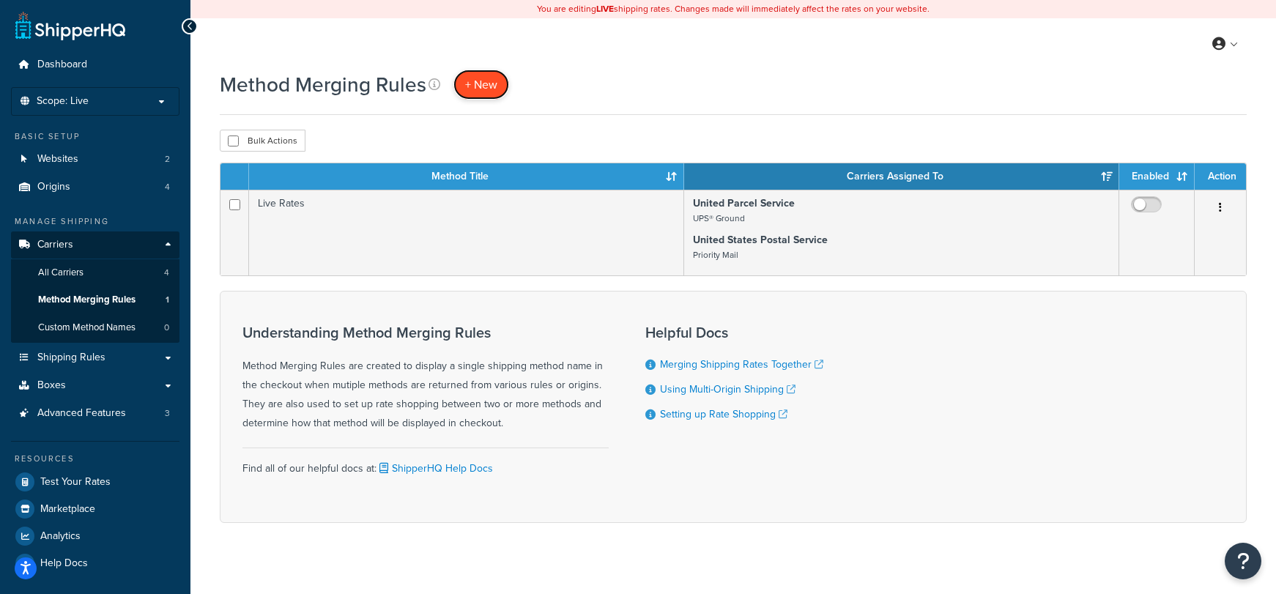
click at [478, 78] on span "+ New" at bounding box center [481, 84] width 32 height 17
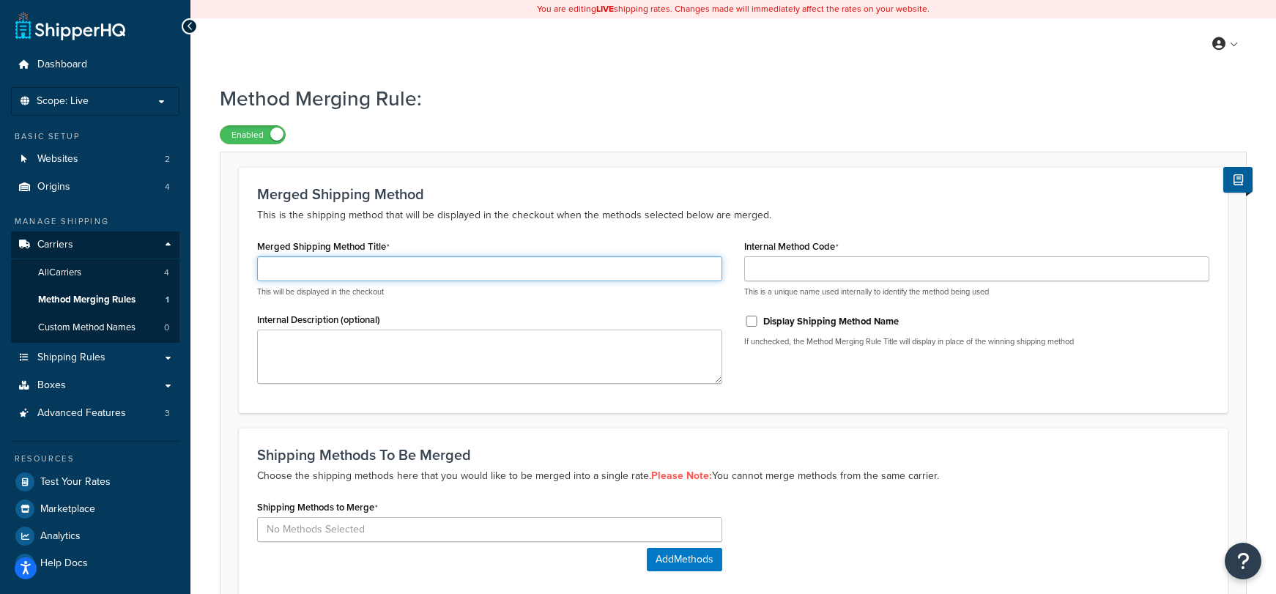
click at [365, 279] on input "Merged Shipping Method Title" at bounding box center [489, 268] width 465 height 25
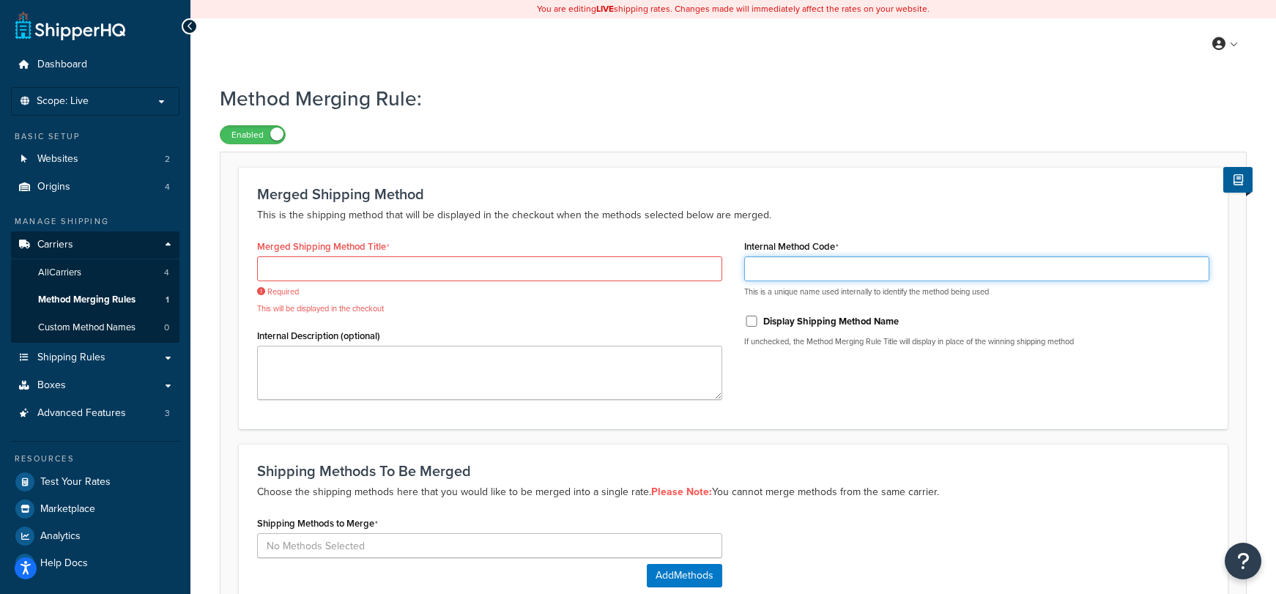
click at [815, 268] on input "Internal Method Code" at bounding box center [976, 268] width 465 height 25
click at [815, 268] on input "GRD" at bounding box center [976, 268] width 465 height 25
type input "GRD"
click at [318, 289] on span "Required" at bounding box center [489, 291] width 465 height 11
click at [324, 276] on input "Merged Shipping Method Title" at bounding box center [489, 268] width 465 height 25
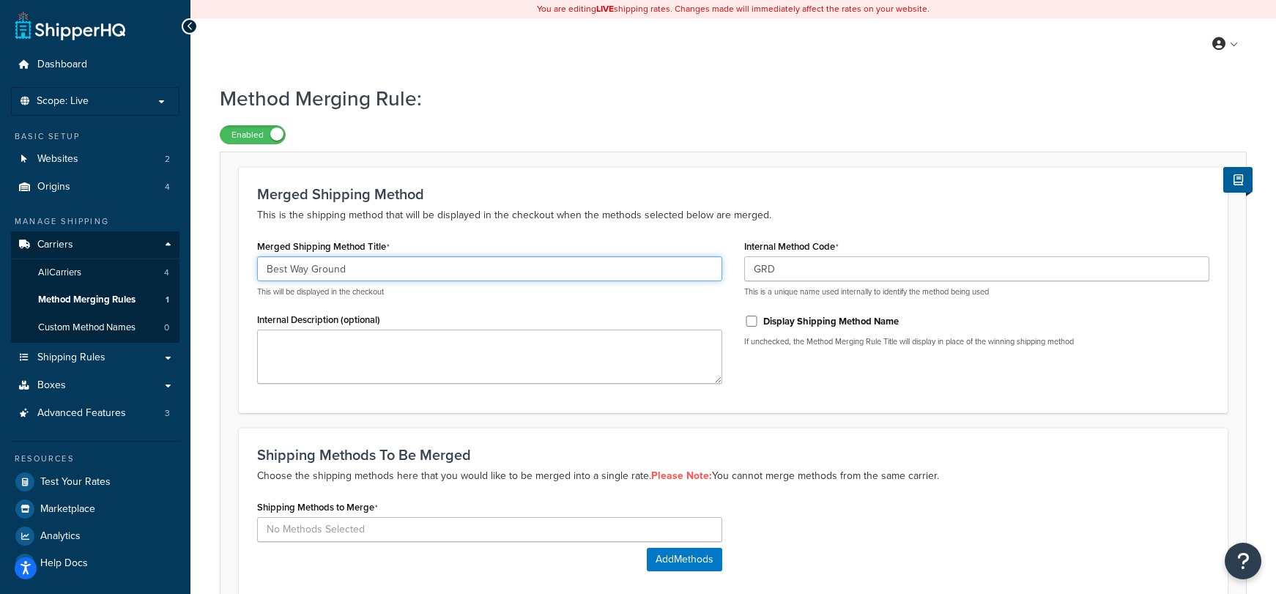
type input "Best Way Ground"
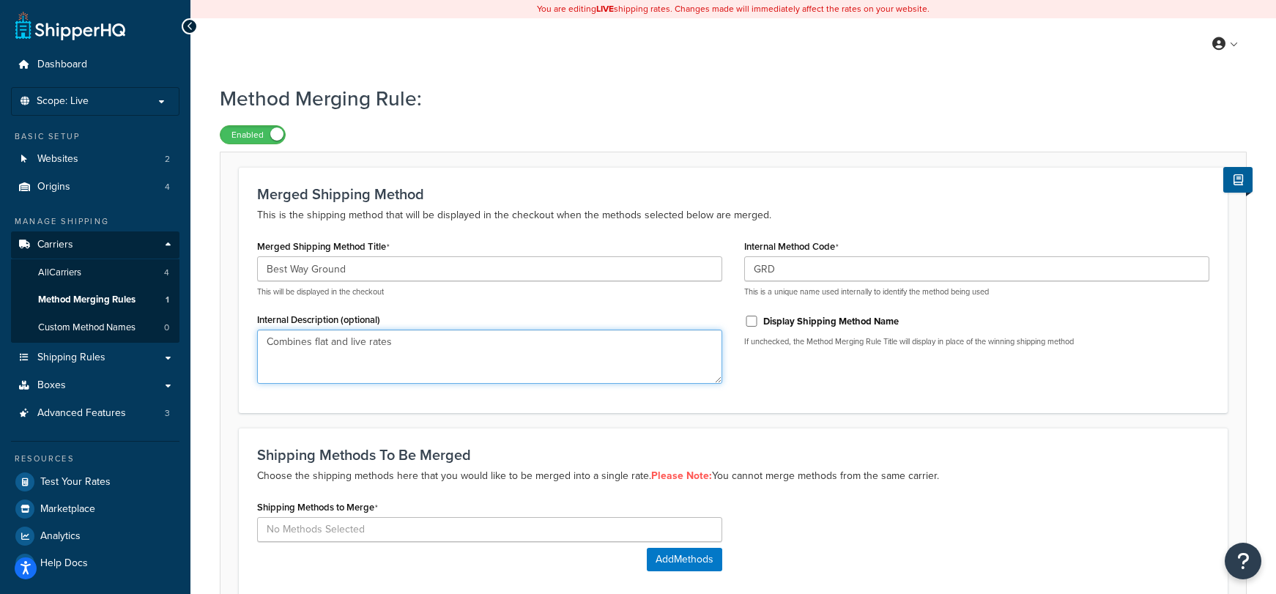
type textarea "Combines flat and live rates"
click at [753, 325] on input "Display Shipping Method Name" at bounding box center [751, 321] width 15 height 11
checkbox input "true"
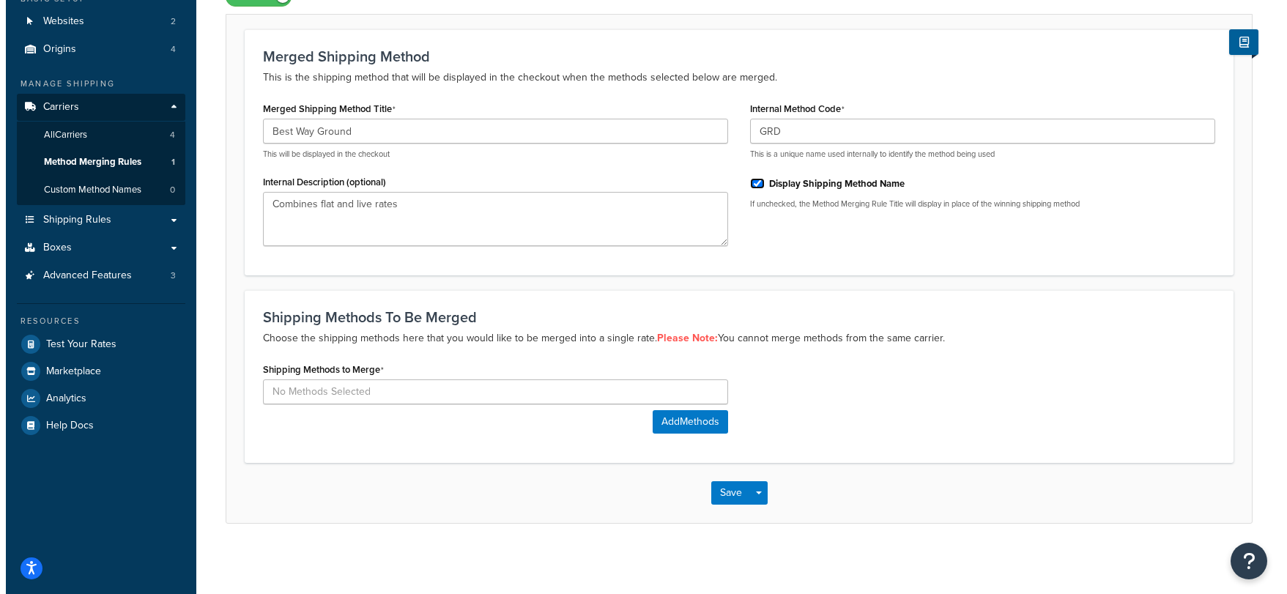
scroll to position [142, 0]
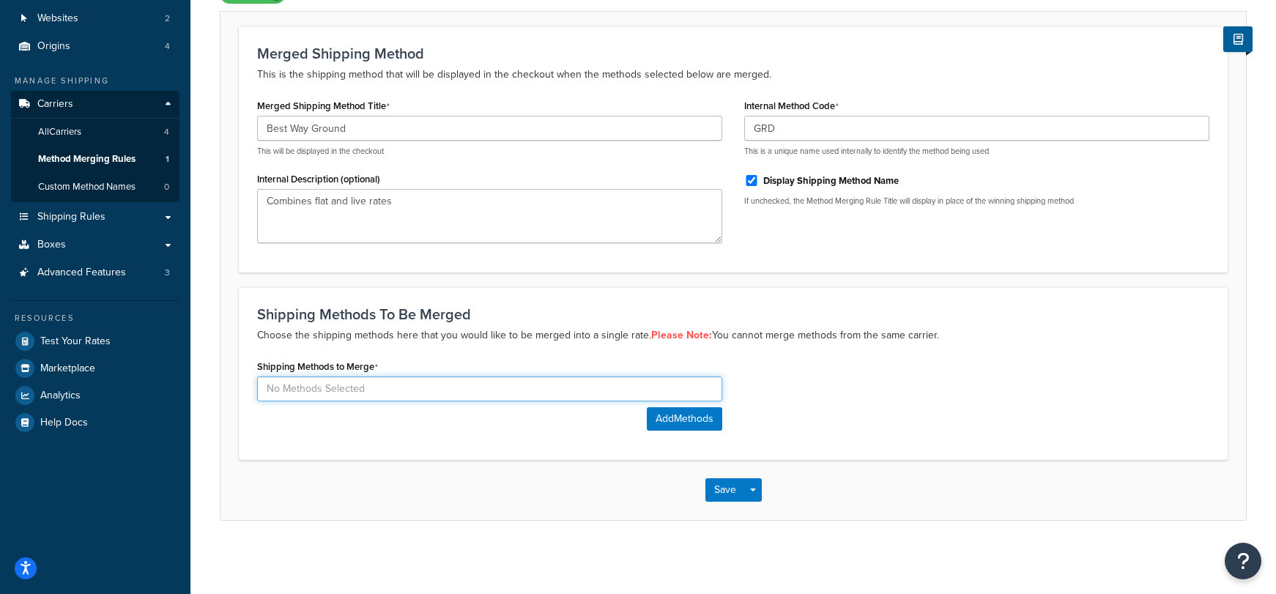
click at [390, 393] on input at bounding box center [489, 389] width 465 height 25
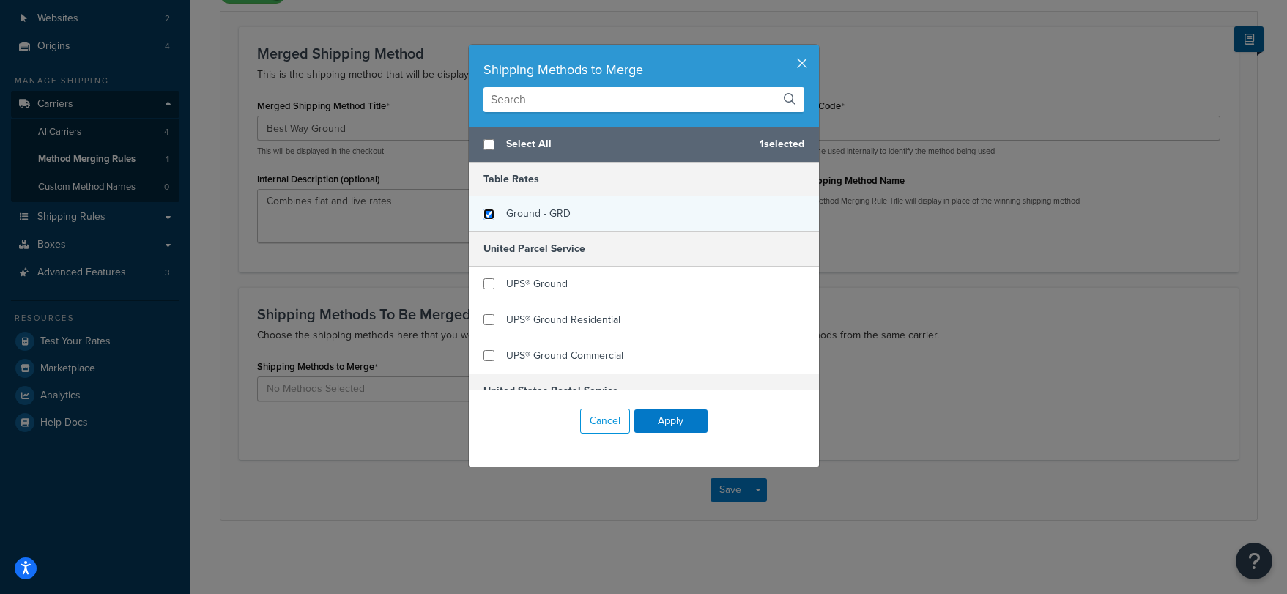
click at [484, 217] on input "checkbox" at bounding box center [488, 214] width 11 height 11
checkbox input "true"
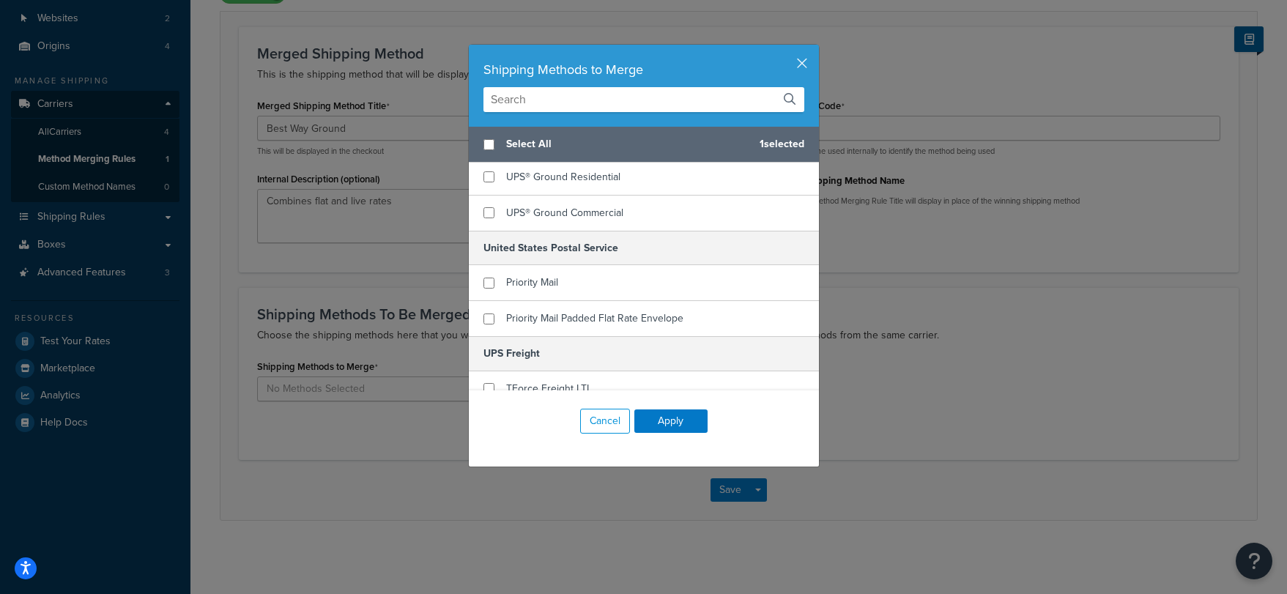
scroll to position [147, 0]
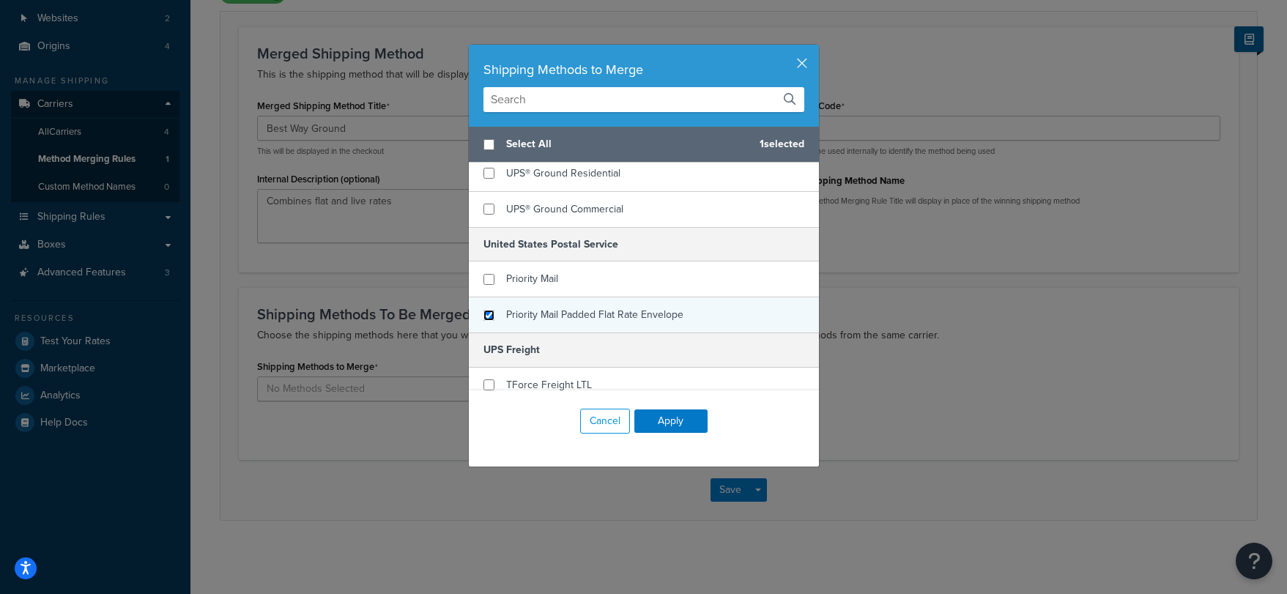
click at [483, 318] on input "checkbox" at bounding box center [488, 315] width 11 height 11
checkbox input "true"
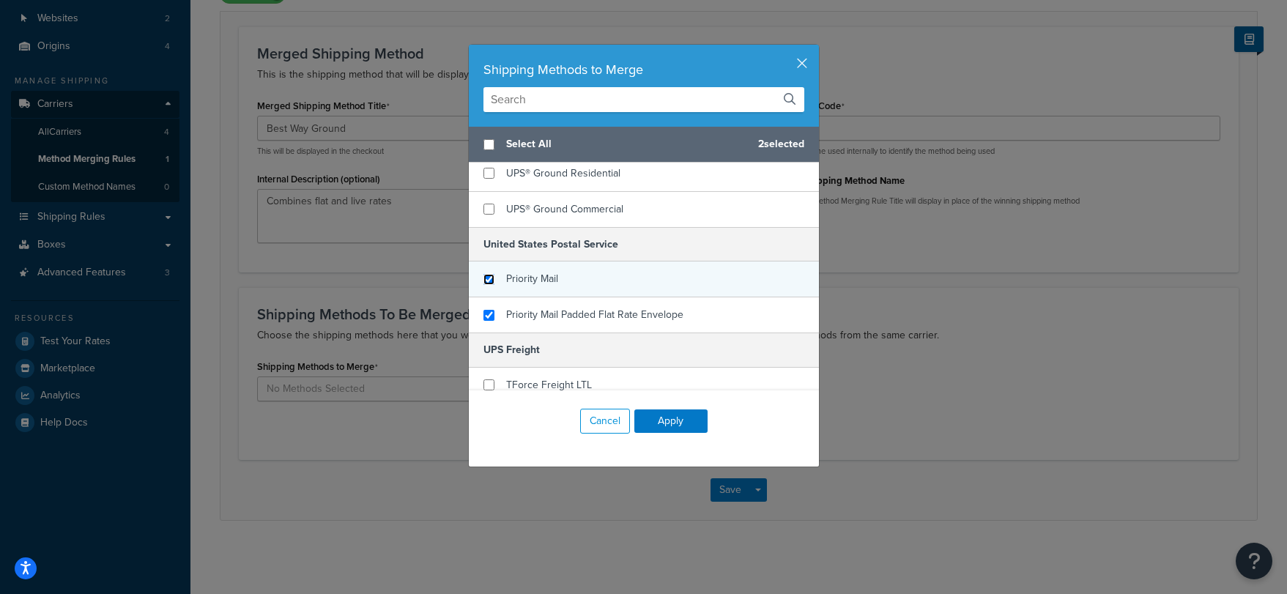
click at [484, 282] on input "checkbox" at bounding box center [488, 279] width 11 height 11
checkbox input "true"
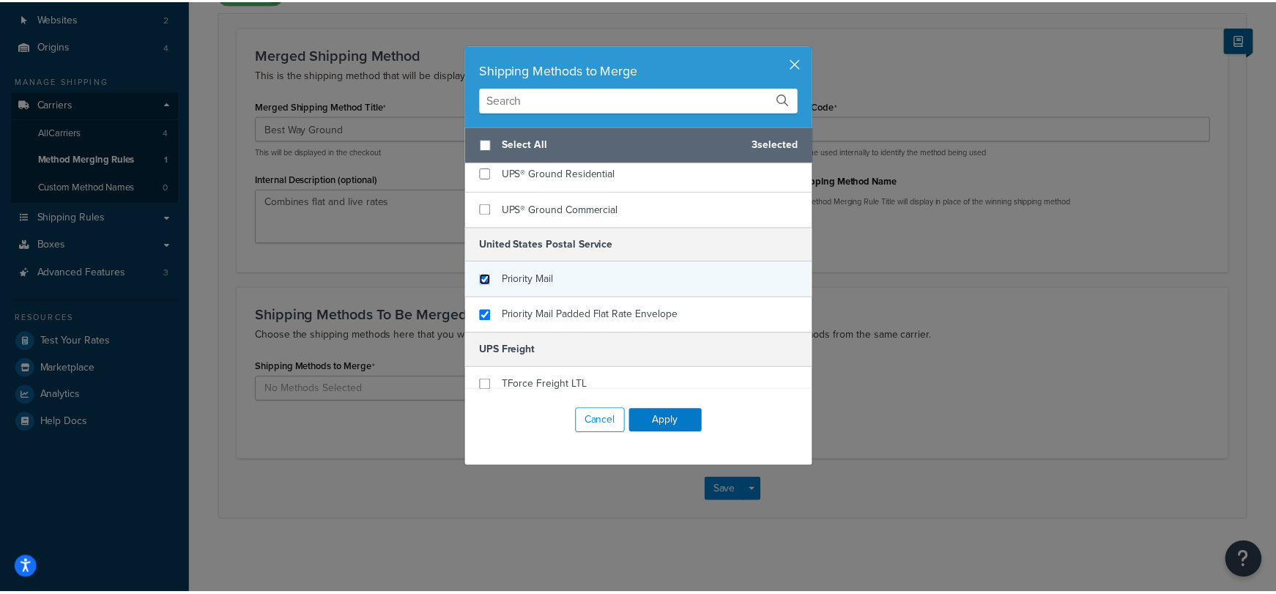
scroll to position [159, 0]
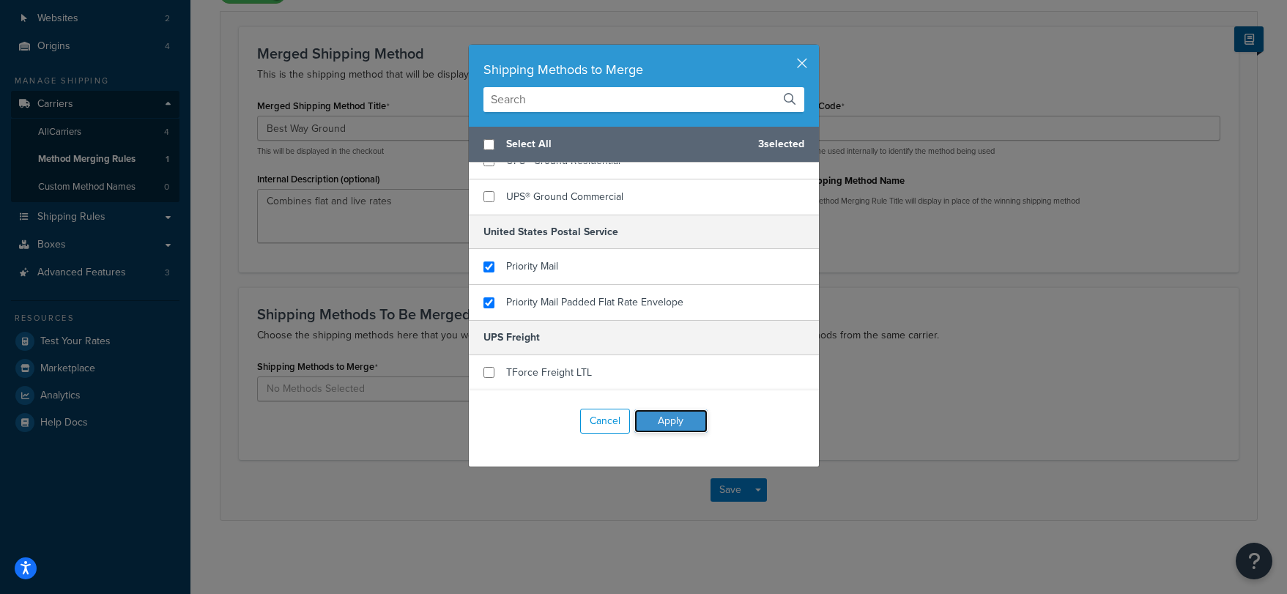
click at [667, 428] on button "Apply" at bounding box center [670, 421] width 73 height 23
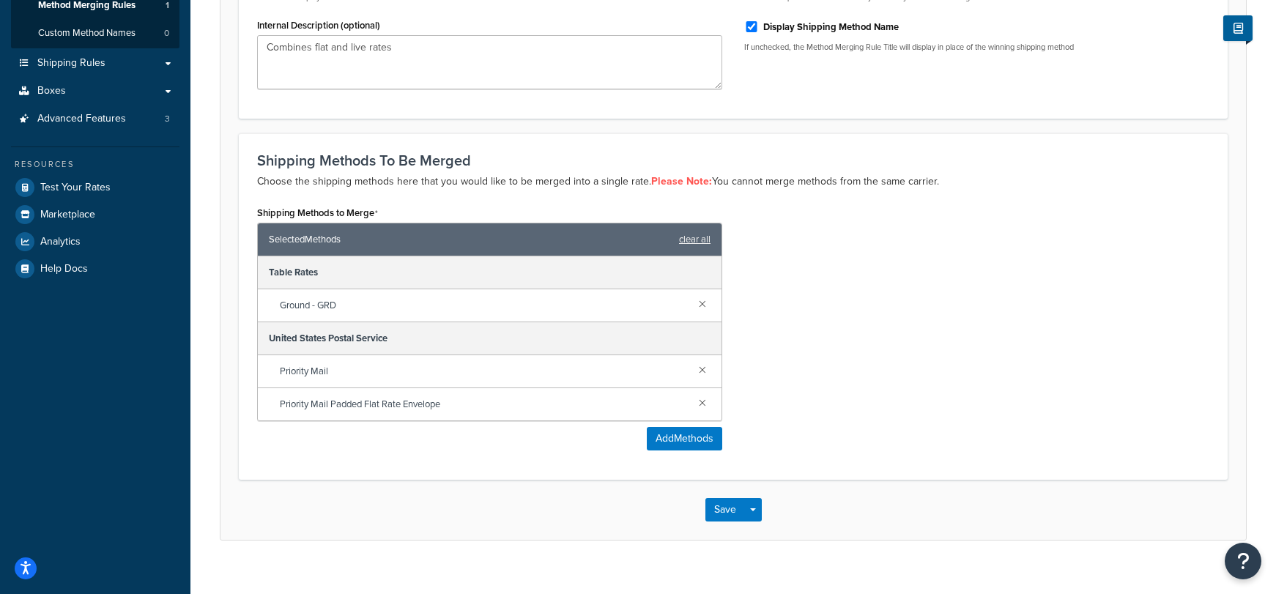
scroll to position [316, 0]
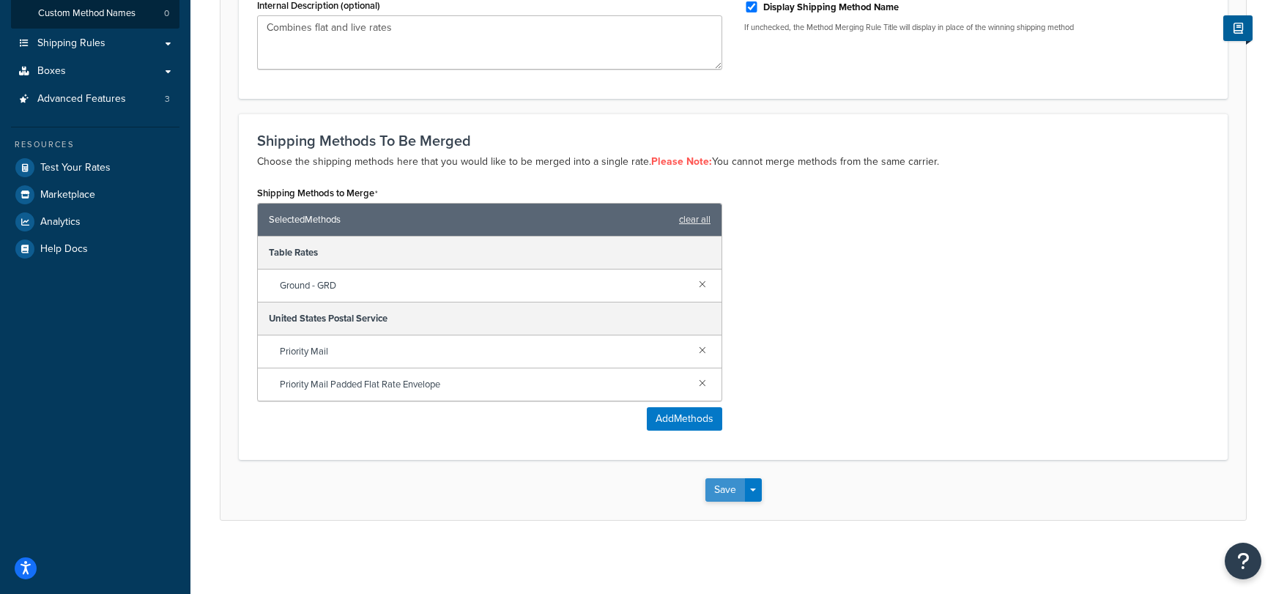
click at [724, 489] on button "Save" at bounding box center [725, 489] width 40 height 23
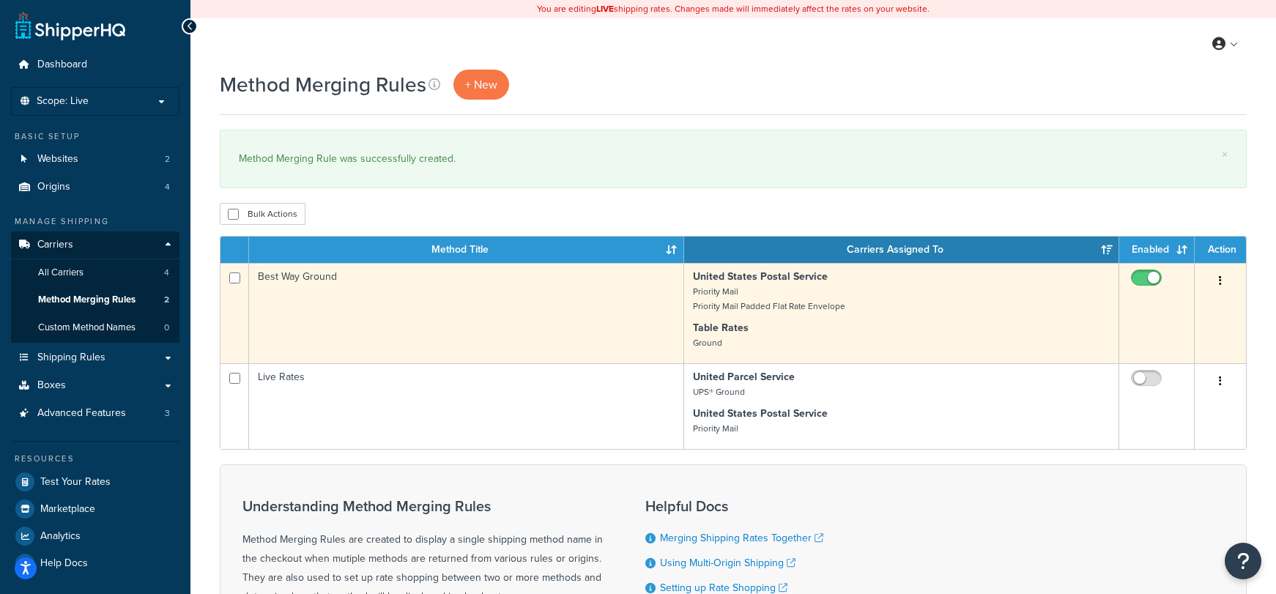
click at [807, 313] on small "Priority Mail Priority Mail Padded Flat Rate Envelope" at bounding box center [769, 299] width 152 height 28
click at [735, 284] on strong "United States Postal Service" at bounding box center [760, 276] width 135 height 15
click at [801, 286] on p "United States Postal Service Priority Mail Priority Mail Padded Flat Rate Envel…" at bounding box center [901, 292] width 417 height 44
click at [1223, 281] on button "button" at bounding box center [1220, 281] width 21 height 23
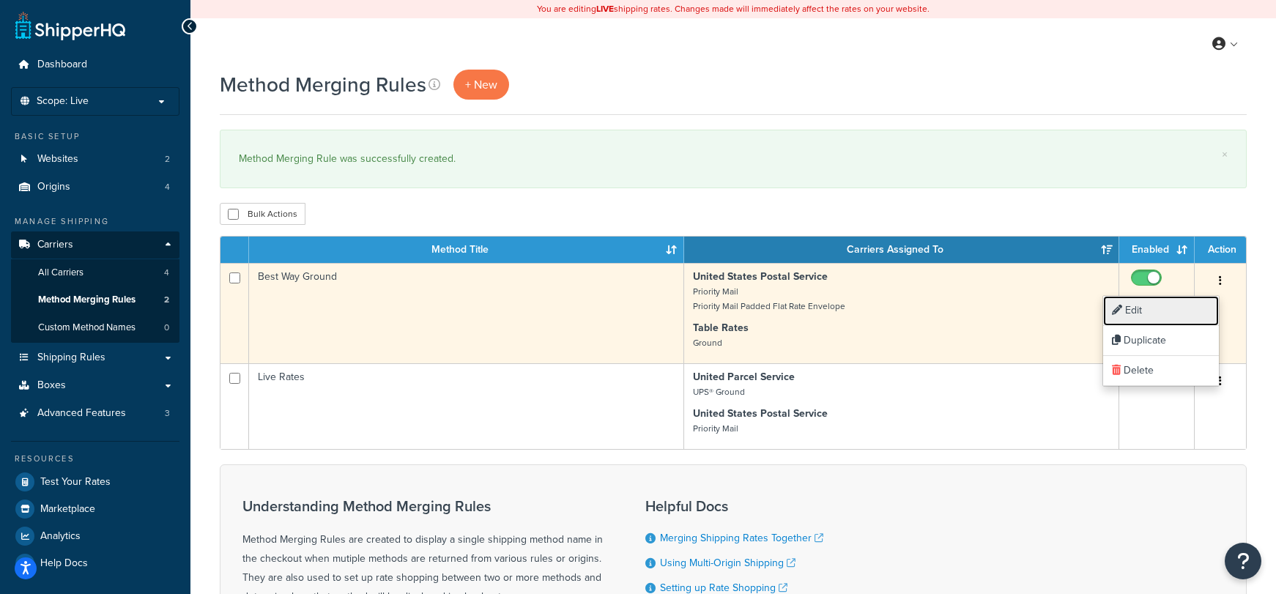
click at [1184, 316] on link "Edit" at bounding box center [1161, 311] width 116 height 30
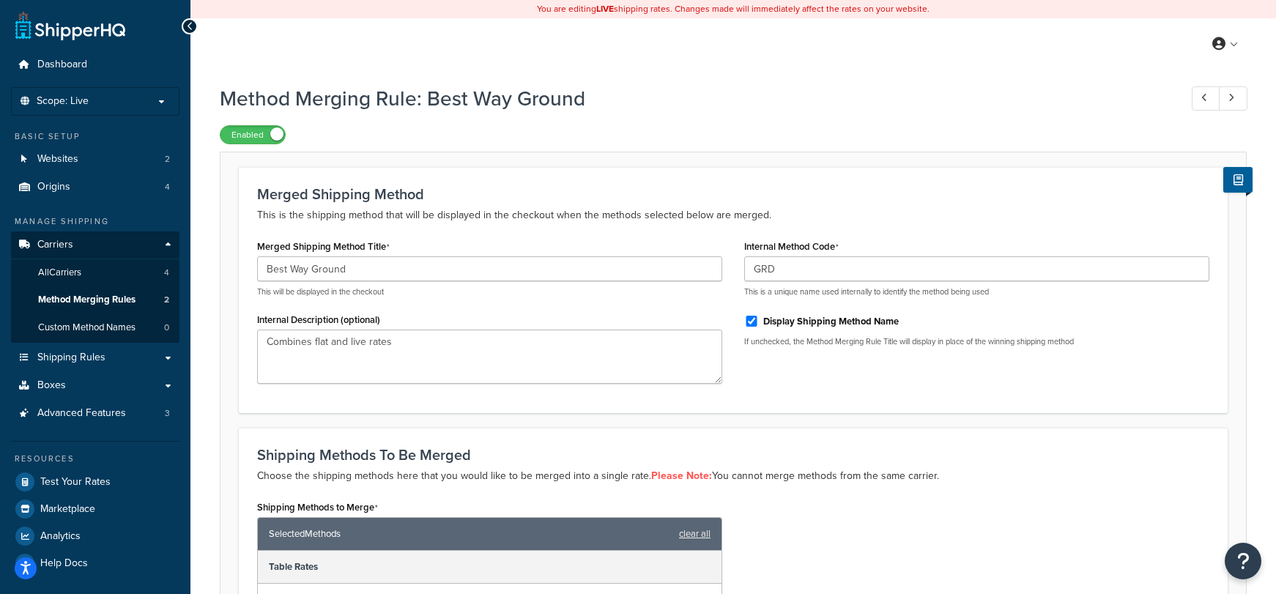
click at [874, 105] on h1 "Method Merging Rule: Best Way Ground" at bounding box center [692, 98] width 945 height 29
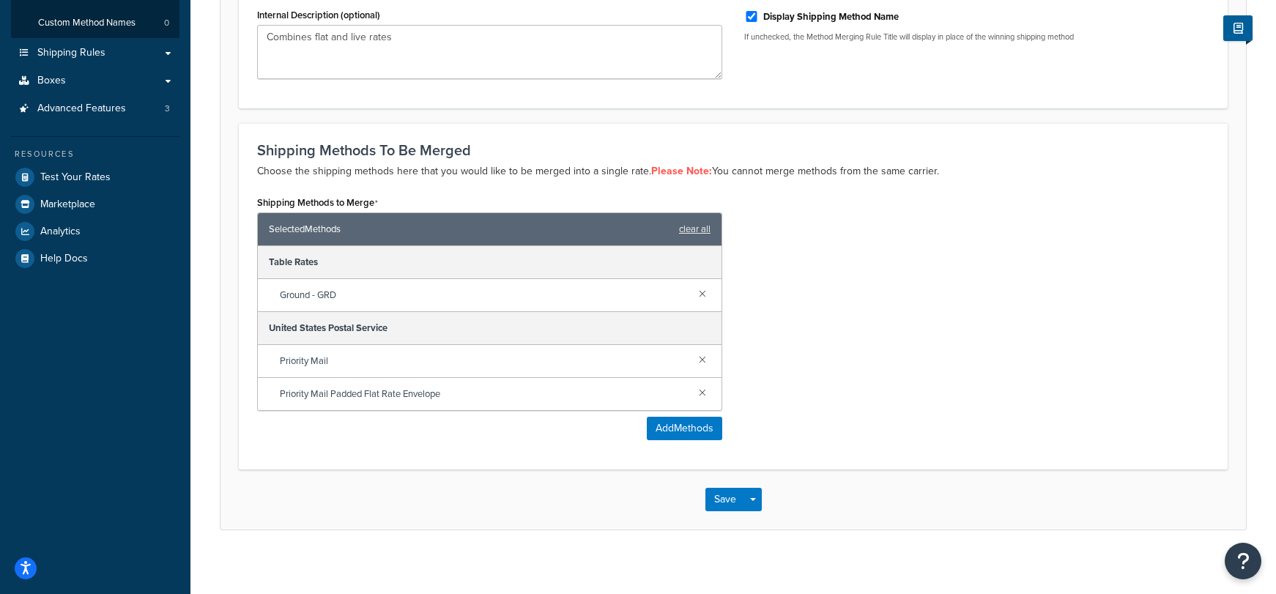
scroll to position [316, 0]
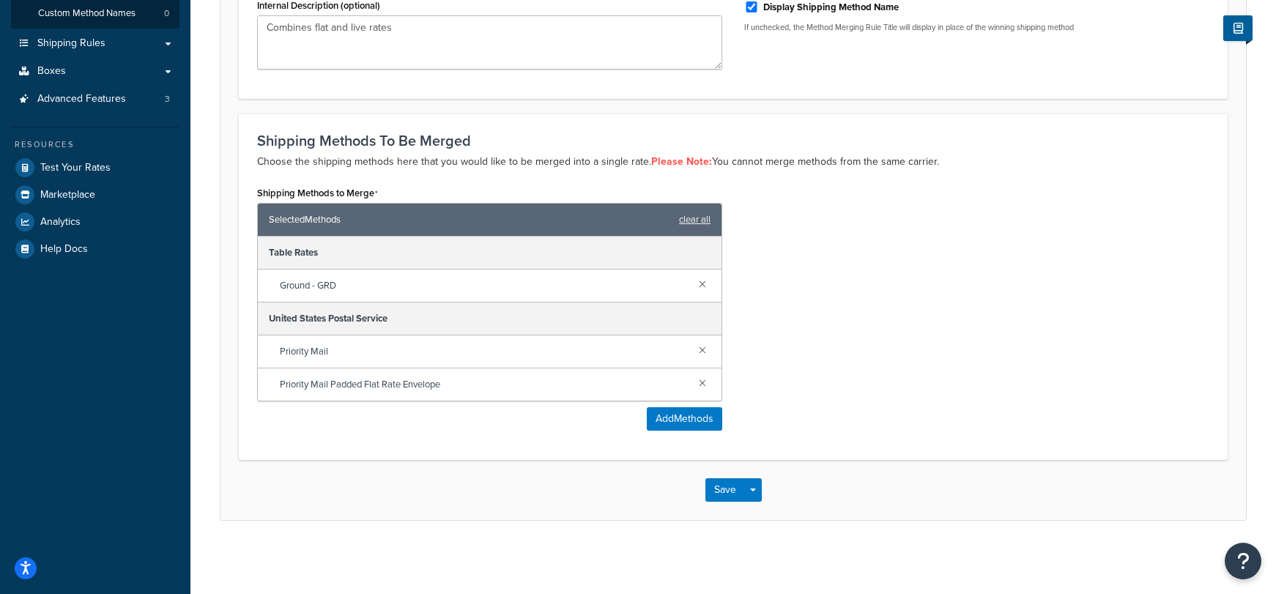
click at [701, 393] on div "Priority Mail Padded Flat Rate Envelope" at bounding box center [490, 384] width 464 height 32
click at [705, 380] on link at bounding box center [702, 382] width 16 height 16
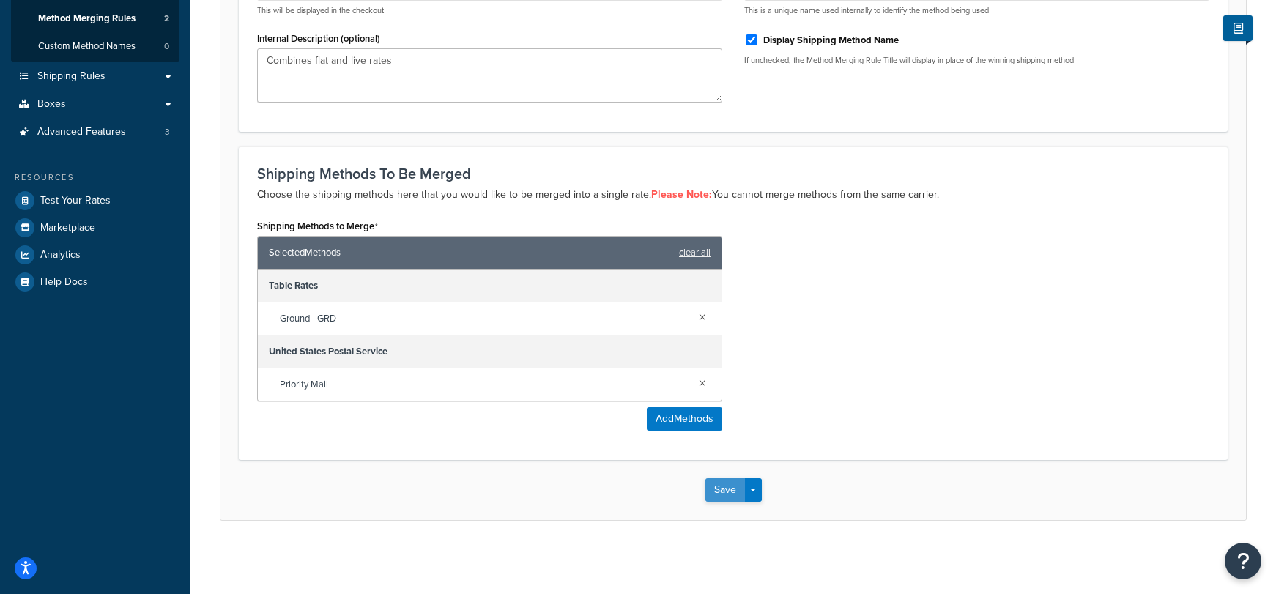
click at [720, 491] on button "Save" at bounding box center [725, 489] width 40 height 23
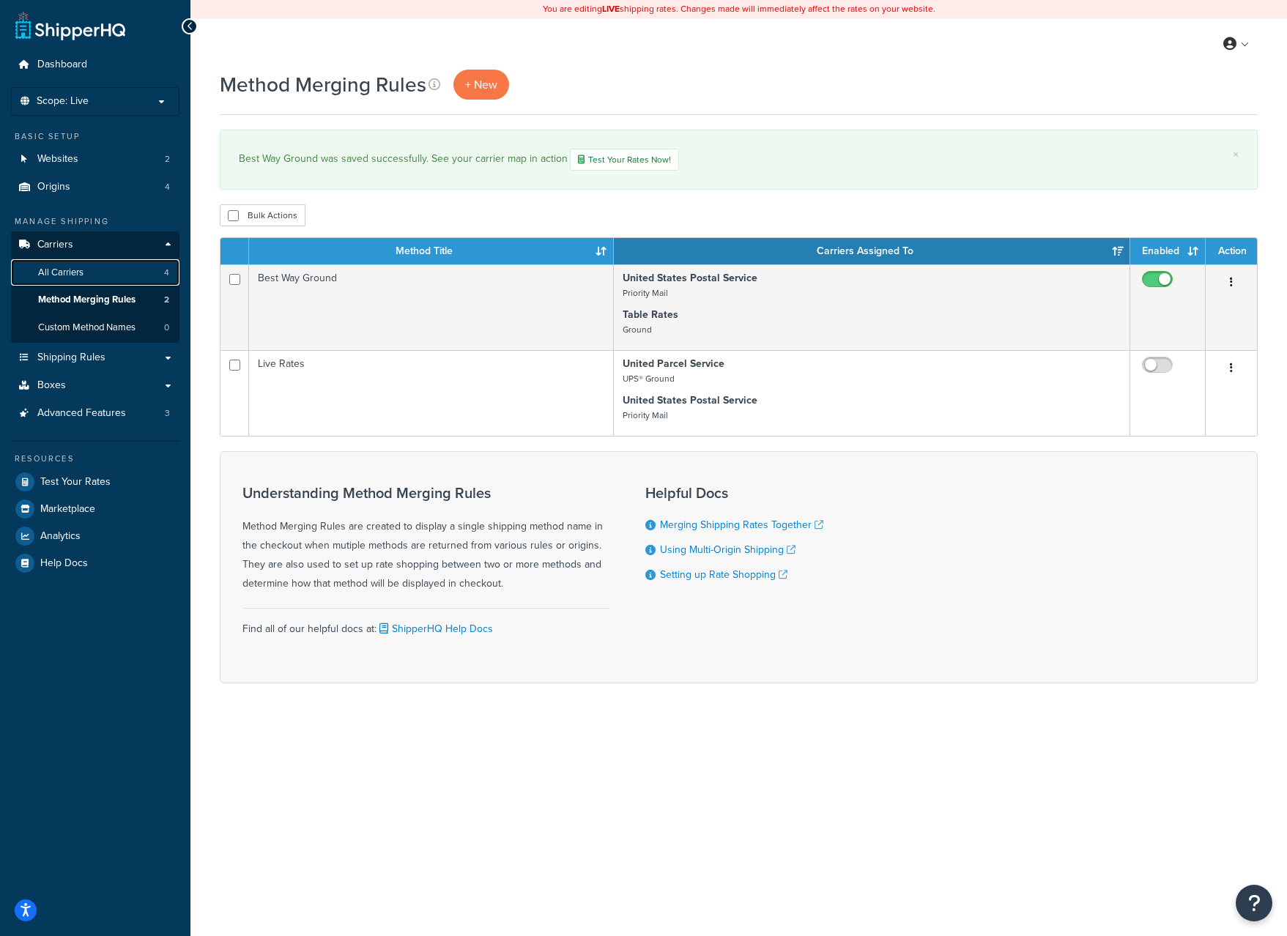
click at [94, 271] on link "All Carriers 4" at bounding box center [95, 272] width 168 height 27
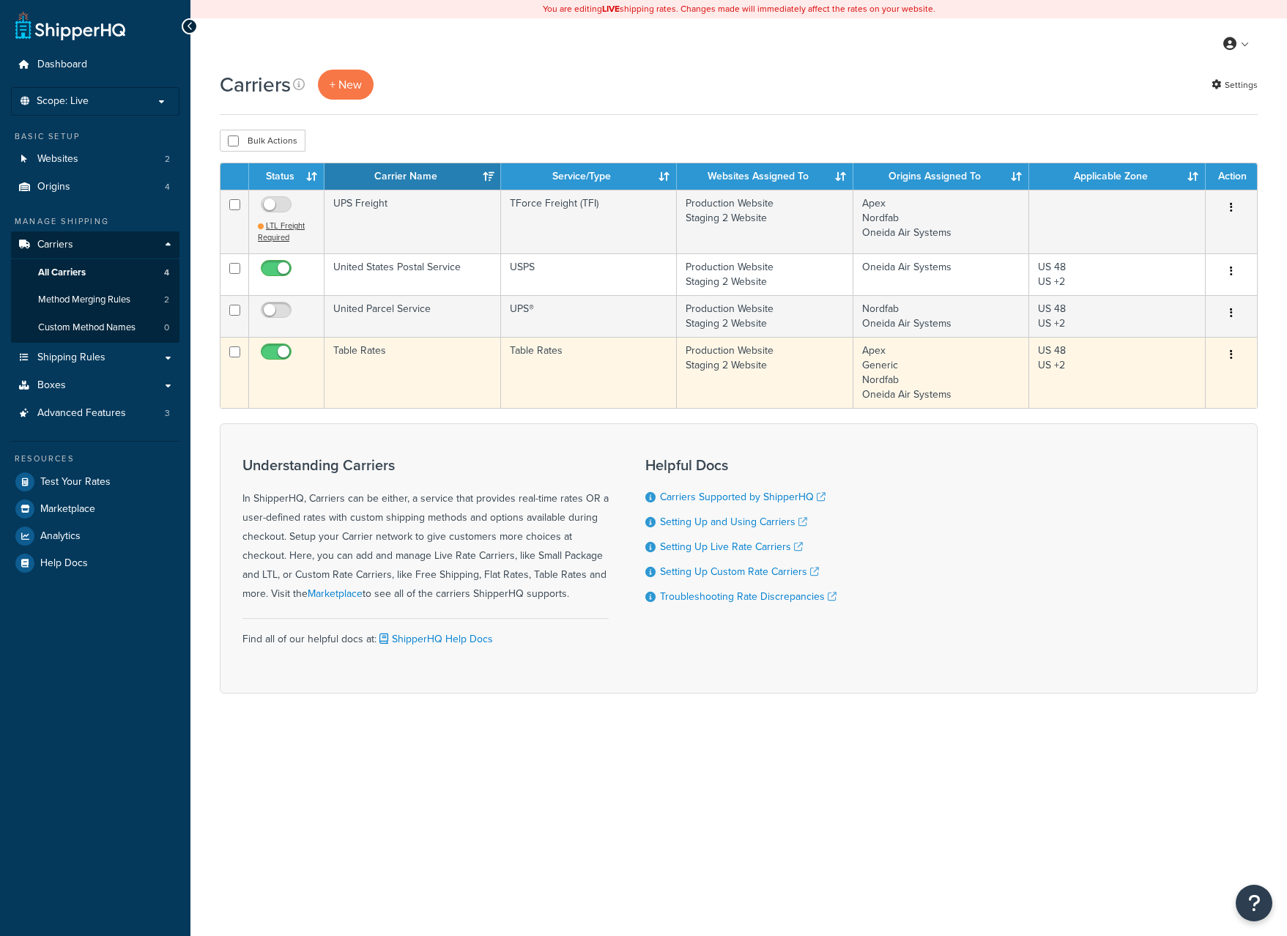
click at [393, 349] on td "Table Rates" at bounding box center [413, 372] width 177 height 71
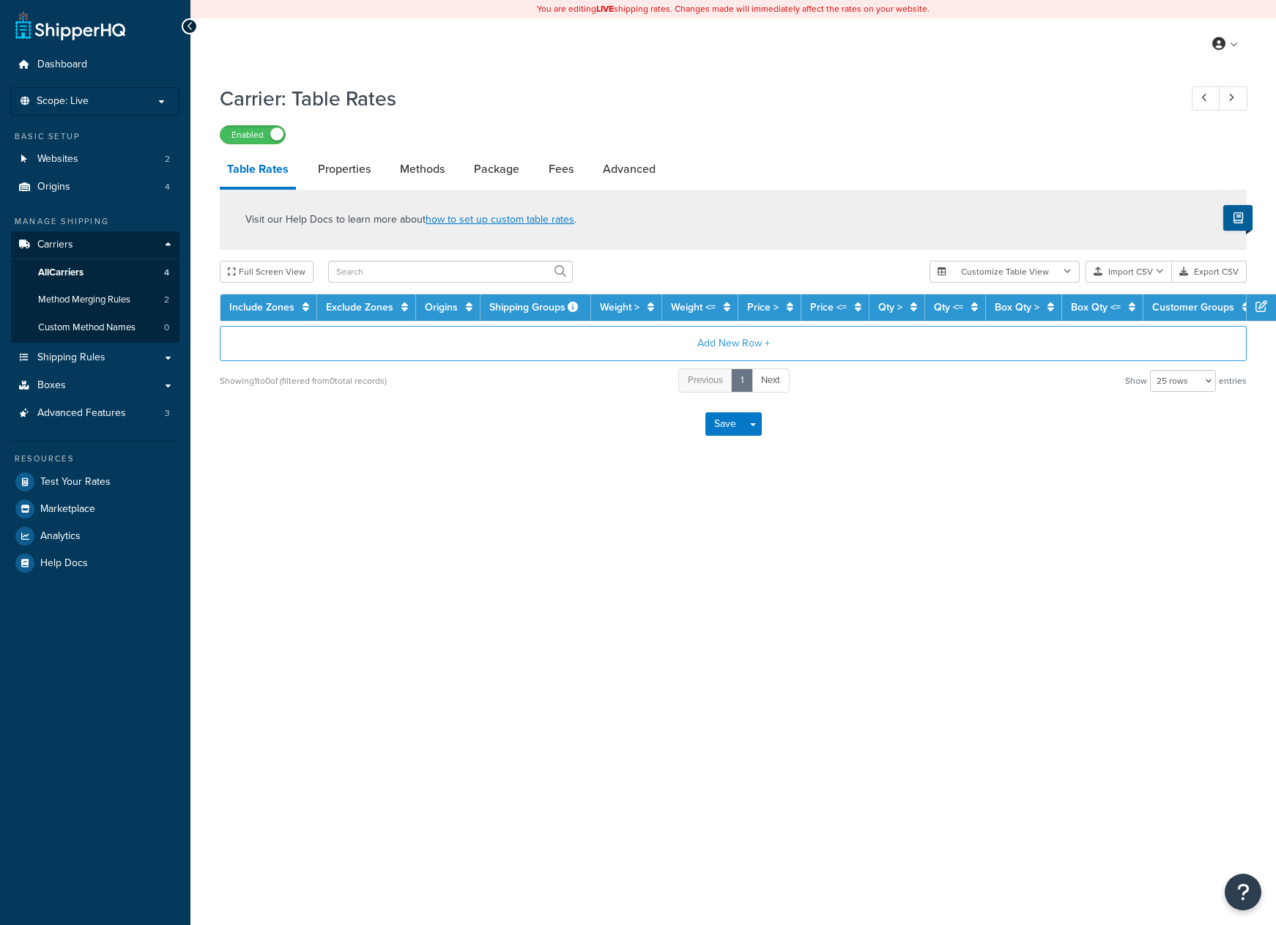
select select "25"
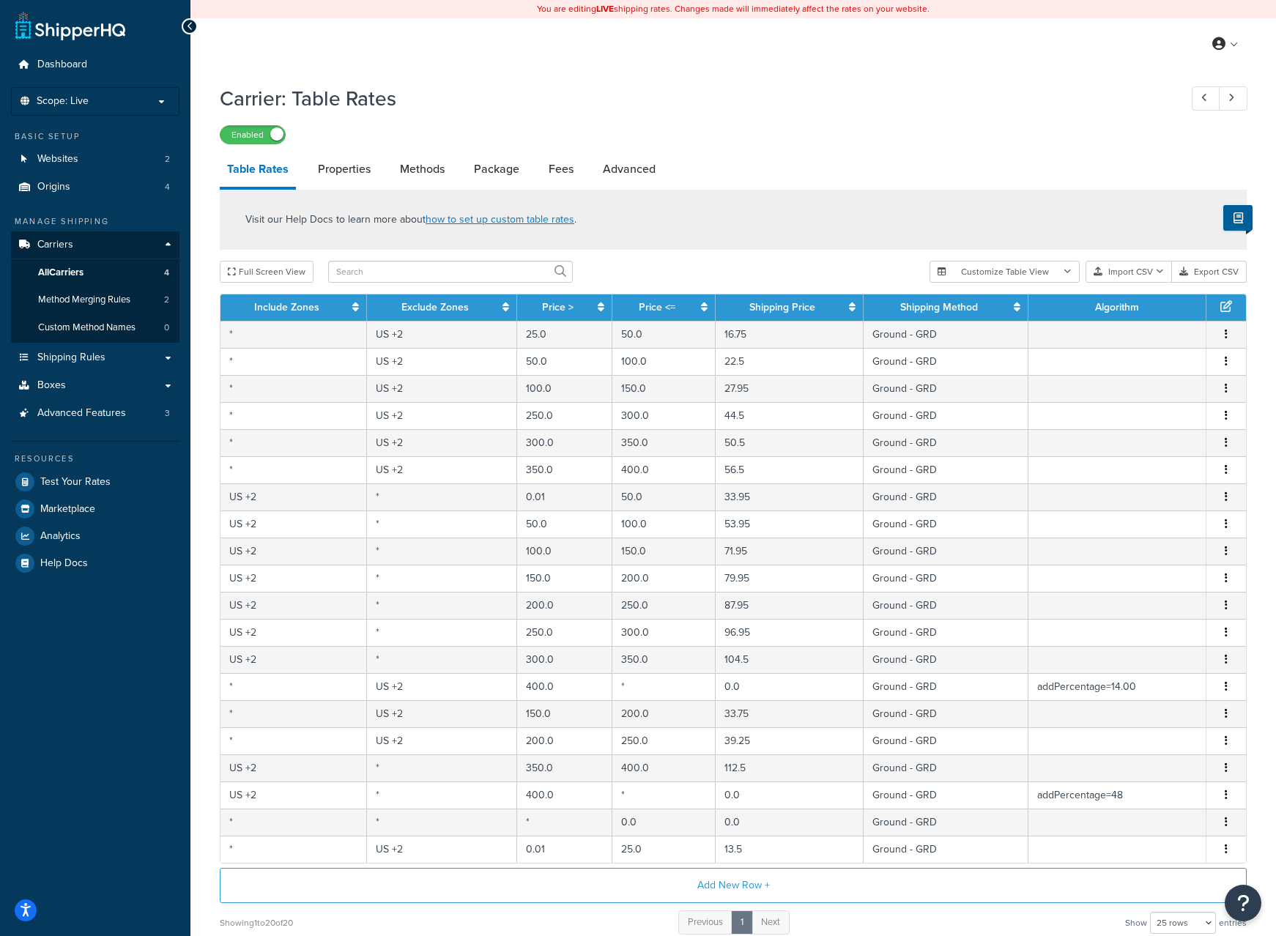
click at [292, 182] on link "Table Rates" at bounding box center [258, 171] width 76 height 38
click at [341, 170] on link "Properties" at bounding box center [344, 169] width 67 height 35
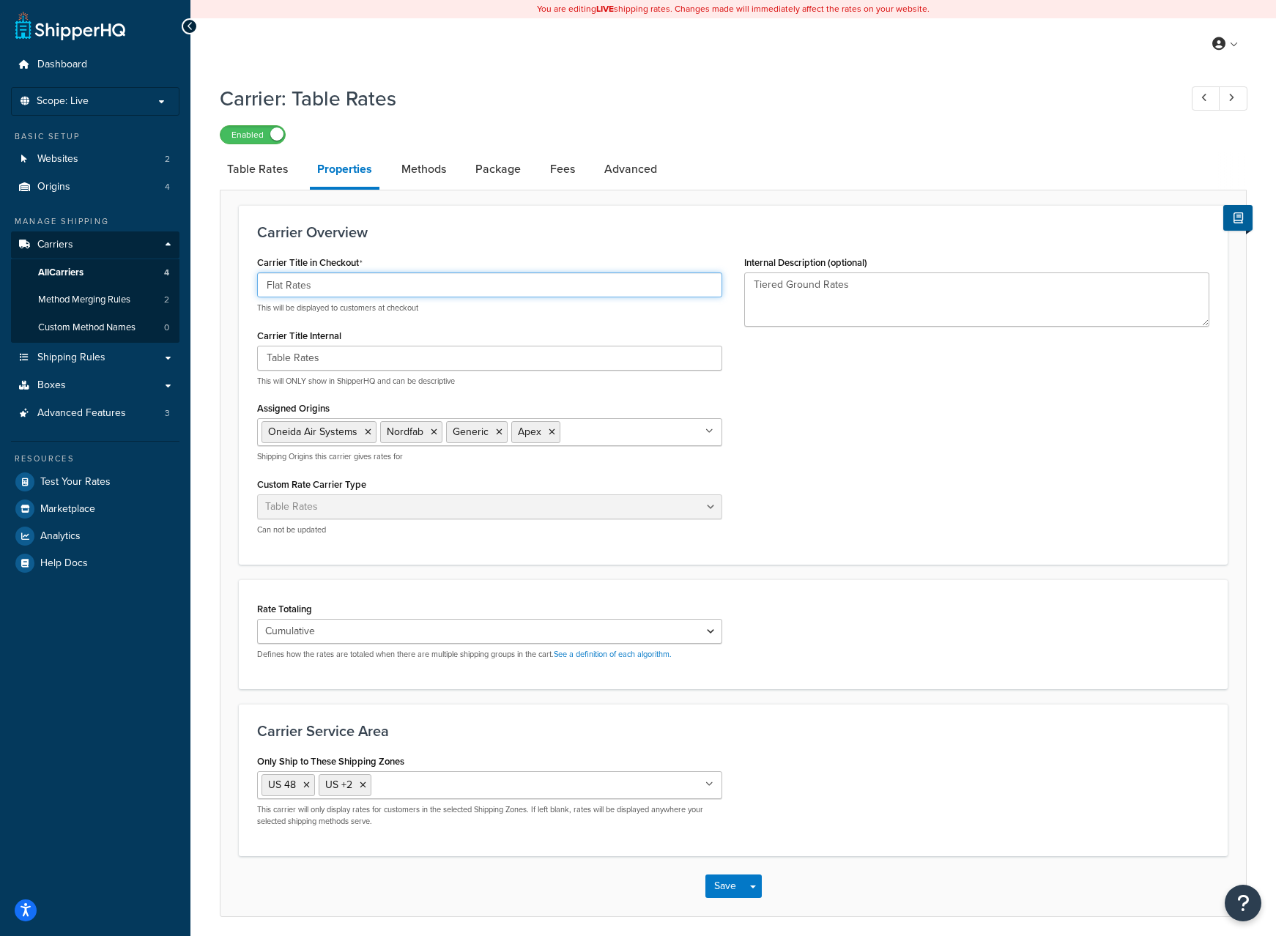
click at [344, 296] on input "Flat Rates" at bounding box center [489, 285] width 465 height 25
click at [421, 164] on link "Methods" at bounding box center [423, 169] width 59 height 35
select select "25"
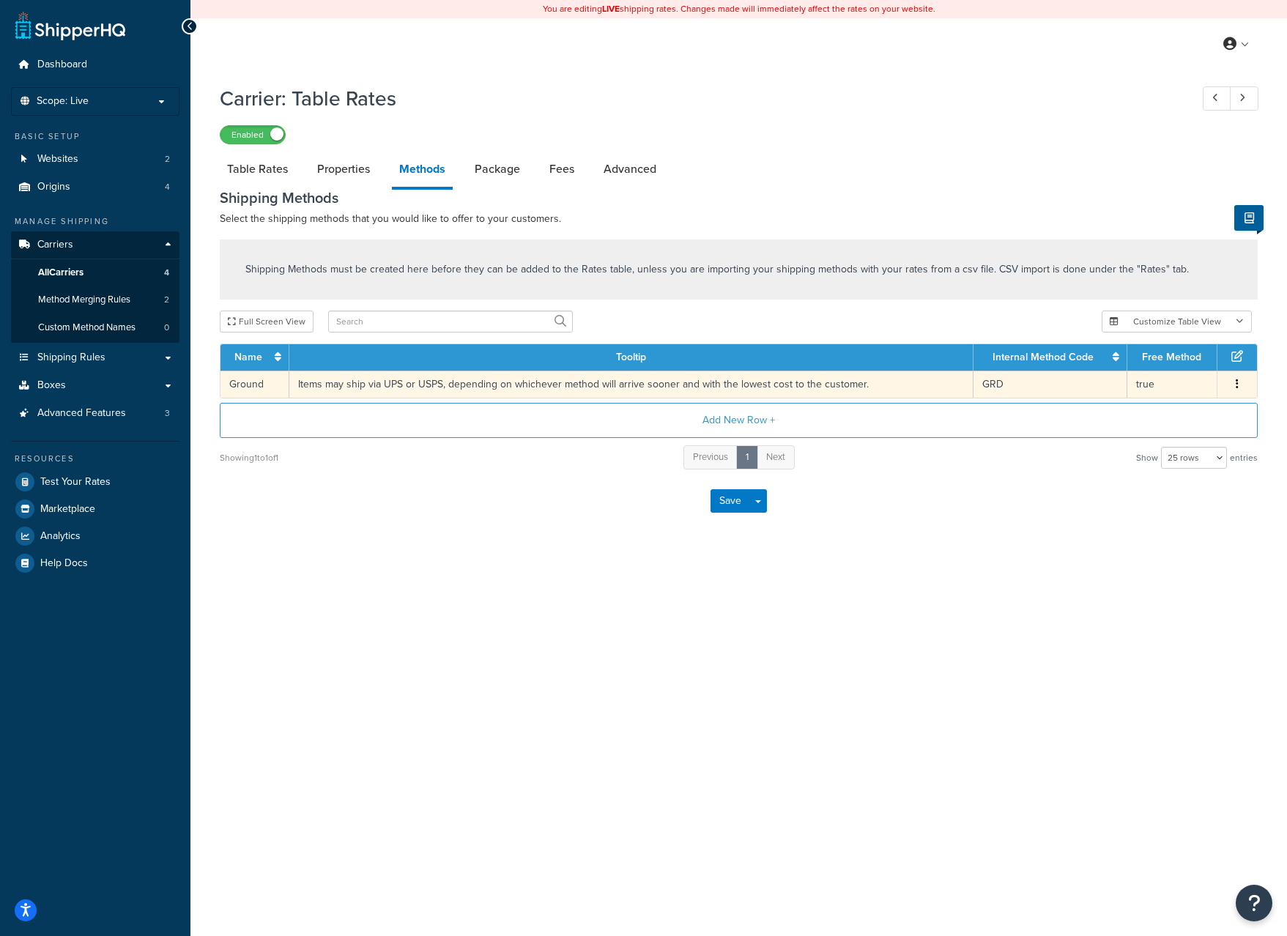
click at [1234, 390] on button "button" at bounding box center [1237, 385] width 12 height 16
click at [1171, 375] on div "Edit" at bounding box center [1163, 371] width 104 height 30
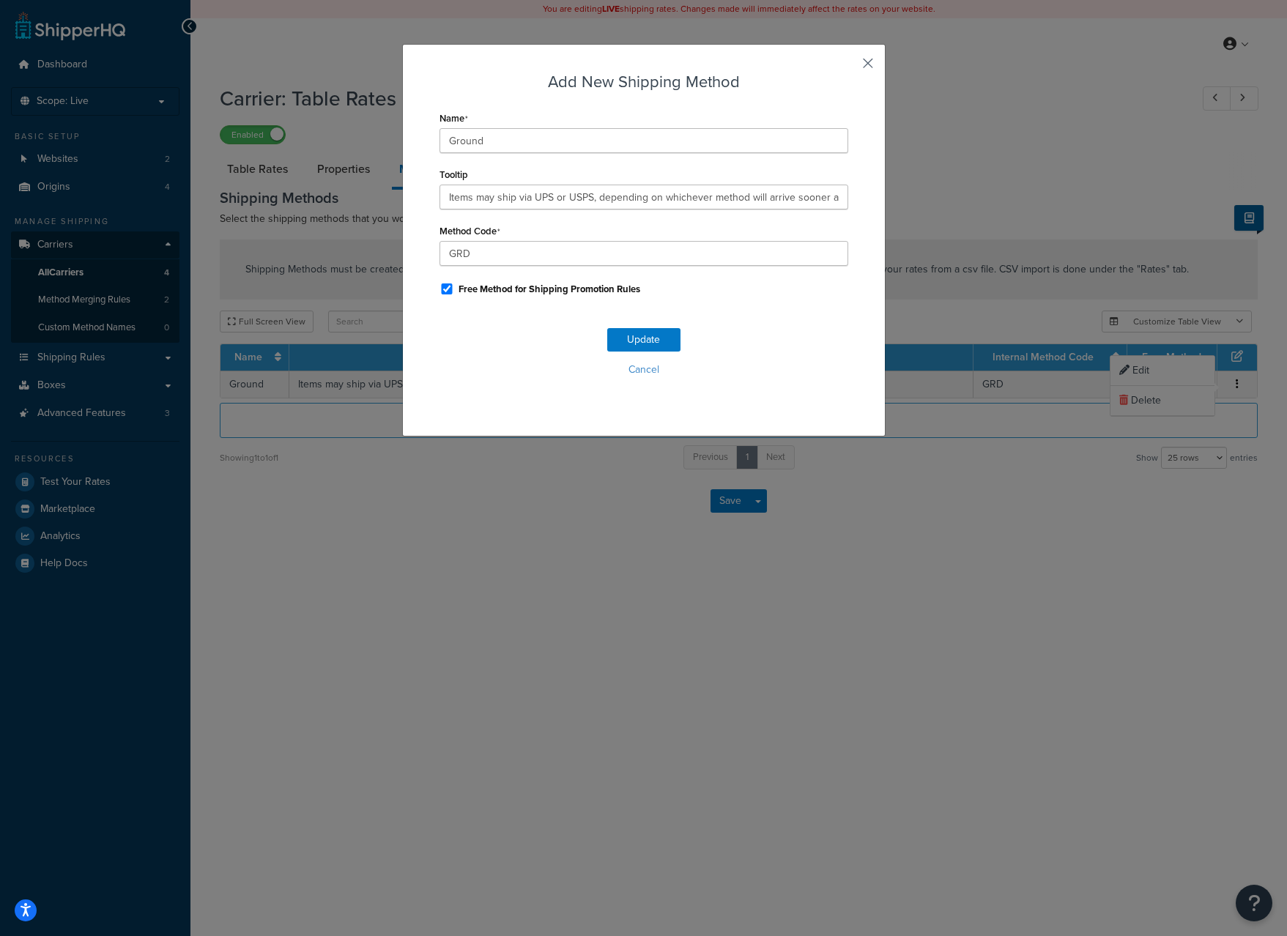
click at [848, 67] on button "button" at bounding box center [847, 69] width 4 height 4
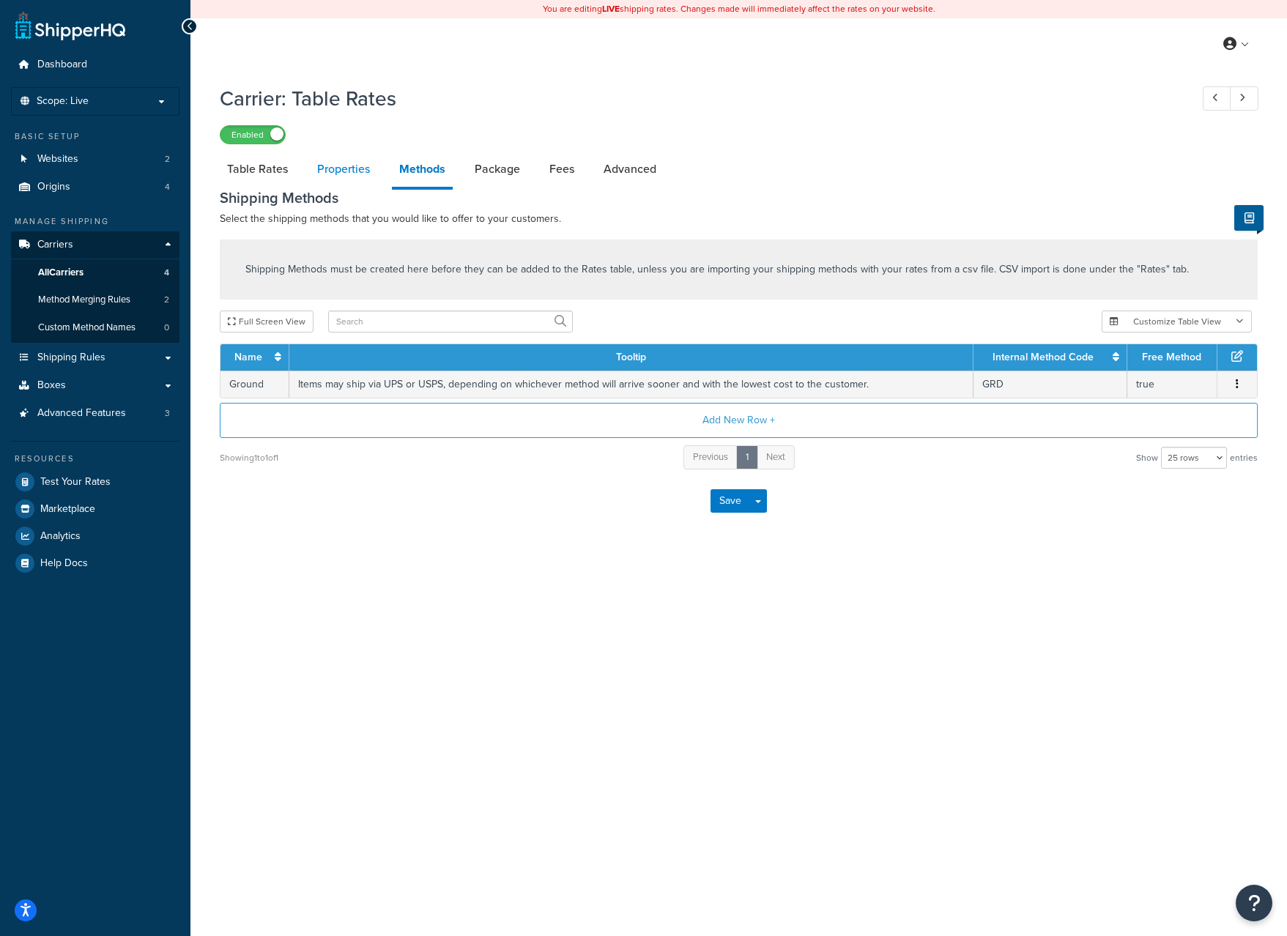
click at [358, 174] on link "Properties" at bounding box center [343, 169] width 67 height 35
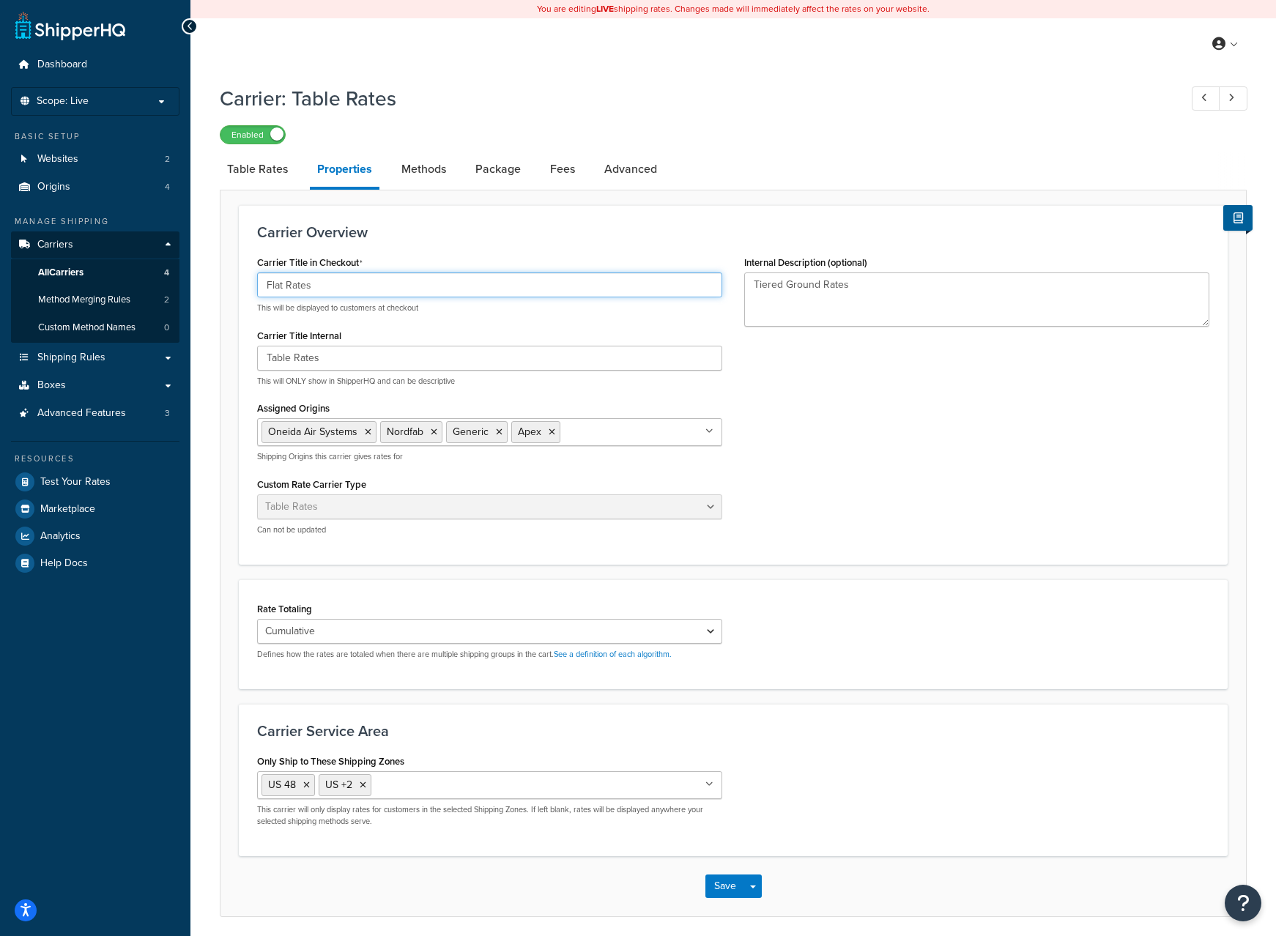
click at [330, 290] on input "Flat Rates" at bounding box center [489, 285] width 465 height 25
drag, startPoint x: 330, startPoint y: 287, endPoint x: 210, endPoint y: 279, distance: 120.4
click at [214, 285] on div "Carrier: Table Rates Enabled Table Rates Properties Methods Package Fees Advanc…" at bounding box center [733, 515] width 1086 height 877
click at [366, 290] on input "Flat Rates" at bounding box center [489, 285] width 465 height 25
click at [366, 289] on input "Flat Rates" at bounding box center [489, 285] width 465 height 25
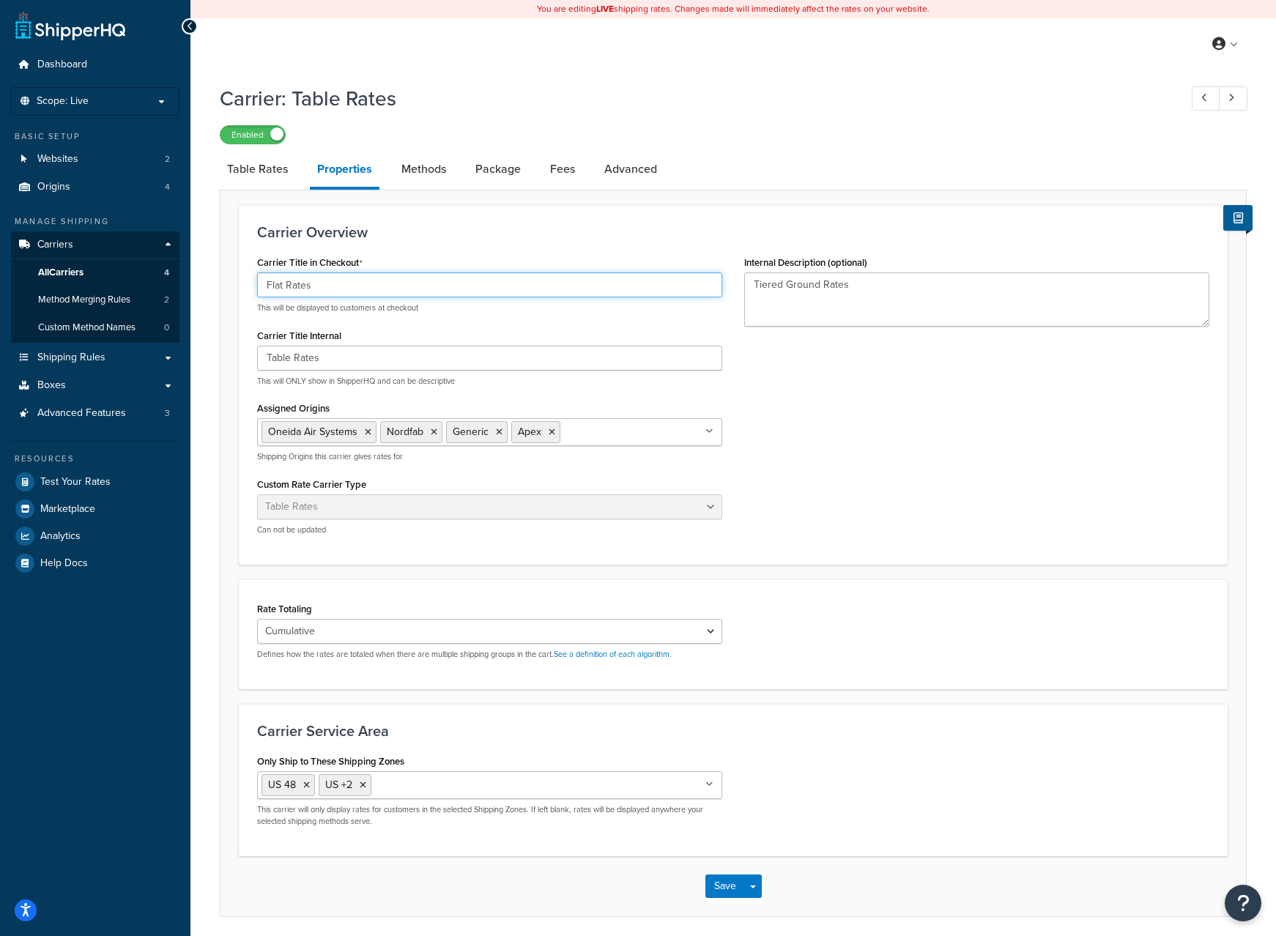
click at [366, 289] on input "Flat Rates" at bounding box center [489, 285] width 465 height 25
type input "Tiered Rate"
click at [729, 883] on button "Save" at bounding box center [725, 886] width 40 height 23
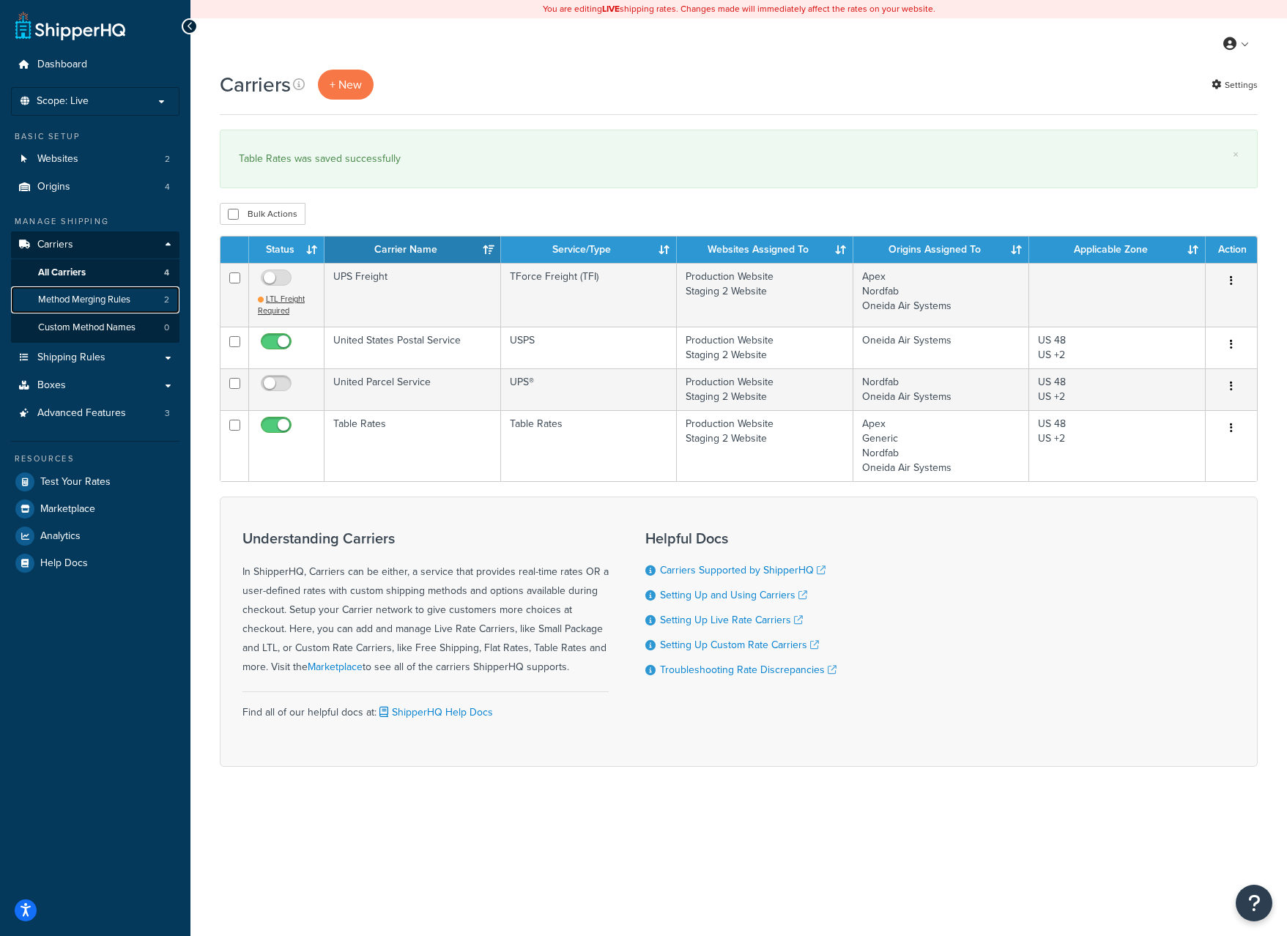
click at [130, 298] on span "Method Merging Rules" at bounding box center [84, 300] width 92 height 12
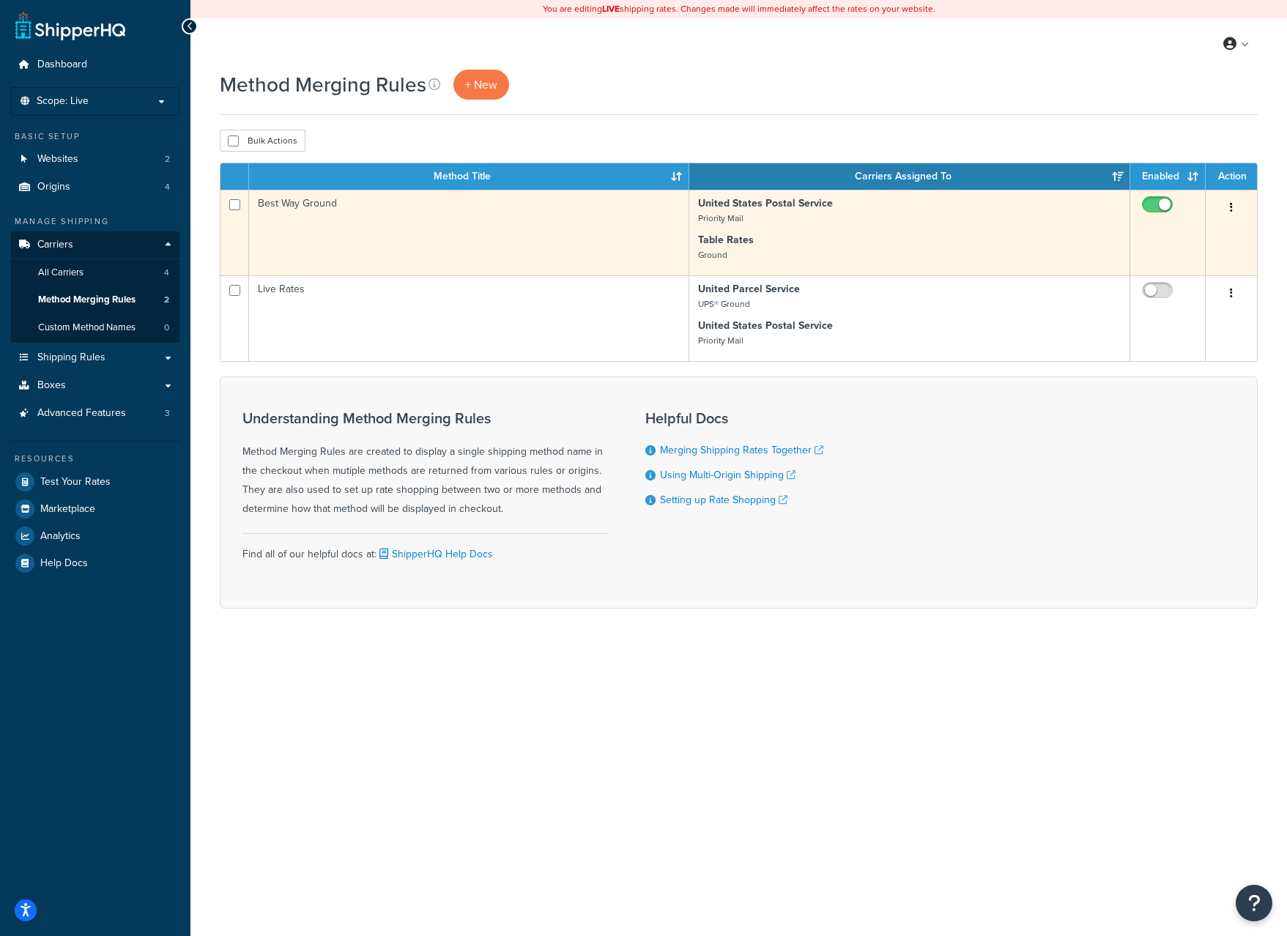
click at [364, 224] on td "Best Way Ground" at bounding box center [469, 233] width 440 height 86
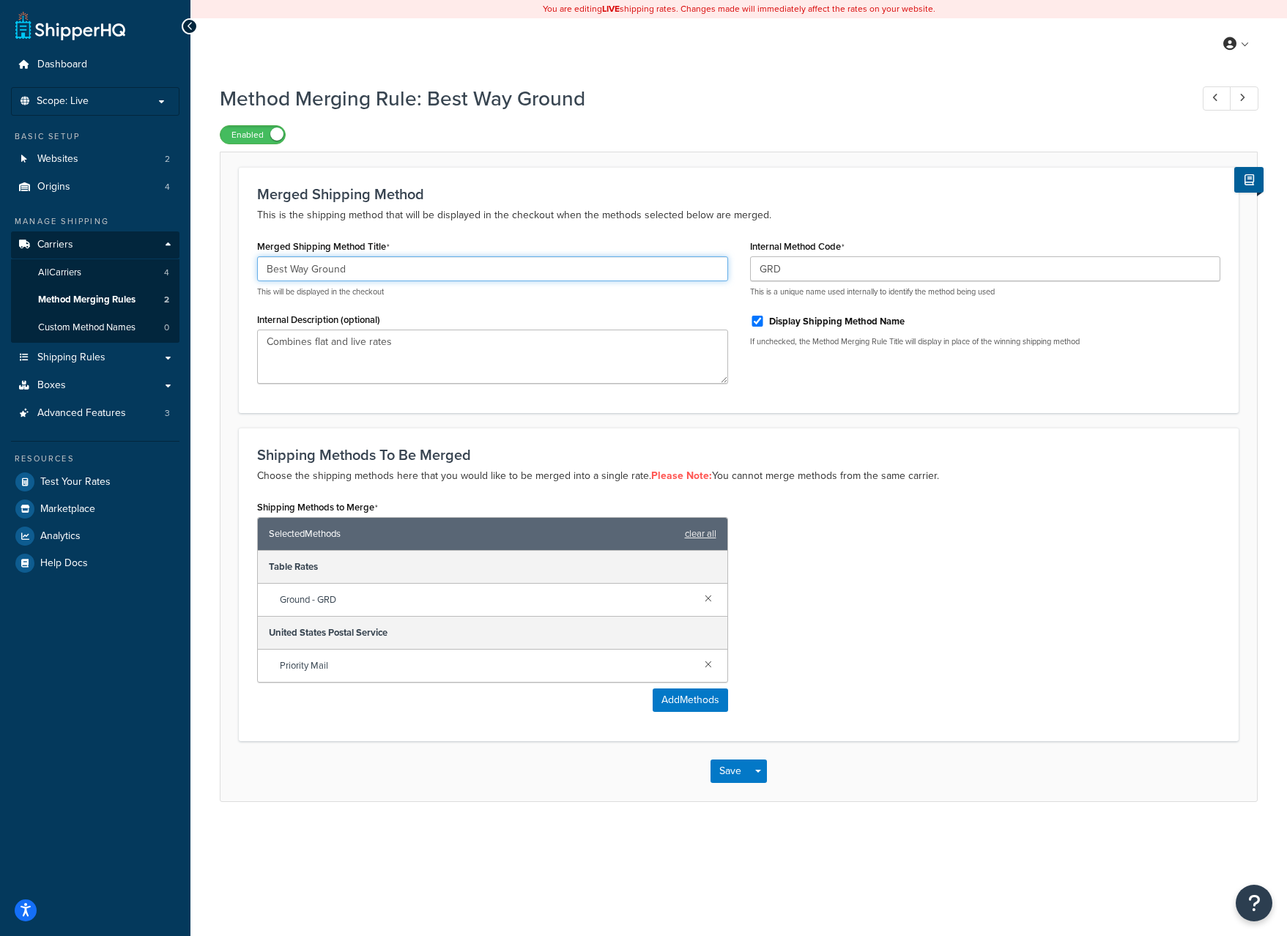
drag, startPoint x: 308, startPoint y: 273, endPoint x: 472, endPoint y: 278, distance: 164.2
click at [472, 278] on input "Best Way Ground" at bounding box center [492, 268] width 471 height 25
type input "Best Way"
click at [726, 772] on button "Save" at bounding box center [731, 771] width 40 height 23
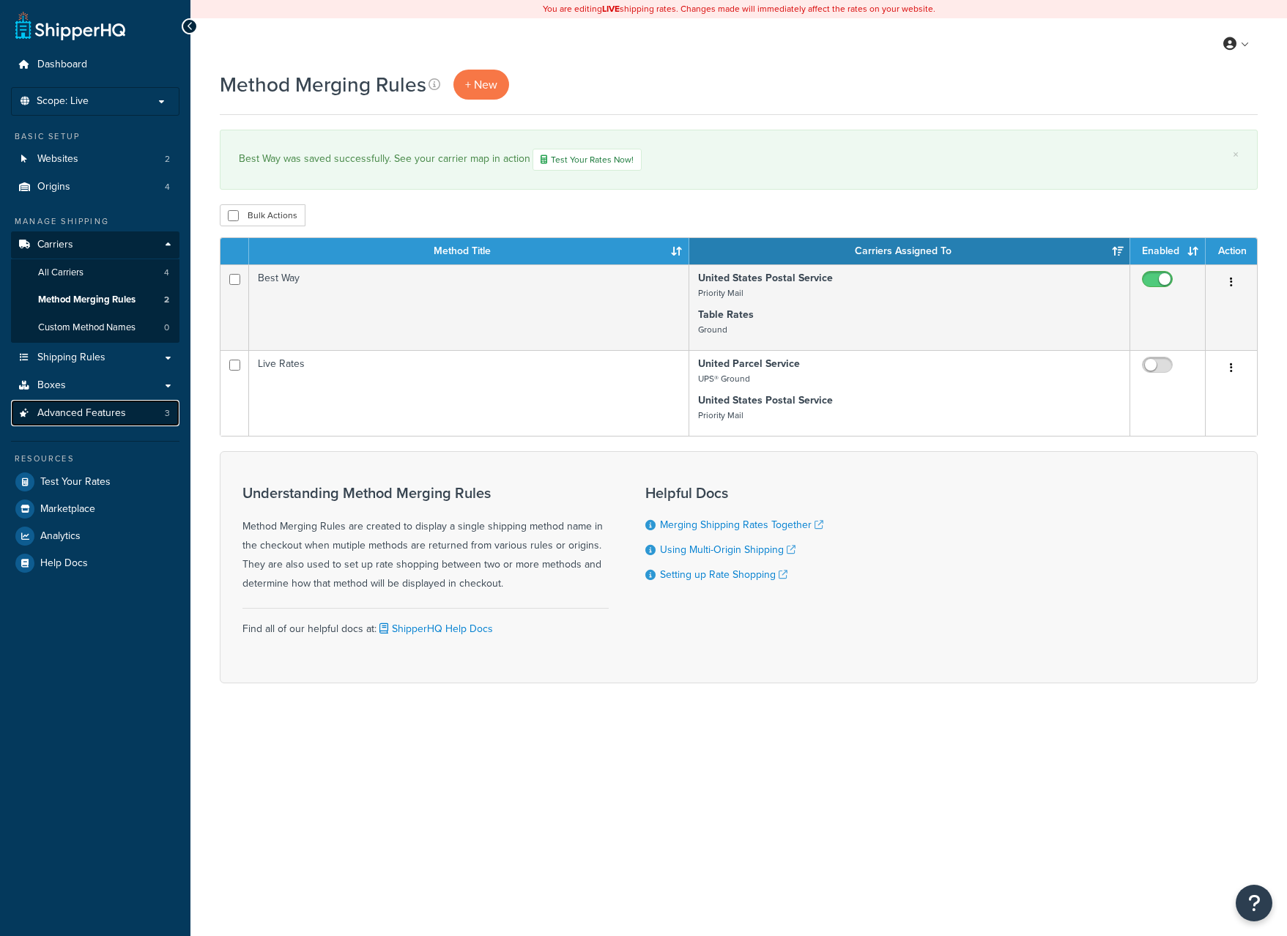
click at [115, 418] on span "Advanced Features" at bounding box center [81, 413] width 89 height 12
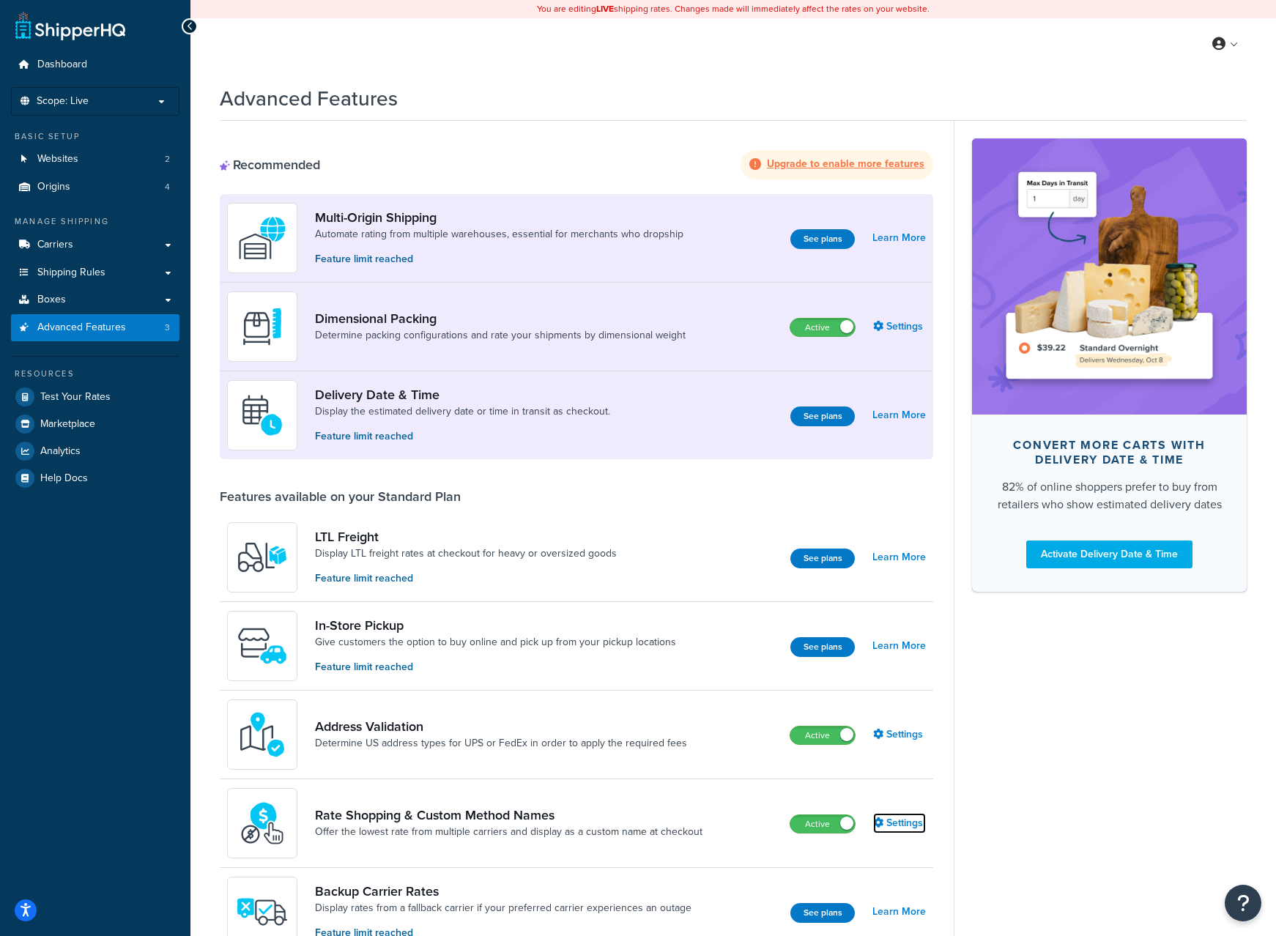
click at [903, 825] on link "Settings" at bounding box center [899, 823] width 53 height 21
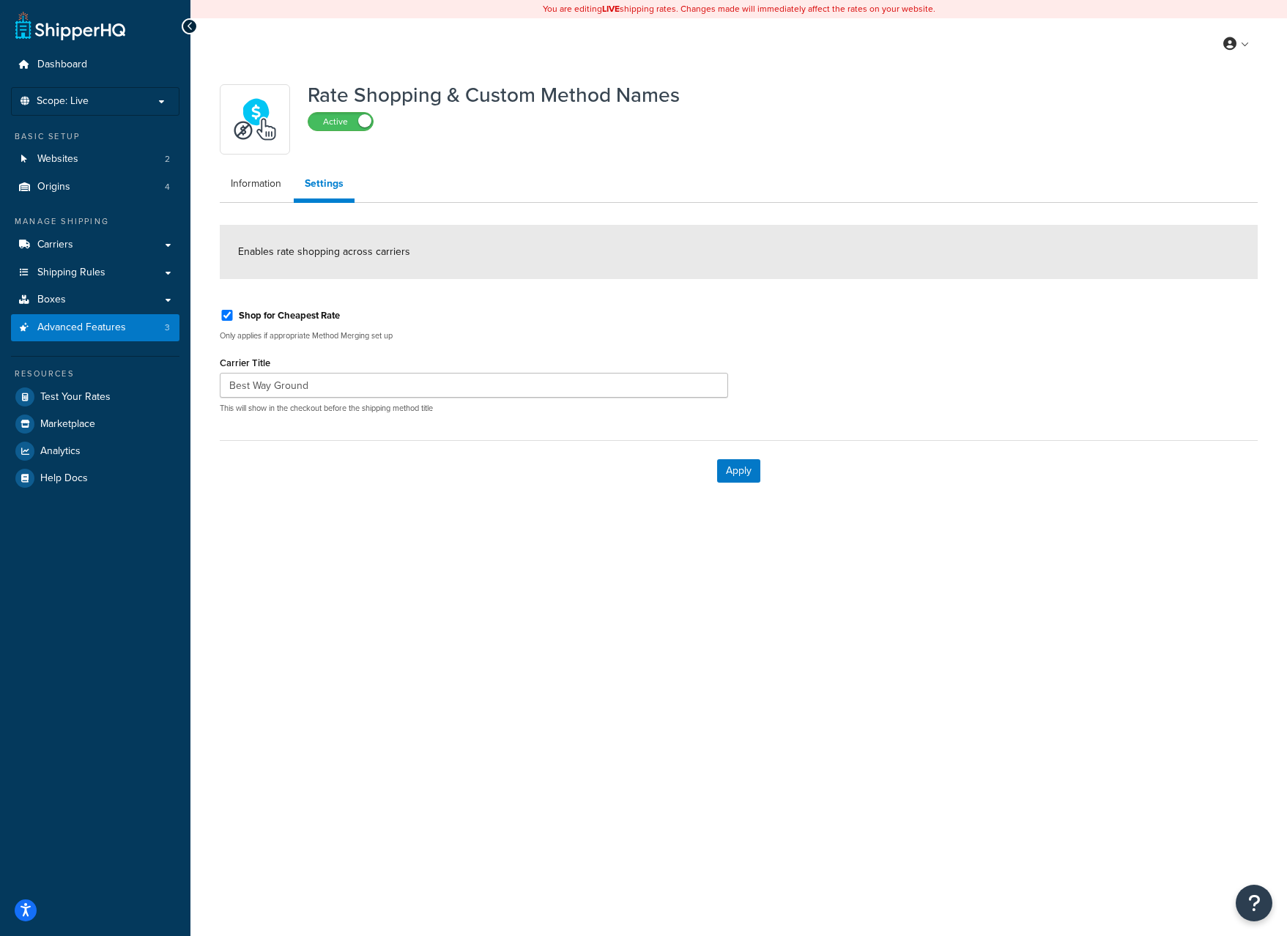
click at [442, 738] on div "You are editing LIVE shipping rates. Changes made will immediately affect the r…" at bounding box center [738, 468] width 1097 height 936
click at [922, 538] on div "You are editing LIVE shipping rates. Changes made will immediately affect the r…" at bounding box center [738, 468] width 1097 height 936
click at [328, 122] on label "Active" at bounding box center [340, 122] width 64 height 18
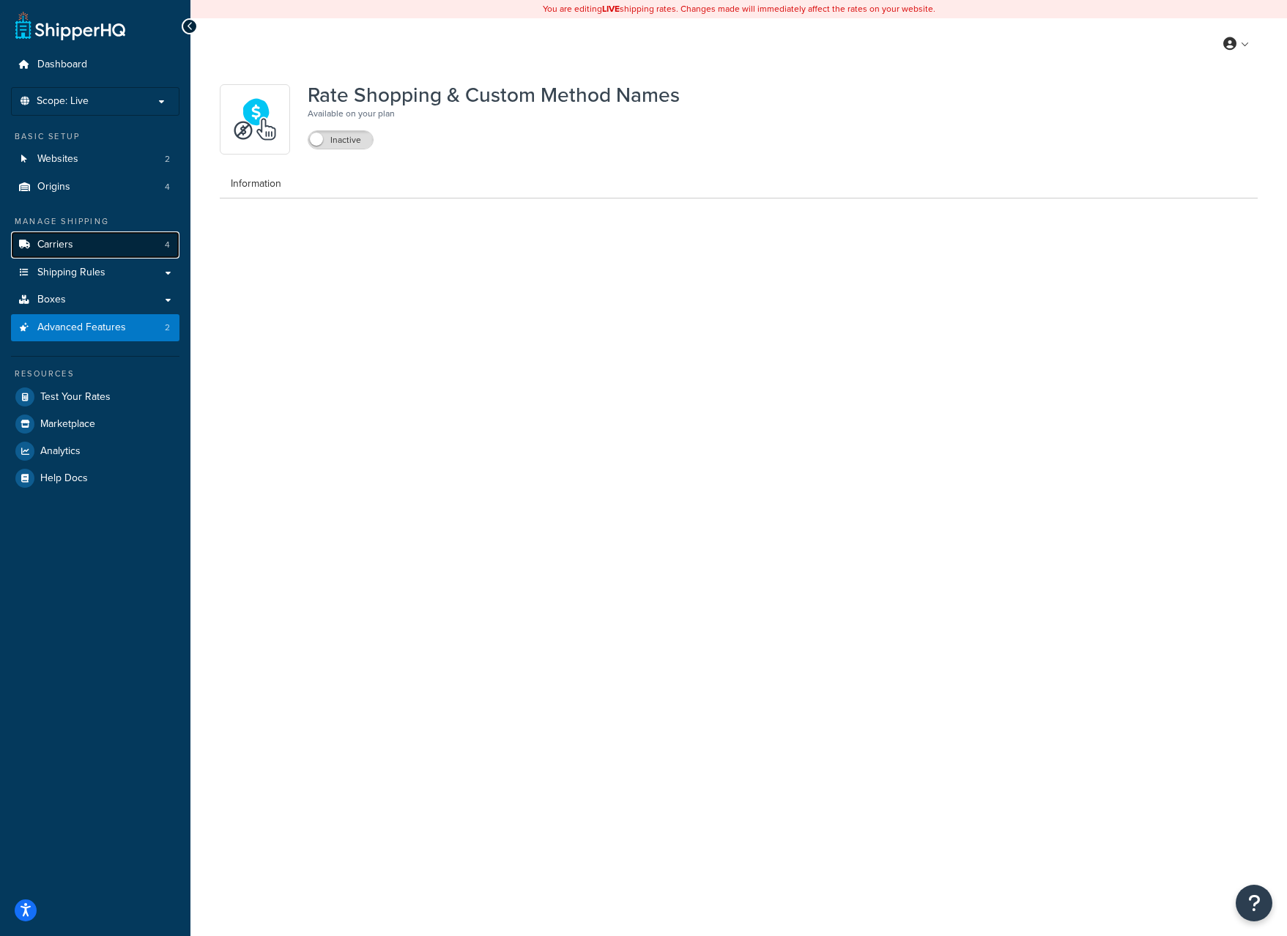
click at [98, 245] on link "Carriers 4" at bounding box center [95, 244] width 168 height 27
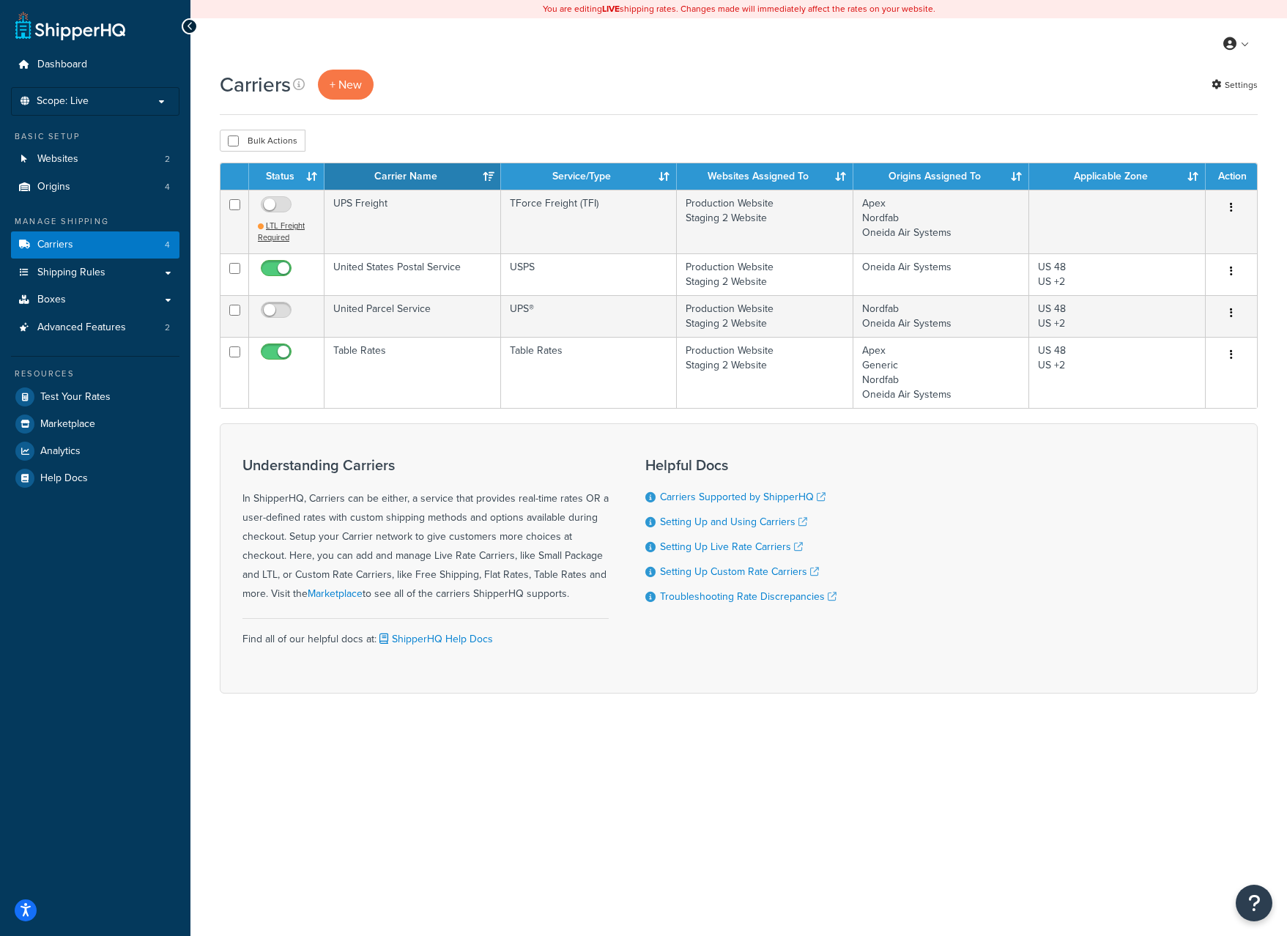
click at [273, 36] on div "My Profile Billing Global Settings Contact Us Logout" at bounding box center [738, 43] width 1097 height 51
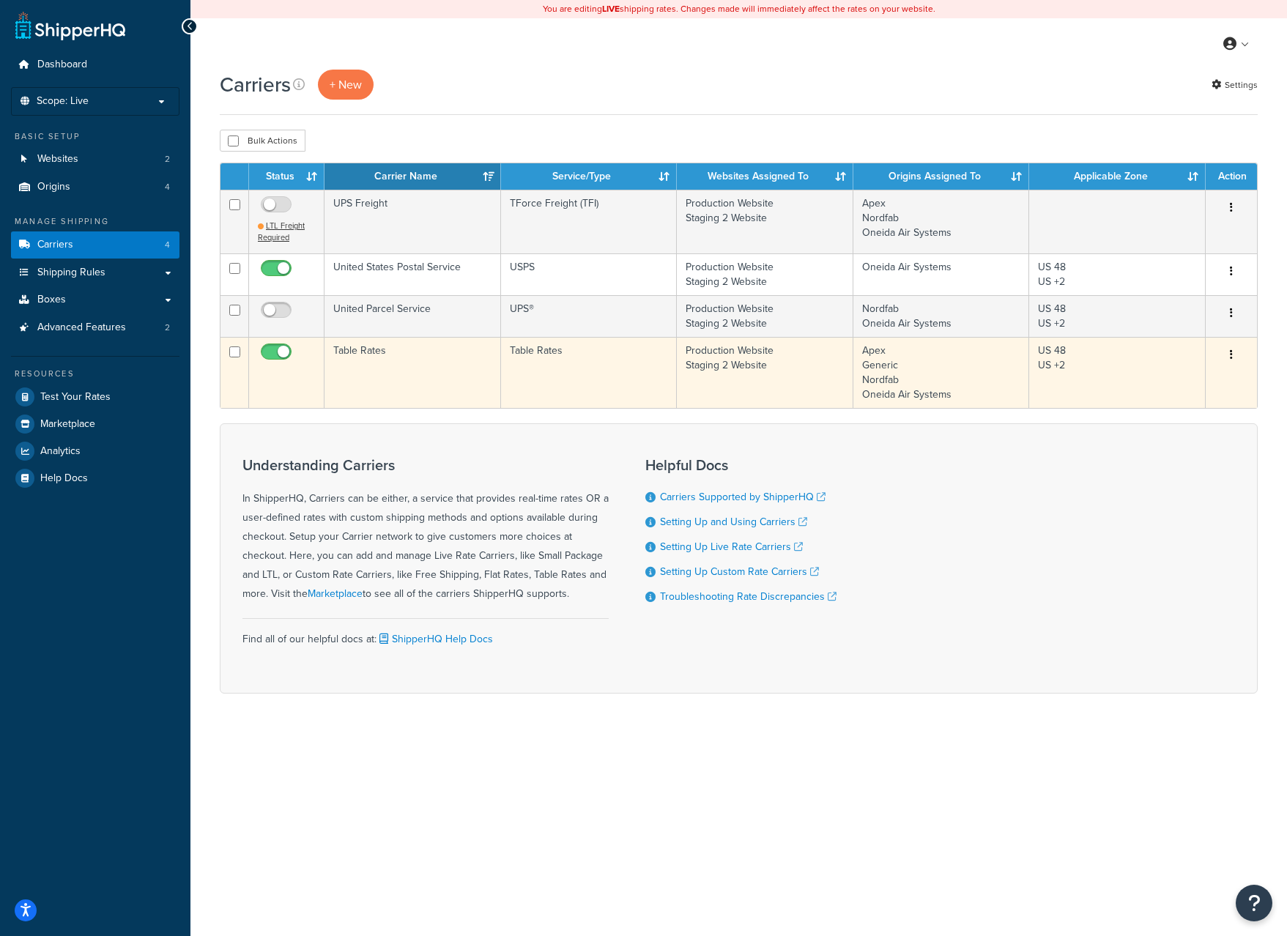
click at [1229, 357] on button "button" at bounding box center [1231, 355] width 21 height 23
click at [1203, 390] on link "Edit" at bounding box center [1172, 385] width 116 height 30
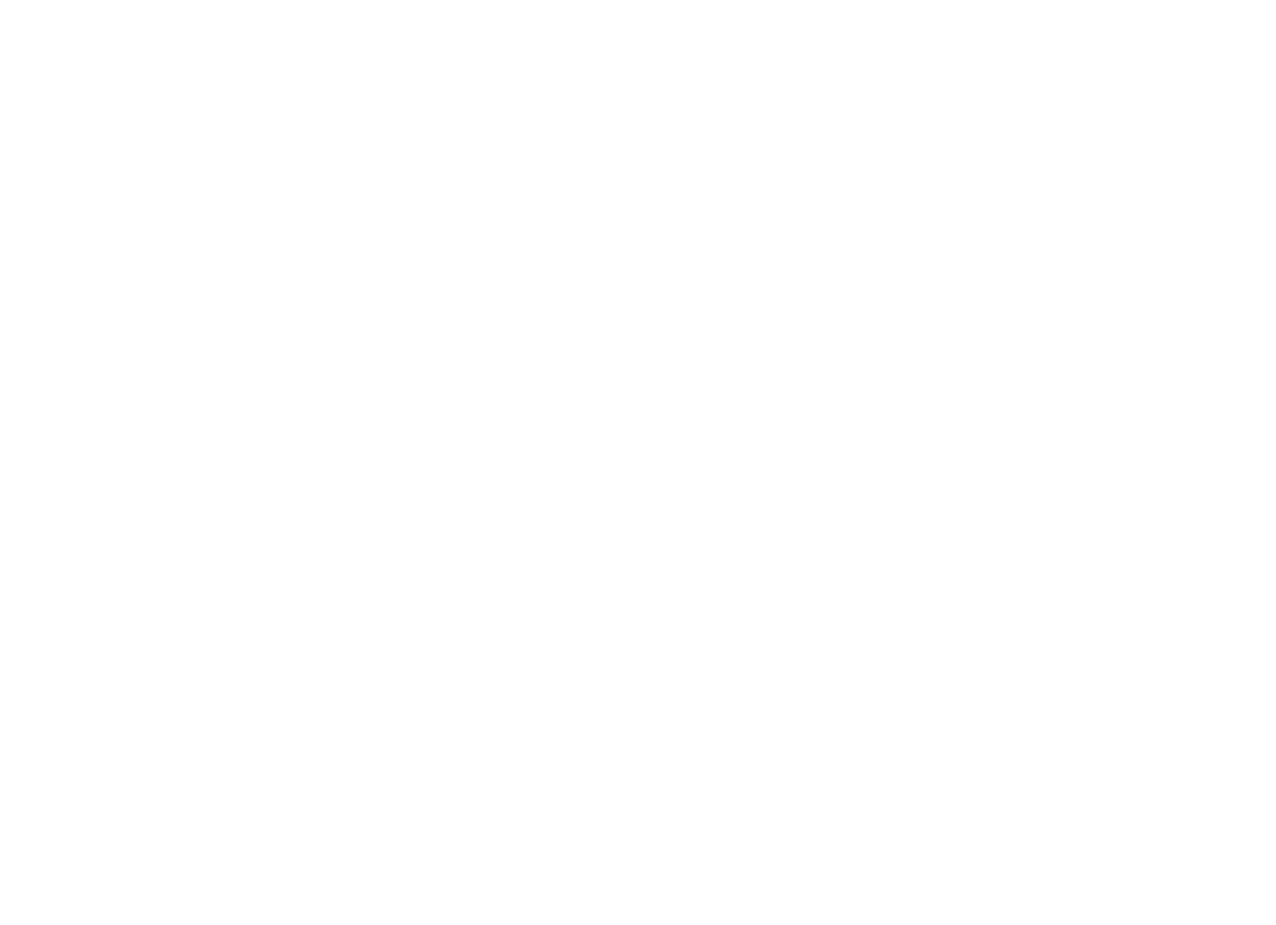
select select "25"
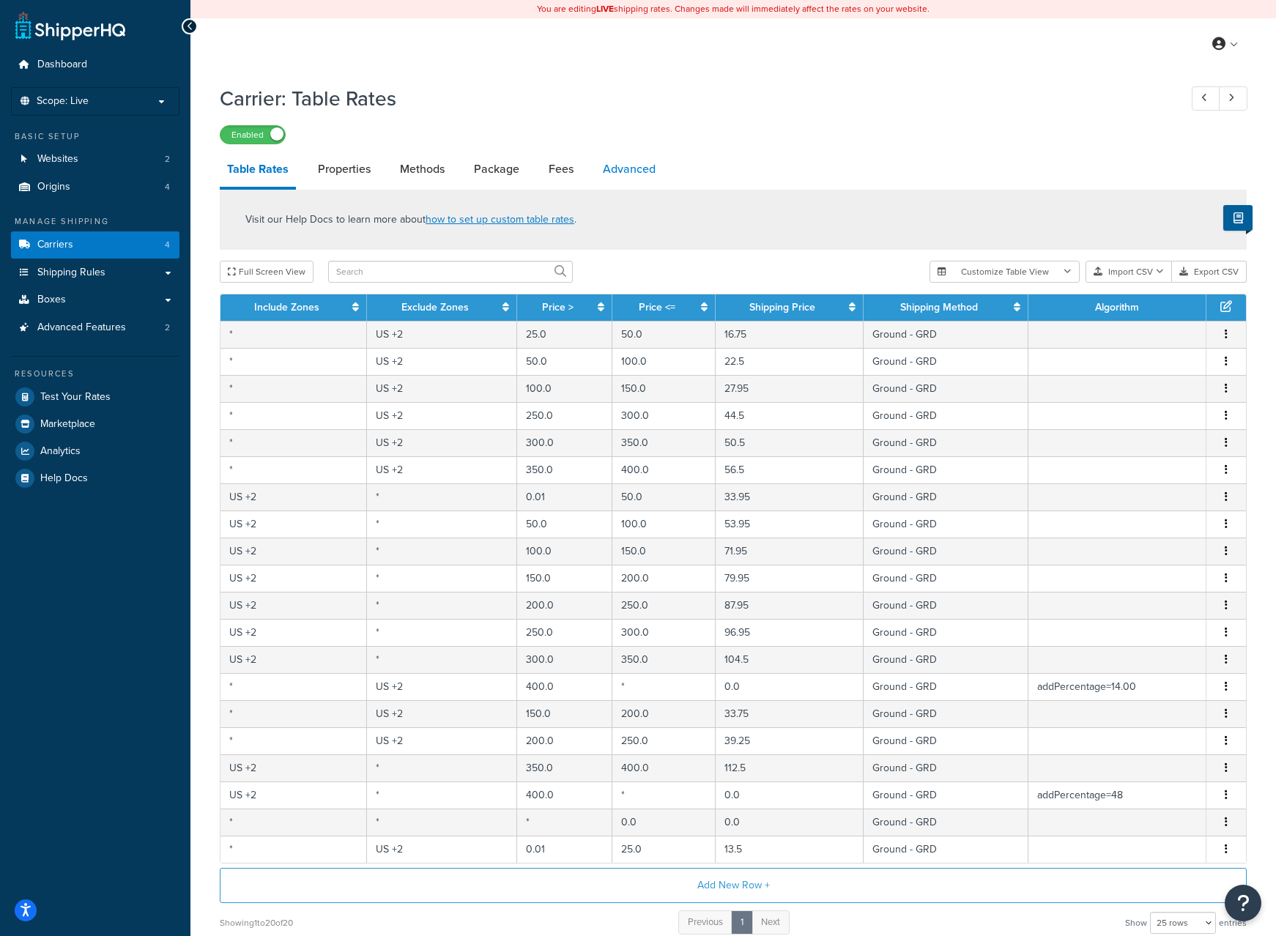
click at [605, 160] on link "Advanced" at bounding box center [629, 169] width 67 height 35
select select "false"
select select "residential"
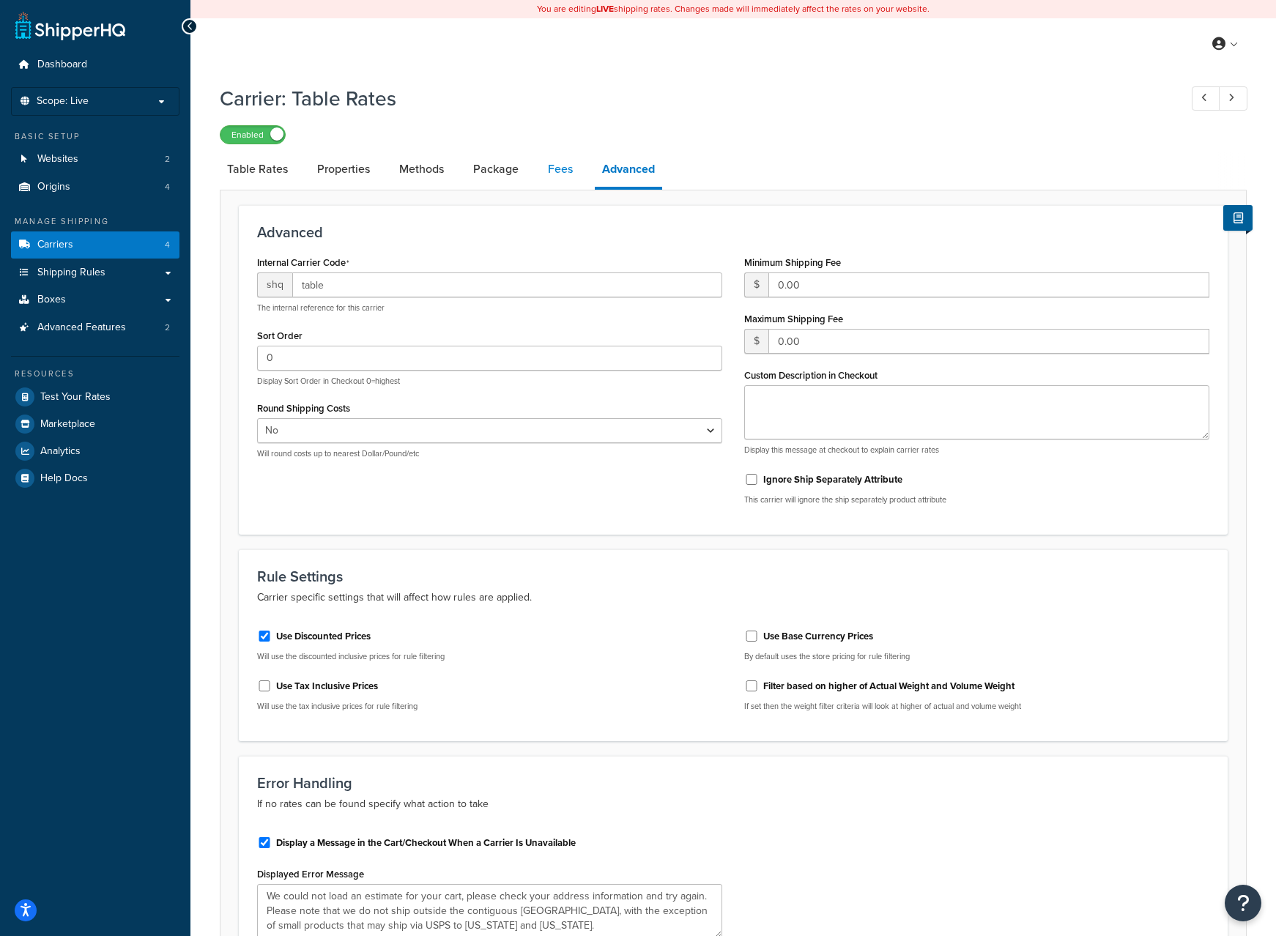
click at [560, 180] on link "Fees" at bounding box center [561, 169] width 40 height 35
select select "AFTER"
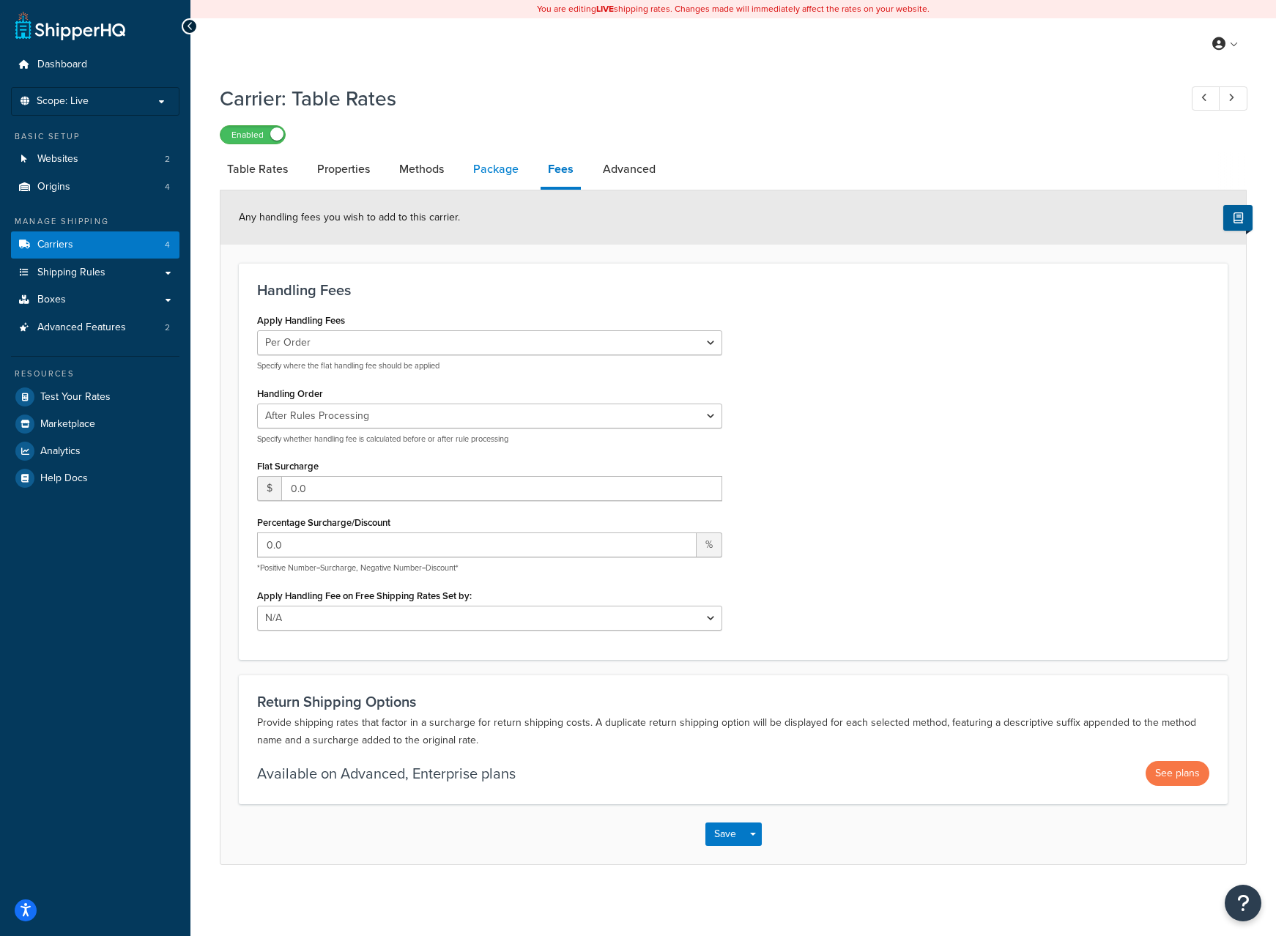
click at [503, 177] on link "Package" at bounding box center [496, 169] width 60 height 35
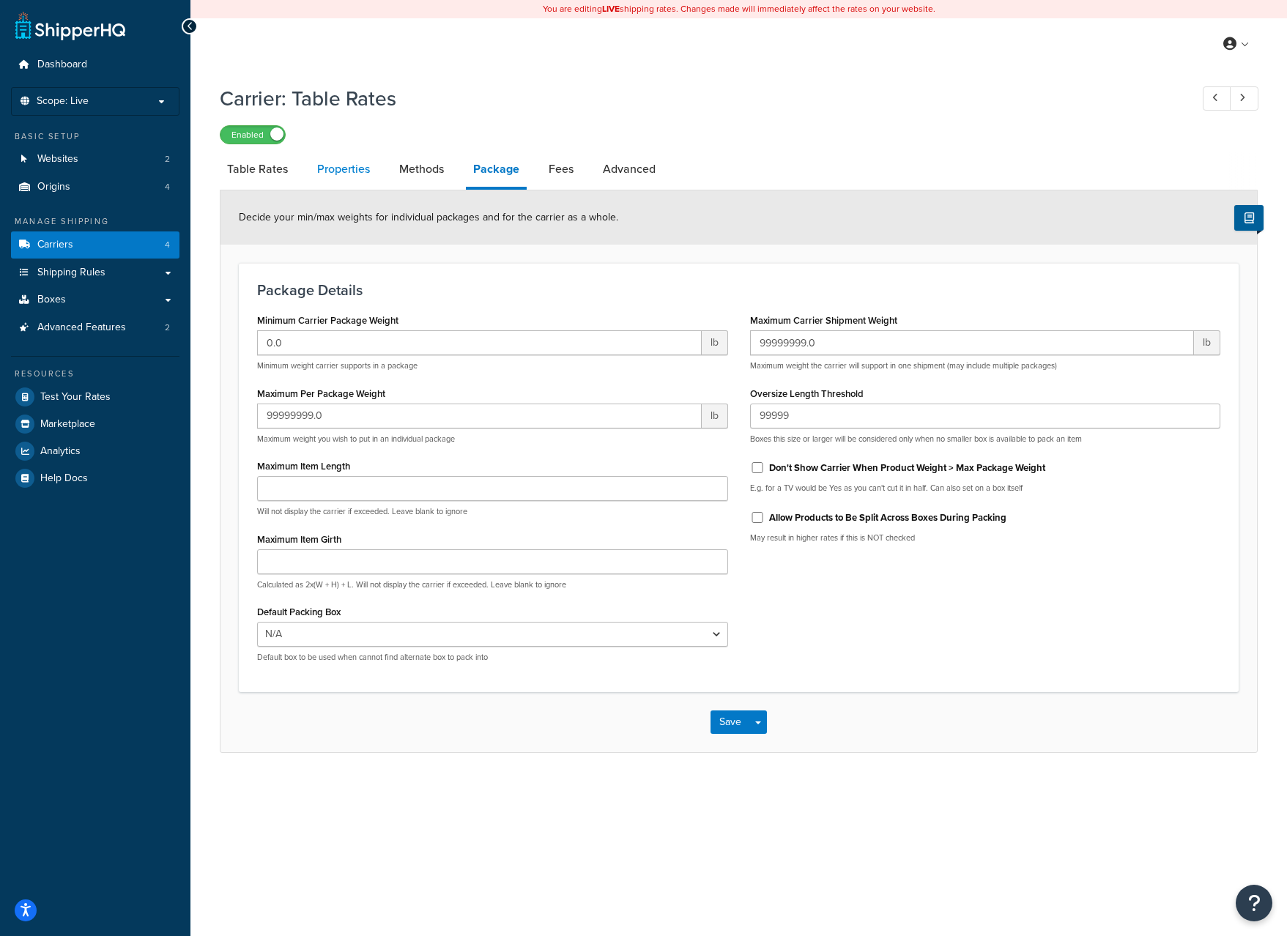
click at [317, 176] on link "Properties" at bounding box center [343, 169] width 67 height 35
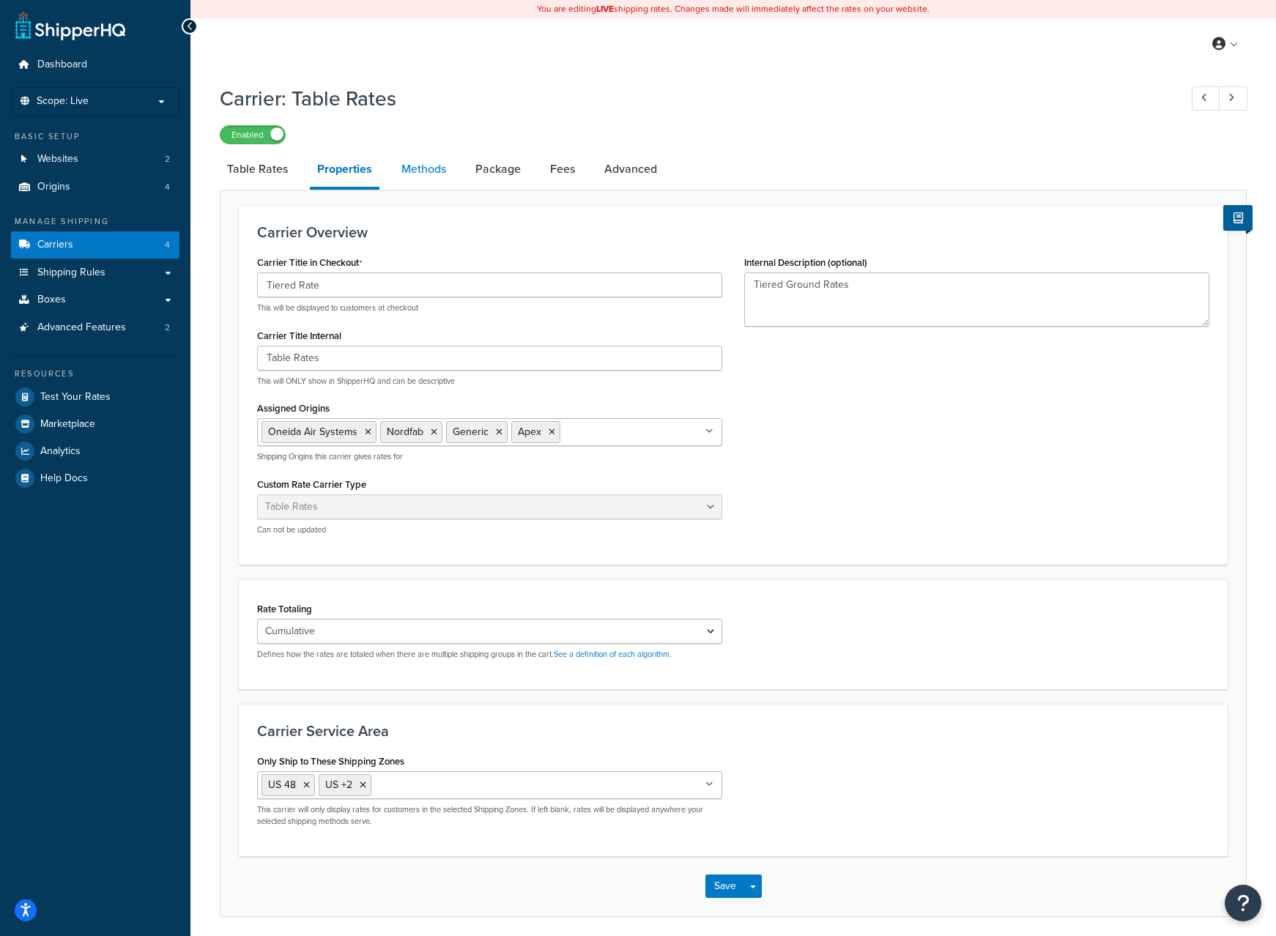
click at [405, 165] on link "Methods" at bounding box center [423, 169] width 59 height 35
select select "25"
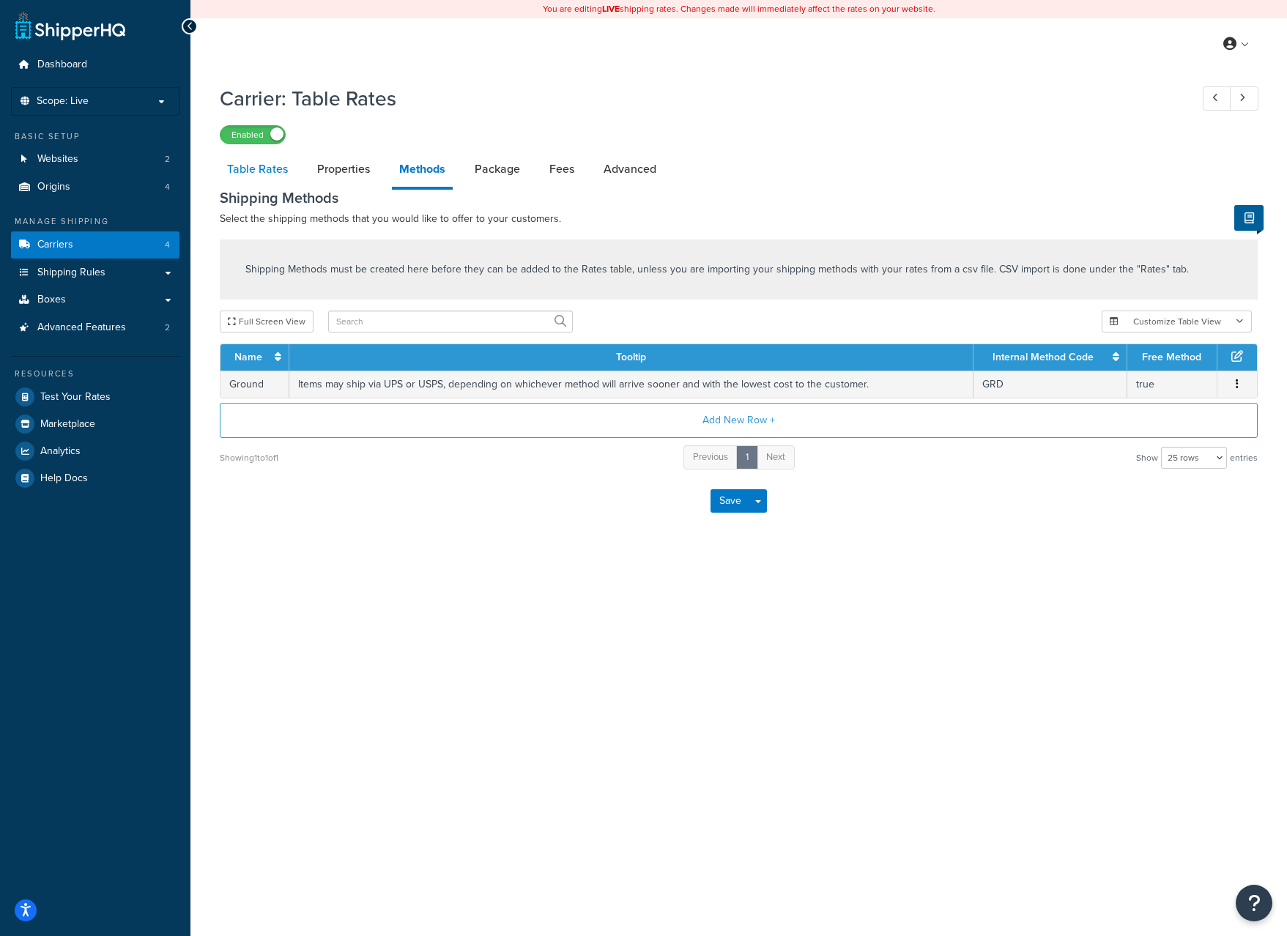
click at [262, 157] on link "Table Rates" at bounding box center [257, 169] width 75 height 35
select select "25"
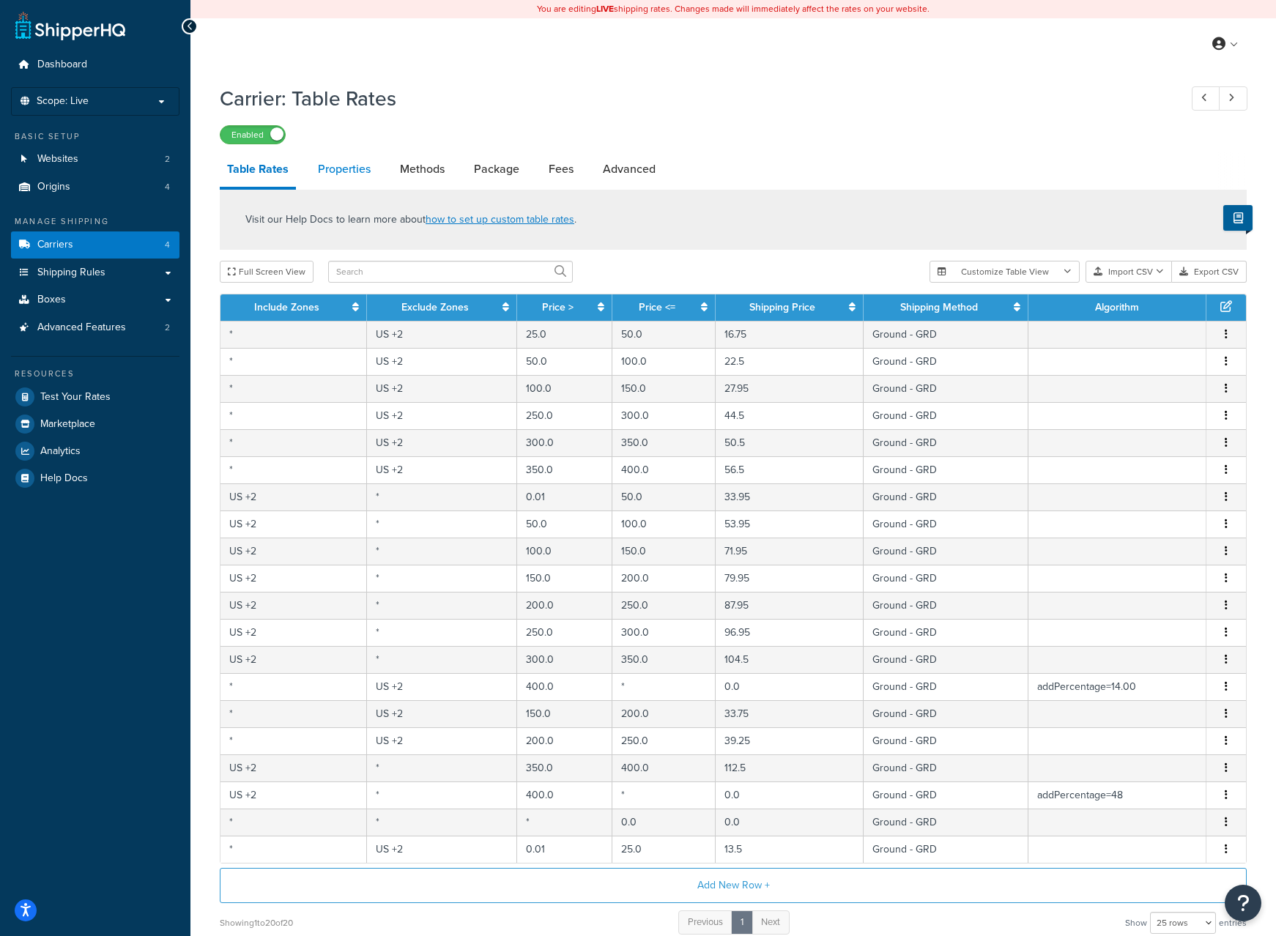
click at [338, 171] on link "Properties" at bounding box center [344, 169] width 67 height 35
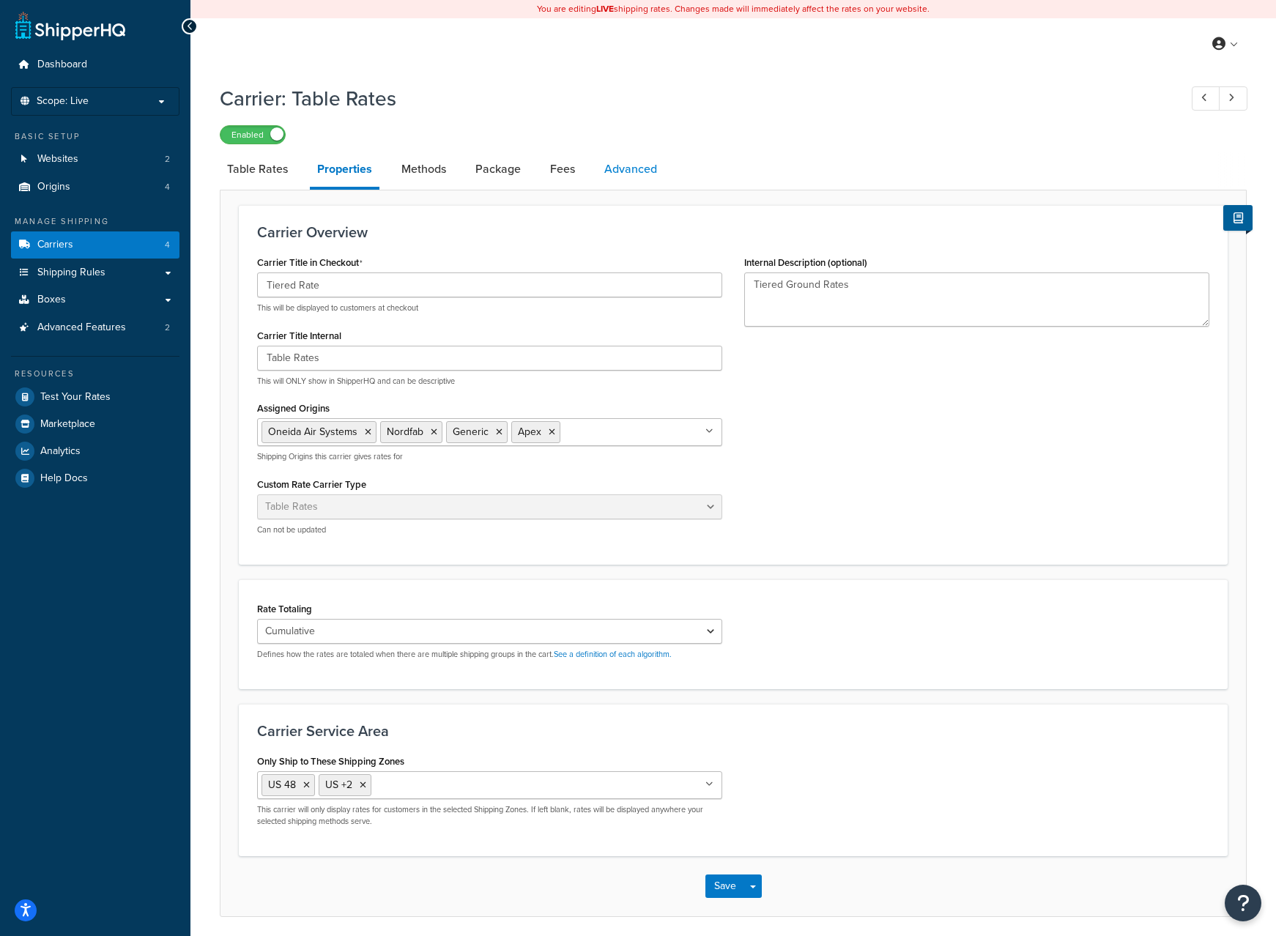
click at [618, 169] on link "Advanced" at bounding box center [630, 169] width 67 height 35
select select "false"
select select "residential"
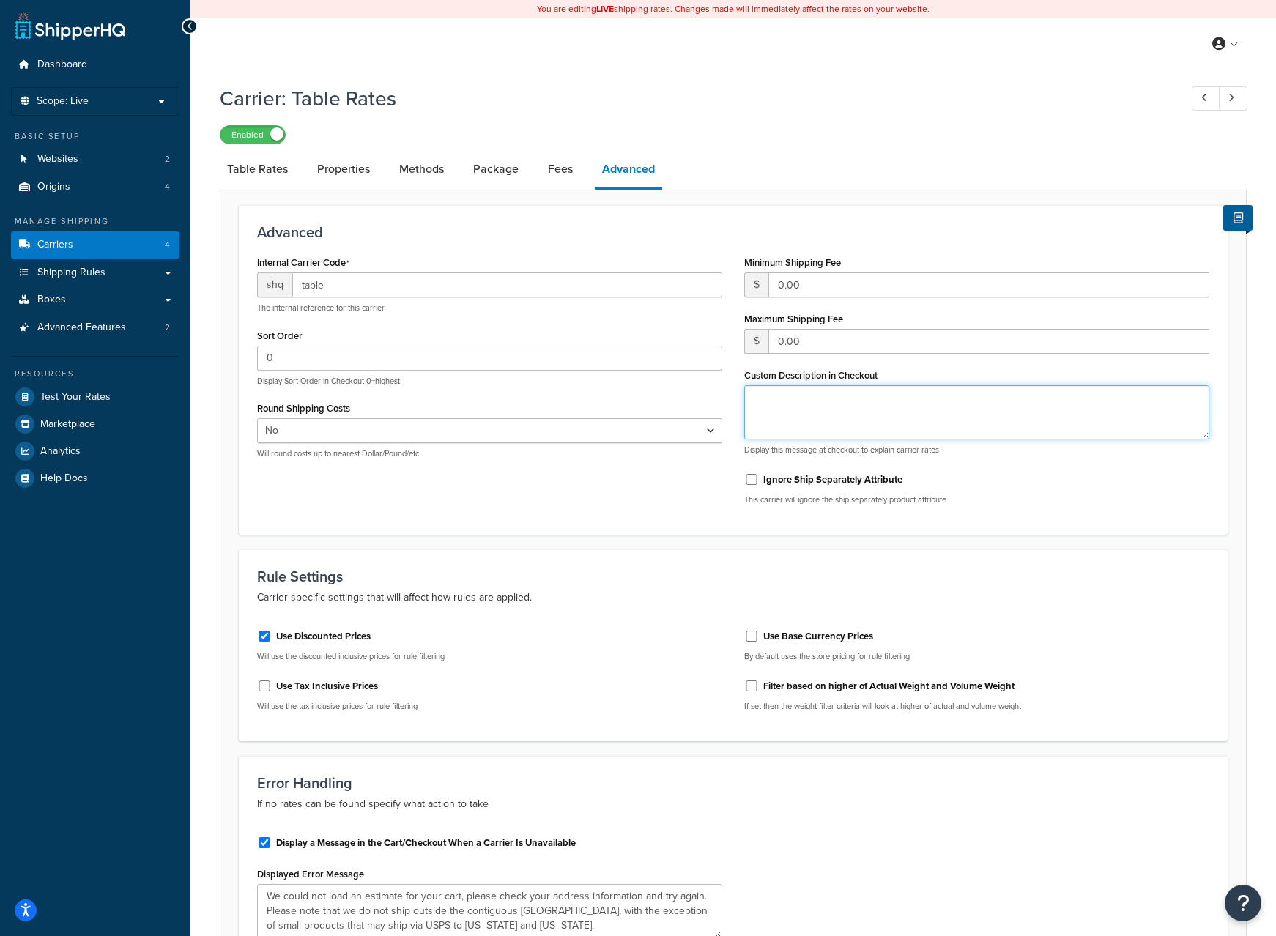
click at [949, 406] on textarea "Custom Description in Checkout" at bounding box center [976, 412] width 465 height 54
type textarea "O"
type textarea "Rates are based on the order subtotal"
click at [357, 164] on link "Properties" at bounding box center [343, 169] width 67 height 35
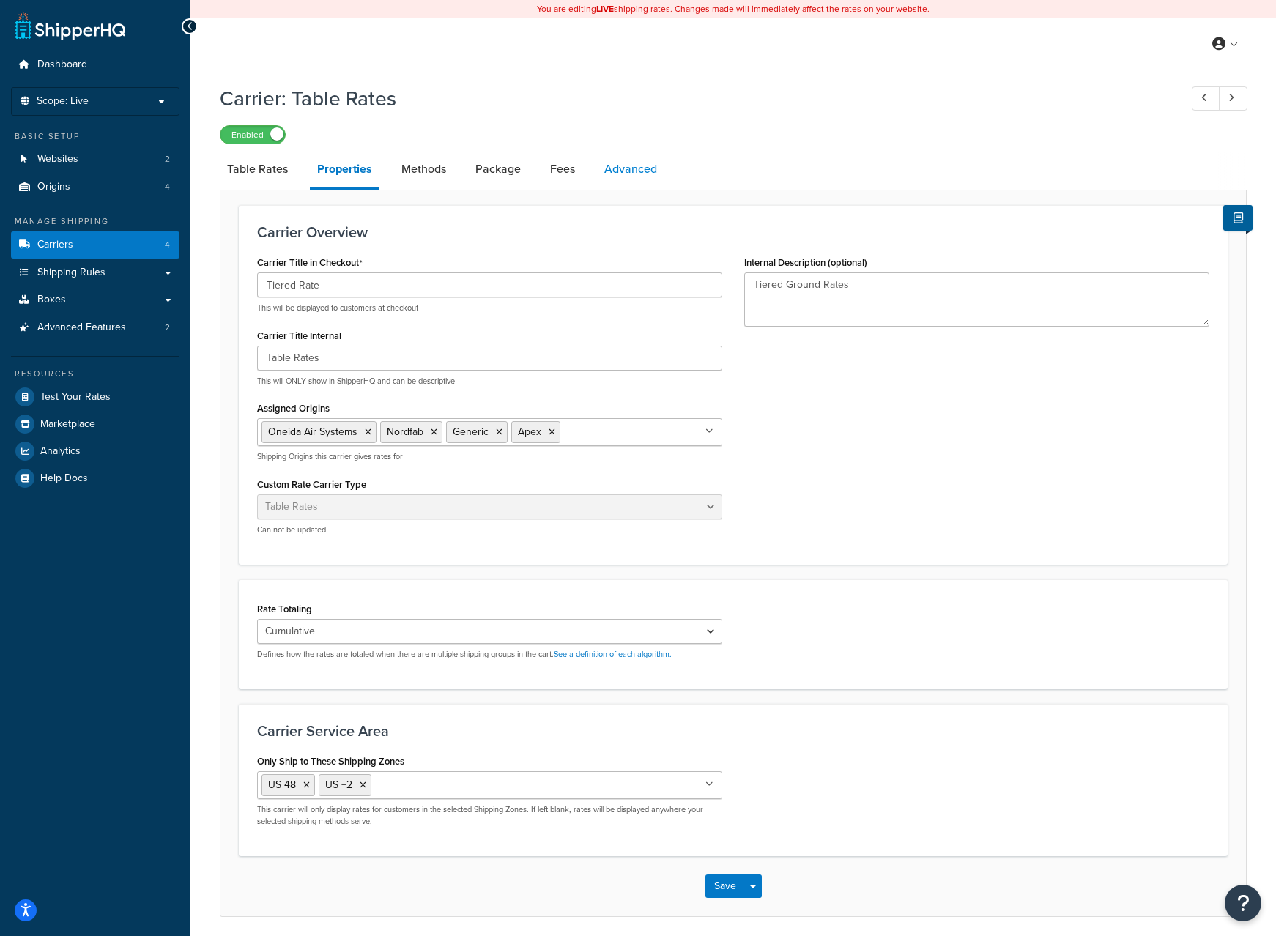
click at [639, 180] on link "Advanced" at bounding box center [630, 169] width 67 height 35
select select "false"
select select "residential"
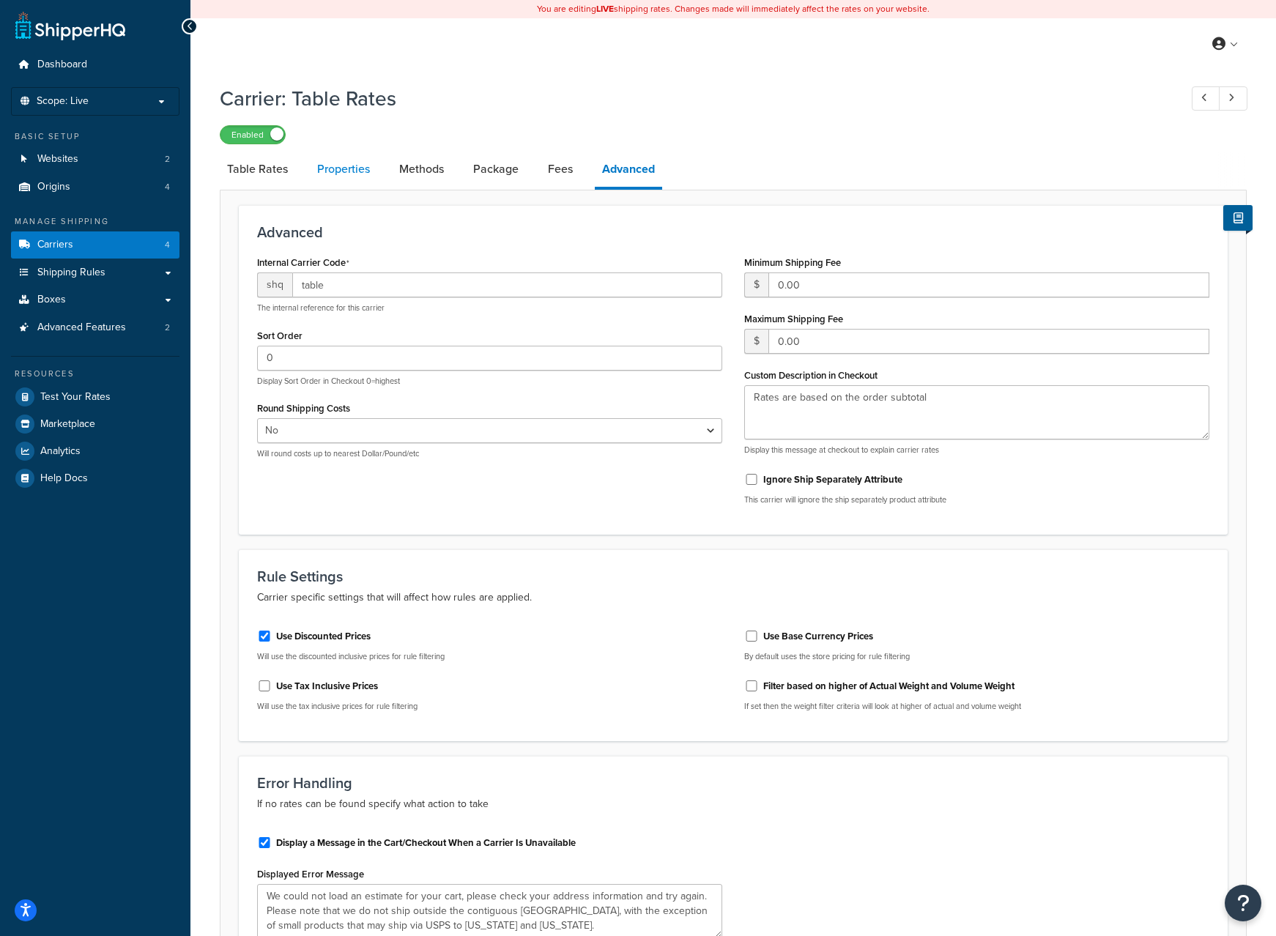
click at [351, 171] on link "Properties" at bounding box center [343, 169] width 67 height 35
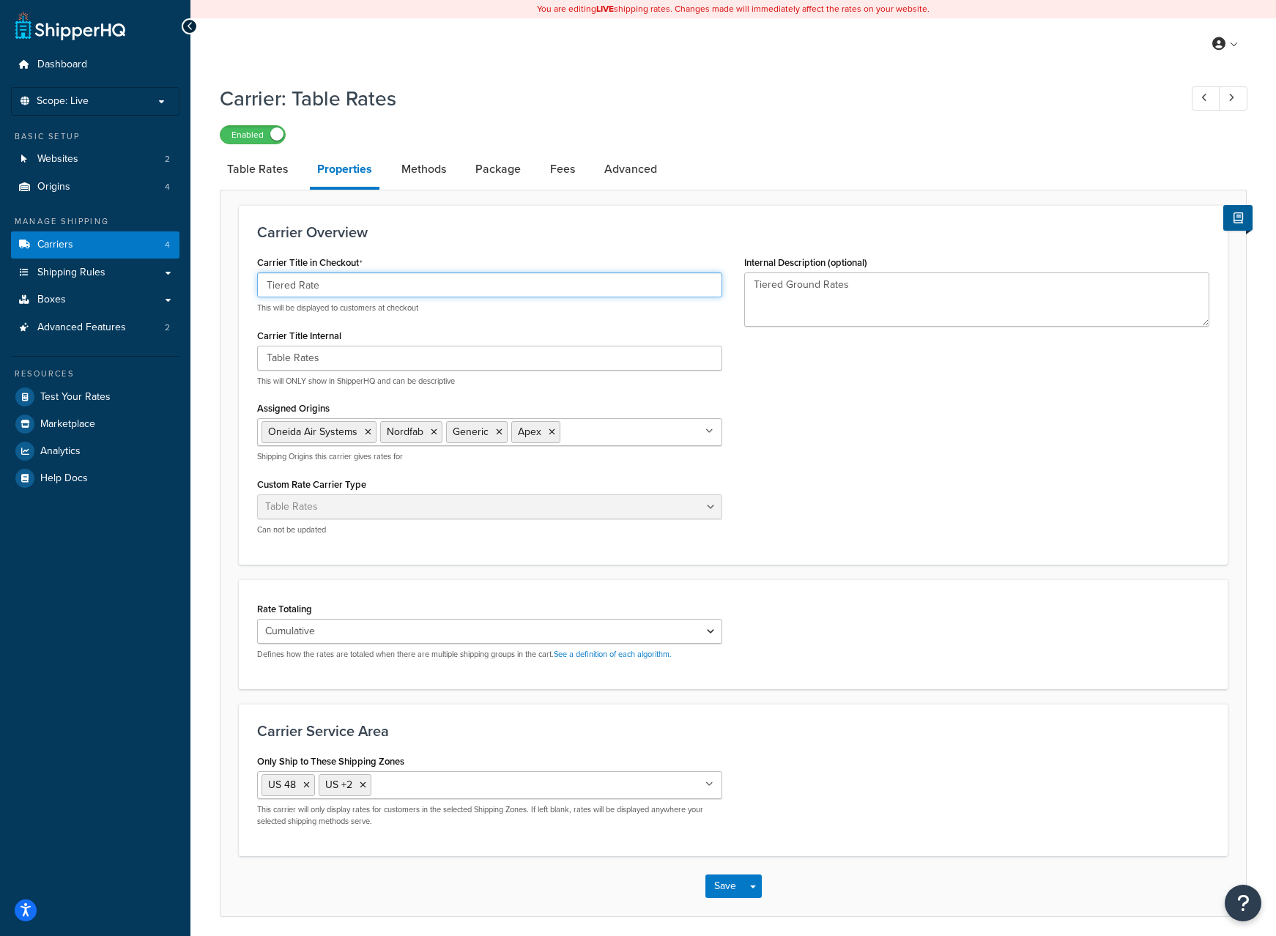
drag, startPoint x: 296, startPoint y: 288, endPoint x: 196, endPoint y: 288, distance: 100.4
click at [196, 288] on div "Carrier: Table Rates Enabled Table Rates Properties Methods Package Fees Advanc…" at bounding box center [733, 515] width 1086 height 877
click at [324, 284] on input "Special Rate" at bounding box center [489, 285] width 465 height 25
drag, startPoint x: 144, startPoint y: 270, endPoint x: 108, endPoint y: 267, distance: 36.0
click at [108, 267] on div "Dashboard Scope: Live Basic Setup Websites 2 Origins 4 Manage Shipping Carriers…" at bounding box center [638, 495] width 1276 height 990
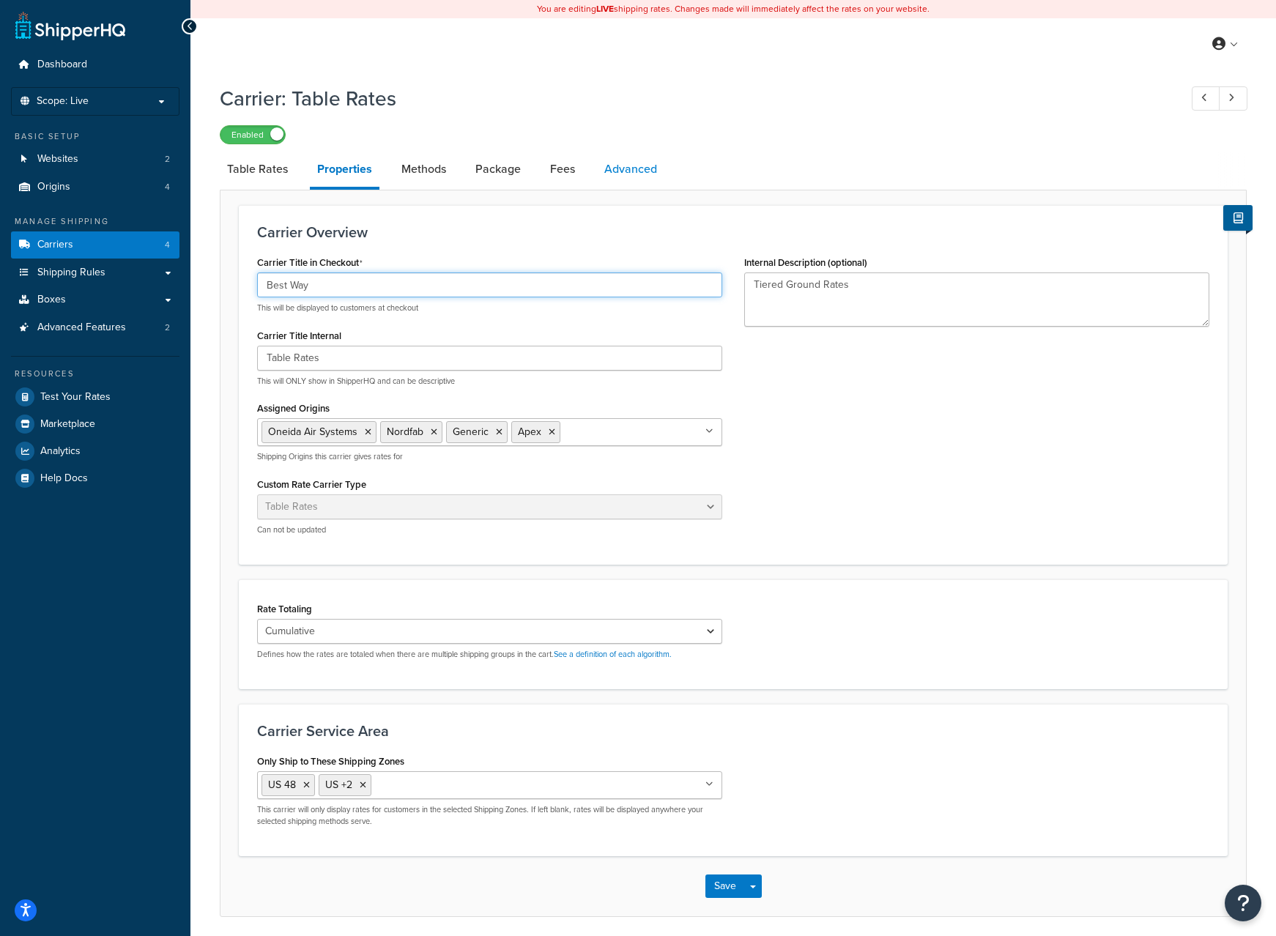
type input "Best Way"
click at [651, 170] on link "Advanced" at bounding box center [630, 169] width 67 height 35
select select "false"
select select "residential"
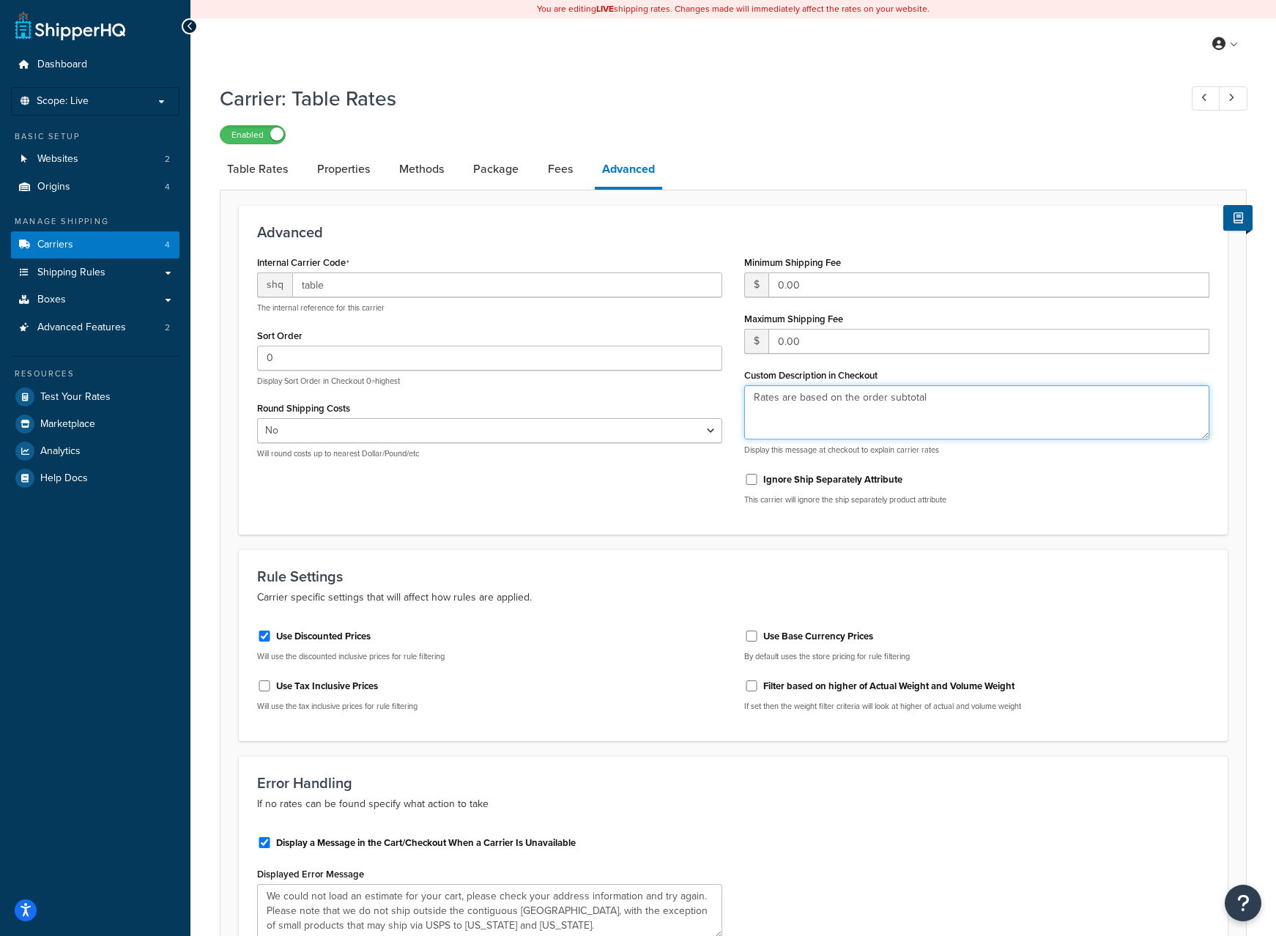
click at [977, 397] on textarea "Rates are based on the order subtotal" at bounding box center [976, 412] width 465 height 54
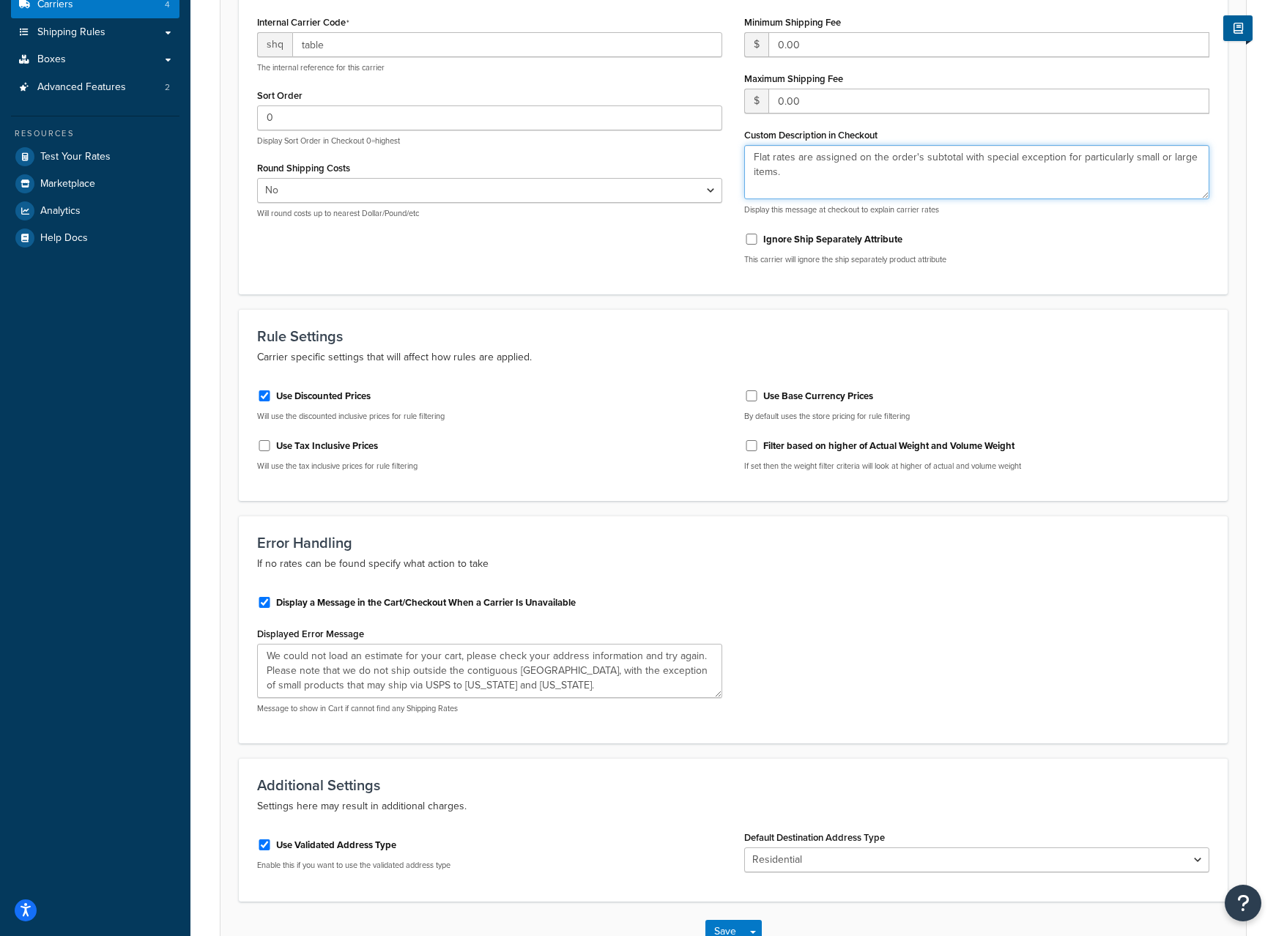
scroll to position [341, 0]
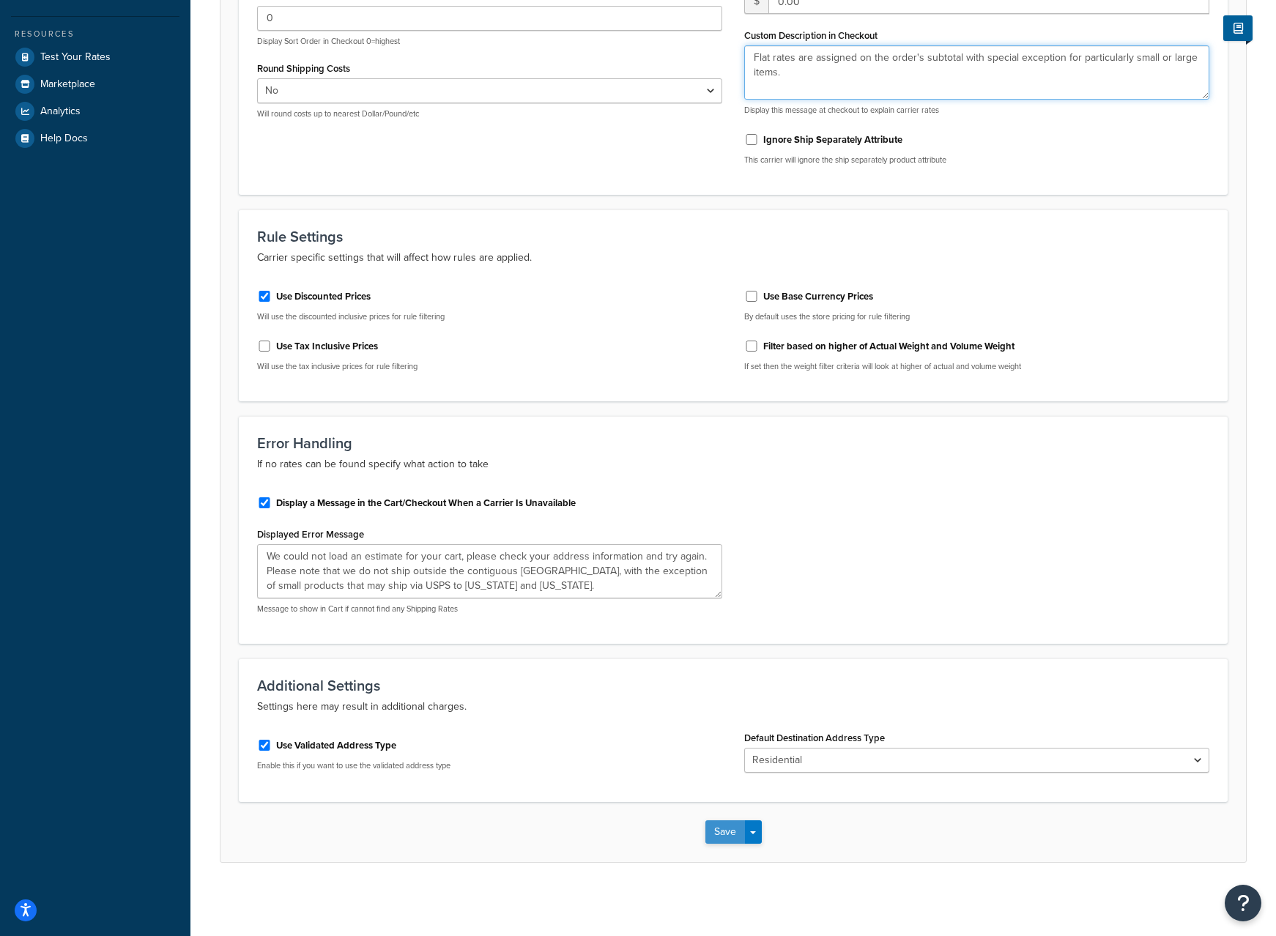
type textarea "Flat rates are assigned on the order's subtotal with special exception for part…"
click at [722, 837] on button "Save" at bounding box center [725, 831] width 40 height 23
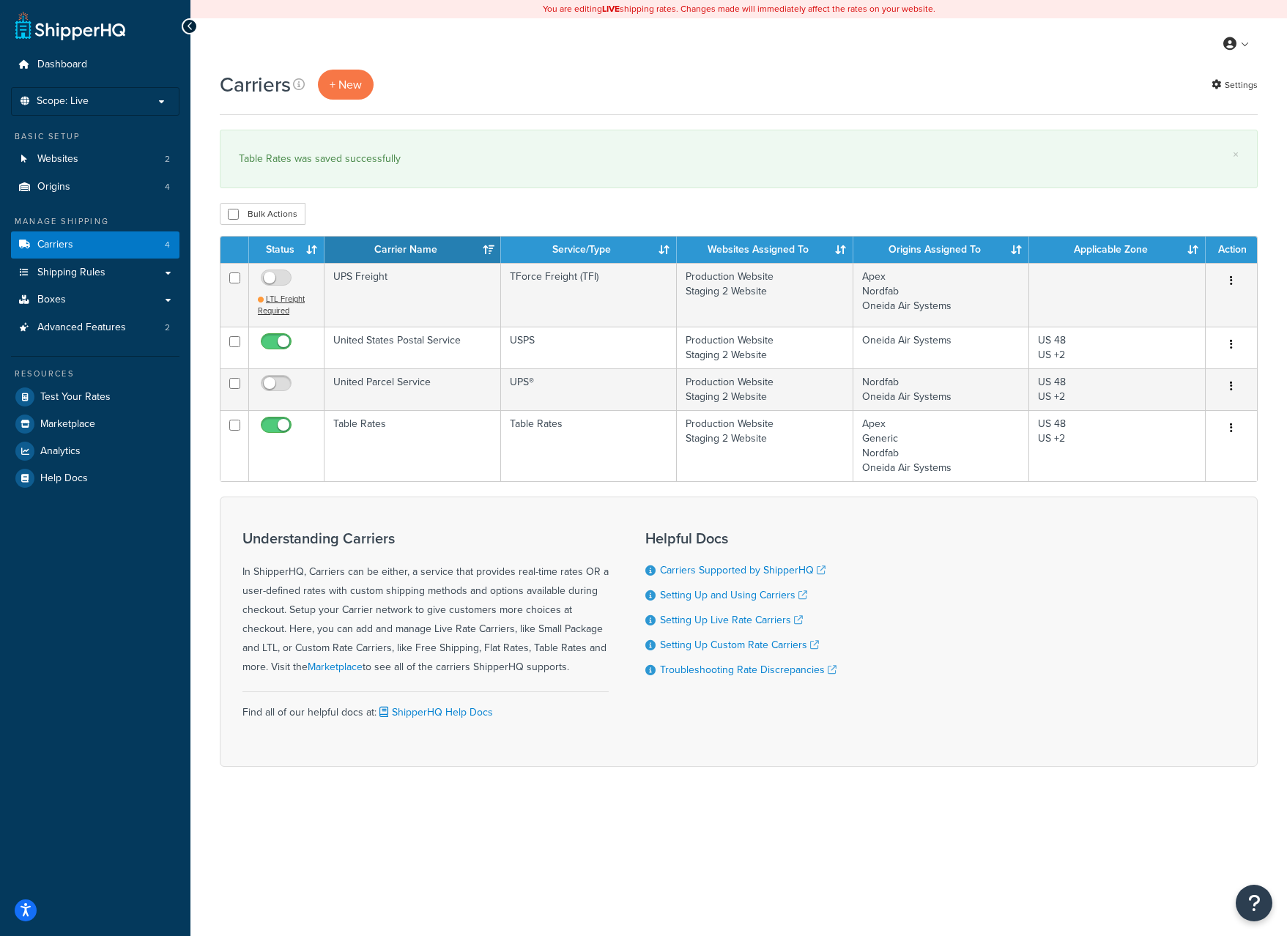
click at [631, 73] on div "Carriers + New Settings" at bounding box center [739, 85] width 1038 height 30
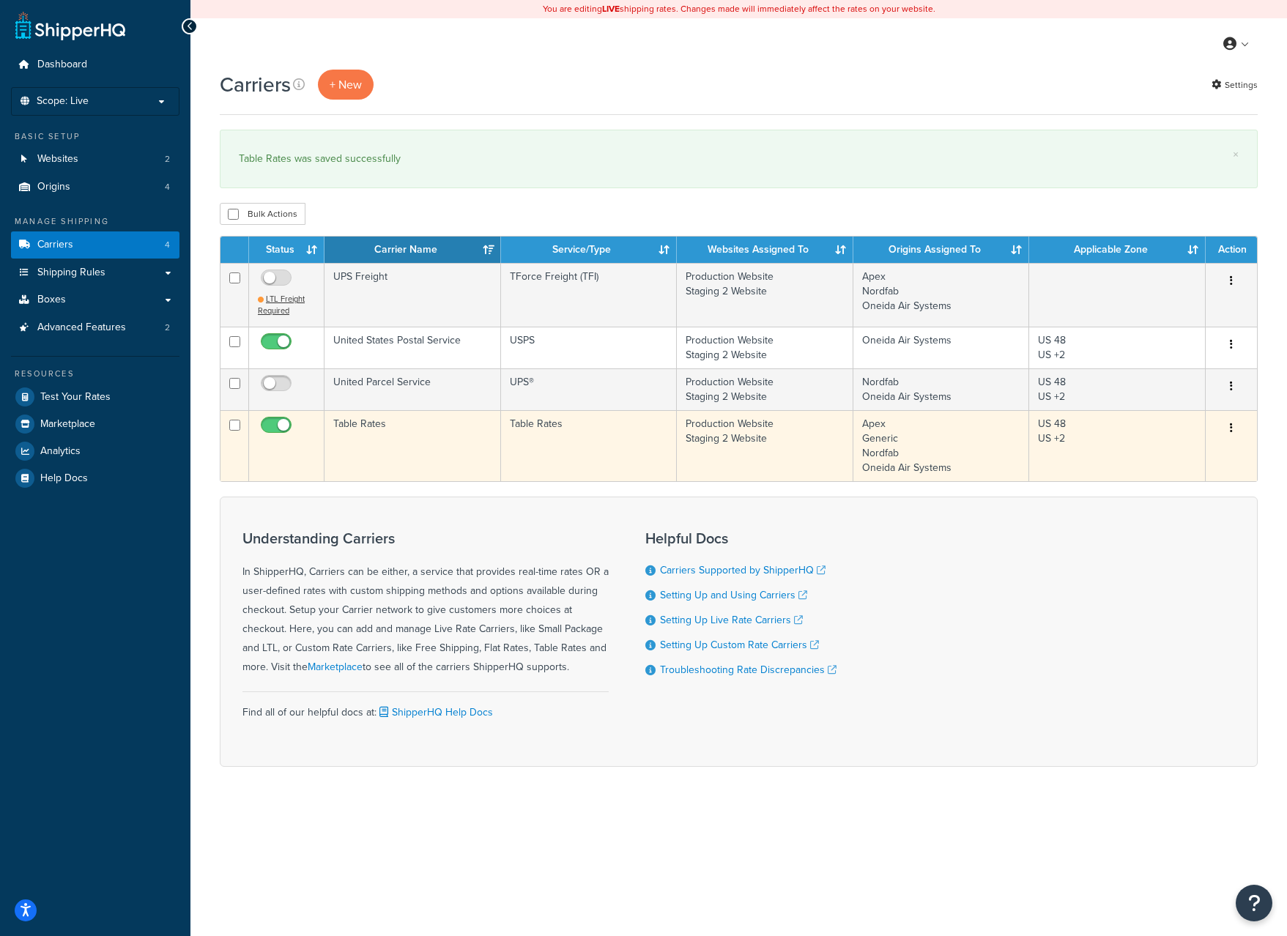
click at [373, 429] on td "Table Rates" at bounding box center [413, 445] width 177 height 71
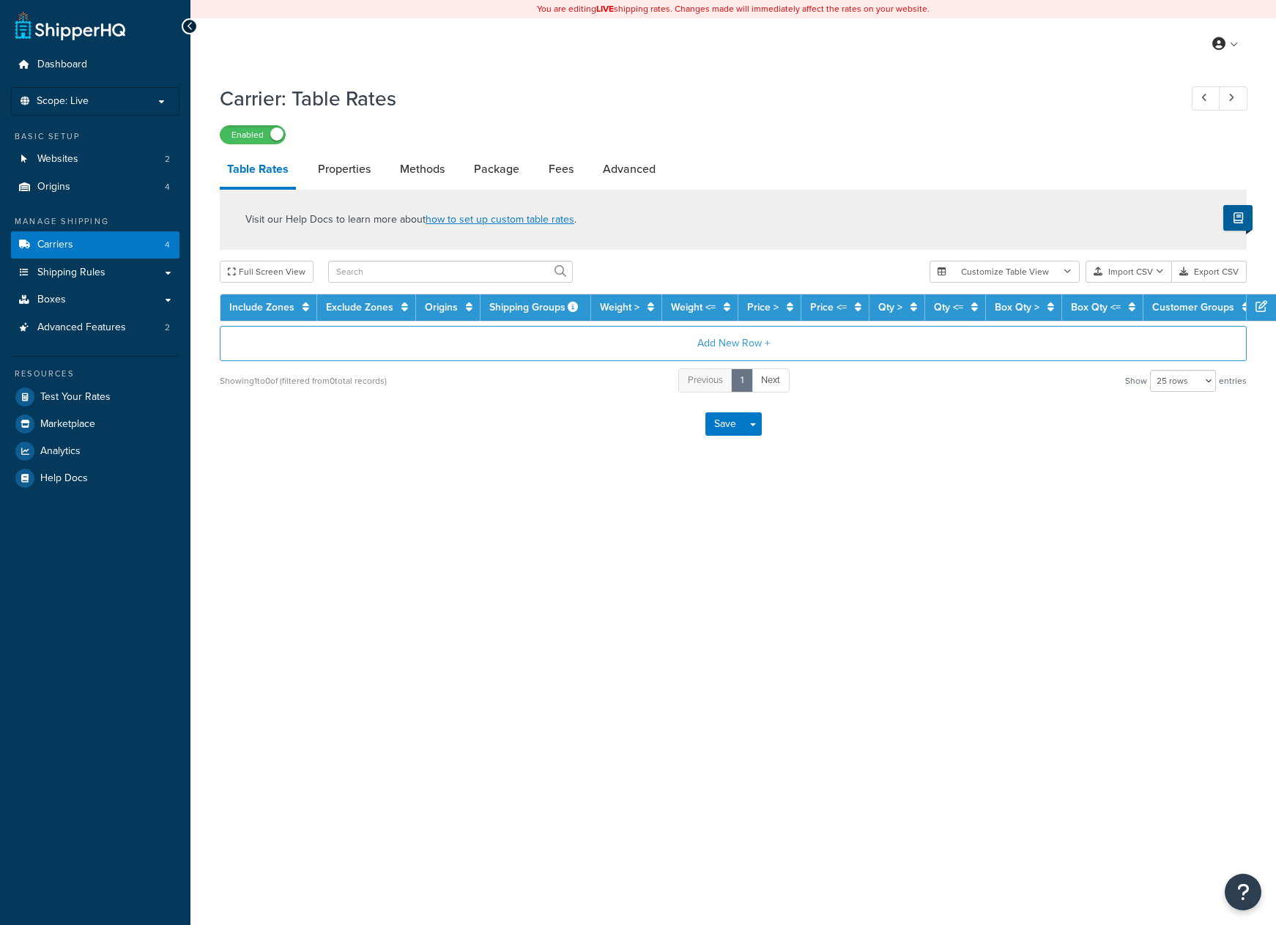
select select "25"
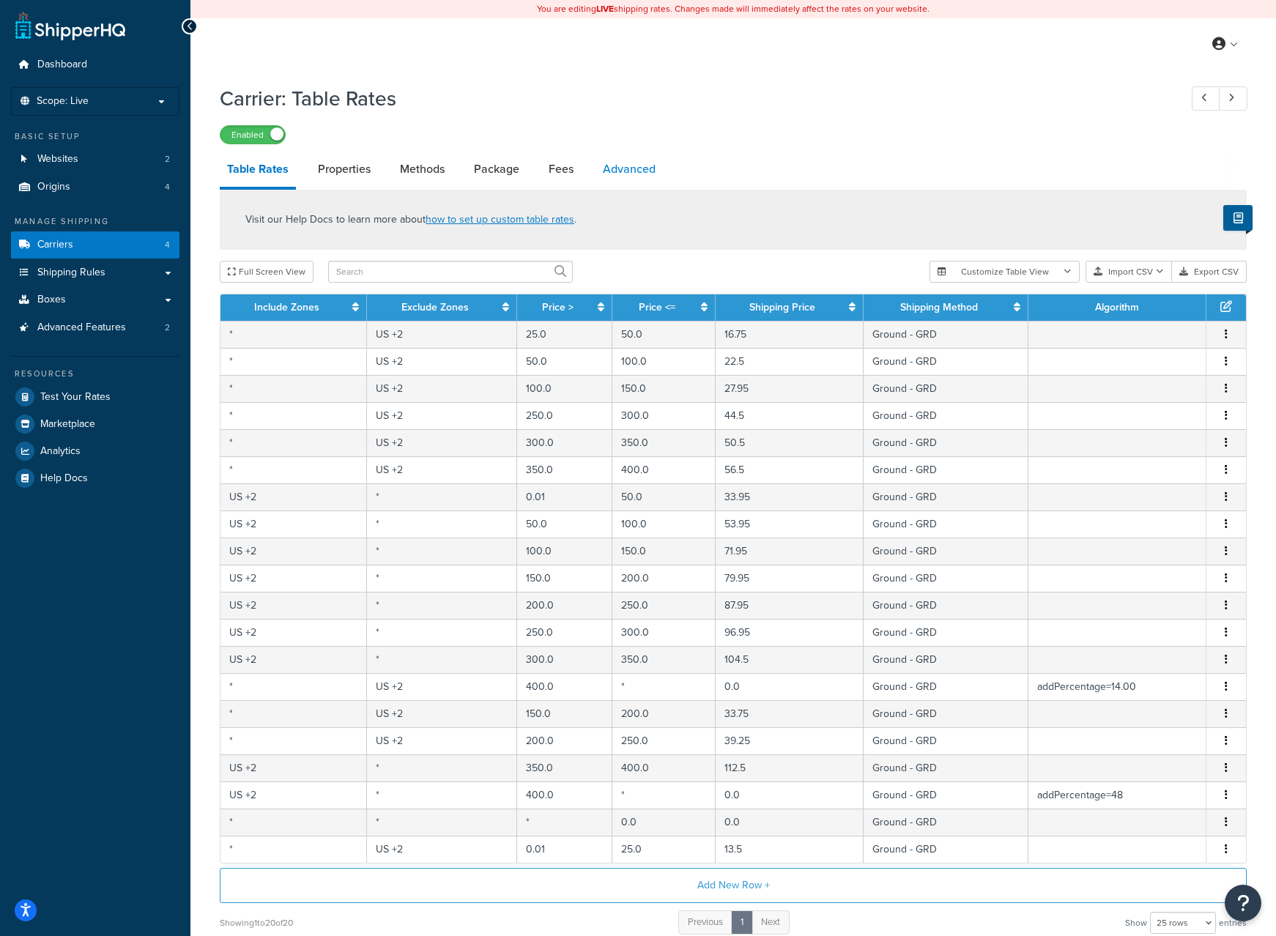
click at [645, 178] on link "Advanced" at bounding box center [629, 169] width 67 height 35
select select "false"
select select "residential"
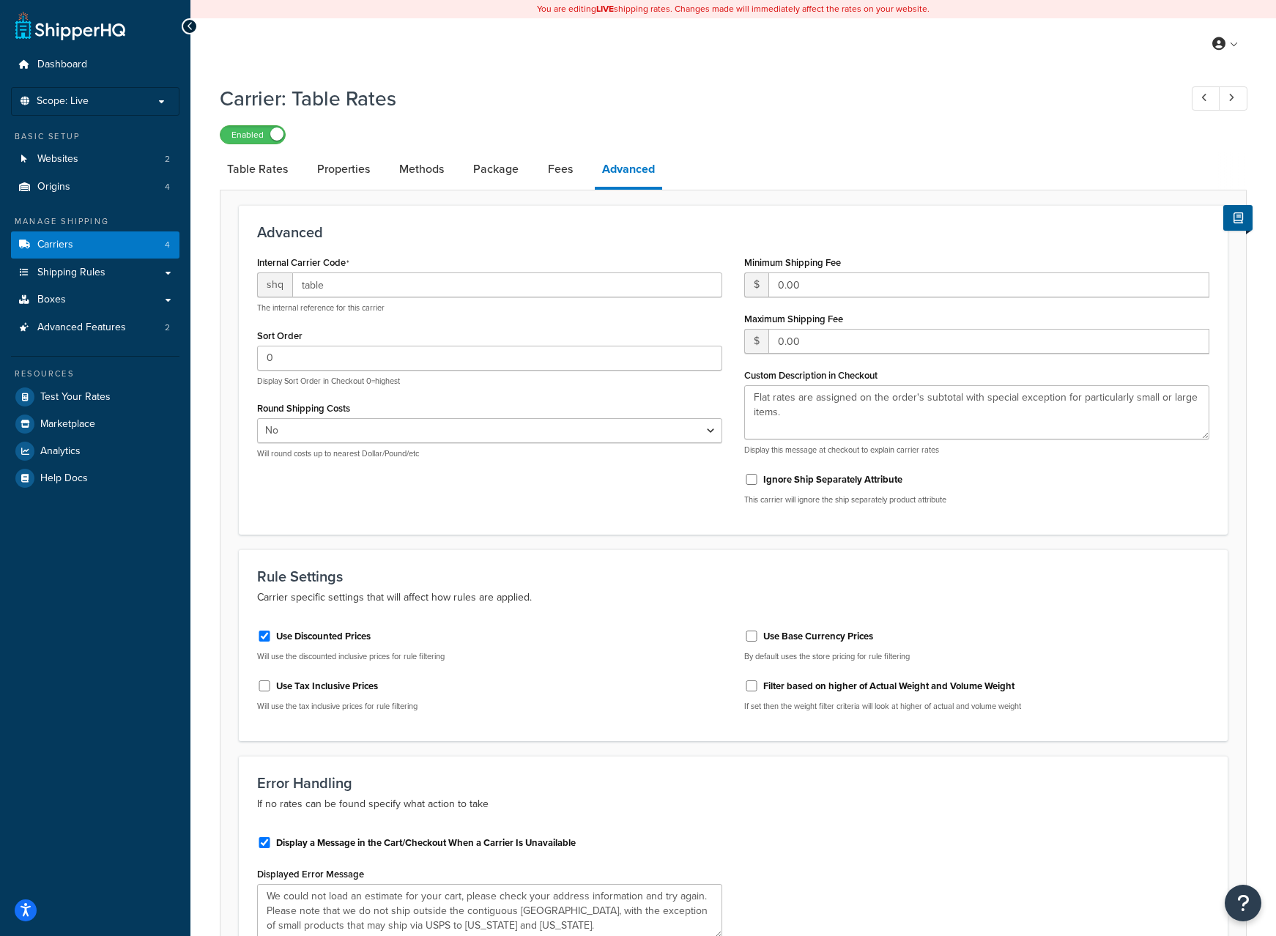
click at [349, 181] on link "Properties" at bounding box center [343, 169] width 67 height 35
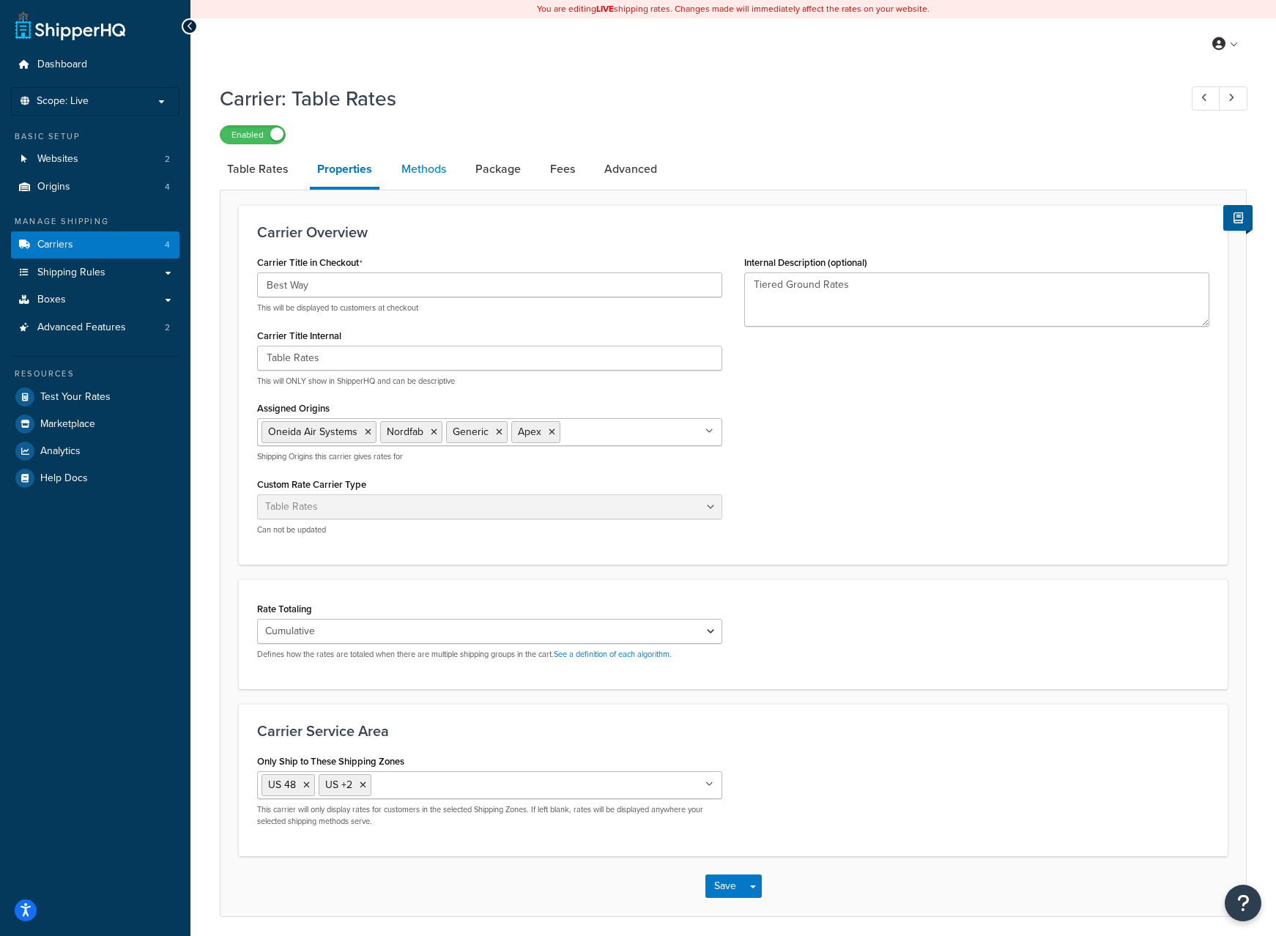
click at [423, 169] on link "Methods" at bounding box center [423, 169] width 59 height 35
select select "25"
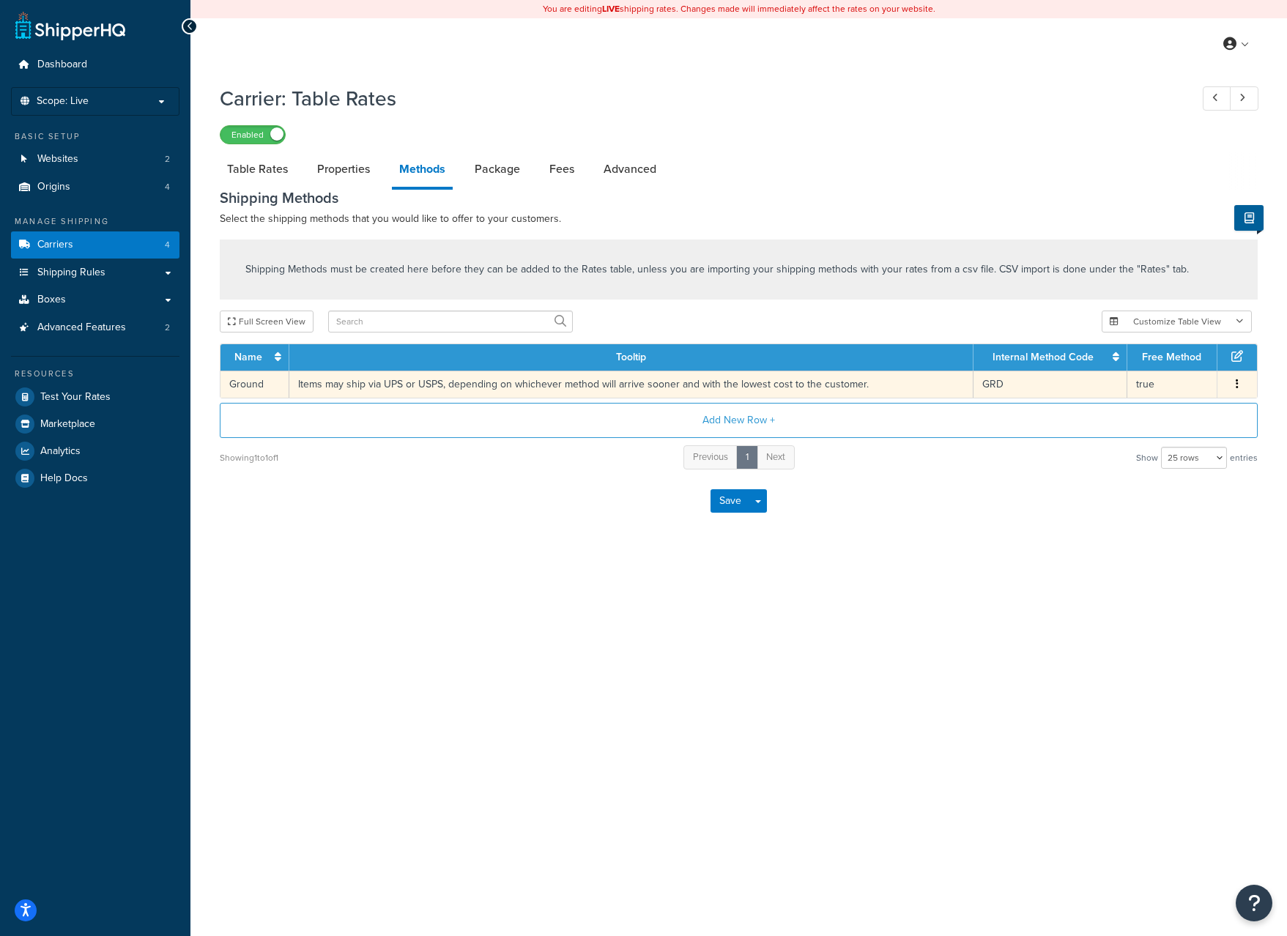
click at [1234, 390] on button "button" at bounding box center [1237, 385] width 12 height 16
click at [1159, 374] on div "Edit" at bounding box center [1163, 371] width 104 height 30
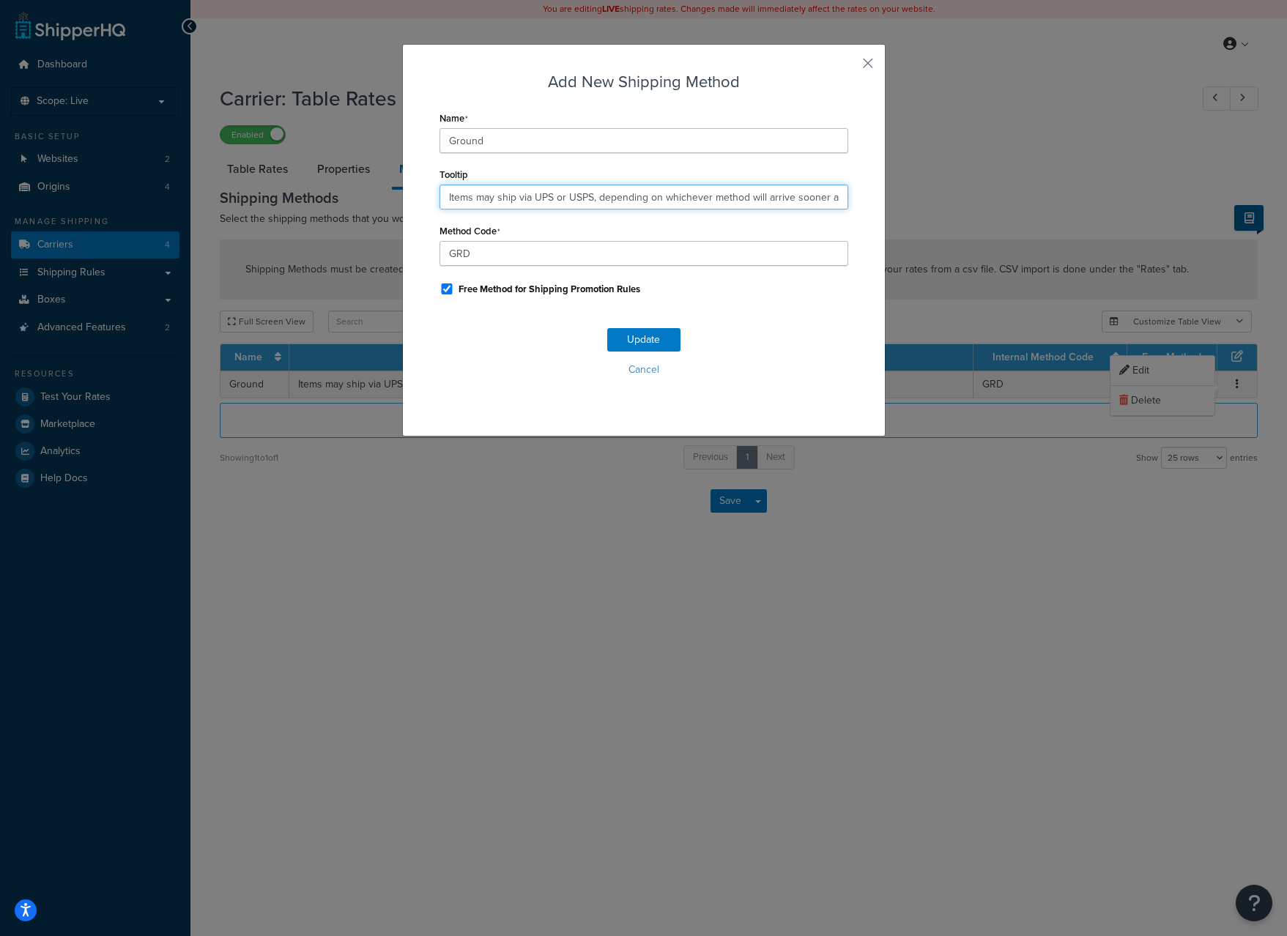
click at [528, 209] on input "Items may ship via UPS or USPS, depending on whichever method will arrive soone…" at bounding box center [644, 197] width 409 height 25
click at [471, 194] on input "Items may ship via UPS or USPS, depending on whichever method will arrive soone…" at bounding box center [644, 197] width 409 height 25
type input "Items ship via the cheapest available carrier at the time (e.g. UPS, USPS, Fede…"
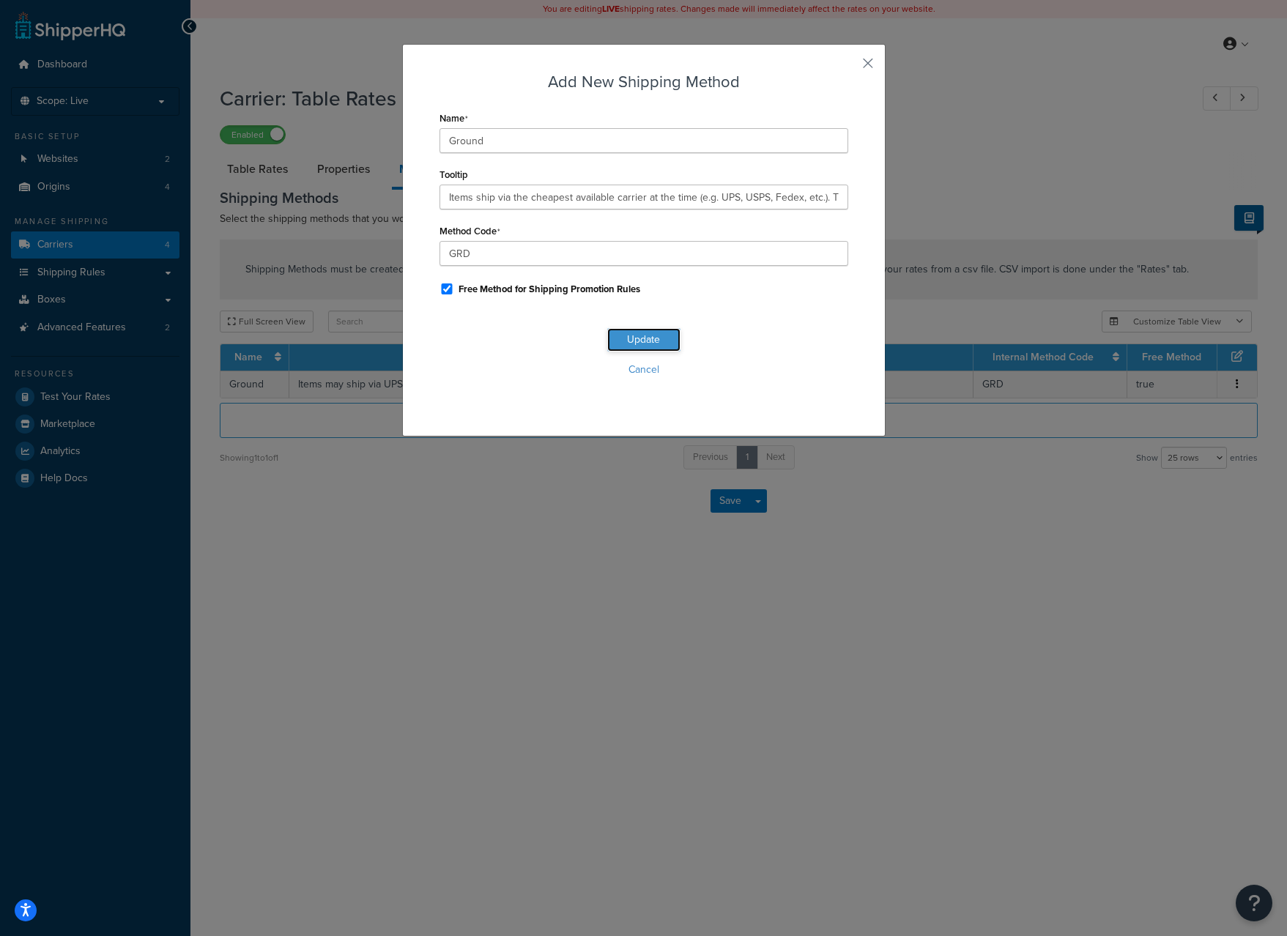
click at [650, 338] on button "Update" at bounding box center [643, 339] width 73 height 23
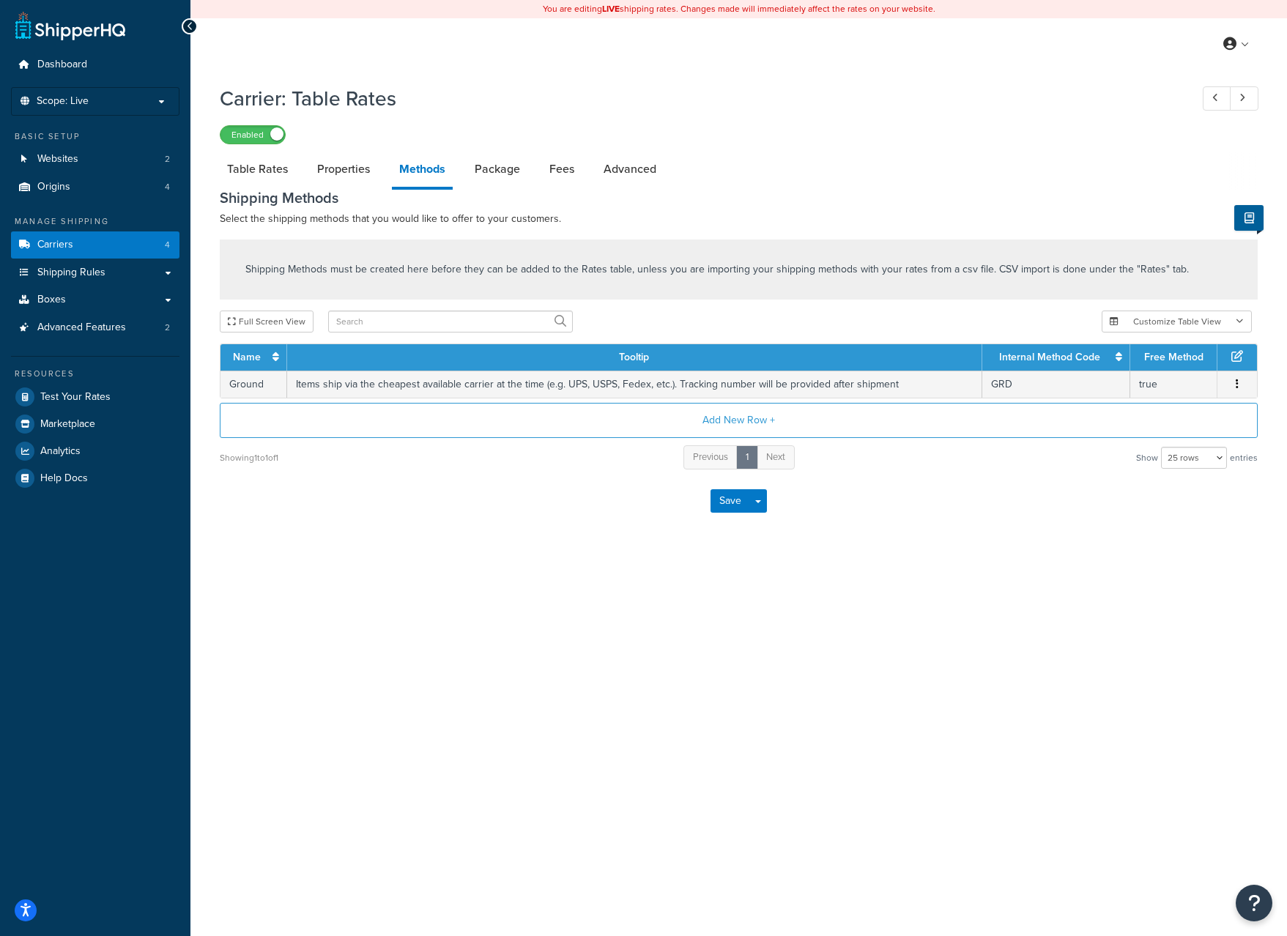
click at [401, 40] on div "My Profile Billing Global Settings Contact Us Logout" at bounding box center [738, 43] width 1097 height 51
click at [698, 796] on div "You are editing LIVE shipping rates. Changes made will immediately affect the r…" at bounding box center [738, 468] width 1097 height 936
click at [703, 749] on div "You are editing LIVE shipping rates. Changes made will immediately affect the r…" at bounding box center [738, 468] width 1097 height 936
drag, startPoint x: 762, startPoint y: 162, endPoint x: 760, endPoint y: 152, distance: 10.5
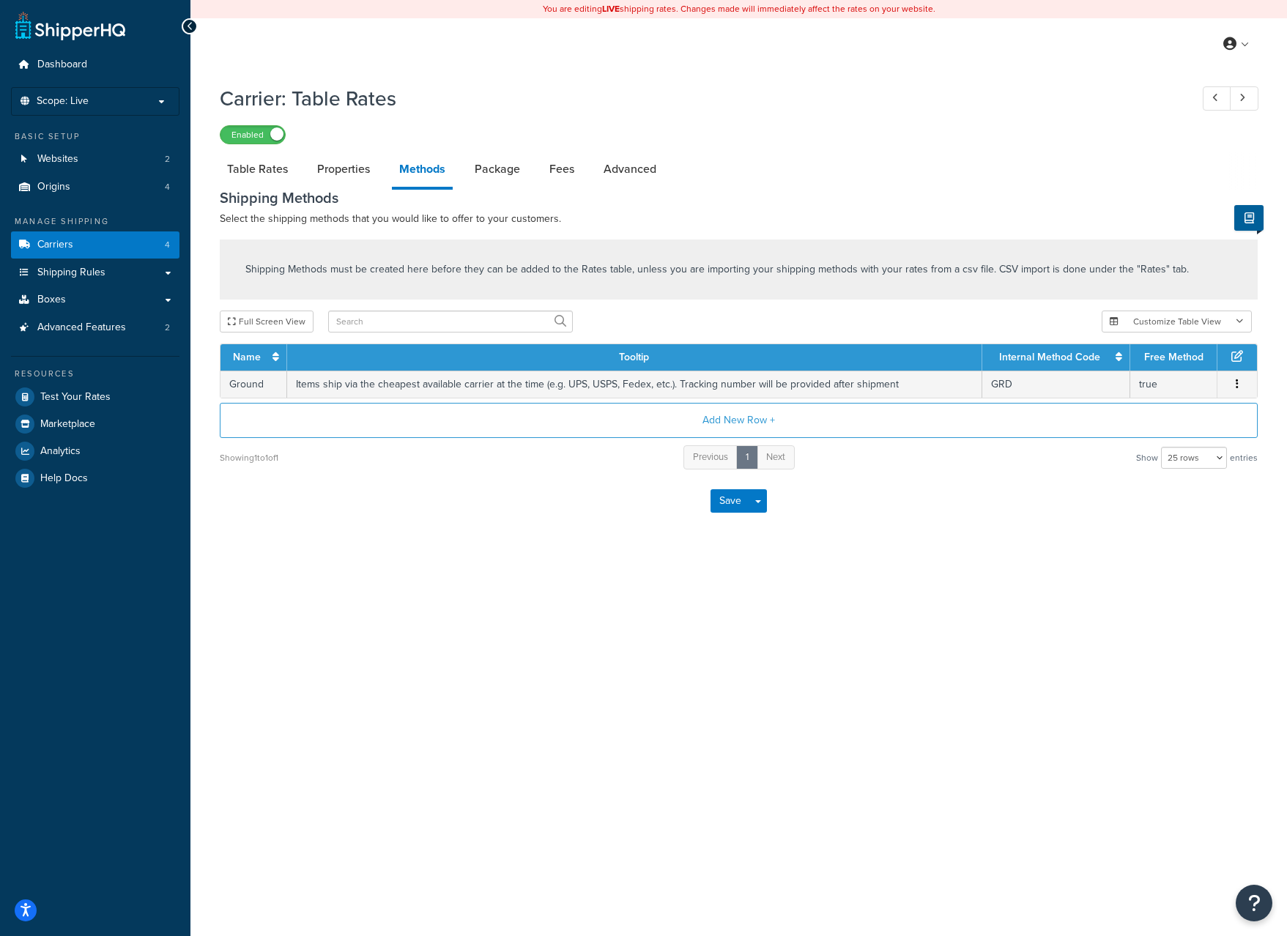
click at [912, 528] on div "Save Save Dropdown Save and Edit" at bounding box center [739, 501] width 1038 height 60
click at [922, 517] on div "Save Save Dropdown Save and Edit" at bounding box center [739, 501] width 1038 height 60
click at [921, 516] on div "Save Save Dropdown Save and Edit" at bounding box center [739, 501] width 1038 height 60
